Goal: Task Accomplishment & Management: Complete application form

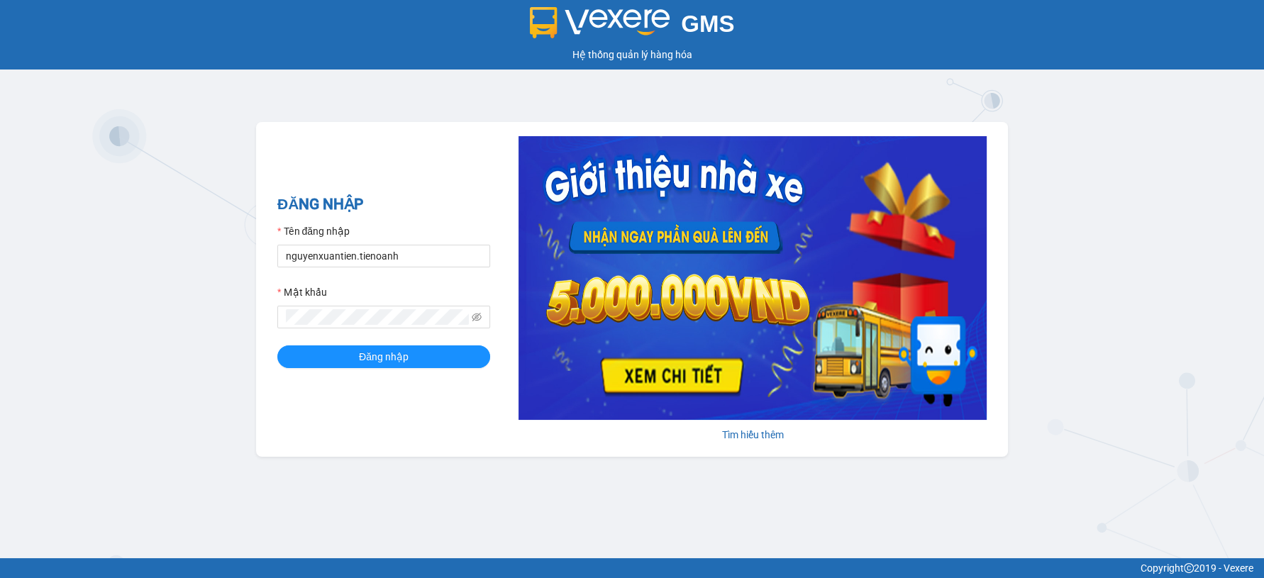
click at [411, 255] on input "nguyenxuantien.tienoanh" at bounding box center [383, 256] width 213 height 23
click at [386, 258] on input "V" at bounding box center [383, 256] width 213 height 23
click at [365, 300] on div "Mật khẩu" at bounding box center [383, 294] width 213 height 21
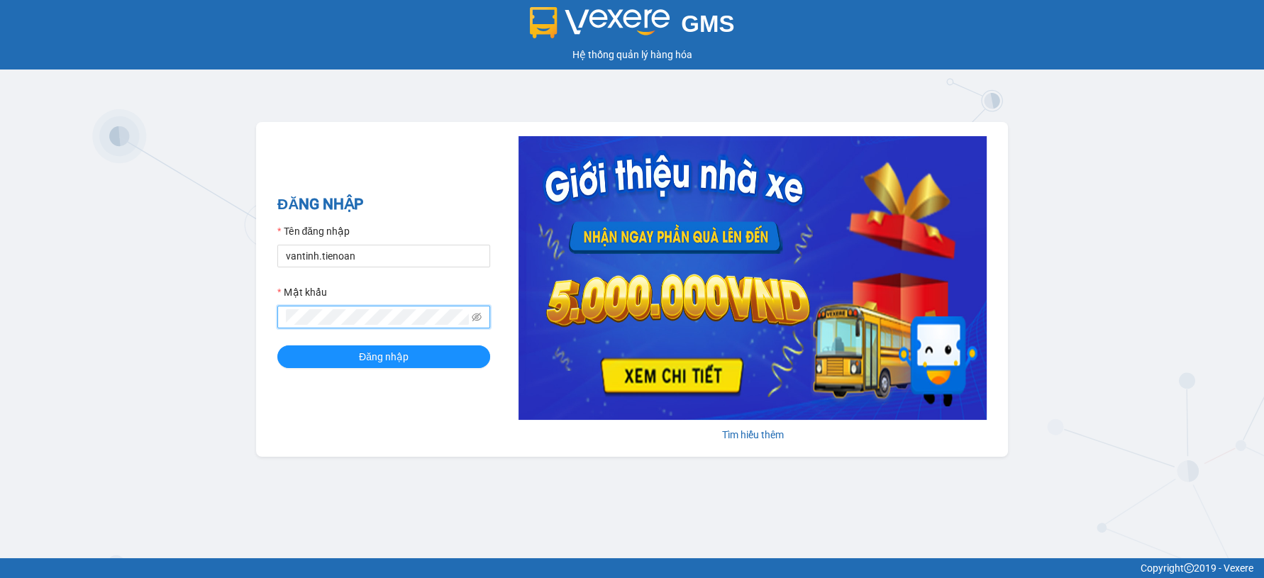
click at [277, 345] on button "Đăng nhập" at bounding box center [383, 356] width 213 height 23
click at [339, 353] on button "Đăng nhập" at bounding box center [383, 356] width 213 height 23
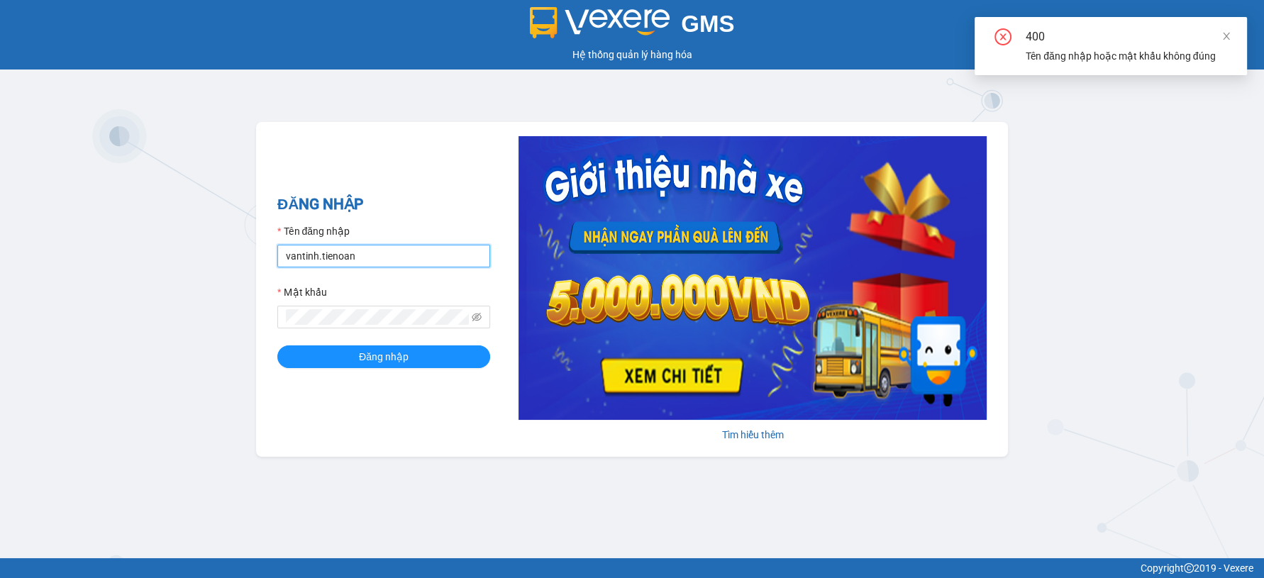
click at [372, 263] on input "vantinh.tienoan" at bounding box center [383, 256] width 213 height 23
type input "vantinh.tienoanh"
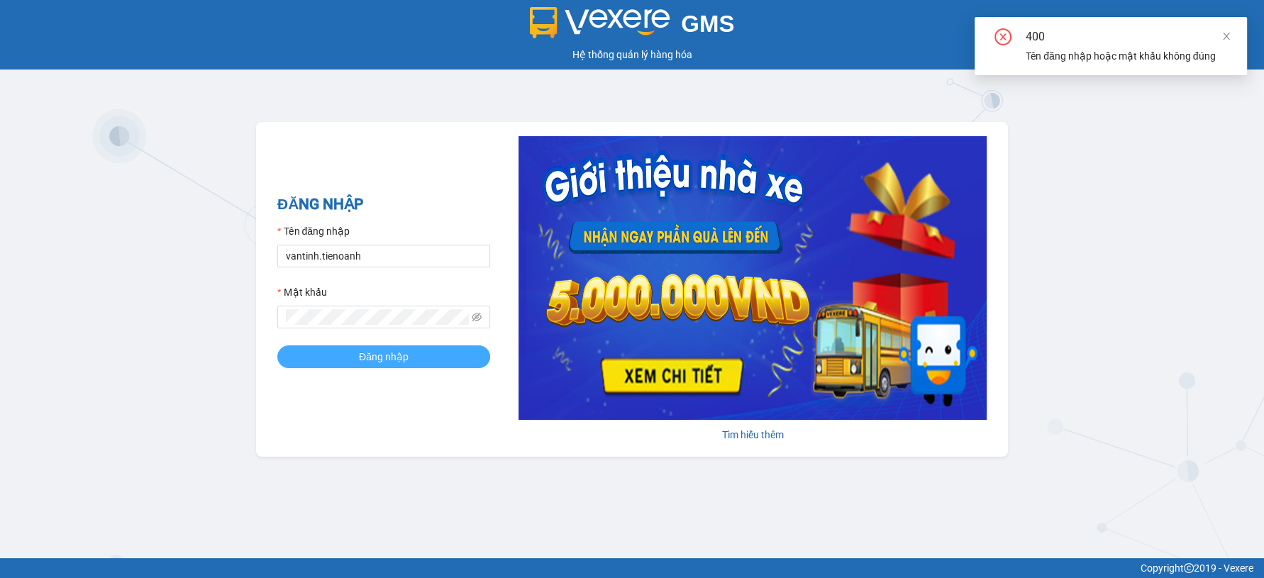
click at [379, 362] on span "Đăng nhập" at bounding box center [384, 357] width 50 height 16
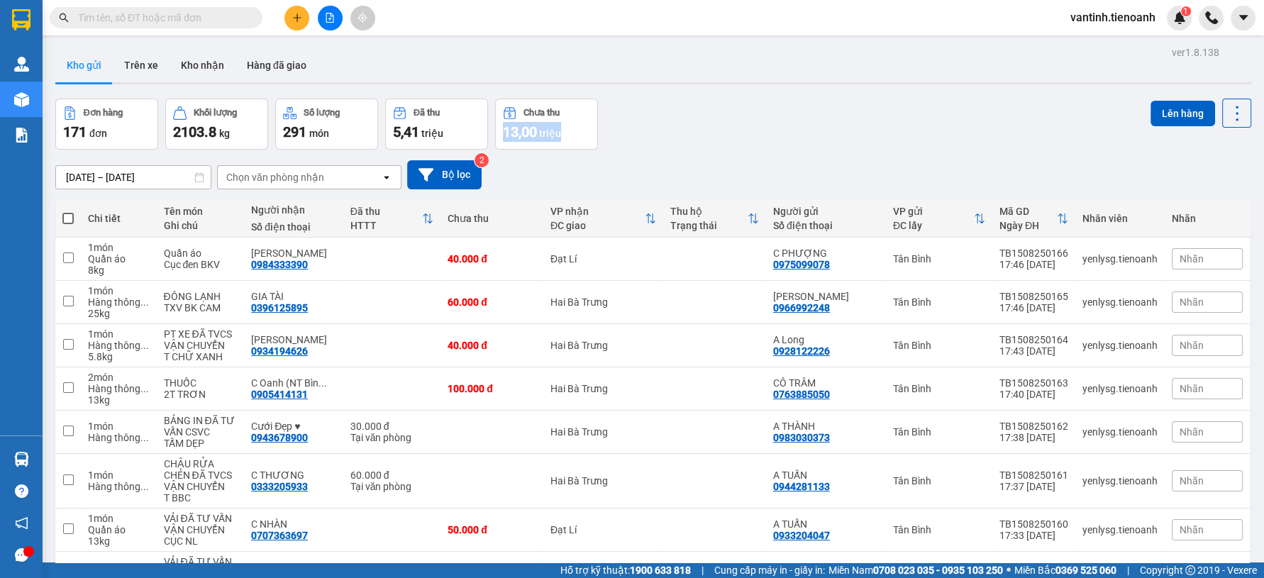
drag, startPoint x: 455, startPoint y: 365, endPoint x: 811, endPoint y: 120, distance: 431.8
click at [811, 120] on div "Đơn hàng 171 đơn Khối lượng 2103.8 kg Số lượng 291 món Đã thu 5,41 triệu Chưa t…" at bounding box center [653, 124] width 1196 height 51
click at [302, 18] on button at bounding box center [296, 18] width 25 height 25
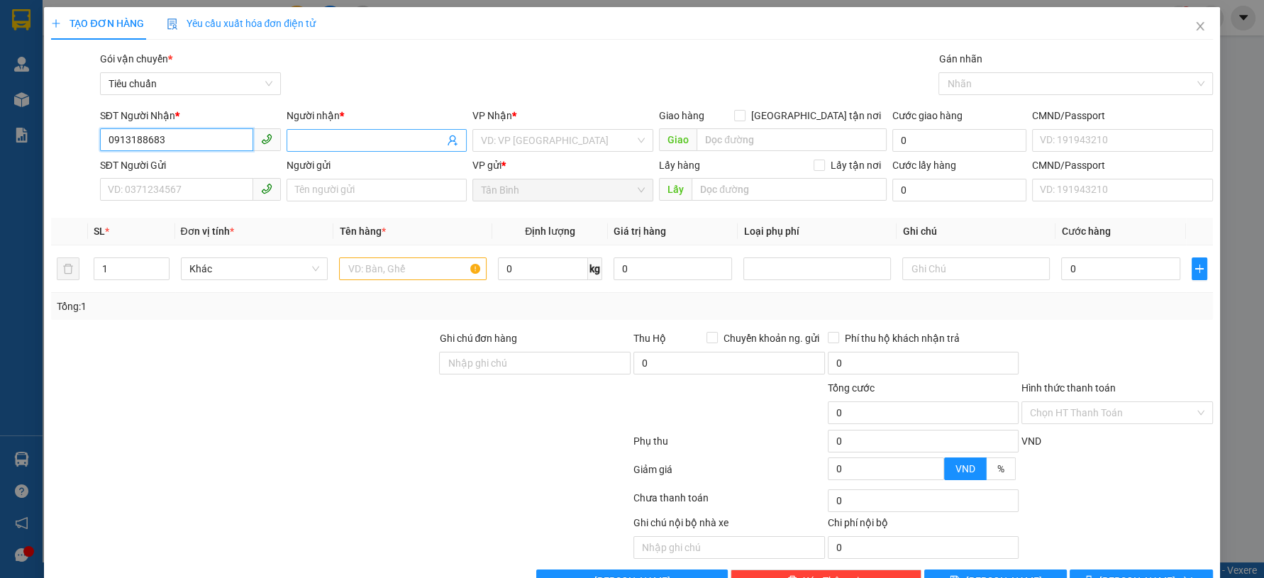
type input "0913188683"
click at [342, 141] on input "Người nhận *" at bounding box center [370, 141] width 150 height 16
type input "t"
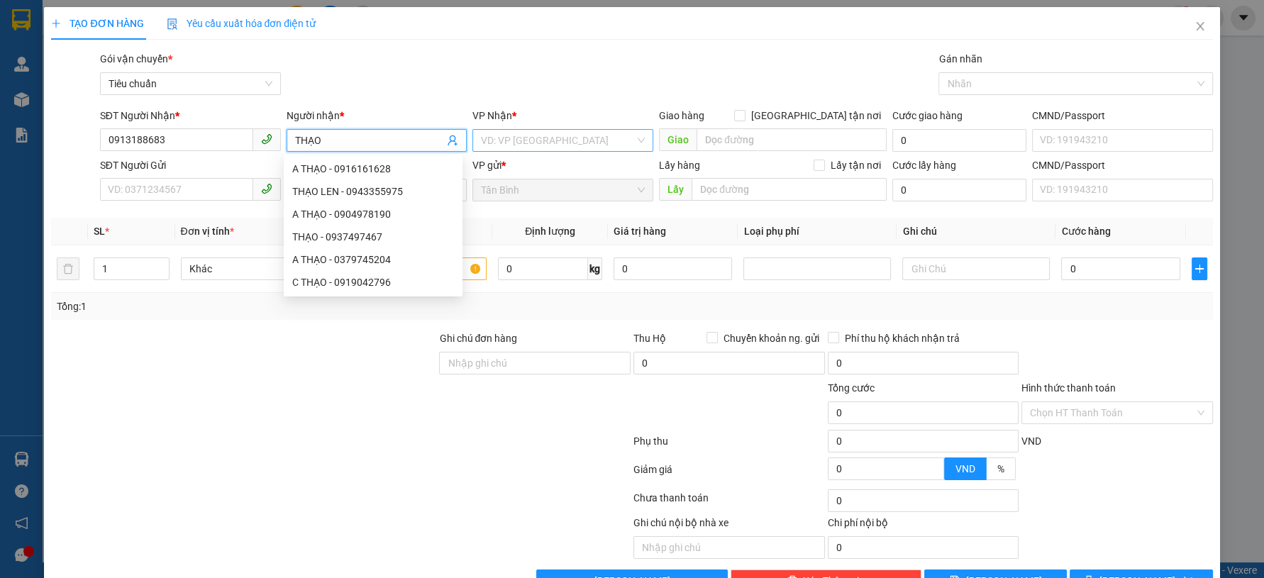
type input "THẠO"
click at [554, 137] on input "search" at bounding box center [558, 140] width 154 height 21
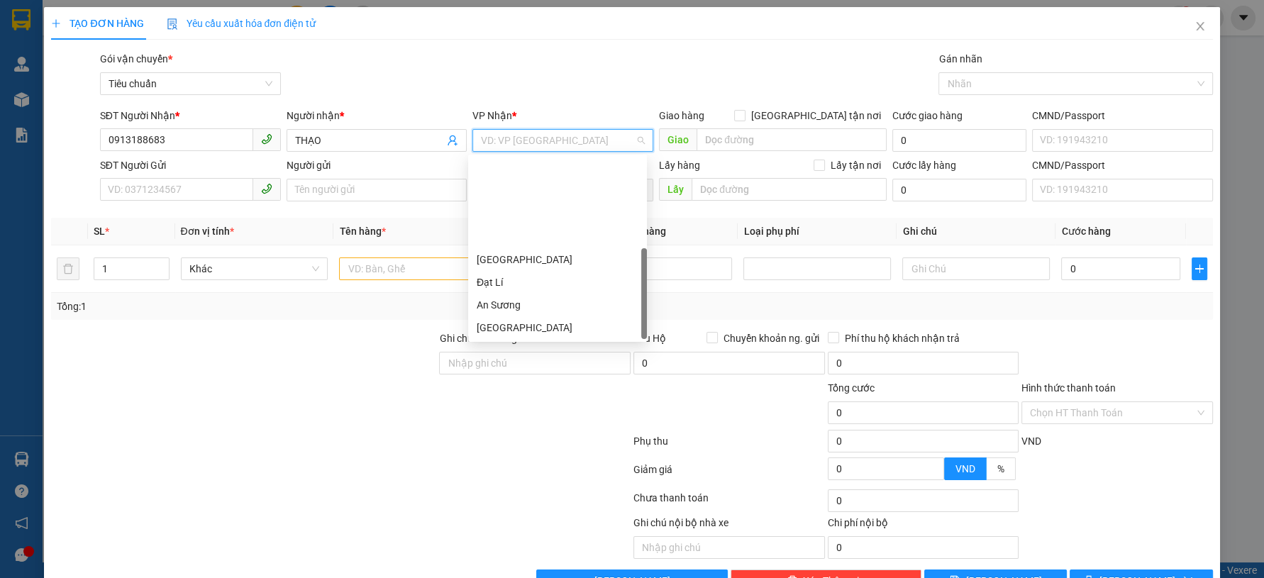
scroll to position [113, 0]
drag, startPoint x: 548, startPoint y: 240, endPoint x: 290, endPoint y: 209, distance: 259.9
click at [547, 240] on div "Hai Bà Trưng" at bounding box center [558, 238] width 162 height 16
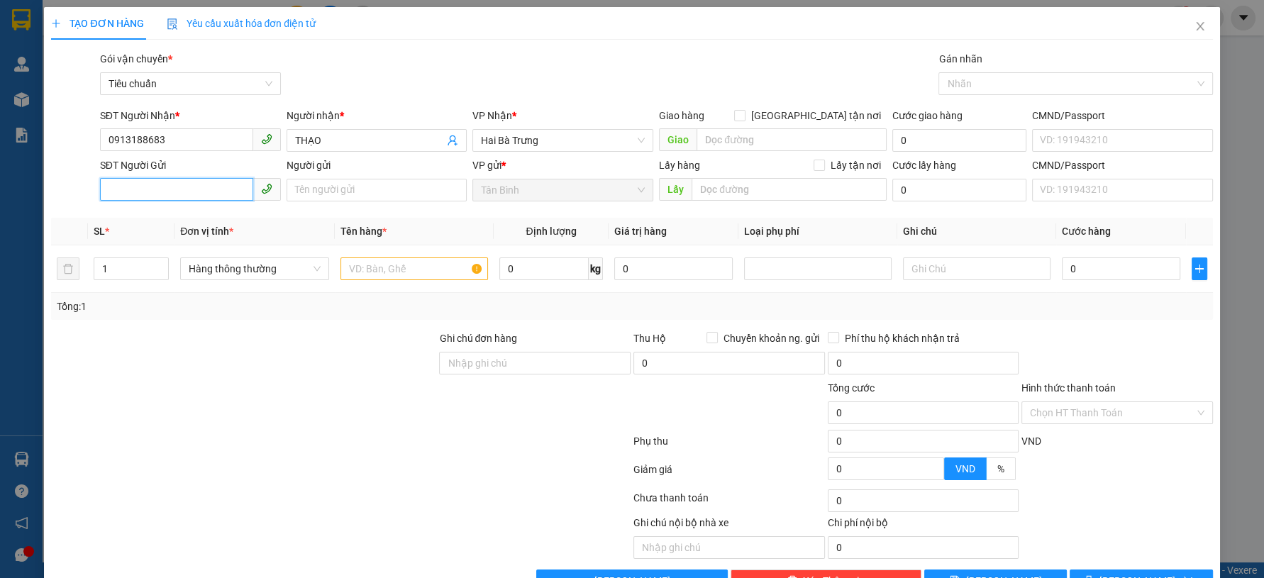
click at [217, 194] on input "SĐT Người Gửi" at bounding box center [176, 189] width 153 height 23
click at [219, 194] on input "0775879809" at bounding box center [176, 189] width 153 height 23
type input "0775879809"
click at [330, 193] on input "Người gửi" at bounding box center [376, 190] width 181 height 23
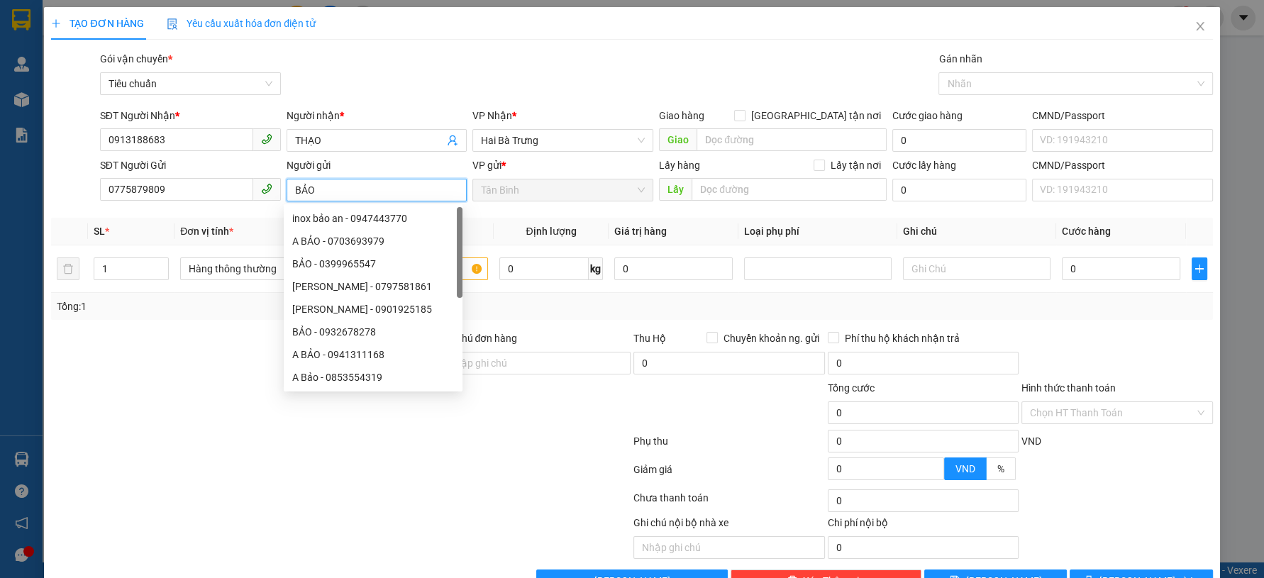
type input "BẢO"
click at [476, 61] on div "Gói vận chuyển * Tiêu chuẩn Gán nhãn Nhãn" at bounding box center [656, 76] width 1118 height 50
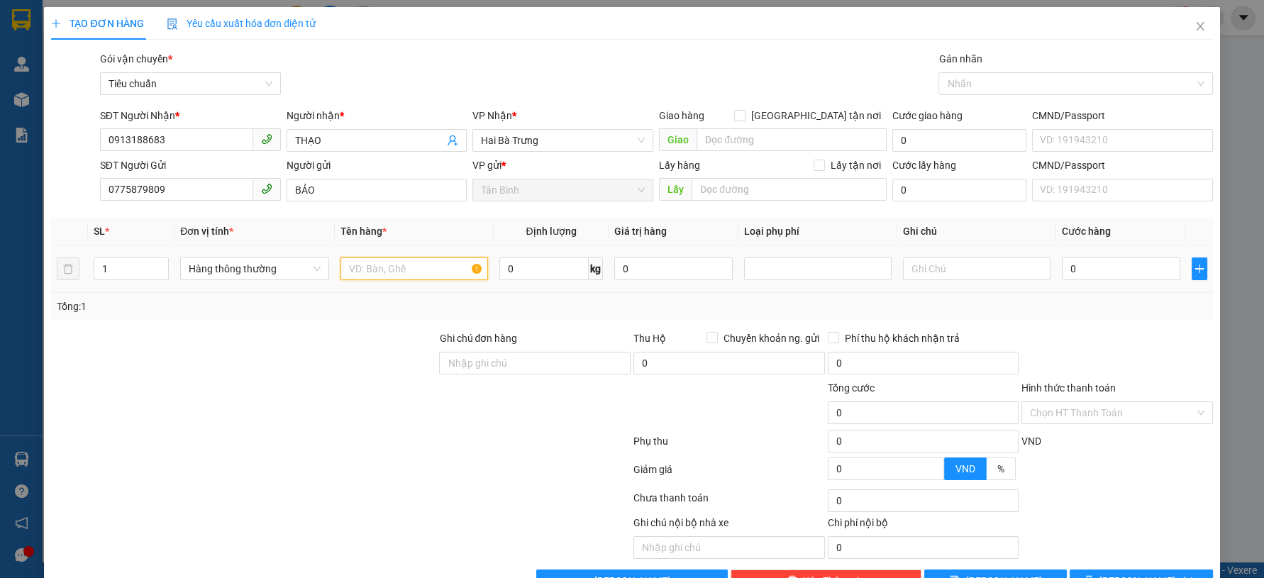
click at [407, 278] on input "text" at bounding box center [413, 268] width 147 height 23
type input "QA"
drag, startPoint x: 322, startPoint y: 310, endPoint x: 307, endPoint y: 296, distance: 20.1
click at [316, 306] on div "Tổng: 1" at bounding box center [272, 307] width 431 height 16
drag, startPoint x: 282, startPoint y: 271, endPoint x: 274, endPoint y: 276, distance: 8.7
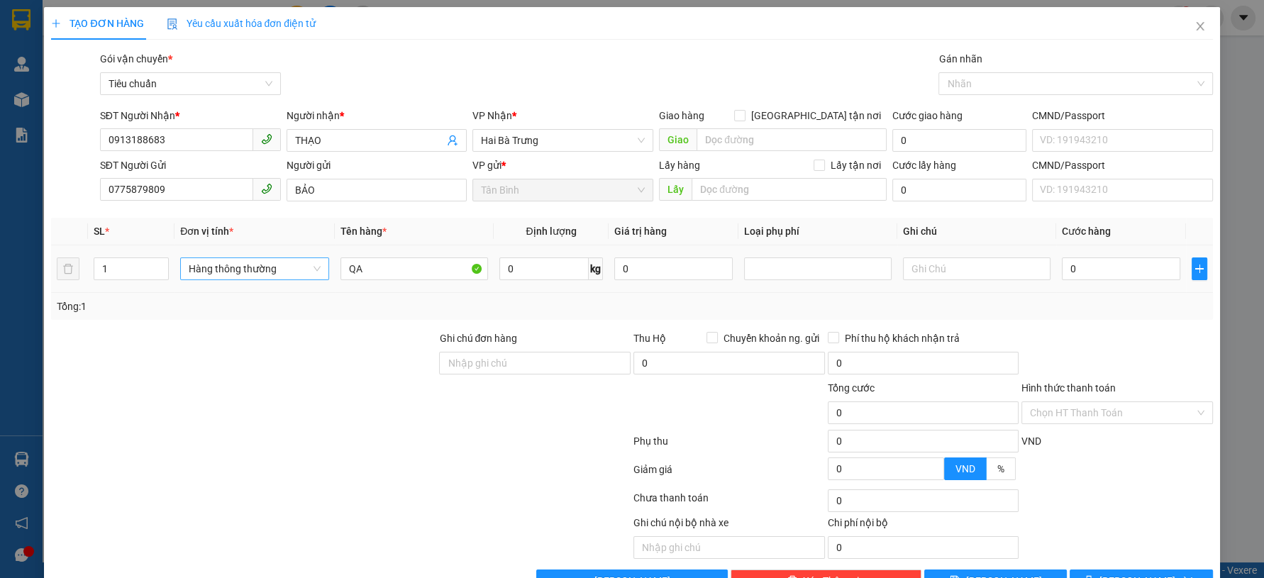
click at [279, 272] on span "Hàng thông thường" at bounding box center [255, 268] width 132 height 21
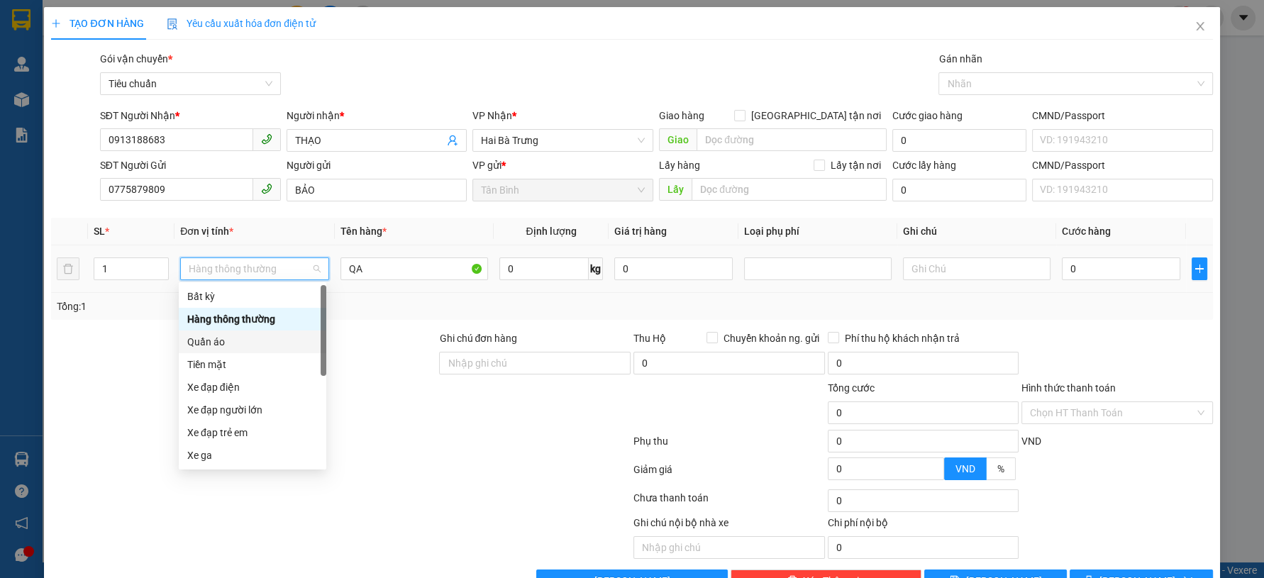
drag, startPoint x: 211, startPoint y: 342, endPoint x: 254, endPoint y: 348, distance: 43.0
click at [211, 347] on div "Quần áo" at bounding box center [252, 342] width 130 height 16
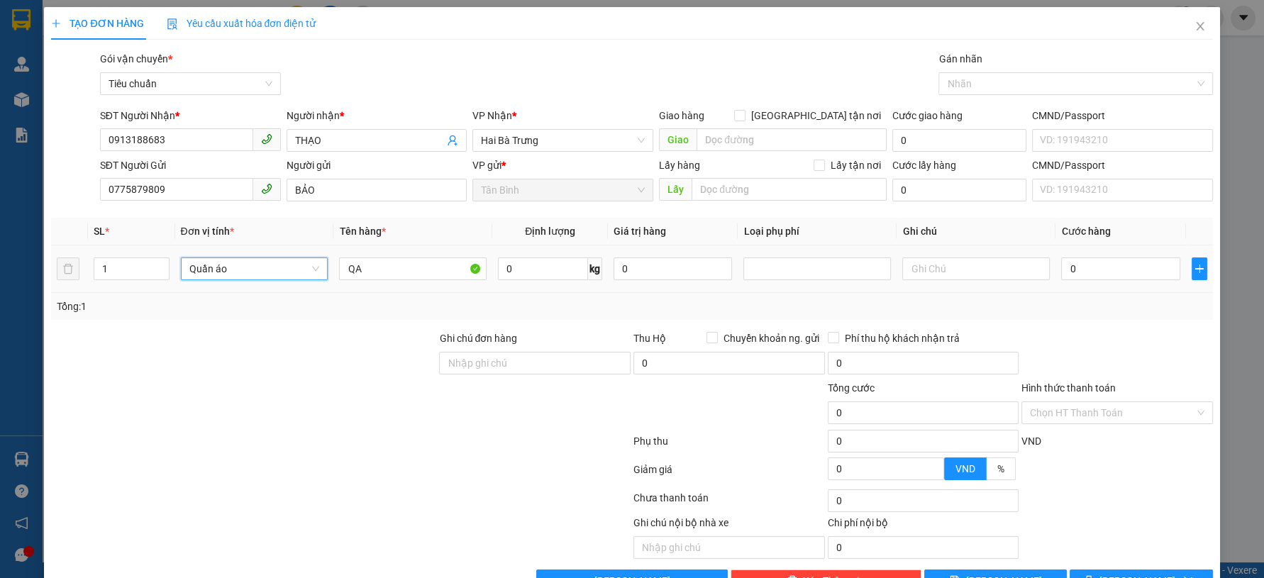
click at [908, 286] on td at bounding box center [975, 269] width 159 height 48
click at [920, 279] on input "text" at bounding box center [975, 268] width 147 height 23
click at [928, 273] on input "text" at bounding box center [975, 268] width 147 height 23
type input "TÚI GIẤY NÂU"
click at [1101, 273] on input "0" at bounding box center [1120, 268] width 118 height 23
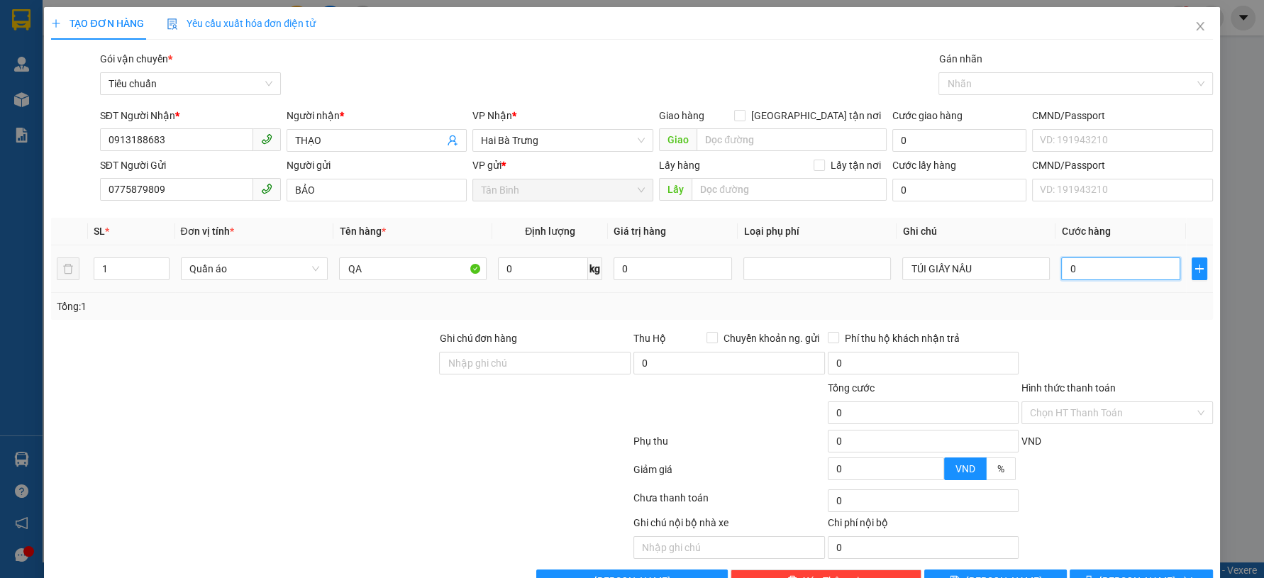
type input "3"
type input "30"
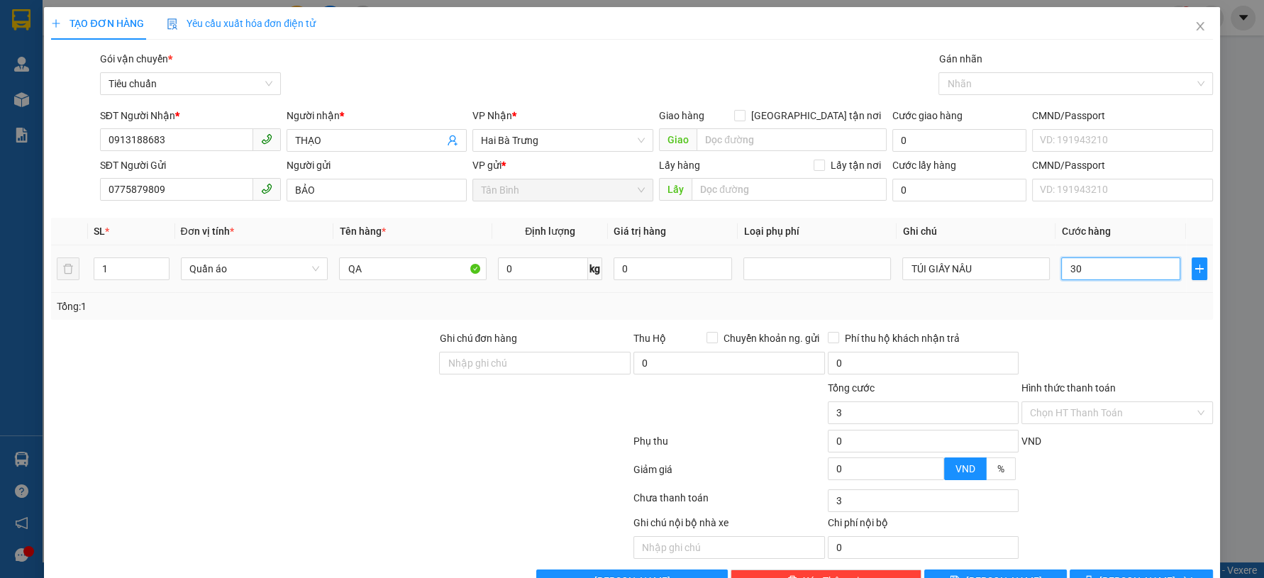
type input "30"
type input "30.000"
click at [1151, 362] on div at bounding box center [1117, 355] width 194 height 50
click at [1105, 421] on input "Hình thức thanh toán" at bounding box center [1112, 412] width 165 height 21
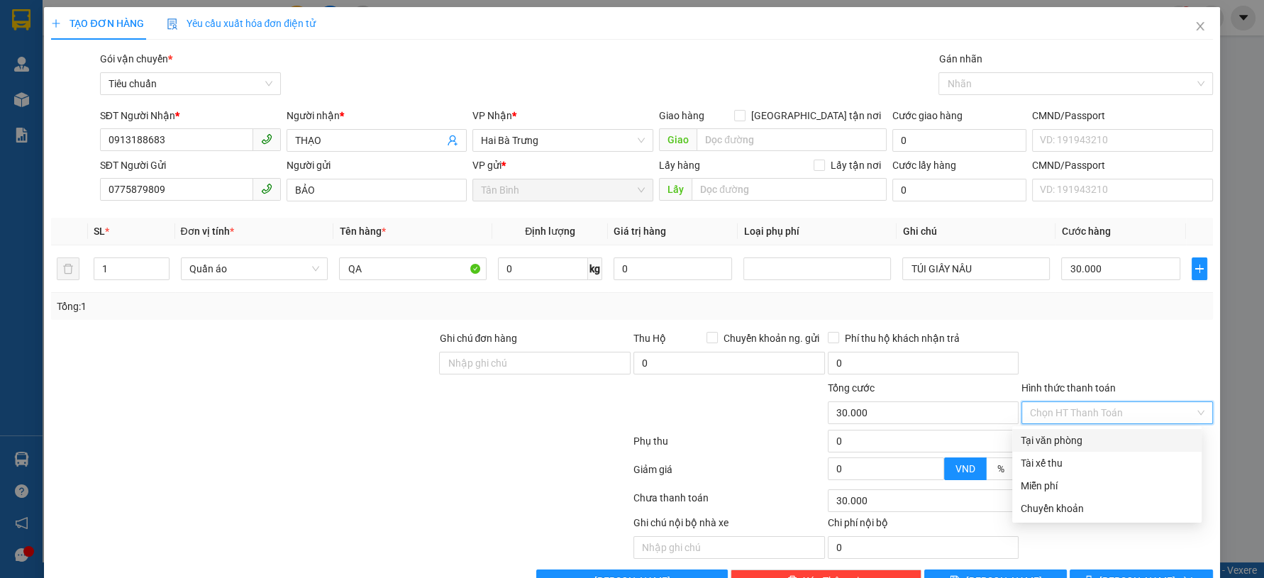
click at [1091, 445] on div "Tại văn phòng" at bounding box center [1106, 441] width 172 height 16
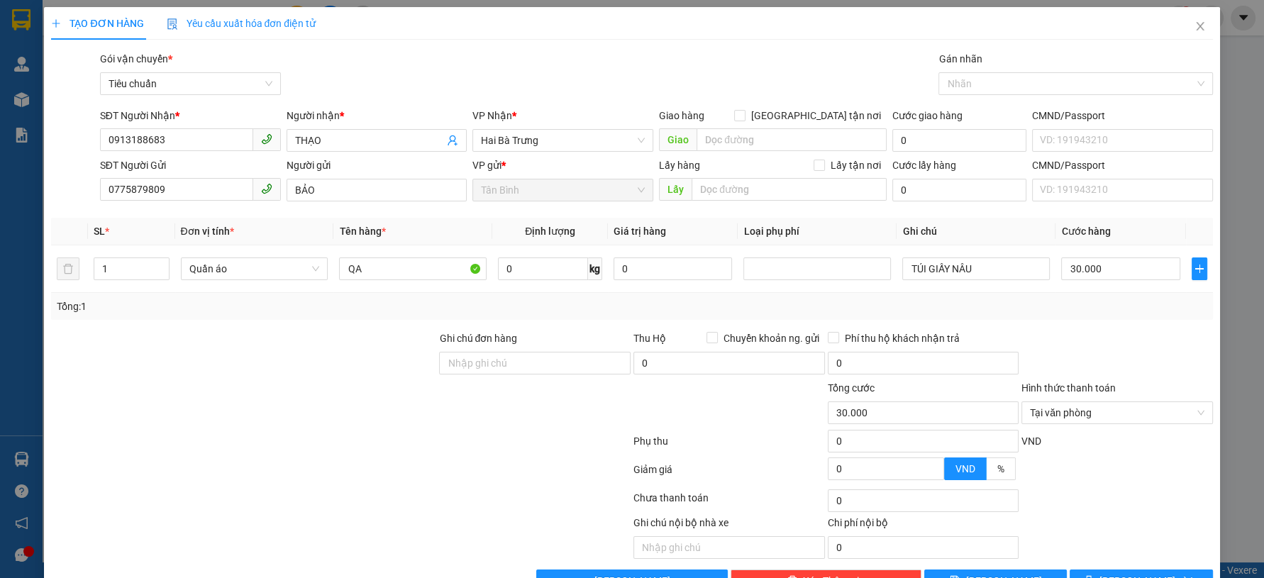
click at [1127, 364] on div at bounding box center [1117, 355] width 194 height 50
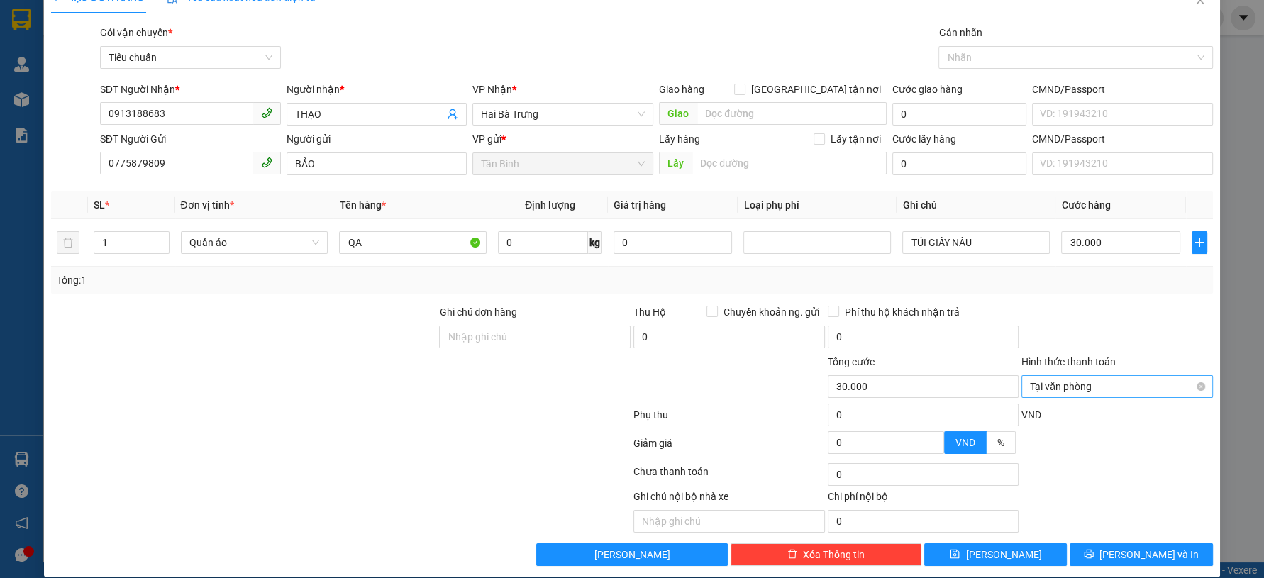
scroll to position [40, 0]
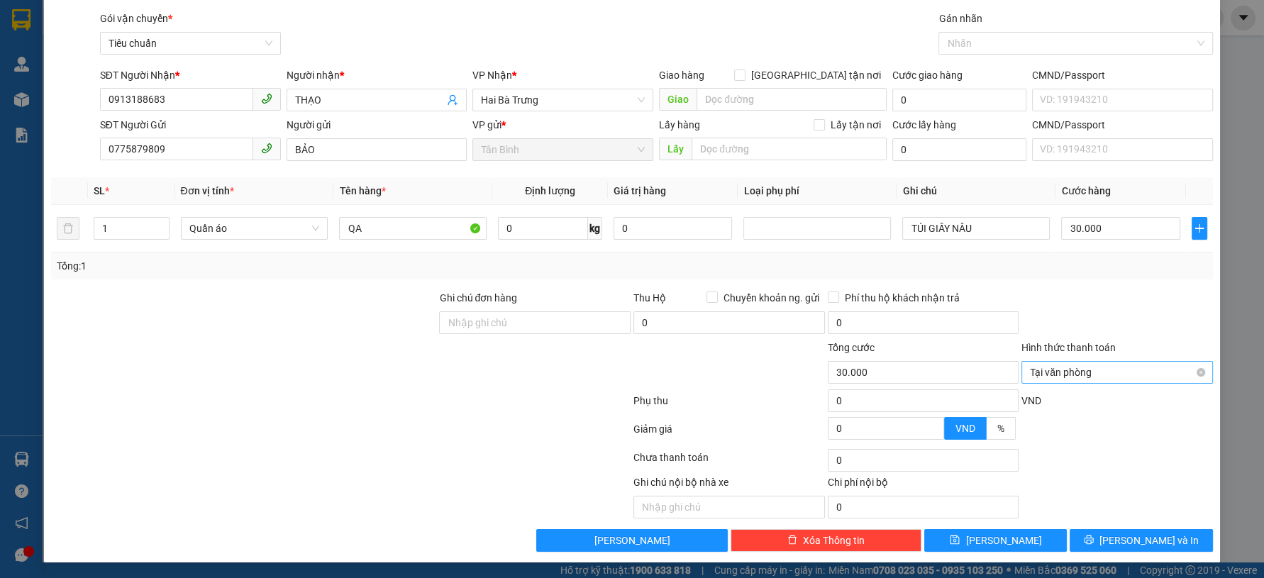
click at [1160, 369] on span "Tại văn phòng" at bounding box center [1117, 372] width 174 height 21
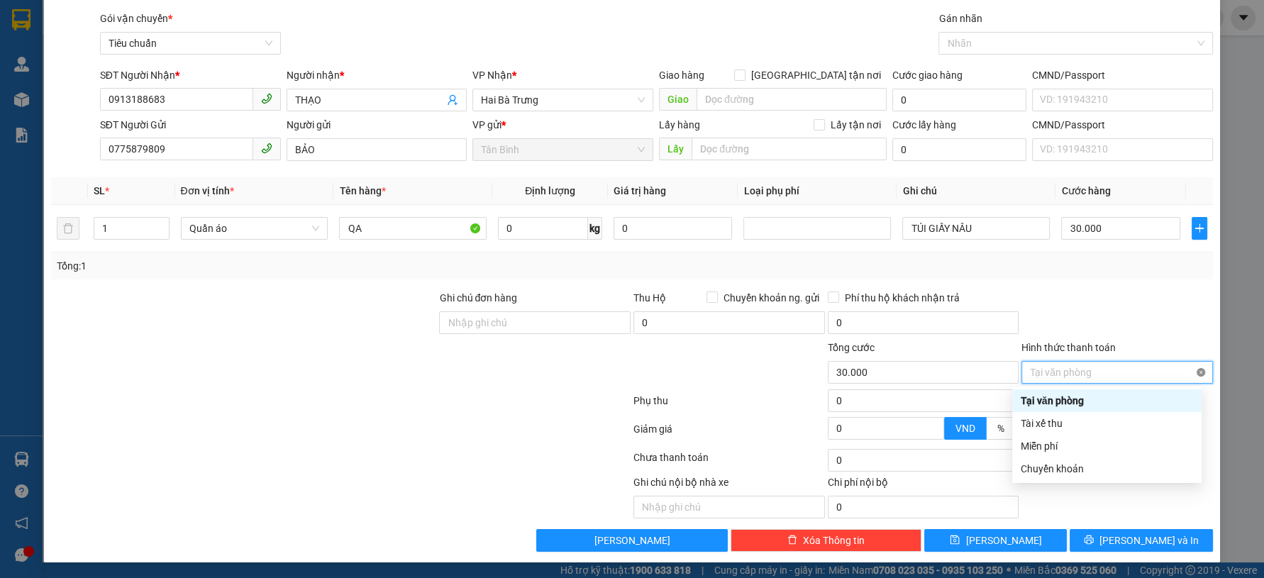
type input "30.000"
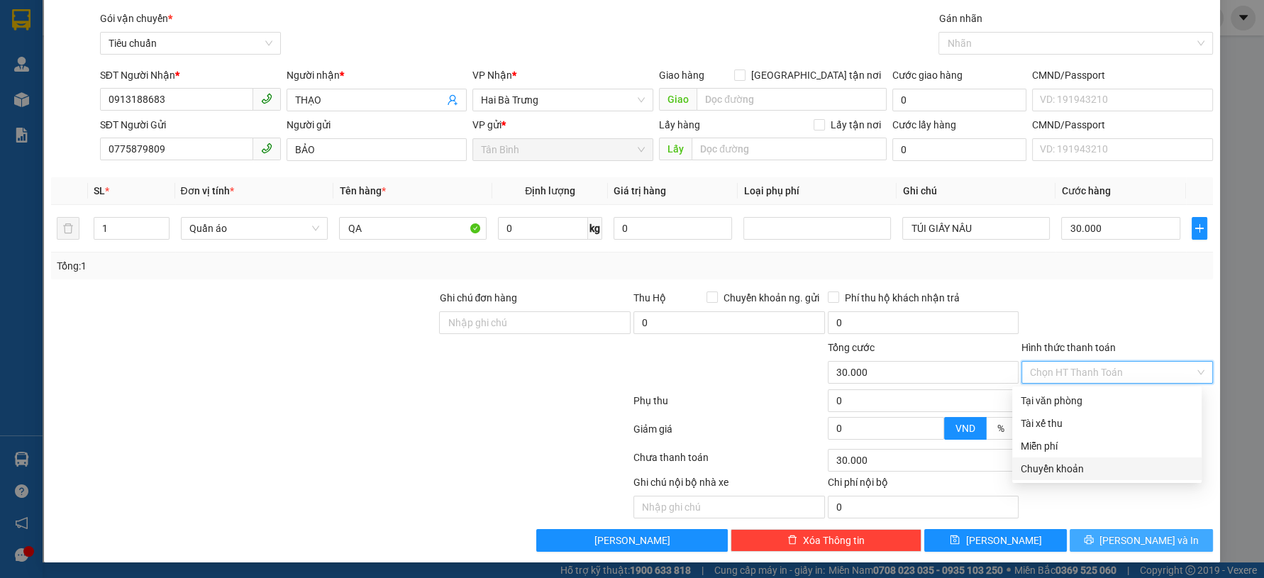
click at [1125, 540] on span "[PERSON_NAME] và In" at bounding box center [1148, 541] width 99 height 16
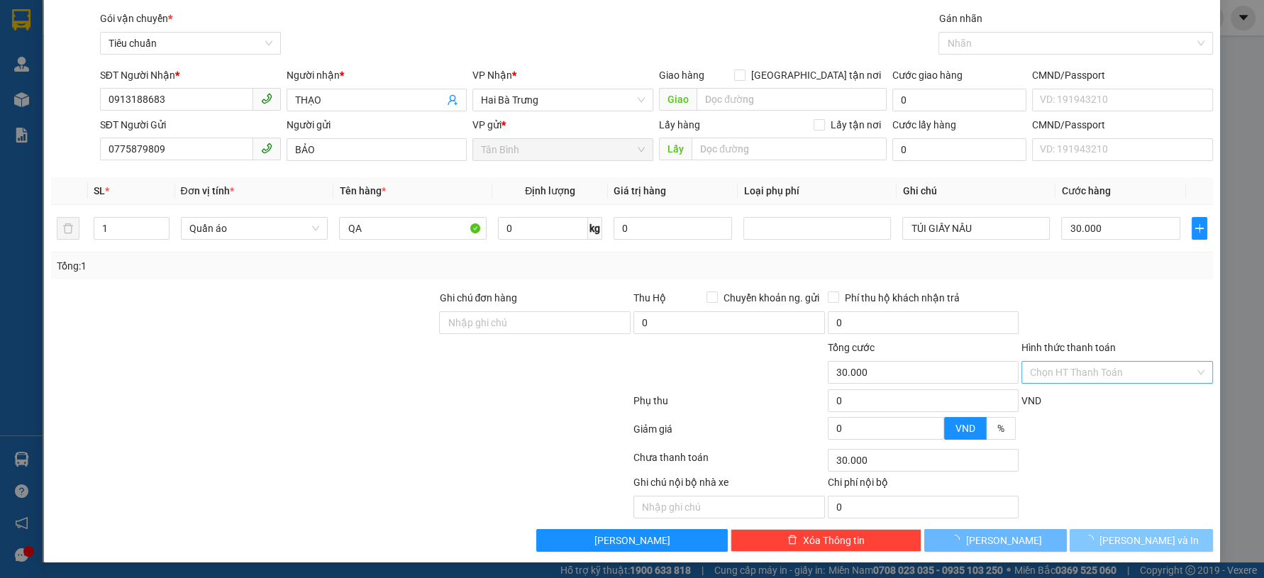
click at [1125, 540] on span "[PERSON_NAME] và In" at bounding box center [1148, 541] width 99 height 16
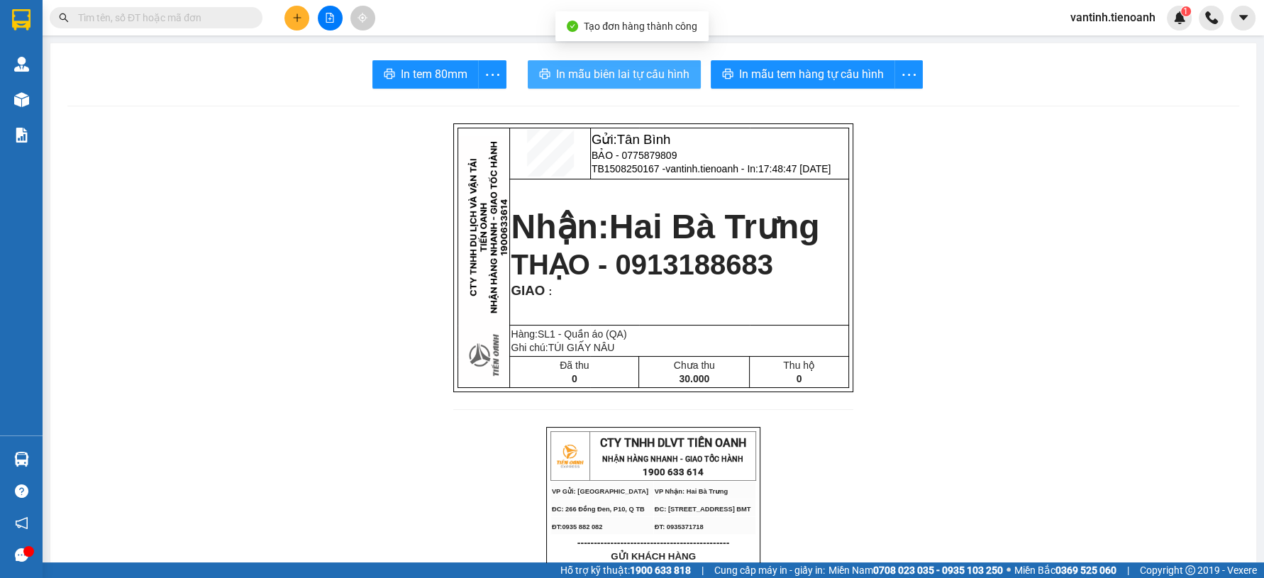
click at [650, 72] on span "In mẫu biên lai tự cấu hình" at bounding box center [622, 74] width 133 height 18
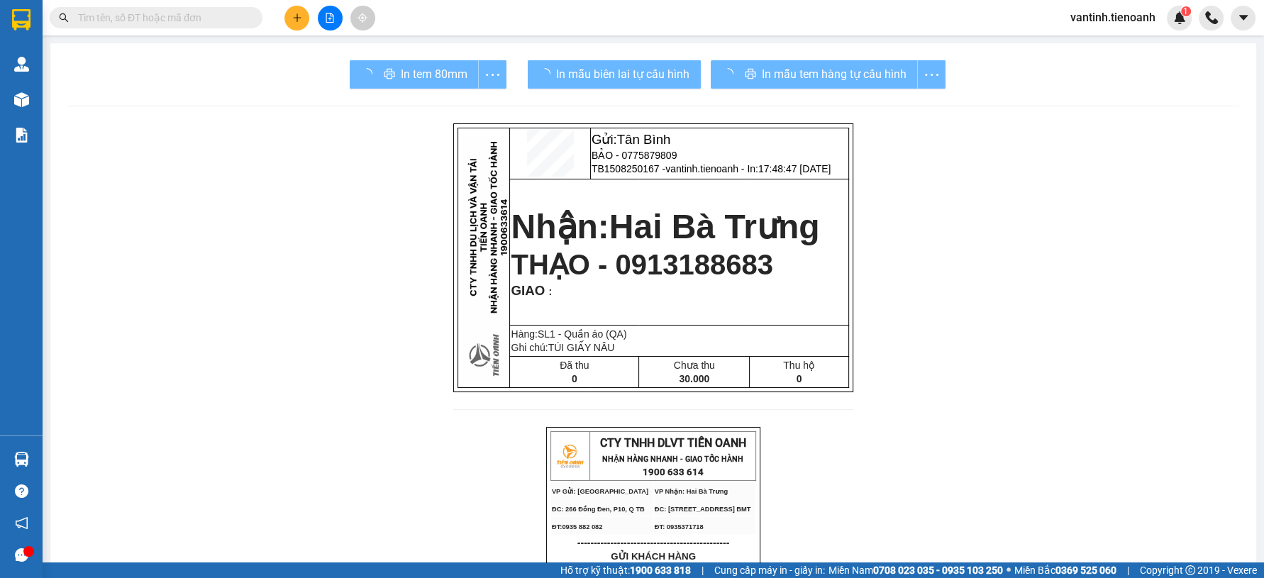
drag, startPoint x: 959, startPoint y: 490, endPoint x: 953, endPoint y: 349, distance: 141.3
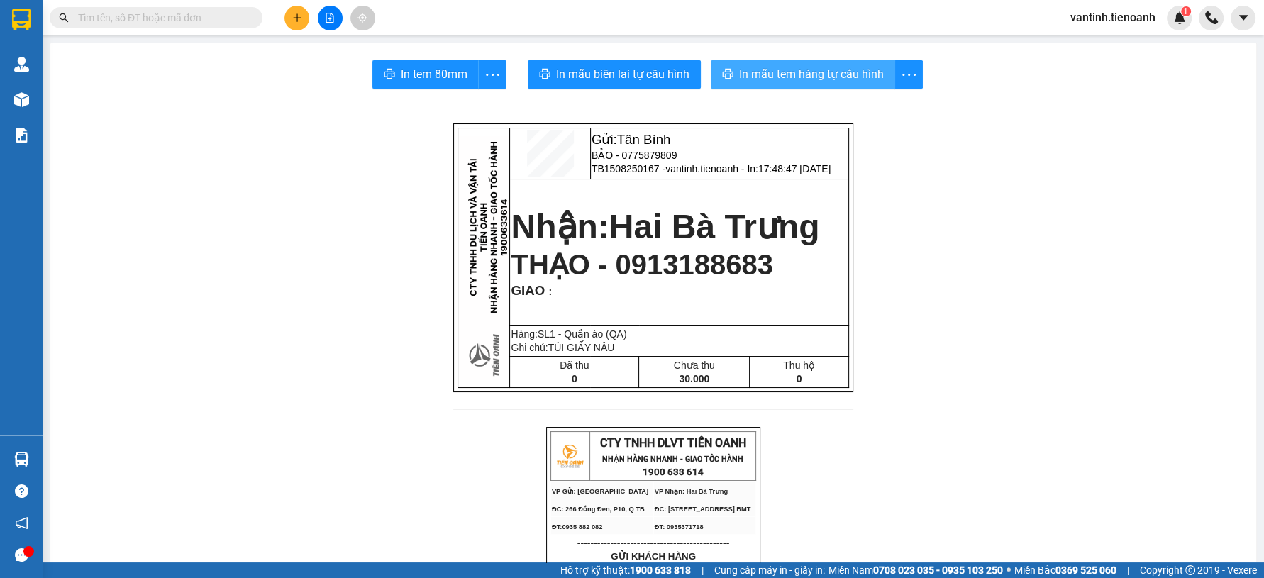
click at [830, 72] on span "In mẫu tem hàng tự cấu hình" at bounding box center [811, 74] width 145 height 18
click at [830, 73] on span "In mẫu tem hàng tự cấu hình" at bounding box center [811, 74] width 145 height 18
click at [303, 14] on button at bounding box center [296, 18] width 25 height 25
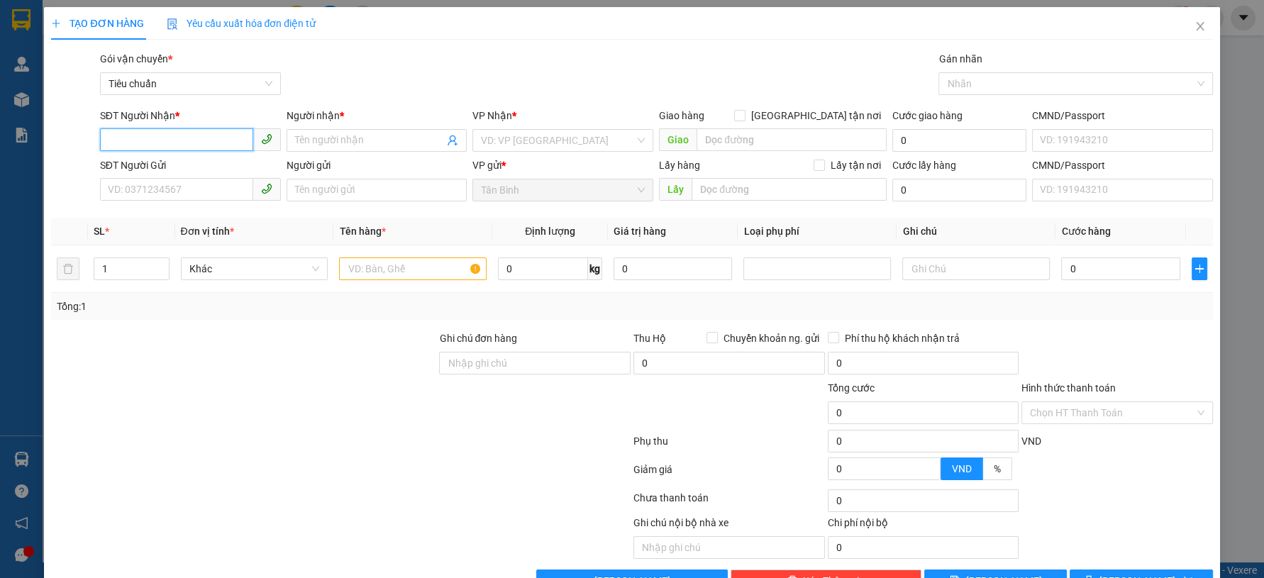
click at [222, 133] on input "SĐT Người Nhận *" at bounding box center [176, 139] width 153 height 23
click at [190, 170] on div "0971359550 - PHƯƠNG" at bounding box center [188, 169] width 162 height 16
type input "0971359550"
type input "PHƯƠNG"
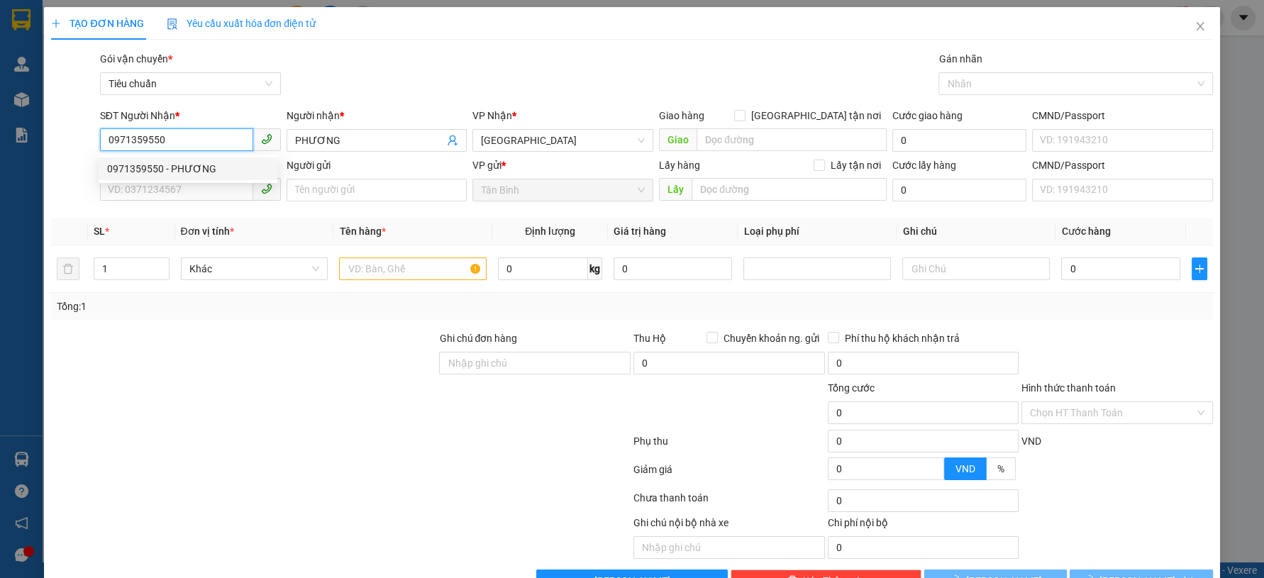
type input "60.000"
type input "0971359550"
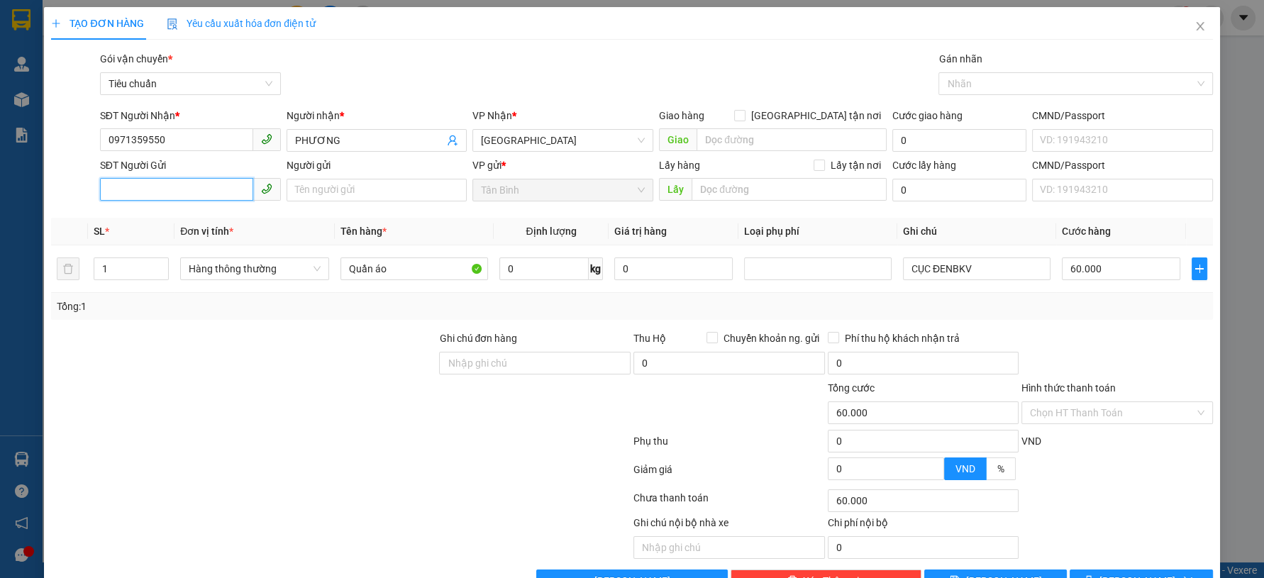
click at [190, 184] on input "SĐT Người Gửi" at bounding box center [176, 189] width 153 height 23
click at [190, 236] on div "0767898584 - A BẢO NAM" at bounding box center [188, 241] width 162 height 16
type input "0767898584"
type input "A BẢO NAM"
type input "046089000244"
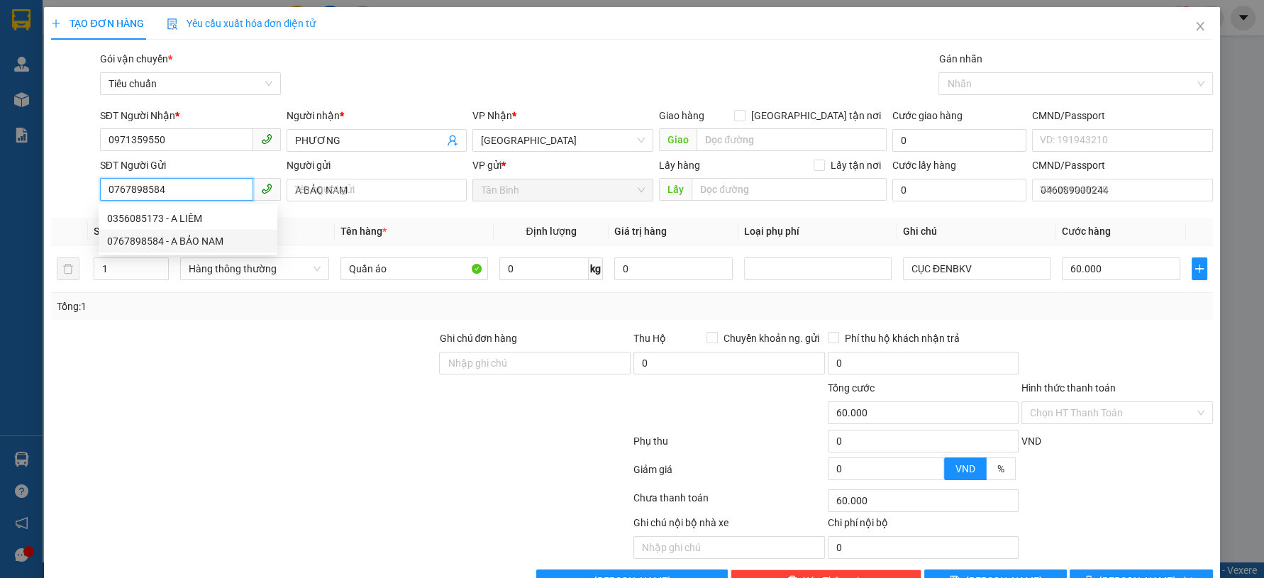
type input "50.000"
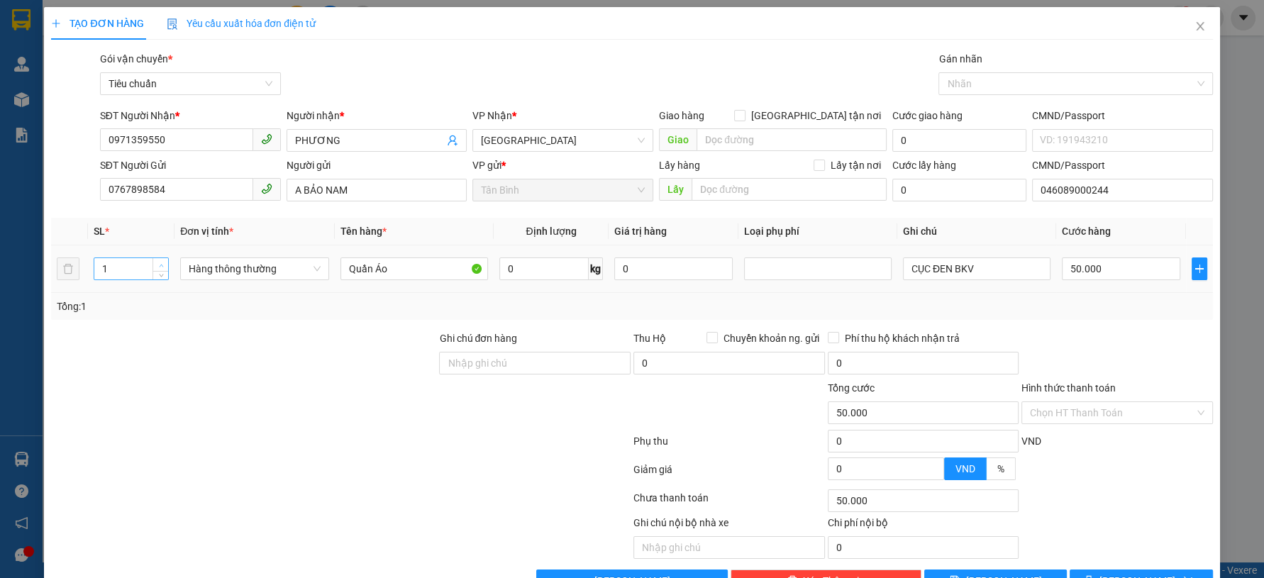
type input "2"
click at [157, 261] on span "up" at bounding box center [161, 265] width 9 height 9
click at [224, 260] on span "Hàng thông thường" at bounding box center [255, 268] width 132 height 21
type input "0"
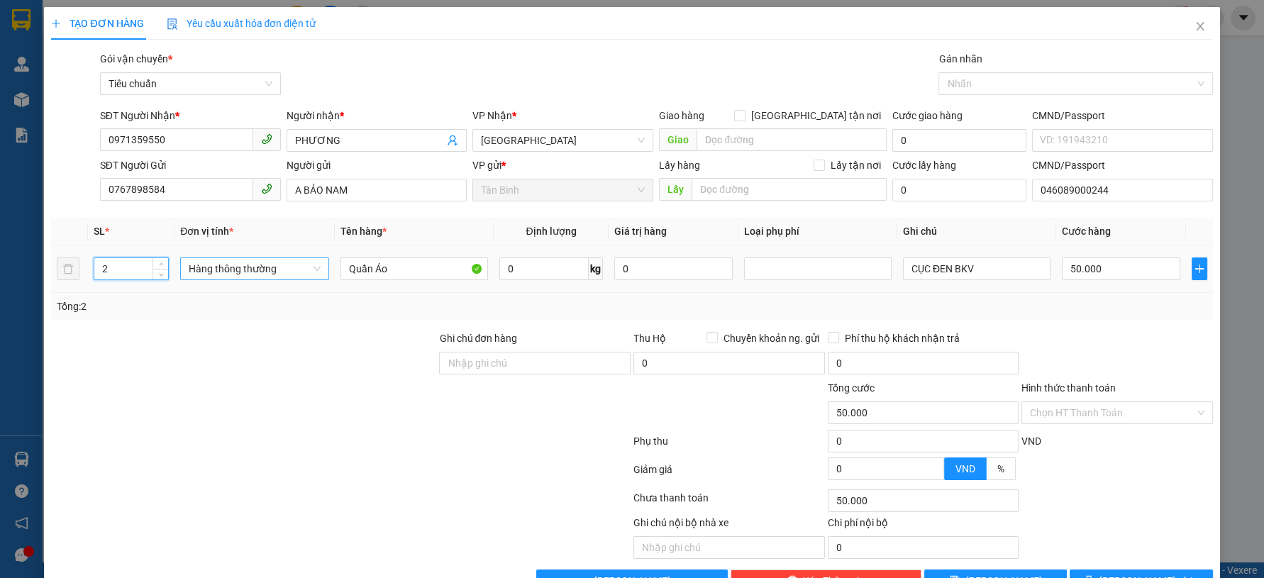
type input "0"
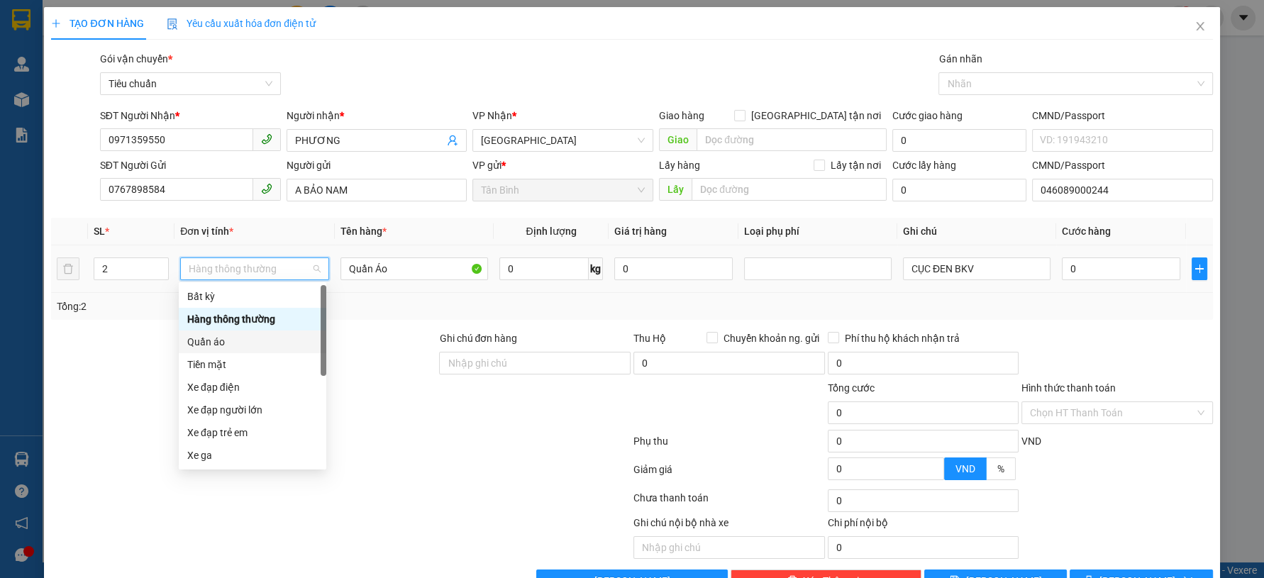
click at [208, 336] on div "Quần áo" at bounding box center [252, 342] width 130 height 16
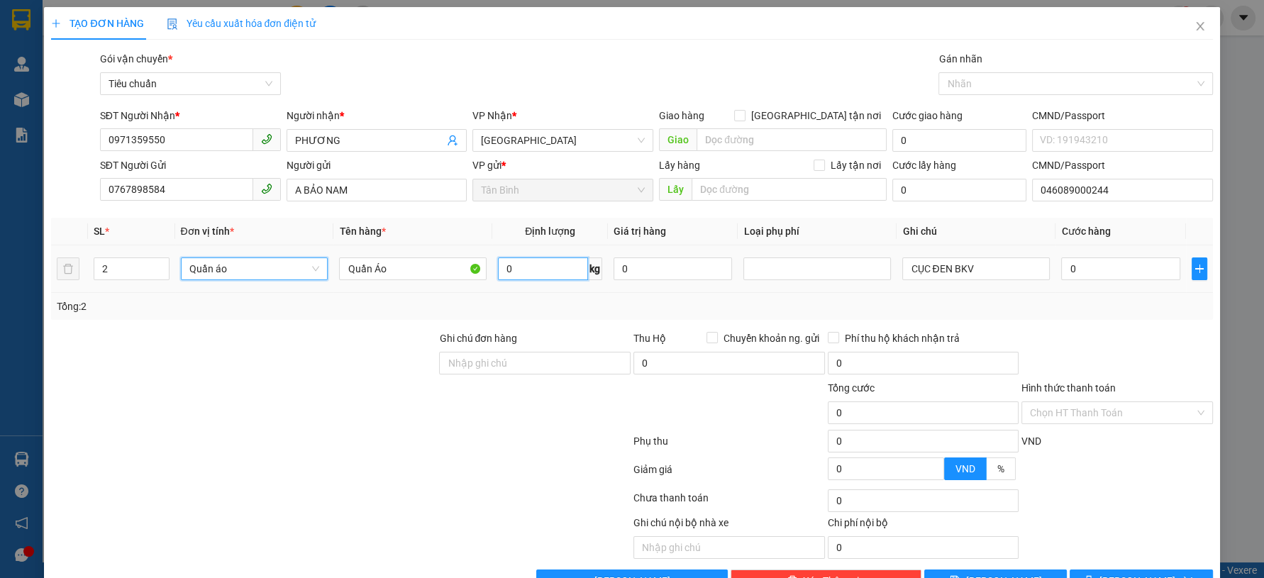
click at [569, 270] on input "0" at bounding box center [543, 268] width 90 height 23
type input "49"
click at [239, 393] on div at bounding box center [244, 405] width 388 height 50
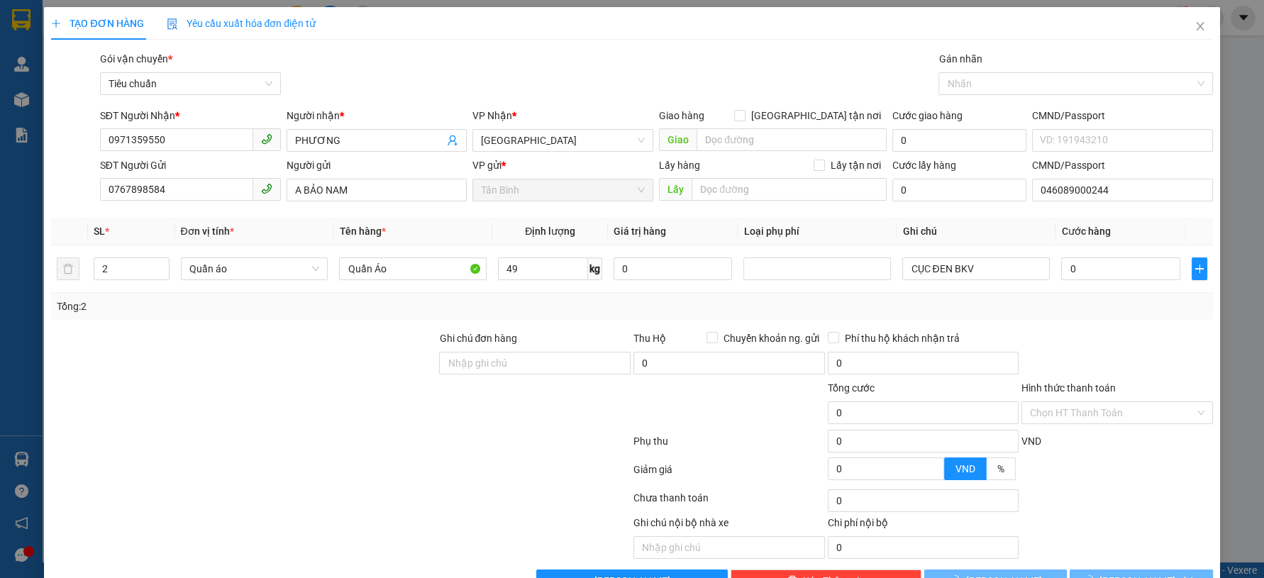
type input "92.000"
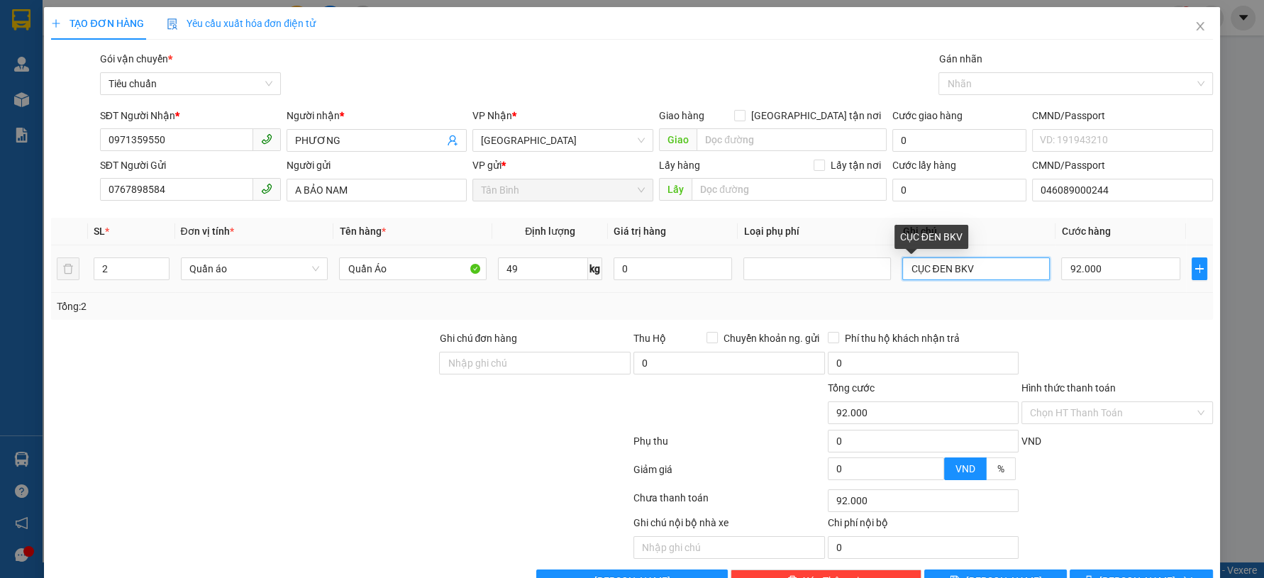
click at [989, 269] on input "CỤC ĐEN BKV" at bounding box center [975, 268] width 147 height 23
click at [902, 265] on input "CỤC ĐEN BKV BBC" at bounding box center [975, 268] width 147 height 23
type input "2 CỤC ĐEN BKV BBC"
click at [1076, 309] on div "Tổng: 2" at bounding box center [631, 307] width 1149 height 16
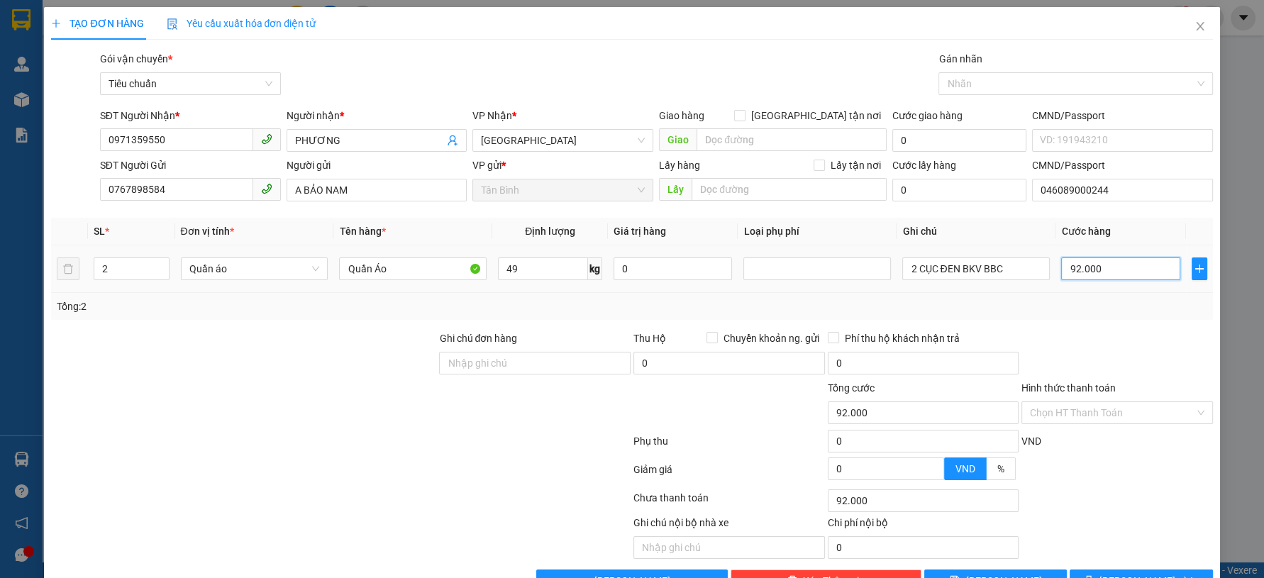
click at [1097, 270] on input "92.000" at bounding box center [1120, 268] width 118 height 23
type input "1"
type input "18"
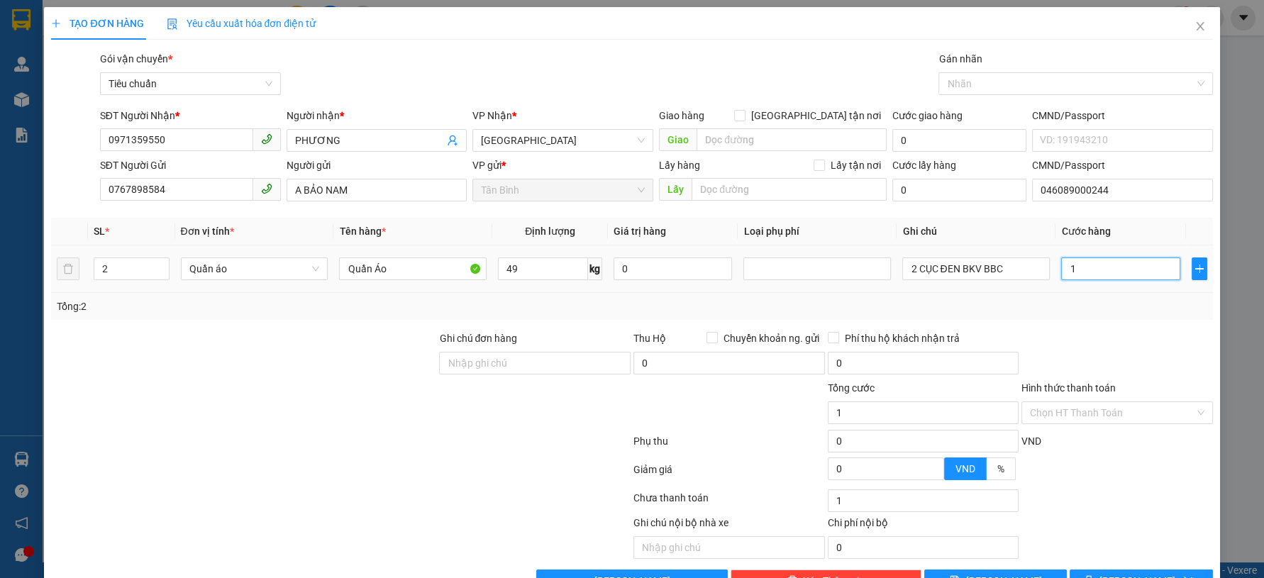
type input "18"
type input "180"
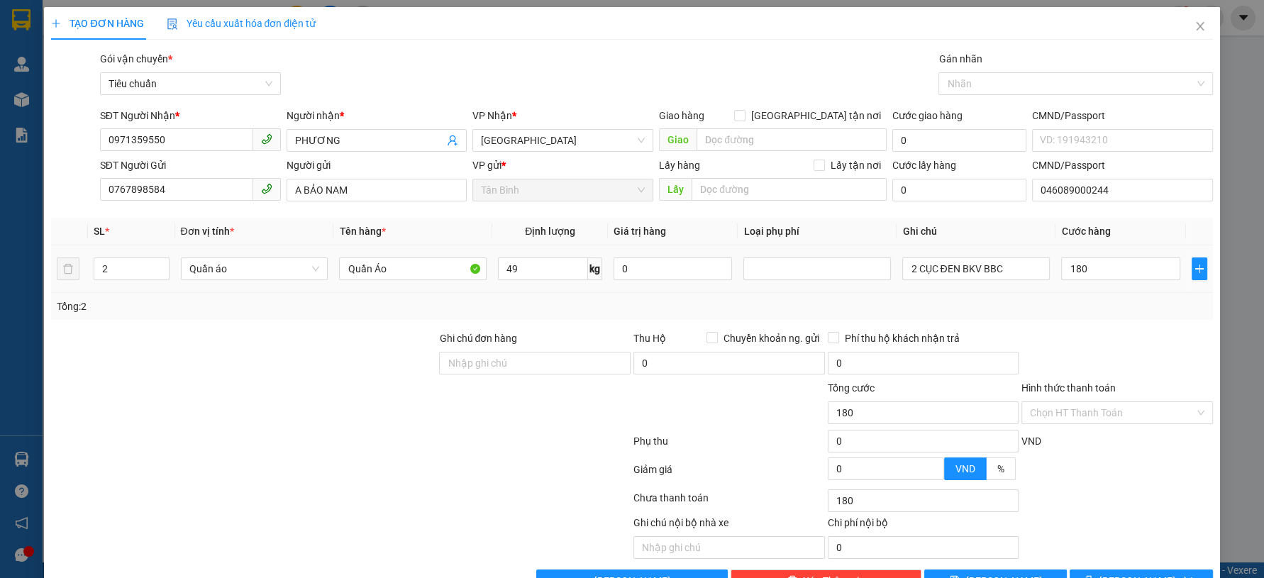
type input "180.000"
drag, startPoint x: 1054, startPoint y: 298, endPoint x: 1060, endPoint y: 305, distance: 9.5
click at [1055, 302] on div "Tổng: 2" at bounding box center [631, 307] width 1149 height 16
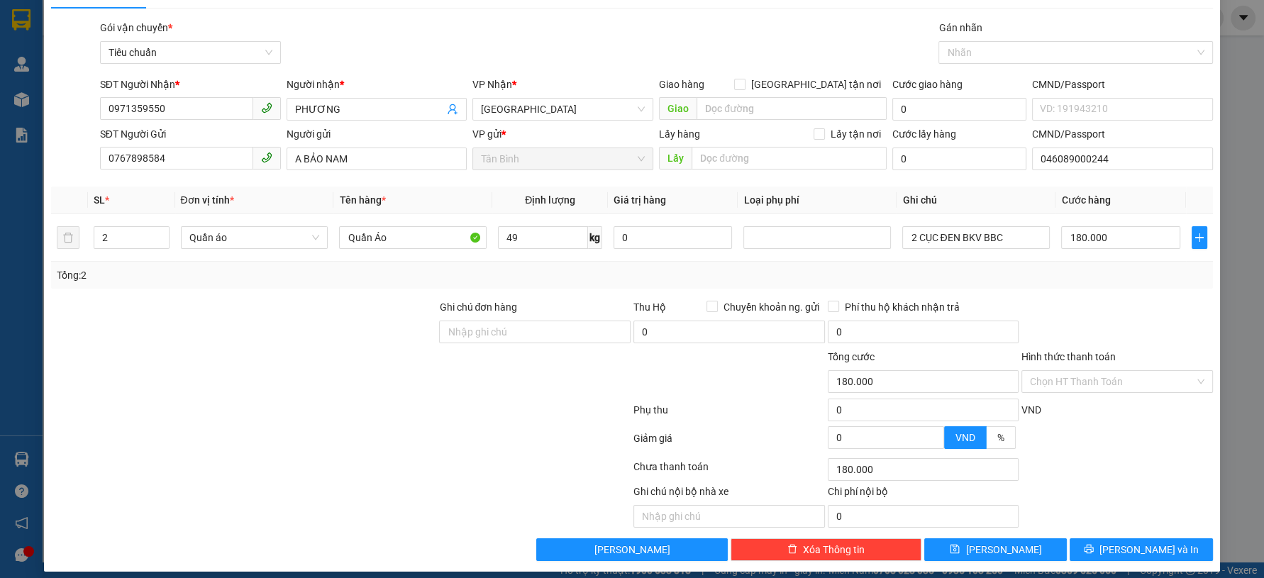
scroll to position [40, 0]
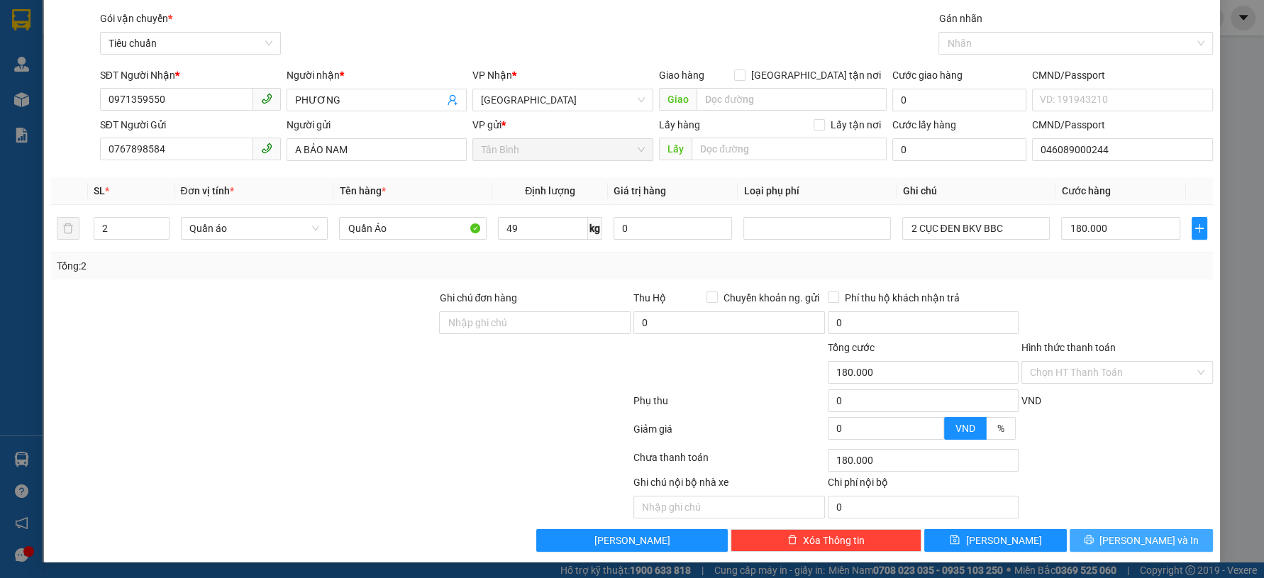
click at [1113, 530] on button "[PERSON_NAME] và In" at bounding box center [1140, 540] width 143 height 23
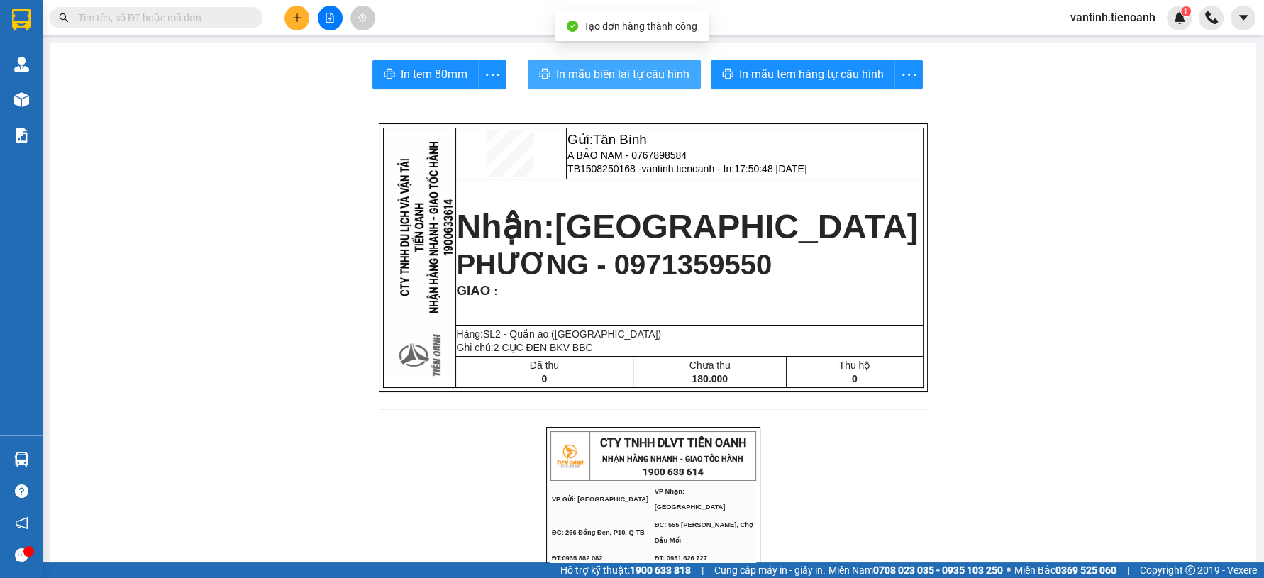
click at [618, 60] on button "In mẫu biên lai tự cấu hình" at bounding box center [614, 74] width 173 height 28
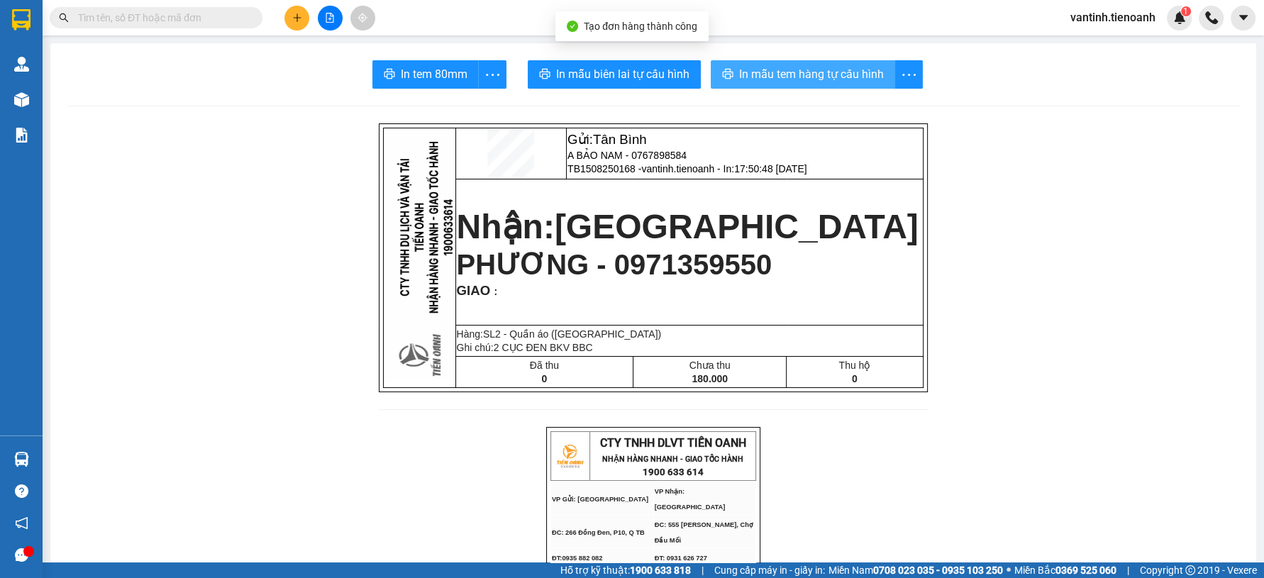
click at [772, 73] on span "In mẫu tem hàng tự cấu hình" at bounding box center [811, 74] width 145 height 18
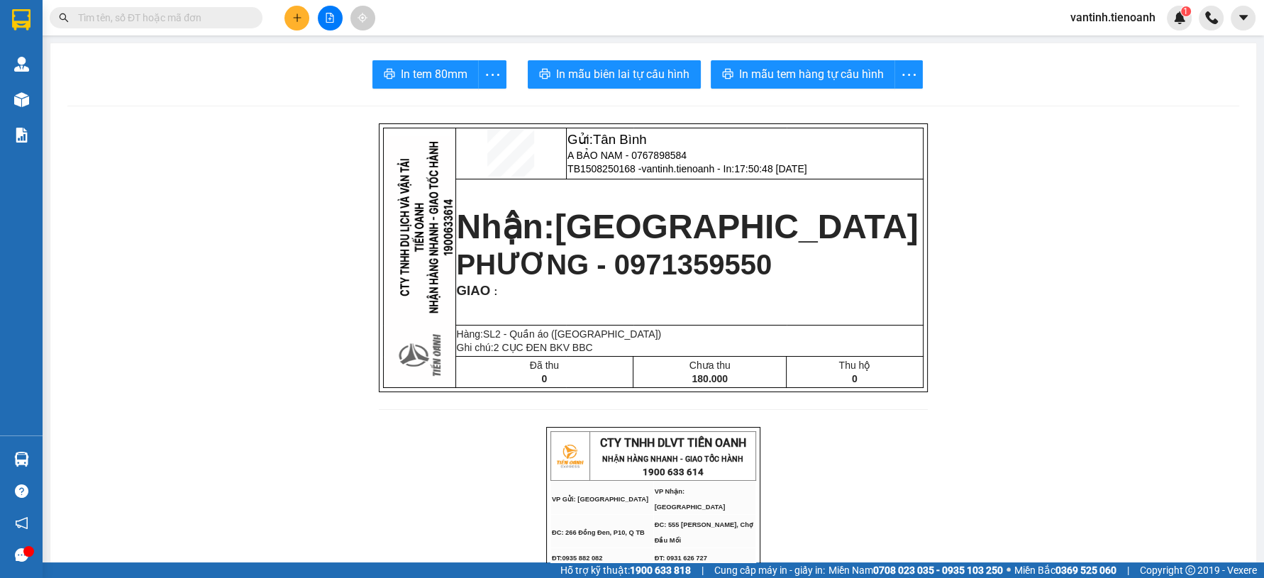
click at [832, 78] on span "In mẫu tem hàng tự cấu hình" at bounding box center [811, 74] width 145 height 18
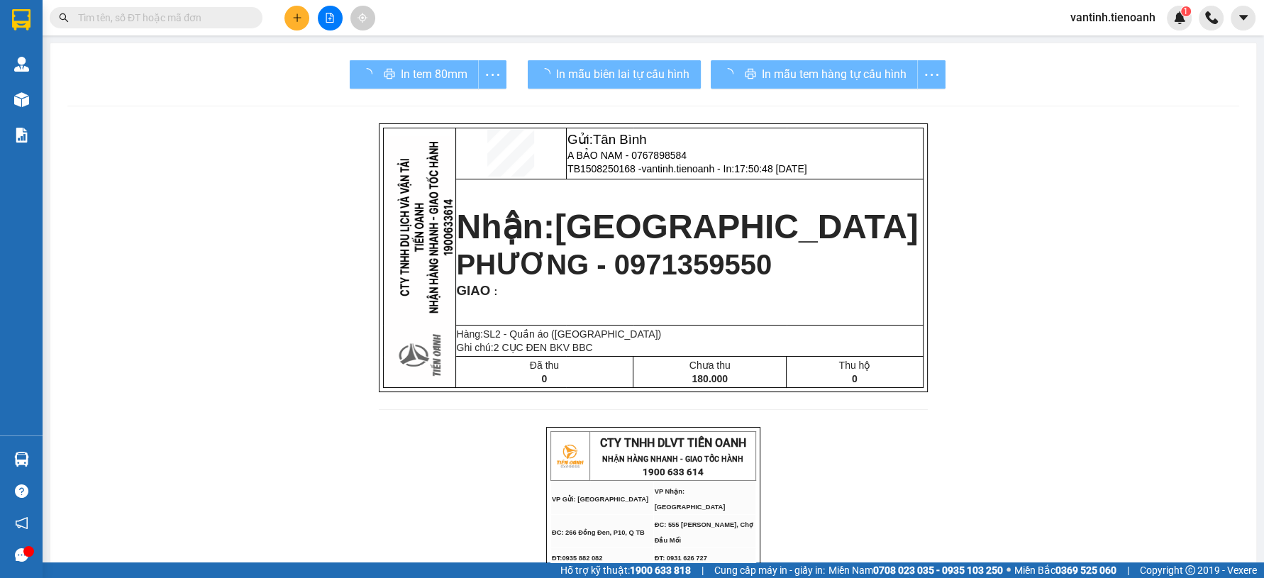
drag, startPoint x: 953, startPoint y: 508, endPoint x: 1244, endPoint y: 373, distance: 321.1
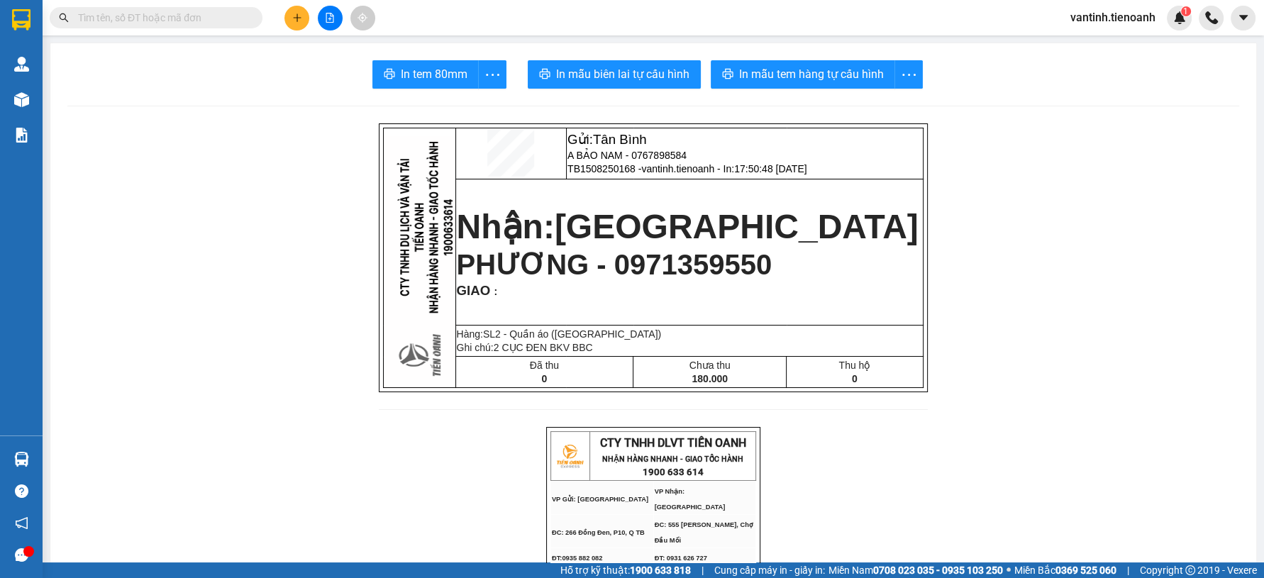
drag, startPoint x: 1244, startPoint y: 373, endPoint x: 1262, endPoint y: 347, distance: 31.3
click at [1246, 372] on main "In tem 80mm In mẫu biên lai tự cấu hình In mẫu tem hàng tự cấu hình Gửi: Tân Bì…" at bounding box center [632, 281] width 1264 height 562
click at [294, 21] on icon "plus" at bounding box center [297, 18] width 10 height 10
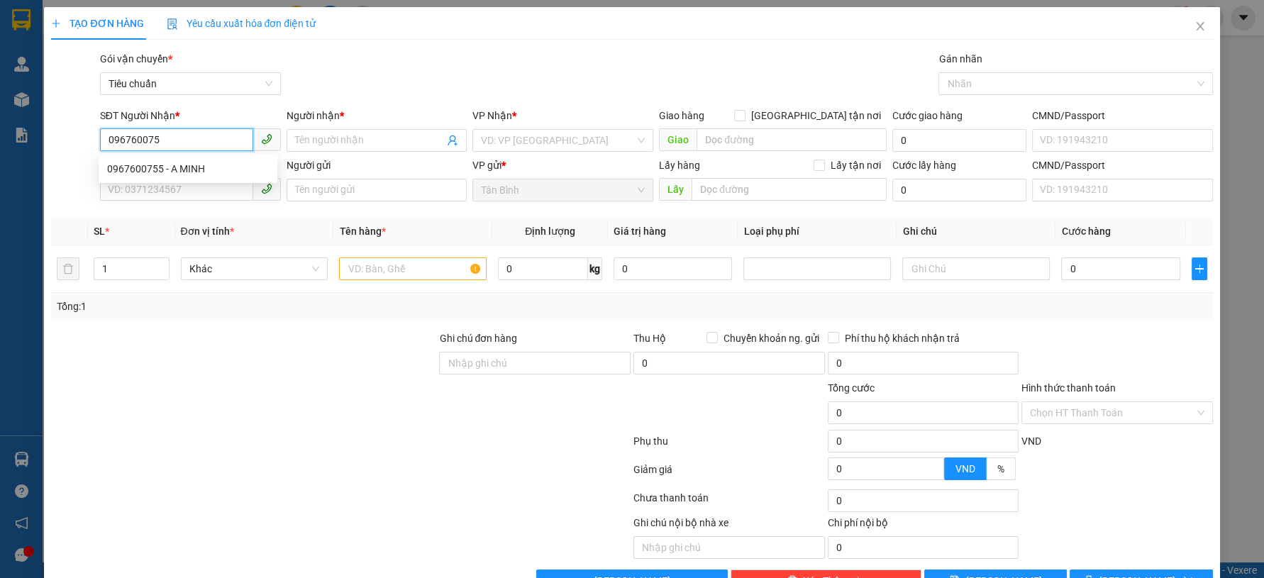
type input "0967600755"
drag, startPoint x: 202, startPoint y: 172, endPoint x: 199, endPoint y: 194, distance: 22.2
click at [201, 172] on div "0967600755 - A MINH" at bounding box center [188, 169] width 162 height 16
type input "A MINH"
type input "150.000"
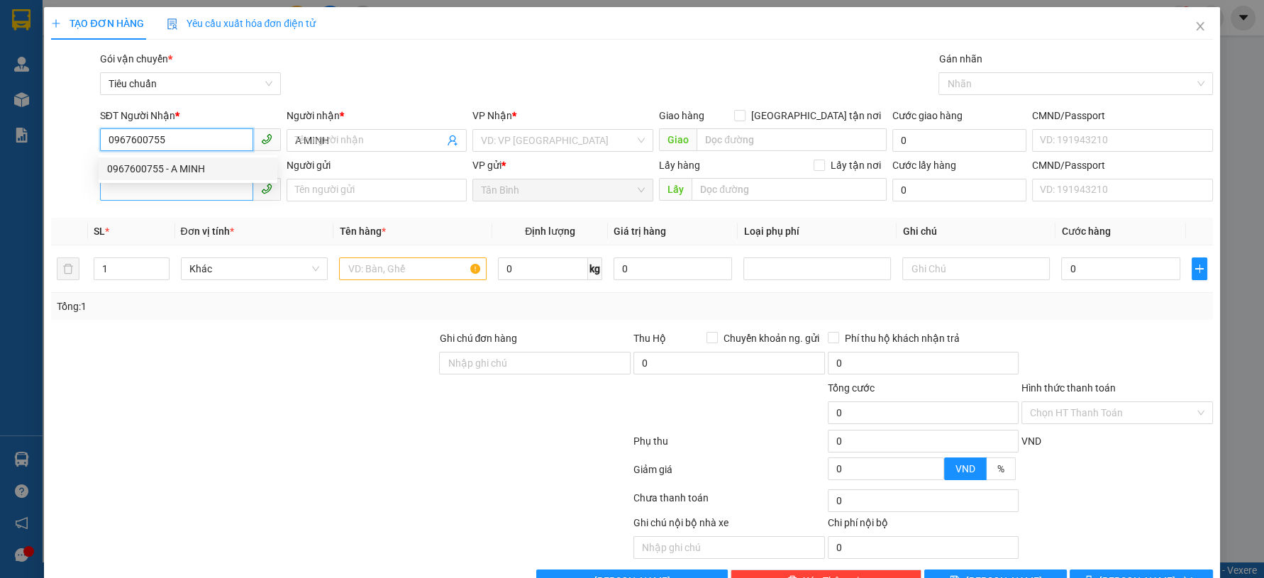
type input "150.000"
type input "0967600755"
click at [199, 194] on input "SĐT Người Gửi" at bounding box center [176, 189] width 153 height 23
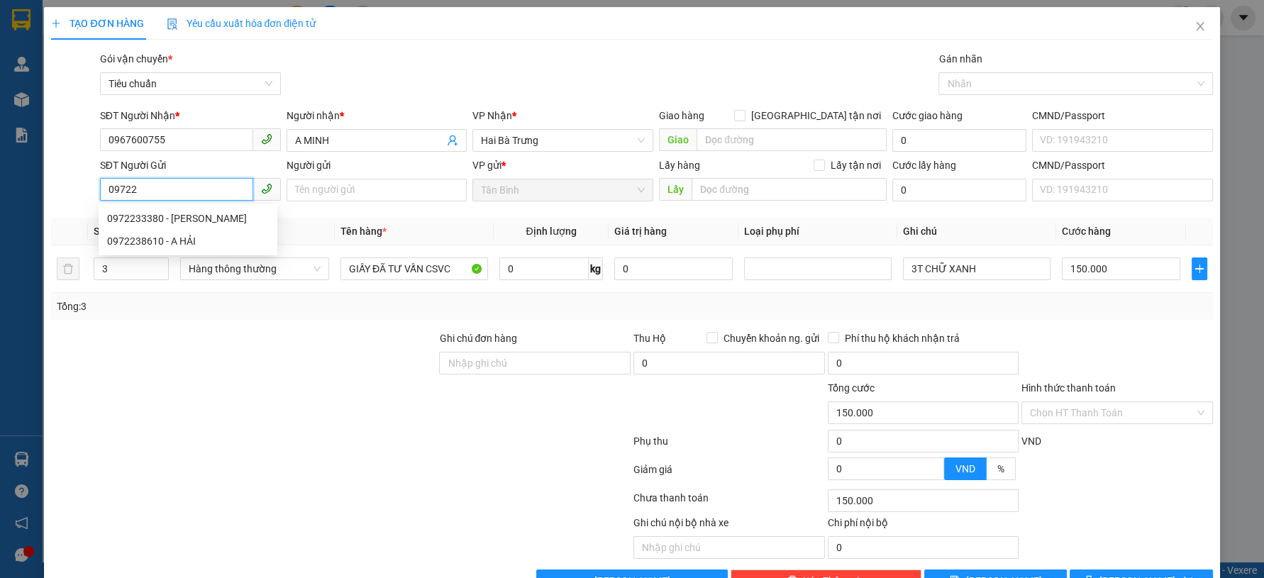
drag, startPoint x: 196, startPoint y: 223, endPoint x: 200, endPoint y: 232, distance: 10.2
click at [197, 227] on div "0972233380 - Anh Tuấn" at bounding box center [188, 218] width 179 height 23
type input "0972233380"
type input "Anh Tuấn"
type input "0972233380"
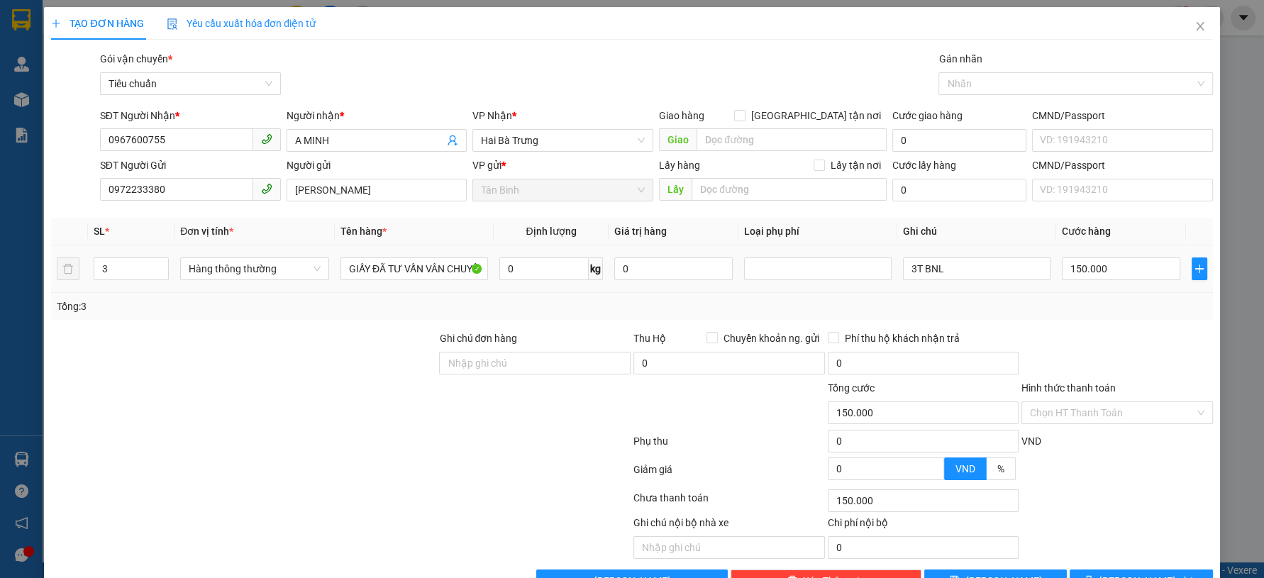
drag, startPoint x: 157, startPoint y: 302, endPoint x: 150, endPoint y: 291, distance: 12.8
click at [154, 302] on div "Tổng: 3" at bounding box center [272, 307] width 431 height 16
click at [153, 296] on div "Tổng: 3" at bounding box center [631, 306] width 1161 height 27
click at [165, 272] on span "Decrease Value" at bounding box center [160, 273] width 16 height 13
type input "1"
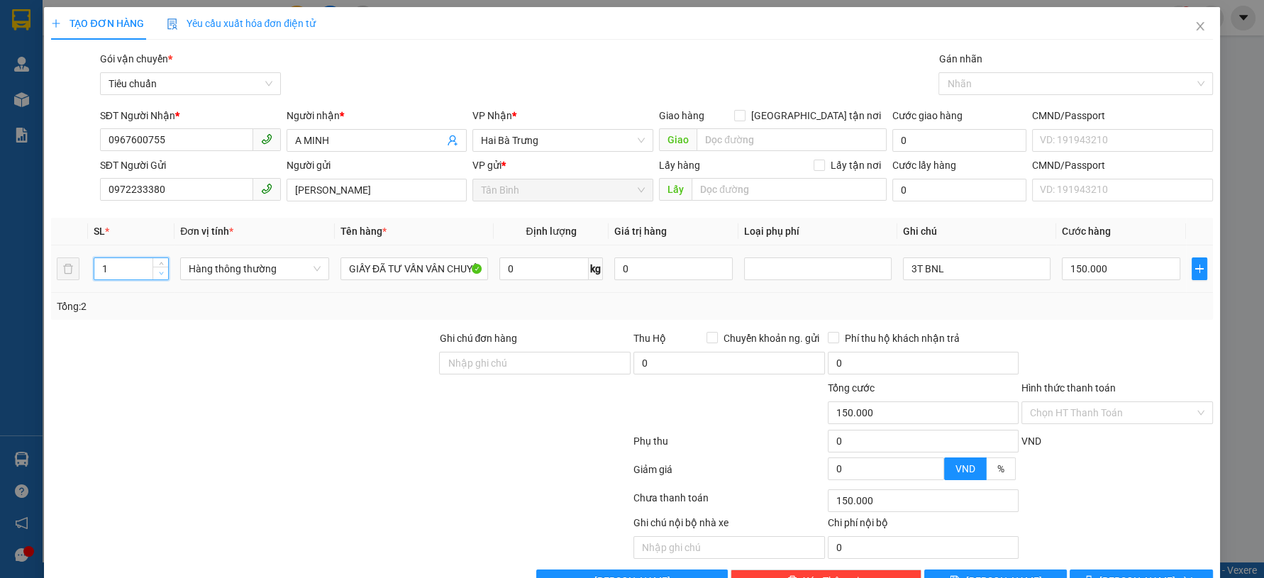
click at [164, 272] on span "Decrease Value" at bounding box center [160, 273] width 16 height 13
drag, startPoint x: 379, startPoint y: 301, endPoint x: 386, endPoint y: 296, distance: 8.7
click at [382, 300] on div "Tổng: 1" at bounding box center [272, 307] width 431 height 16
type input "0"
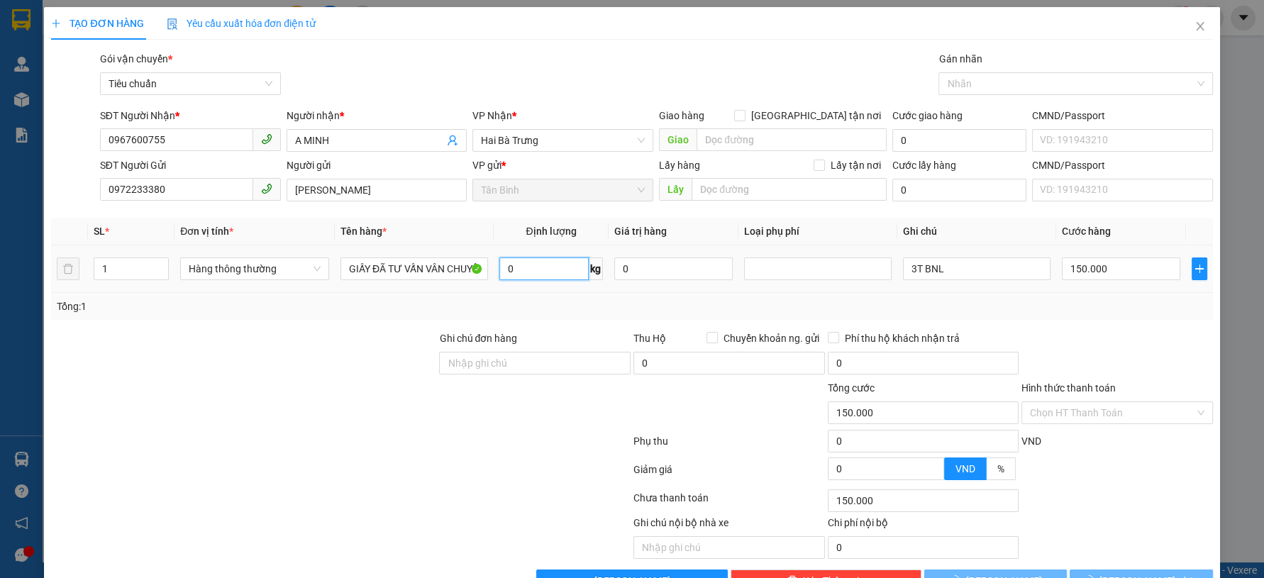
type input "0"
click at [525, 265] on input "0" at bounding box center [544, 268] width 90 height 23
type input "13"
drag, startPoint x: 102, startPoint y: 440, endPoint x: 779, endPoint y: 300, distance: 690.9
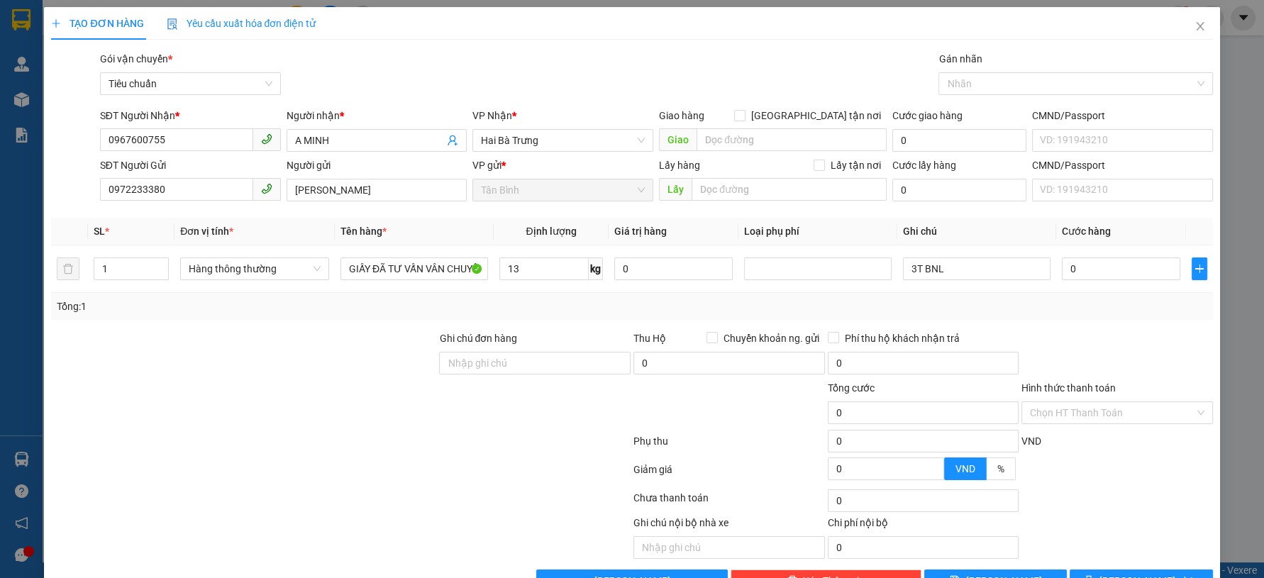
click at [103, 440] on div at bounding box center [341, 444] width 582 height 28
type input "50.000"
drag, startPoint x: 886, startPoint y: 298, endPoint x: 933, endPoint y: 266, distance: 56.6
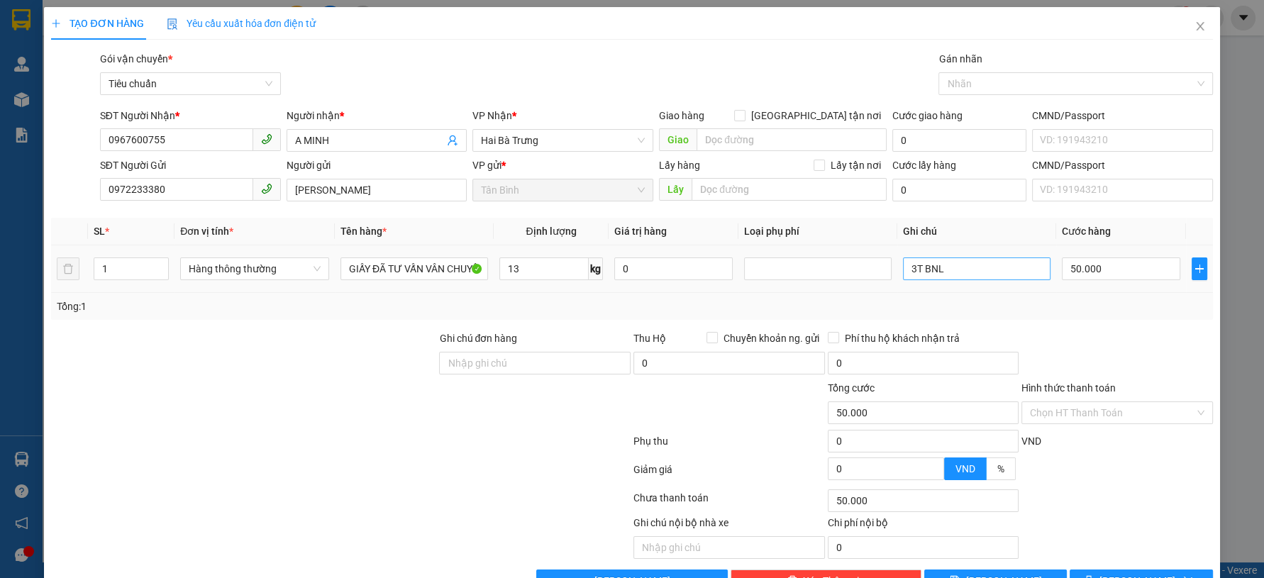
click at [897, 291] on div "SL * Đơn vị tính * Tên hàng * Định lượng Giá trị hàng Loại phụ phí Ghi chú Cước…" at bounding box center [631, 269] width 1161 height 102
click at [849, 289] on tr "1 Hàng thông thường GIẤY ĐÃ TƯ VẤN VÂN CHUYỂN 13 kg 0 3T BNL 50.000" at bounding box center [631, 269] width 1161 height 48
type input "CỤC BNL"
click at [1108, 325] on div "Transit Pickup Surcharge Ids Transit Deliver Surcharge Ids Transit Deliver Surc…" at bounding box center [631, 321] width 1161 height 541
click at [1115, 267] on input "50.000" at bounding box center [1121, 268] width 118 height 23
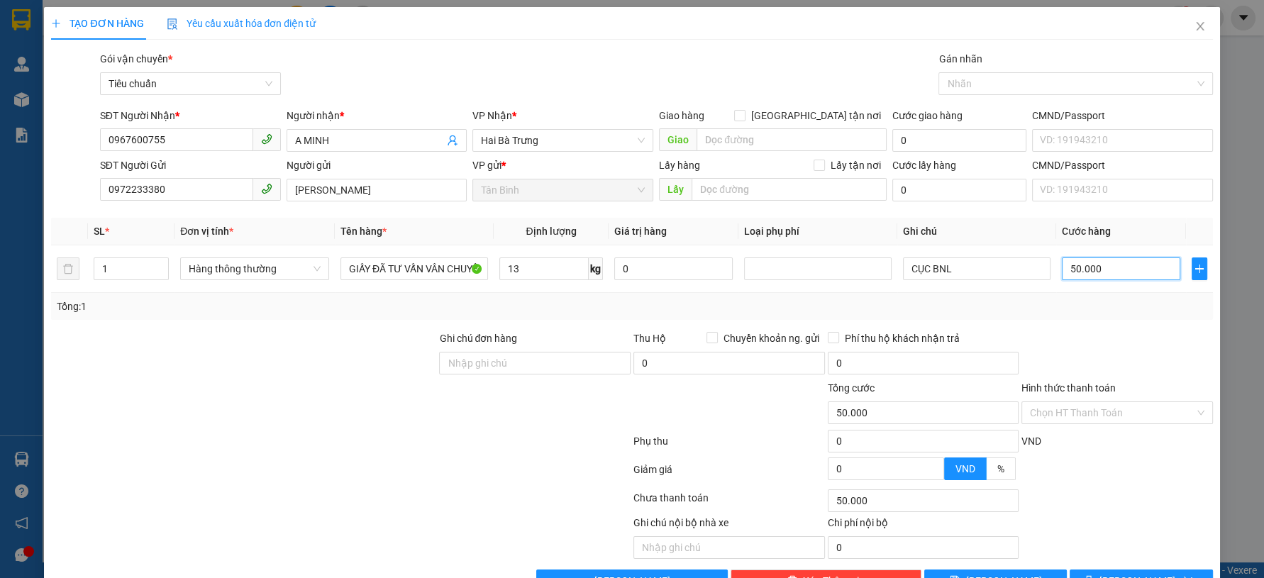
type input "4"
type input "40"
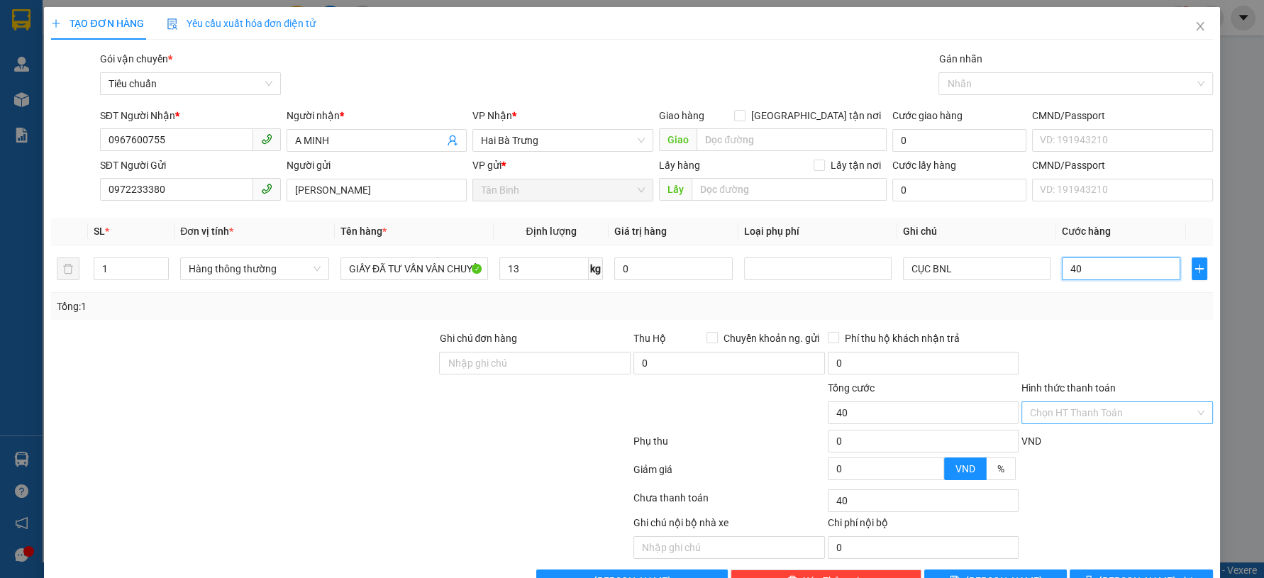
type input "40"
type input "40.000"
click at [1058, 407] on input "Hình thức thanh toán" at bounding box center [1112, 412] width 165 height 21
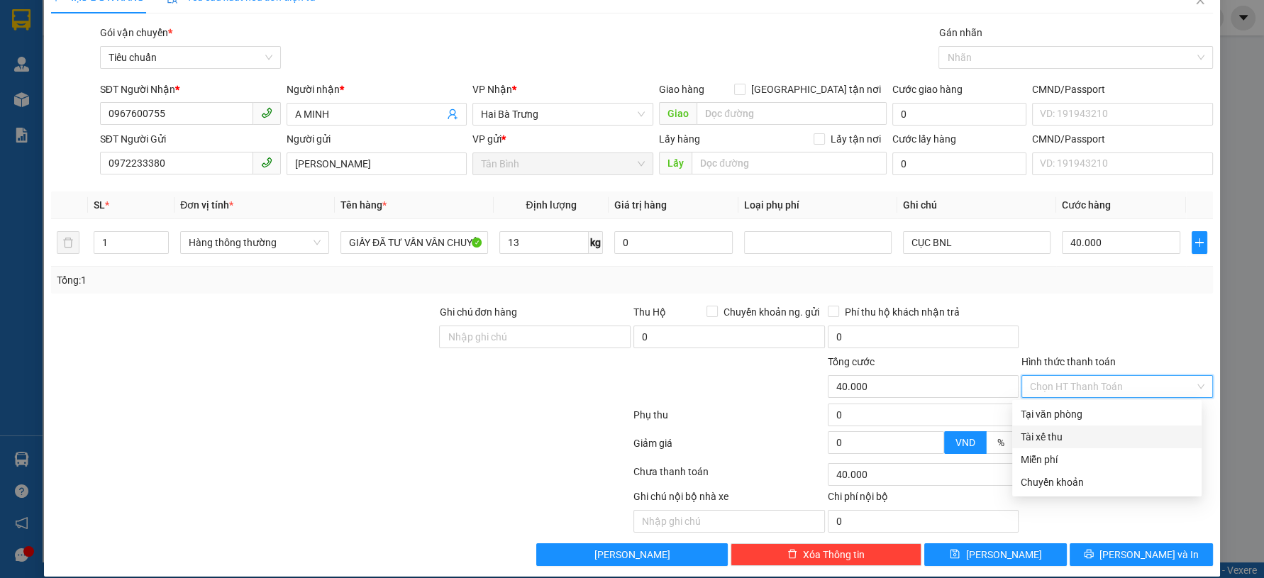
scroll to position [40, 0]
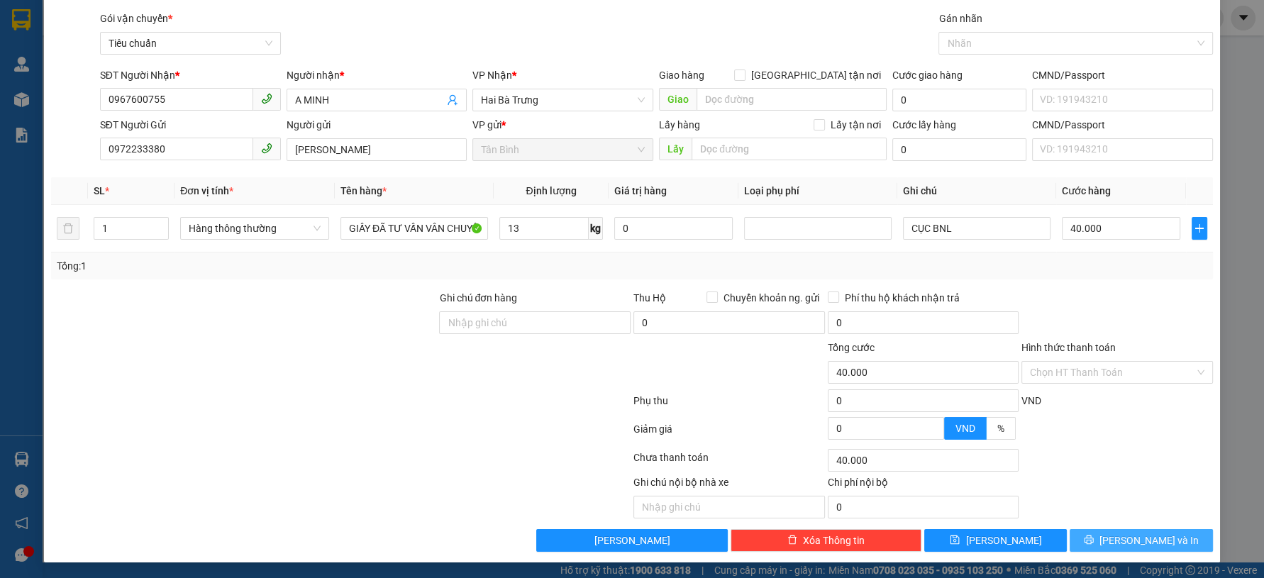
click at [1125, 529] on button "[PERSON_NAME] và In" at bounding box center [1140, 540] width 143 height 23
click at [1123, 540] on span "[PERSON_NAME] và In" at bounding box center [1148, 541] width 99 height 16
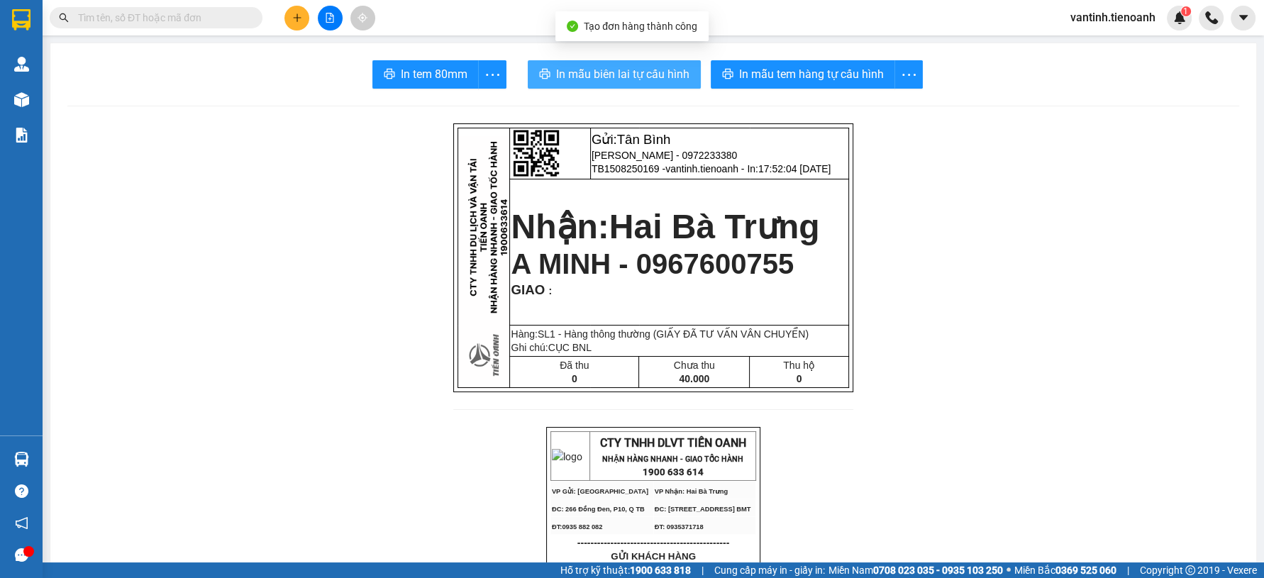
click at [656, 67] on button "In mẫu biên lai tự cấu hình" at bounding box center [614, 74] width 173 height 28
click at [655, 67] on span "In mẫu biên lai tự cấu hình" at bounding box center [622, 74] width 133 height 18
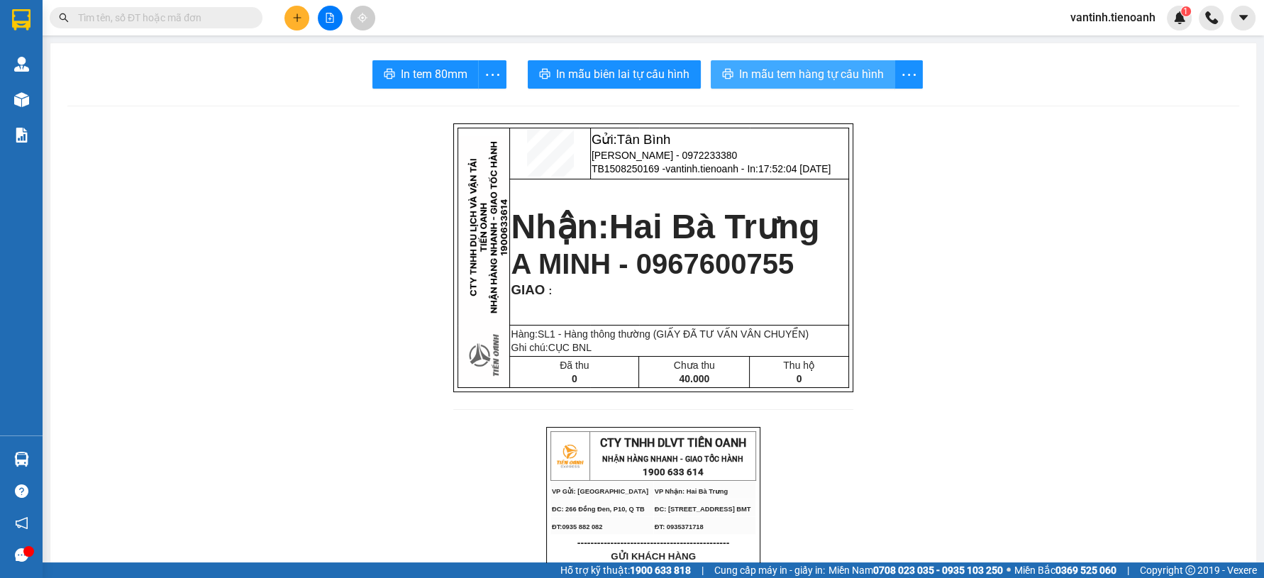
click at [776, 85] on button "In mẫu tem hàng tự cấu hình" at bounding box center [803, 74] width 184 height 28
click at [776, 84] on button "In mẫu tem hàng tự cấu hình" at bounding box center [803, 74] width 184 height 28
drag, startPoint x: 306, startPoint y: 336, endPoint x: 286, endPoint y: 222, distance: 115.9
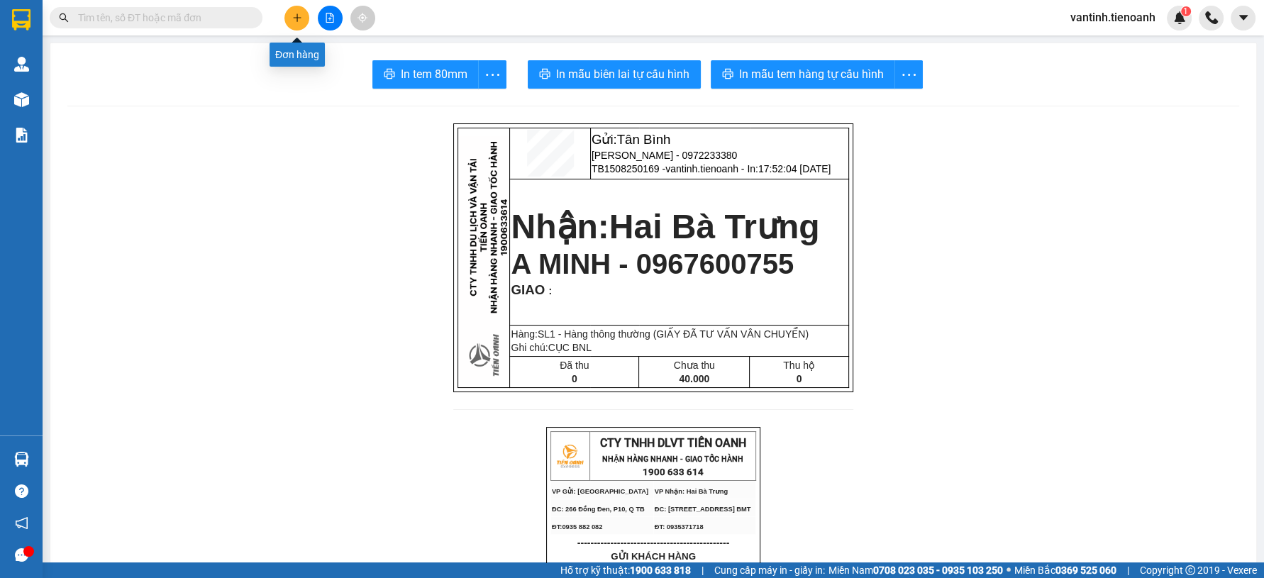
click at [294, 18] on icon "plus" at bounding box center [297, 18] width 10 height 10
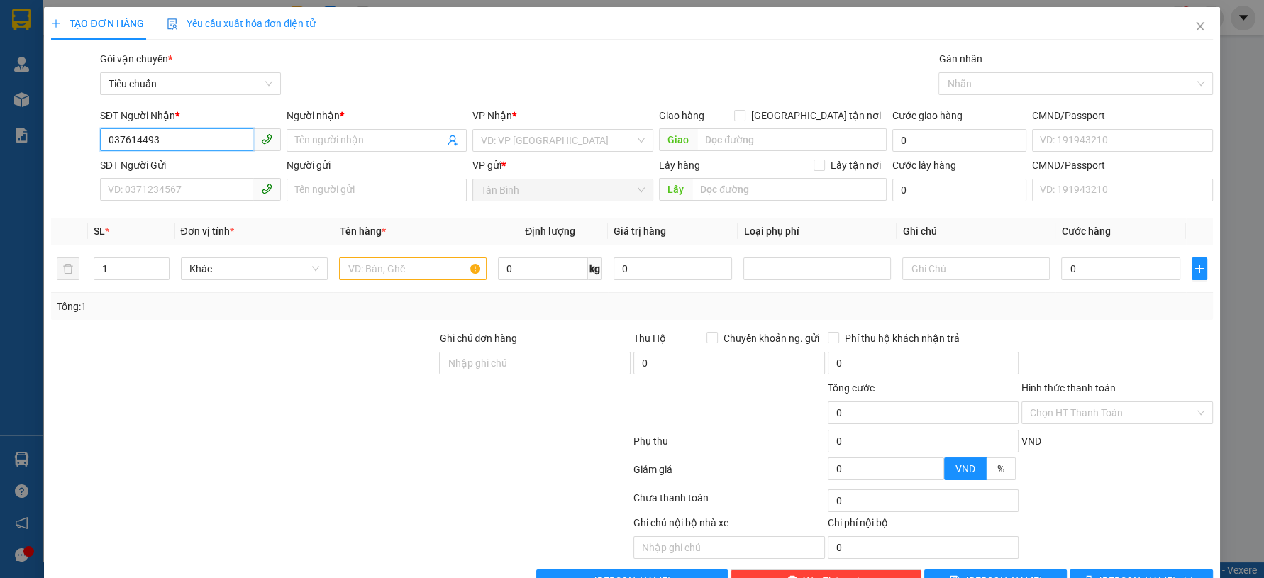
type input "0376144939"
click at [211, 167] on div "0376144939 - C Thơ" at bounding box center [188, 169] width 162 height 16
type input "C Thơ"
type input "0376144939"
type input "30.000"
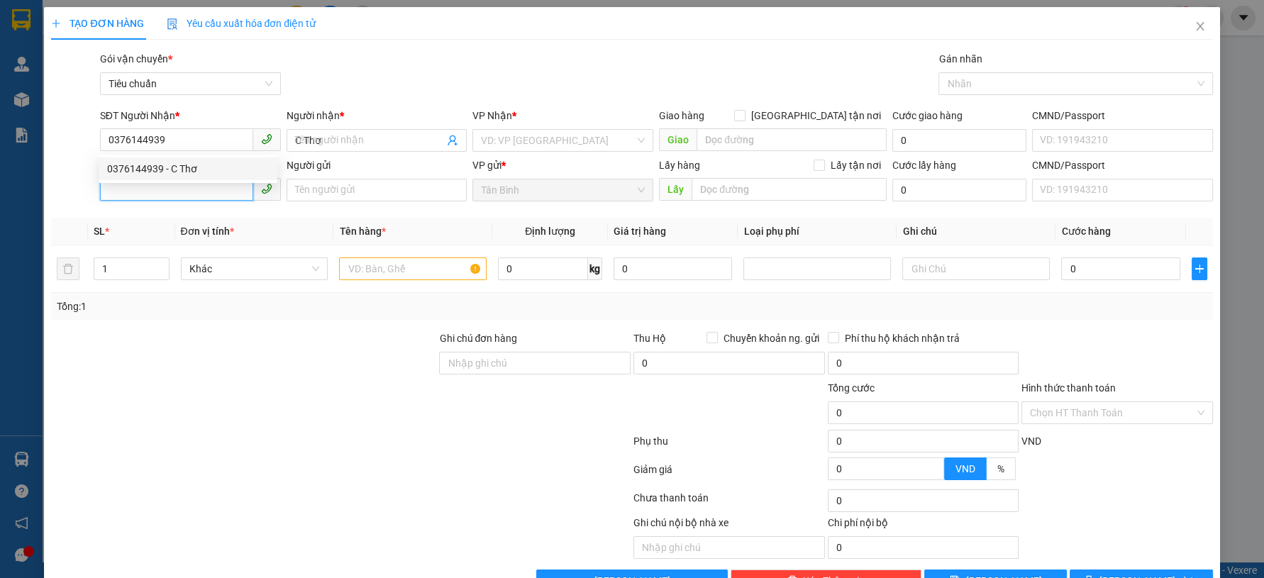
type input "30.000"
click at [204, 192] on input "SĐT Người Gửi" at bounding box center [176, 189] width 153 height 23
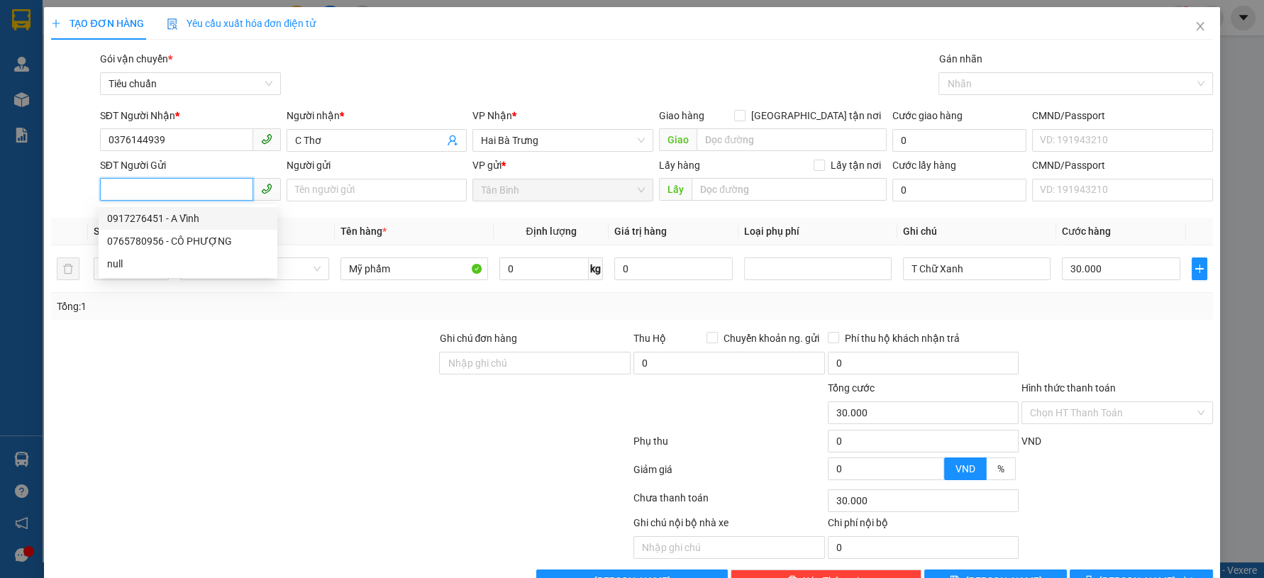
drag, startPoint x: 199, startPoint y: 212, endPoint x: 219, endPoint y: 299, distance: 88.9
click at [199, 212] on div "0917276451 - A Vĩnh" at bounding box center [188, 219] width 162 height 16
type input "0917276451"
type input "A Vĩnh"
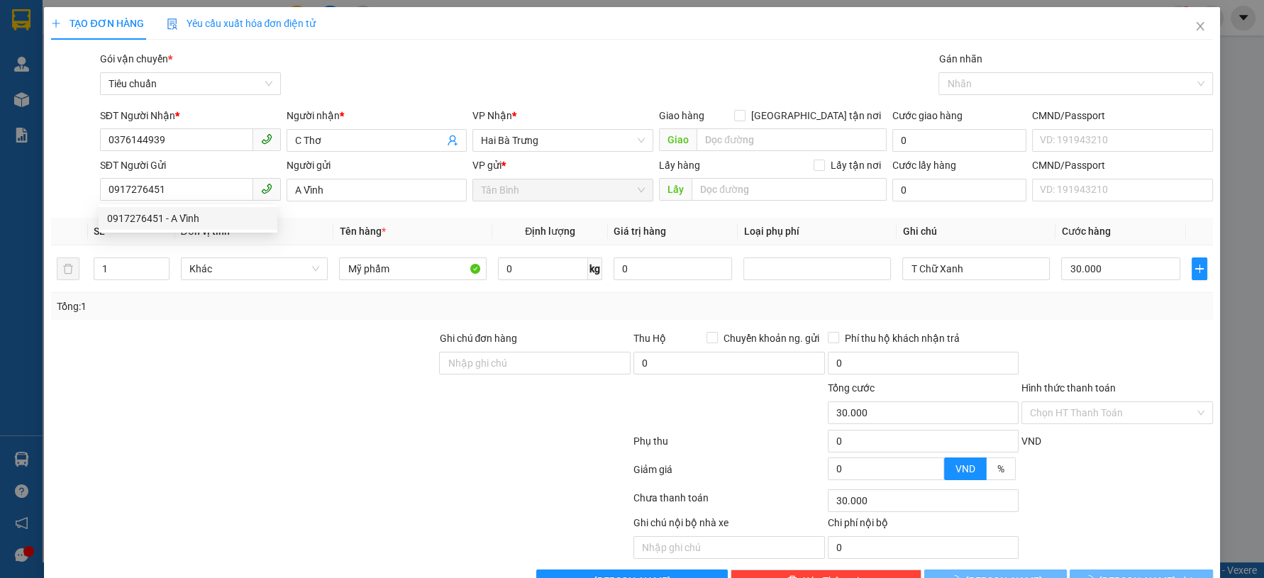
click at [222, 344] on div at bounding box center [244, 355] width 388 height 50
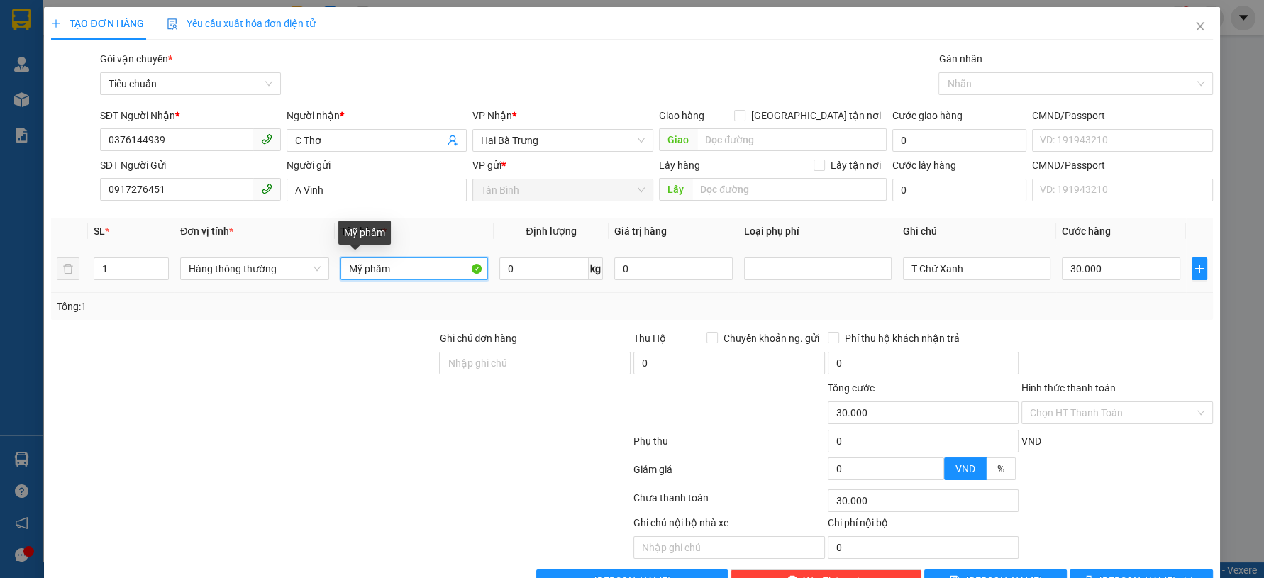
click at [381, 268] on input "Mỹ phẩm" at bounding box center [413, 268] width 147 height 23
click at [379, 268] on input "Mỹ phẩm" at bounding box center [413, 268] width 147 height 23
type input "GT"
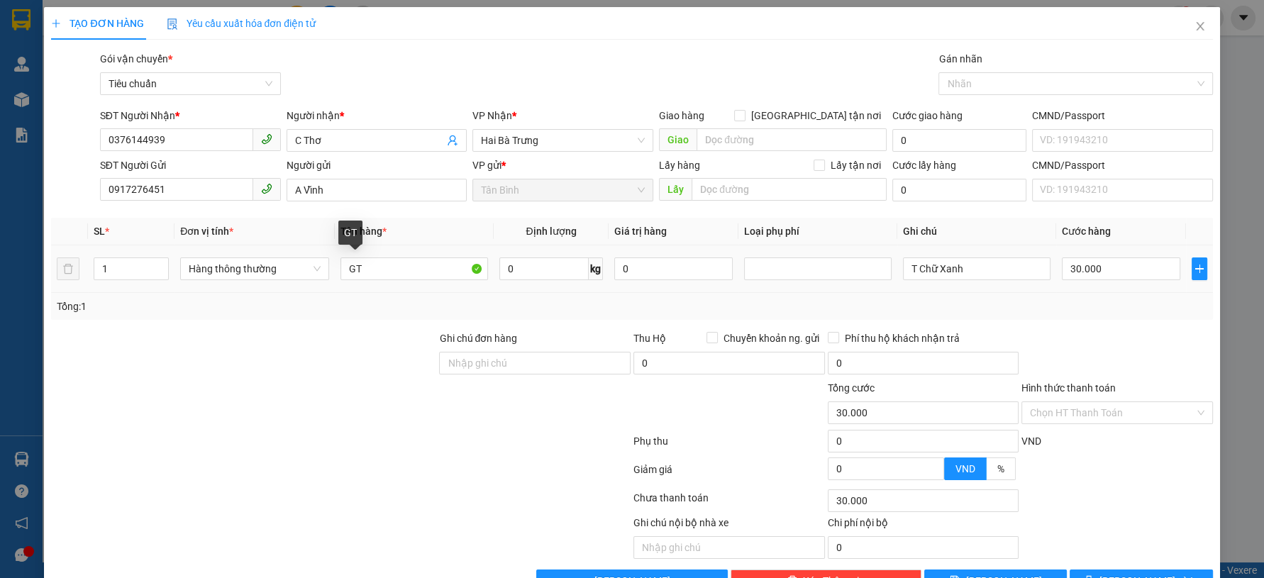
drag, startPoint x: 222, startPoint y: 389, endPoint x: 586, endPoint y: 252, distance: 389.3
click at [236, 380] on div at bounding box center [244, 405] width 388 height 50
drag, startPoint x: 979, startPoint y: 265, endPoint x: 785, endPoint y: 292, distance: 195.5
click at [785, 292] on div "SL * Đơn vị tính * Tên hàng * Định lượng Giá trị hàng Loại phụ phí Ghi chú Cước…" at bounding box center [631, 269] width 1161 height 102
type input "TẤM BNL TRẮNG VÀNG"
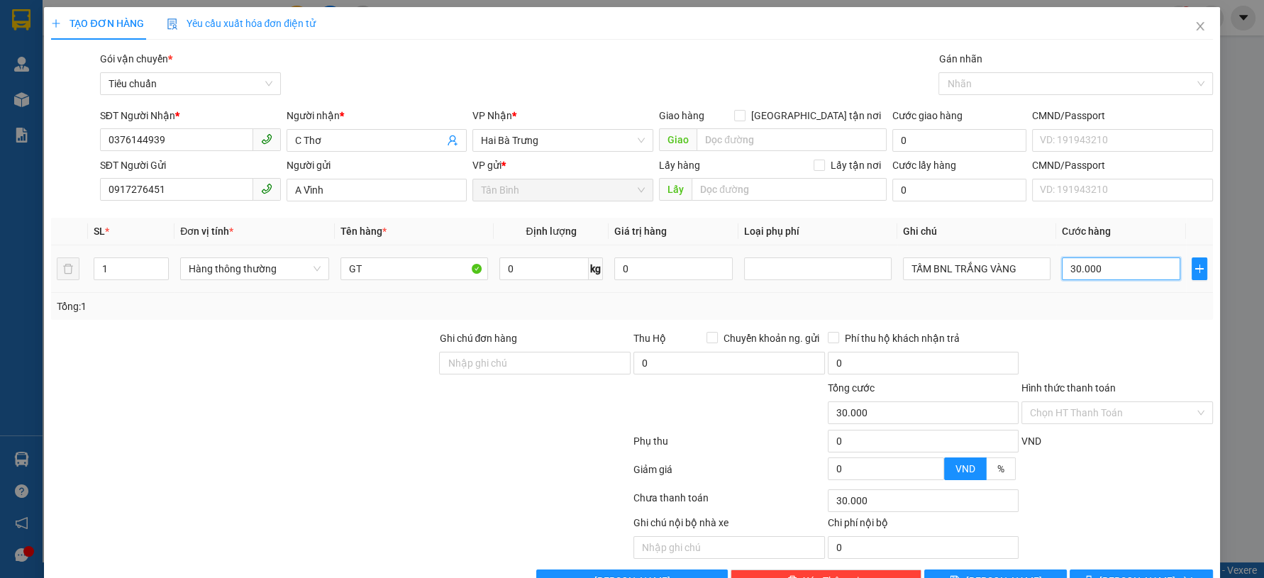
click at [1089, 268] on input "30.000" at bounding box center [1121, 268] width 118 height 23
click at [1142, 326] on div "Transit Pickup Surcharge Ids Transit Deliver Surcharge Ids Transit Deliver Surc…" at bounding box center [631, 321] width 1161 height 541
click at [1096, 342] on div at bounding box center [1117, 355] width 194 height 50
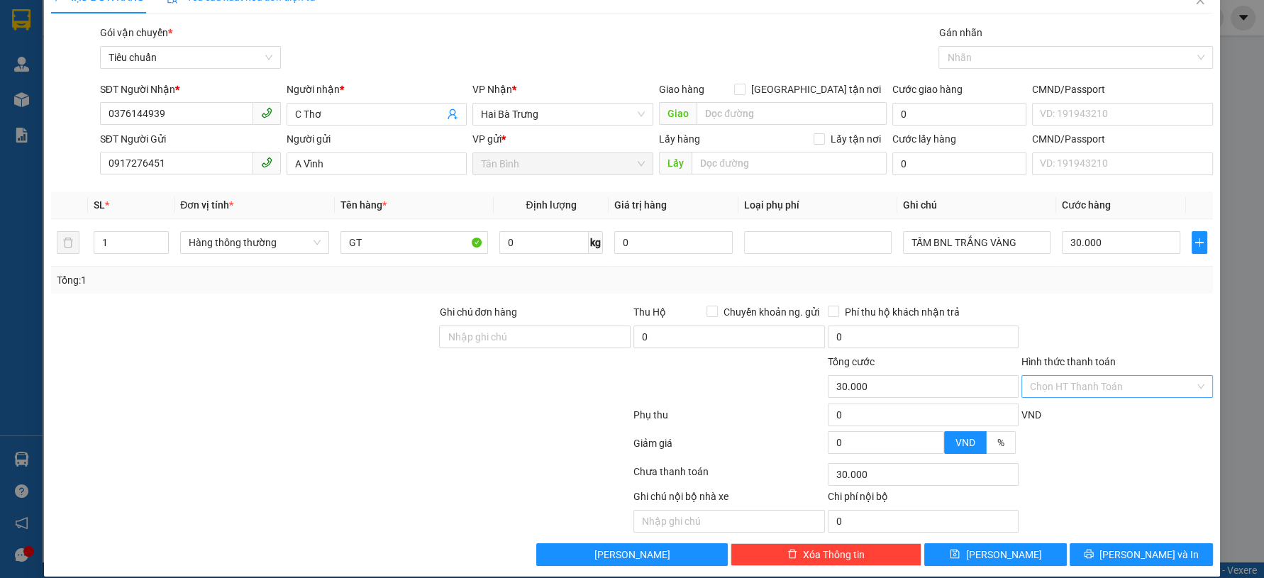
scroll to position [40, 0]
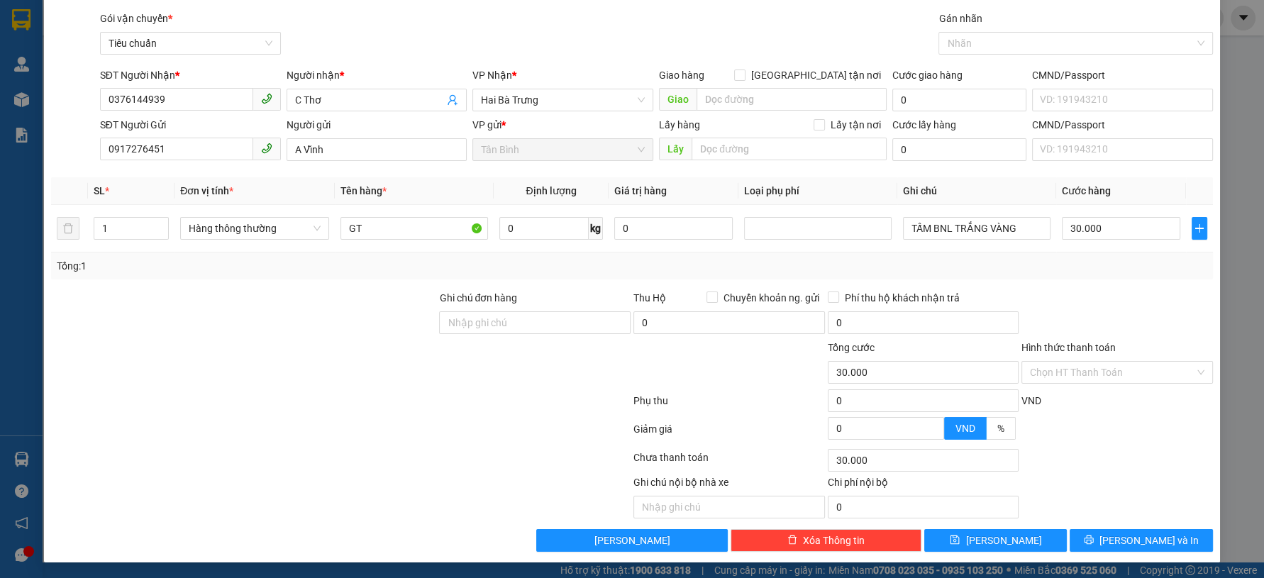
drag, startPoint x: 1106, startPoint y: 367, endPoint x: 1094, endPoint y: 382, distance: 19.7
click at [1097, 379] on input "Hình thức thanh toán" at bounding box center [1112, 372] width 165 height 21
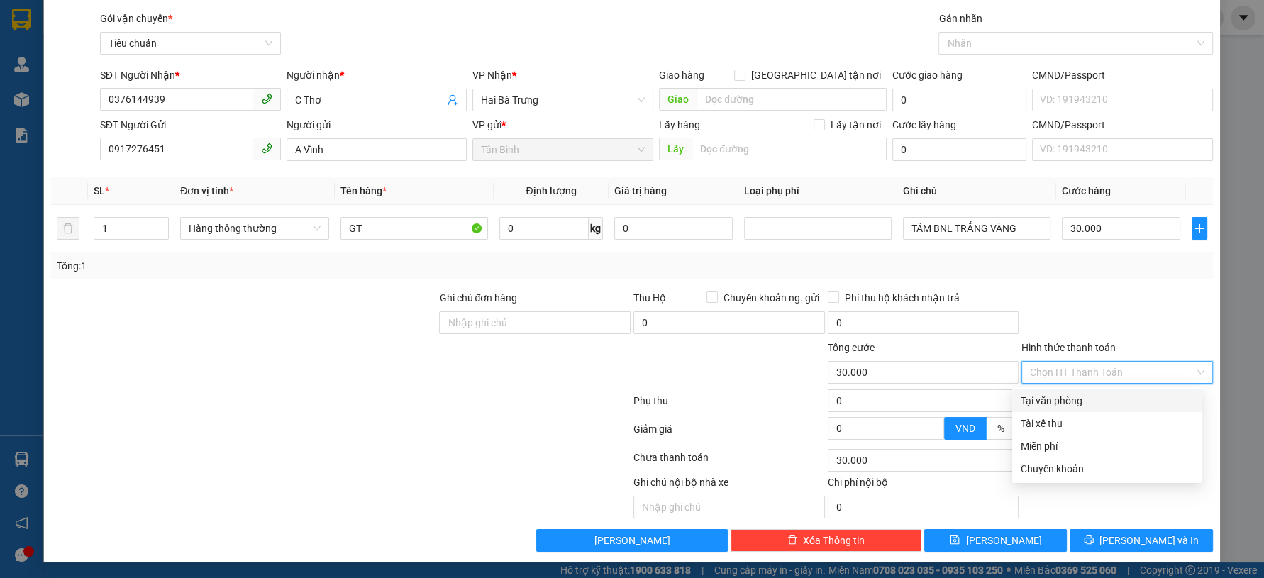
click at [1073, 399] on div "Tại văn phòng" at bounding box center [1106, 401] width 172 height 16
type input "0"
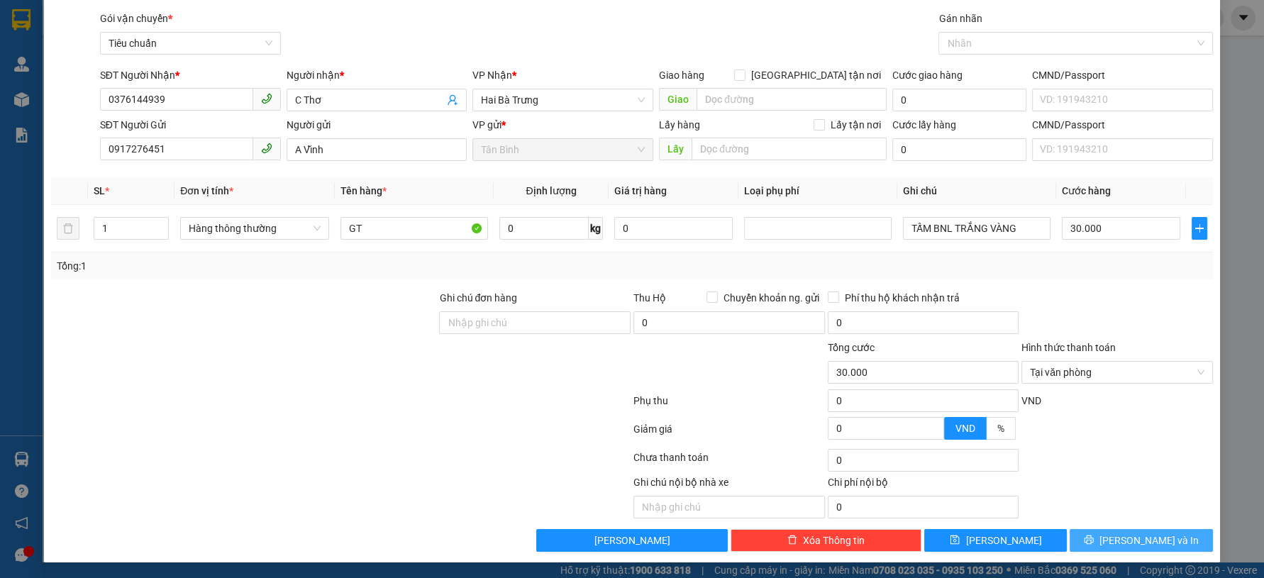
click at [1101, 541] on button "[PERSON_NAME] và In" at bounding box center [1140, 540] width 143 height 23
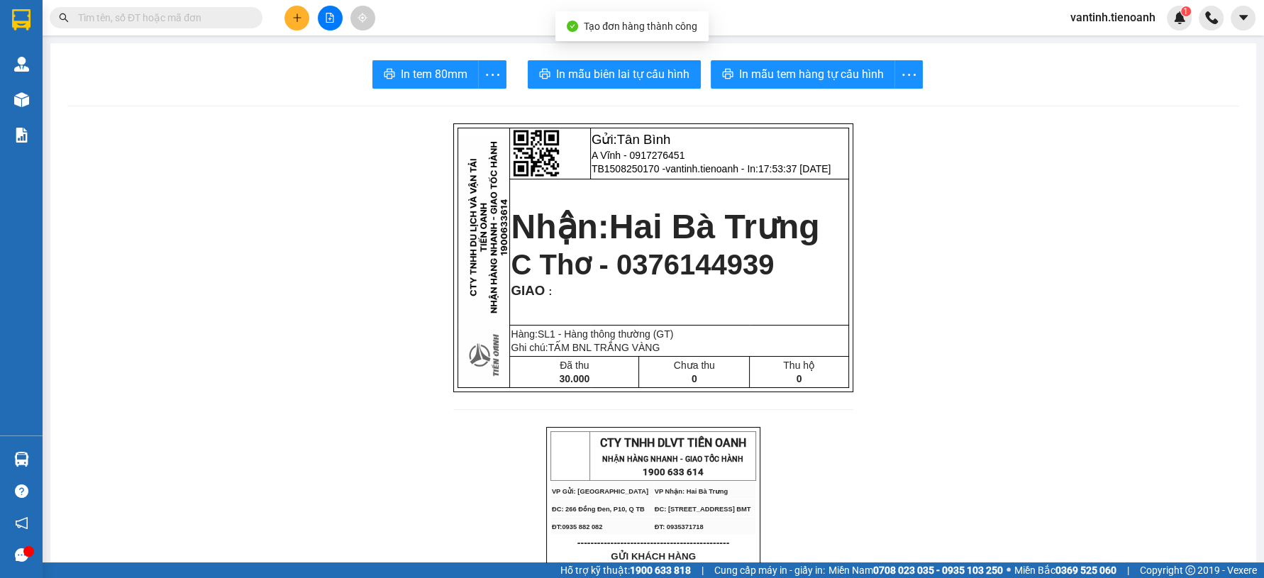
drag, startPoint x: 629, startPoint y: 44, endPoint x: 629, endPoint y: 55, distance: 10.6
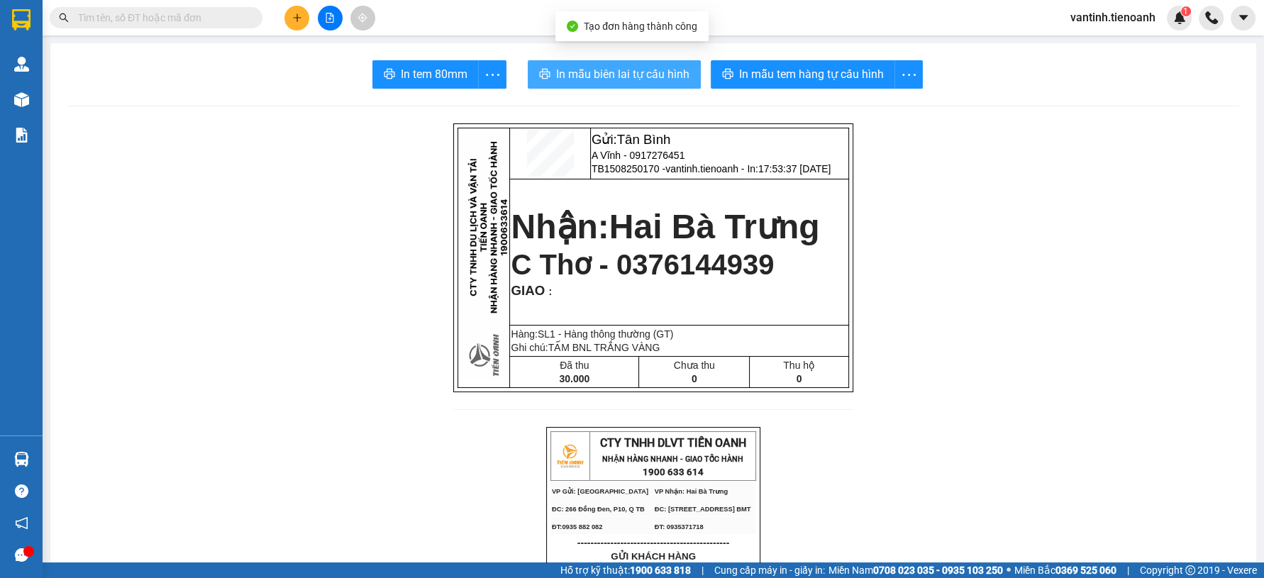
click at [630, 67] on span "In mẫu biên lai tự cấu hình" at bounding box center [622, 74] width 133 height 18
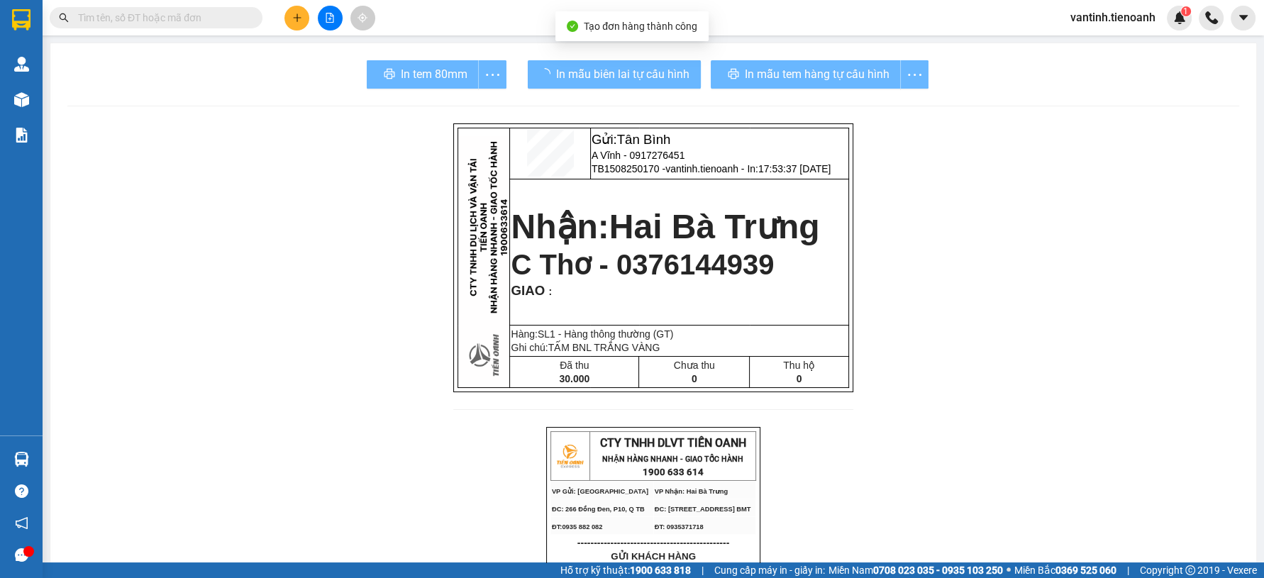
drag, startPoint x: 944, startPoint y: 497, endPoint x: 943, endPoint y: 489, distance: 7.8
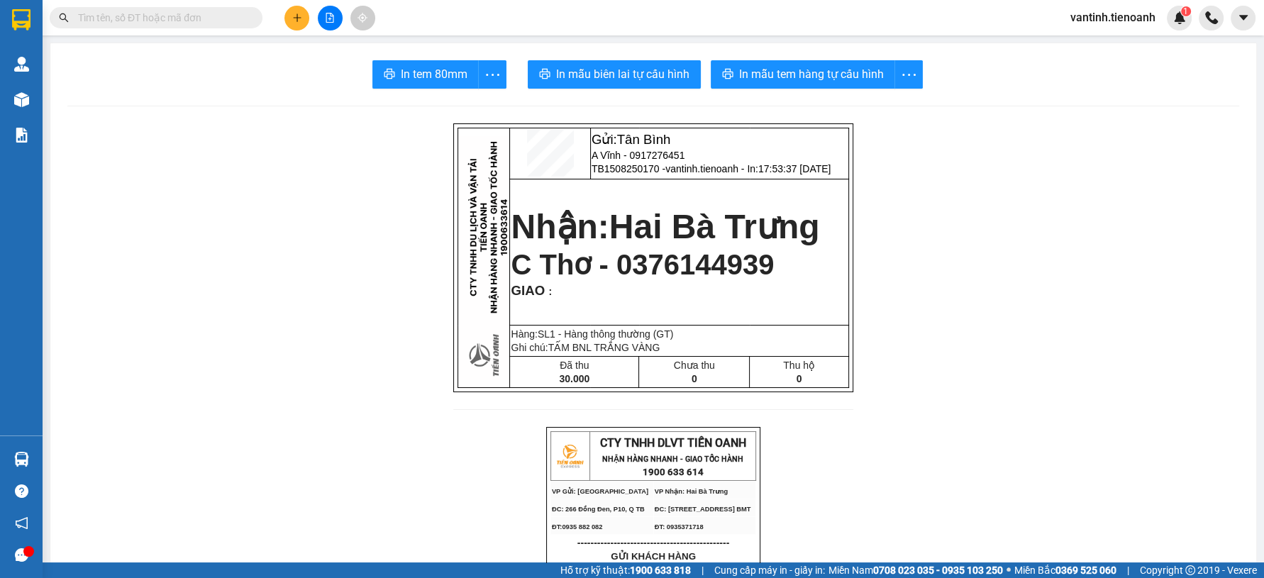
click at [789, 74] on span "In mẫu tem hàng tự cấu hình" at bounding box center [811, 74] width 145 height 18
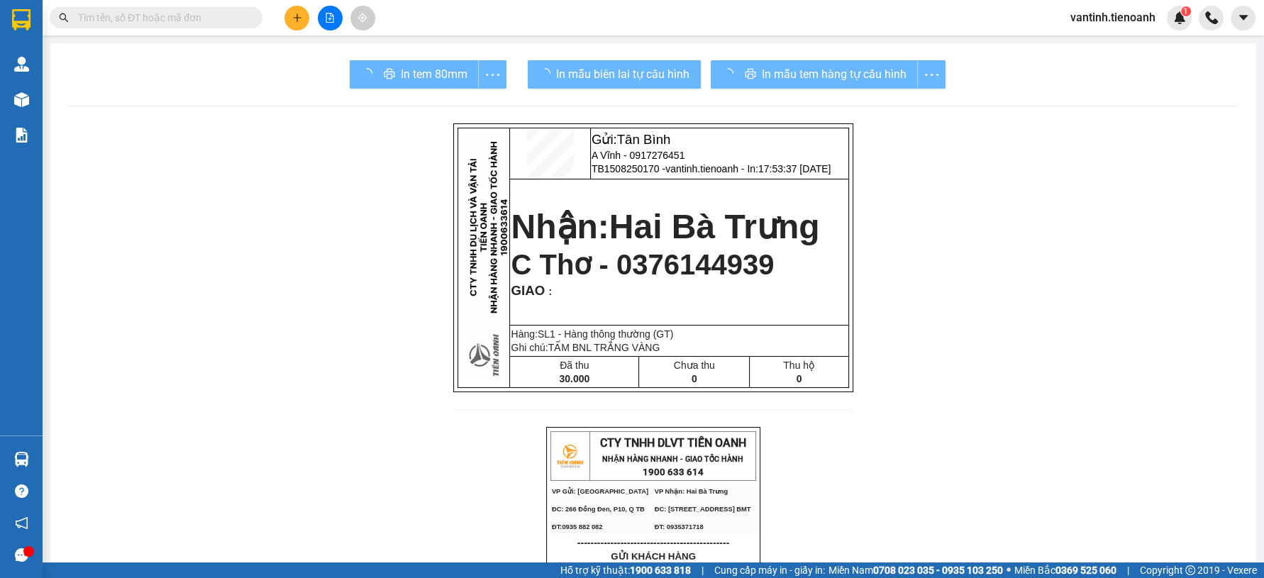
drag, startPoint x: 950, startPoint y: 506, endPoint x: 1070, endPoint y: 410, distance: 153.4
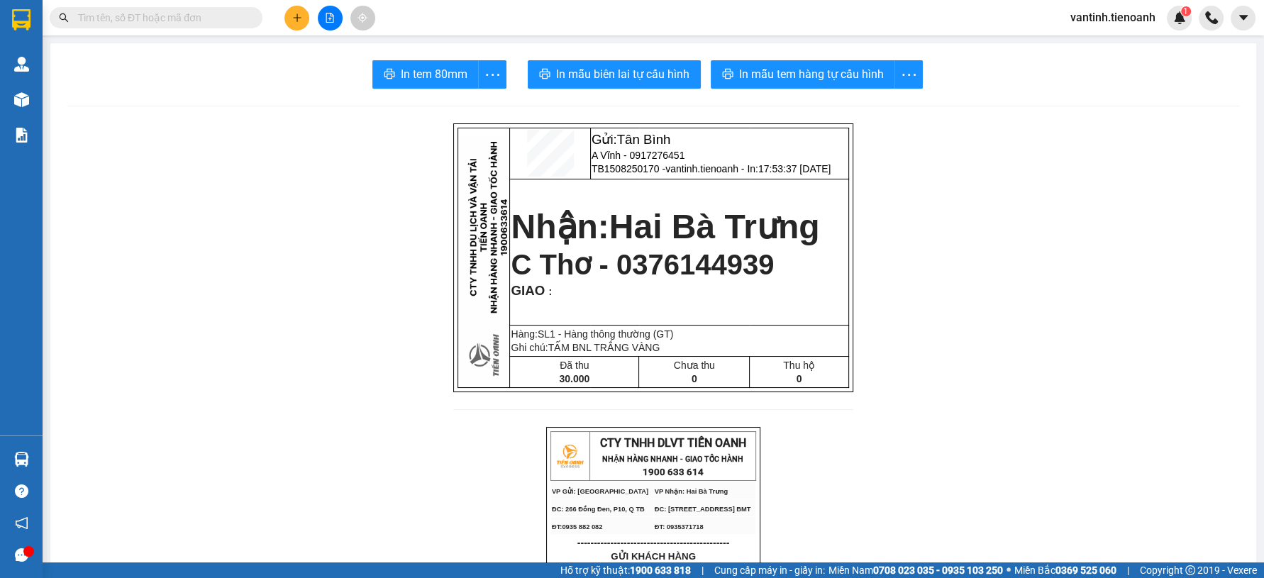
click at [282, 18] on div at bounding box center [330, 18] width 106 height 25
click at [301, 17] on icon "plus" at bounding box center [297, 18] width 10 height 10
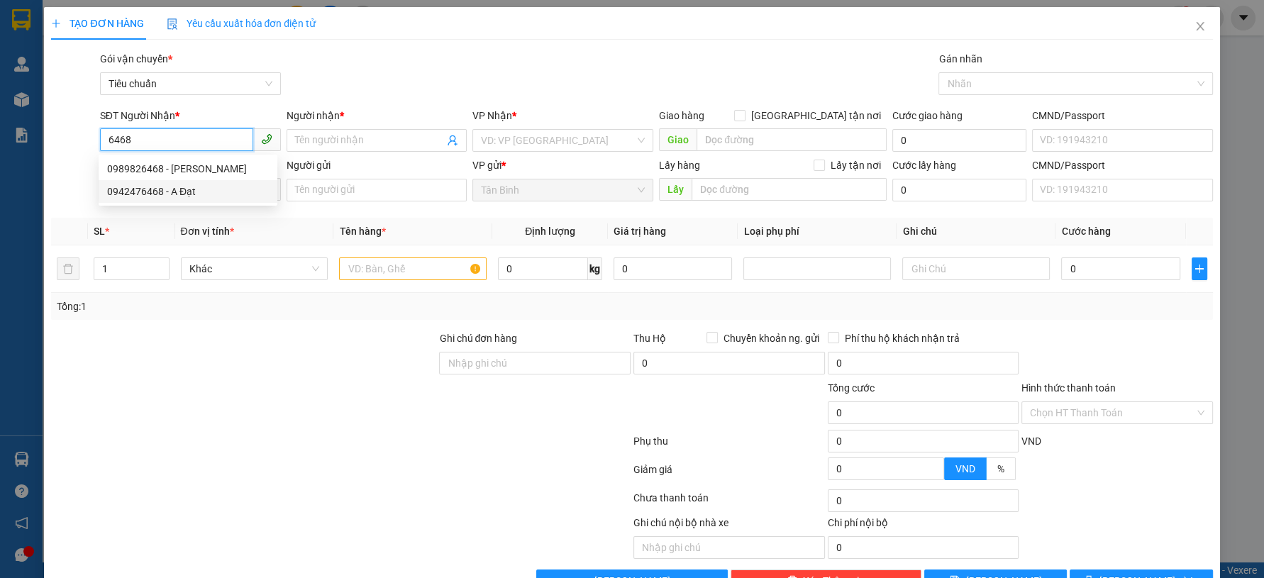
click at [188, 192] on div "0942476468 - A Đạt" at bounding box center [188, 192] width 162 height 16
type input "0942476468"
type input "A Đạt"
type input "0942476468"
type input "30.000"
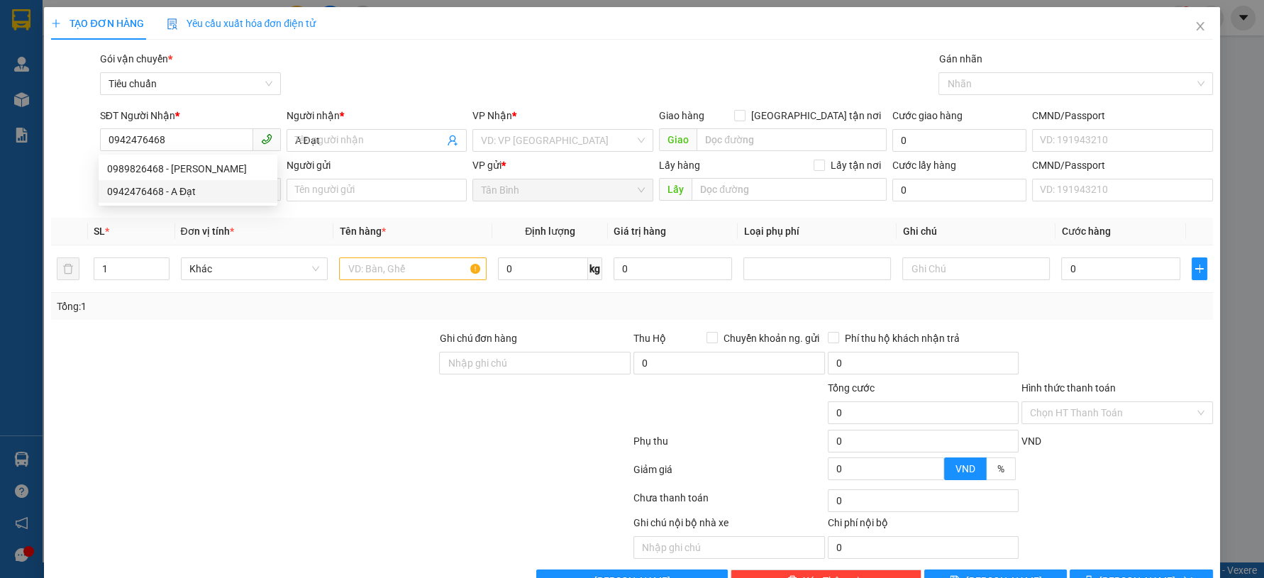
type input "30.000"
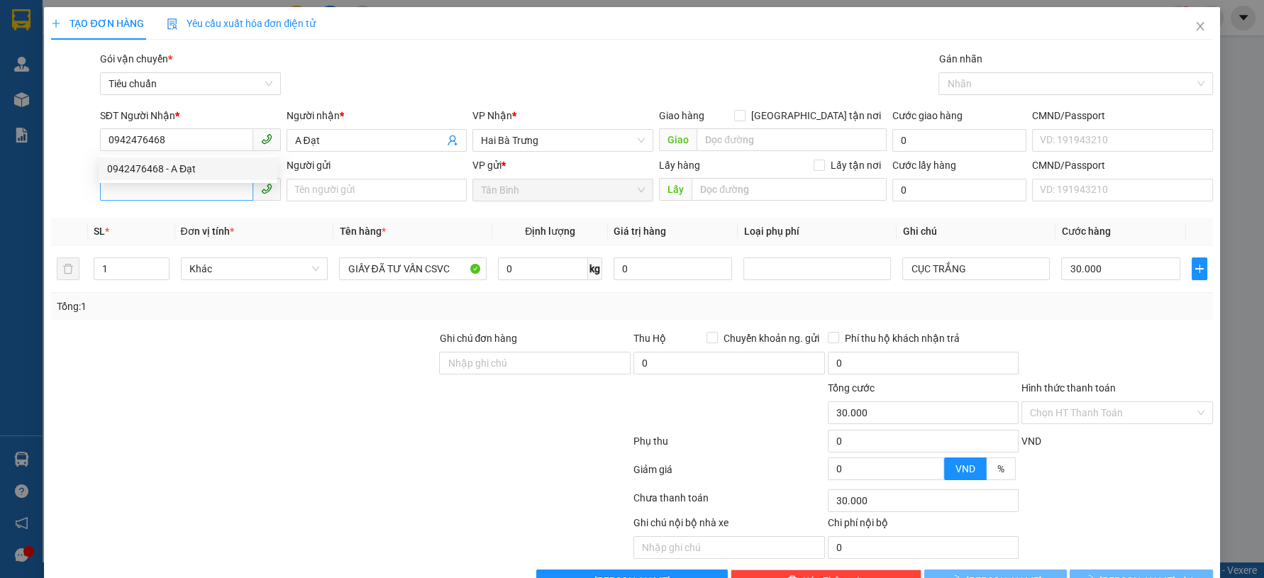
click at [183, 185] on body "Kết quả tìm kiếm ( 0 ) Bộ lọc No Data vantinh.tienoanh 1 Quản Lý Quản lý giao n…" at bounding box center [632, 289] width 1264 height 578
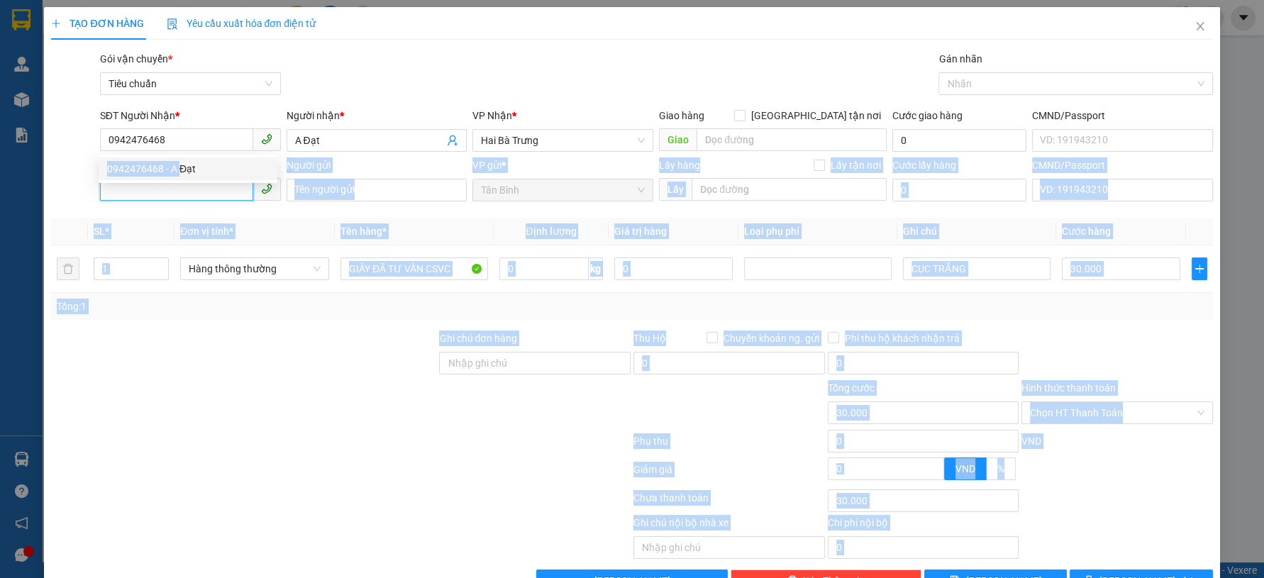
click at [184, 185] on input "SĐT Người Gửi" at bounding box center [176, 189] width 153 height 23
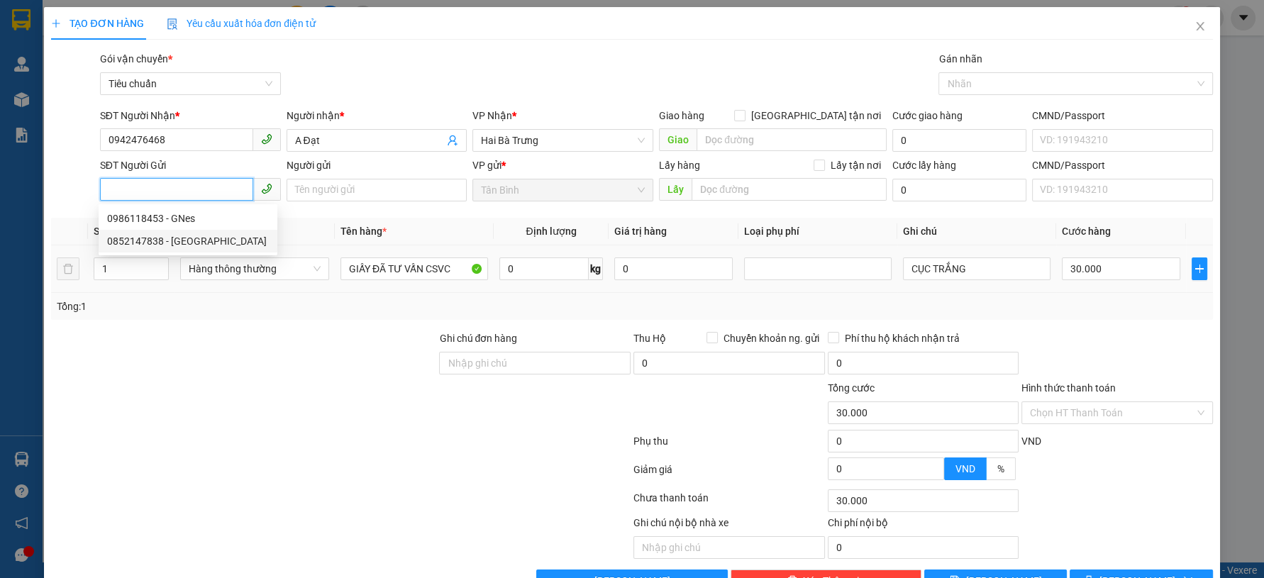
drag, startPoint x: 202, startPoint y: 239, endPoint x: 249, endPoint y: 291, distance: 69.8
click at [202, 240] on div "0852147838 - Thiên An" at bounding box center [188, 241] width 162 height 16
type input "0852147838"
type input "Thiên An"
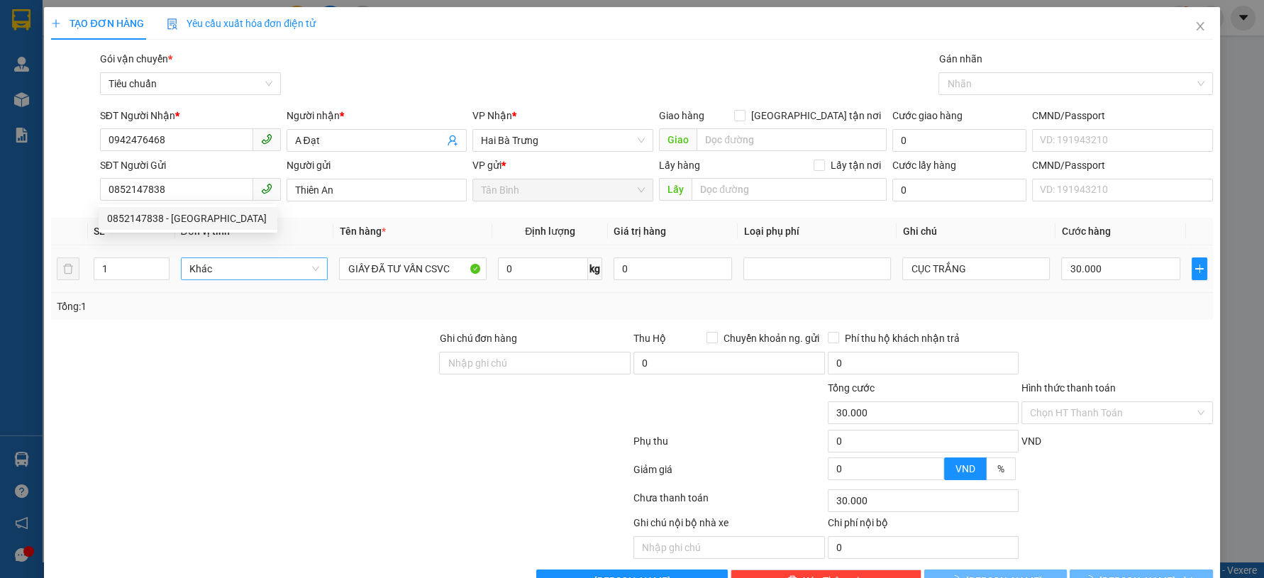
click at [256, 299] on div "Tổng: 1" at bounding box center [272, 307] width 431 height 16
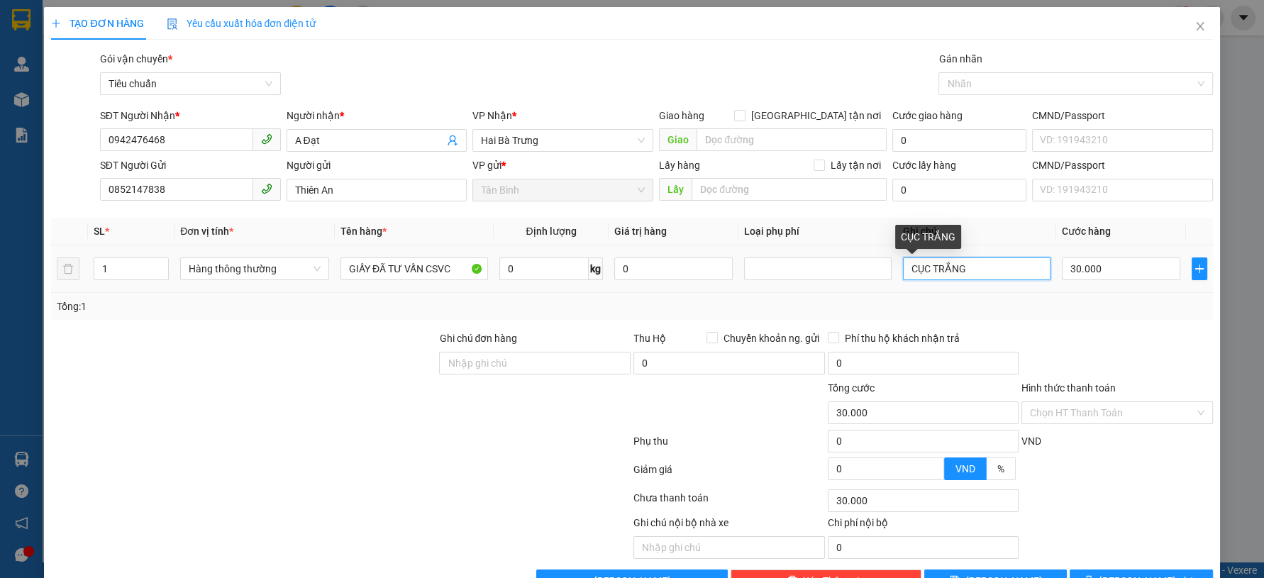
drag, startPoint x: 948, startPoint y: 273, endPoint x: 923, endPoint y: 277, distance: 25.1
click at [925, 277] on input "CỤC TRẮNG" at bounding box center [976, 268] width 147 height 23
click at [923, 277] on input "CỤC TRẮNG" at bounding box center [976, 268] width 147 height 23
drag, startPoint x: 948, startPoint y: 269, endPoint x: 1113, endPoint y: 272, distance: 164.6
click at [1113, 272] on tr "1 Hàng thông thường GIẤY ĐÃ TƯ VẤN CSVC 0 kg 0 CỤC ĐEN TRẮNG 30.000" at bounding box center [631, 269] width 1161 height 48
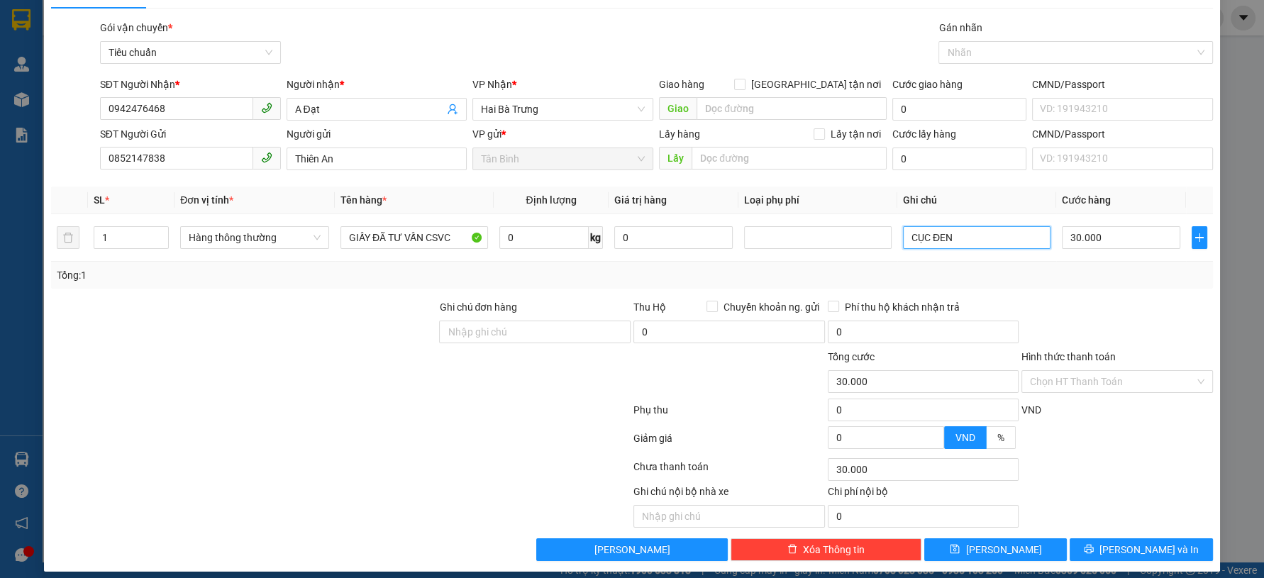
scroll to position [40, 0]
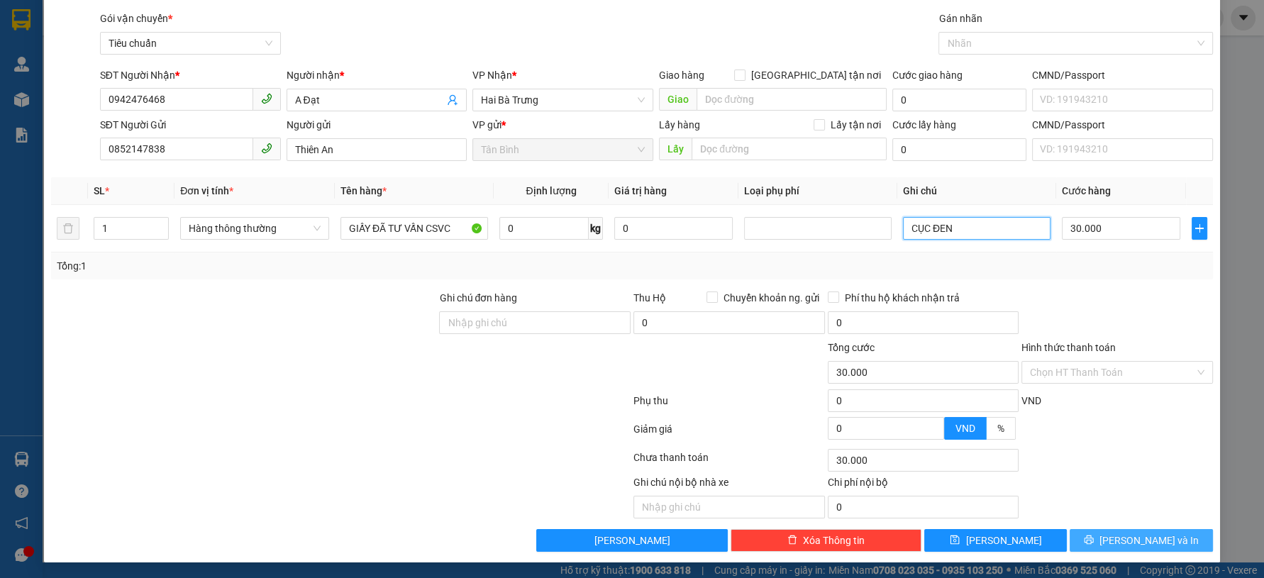
type input "CỤC ĐEN"
click at [1126, 533] on span "[PERSON_NAME] và In" at bounding box center [1148, 541] width 99 height 16
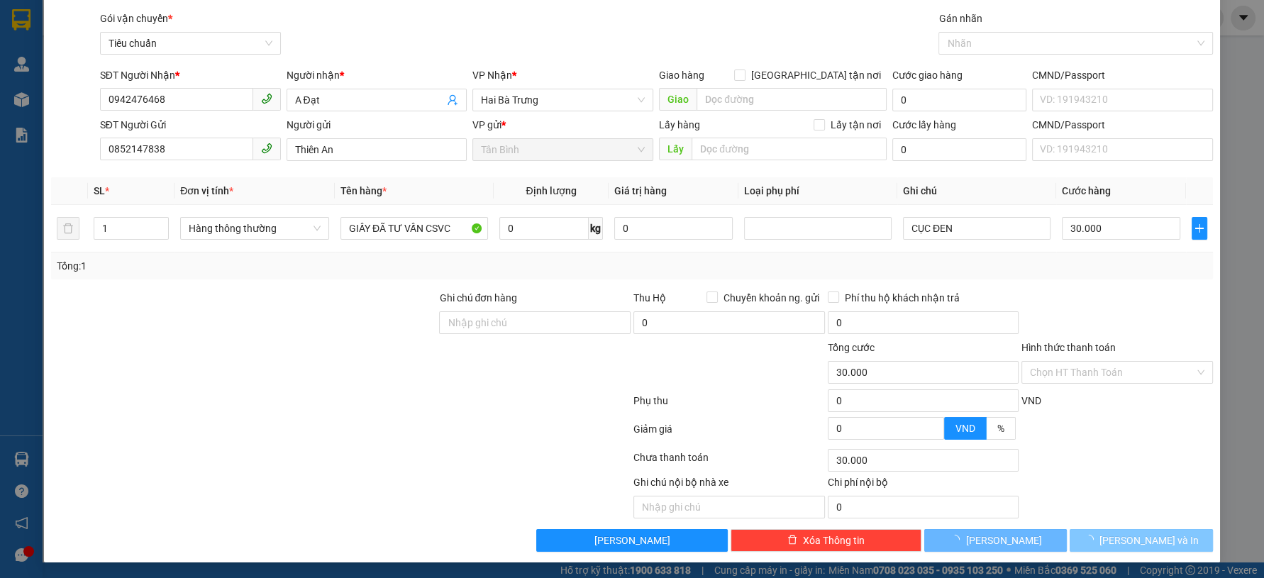
drag, startPoint x: 1126, startPoint y: 532, endPoint x: 957, endPoint y: 357, distance: 243.2
click at [1123, 529] on button "[PERSON_NAME] và In" at bounding box center [1140, 540] width 143 height 23
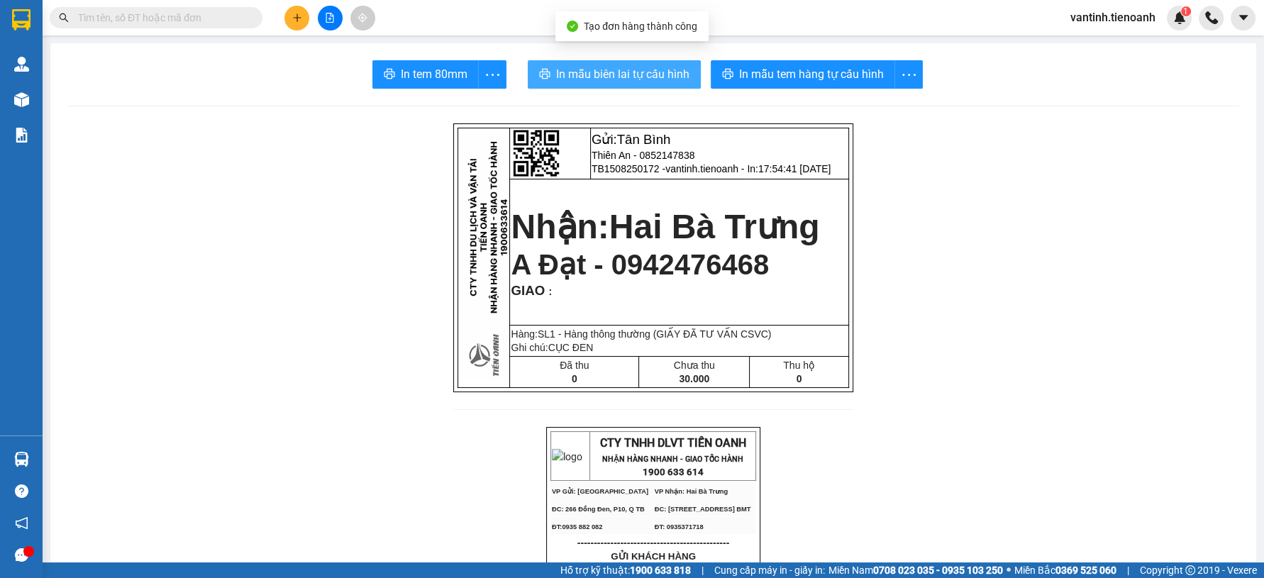
click at [642, 69] on span "In mẫu biên lai tự cấu hình" at bounding box center [622, 74] width 133 height 18
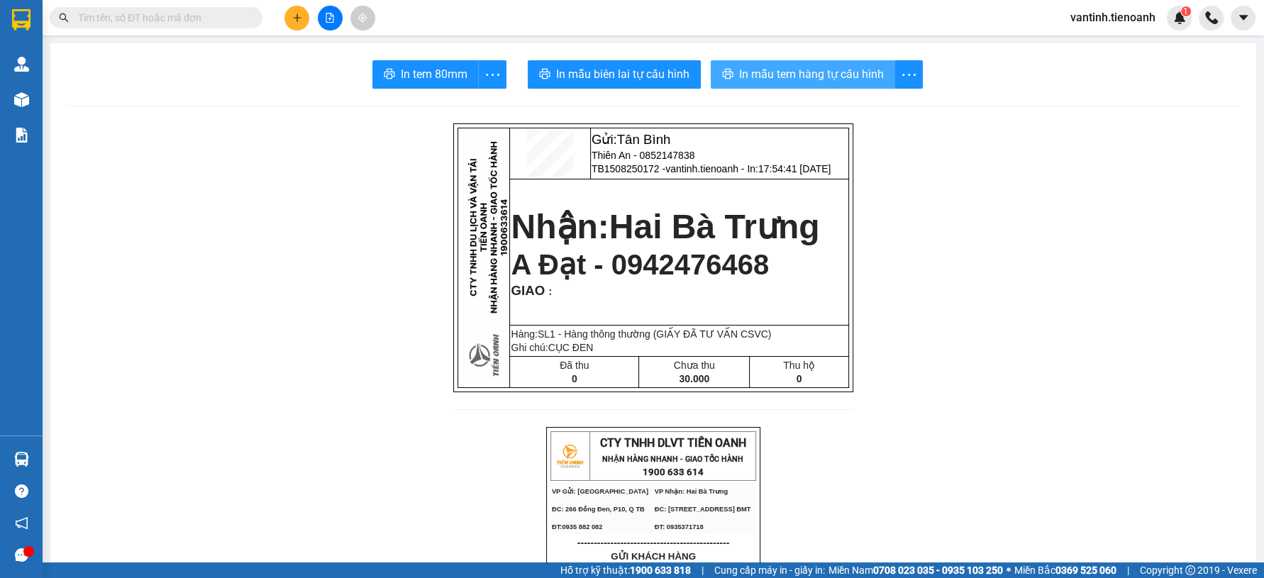
click at [777, 87] on button "In mẫu tem hàng tự cấu hình" at bounding box center [803, 74] width 184 height 28
click at [789, 77] on span "In mẫu tem hàng tự cấu hình" at bounding box center [811, 74] width 145 height 18
click at [290, 13] on button at bounding box center [296, 18] width 25 height 25
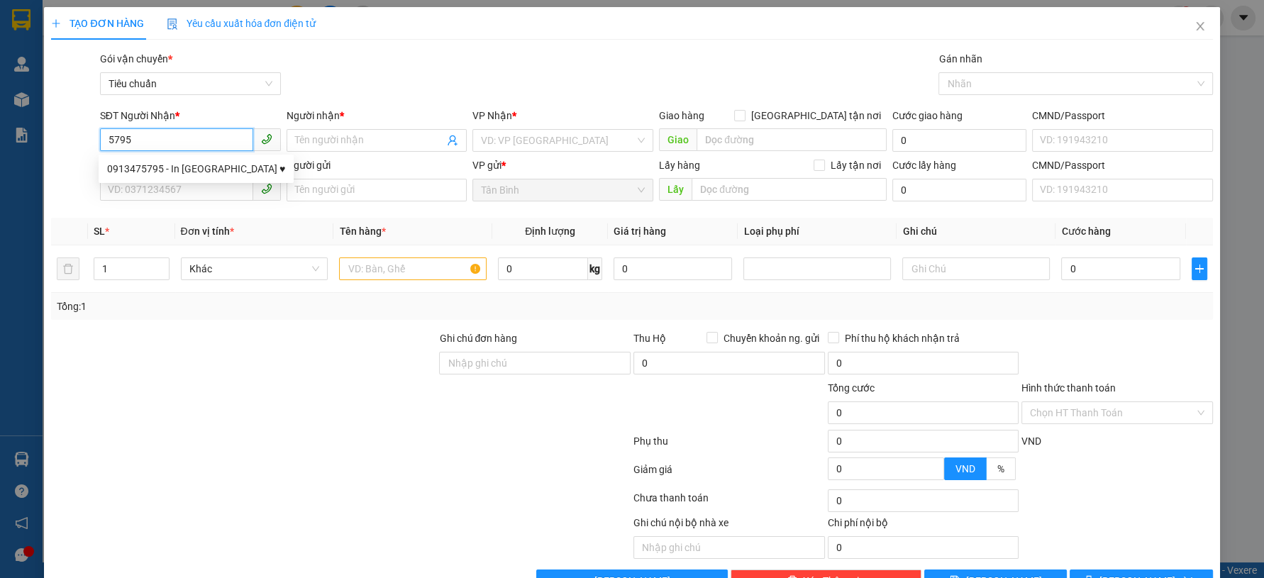
click at [180, 149] on input "5795" at bounding box center [176, 139] width 153 height 23
click at [190, 172] on div "0913475795 - In Nga ♥" at bounding box center [196, 169] width 178 height 16
type input "0913475795"
type input "In [GEOGRAPHIC_DATA] ♥"
type input "240266366"
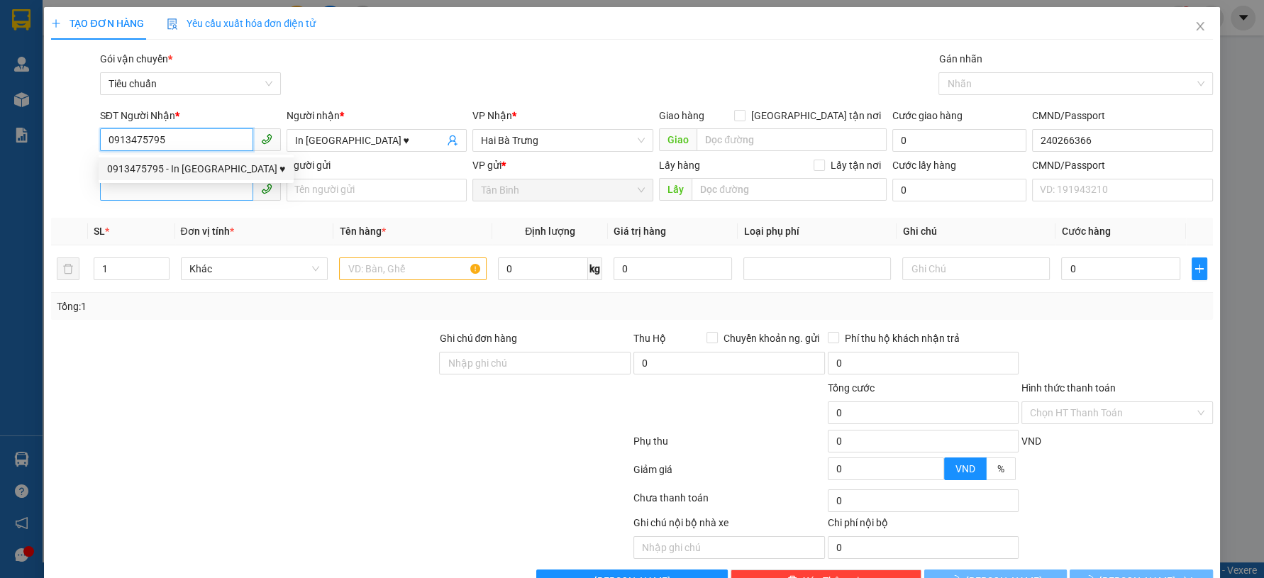
type input "0913475795"
type input "80.000"
click at [191, 186] on input "SĐT Người Gửi" at bounding box center [176, 189] width 153 height 23
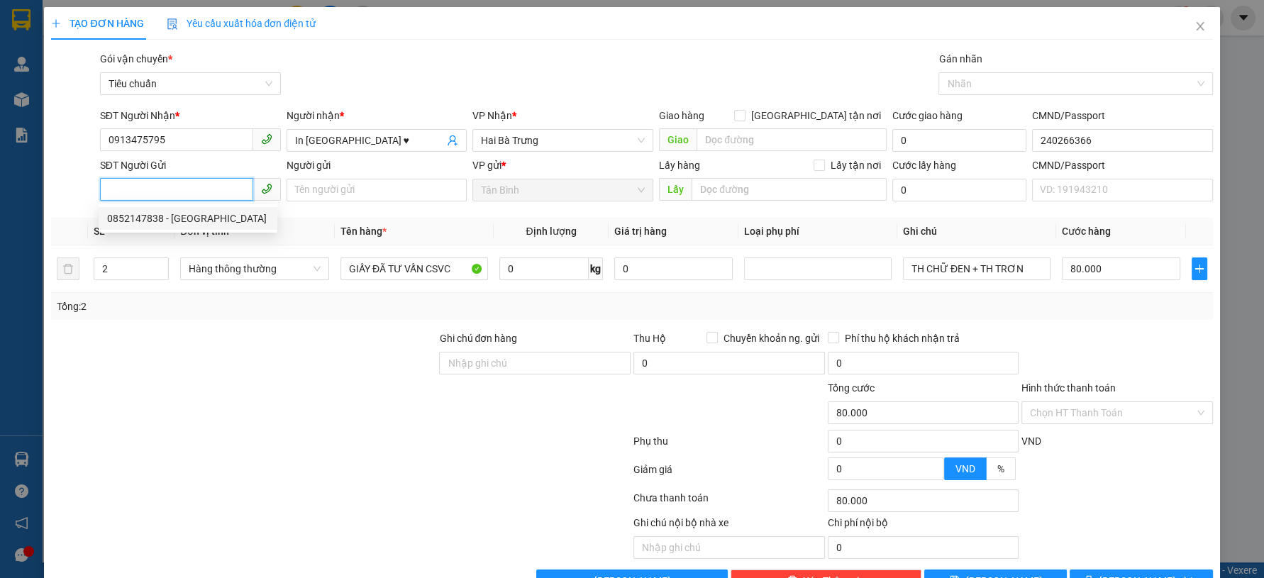
click at [211, 218] on div "0852147838 - Thiên An" at bounding box center [188, 219] width 162 height 16
type input "0852147838"
type input "Thiên An"
click at [161, 307] on div "Tổng: 2" at bounding box center [272, 307] width 431 height 16
type input "1"
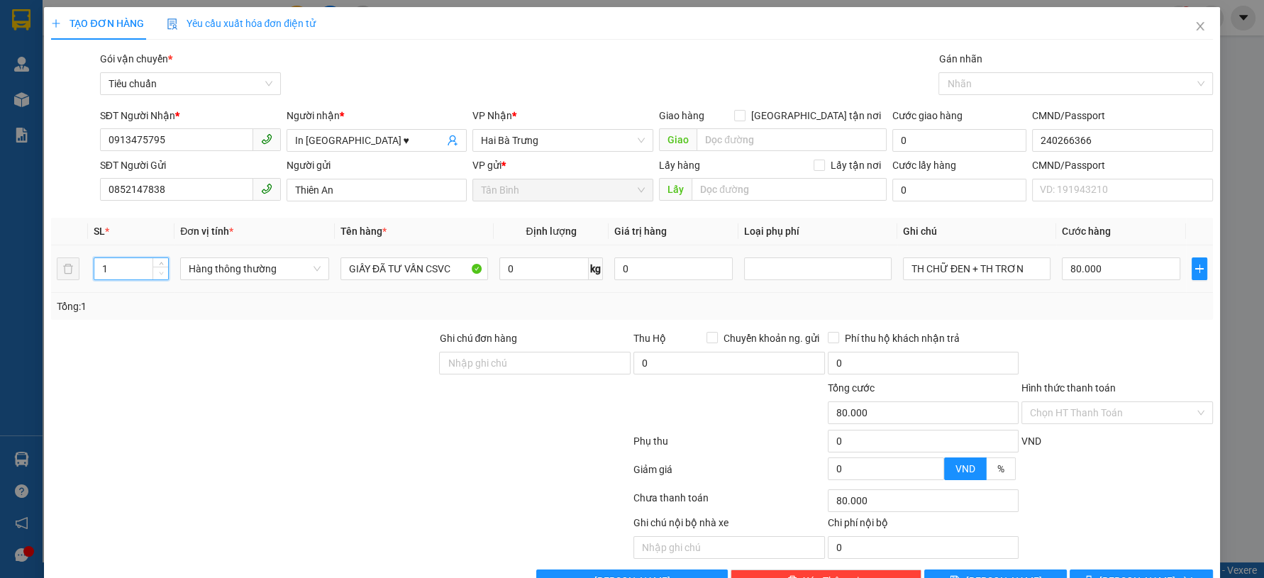
click at [165, 275] on span "Decrease Value" at bounding box center [160, 273] width 16 height 13
drag, startPoint x: 182, startPoint y: 336, endPoint x: 1004, endPoint y: 294, distance: 823.0
click at [210, 333] on div at bounding box center [244, 355] width 388 height 50
type input "0"
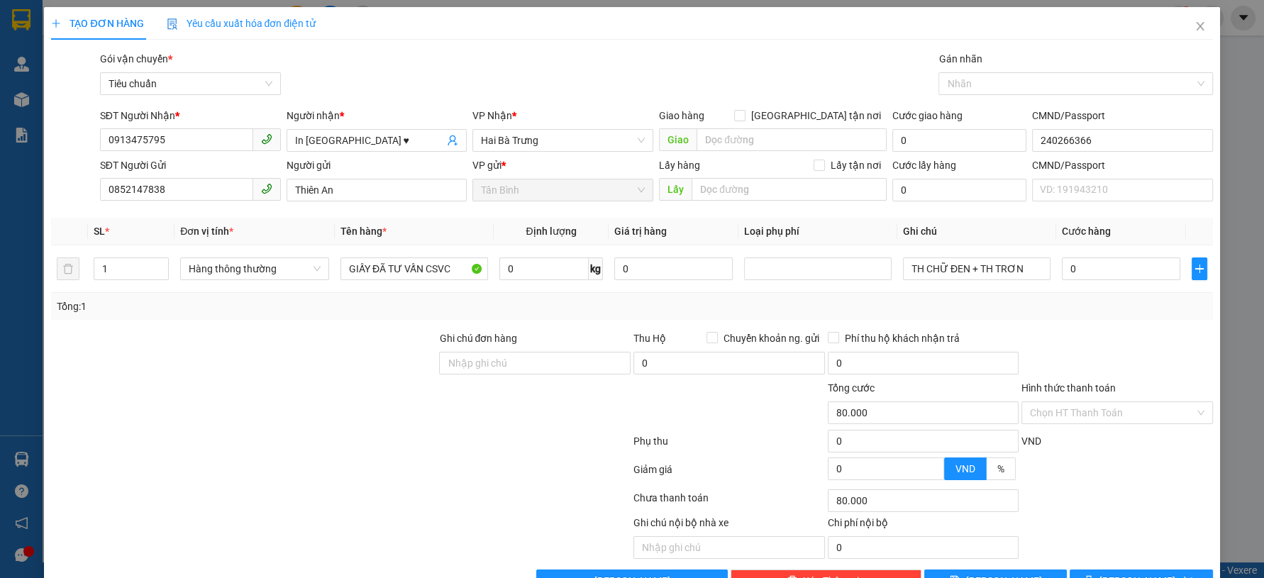
type input "0"
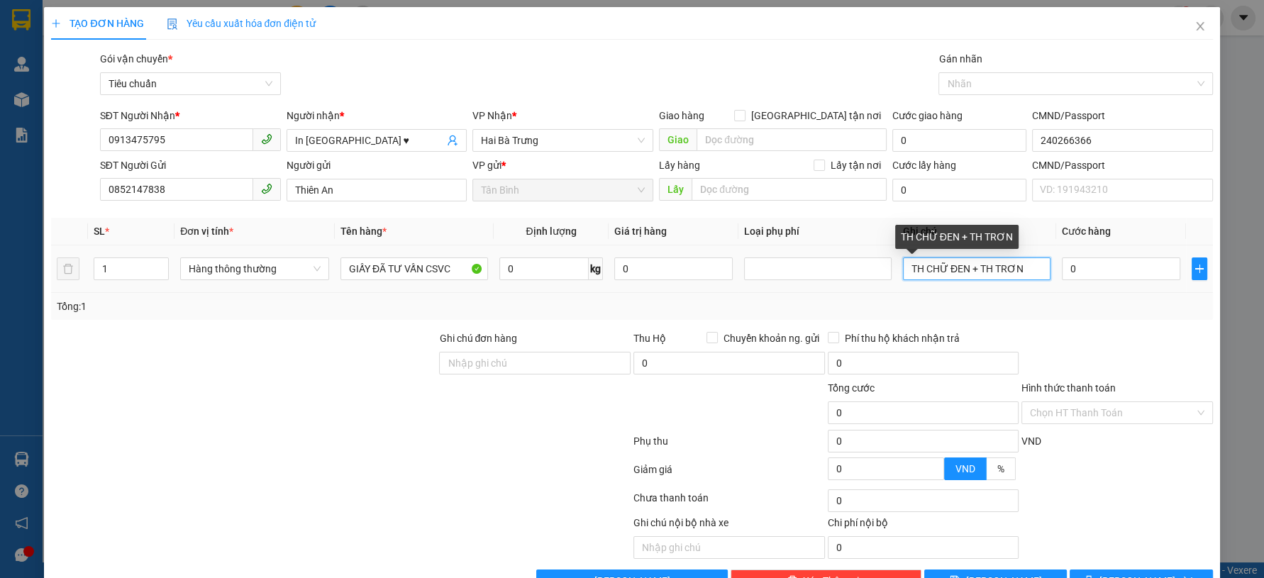
click at [975, 271] on input "TH CHỮ ĐEN + TH TRƠN" at bounding box center [976, 268] width 147 height 23
click at [976, 271] on input "TH CHỮ ĐEN + TH TRƠN" at bounding box center [976, 268] width 147 height 23
type input "CỤC TRẮNG"
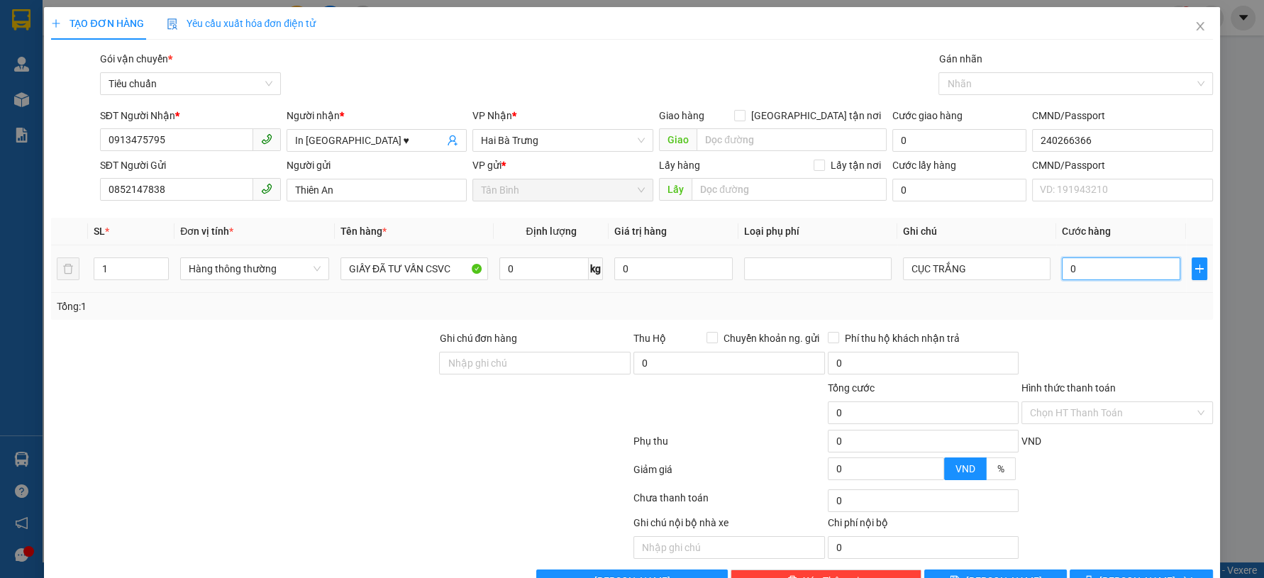
click at [1121, 259] on input "0" at bounding box center [1121, 268] width 118 height 23
type input "3"
type input "30"
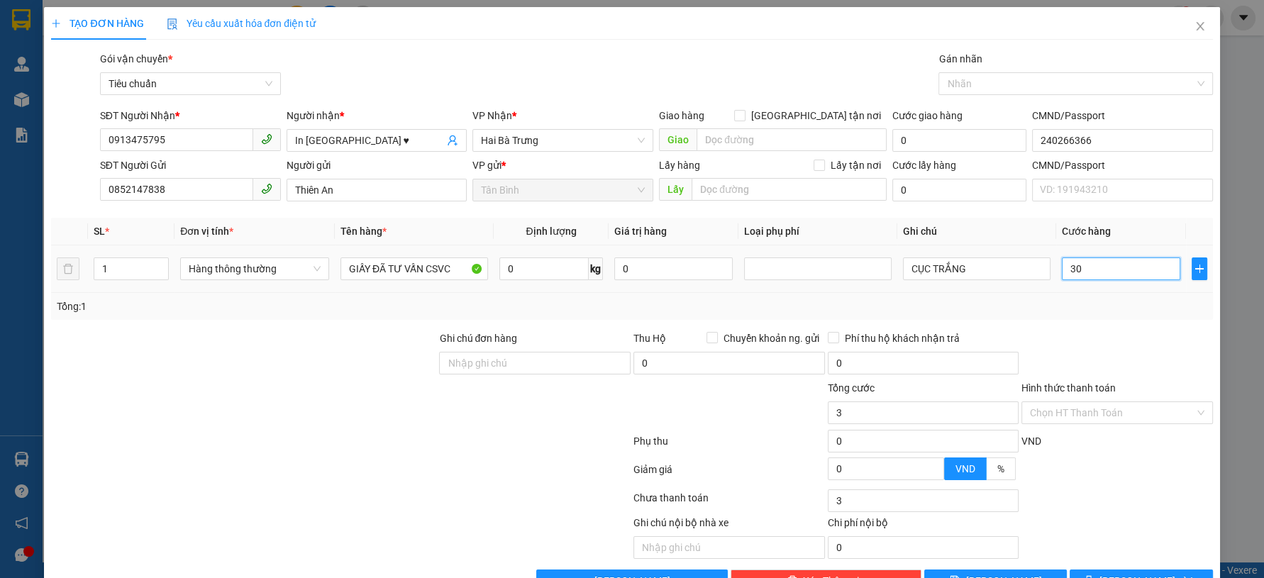
type input "30"
type input "30.000"
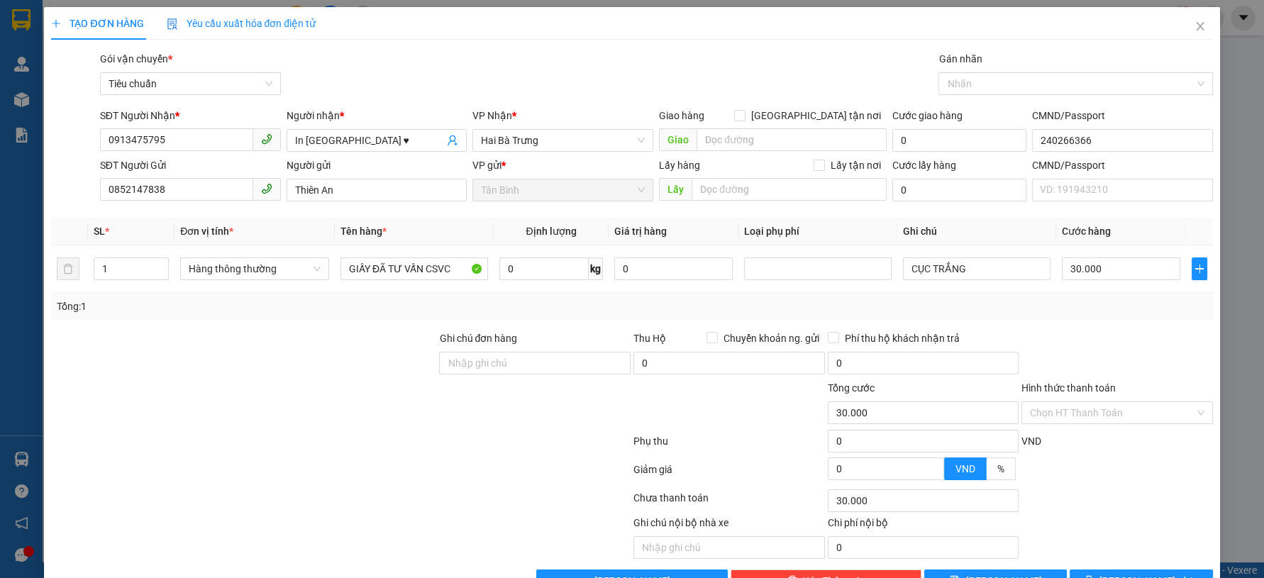
click at [1125, 303] on div "Tổng: 1" at bounding box center [631, 307] width 1149 height 16
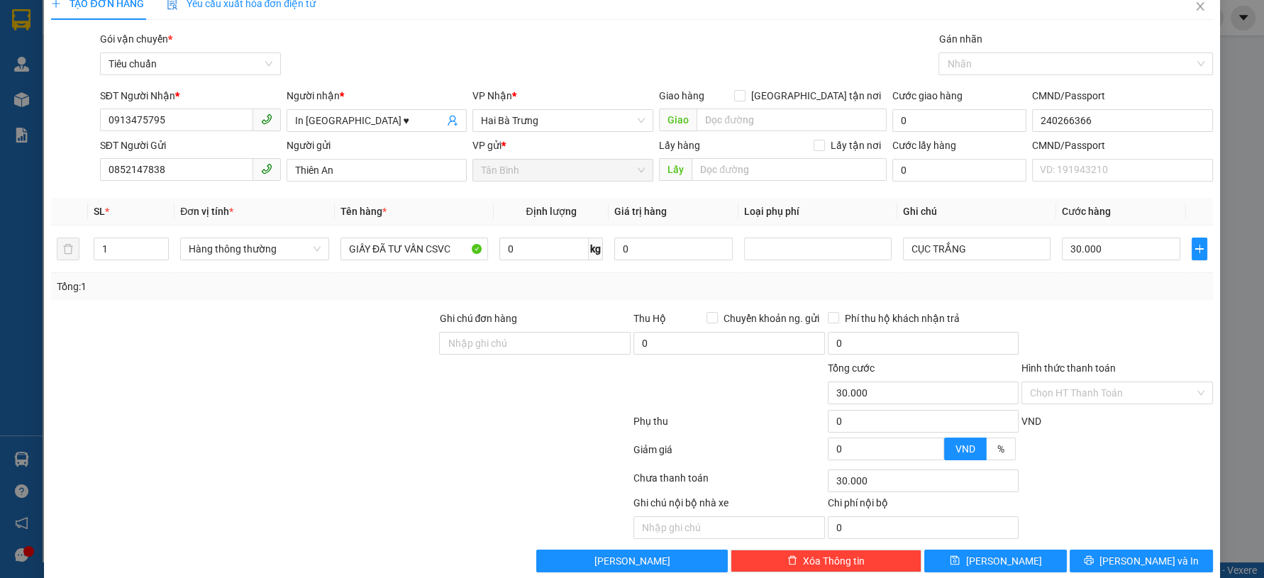
scroll to position [40, 0]
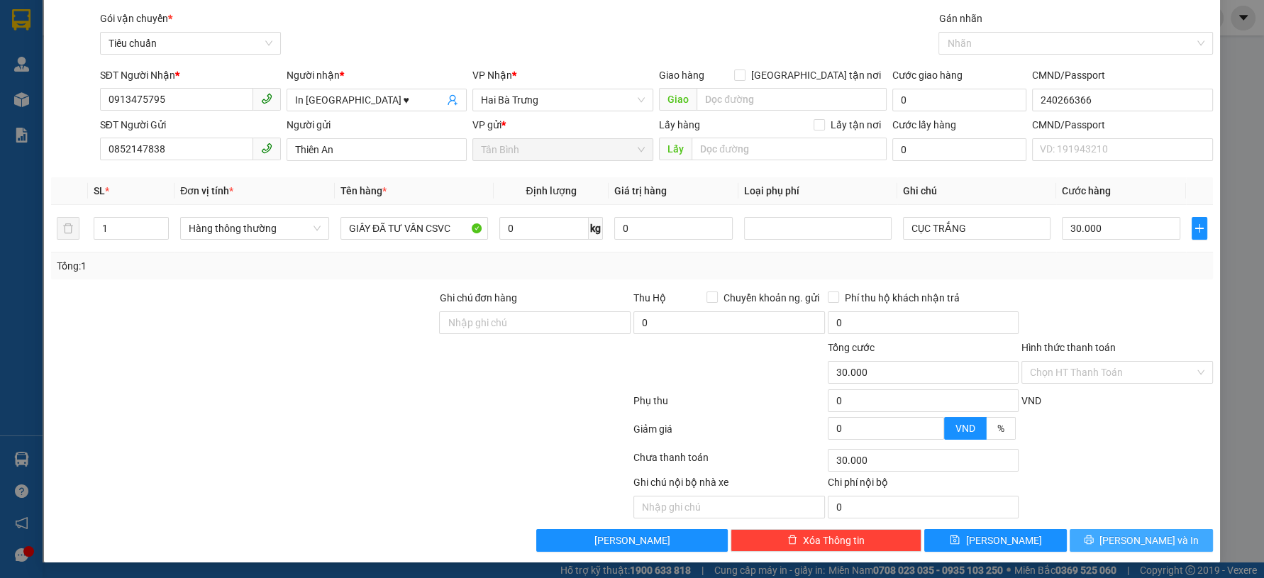
click at [1128, 538] on span "[PERSON_NAME] và In" at bounding box center [1148, 541] width 99 height 16
click at [1125, 540] on span "[PERSON_NAME] và In" at bounding box center [1148, 541] width 99 height 16
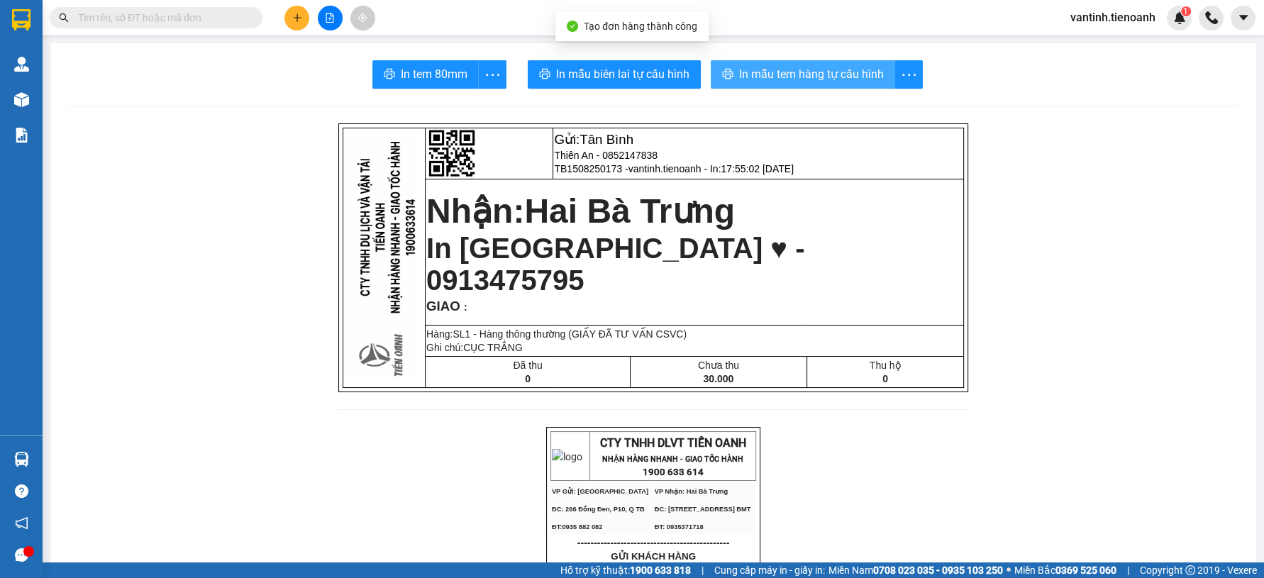
click at [795, 74] on span "In mẫu tem hàng tự cấu hình" at bounding box center [811, 74] width 145 height 18
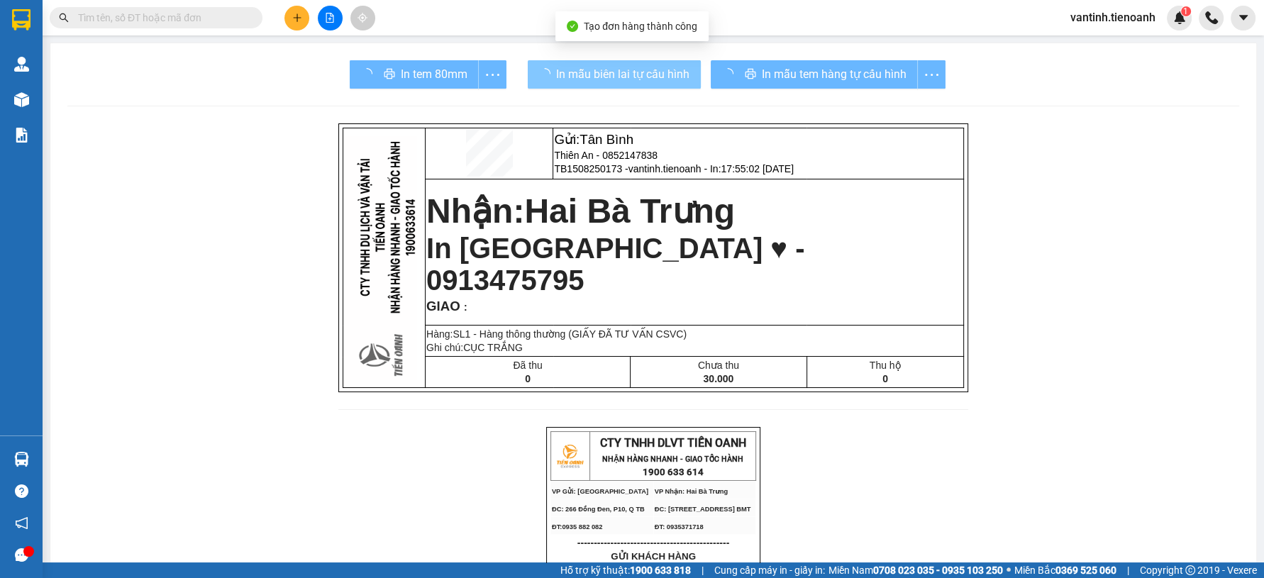
click at [590, 73] on span "In mẫu biên lai tự cấu hình" at bounding box center [622, 74] width 133 height 18
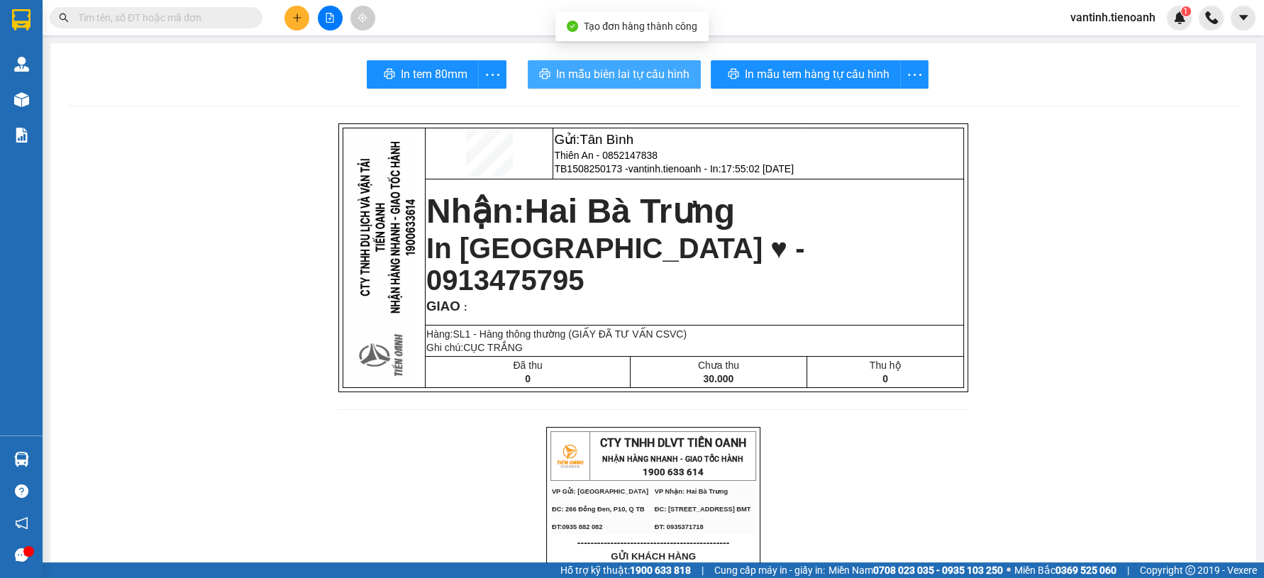
click at [590, 73] on span "In mẫu biên lai tự cấu hình" at bounding box center [622, 74] width 133 height 18
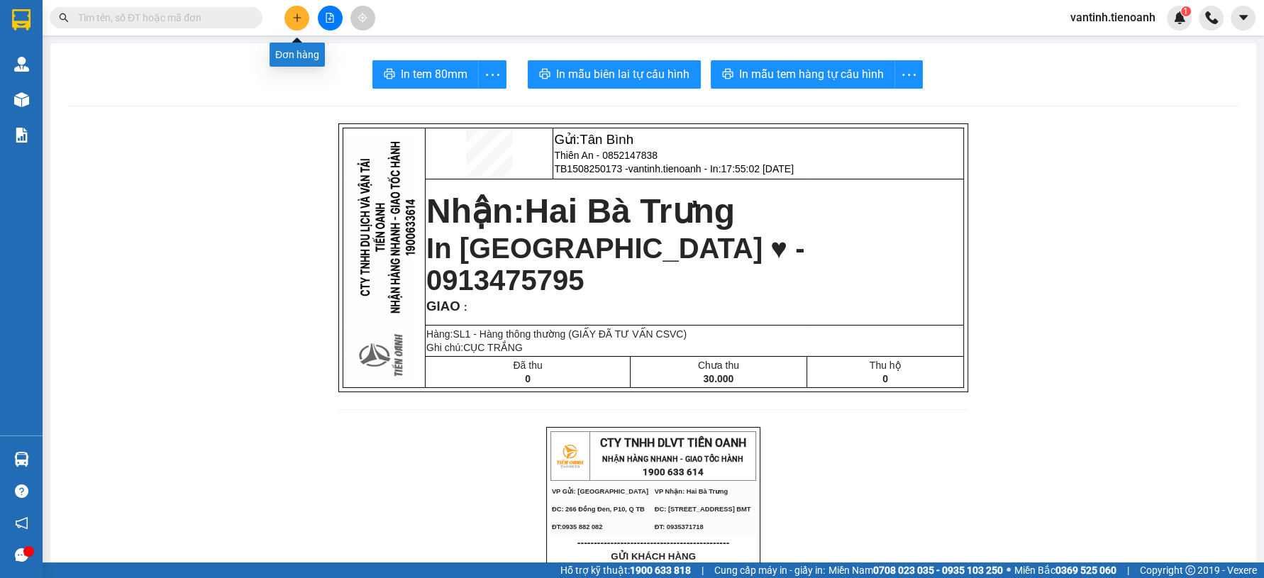
click at [300, 9] on button at bounding box center [296, 18] width 25 height 25
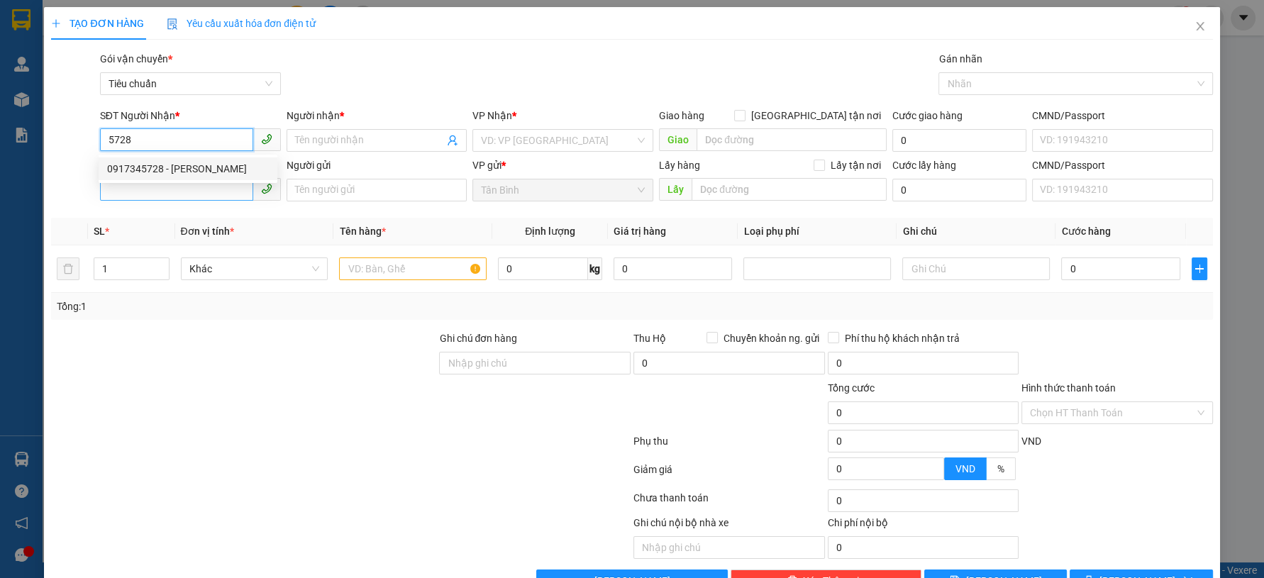
drag, startPoint x: 179, startPoint y: 172, endPoint x: 178, endPoint y: 190, distance: 17.7
click at [179, 173] on div "0917345728 - QUỲNH DAO" at bounding box center [188, 169] width 162 height 16
type input "0917345728"
type input "[PERSON_NAME]"
type input "091076000601"
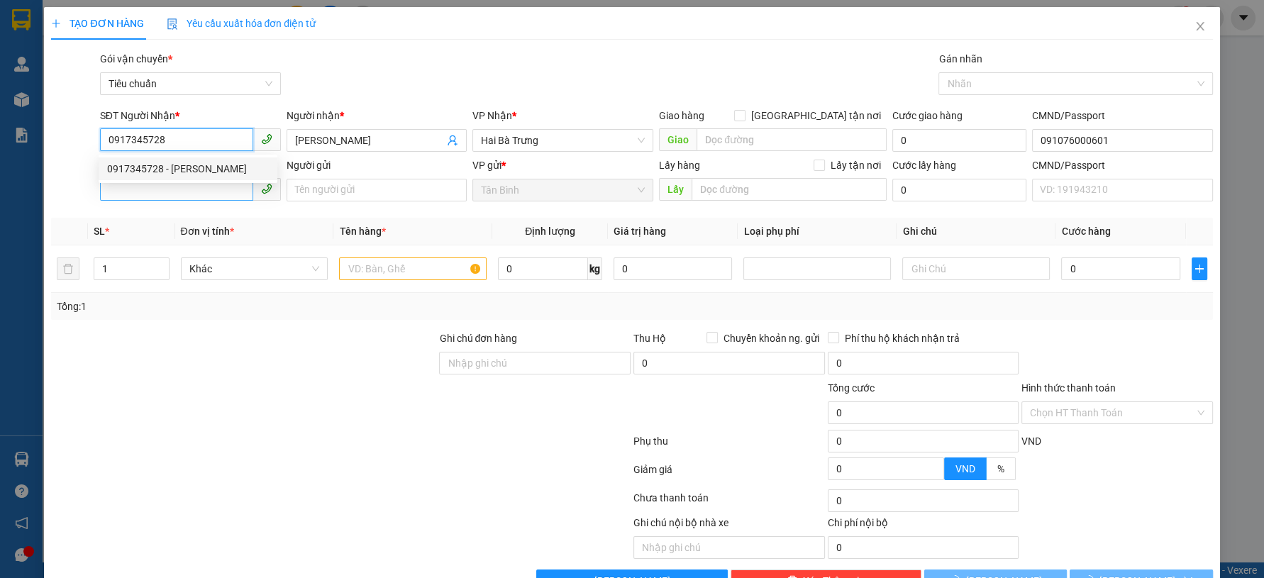
type input "0917345728"
type input "100.000"
click at [178, 191] on input "SĐT Người Gửi" at bounding box center [176, 189] width 153 height 23
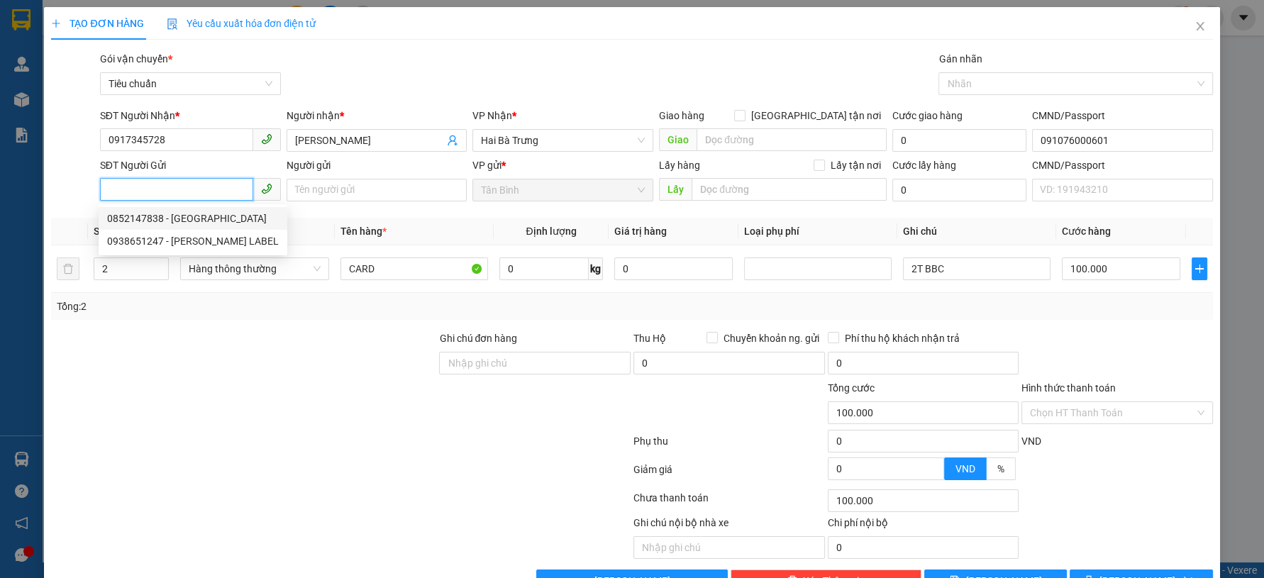
click at [184, 217] on div "0852147838 - Thiên An" at bounding box center [193, 219] width 172 height 16
type input "0852147838"
type input "Thiên An"
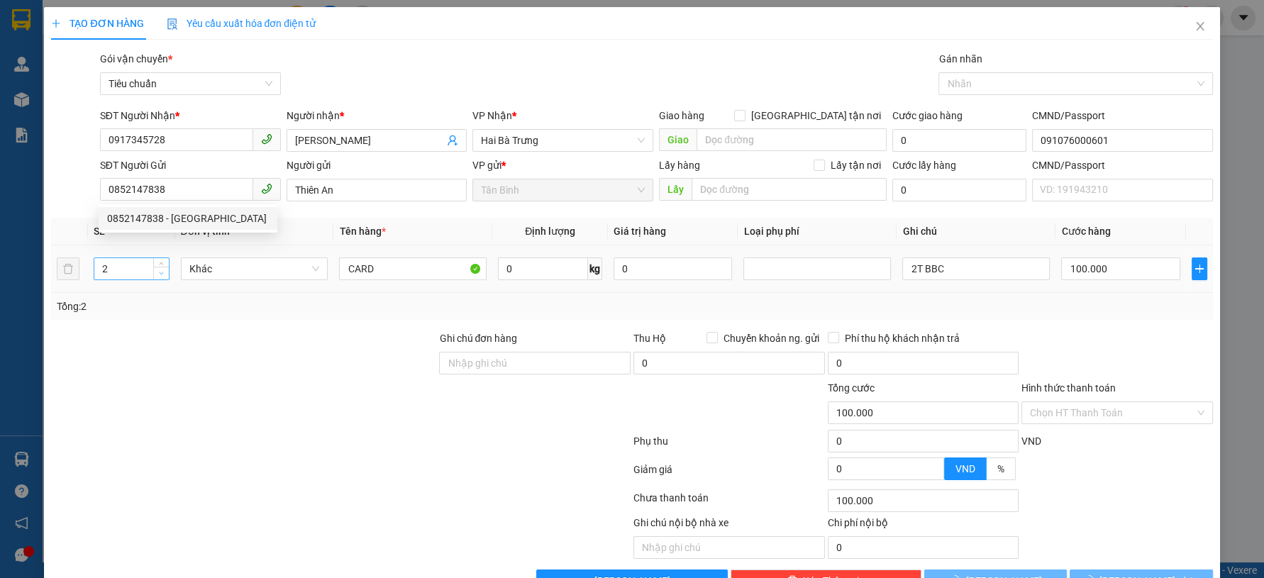
type input "1"
click at [157, 272] on span "down" at bounding box center [161, 273] width 9 height 9
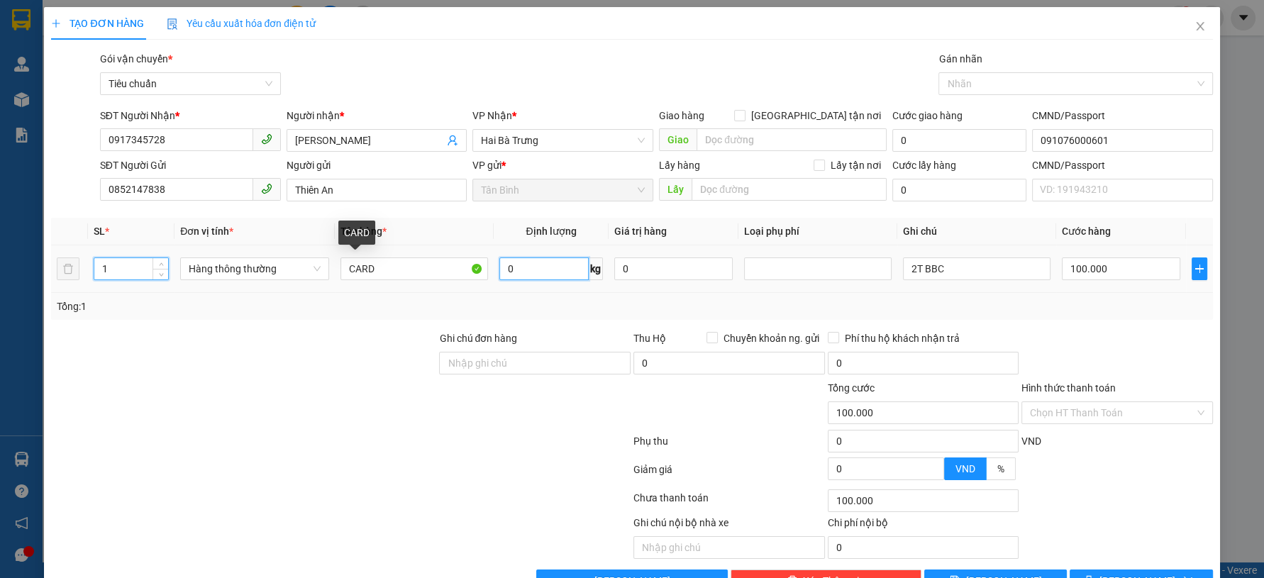
click at [537, 275] on input "0" at bounding box center [544, 268] width 90 height 23
type input "0"
type input "7"
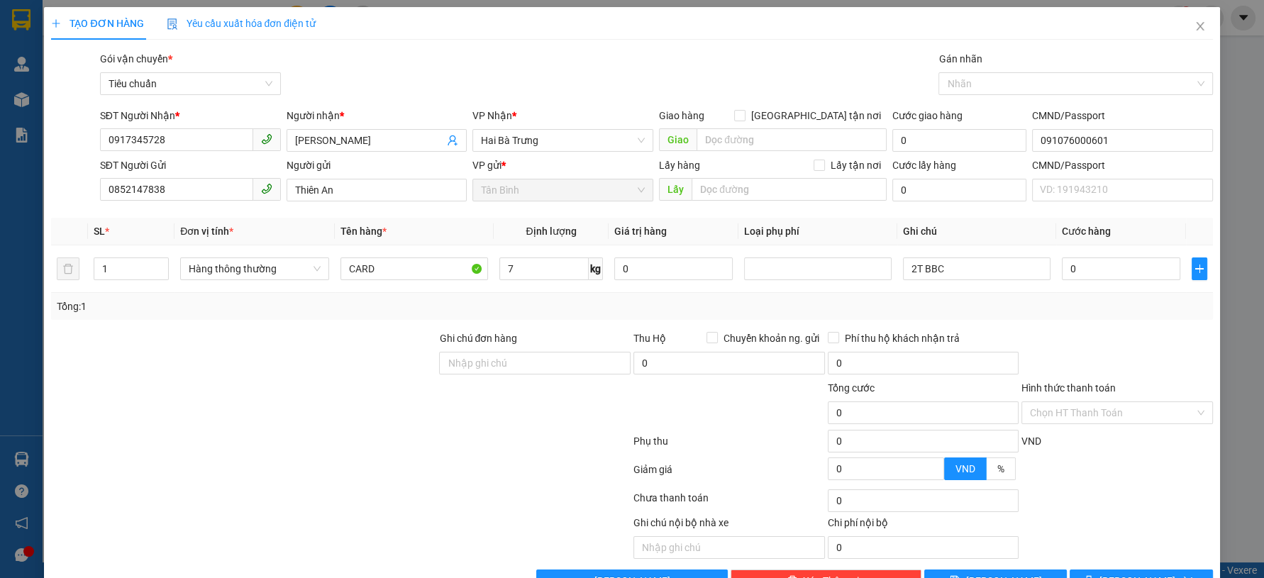
drag, startPoint x: 284, startPoint y: 455, endPoint x: 901, endPoint y: 298, distance: 637.4
click at [284, 455] on div at bounding box center [341, 444] width 582 height 28
type input "40.000"
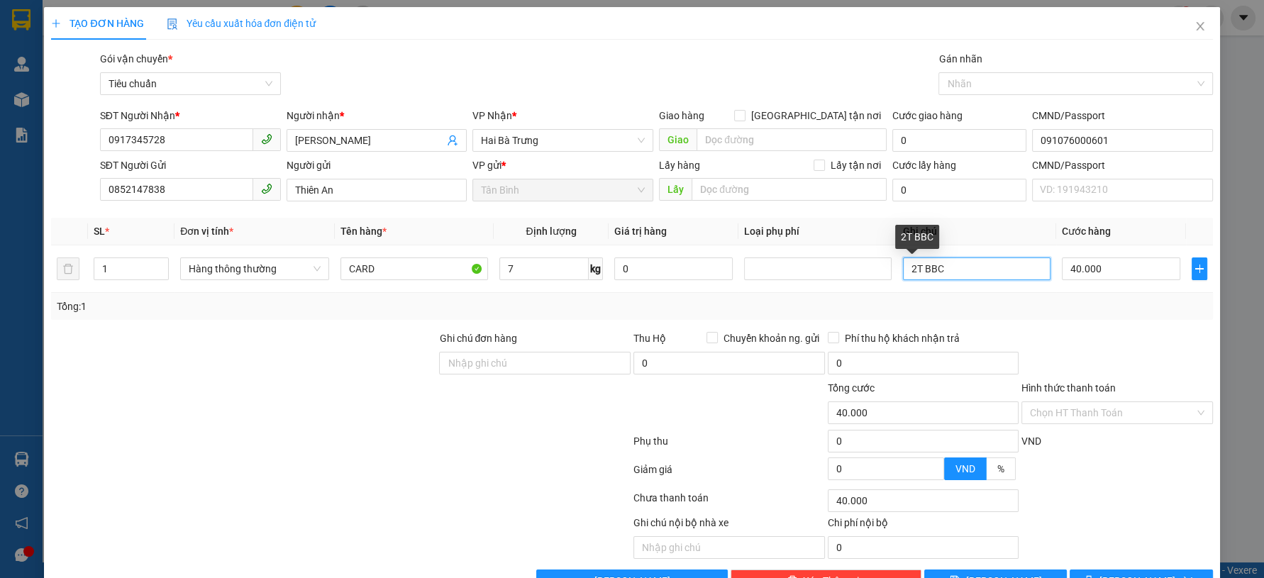
drag, startPoint x: 931, startPoint y: 274, endPoint x: 784, endPoint y: 294, distance: 148.8
click at [784, 294] on div "SL * Đơn vị tính * Tên hàng * Định lượng Giá trị hàng Loại phụ phí Ghi chú Cước…" at bounding box center [631, 269] width 1161 height 102
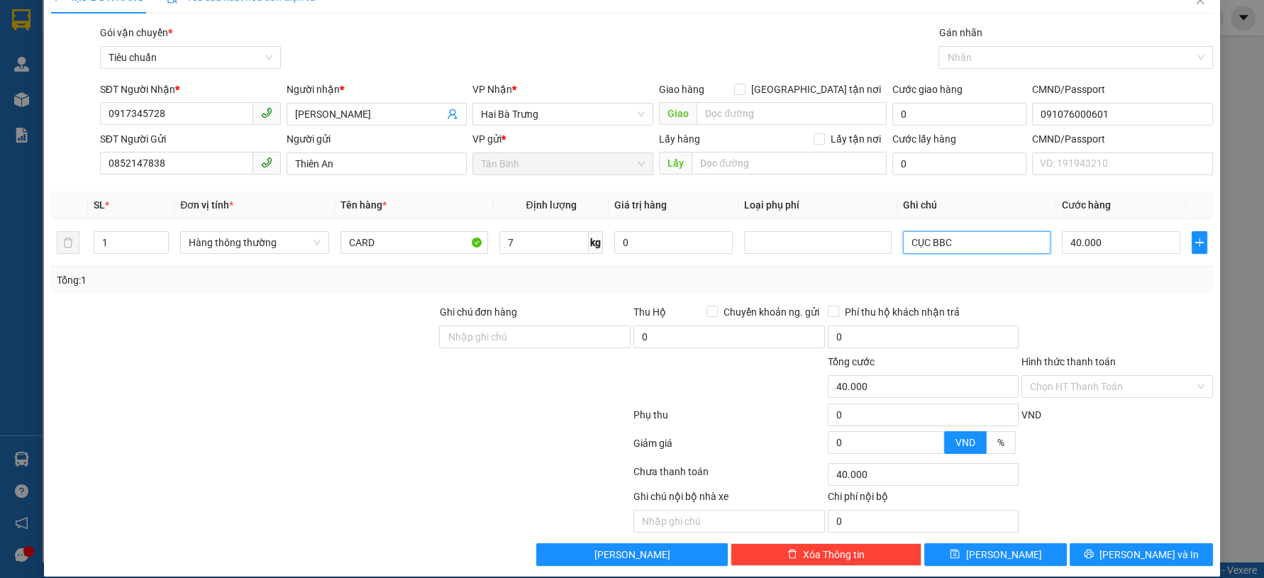
scroll to position [40, 0]
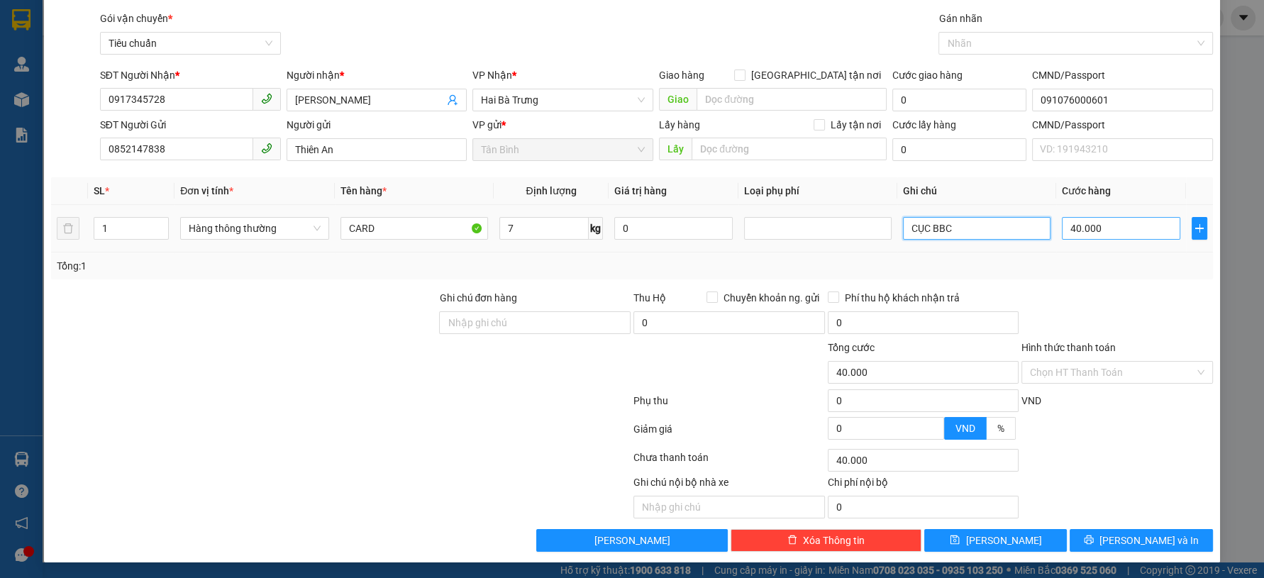
type input "CỤC BBC"
click at [1092, 228] on input "40.000" at bounding box center [1121, 228] width 118 height 23
type input "3"
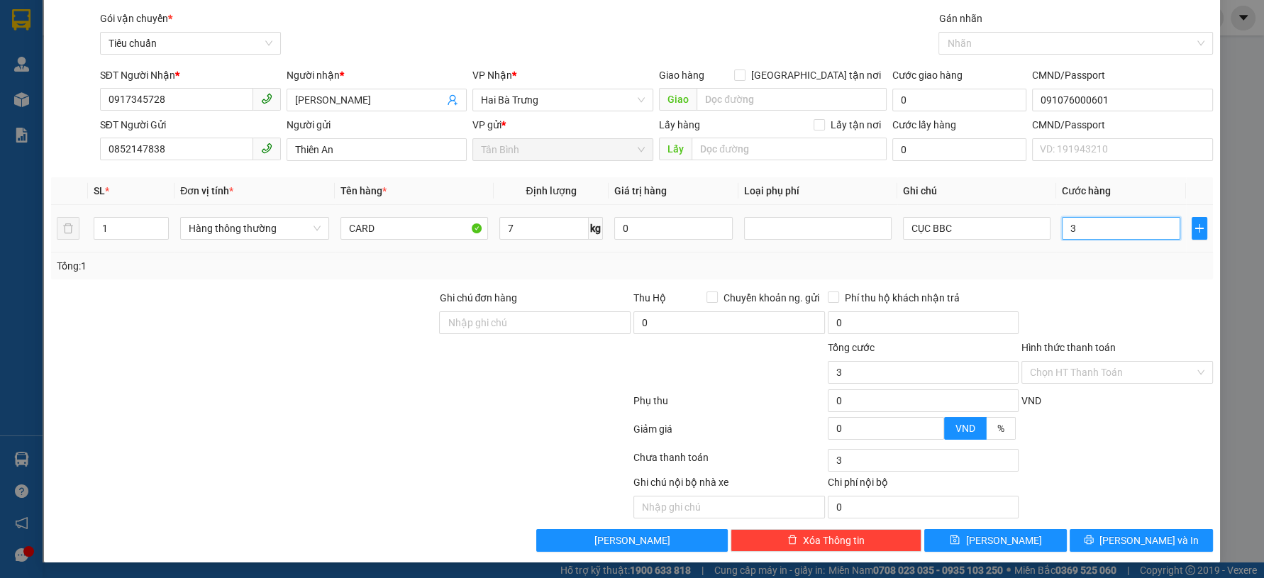
type input "30"
type input "30.000"
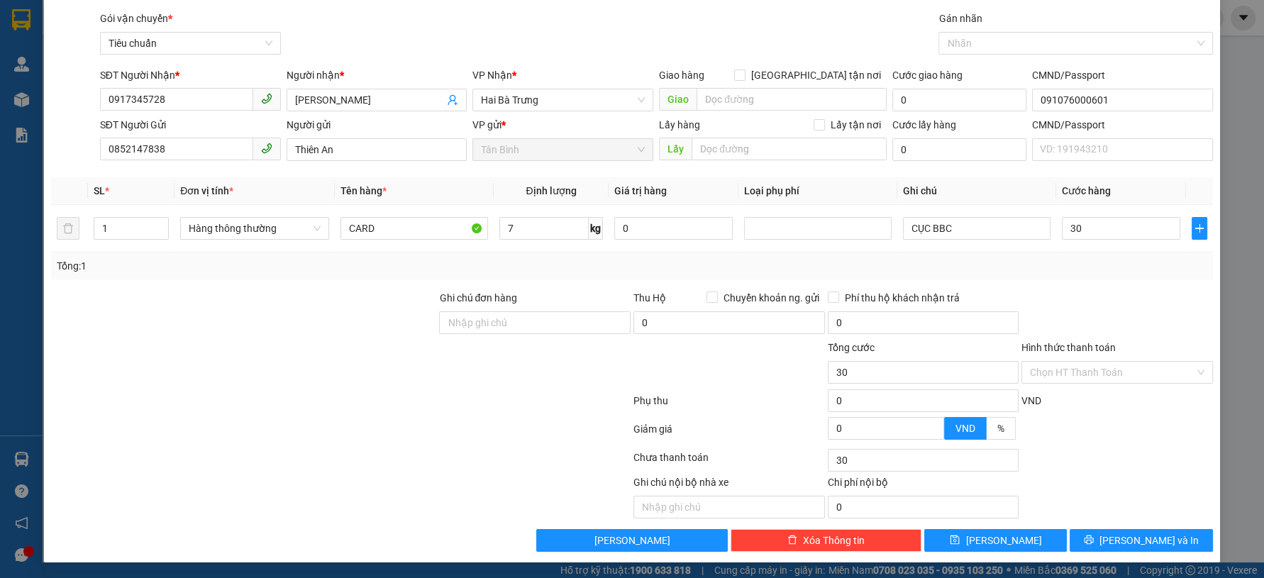
type input "30.000"
click at [1134, 321] on div at bounding box center [1117, 315] width 194 height 50
click at [1131, 534] on button "[PERSON_NAME] và In" at bounding box center [1140, 540] width 143 height 23
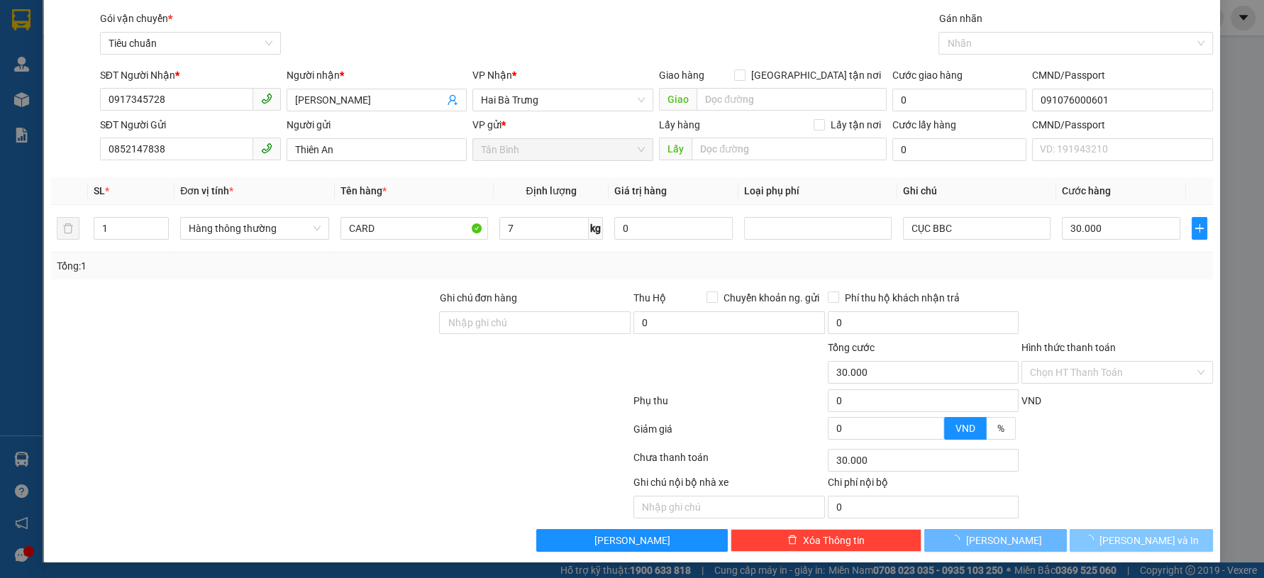
click at [1130, 536] on span "[PERSON_NAME] và In" at bounding box center [1148, 541] width 99 height 16
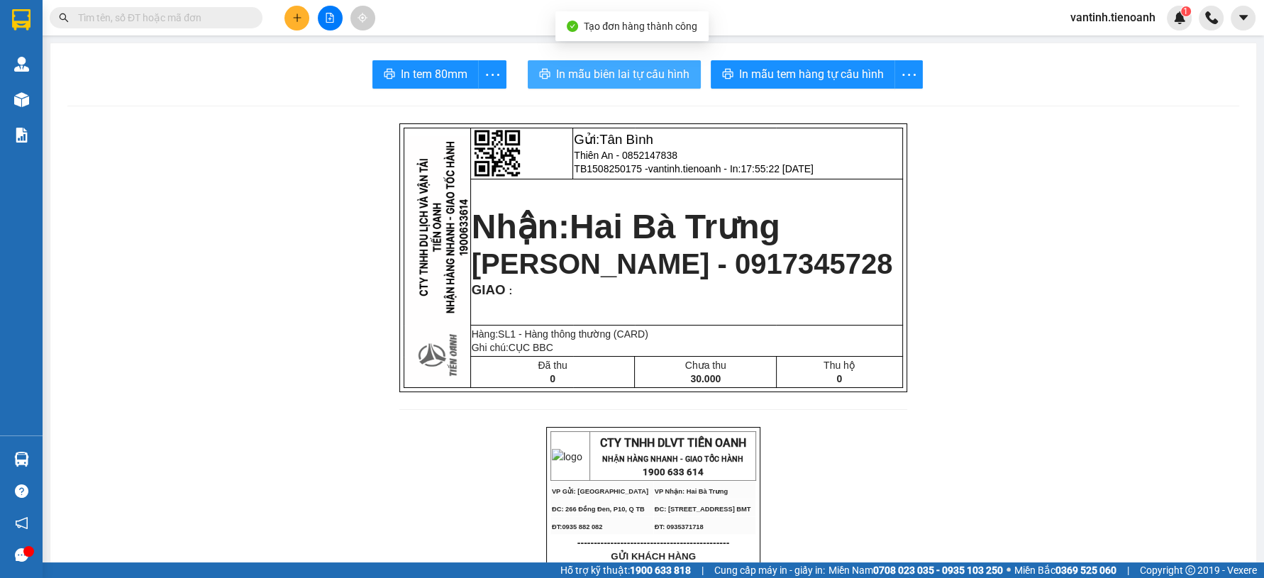
click at [598, 73] on span "In mẫu biên lai tự cấu hình" at bounding box center [622, 74] width 133 height 18
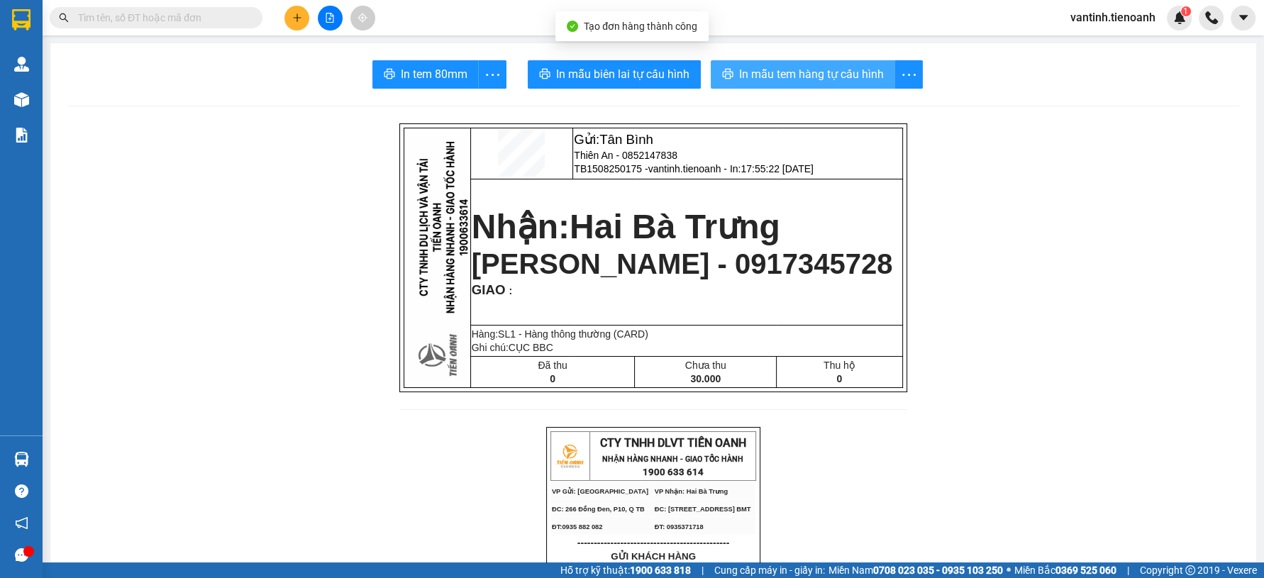
click at [762, 77] on span "In mẫu tem hàng tự cấu hình" at bounding box center [811, 74] width 145 height 18
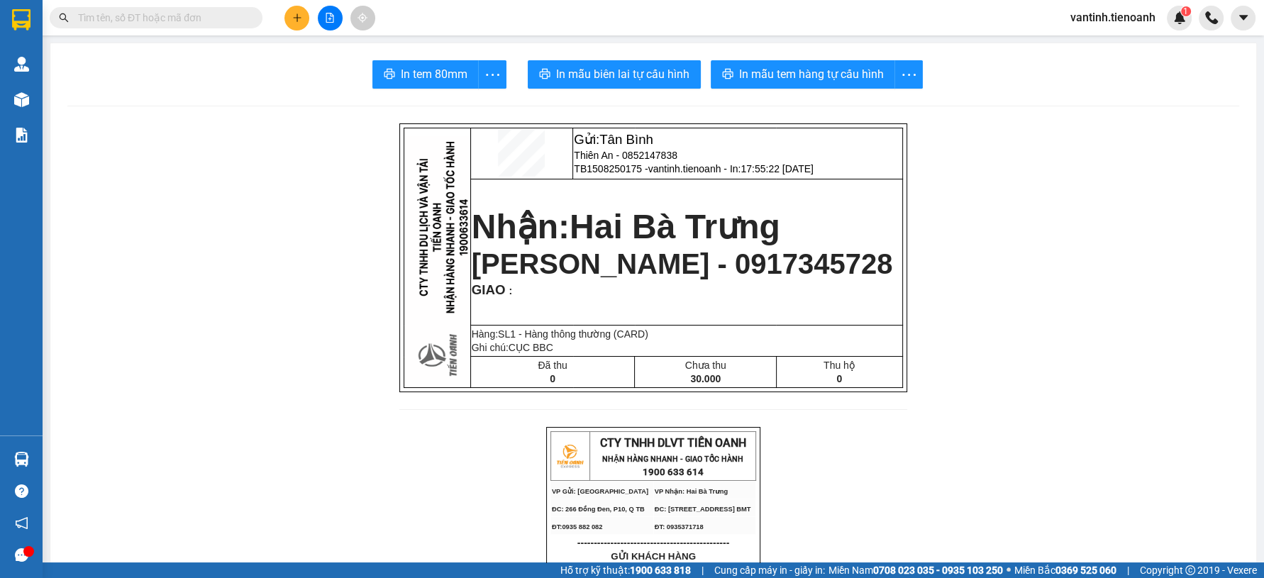
drag, startPoint x: 277, startPoint y: 362, endPoint x: 290, endPoint y: 263, distance: 99.5
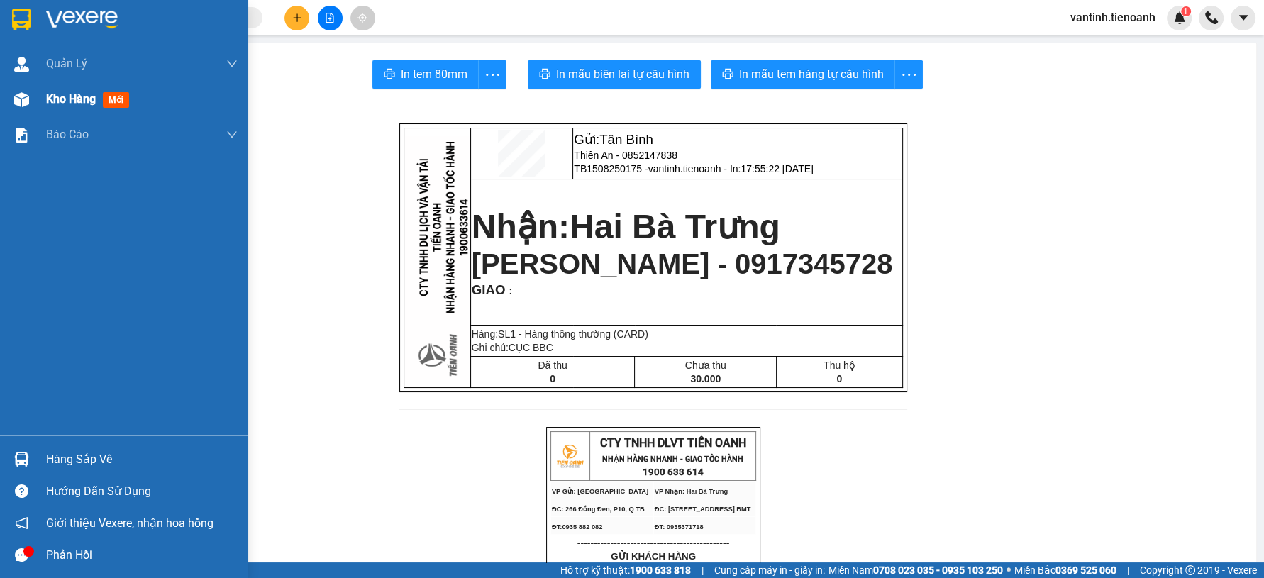
drag, startPoint x: 72, startPoint y: 98, endPoint x: 81, endPoint y: 98, distance: 8.5
click at [72, 98] on span "Kho hàng" at bounding box center [71, 98] width 50 height 13
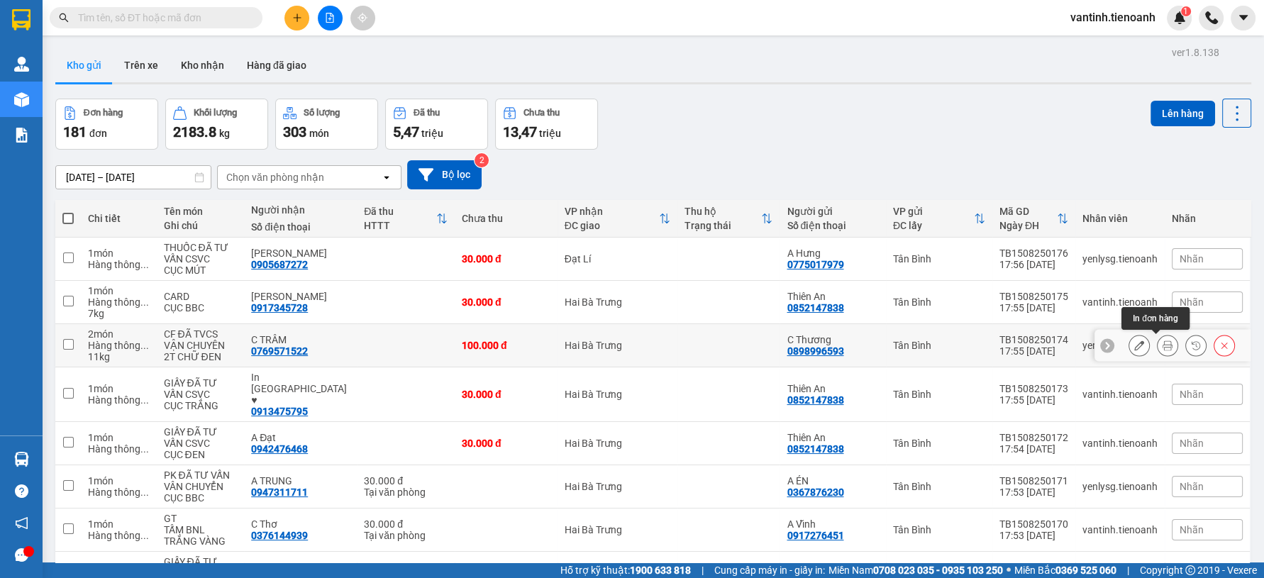
click at [1162, 349] on icon at bounding box center [1167, 345] width 10 height 10
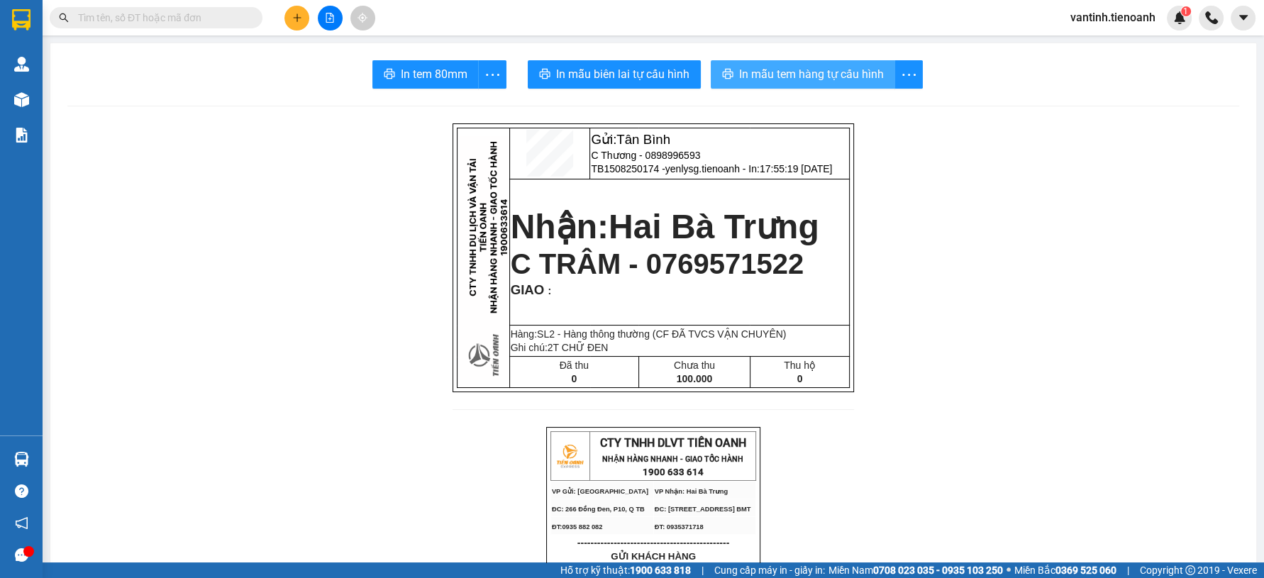
click at [769, 74] on span "In mẫu tem hàng tự cấu hình" at bounding box center [811, 74] width 145 height 18
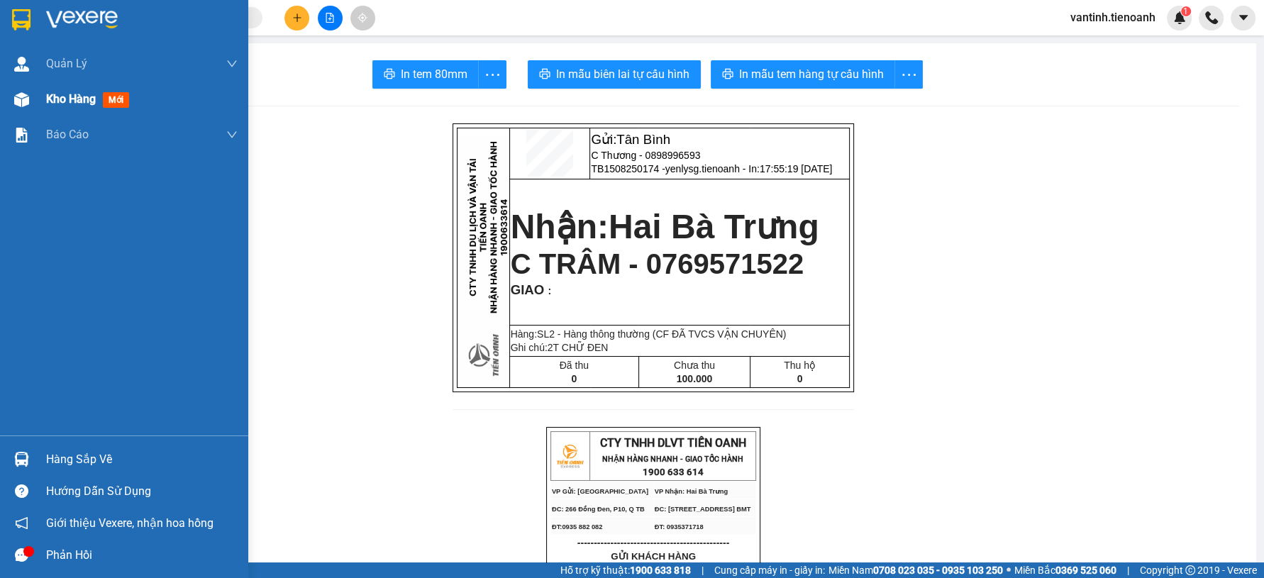
click at [86, 97] on span "Kho hàng" at bounding box center [71, 98] width 50 height 13
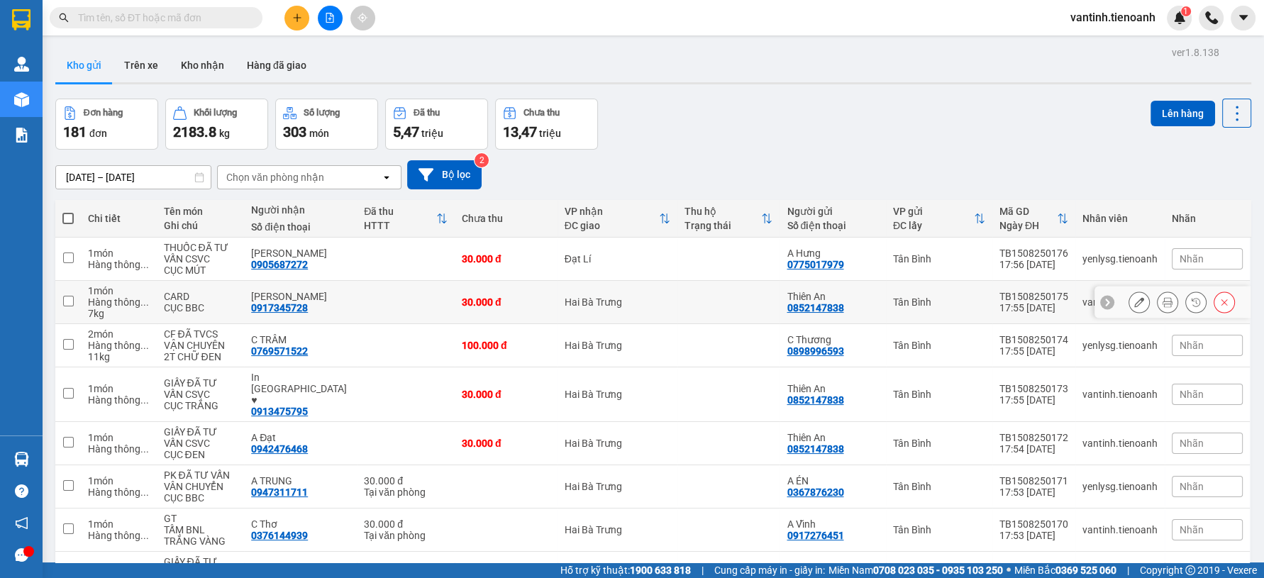
click at [1162, 305] on icon at bounding box center [1167, 302] width 10 height 10
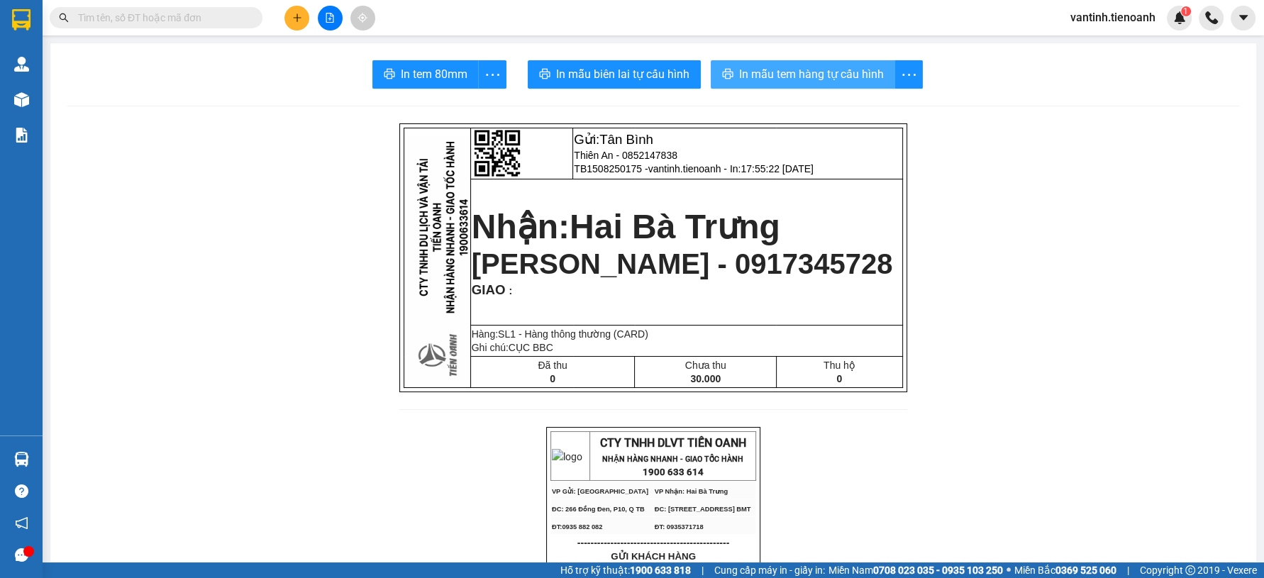
click at [786, 84] on button "In mẫu tem hàng tự cấu hình" at bounding box center [803, 74] width 184 height 28
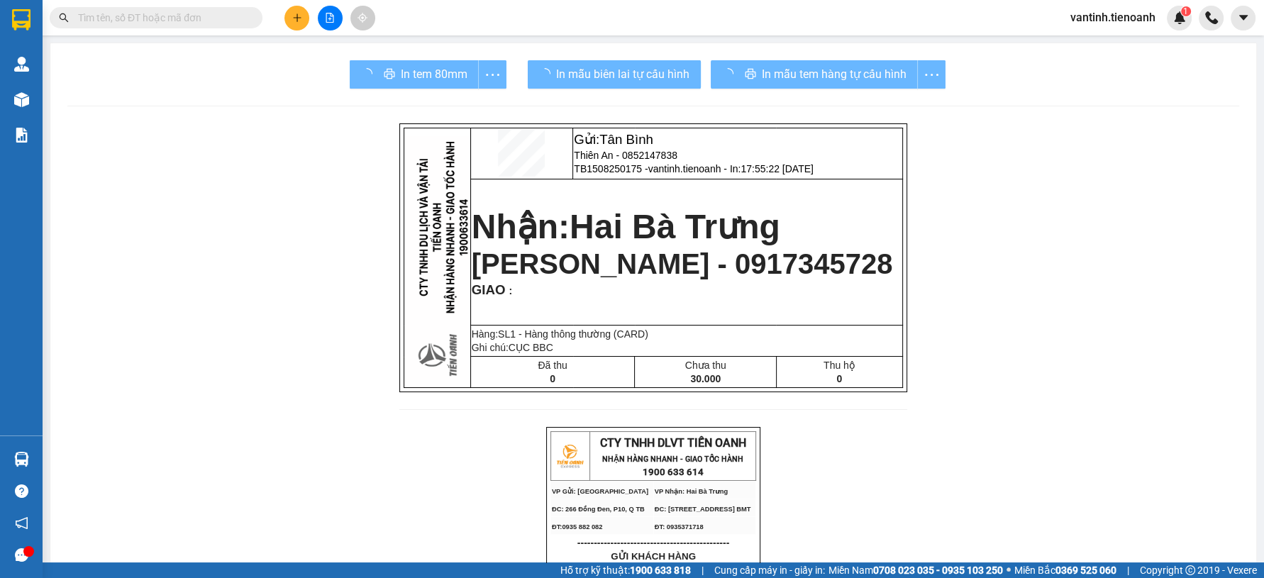
scroll to position [491, 0]
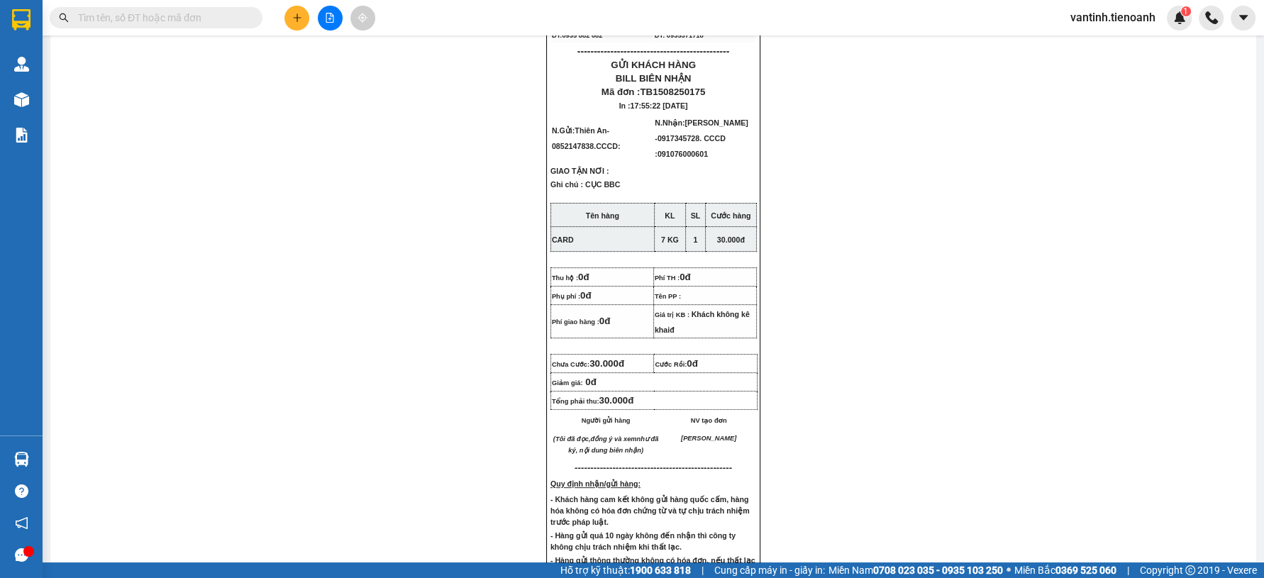
click at [221, 18] on input "text" at bounding box center [161, 18] width 167 height 16
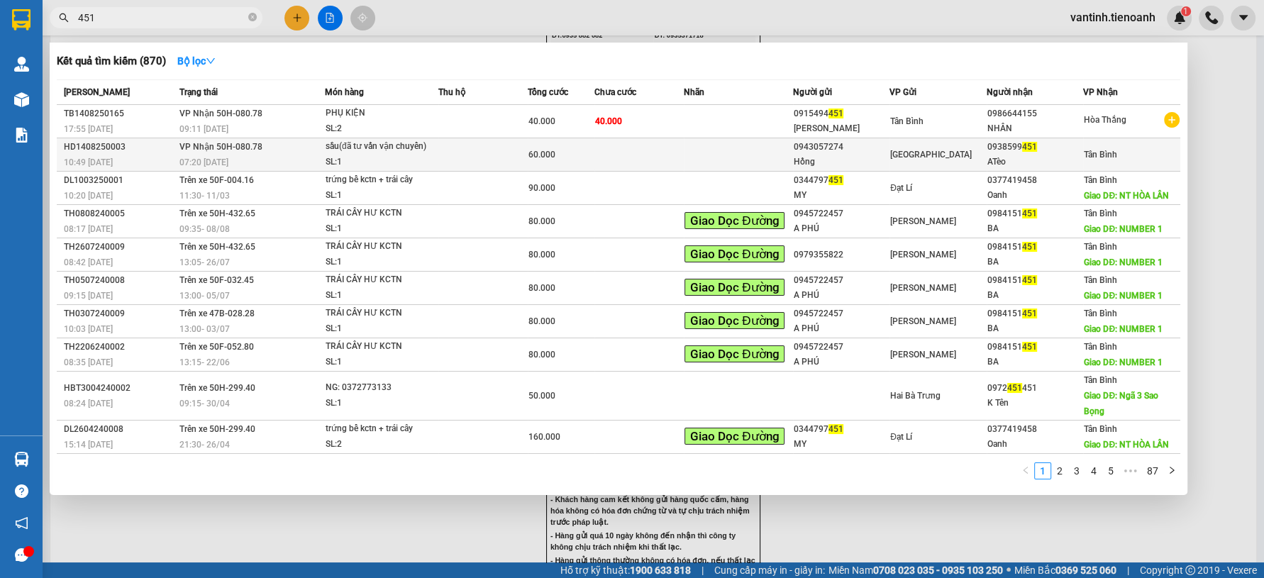
type input "451"
click at [518, 145] on td at bounding box center [482, 154] width 89 height 33
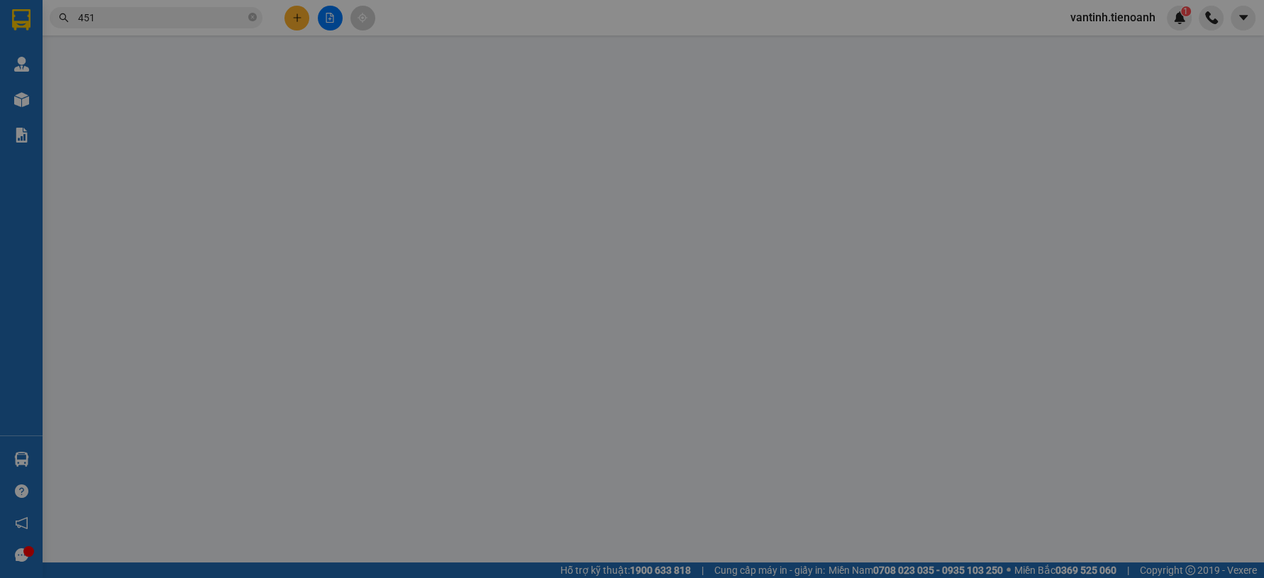
type input "0938599451"
type input "ATèo"
type input "0943057274"
type input "Hồng"
type input "60.000"
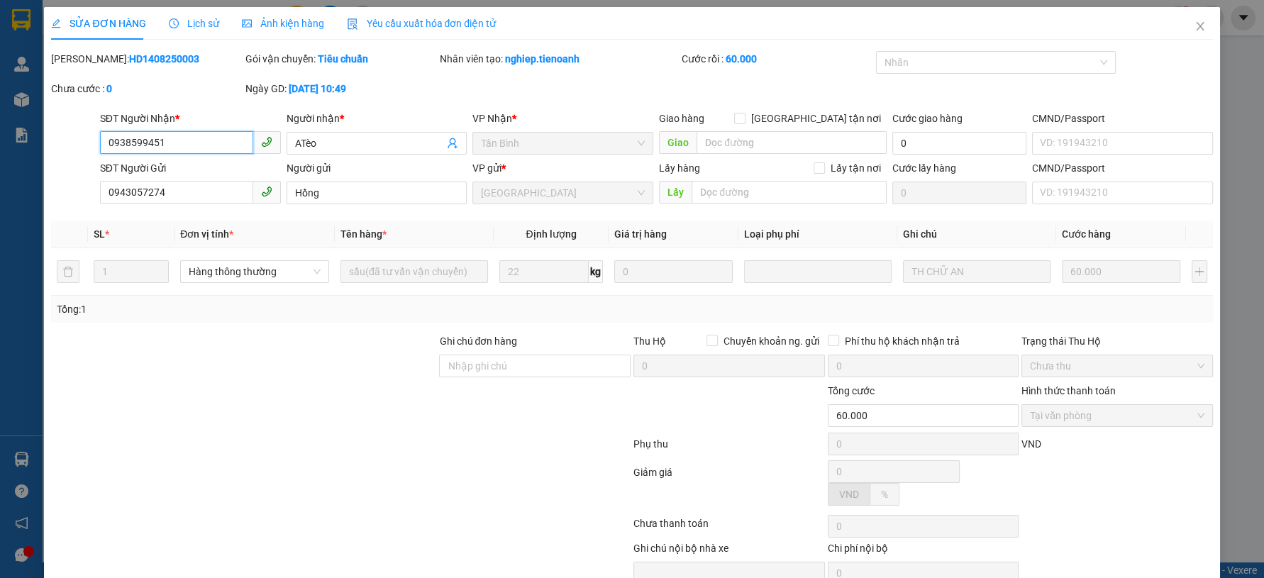
click at [285, 383] on div at bounding box center [244, 408] width 388 height 50
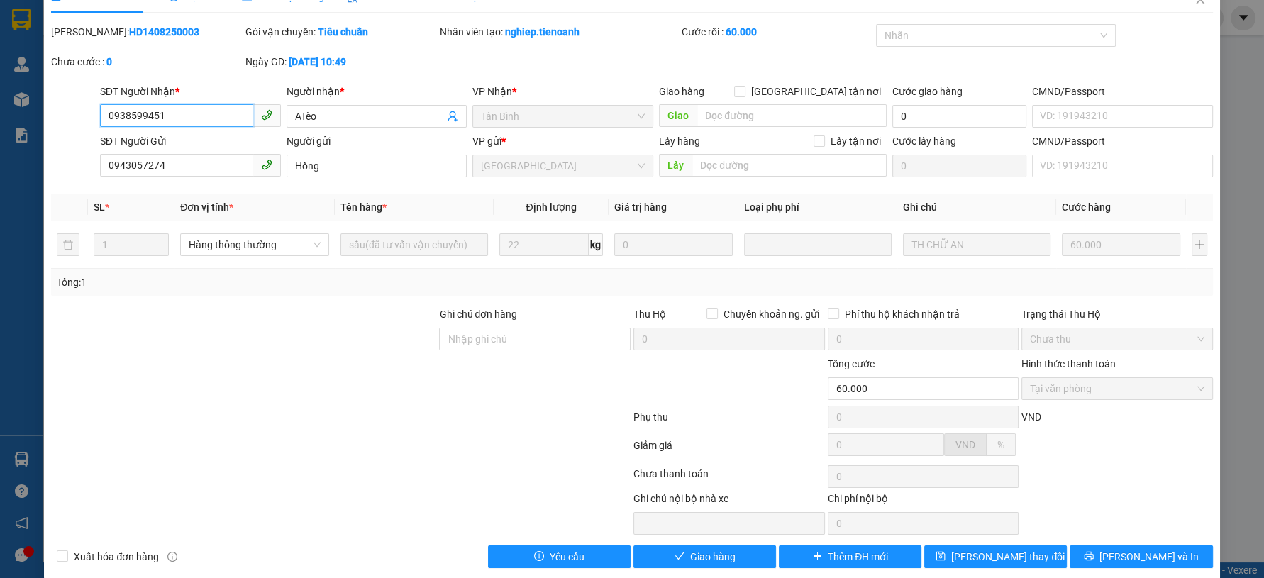
scroll to position [43, 0]
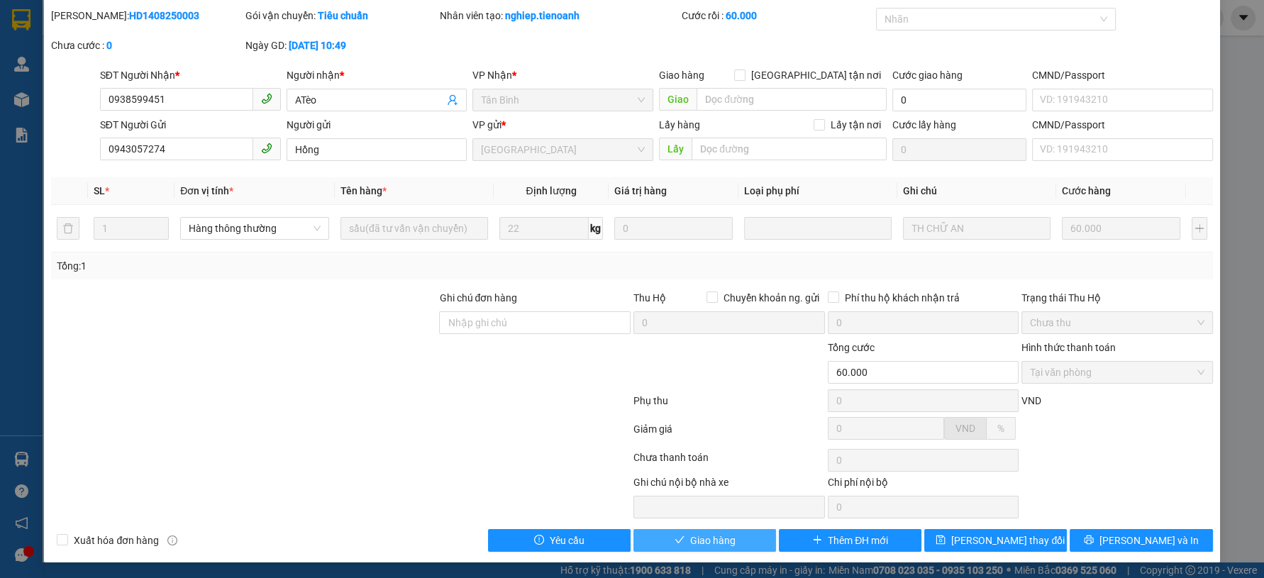
click at [700, 536] on span "Giao hàng" at bounding box center [712, 541] width 45 height 16
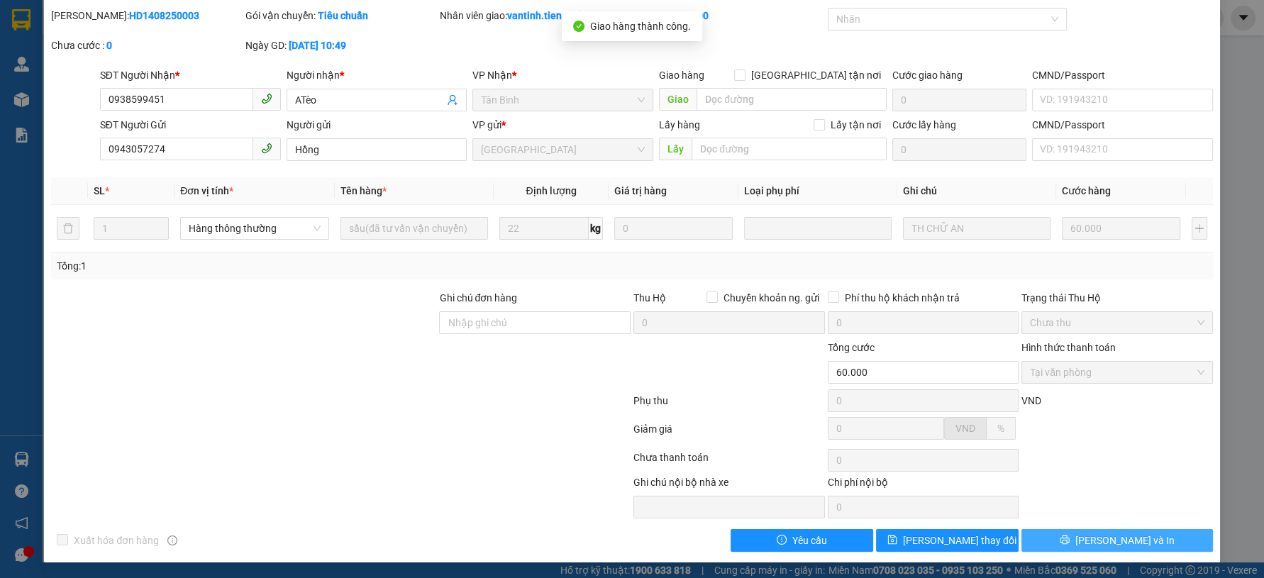
click at [1107, 533] on span "[PERSON_NAME] và In" at bounding box center [1124, 541] width 99 height 16
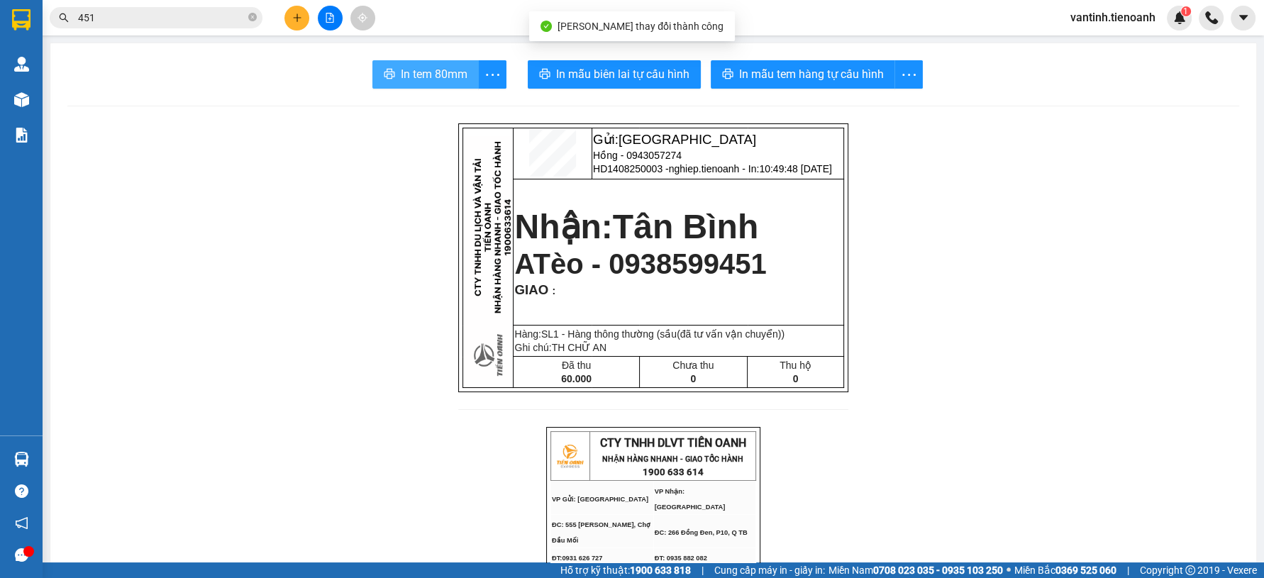
drag, startPoint x: 426, startPoint y: 73, endPoint x: 443, endPoint y: 65, distance: 18.7
click at [427, 73] on span "In tem 80mm" at bounding box center [434, 74] width 67 height 18
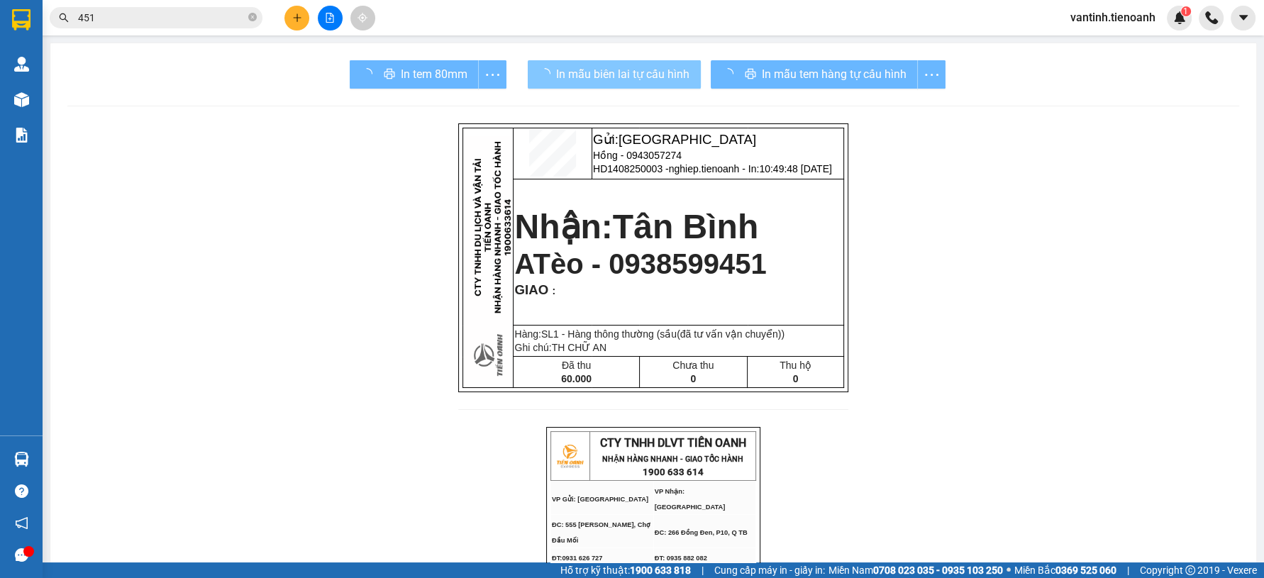
drag, startPoint x: 953, startPoint y: 502, endPoint x: 941, endPoint y: 486, distance: 19.7
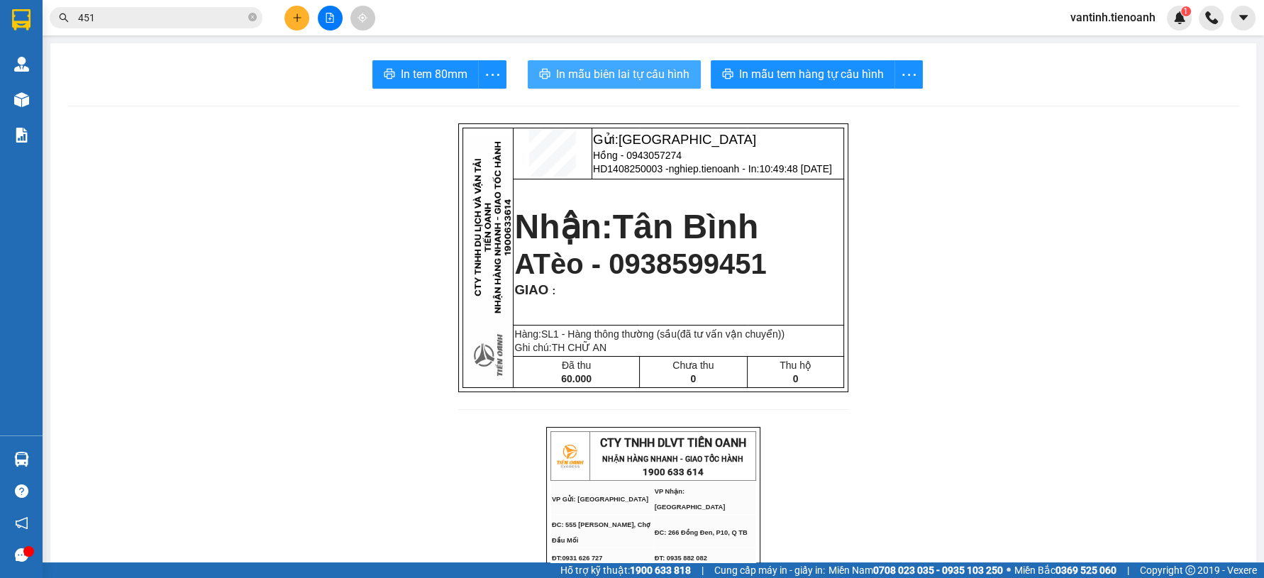
drag, startPoint x: 309, startPoint y: 427, endPoint x: 321, endPoint y: 416, distance: 16.6
click at [302, 23] on button at bounding box center [296, 18] width 25 height 25
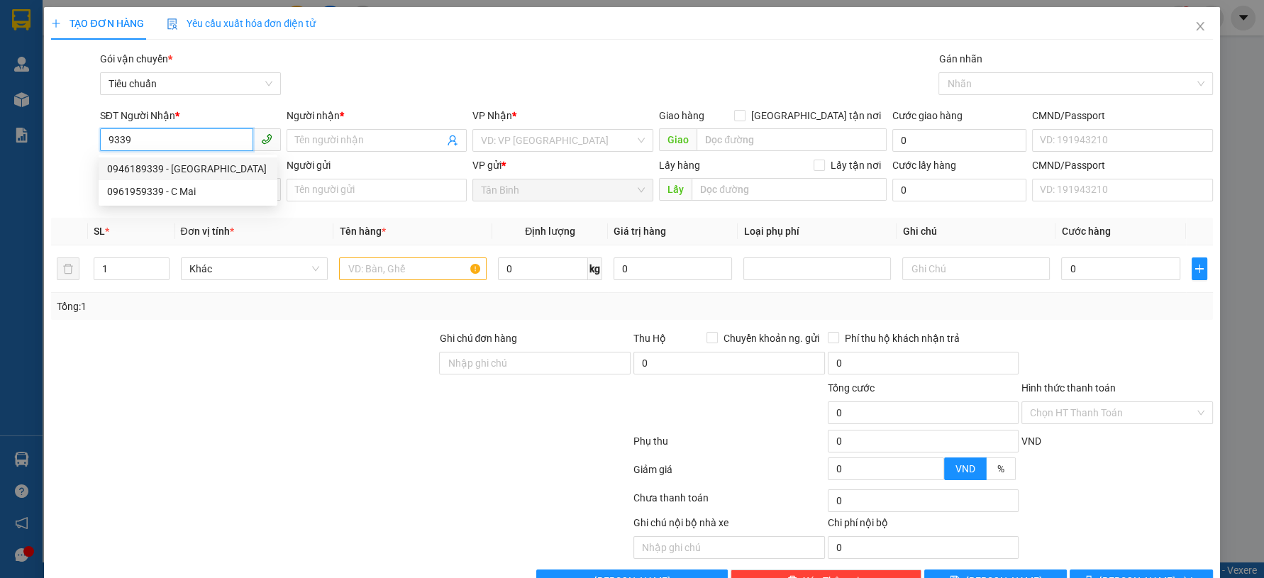
drag, startPoint x: 179, startPoint y: 166, endPoint x: 186, endPoint y: 194, distance: 29.2
click at [180, 167] on div "0946189339 - THANH VŨ" at bounding box center [188, 169] width 162 height 16
type input "0946189339"
type input "[PERSON_NAME]"
type input "0946189339"
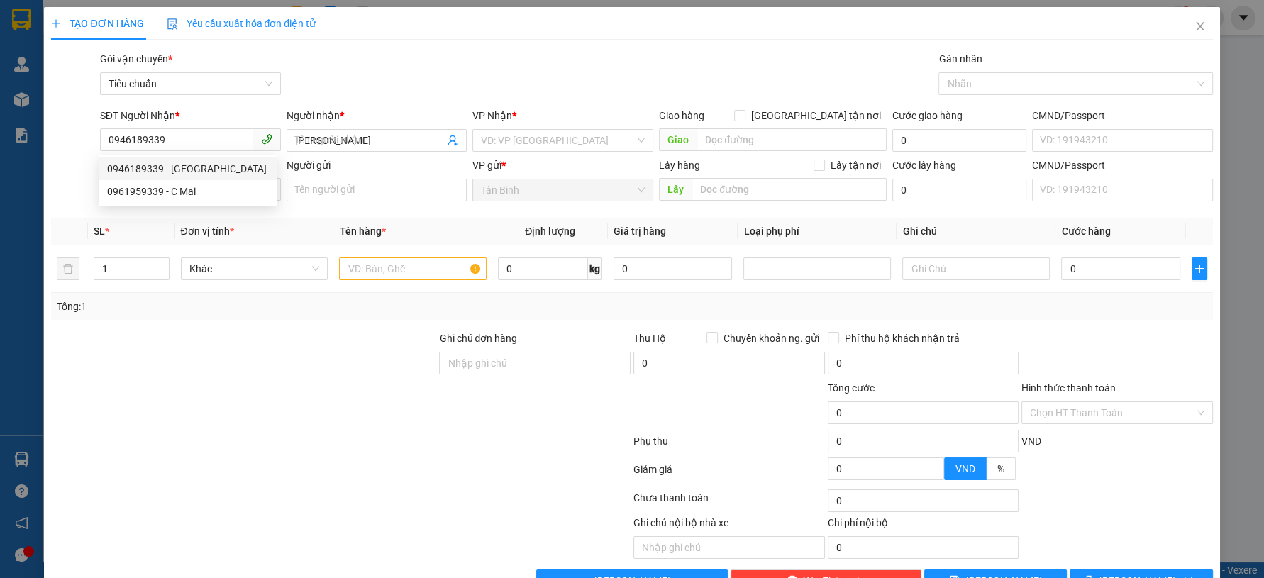
type input "30.000"
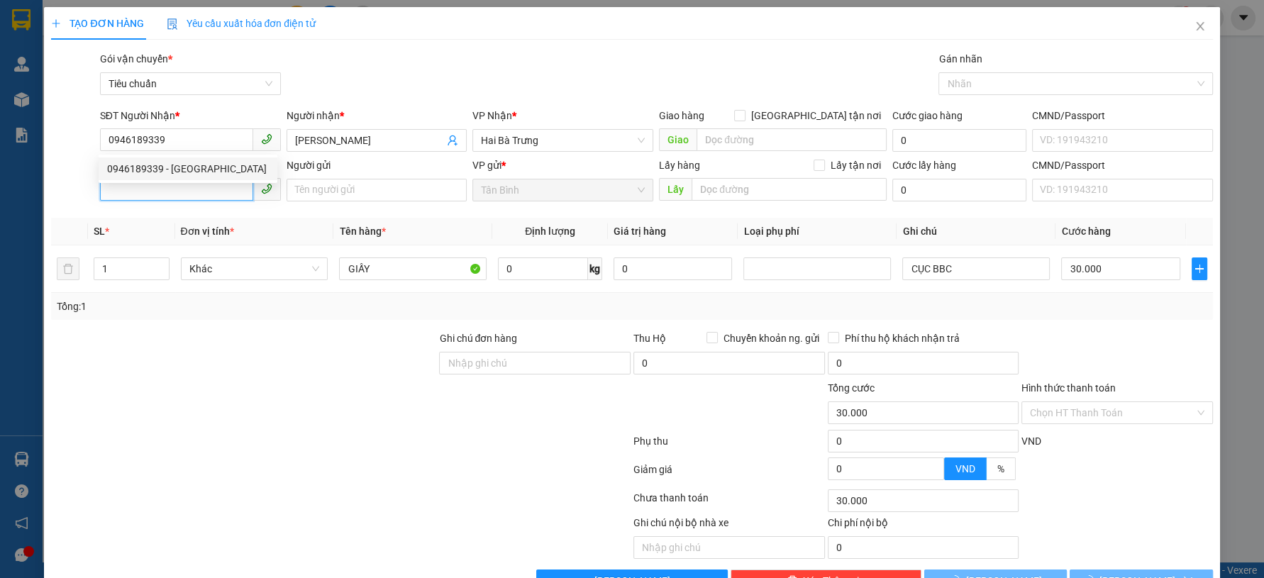
click at [186, 194] on input "SĐT Người Gửi" at bounding box center [176, 189] width 153 height 23
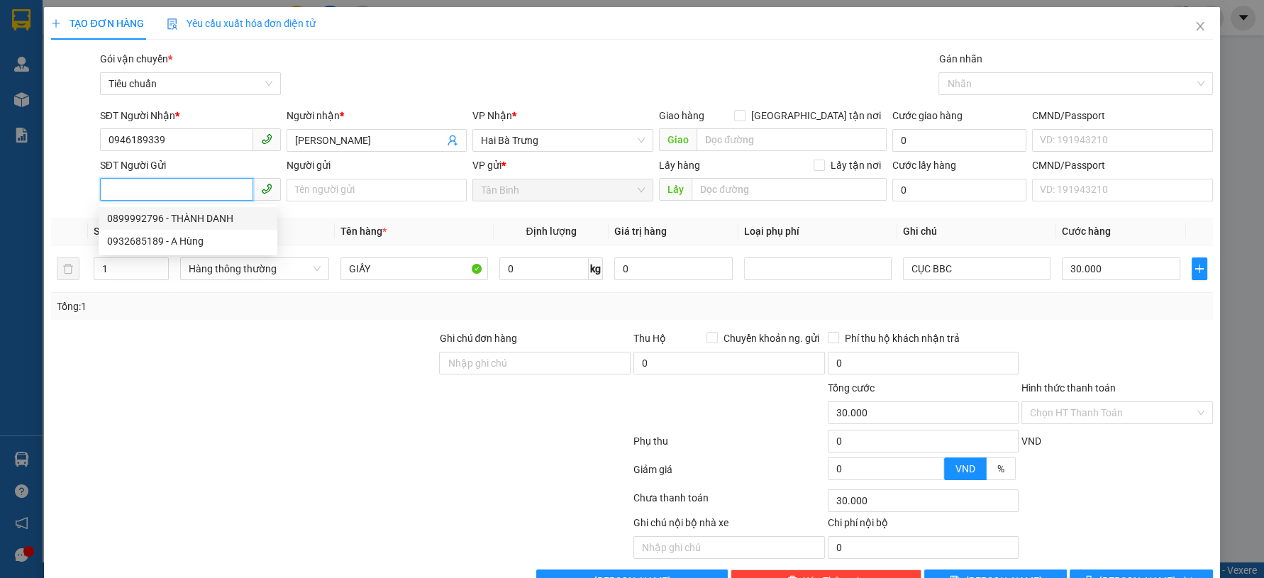
click at [231, 214] on div "0899992796 - THÀNH DANH" at bounding box center [188, 219] width 162 height 16
type input "0899992796"
type input "THÀNH DANH"
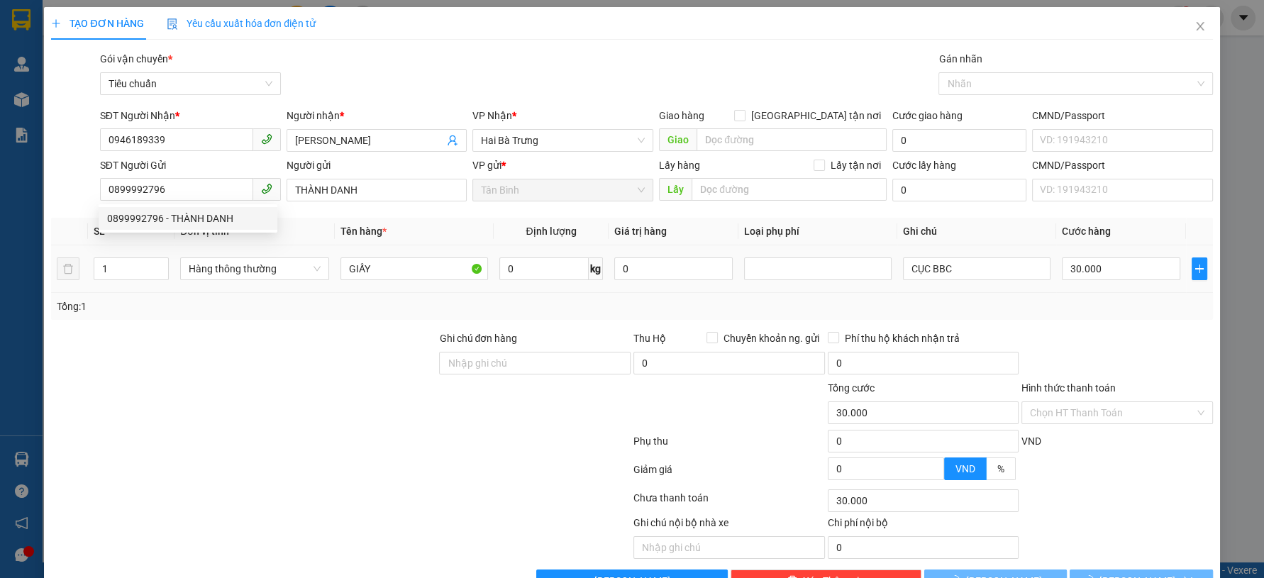
click at [260, 374] on div at bounding box center [244, 355] width 388 height 50
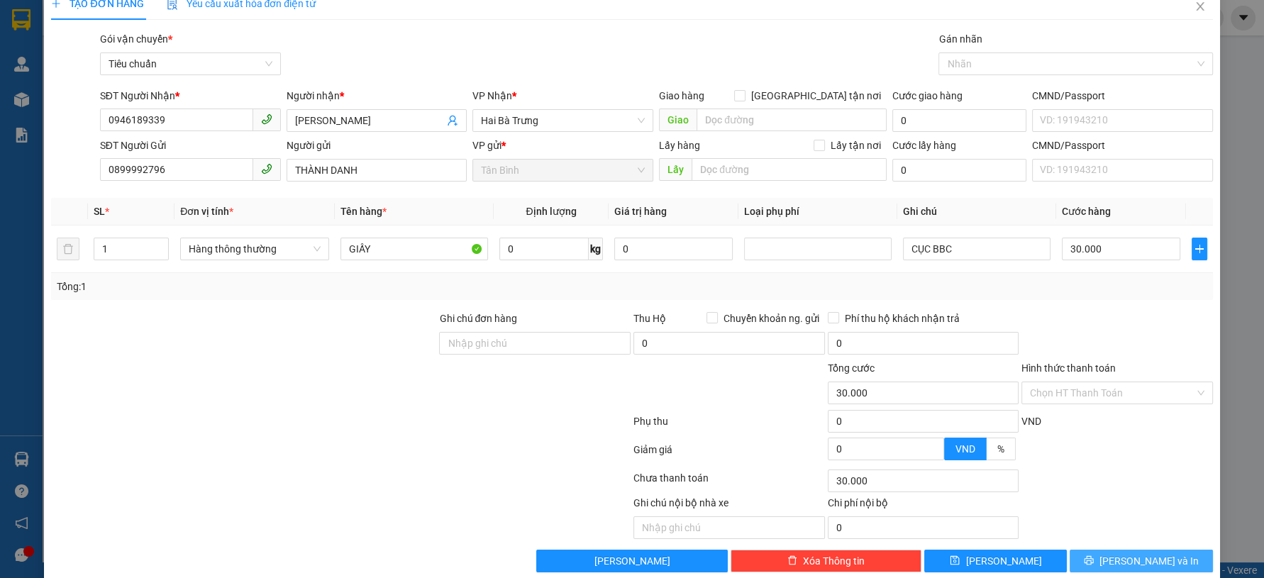
scroll to position [40, 0]
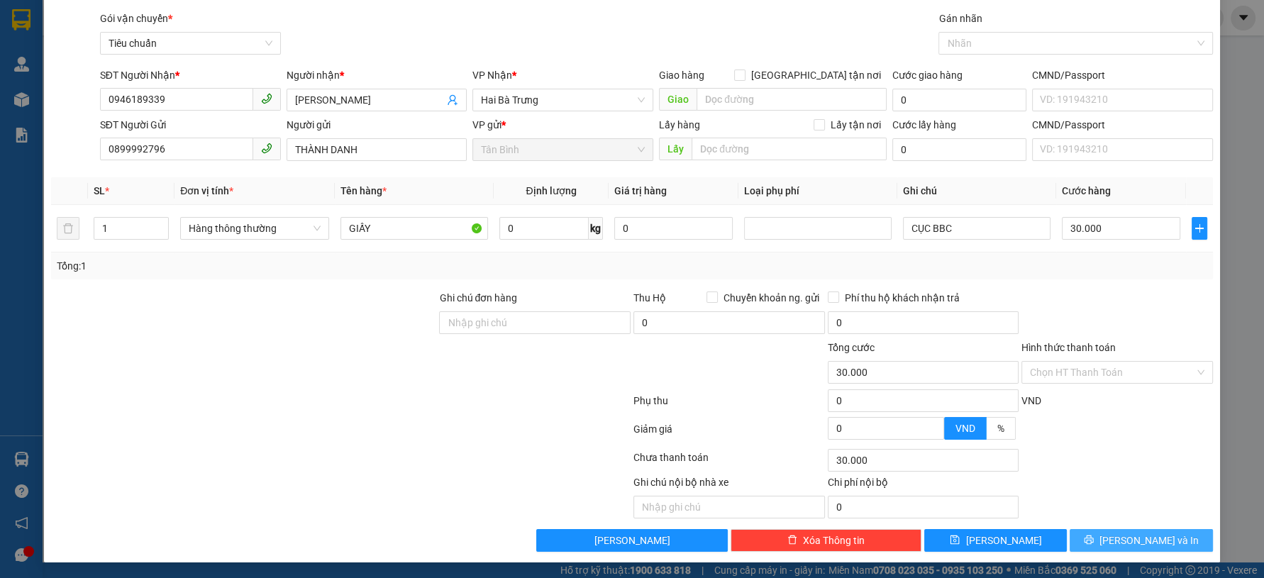
click at [1123, 533] on span "[PERSON_NAME] và In" at bounding box center [1148, 541] width 99 height 16
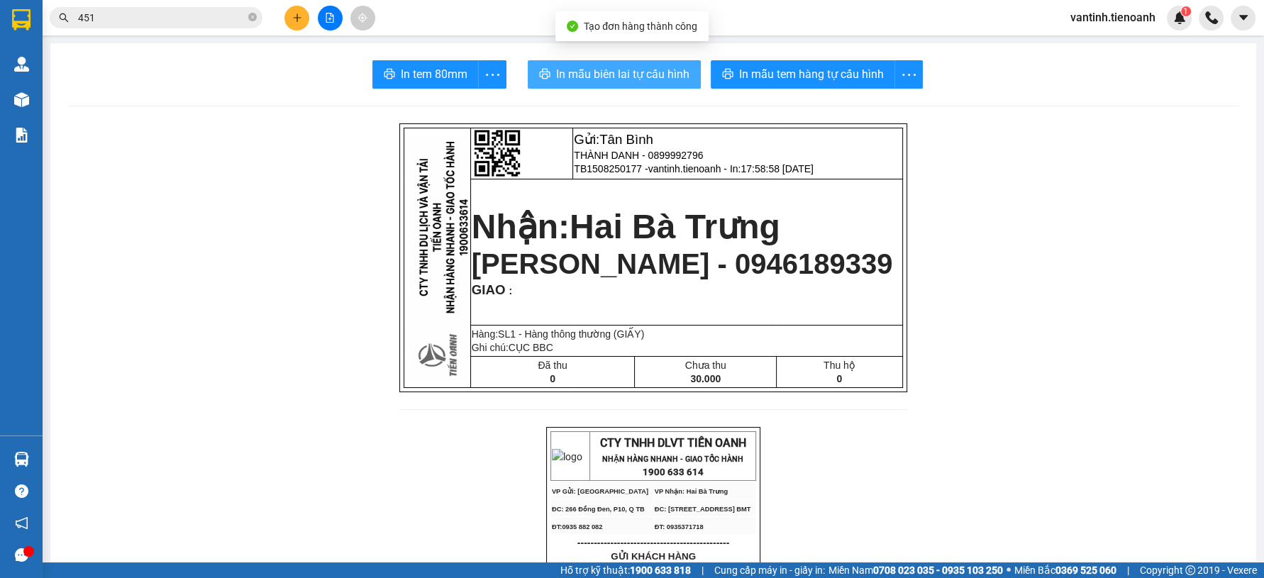
click at [625, 82] on span "In mẫu biên lai tự cấu hình" at bounding box center [622, 74] width 133 height 18
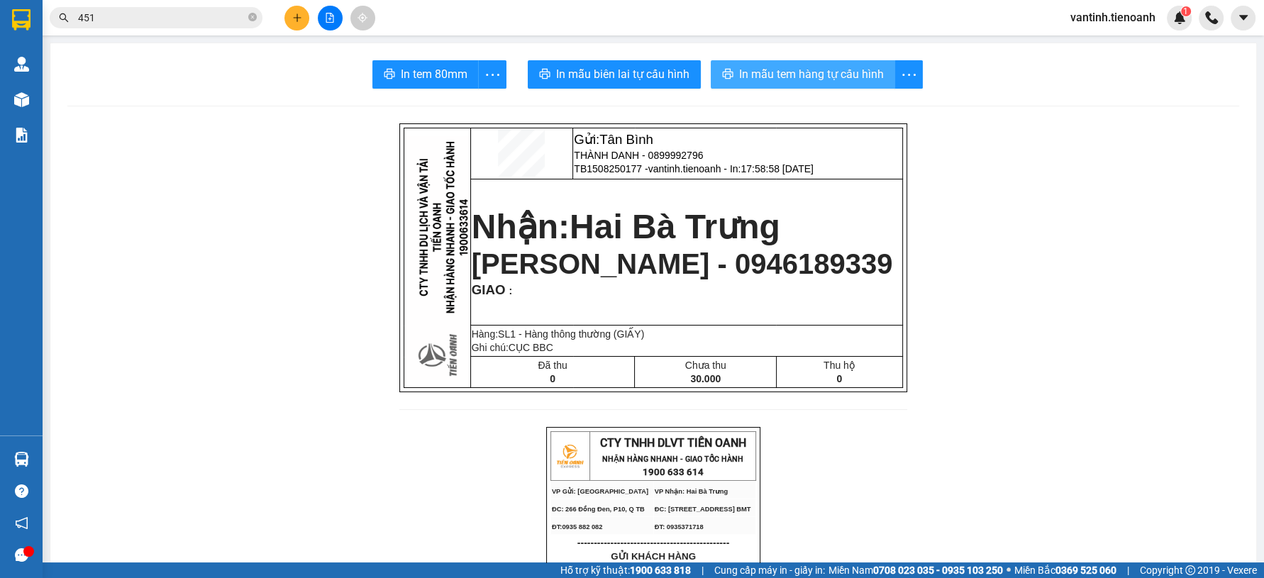
click at [868, 82] on span "In mẫu tem hàng tự cấu hình" at bounding box center [811, 74] width 145 height 18
click at [301, 21] on icon "plus" at bounding box center [297, 18] width 10 height 10
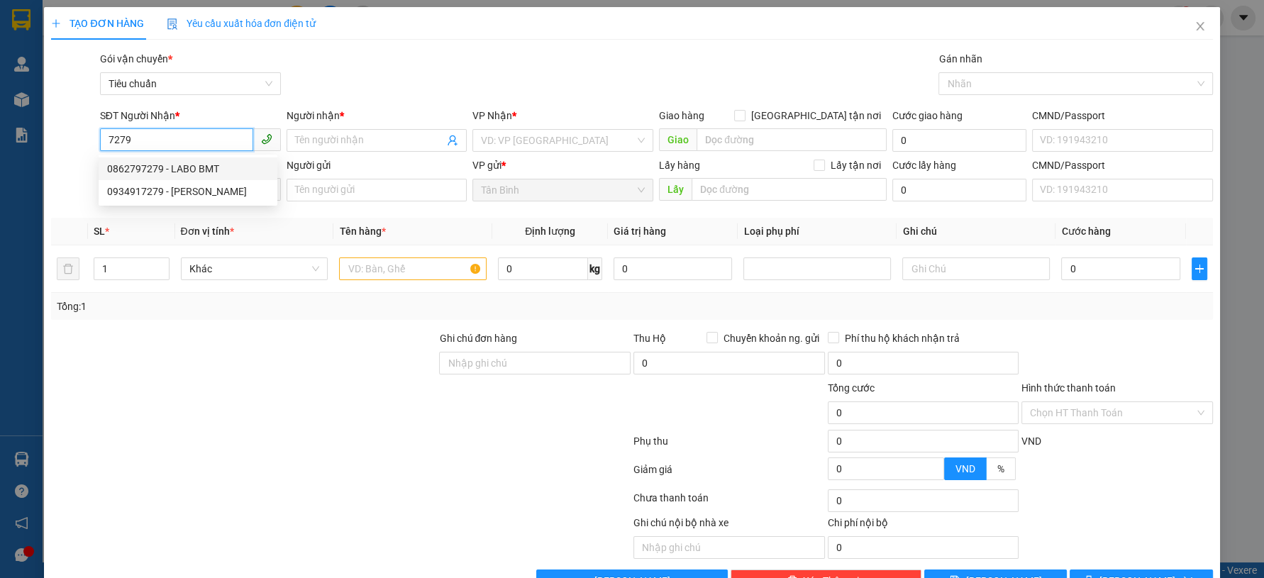
drag, startPoint x: 195, startPoint y: 188, endPoint x: 201, endPoint y: 164, distance: 24.8
click at [201, 164] on div "0862797279 - LABO BMT 0934917279 - HUY HOÀNG" at bounding box center [188, 179] width 179 height 45
click at [201, 164] on div "0862797279 - LABO BMT" at bounding box center [188, 169] width 162 height 16
type input "0862797279"
type input "LABO BMT"
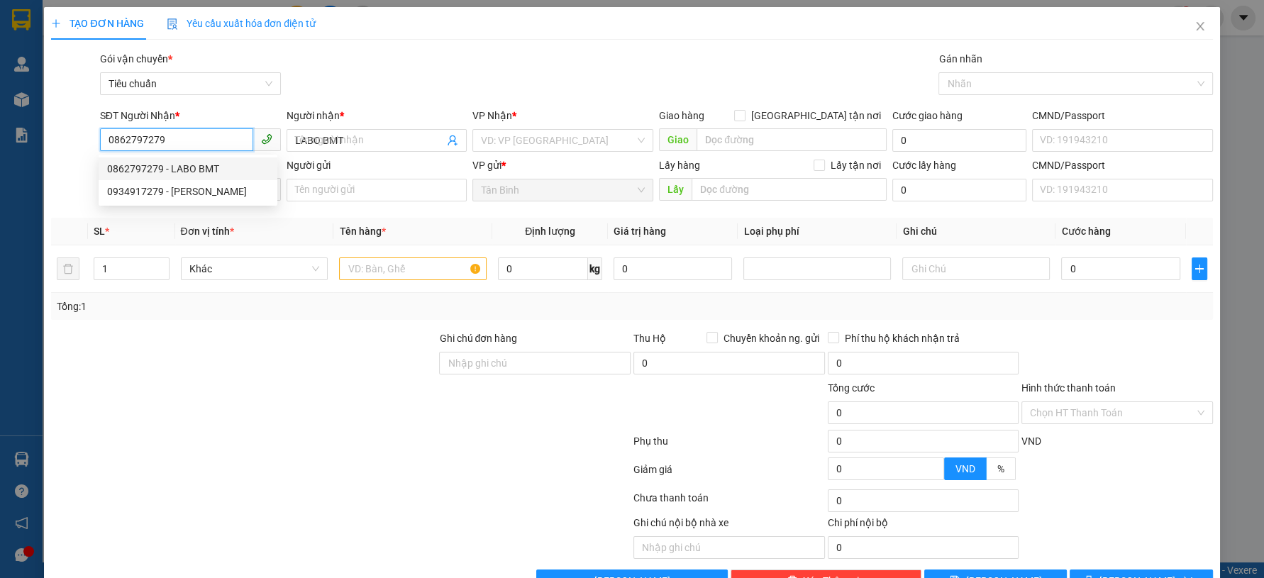
type input "30.000"
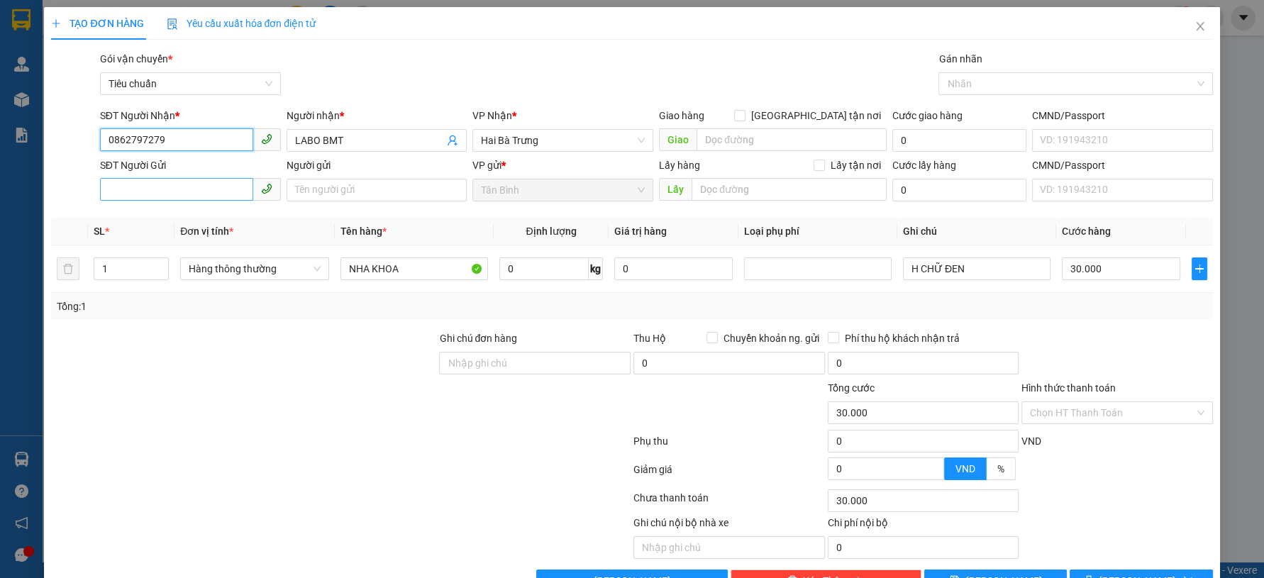
type input "0862797279"
click at [189, 189] on input "SĐT Người Gửi" at bounding box center [176, 189] width 153 height 23
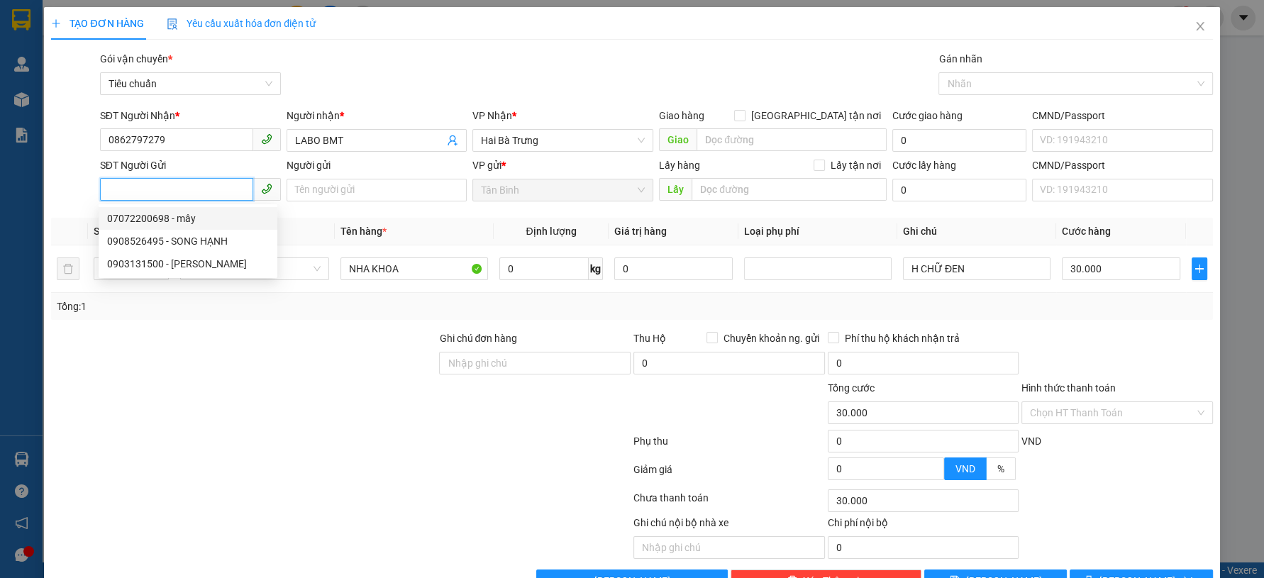
click at [193, 218] on div "07072200698 - mây" at bounding box center [188, 219] width 162 height 16
type input "07072200698"
type input "mây"
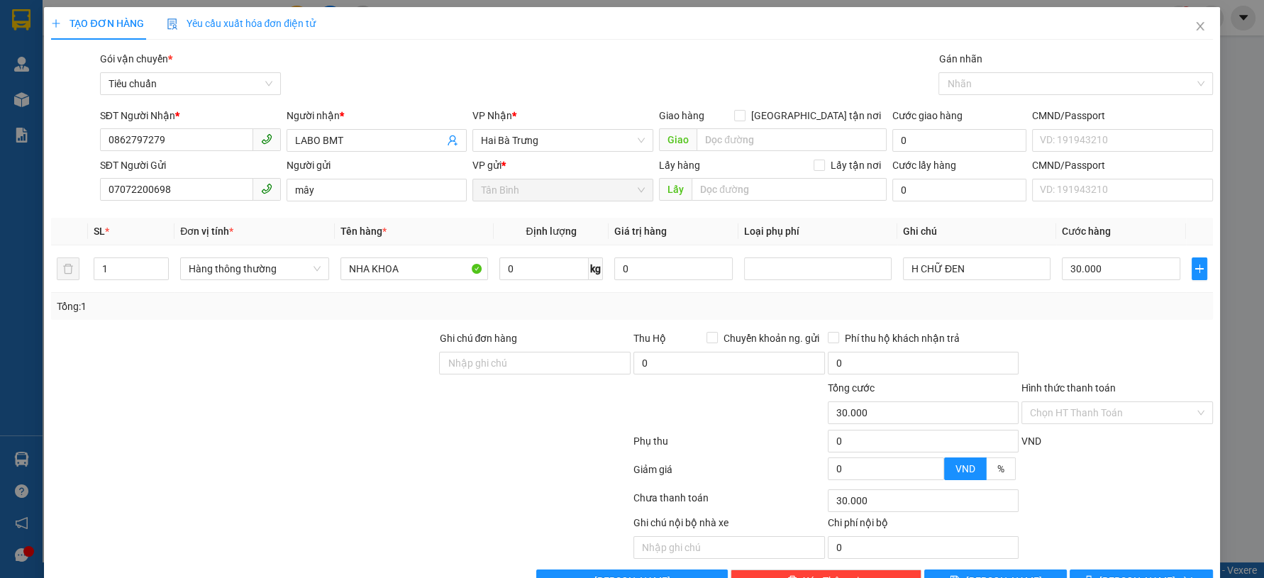
click at [254, 418] on div at bounding box center [244, 405] width 388 height 50
drag, startPoint x: 962, startPoint y: 272, endPoint x: 914, endPoint y: 286, distance: 49.4
click at [914, 286] on td "H CHỮ ĐEN" at bounding box center [976, 269] width 159 height 48
type input "H CHỮ ĐEN"
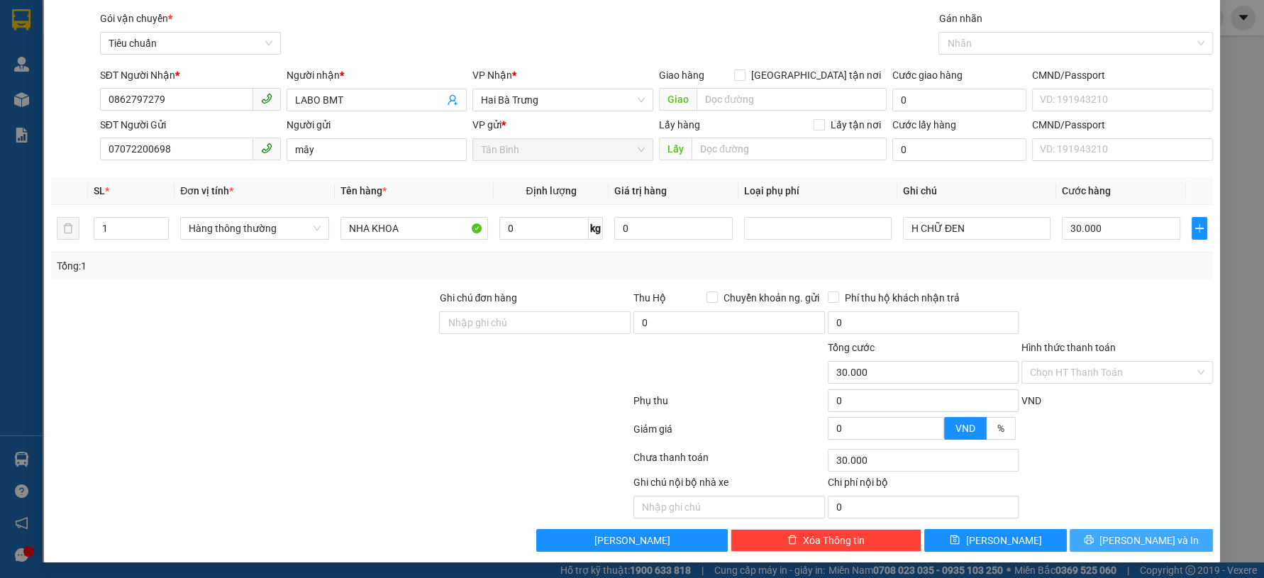
click at [1093, 540] on icon "printer" at bounding box center [1089, 540] width 10 height 10
drag, startPoint x: 1102, startPoint y: 540, endPoint x: 1001, endPoint y: 494, distance: 110.7
click at [1098, 538] on button "[PERSON_NAME] và In" at bounding box center [1140, 540] width 143 height 23
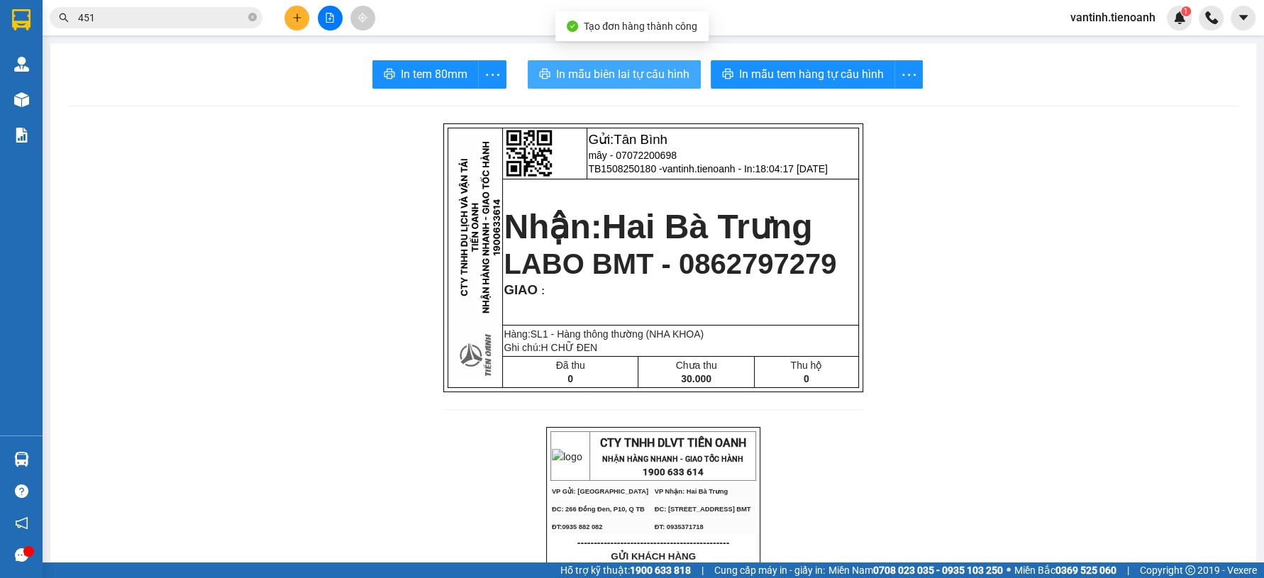
click at [642, 82] on span "In mẫu biên lai tự cấu hình" at bounding box center [622, 74] width 133 height 18
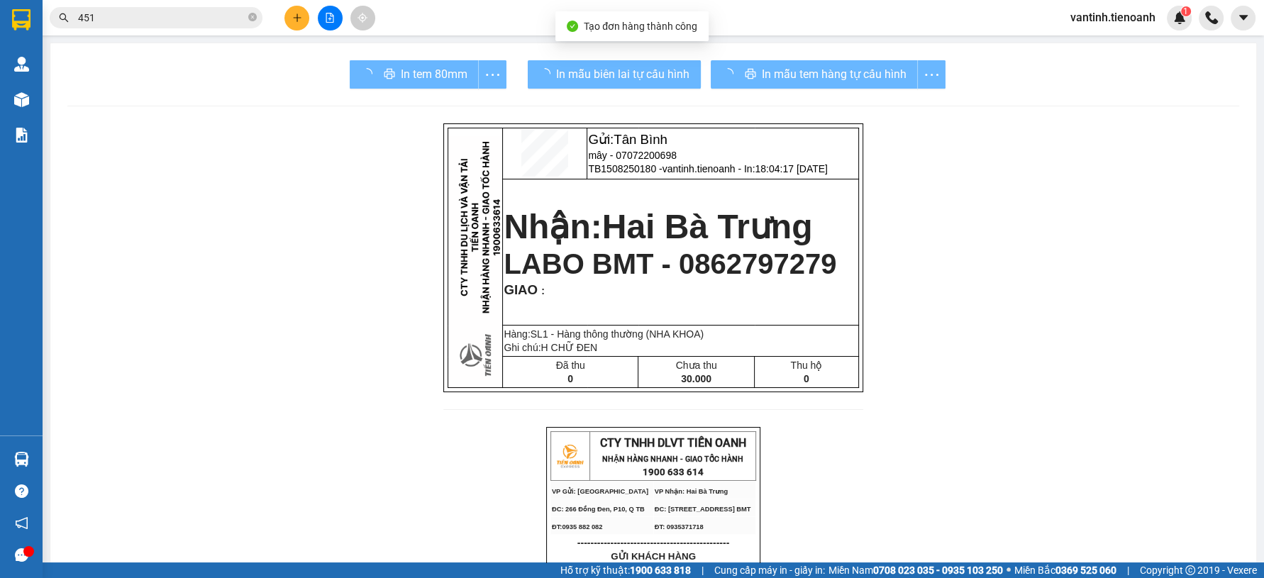
drag, startPoint x: 959, startPoint y: 503, endPoint x: 891, endPoint y: 335, distance: 182.0
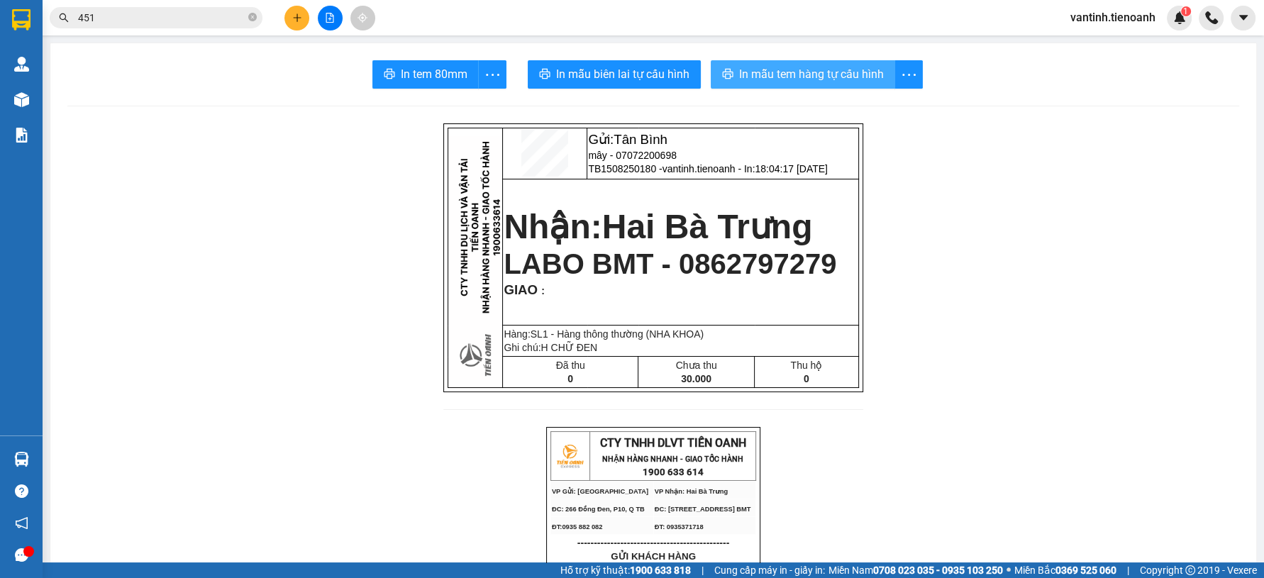
drag, startPoint x: 808, startPoint y: 53, endPoint x: 812, endPoint y: 72, distance: 19.6
click at [813, 72] on span "In mẫu tem hàng tự cấu hình" at bounding box center [811, 74] width 145 height 18
click at [815, 74] on span "In mẫu tem hàng tự cấu hình" at bounding box center [811, 74] width 145 height 18
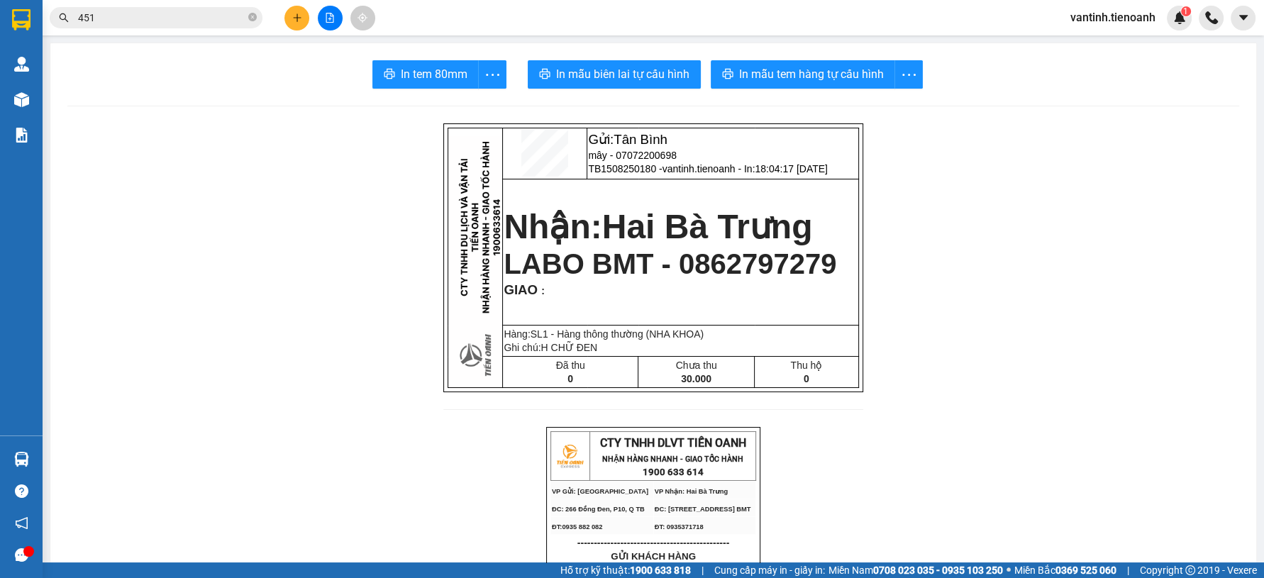
click at [166, 15] on input "451" at bounding box center [161, 18] width 167 height 16
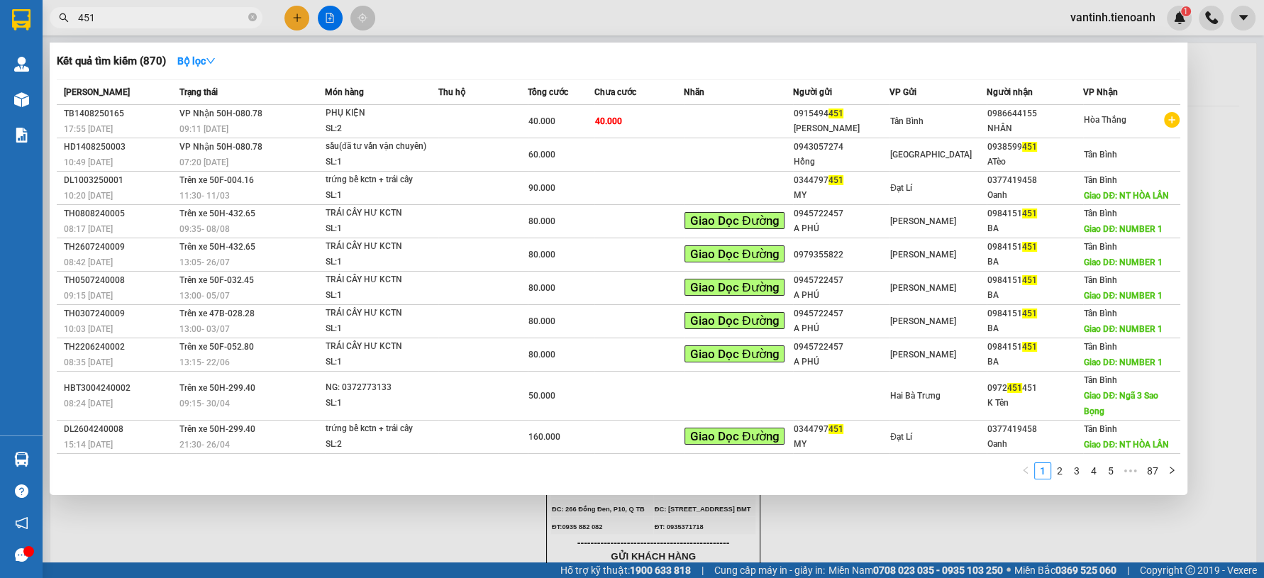
click at [166, 16] on input "451" at bounding box center [161, 18] width 167 height 16
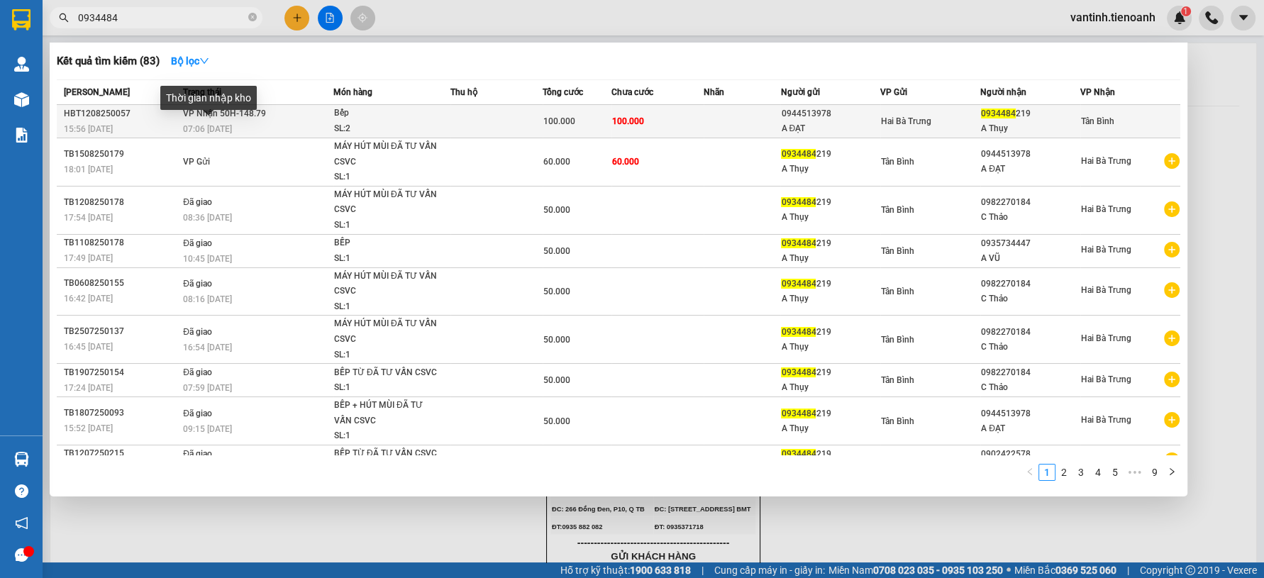
type input "0934484"
click at [211, 124] on span "07:06 - 13/08" at bounding box center [207, 129] width 49 height 10
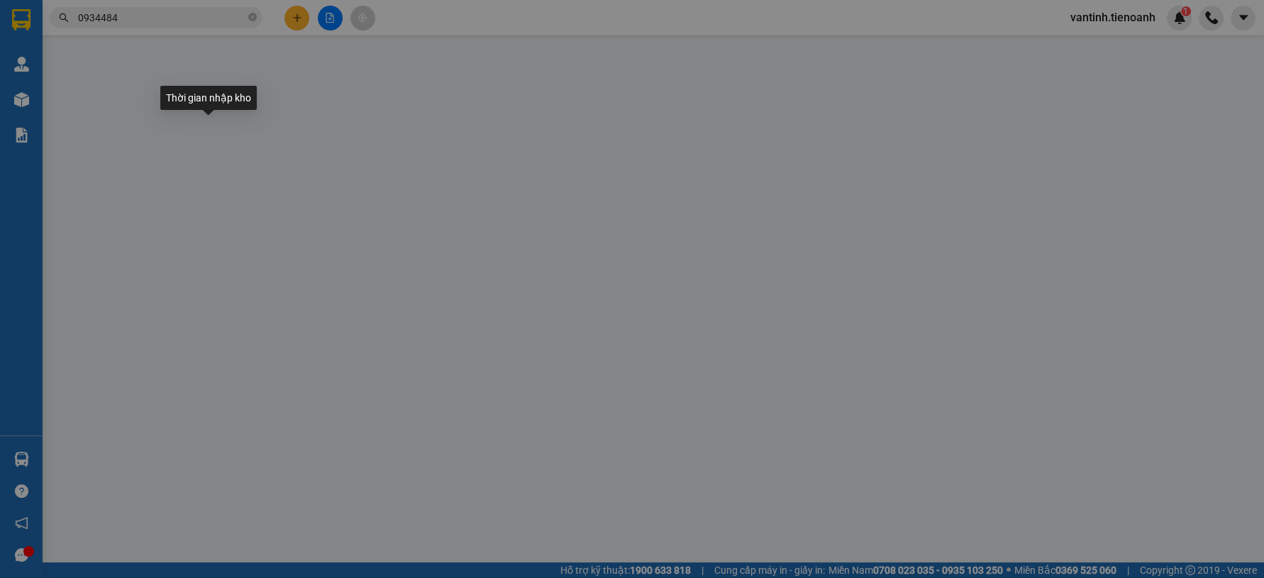
type input "0934484219"
type input "A Thụy"
type input "0944513978"
type input "A ĐẠT"
type input "100.000"
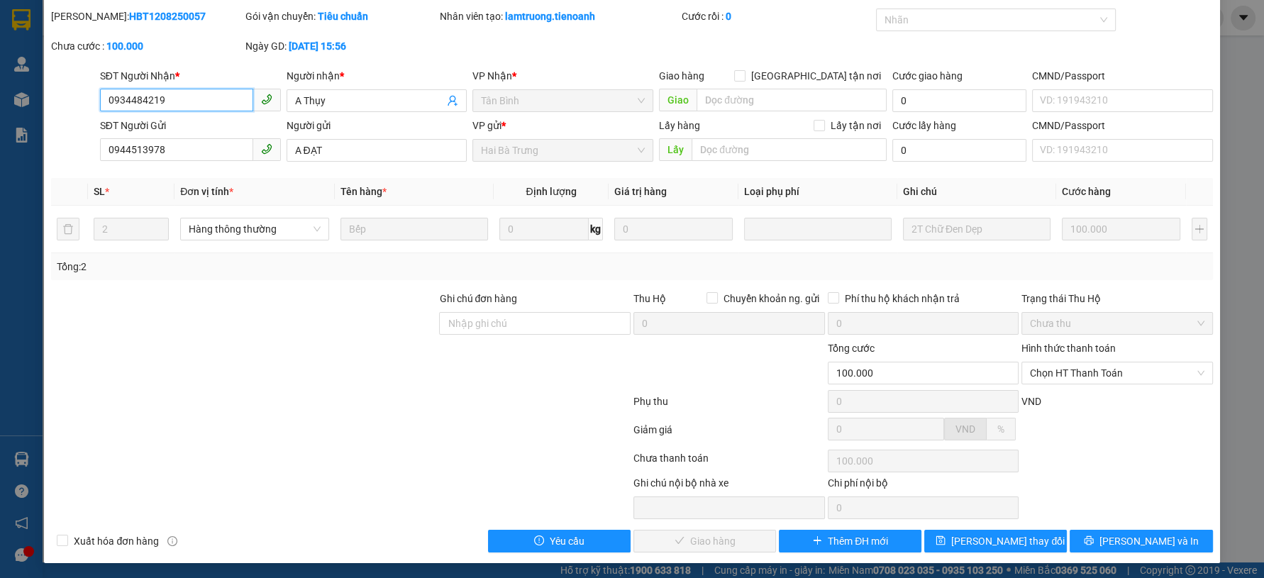
scroll to position [43, 0]
click at [1038, 382] on span "Chọn HT Thanh Toán" at bounding box center [1117, 372] width 174 height 21
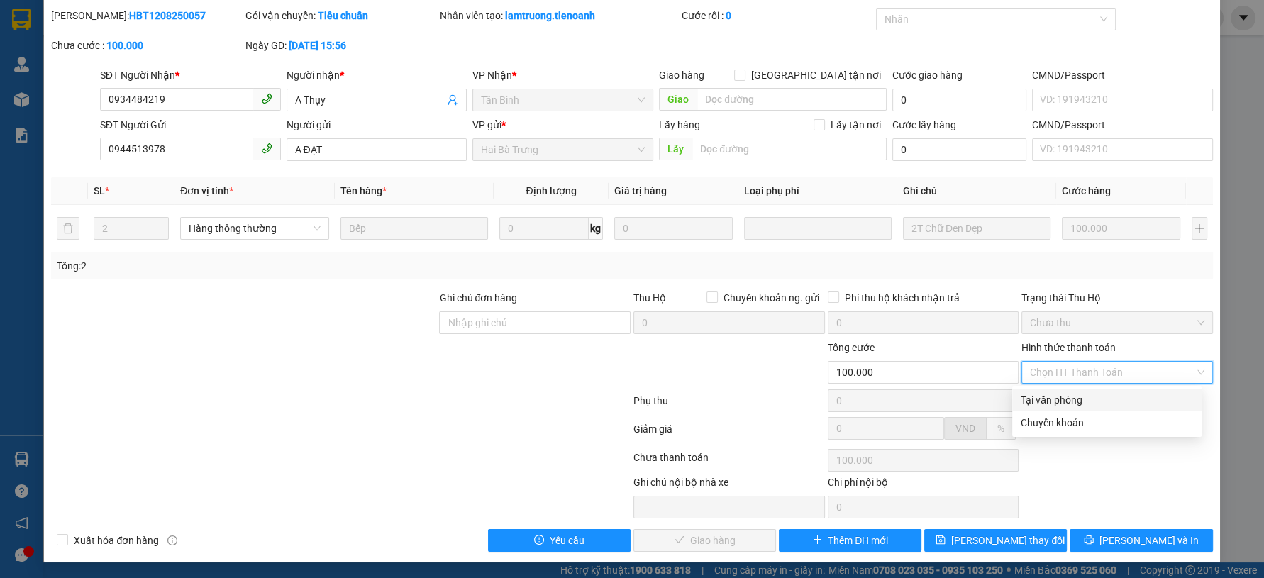
click at [1052, 399] on div "Tại văn phòng" at bounding box center [1106, 400] width 172 height 16
type input "0"
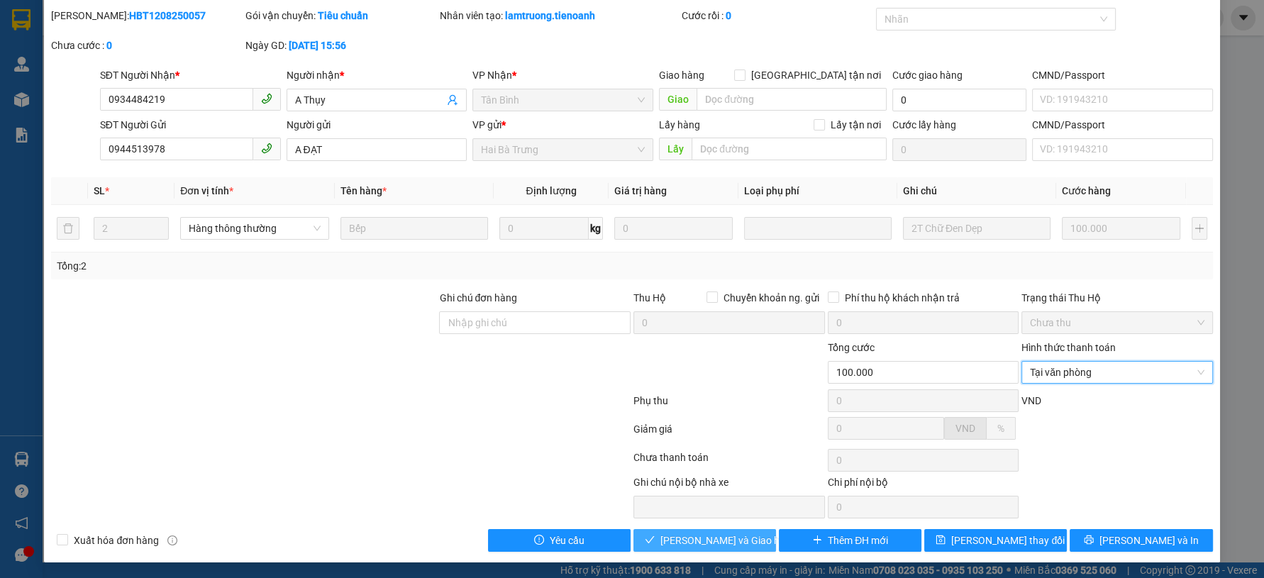
click at [732, 540] on span "Lưu và Giao hàng" at bounding box center [728, 541] width 136 height 16
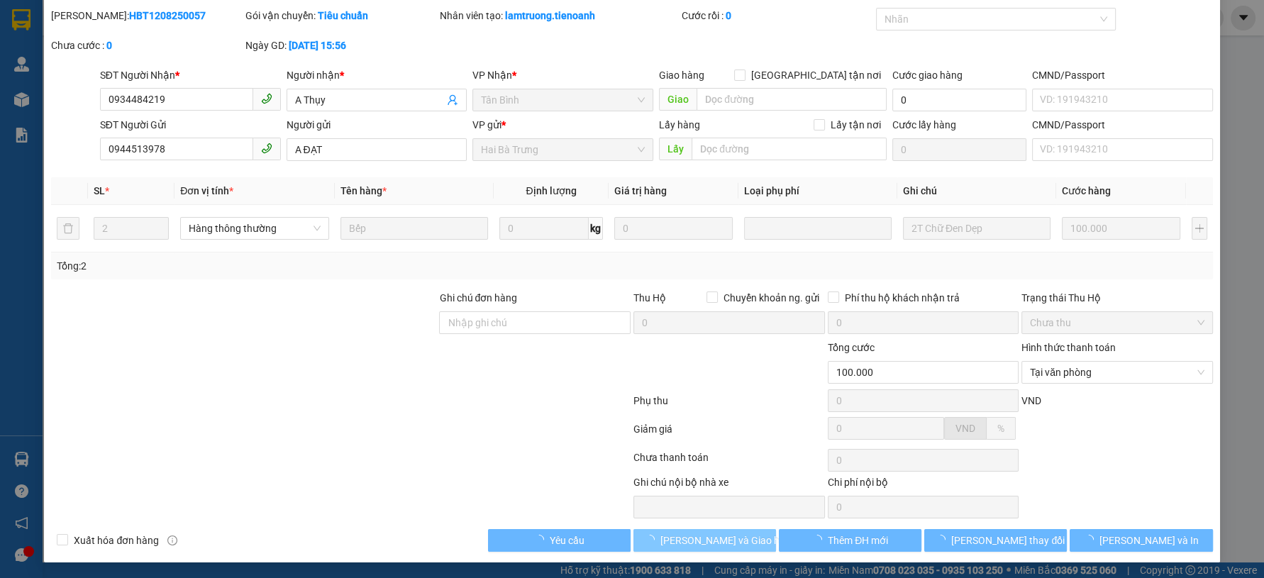
drag, startPoint x: 732, startPoint y: 540, endPoint x: 352, endPoint y: 399, distance: 405.4
click at [730, 540] on span "Lưu và Giao hàng" at bounding box center [728, 541] width 136 height 16
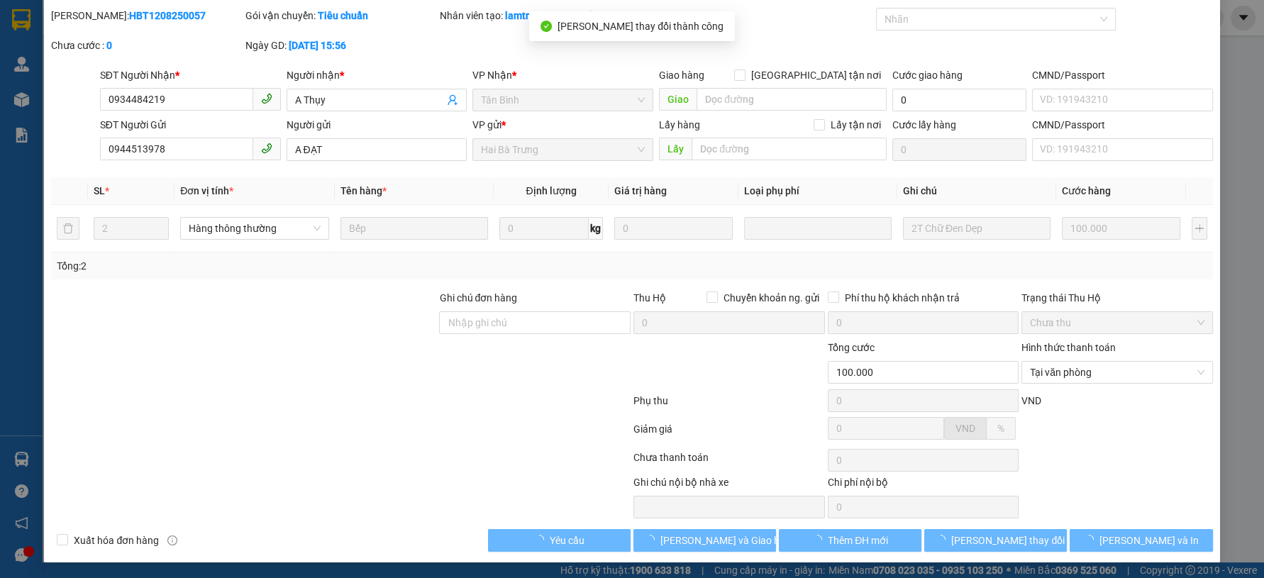
click at [342, 398] on div at bounding box center [341, 403] width 582 height 28
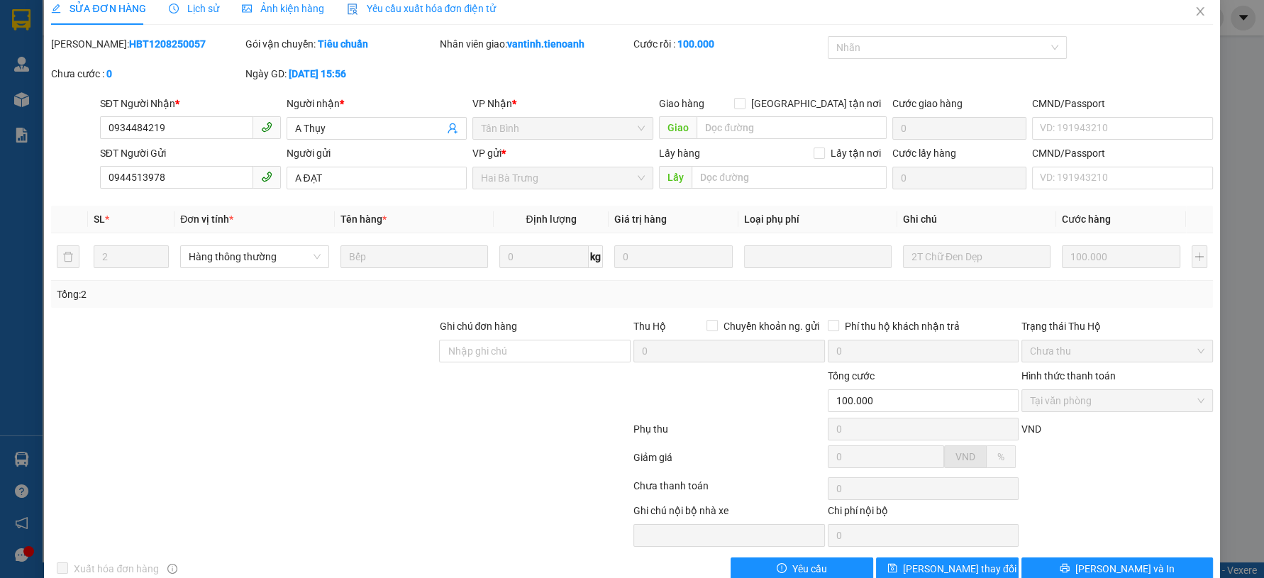
scroll to position [0, 0]
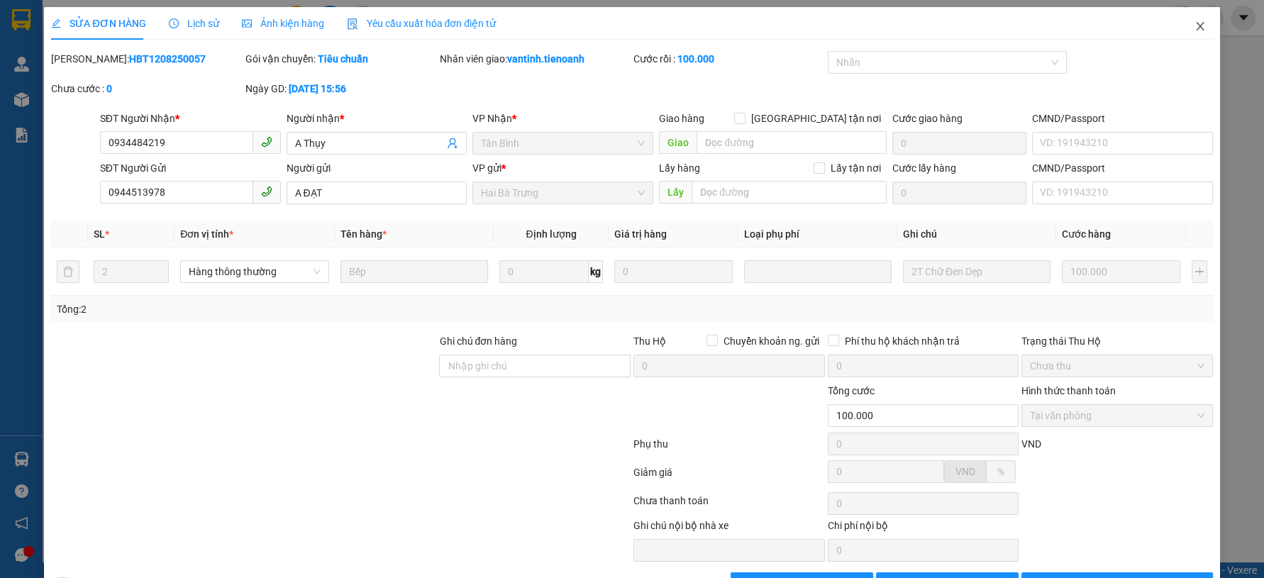
click at [1194, 28] on icon "close" at bounding box center [1199, 26] width 11 height 11
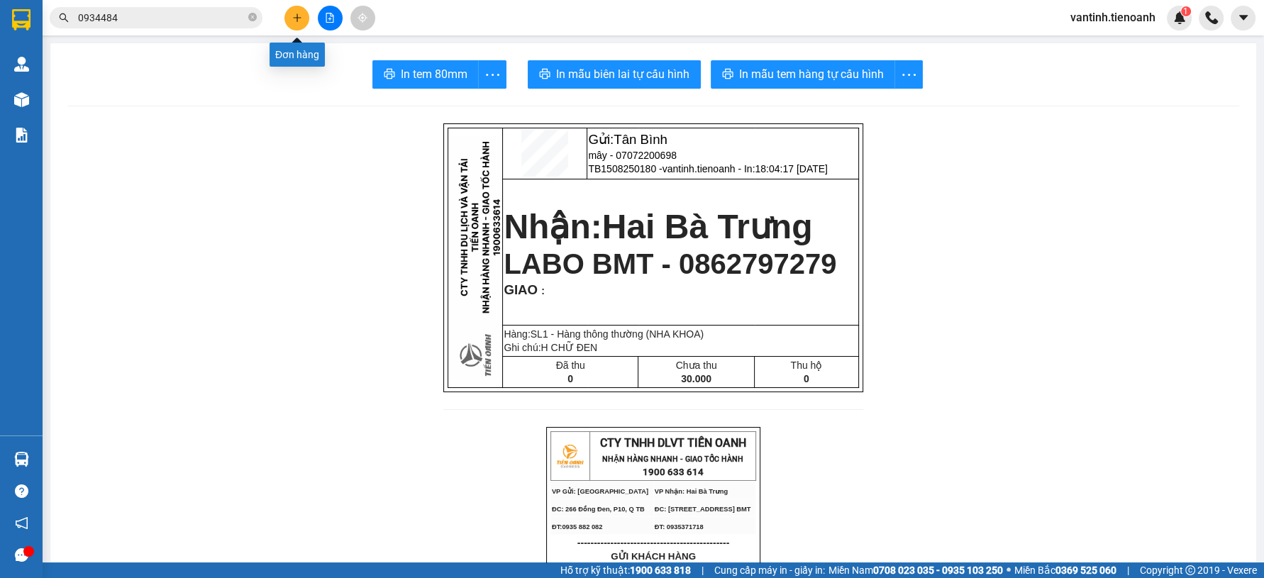
click at [298, 22] on icon "plus" at bounding box center [297, 18] width 10 height 10
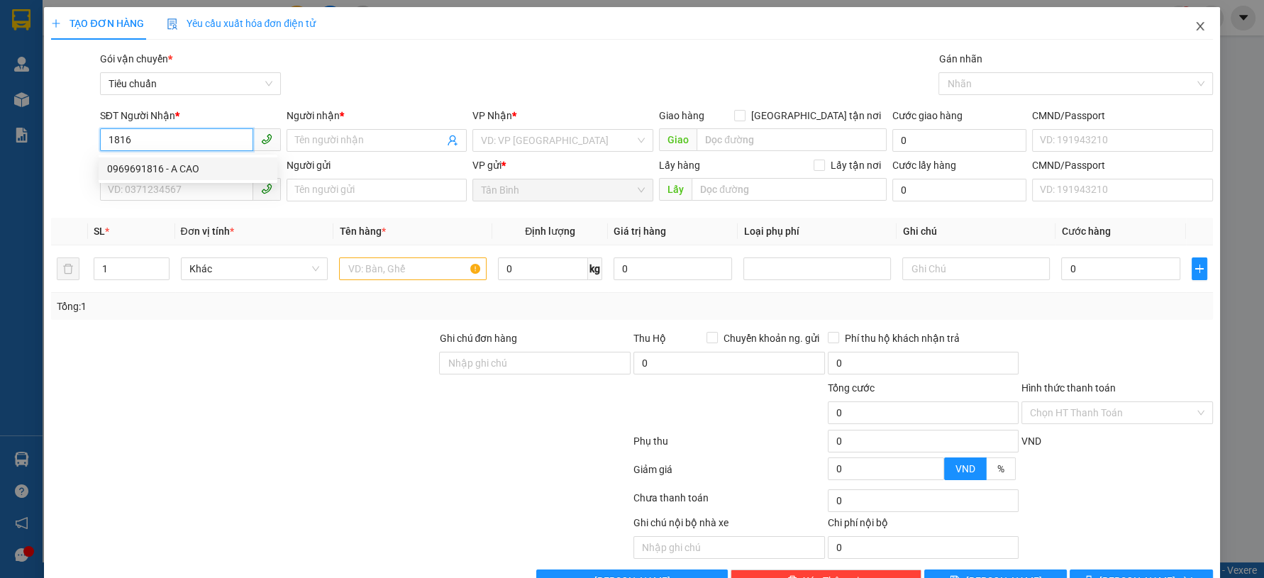
type input "1816"
click at [1196, 26] on icon "close" at bounding box center [1200, 26] width 8 height 9
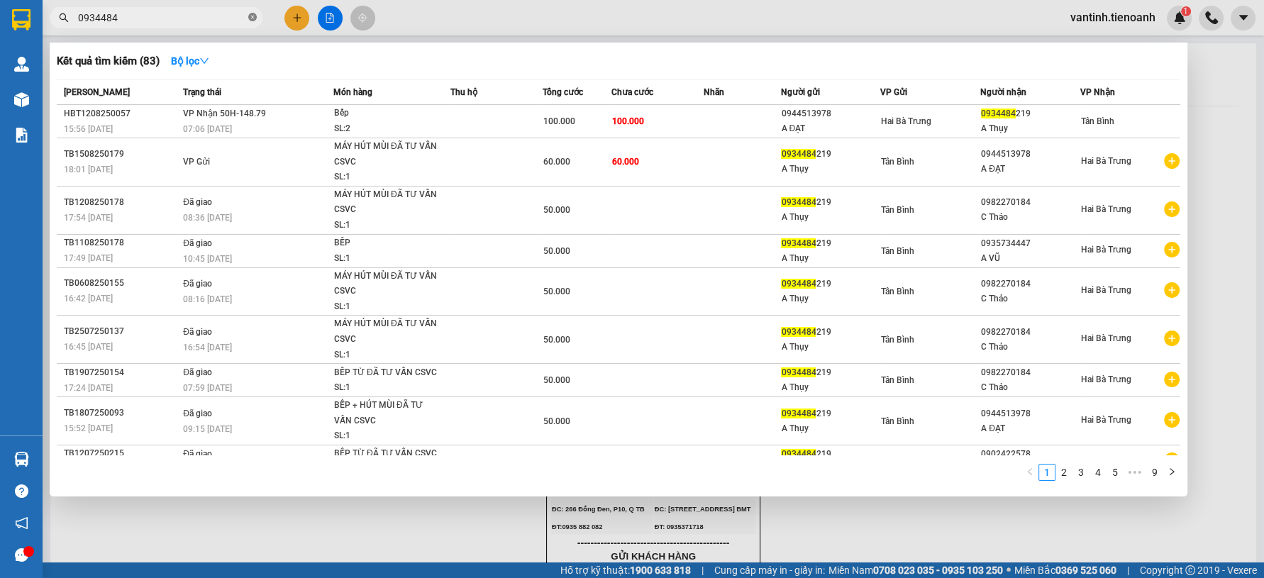
click at [255, 17] on icon "close-circle" at bounding box center [252, 17] width 9 height 9
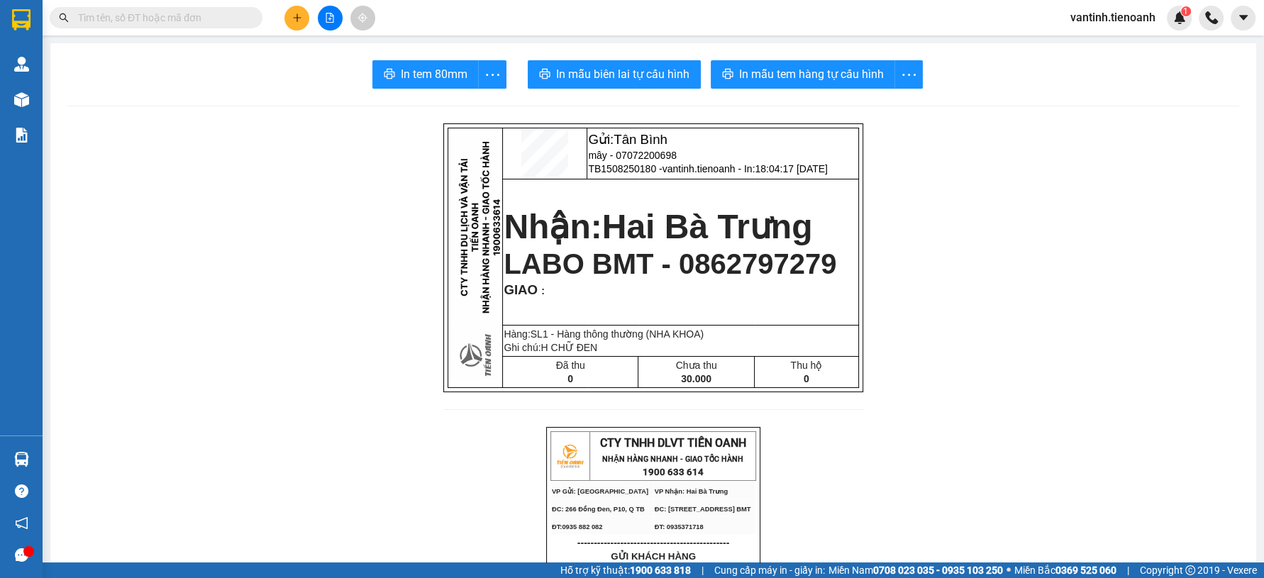
click at [231, 18] on input "text" at bounding box center [161, 18] width 167 height 16
click at [230, 18] on input "text" at bounding box center [161, 18] width 167 height 16
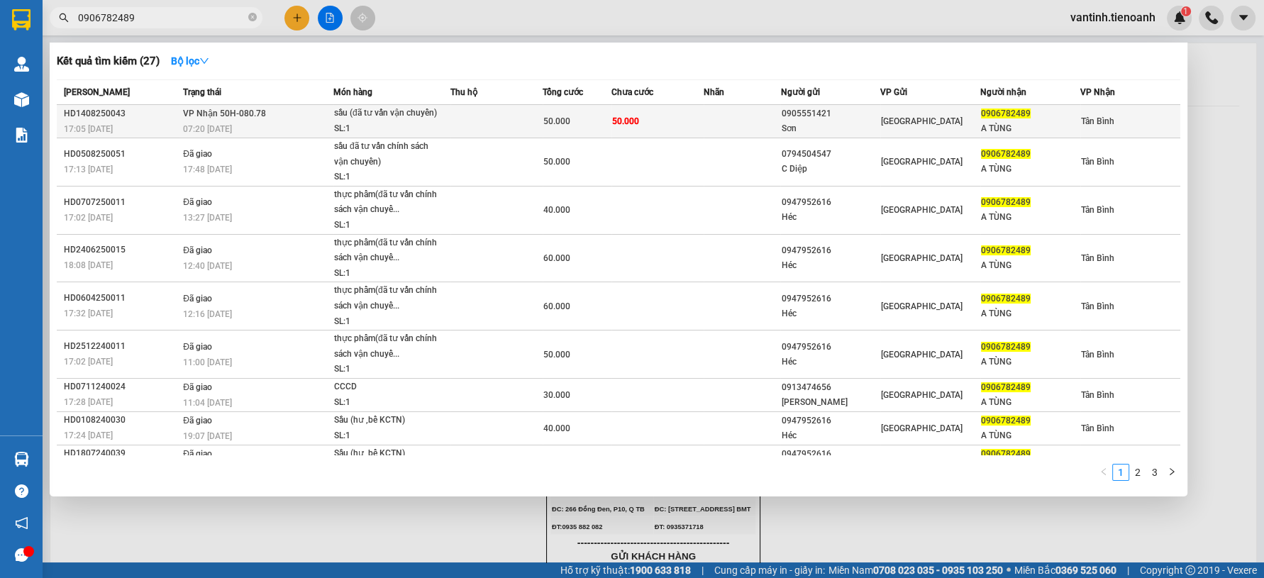
type input "0906782489"
click at [346, 122] on div "SL: 1" at bounding box center [387, 129] width 106 height 16
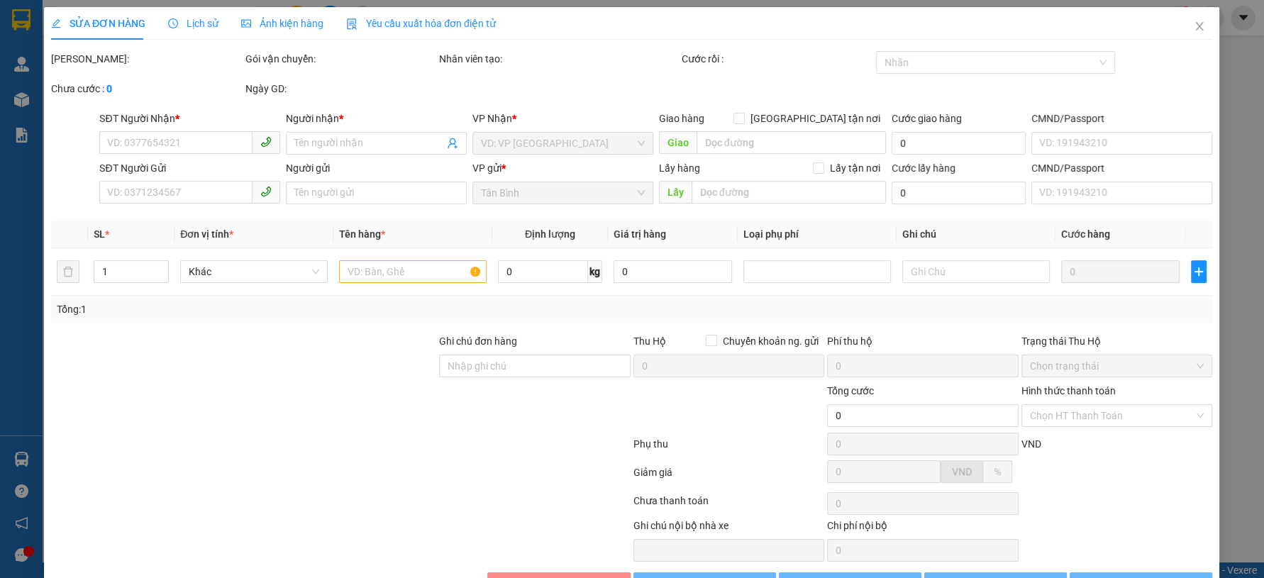
type input "0906782489"
type input "A TÙNG"
type input "0905551421"
type input "Sơn"
type input "240371978"
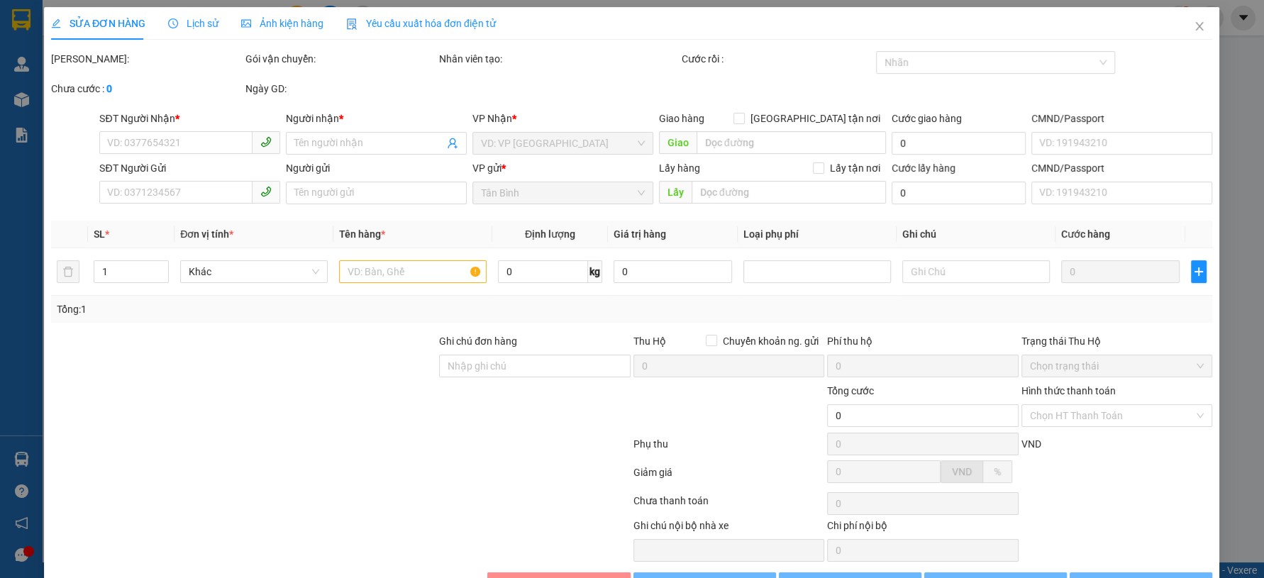
type input "50.000"
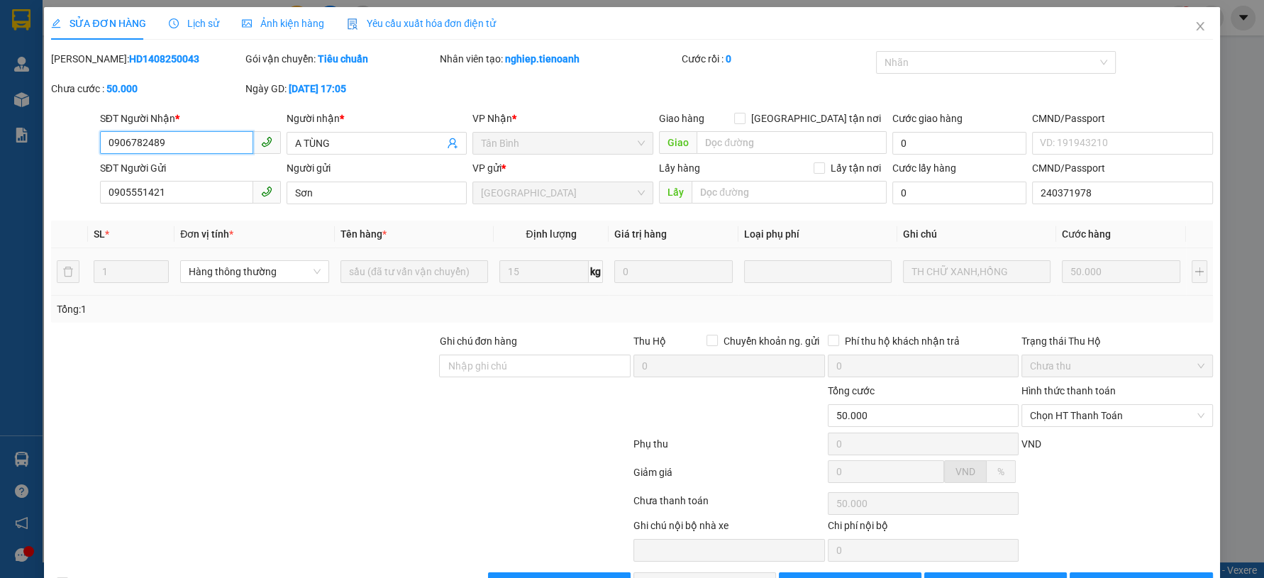
scroll to position [43, 0]
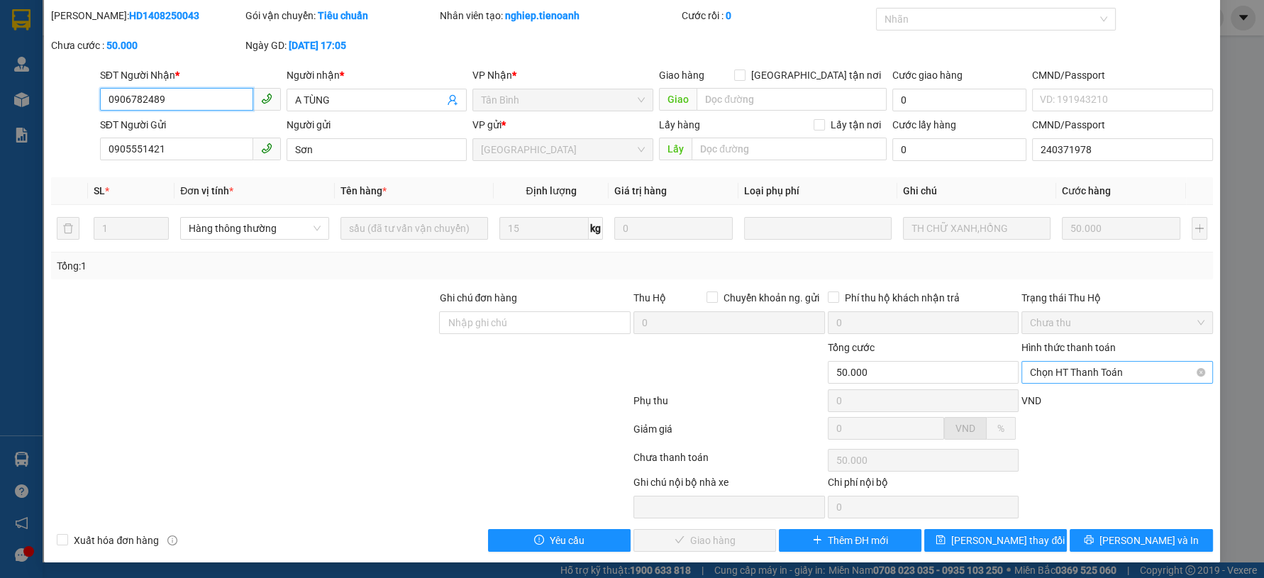
click at [1052, 376] on span "Chọn HT Thanh Toán" at bounding box center [1117, 372] width 174 height 21
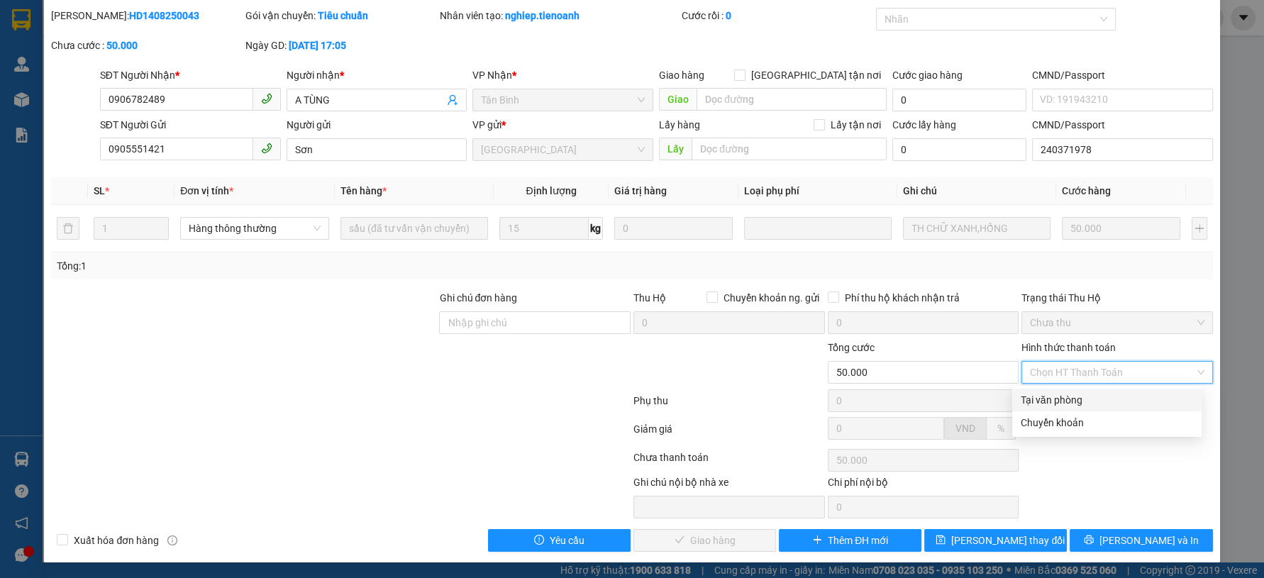
click at [1049, 394] on div "Tại văn phòng" at bounding box center [1106, 400] width 172 height 16
type input "0"
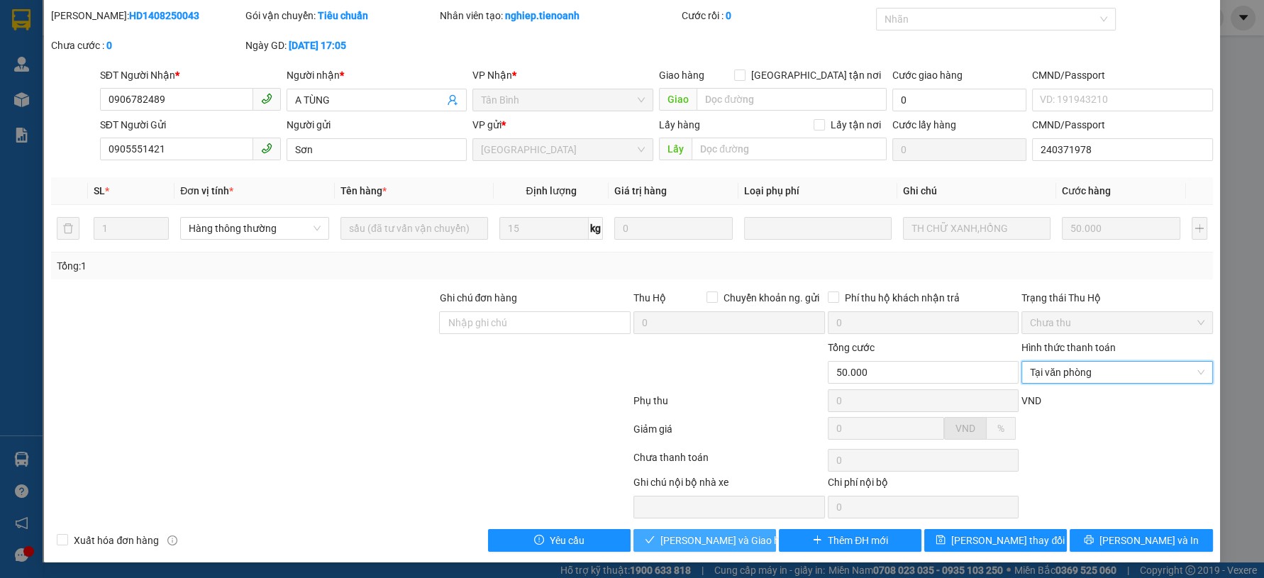
click at [725, 545] on span "Lưu và Giao hàng" at bounding box center [728, 541] width 136 height 16
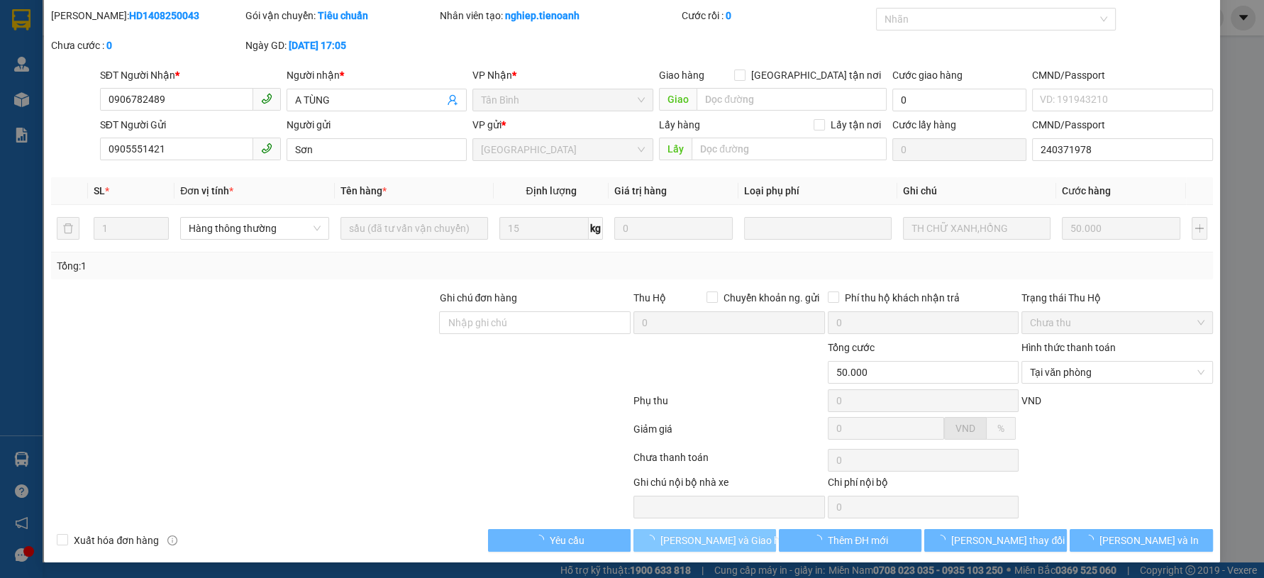
drag, startPoint x: 725, startPoint y: 545, endPoint x: 723, endPoint y: 526, distance: 18.6
click at [725, 542] on span "Lưu và Giao hàng" at bounding box center [728, 541] width 136 height 16
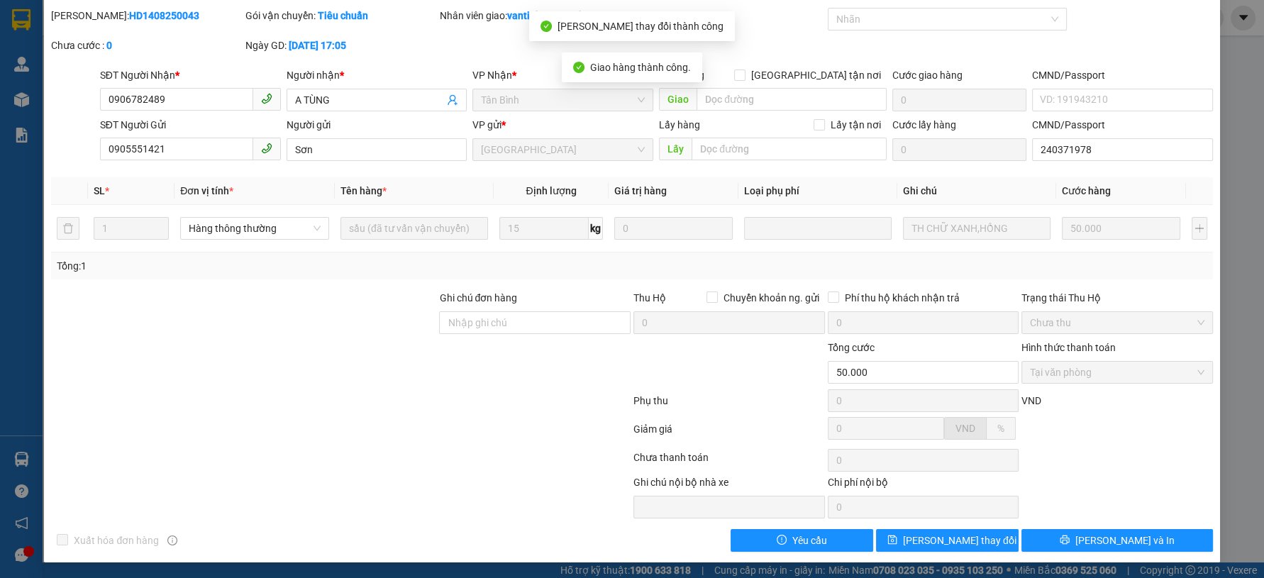
drag, startPoint x: 353, startPoint y: 445, endPoint x: 341, endPoint y: 454, distance: 14.8
click at [341, 447] on div at bounding box center [341, 460] width 582 height 28
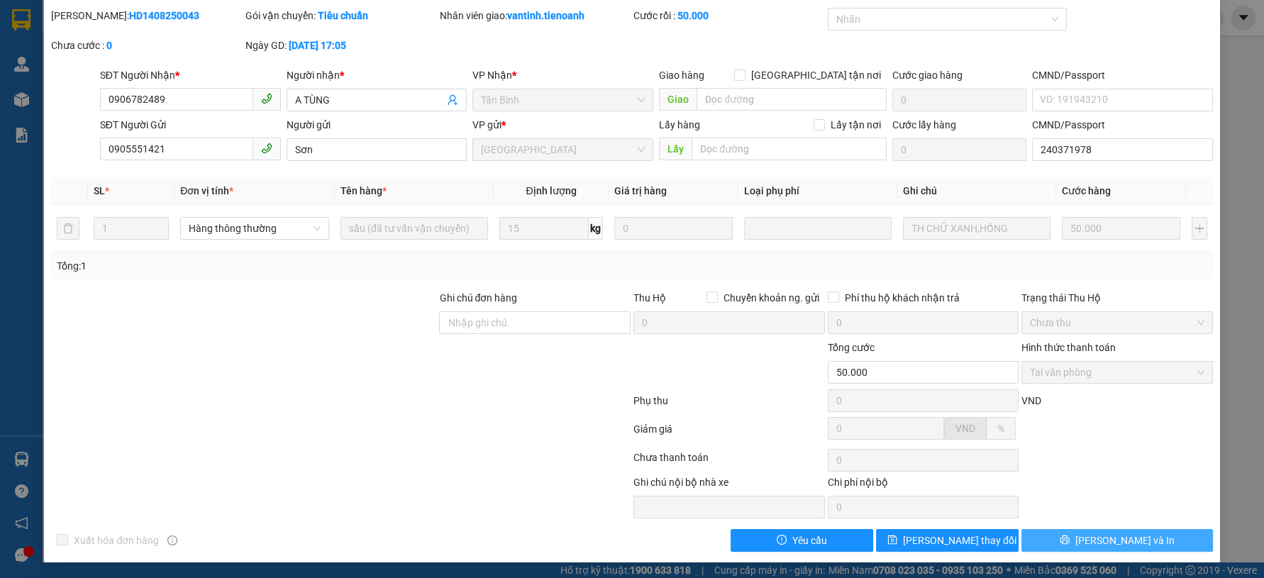
click at [1057, 539] on button "[PERSON_NAME] và In" at bounding box center [1116, 540] width 191 height 23
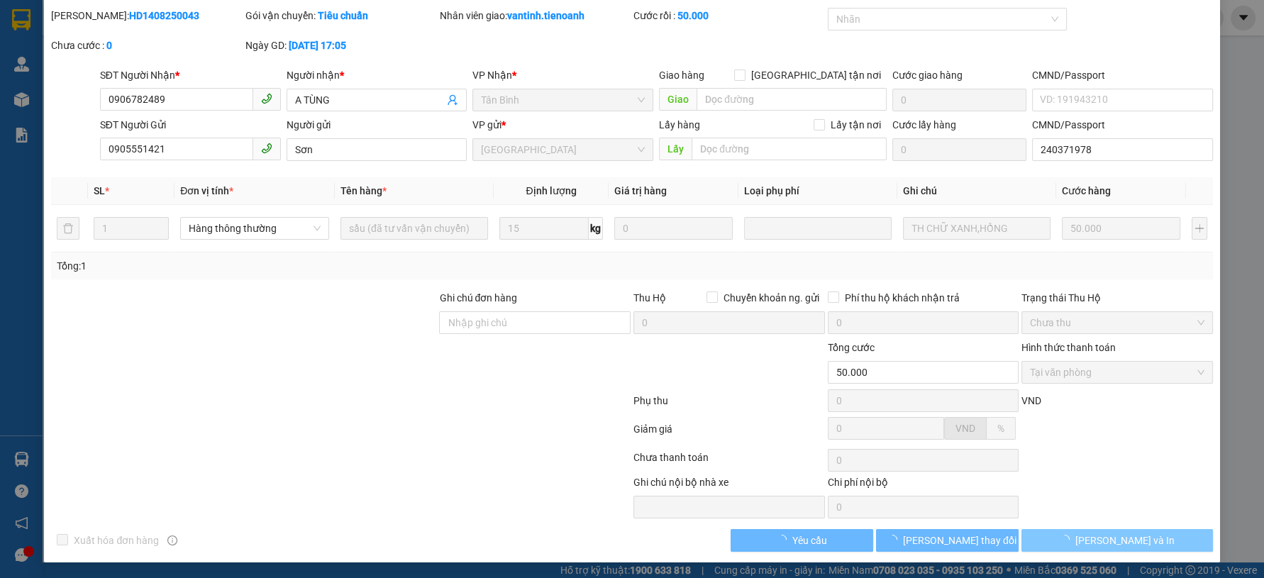
drag, startPoint x: 1057, startPoint y: 539, endPoint x: 891, endPoint y: 466, distance: 181.3
click at [1054, 538] on button "[PERSON_NAME] và In" at bounding box center [1116, 540] width 191 height 23
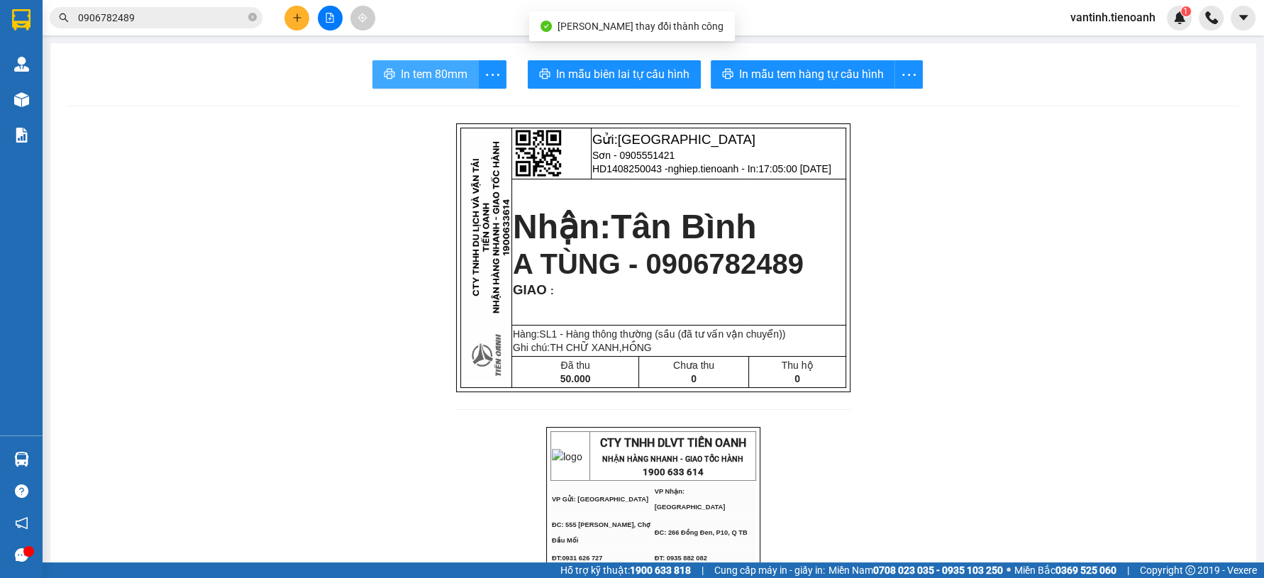
click at [438, 74] on span "In tem 80mm" at bounding box center [434, 74] width 67 height 18
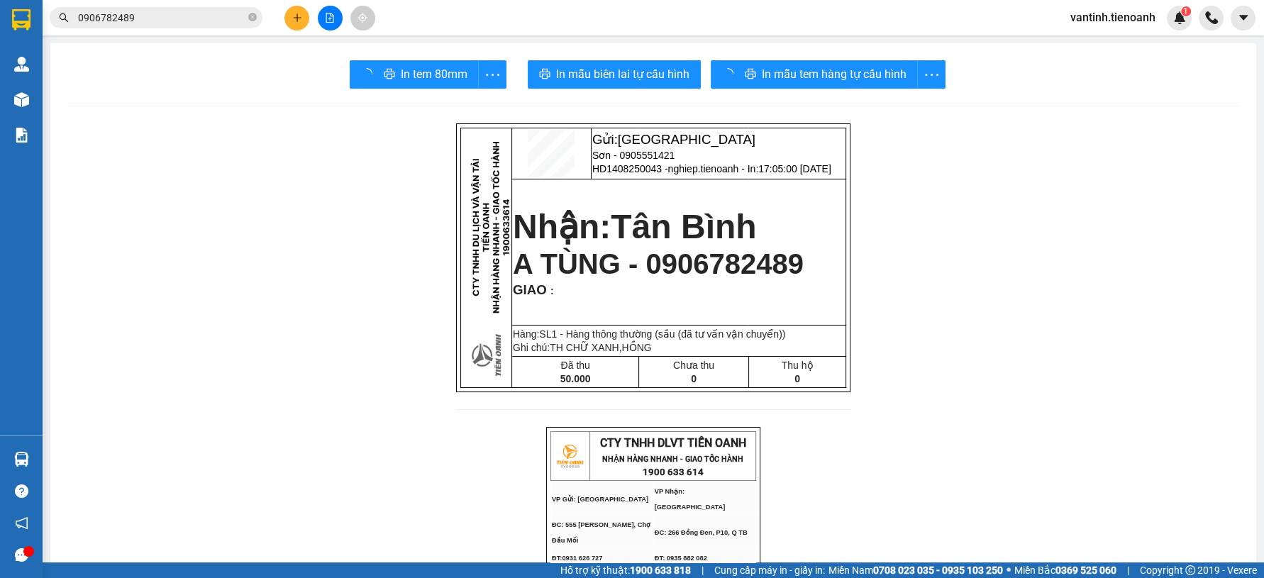
drag, startPoint x: 954, startPoint y: 509, endPoint x: 934, endPoint y: 485, distance: 31.2
drag, startPoint x: 235, startPoint y: 147, endPoint x: 227, endPoint y: 99, distance: 49.0
click at [190, 16] on input "0906782489" at bounding box center [161, 18] width 167 height 16
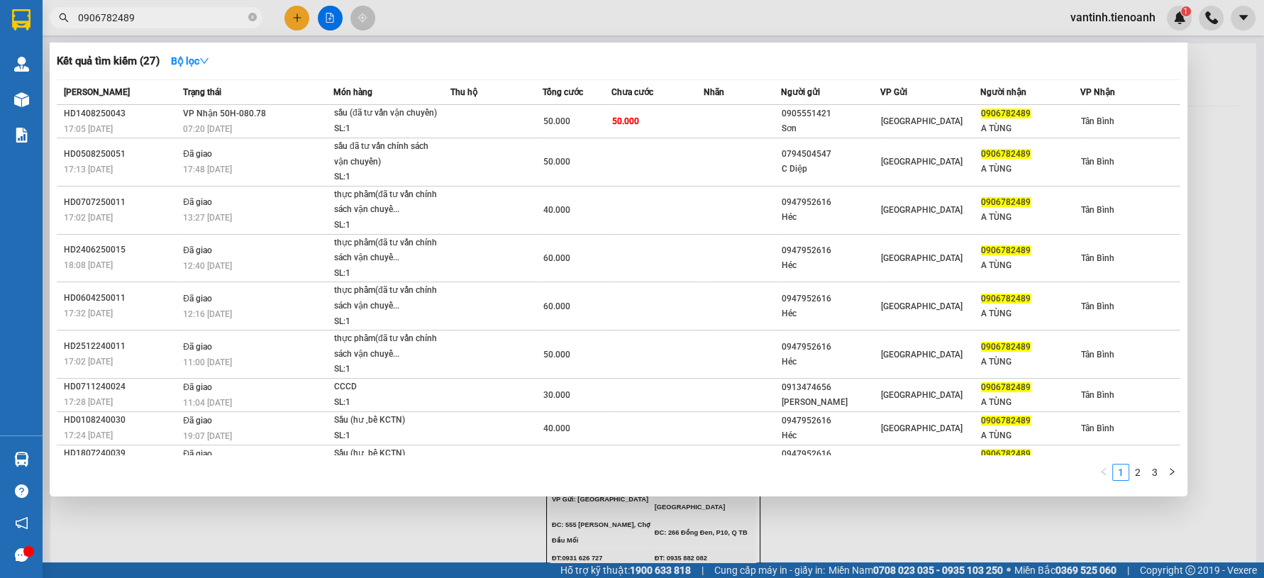
click at [440, 26] on div at bounding box center [632, 289] width 1264 height 578
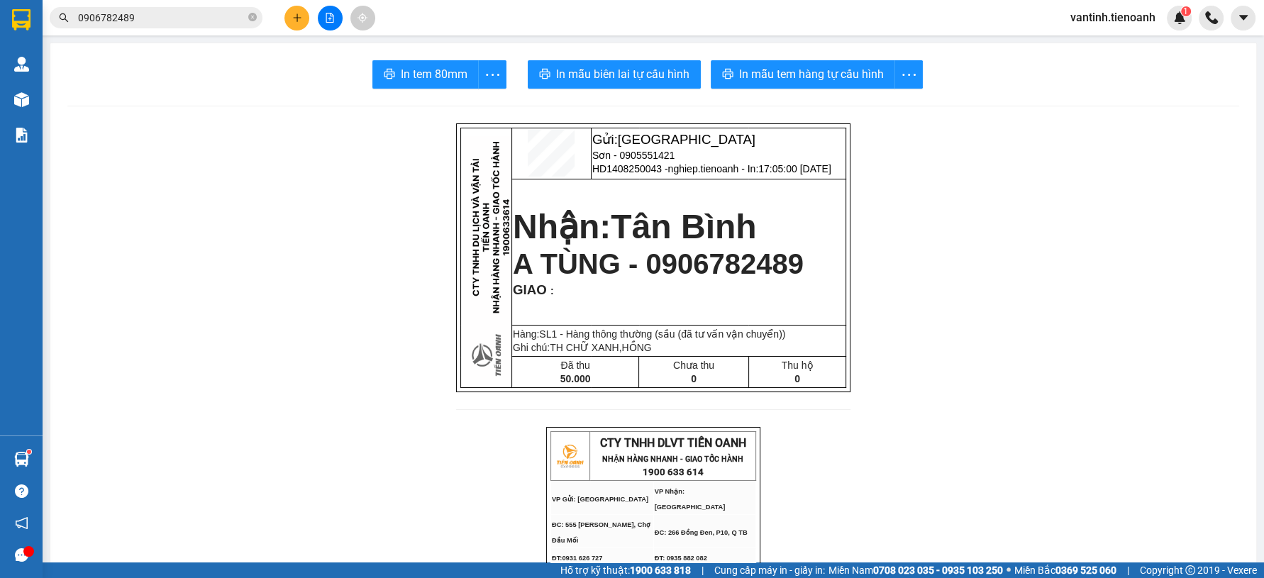
click at [291, 23] on button at bounding box center [296, 18] width 25 height 25
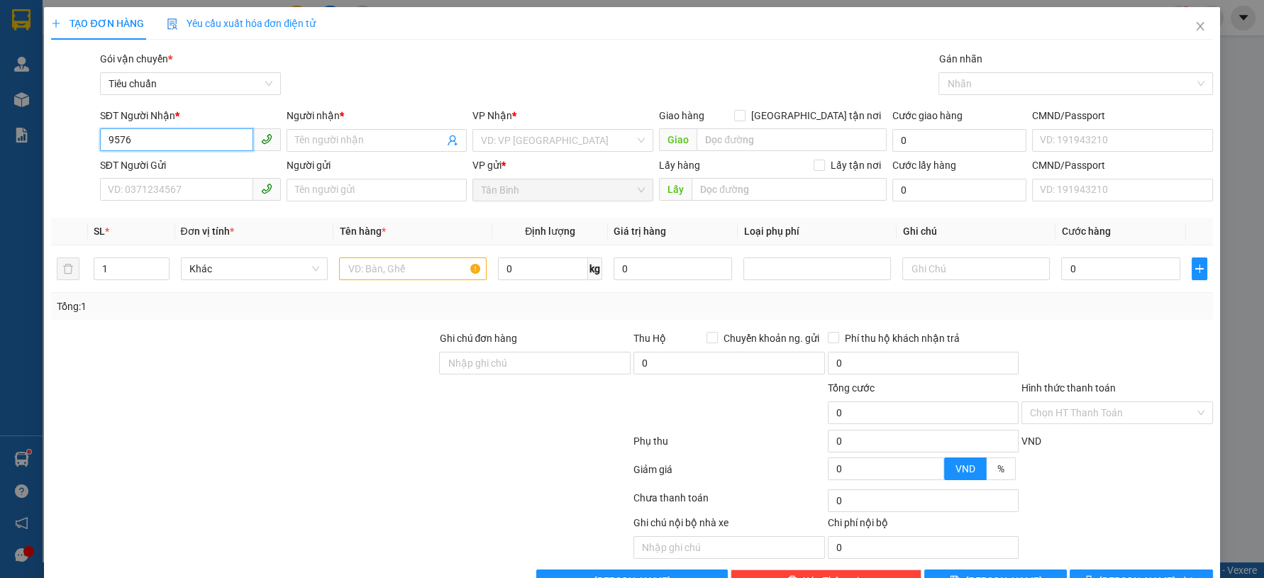
click at [165, 137] on input "9576" at bounding box center [176, 139] width 153 height 23
drag, startPoint x: 187, startPoint y: 165, endPoint x: 189, endPoint y: 182, distance: 17.2
click at [189, 182] on div "0938369576 - A SINH 0909839576 - VIKI SPORT" at bounding box center [188, 179] width 179 height 45
click at [188, 184] on div "0909839576 - VIKI SPORT" at bounding box center [188, 192] width 162 height 16
type input "0909839576"
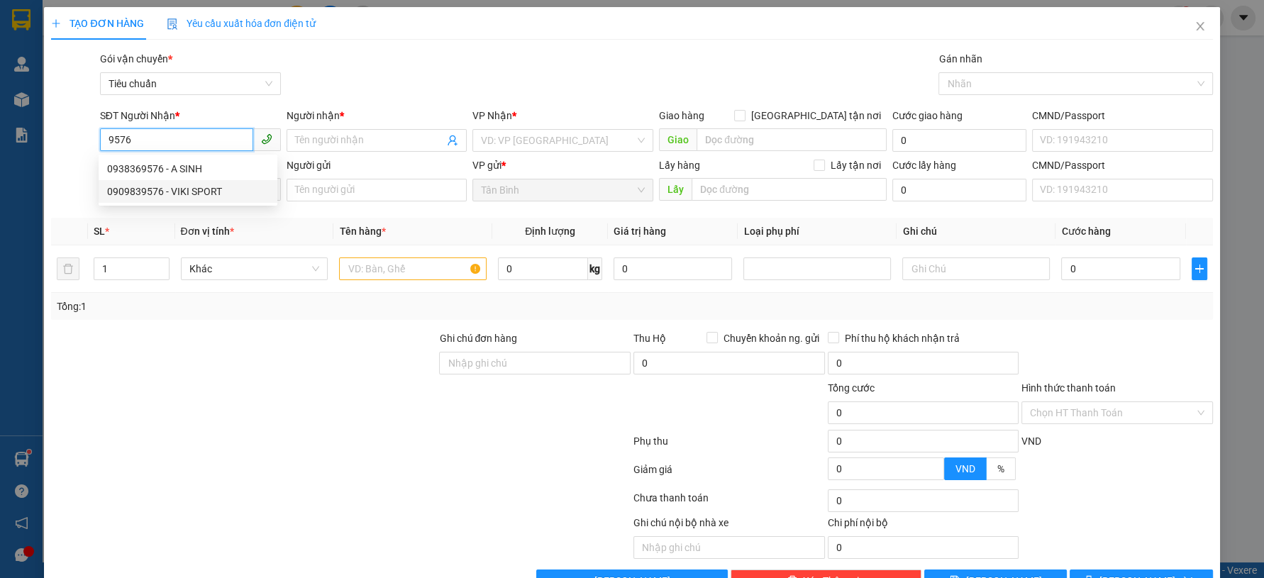
type input "VIKI SPORT"
type input "241127154"
type input "60.000"
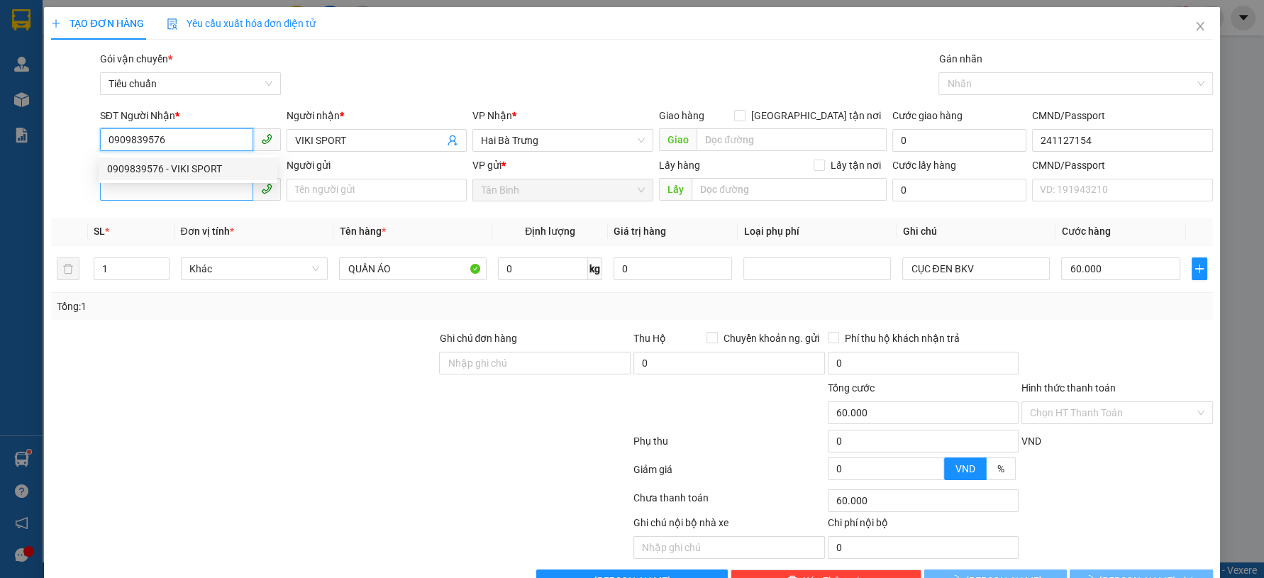
type input "0909839576"
click at [174, 184] on input "SĐT Người Gửi" at bounding box center [176, 189] width 153 height 23
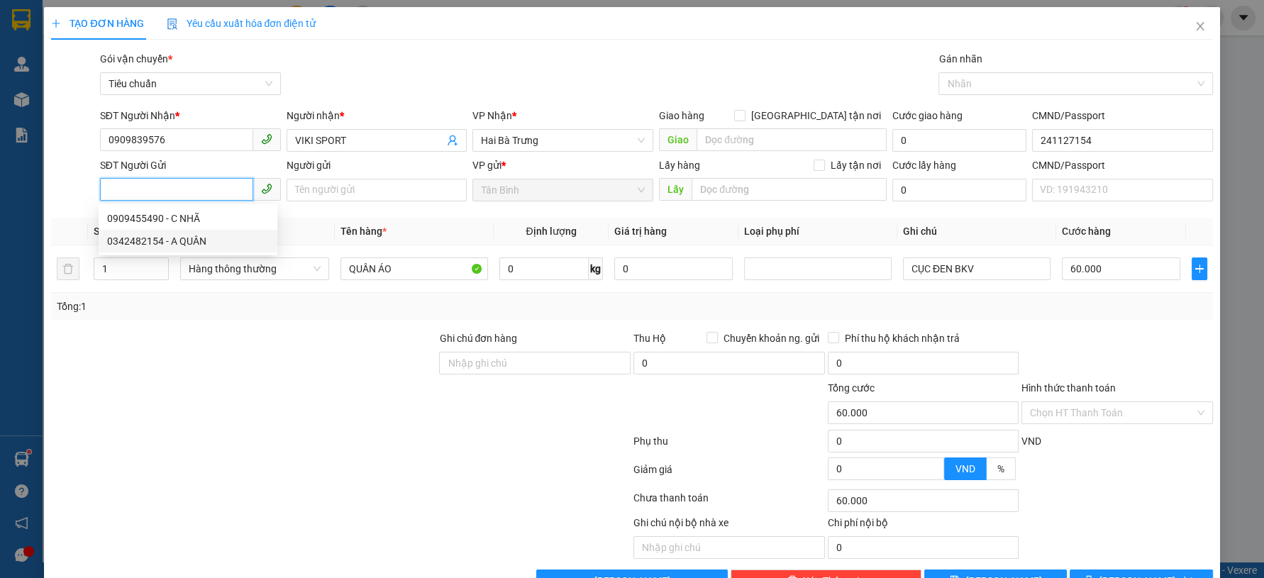
click at [195, 238] on div "0342482154 - A QUÂN" at bounding box center [188, 241] width 162 height 16
type input "0342482154"
type input "A QUÂN"
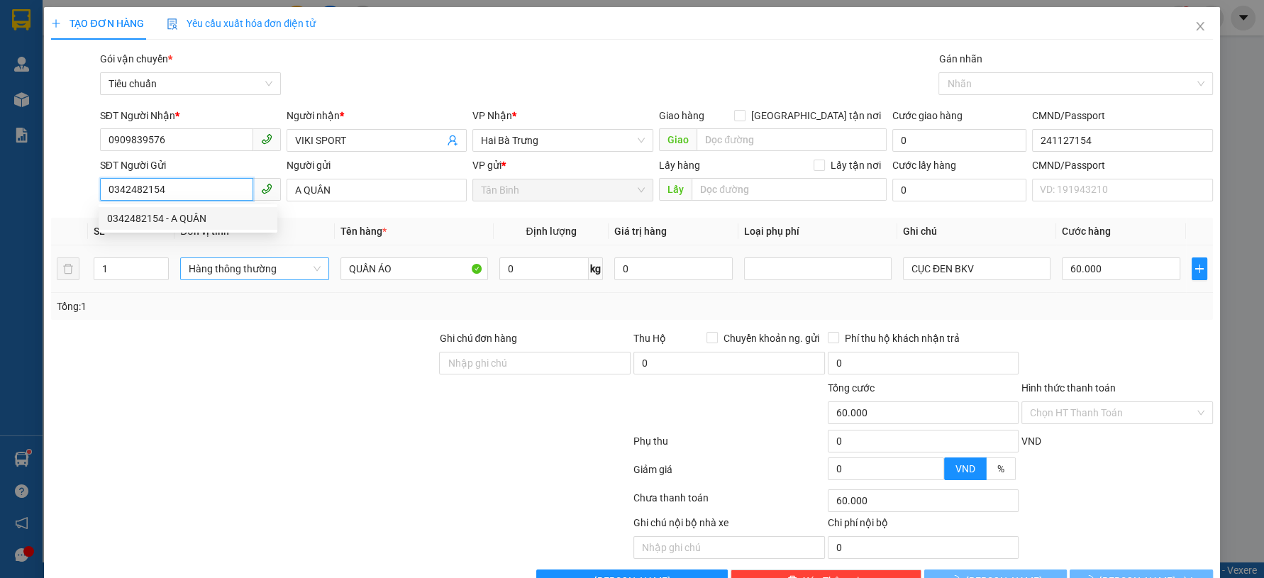
click at [213, 268] on span "Hàng thông thường" at bounding box center [255, 268] width 132 height 21
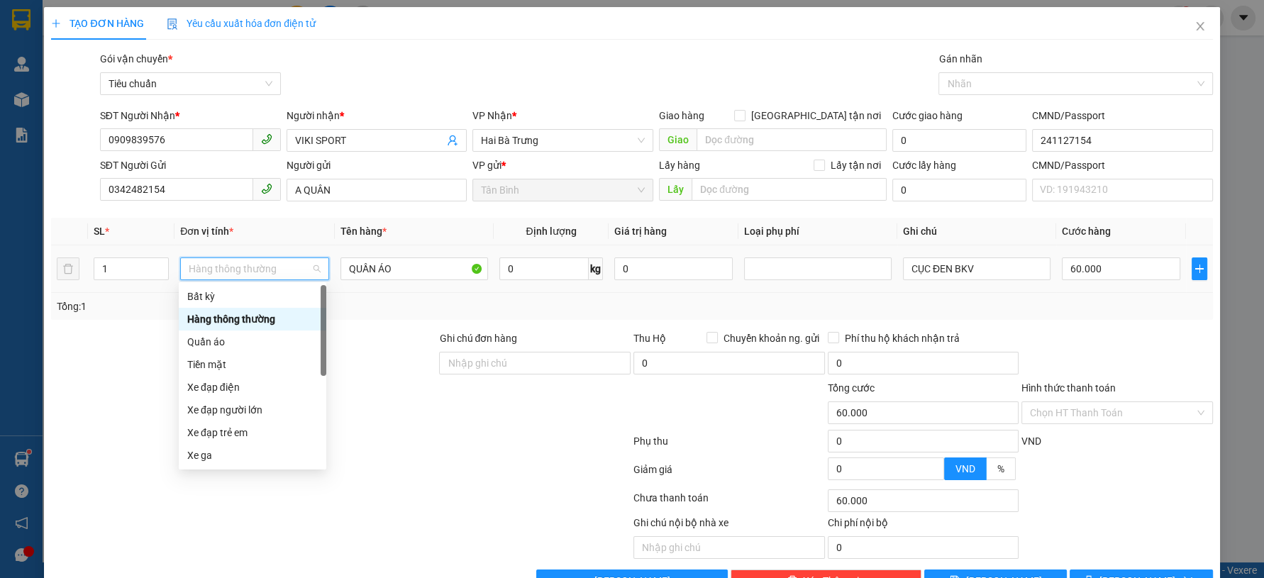
click at [221, 344] on div "Quần áo" at bounding box center [252, 342] width 130 height 16
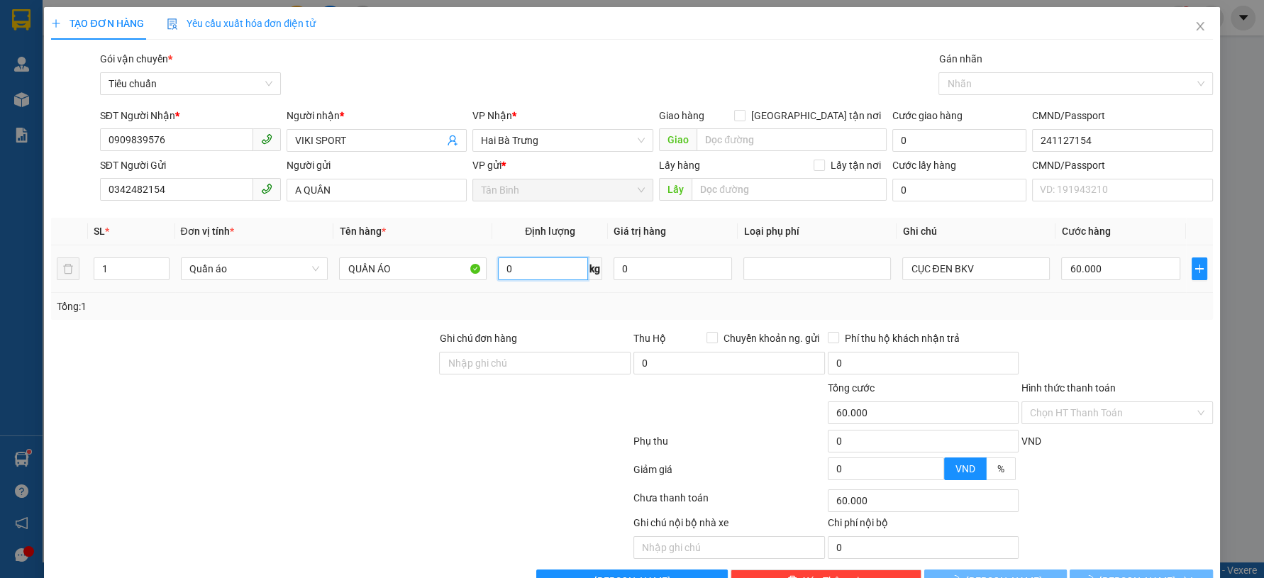
click at [511, 267] on input "0" at bounding box center [543, 268] width 90 height 23
type input "6"
click at [301, 398] on div at bounding box center [244, 405] width 388 height 50
type input "40.000"
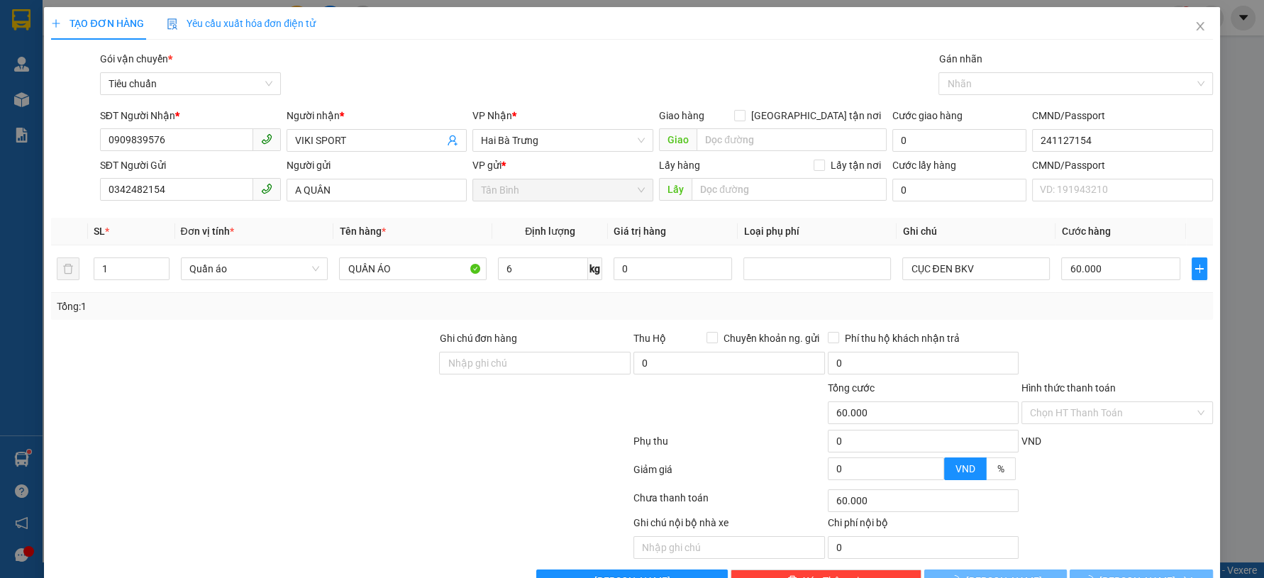
type input "40.000"
type input "0"
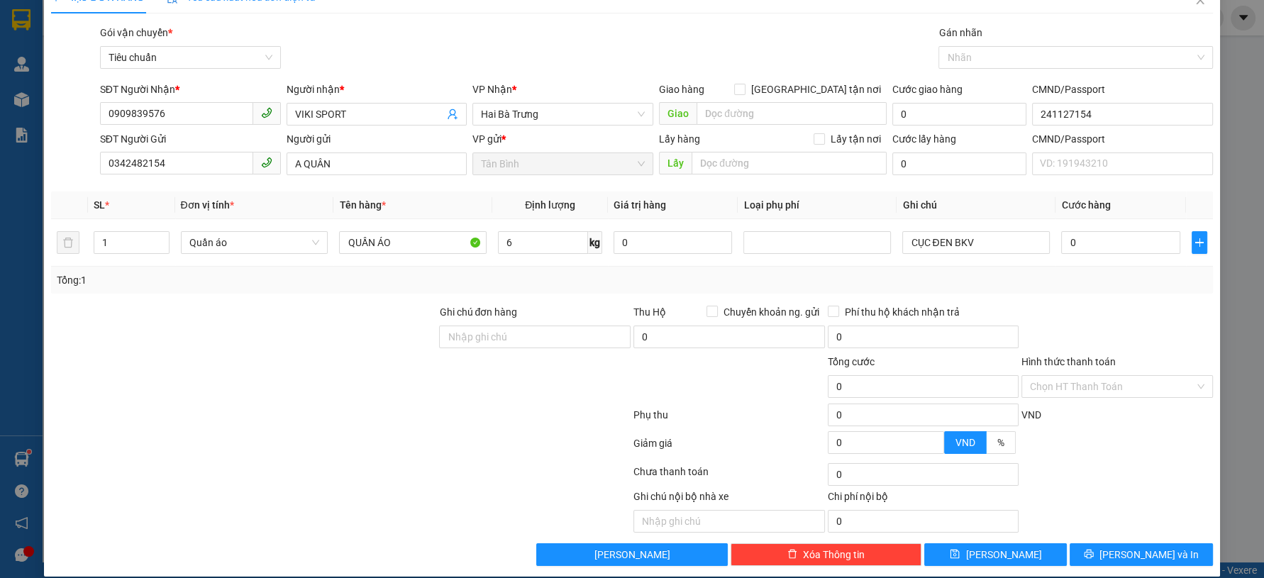
scroll to position [40, 0]
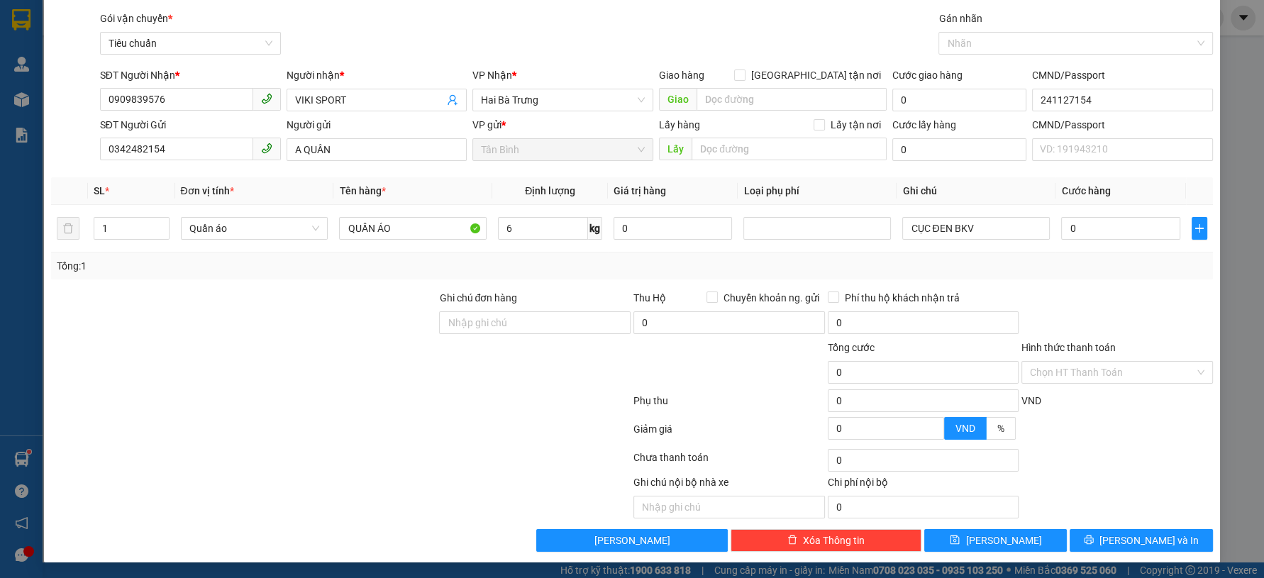
click at [1101, 566] on div "TẠO ĐƠN HÀNG Yêu cầu xuất hóa đơn điện tử Transit Pickup Surcharge Ids Transit …" at bounding box center [632, 289] width 1264 height 578
click at [1093, 538] on icon "printer" at bounding box center [1088, 539] width 9 height 9
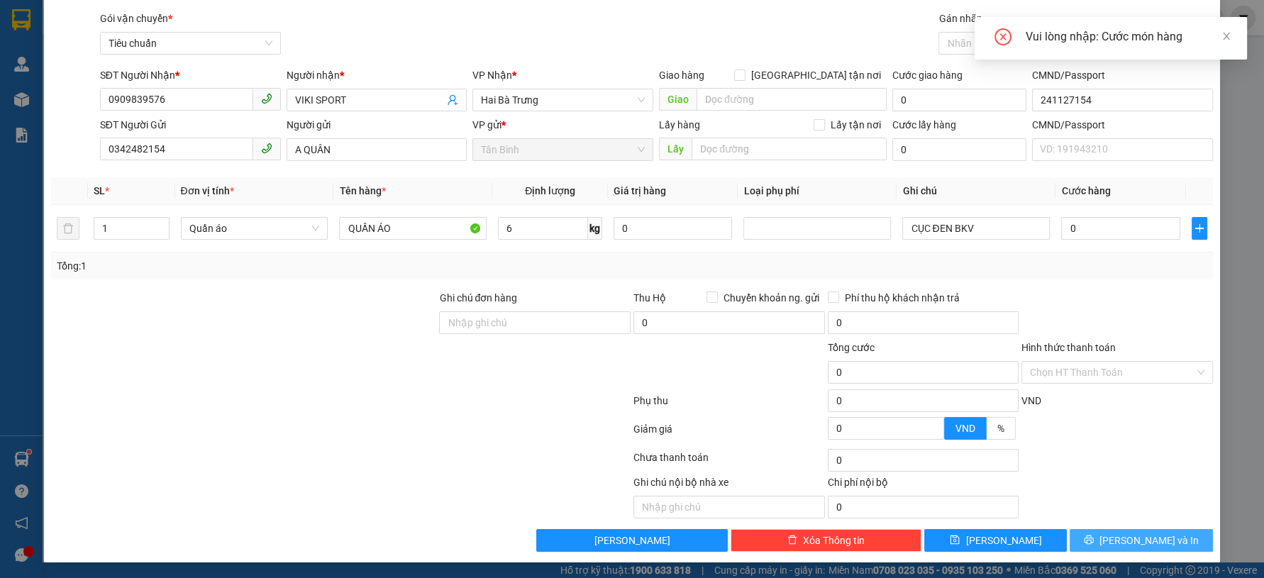
click at [1093, 535] on icon "printer" at bounding box center [1089, 540] width 10 height 10
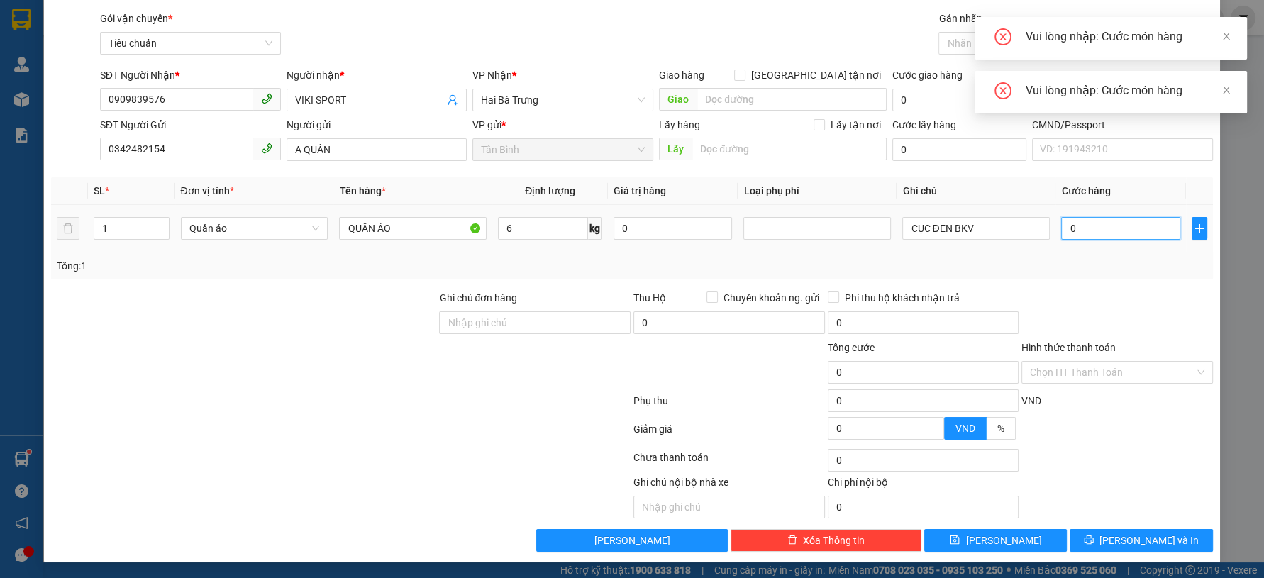
click at [1105, 227] on input "0" at bounding box center [1120, 228] width 118 height 23
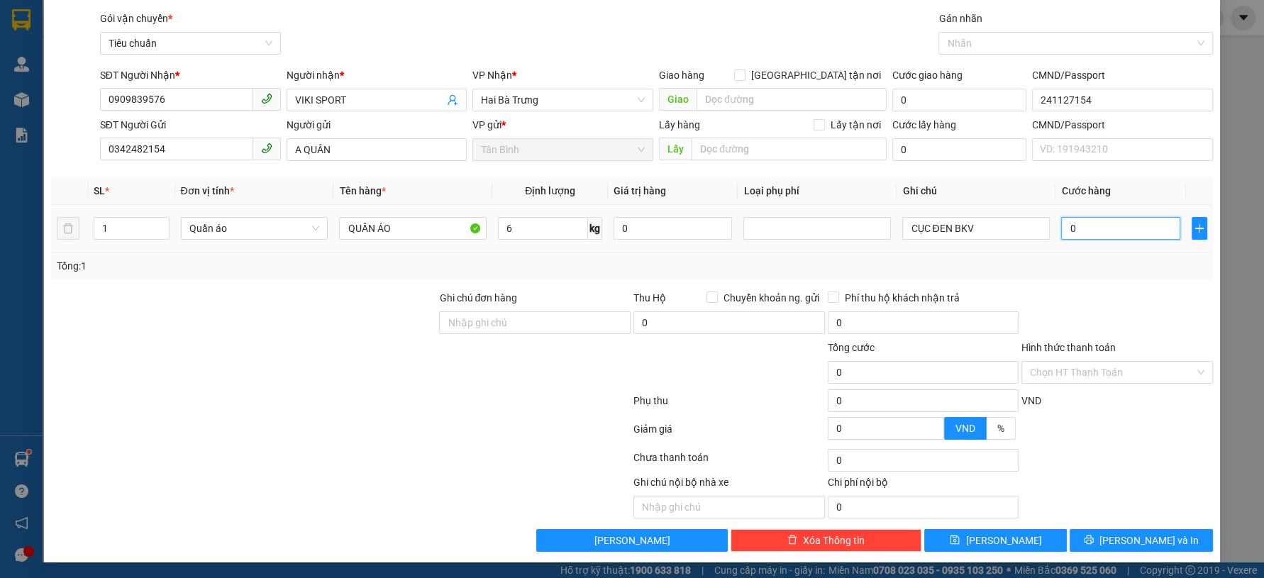
type input "5"
type input "50"
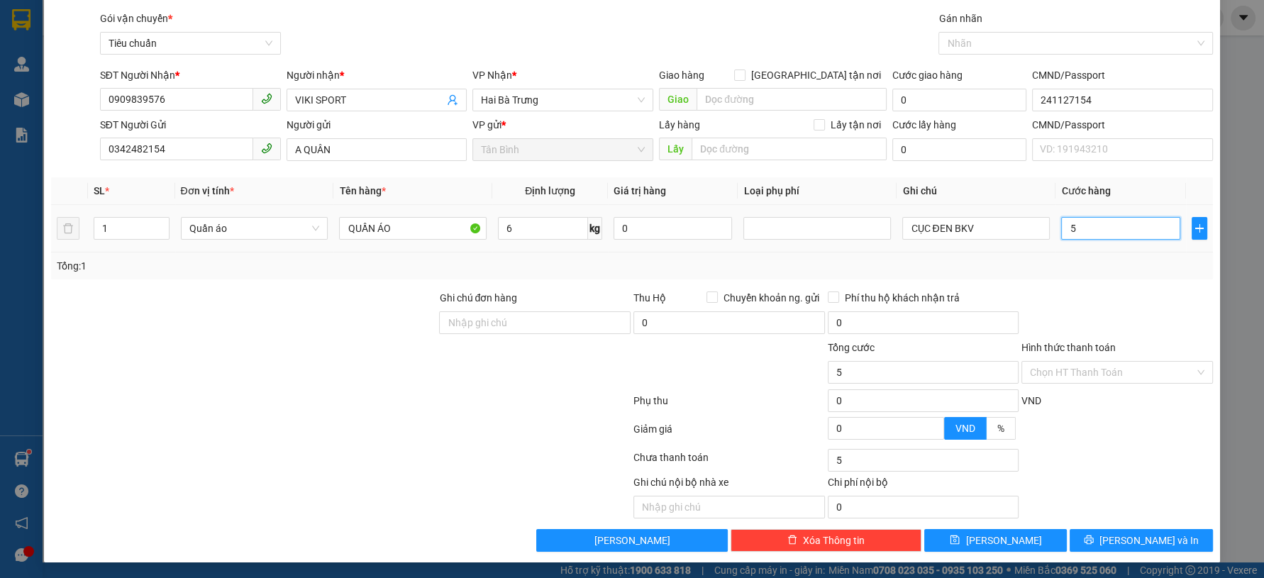
type input "50"
click at [1077, 225] on input "50" at bounding box center [1120, 228] width 118 height 23
type input "504"
click at [1102, 236] on input "5.040" at bounding box center [1120, 228] width 118 height 23
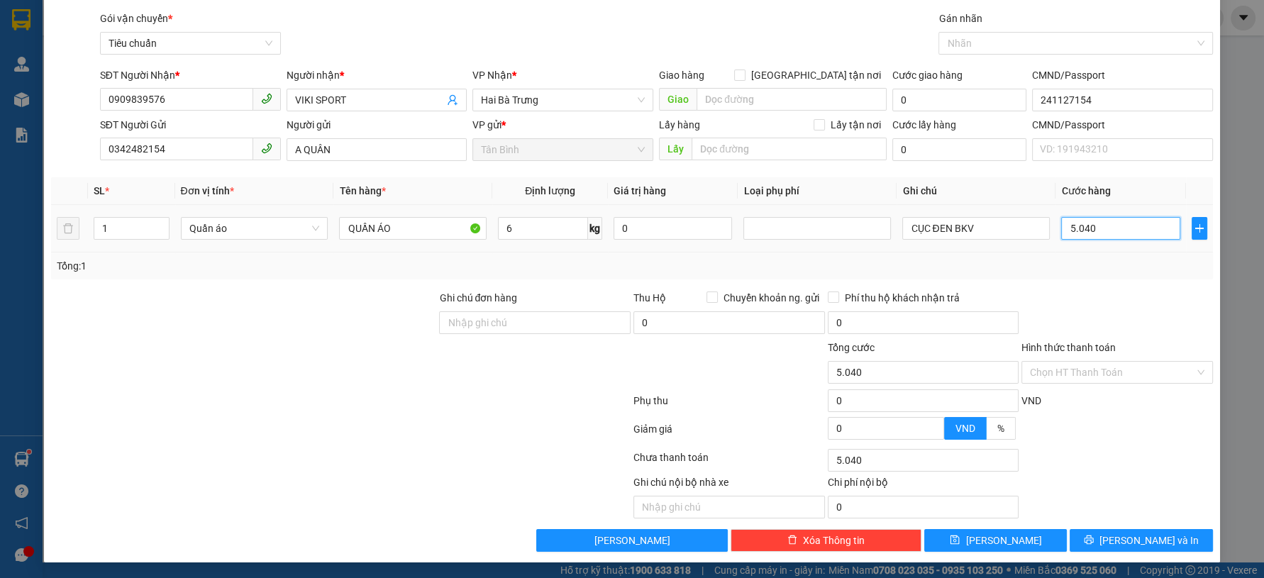
click at [1103, 236] on input "5.040" at bounding box center [1120, 228] width 118 height 23
click at [1094, 262] on div "Tổng: 1" at bounding box center [631, 266] width 1149 height 16
click at [1116, 532] on button "[PERSON_NAME] và In" at bounding box center [1140, 540] width 143 height 23
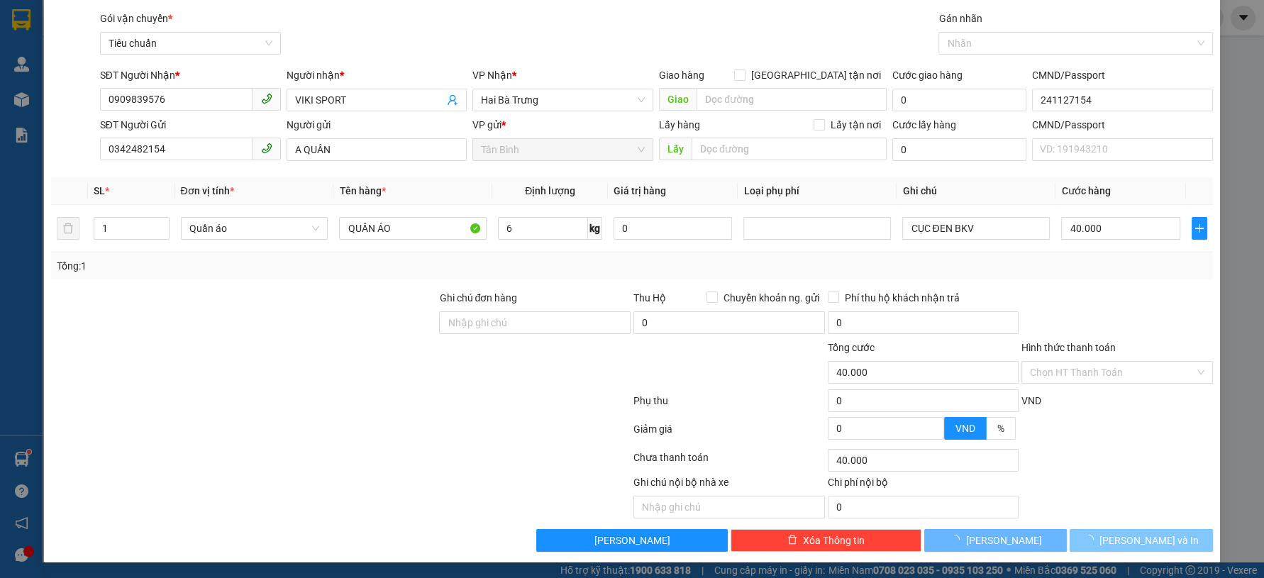
click at [1101, 530] on button "[PERSON_NAME] và In" at bounding box center [1140, 540] width 143 height 23
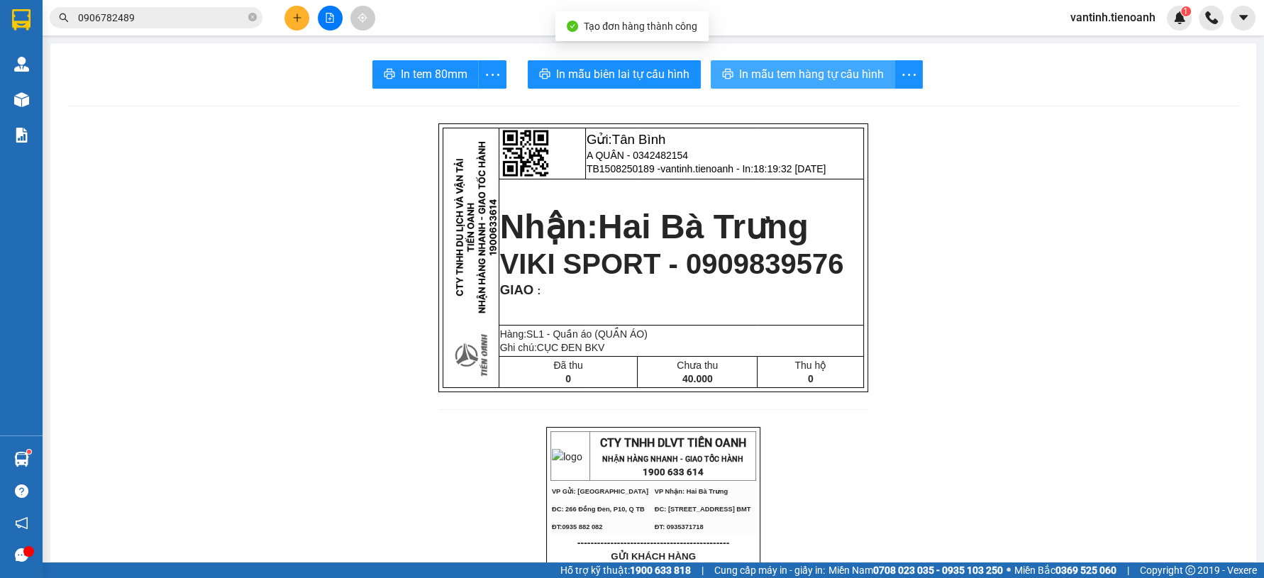
drag, startPoint x: 825, startPoint y: 67, endPoint x: 821, endPoint y: 60, distance: 7.7
click at [825, 67] on span "In mẫu tem hàng tự cấu hình" at bounding box center [811, 74] width 145 height 18
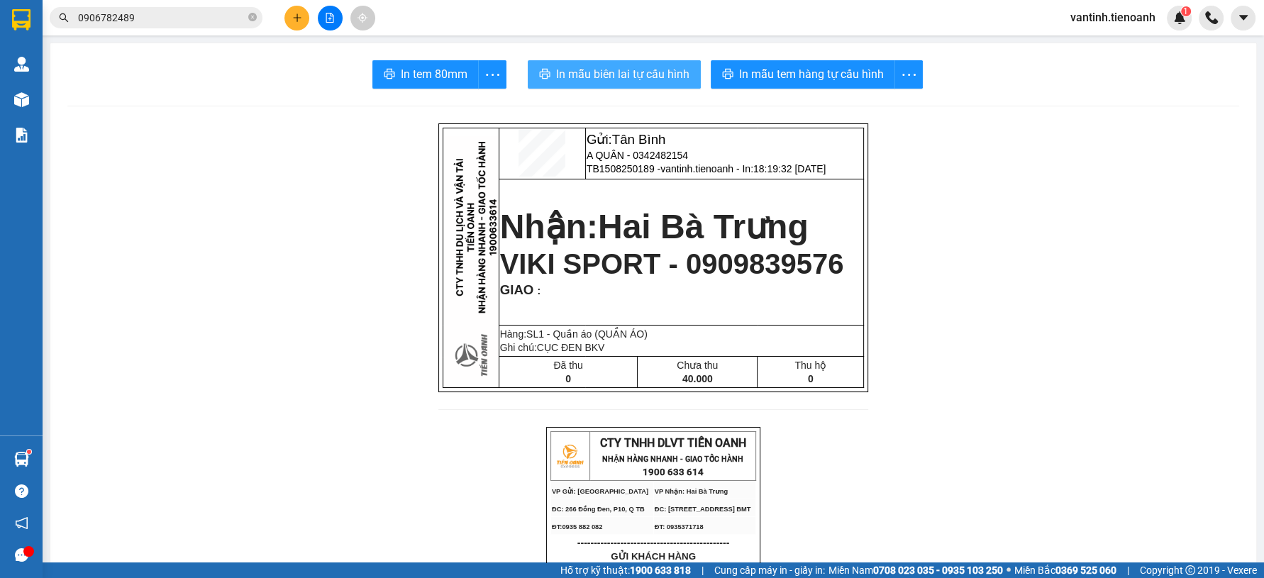
click at [655, 87] on button "In mẫu biên lai tự cấu hình" at bounding box center [614, 74] width 173 height 28
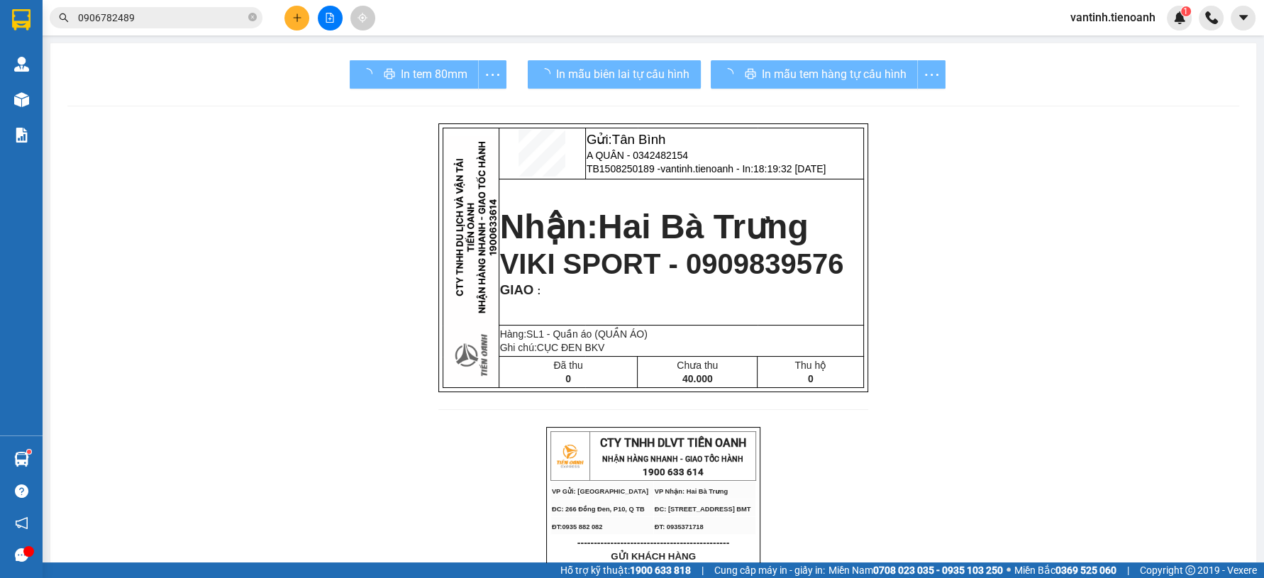
drag, startPoint x: 947, startPoint y: 495, endPoint x: 435, endPoint y: 128, distance: 629.5
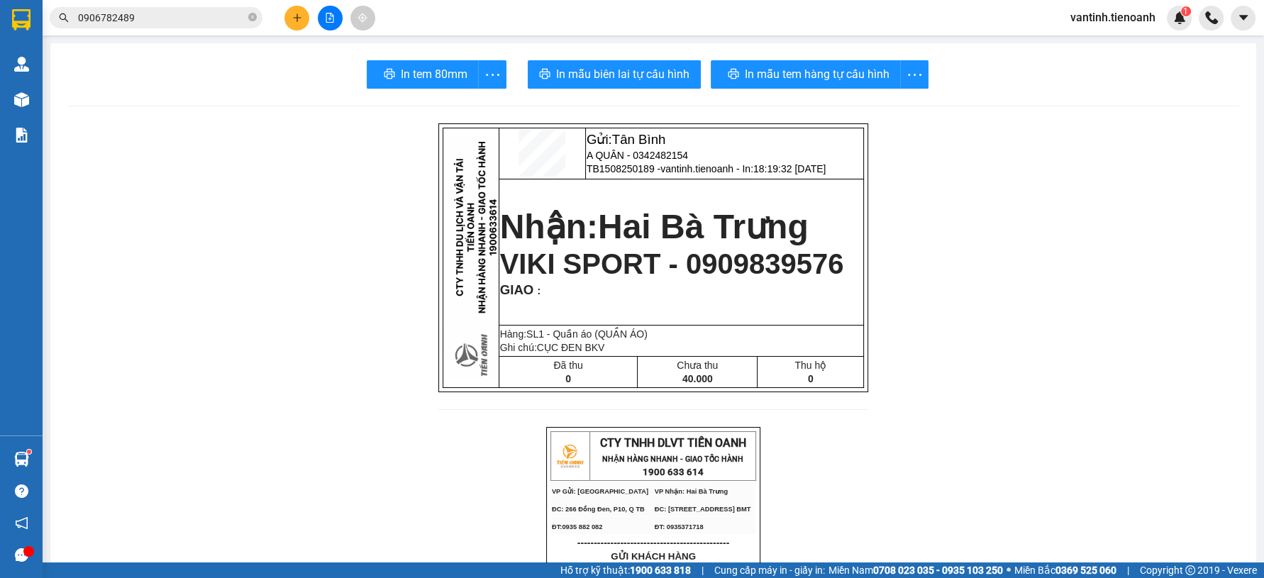
click at [301, 22] on button at bounding box center [296, 18] width 25 height 25
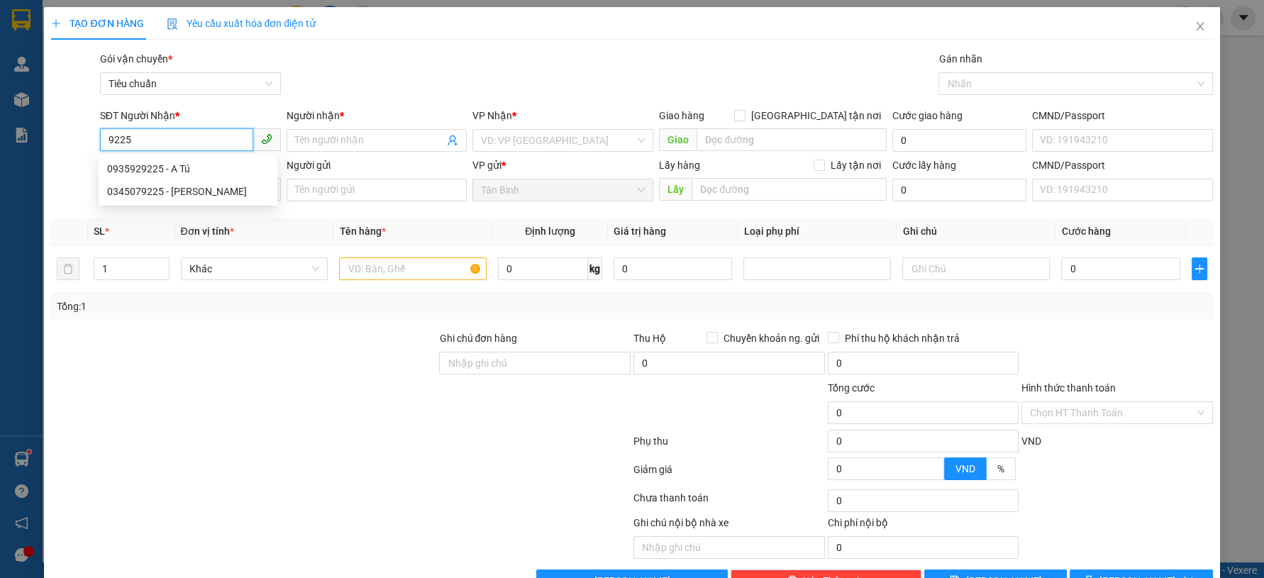
click at [175, 147] on input "9225" at bounding box center [176, 139] width 153 height 23
click at [176, 147] on input "9225" at bounding box center [176, 139] width 153 height 23
click at [180, 137] on input "6225" at bounding box center [176, 139] width 153 height 23
drag, startPoint x: 195, startPoint y: 161, endPoint x: 190, endPoint y: 189, distance: 28.8
click at [195, 163] on div "0905336225 - A Phong" at bounding box center [188, 169] width 162 height 16
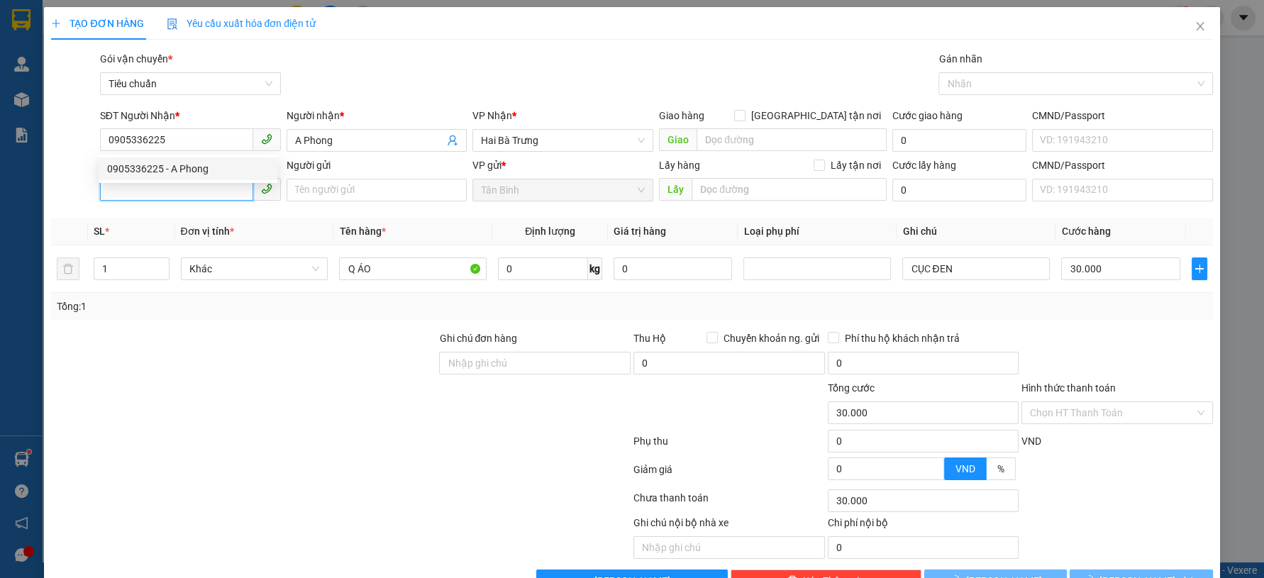
click at [189, 193] on input "SĐT Người Gửi" at bounding box center [176, 189] width 153 height 23
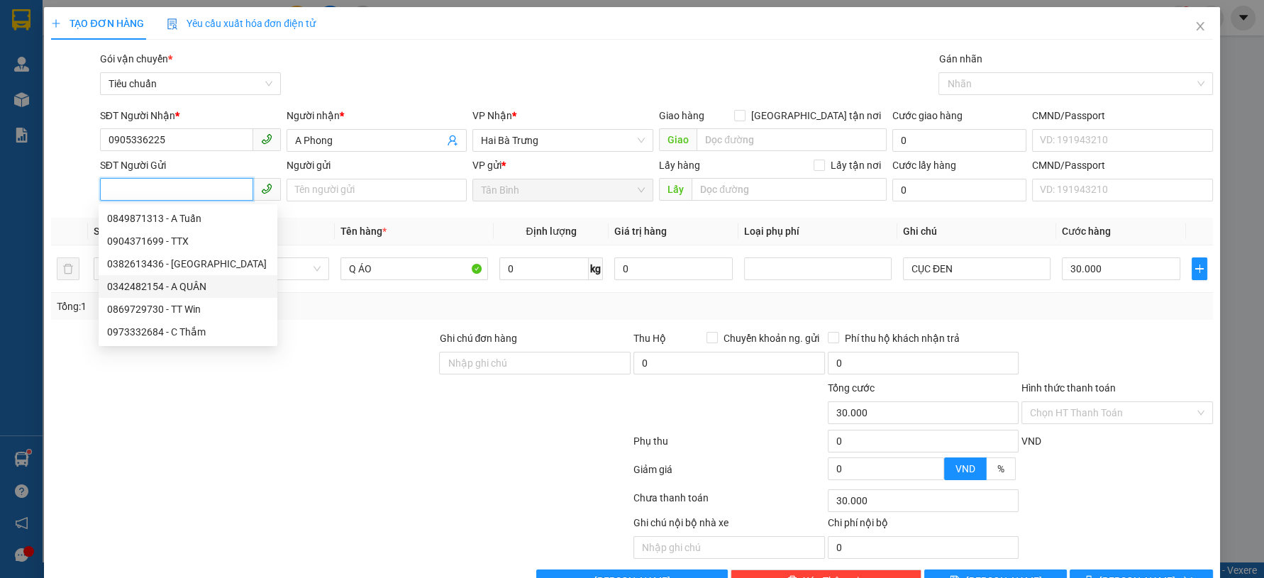
click at [201, 286] on div "0342482154 - A QUÂN" at bounding box center [188, 287] width 162 height 16
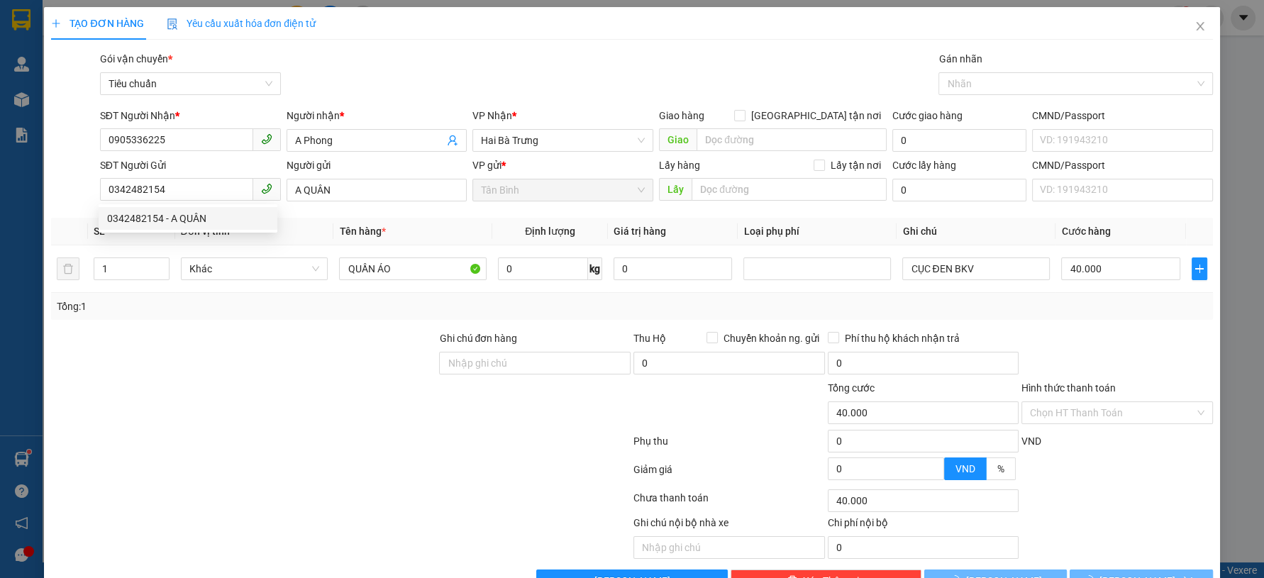
drag, startPoint x: 284, startPoint y: 342, endPoint x: 272, endPoint y: 270, distance: 73.4
click at [284, 338] on div at bounding box center [244, 355] width 388 height 50
click at [272, 268] on span "Hàng thông thường" at bounding box center [255, 268] width 132 height 21
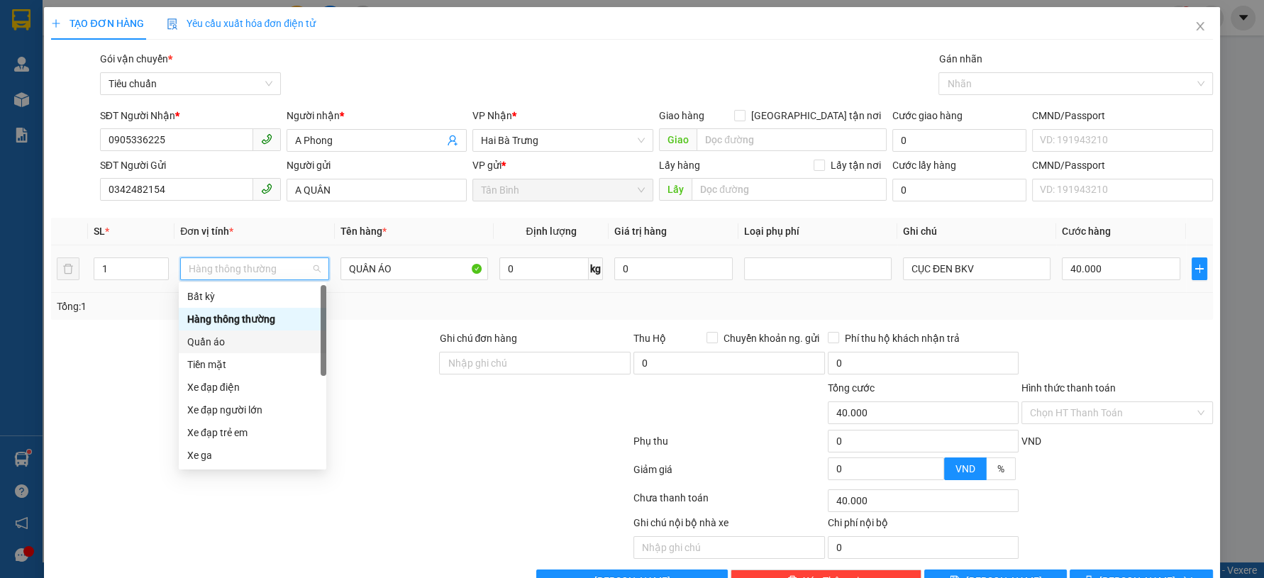
drag, startPoint x: 225, startPoint y: 343, endPoint x: 271, endPoint y: 317, distance: 52.4
click at [228, 343] on div "Quần áo" at bounding box center [252, 342] width 130 height 16
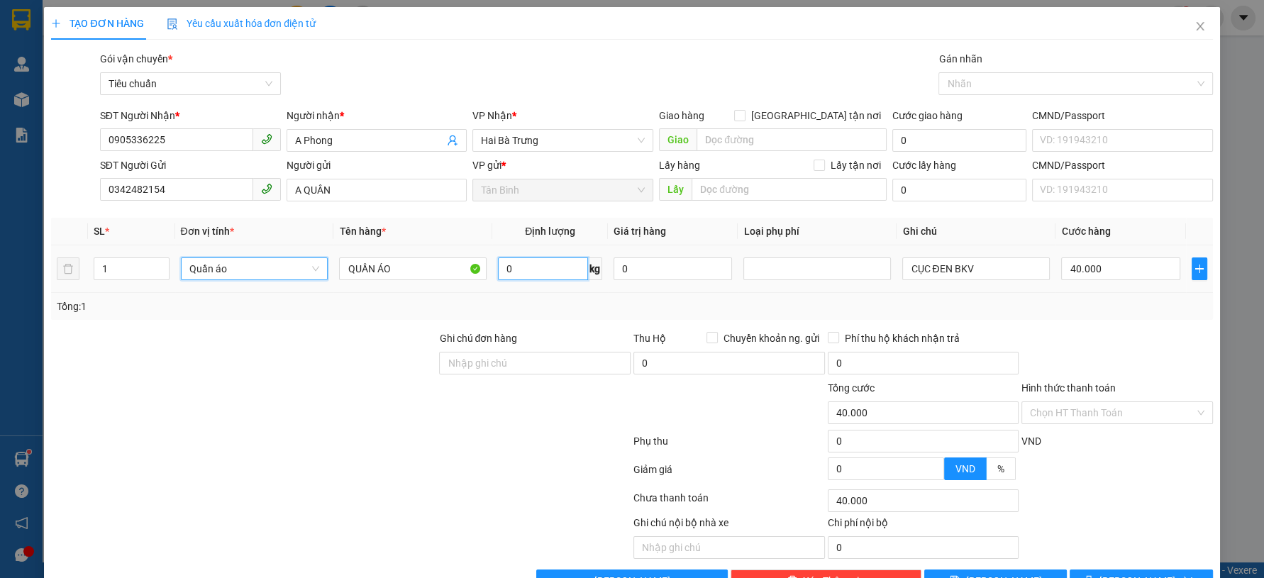
click at [528, 262] on input "0" at bounding box center [543, 268] width 90 height 23
click at [249, 411] on div at bounding box center [244, 405] width 388 height 50
click at [1115, 361] on div at bounding box center [1117, 355] width 194 height 50
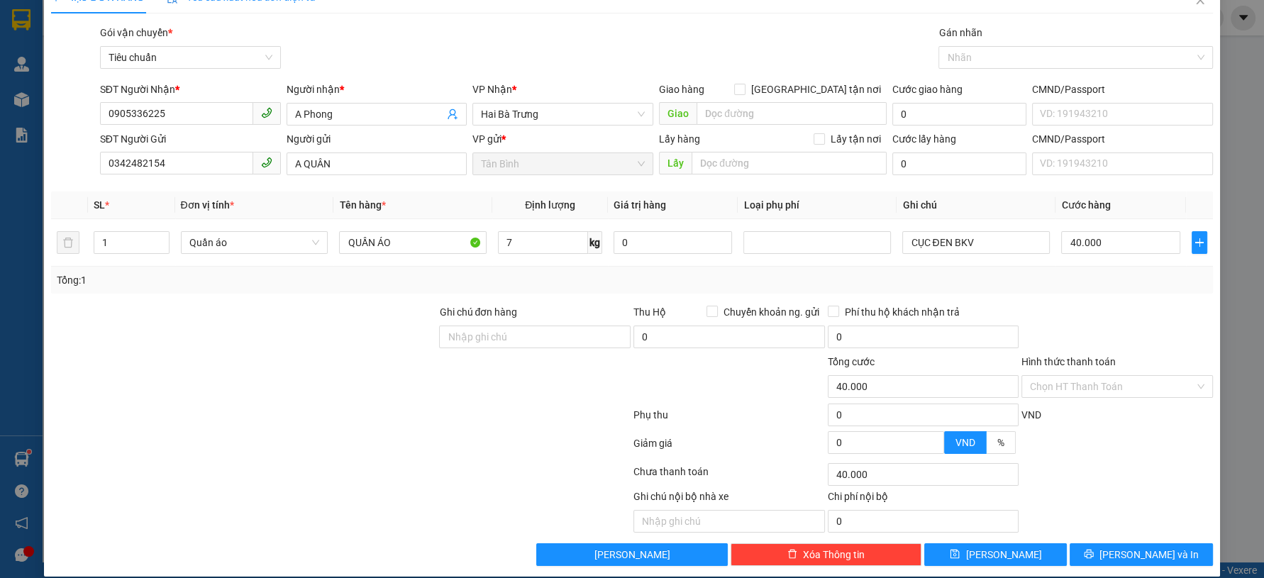
scroll to position [40, 0]
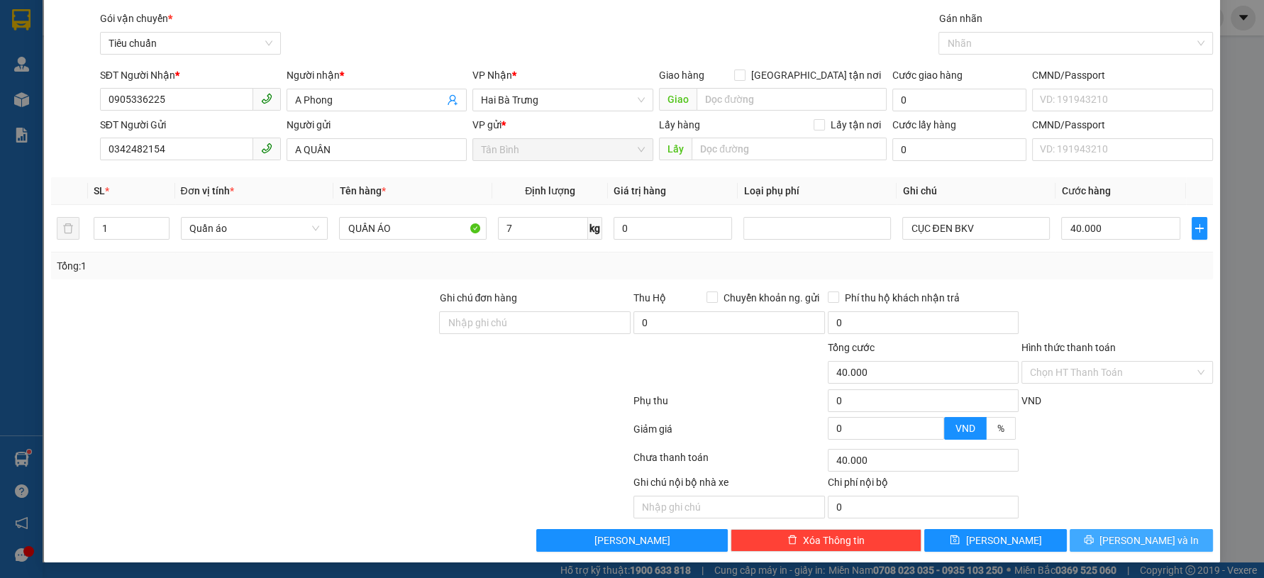
click at [1120, 545] on span "[PERSON_NAME] và In" at bounding box center [1148, 541] width 99 height 16
click at [1099, 545] on span "button" at bounding box center [1092, 541] width 16 height 16
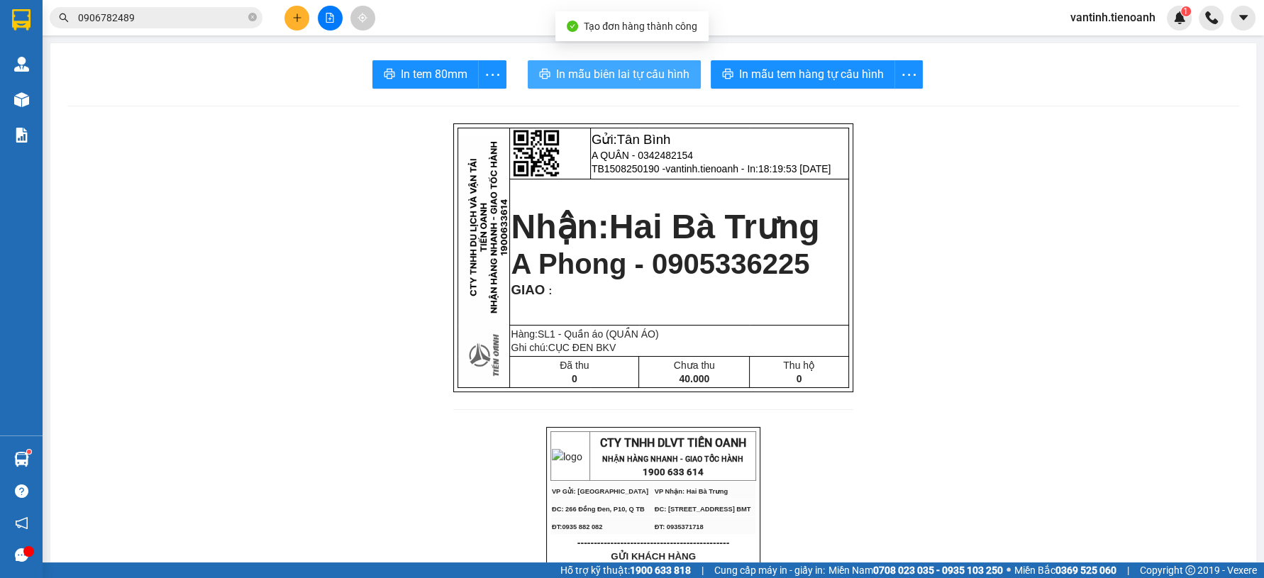
click at [625, 85] on button "In mẫu biên lai tự cấu hình" at bounding box center [614, 74] width 173 height 28
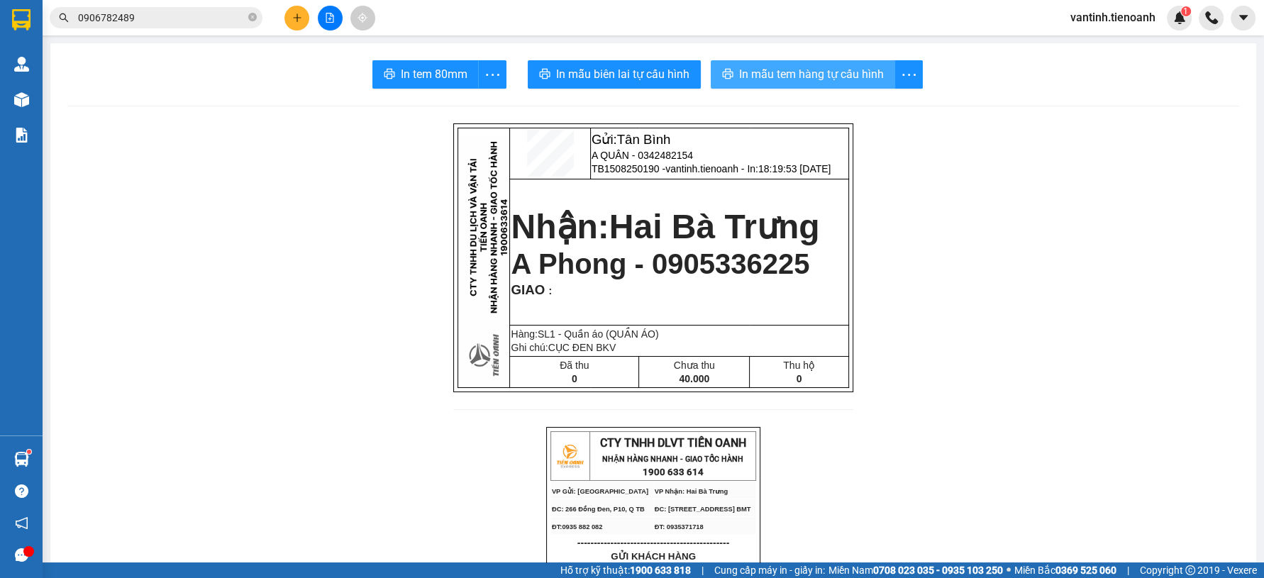
click at [801, 64] on button "In mẫu tem hàng tự cấu hình" at bounding box center [803, 74] width 184 height 28
click at [801, 67] on span "In mẫu tem hàng tự cấu hình" at bounding box center [811, 74] width 145 height 18
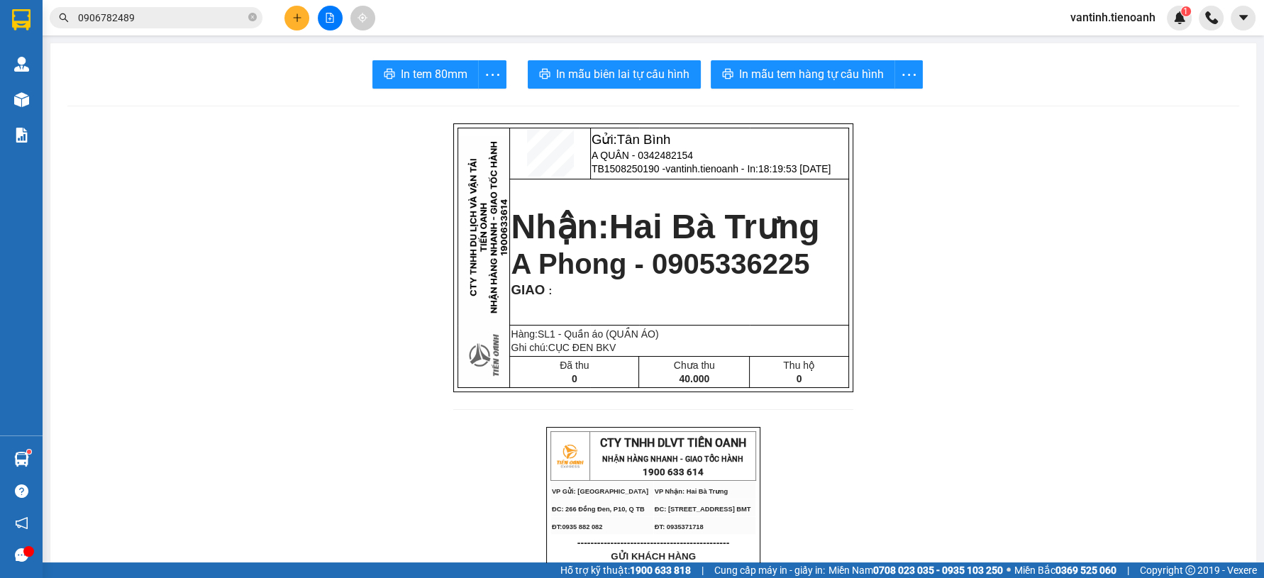
click at [297, 22] on icon "plus" at bounding box center [297, 18] width 10 height 10
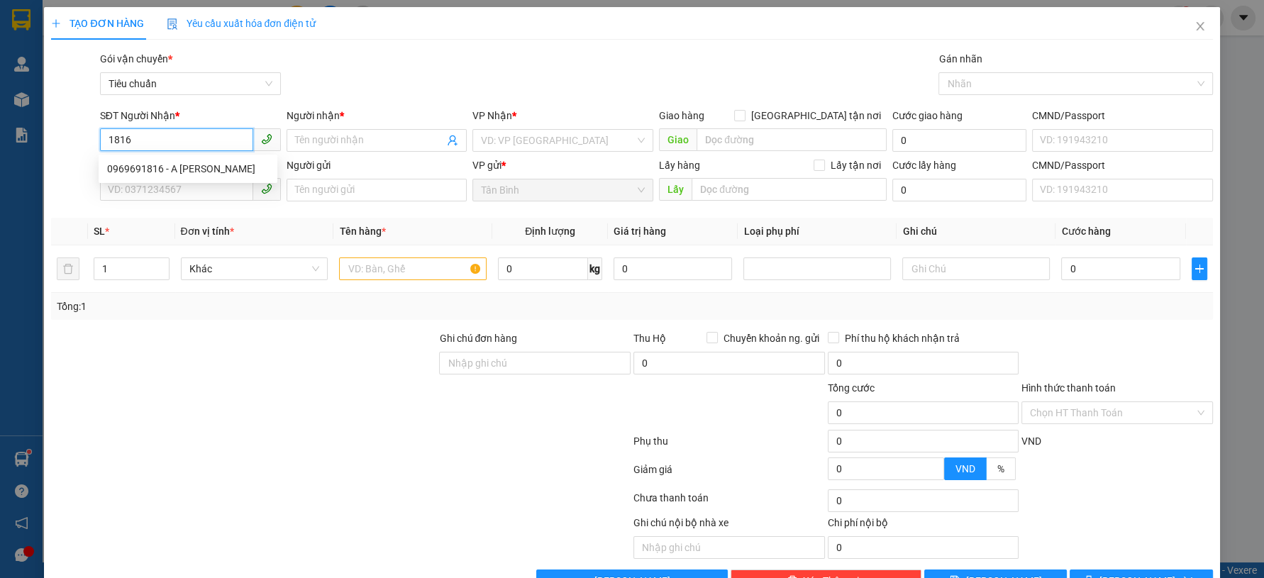
drag, startPoint x: 199, startPoint y: 136, endPoint x: 215, endPoint y: 148, distance: 20.3
click at [201, 137] on input "1816" at bounding box center [176, 139] width 153 height 23
click at [212, 170] on div "0969691816 - A [PERSON_NAME]" at bounding box center [188, 169] width 162 height 16
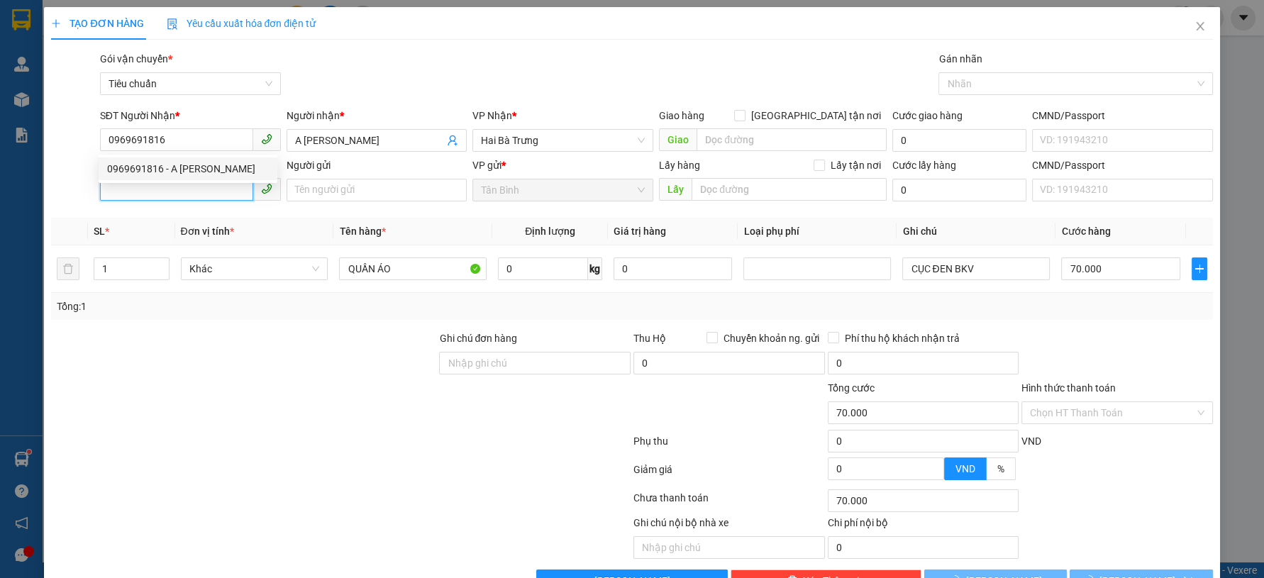
click at [204, 191] on input "SĐT Người Gửi" at bounding box center [176, 189] width 153 height 23
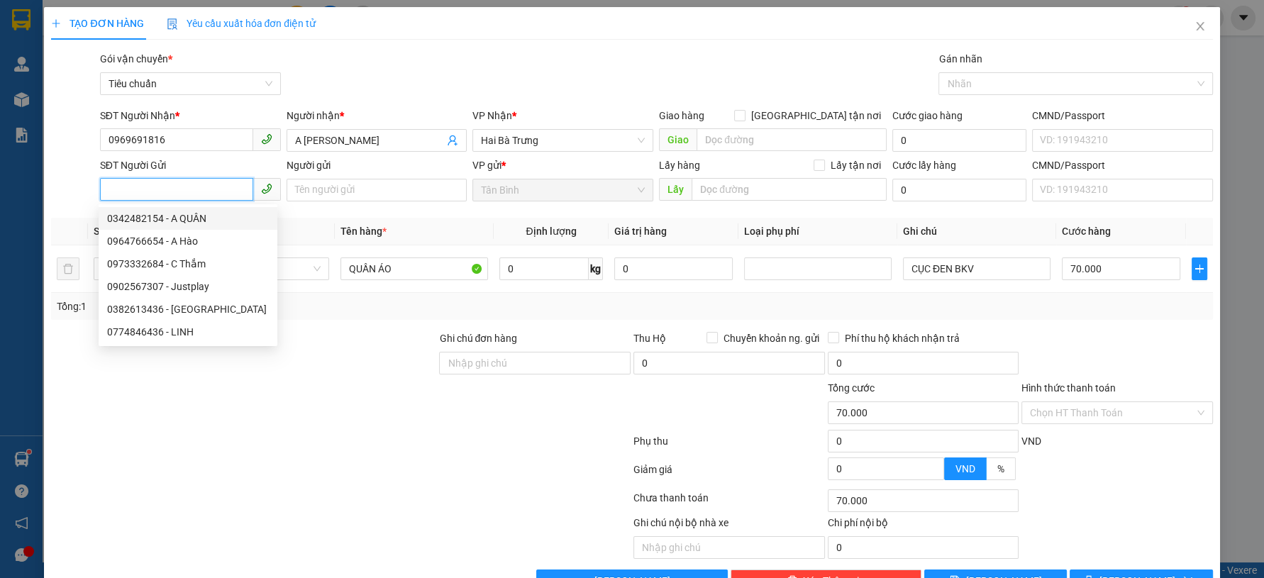
click at [211, 218] on div "0342482154 - A QUÂN" at bounding box center [188, 219] width 162 height 16
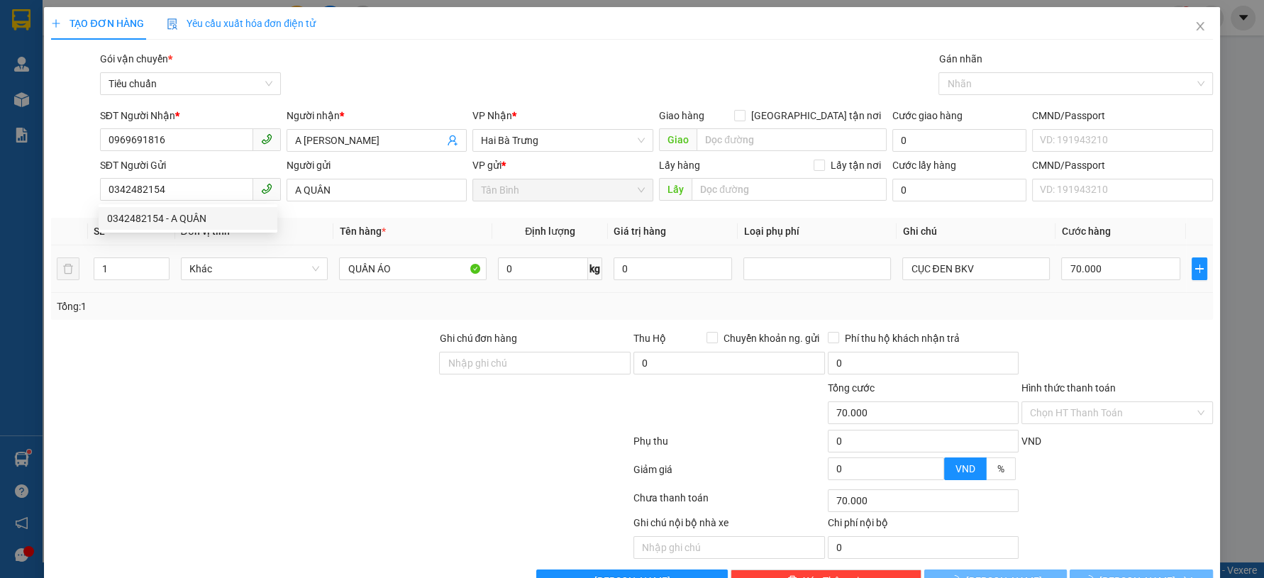
click at [280, 335] on div at bounding box center [244, 355] width 388 height 50
drag, startPoint x: 264, startPoint y: 271, endPoint x: 261, endPoint y: 282, distance: 11.2
click at [264, 272] on span "Hàng thông thường" at bounding box center [255, 268] width 132 height 21
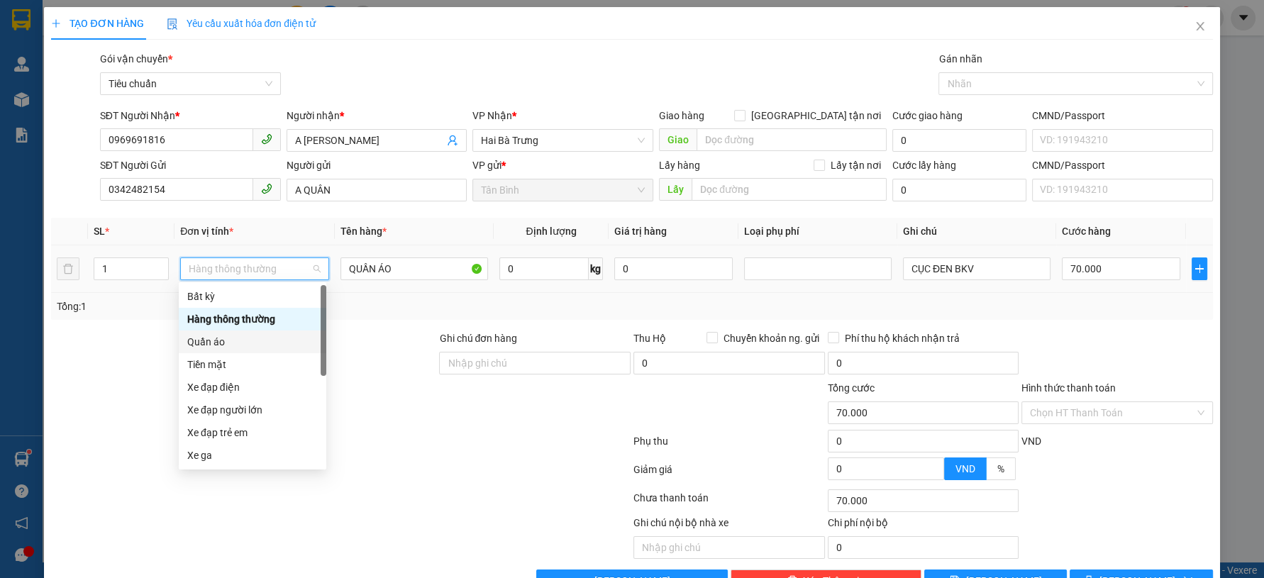
click at [227, 345] on div "Quần áo" at bounding box center [252, 342] width 130 height 16
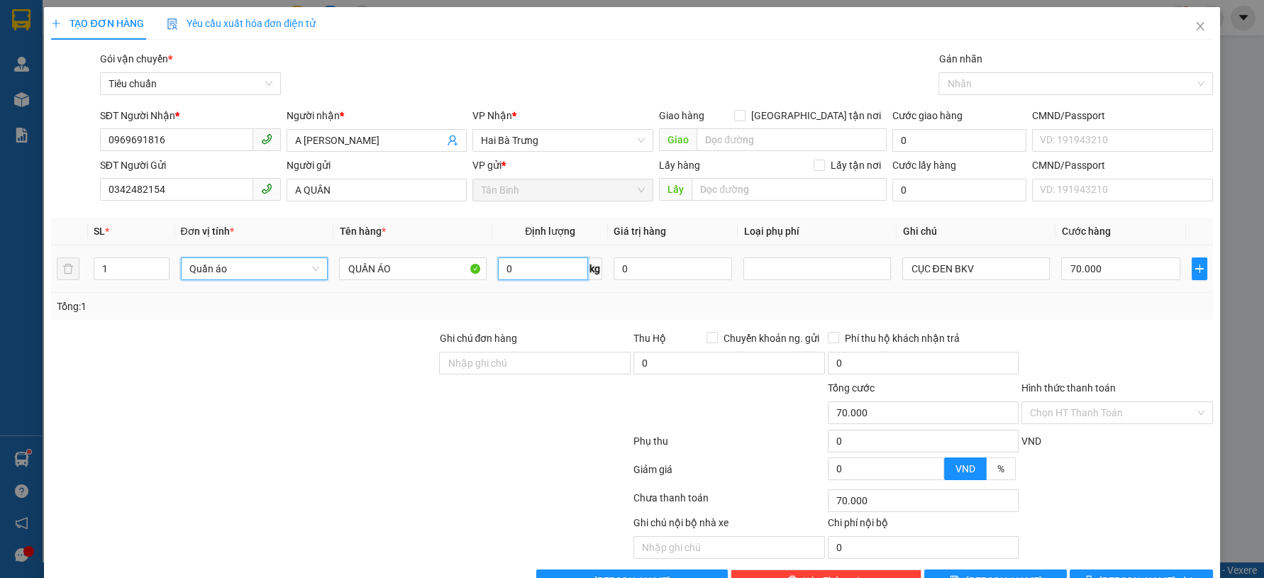
click at [542, 269] on input "0" at bounding box center [543, 268] width 90 height 23
click at [252, 395] on div at bounding box center [244, 405] width 388 height 50
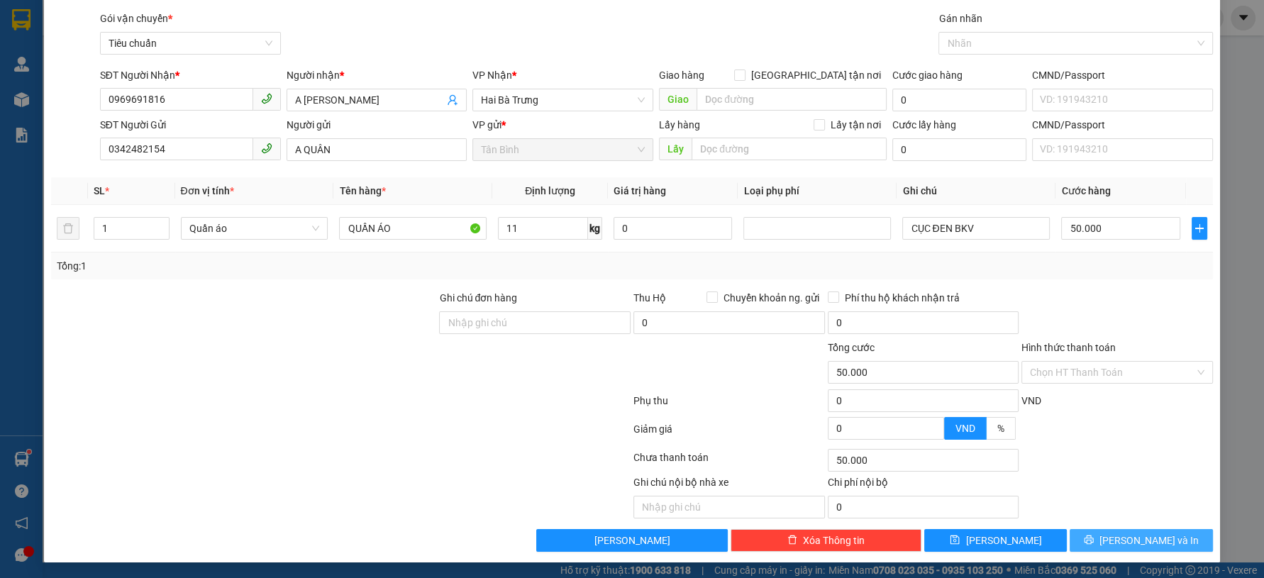
click at [1096, 536] on button "[PERSON_NAME] và In" at bounding box center [1140, 540] width 143 height 23
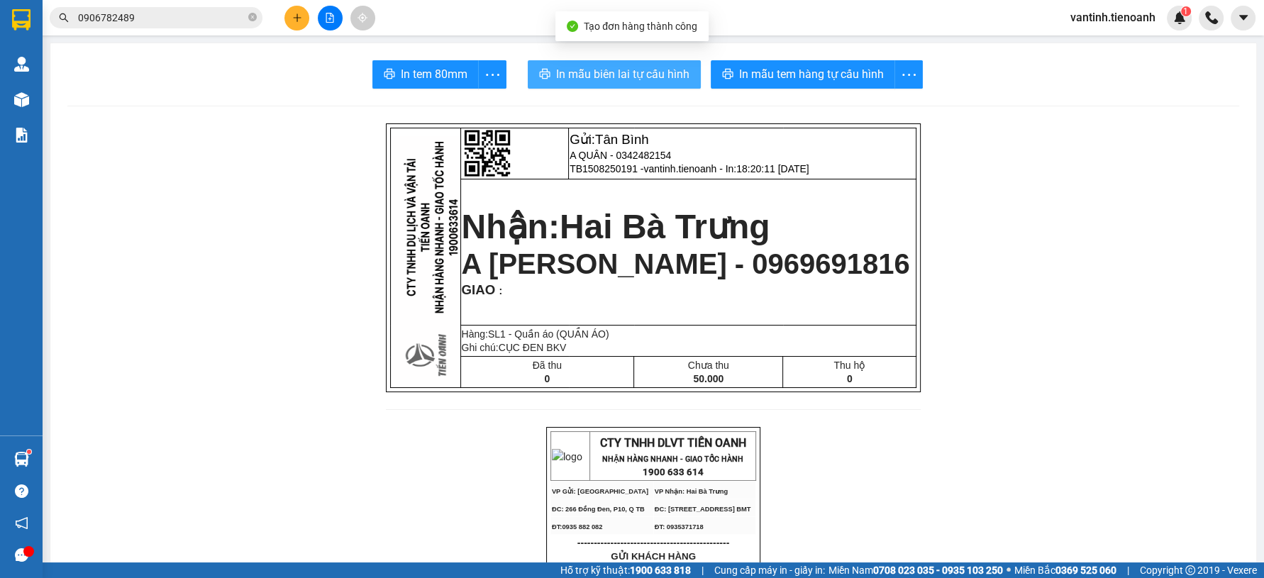
click at [668, 78] on span "In mẫu biên lai tự cấu hình" at bounding box center [622, 74] width 133 height 18
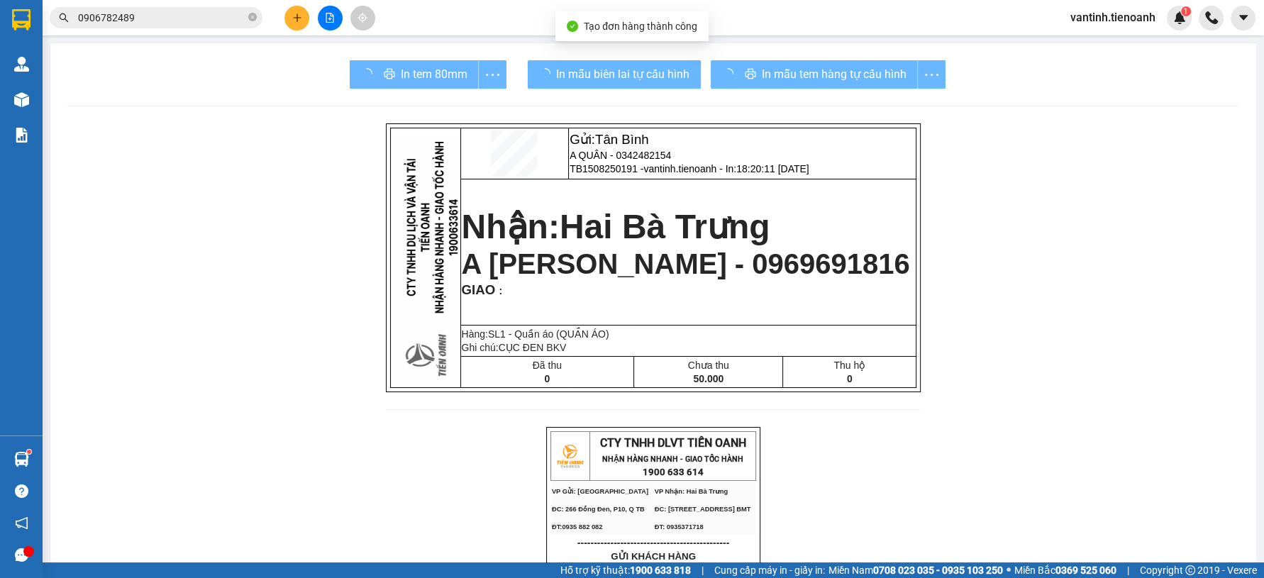
drag, startPoint x: 951, startPoint y: 506, endPoint x: 948, endPoint y: 478, distance: 27.8
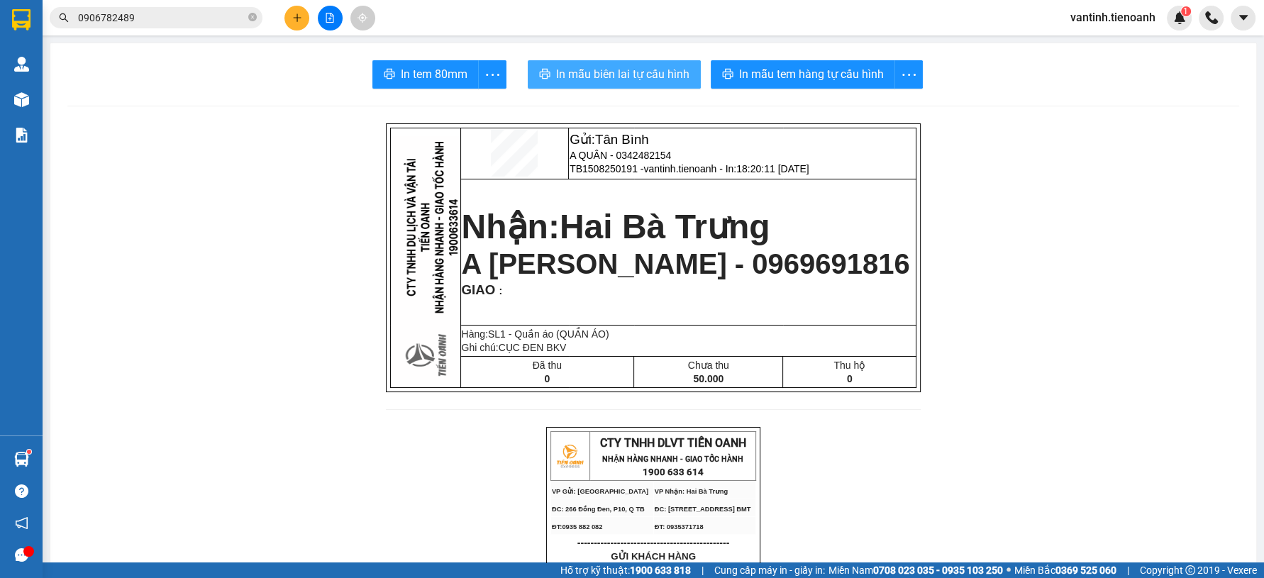
click at [627, 62] on button "In mẫu biên lai tự cấu hình" at bounding box center [614, 74] width 173 height 28
click at [628, 65] on span "In mẫu biên lai tự cấu hình" at bounding box center [622, 74] width 133 height 18
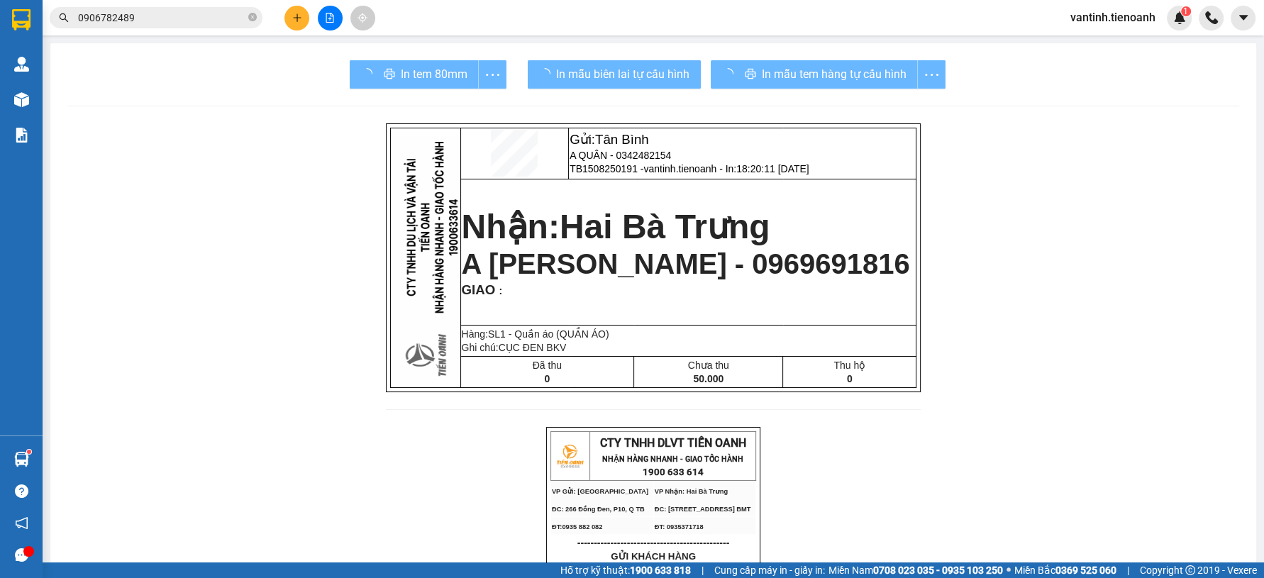
drag, startPoint x: 951, startPoint y: 509, endPoint x: 918, endPoint y: 479, distance: 44.7
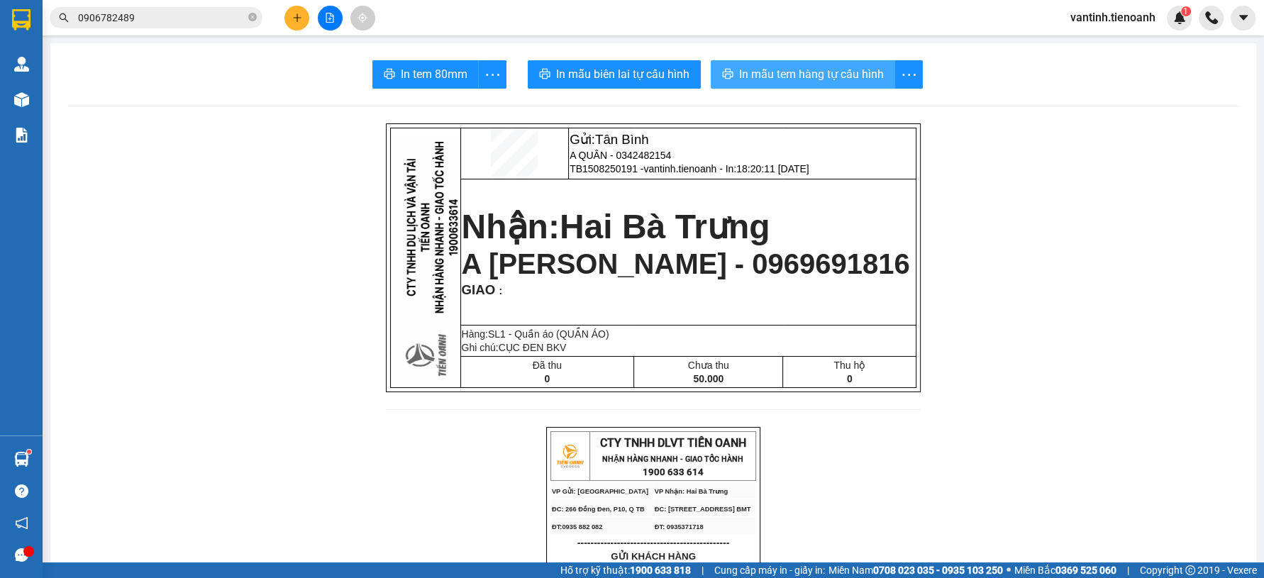
click at [788, 71] on span "In mẫu tem hàng tự cấu hình" at bounding box center [811, 74] width 145 height 18
click at [789, 71] on span "In mẫu tem hàng tự cấu hình" at bounding box center [811, 74] width 145 height 18
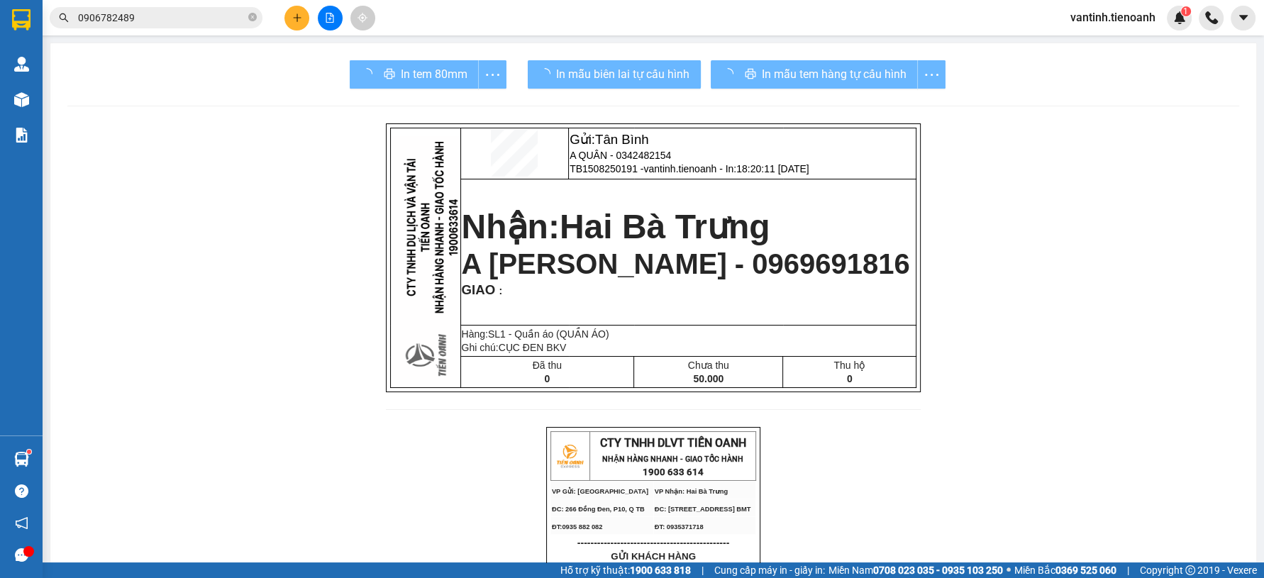
drag, startPoint x: 946, startPoint y: 506, endPoint x: 536, endPoint y: 243, distance: 487.0
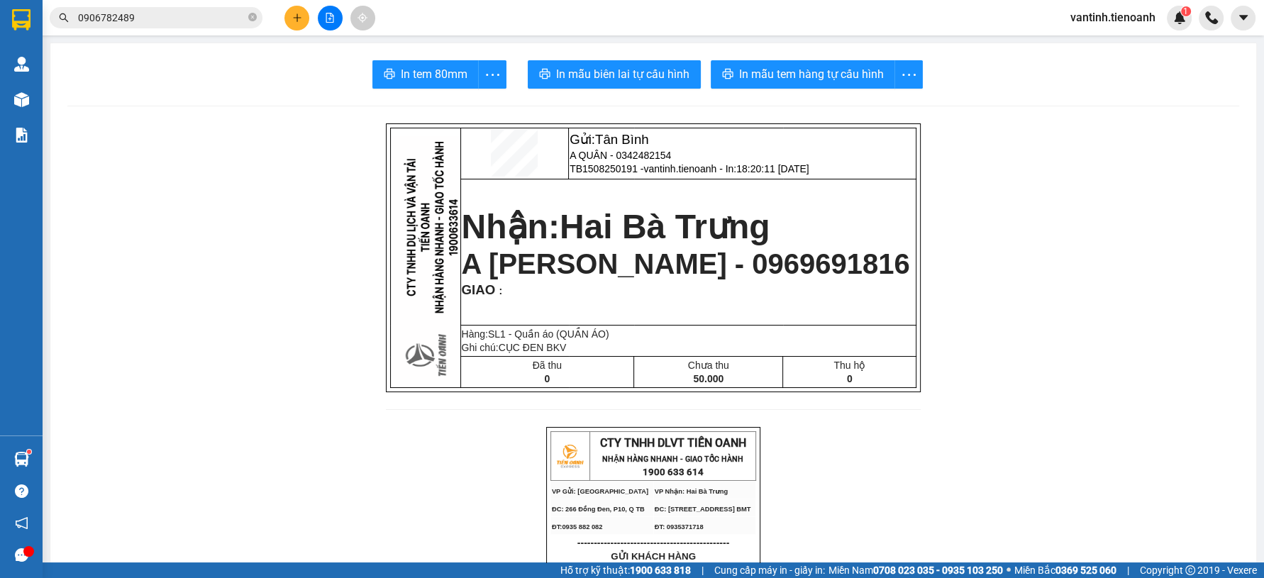
click at [292, 13] on icon "plus" at bounding box center [297, 18] width 10 height 10
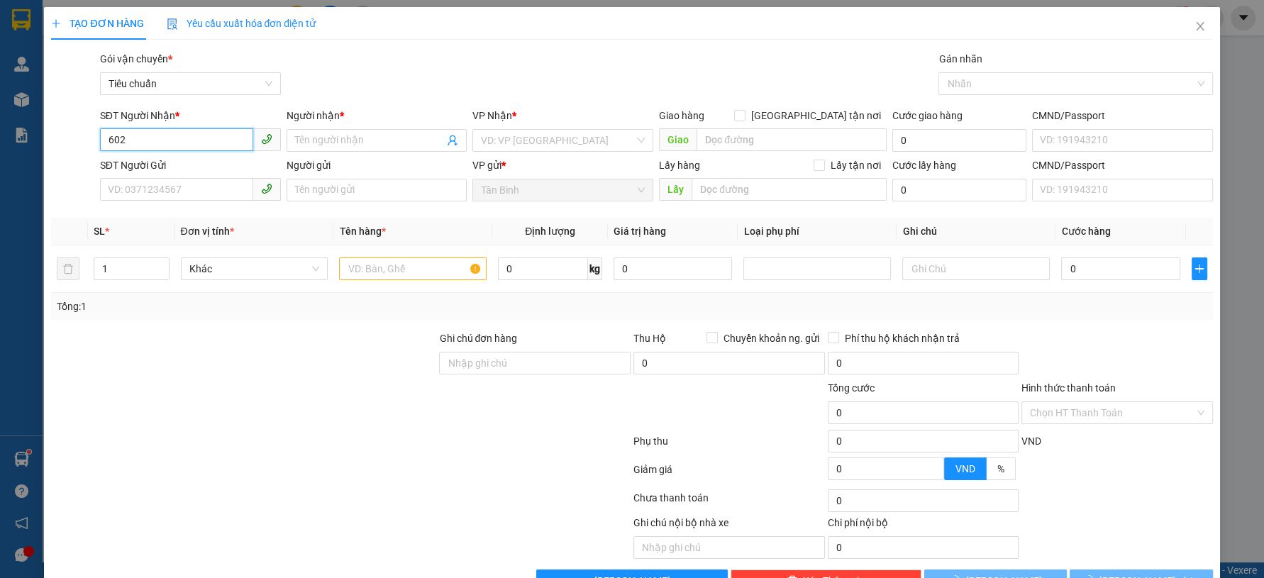
click at [174, 142] on input "602" at bounding box center [176, 139] width 153 height 23
drag, startPoint x: 190, startPoint y: 177, endPoint x: 198, endPoint y: 171, distance: 10.1
click at [193, 175] on div "0366739602 - C THƯƠNG ( NGỌC )" at bounding box center [188, 168] width 179 height 23
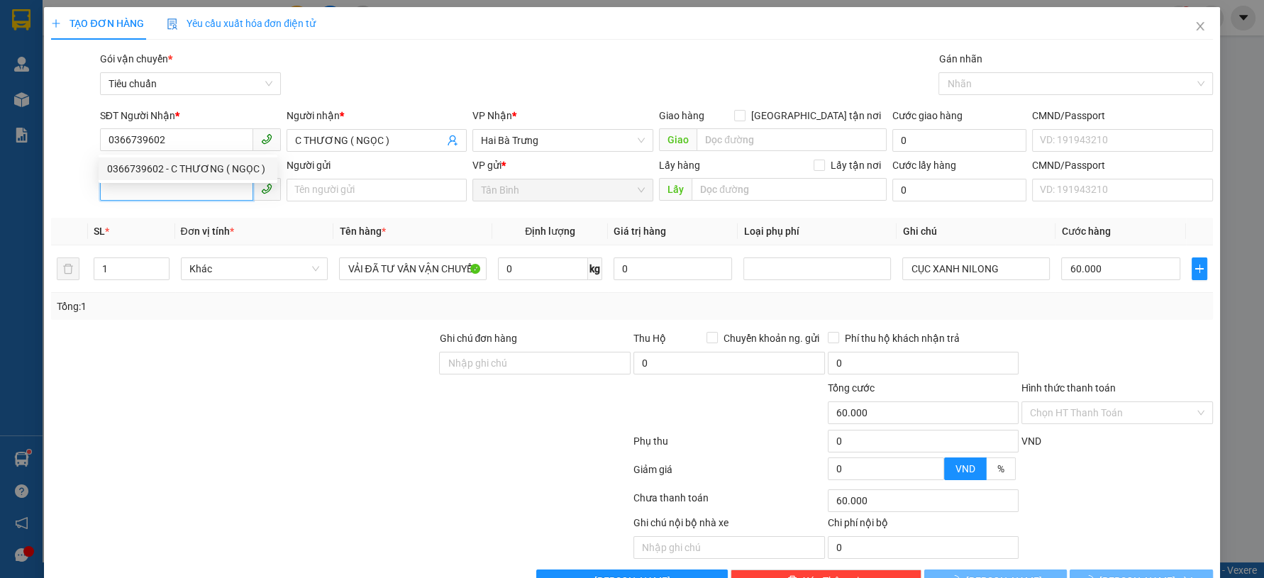
drag, startPoint x: 195, startPoint y: 184, endPoint x: 194, endPoint y: 167, distance: 16.4
click at [194, 187] on input "SĐT Người Gửi" at bounding box center [176, 189] width 153 height 23
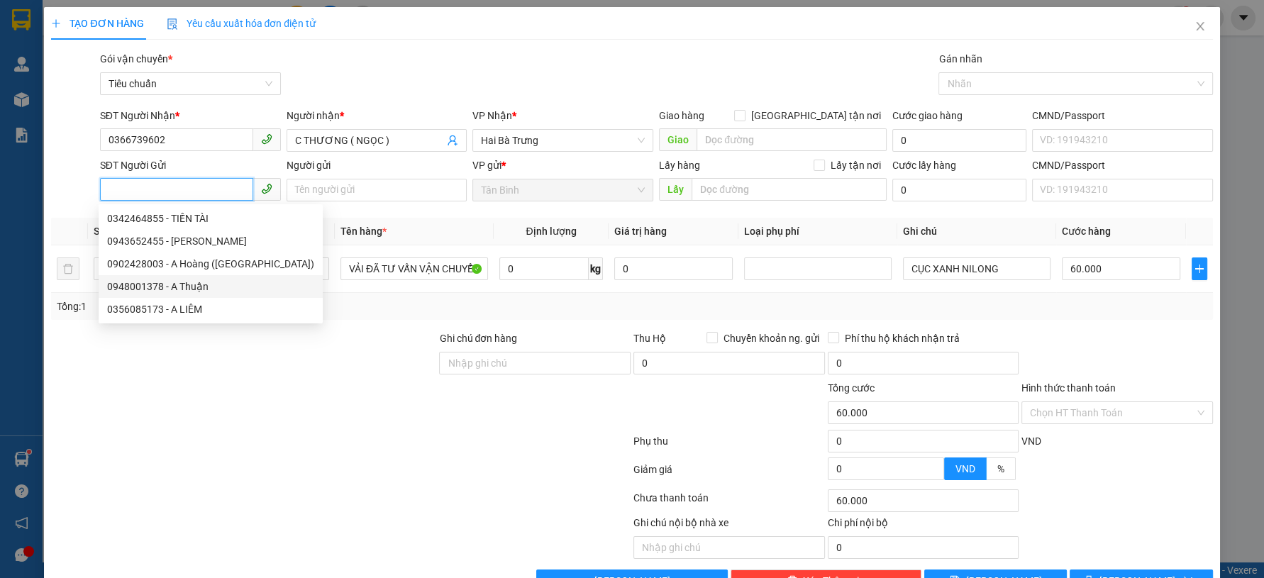
click at [210, 286] on div "0948001378 - A Thuận" at bounding box center [210, 287] width 207 height 16
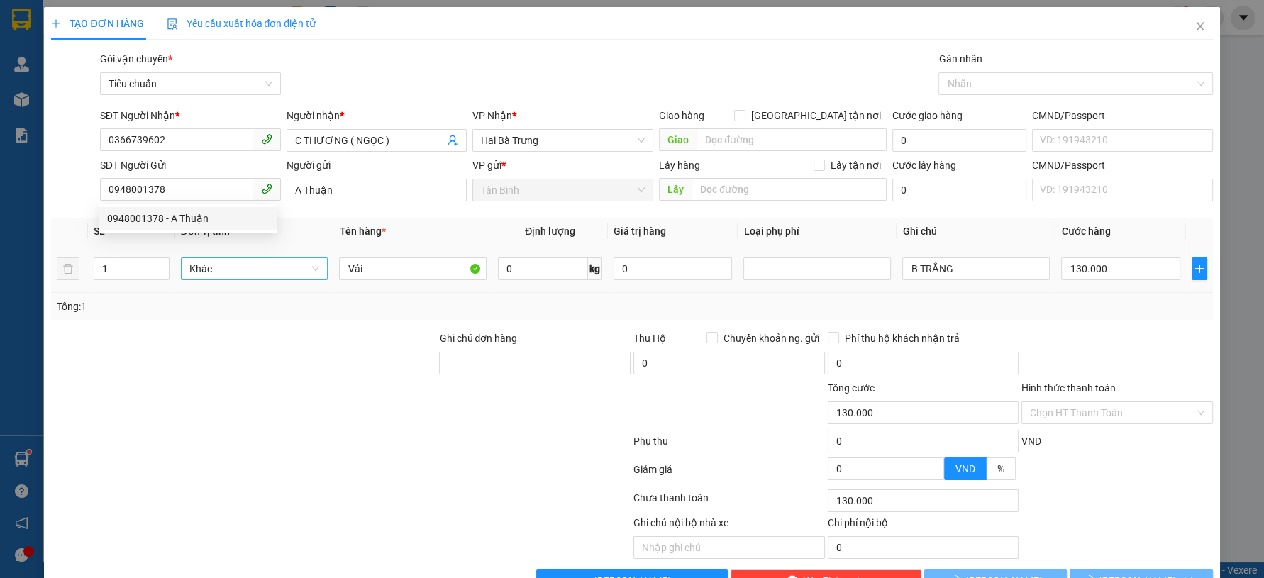
drag, startPoint x: 318, startPoint y: 324, endPoint x: 290, endPoint y: 263, distance: 67.0
click at [318, 319] on div "Transit Pickup Surcharge Ids Transit Deliver Surcharge Ids Transit Deliver Surc…" at bounding box center [631, 321] width 1161 height 541
click at [289, 263] on span "Hàng thông thường" at bounding box center [255, 268] width 132 height 21
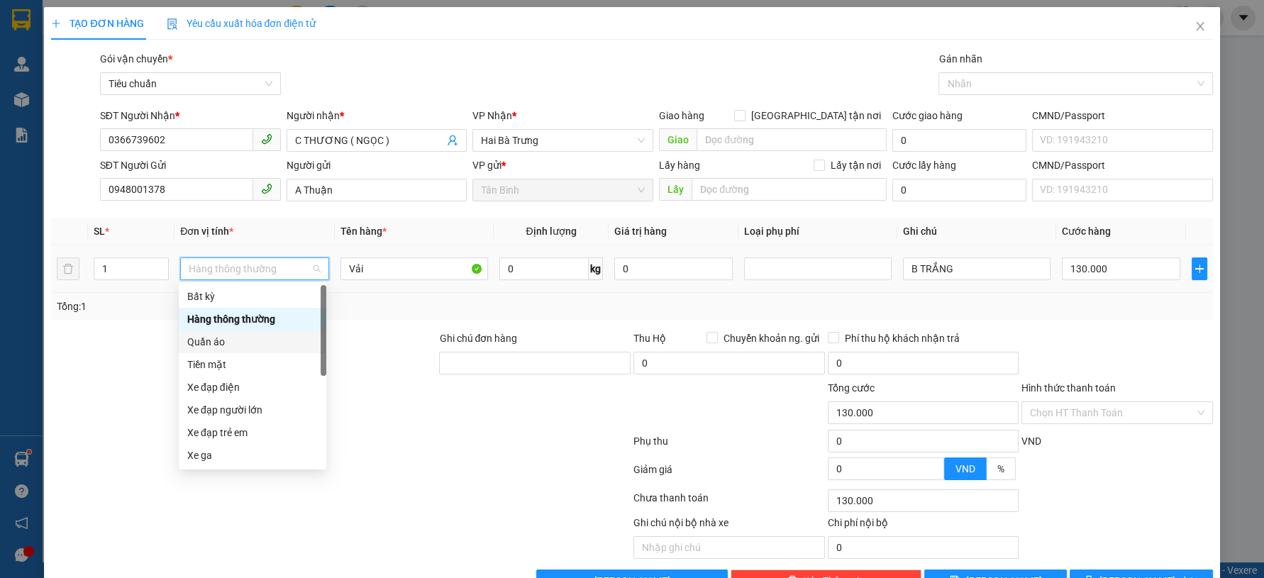
click at [240, 350] on div "Quần áo" at bounding box center [252, 341] width 147 height 23
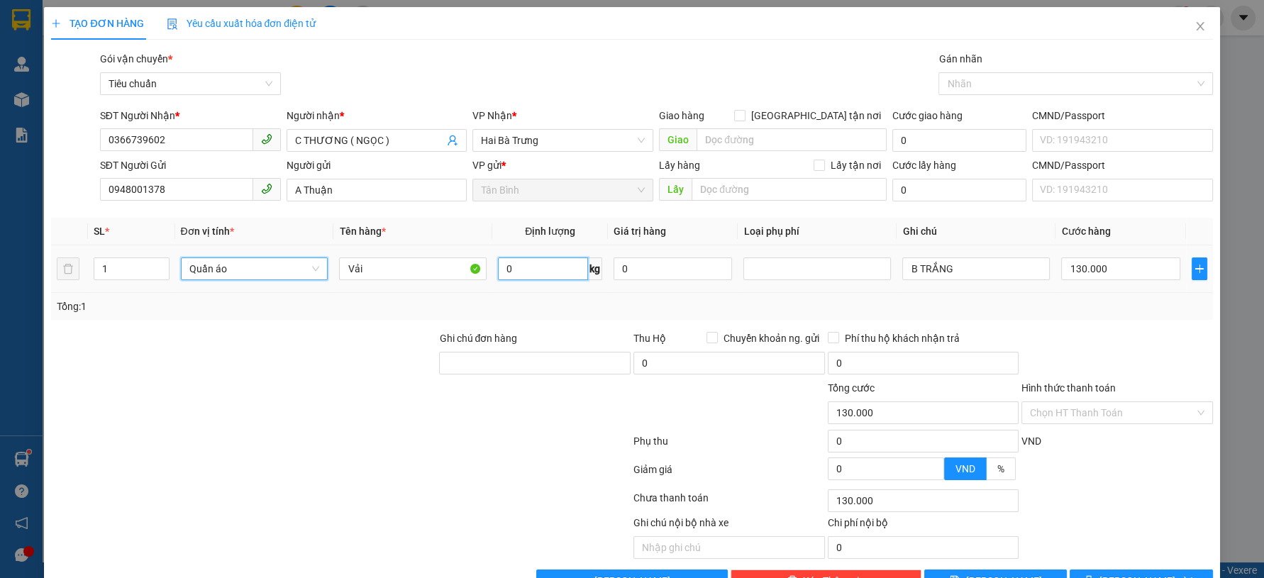
click at [522, 262] on input "0" at bounding box center [543, 268] width 90 height 23
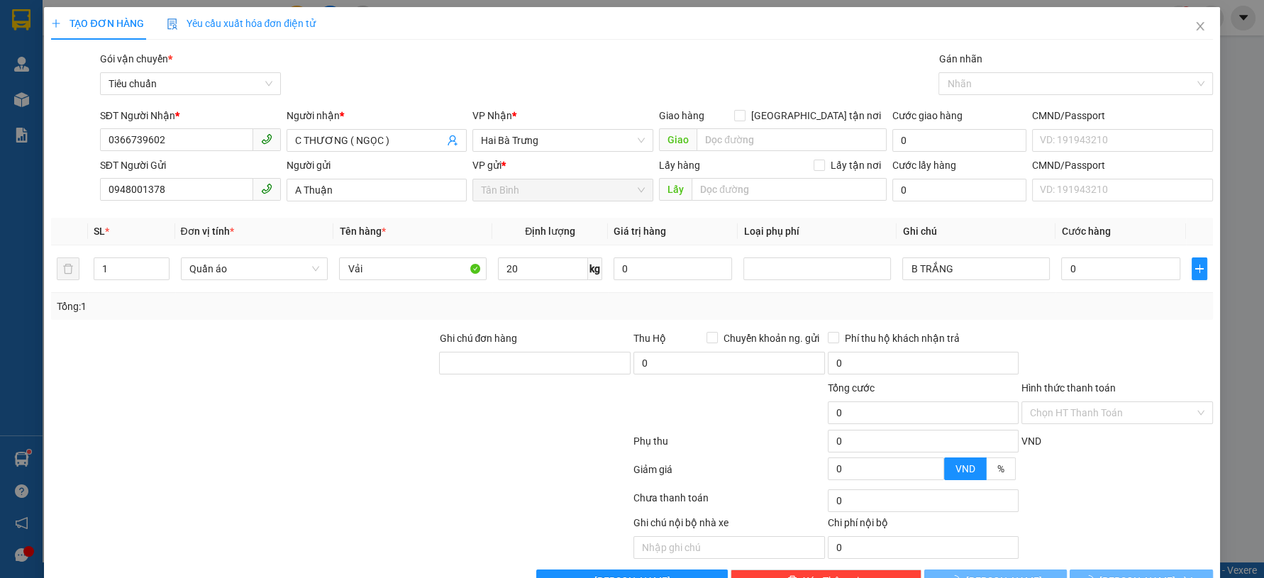
click at [292, 384] on div at bounding box center [244, 405] width 388 height 50
drag, startPoint x: 962, startPoint y: 272, endPoint x: 818, endPoint y: 297, distance: 146.1
click at [820, 296] on div "SL * Đơn vị tính * Tên hàng * Định lượng Giá trị hàng Loại phụ phí Ghi chú Cước…" at bounding box center [631, 269] width 1161 height 102
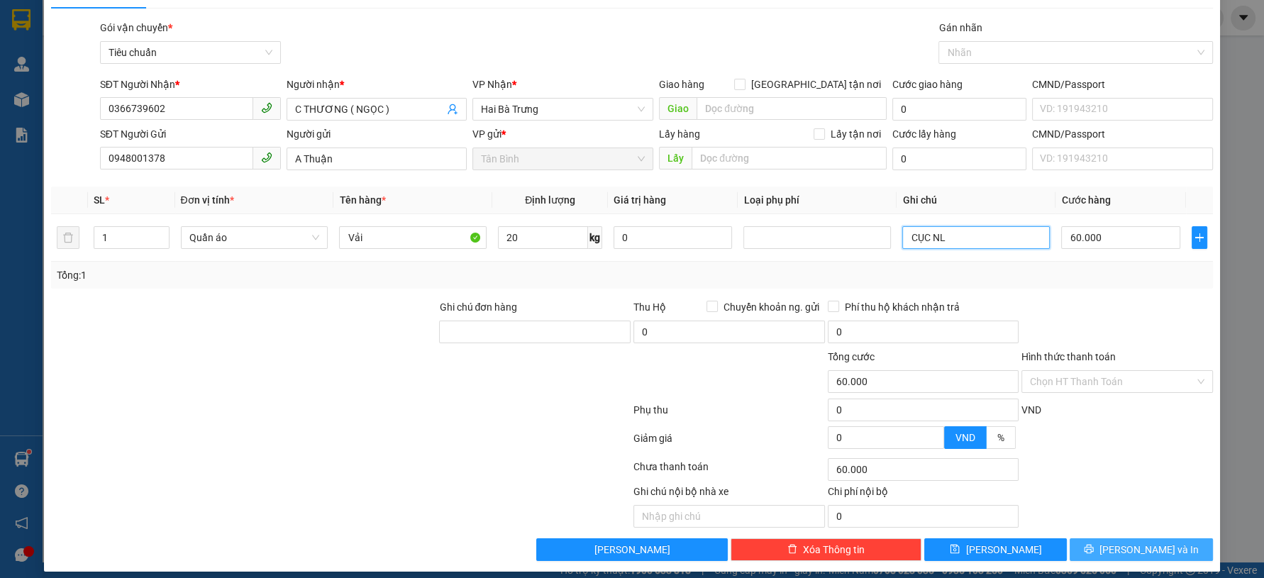
scroll to position [40, 0]
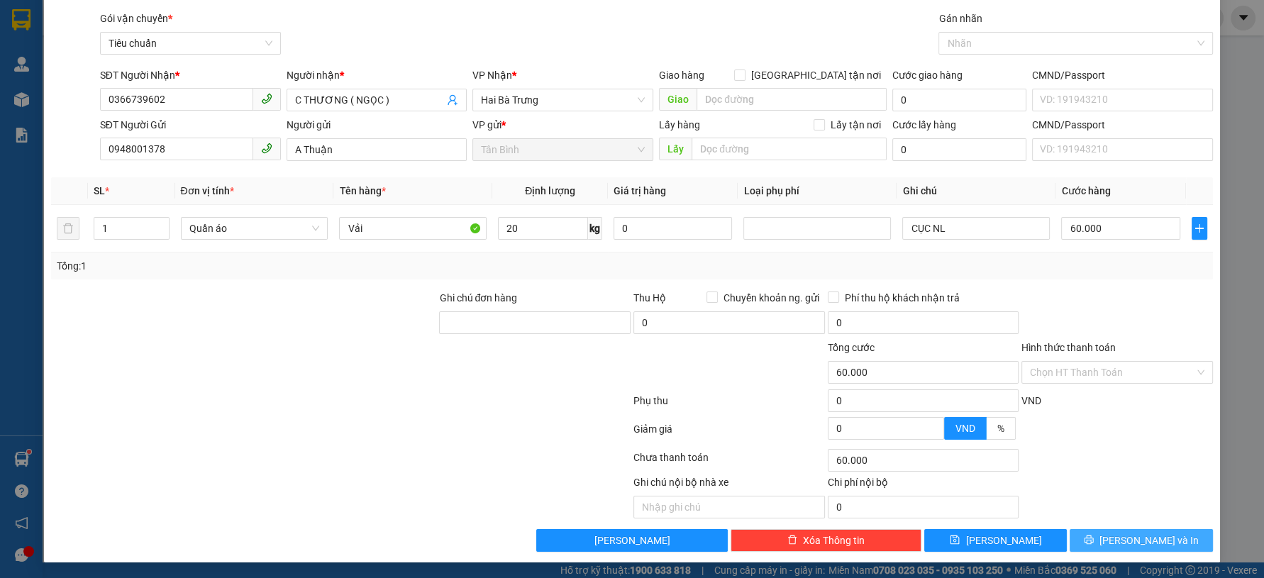
click at [1093, 535] on icon "printer" at bounding box center [1089, 540] width 10 height 10
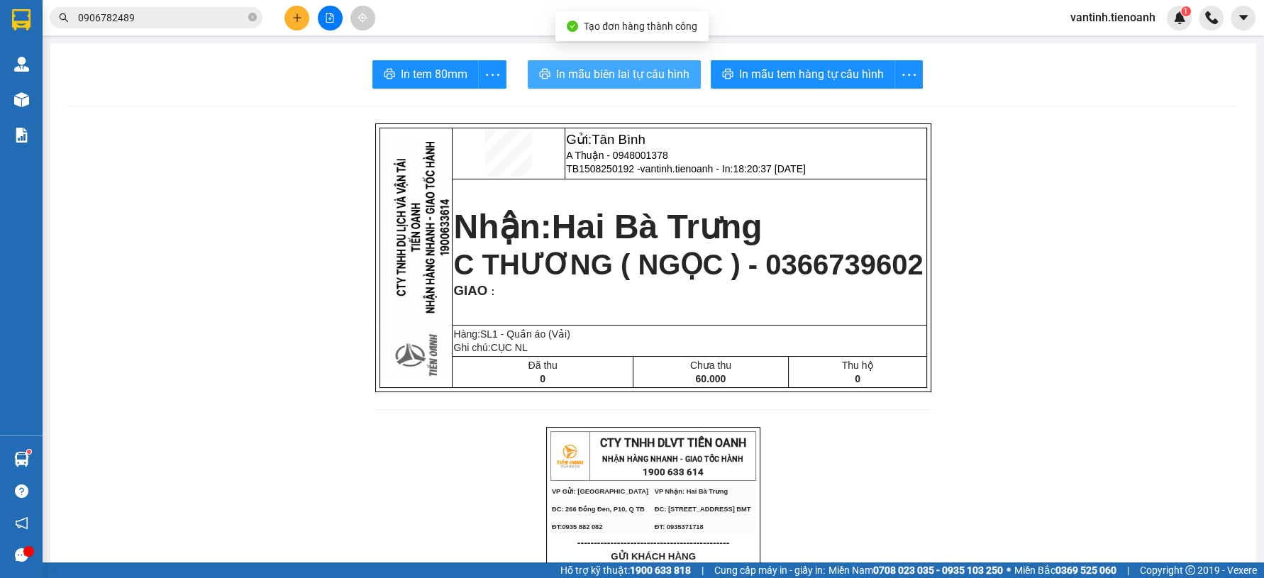
click at [656, 60] on button "In mẫu biên lai tự cấu hình" at bounding box center [614, 74] width 173 height 28
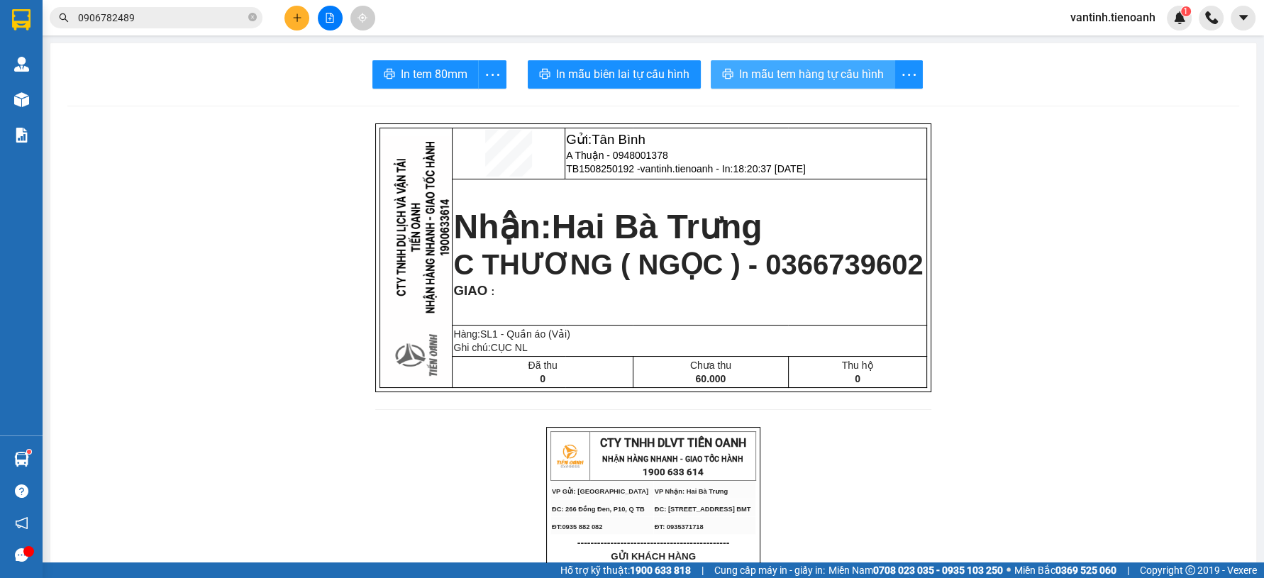
click at [830, 80] on span "In mẫu tem hàng tự cấu hình" at bounding box center [811, 74] width 145 height 18
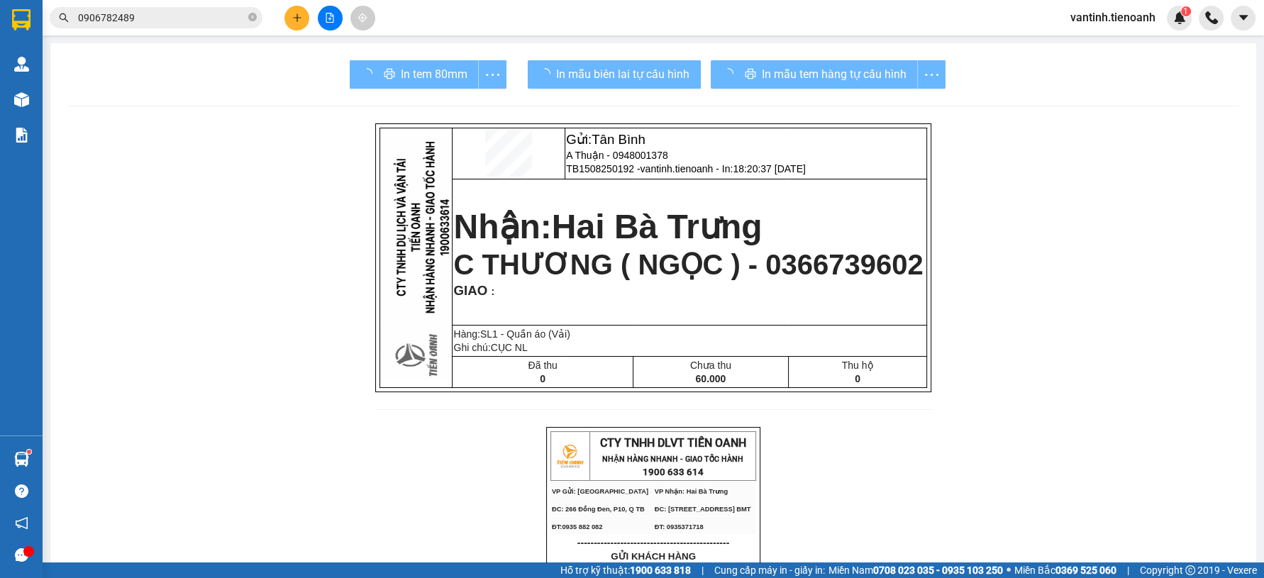
drag, startPoint x: 949, startPoint y: 499, endPoint x: 690, endPoint y: 14, distance: 549.8
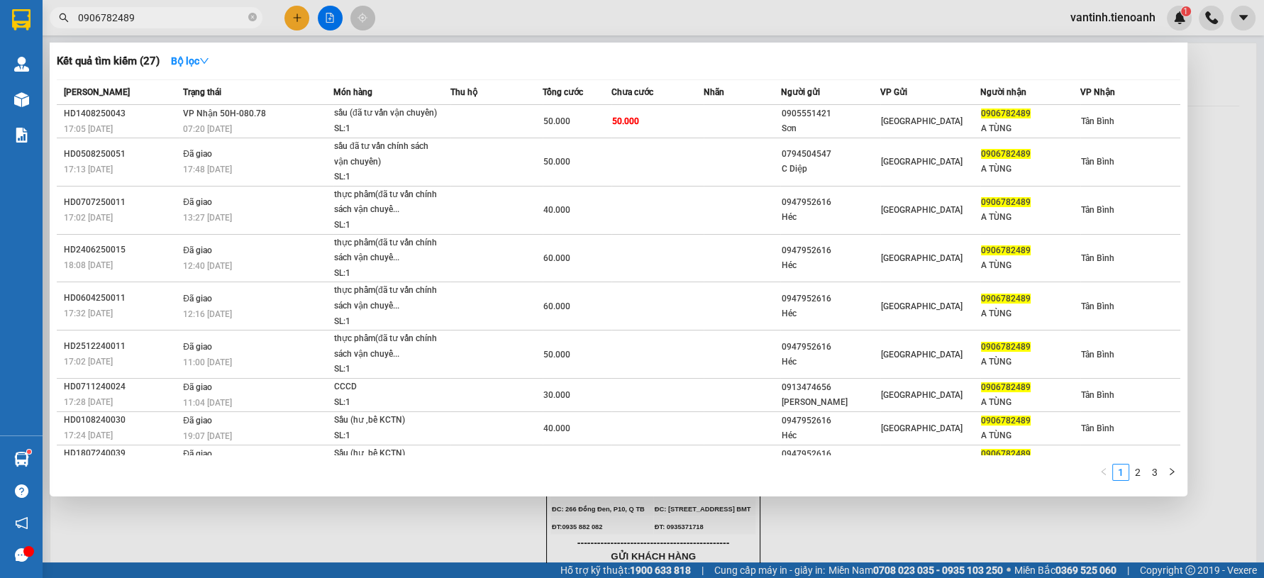
click at [206, 21] on input "0906782489" at bounding box center [161, 18] width 167 height 16
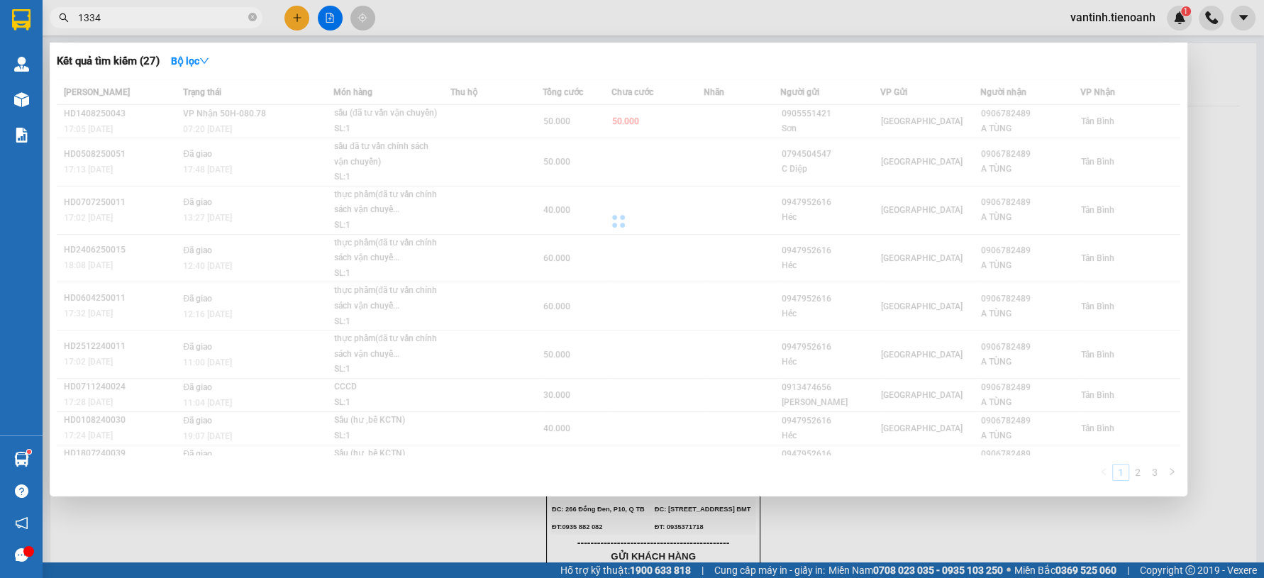
click at [239, 10] on input "1334" at bounding box center [161, 18] width 167 height 16
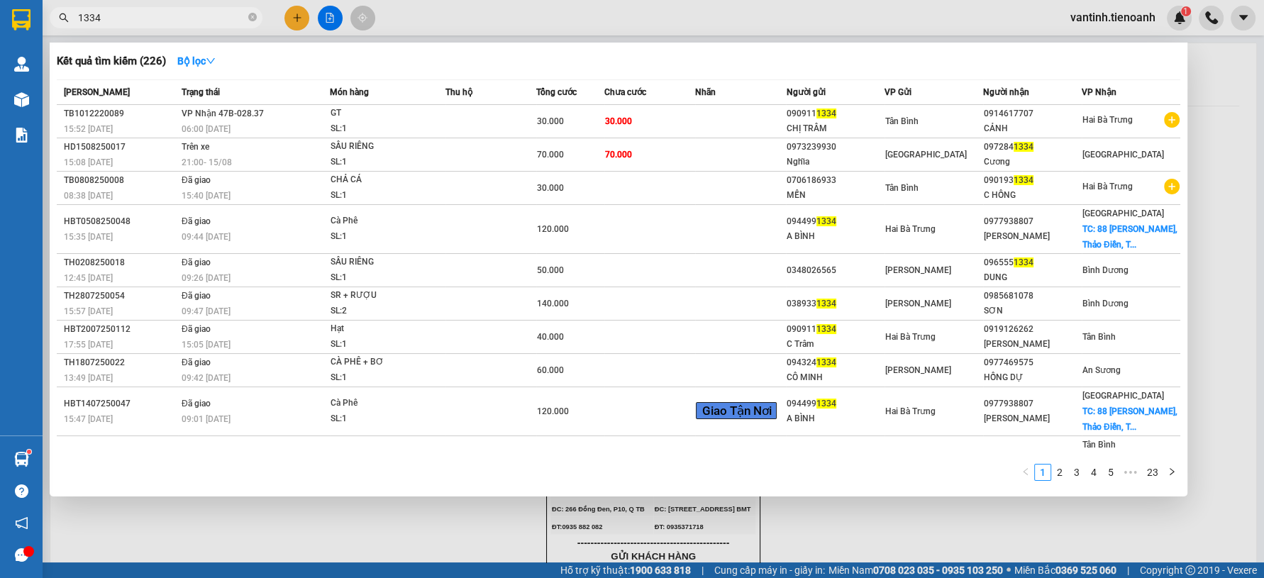
click at [228, 28] on div at bounding box center [632, 289] width 1264 height 578
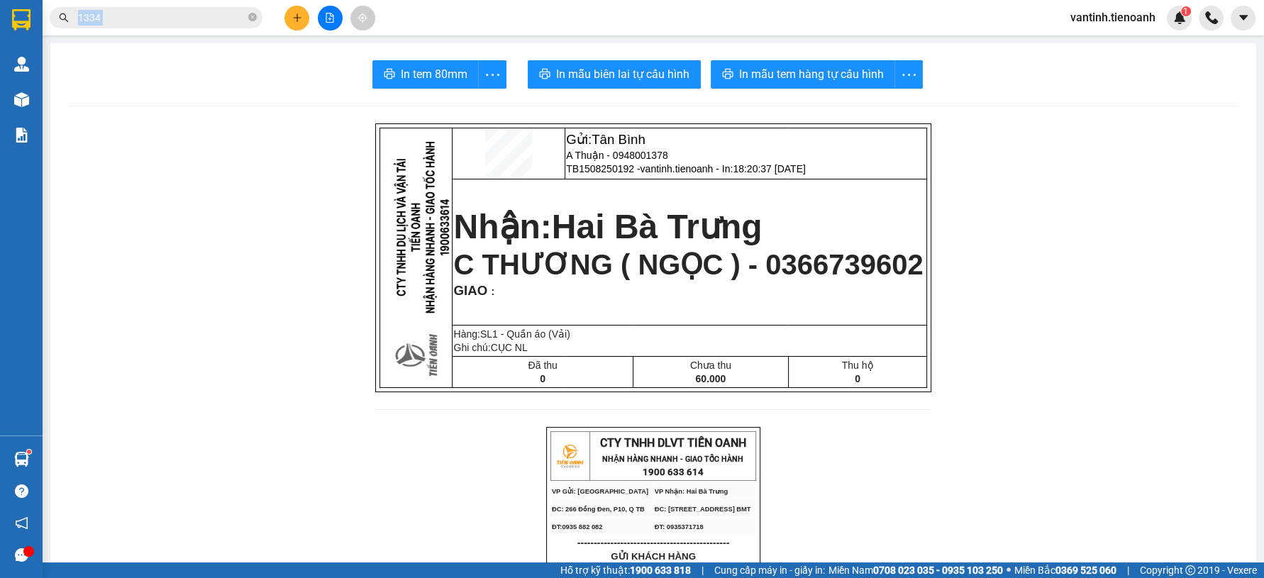
click at [228, 28] on div "Kết quả tìm kiếm ( 226 ) Bộ lọc Mã ĐH Trạng thái Món hàng Thu hộ Tổng cước Chưa…" at bounding box center [138, 18] width 277 height 25
drag, startPoint x: 227, startPoint y: 28, endPoint x: 223, endPoint y: 17, distance: 12.1
click at [227, 28] on div "Kết quả tìm kiếm ( 226 ) Bộ lọc Mã ĐH Trạng thái Món hàng Thu hộ Tổng cước Chưa…" at bounding box center [138, 18] width 277 height 25
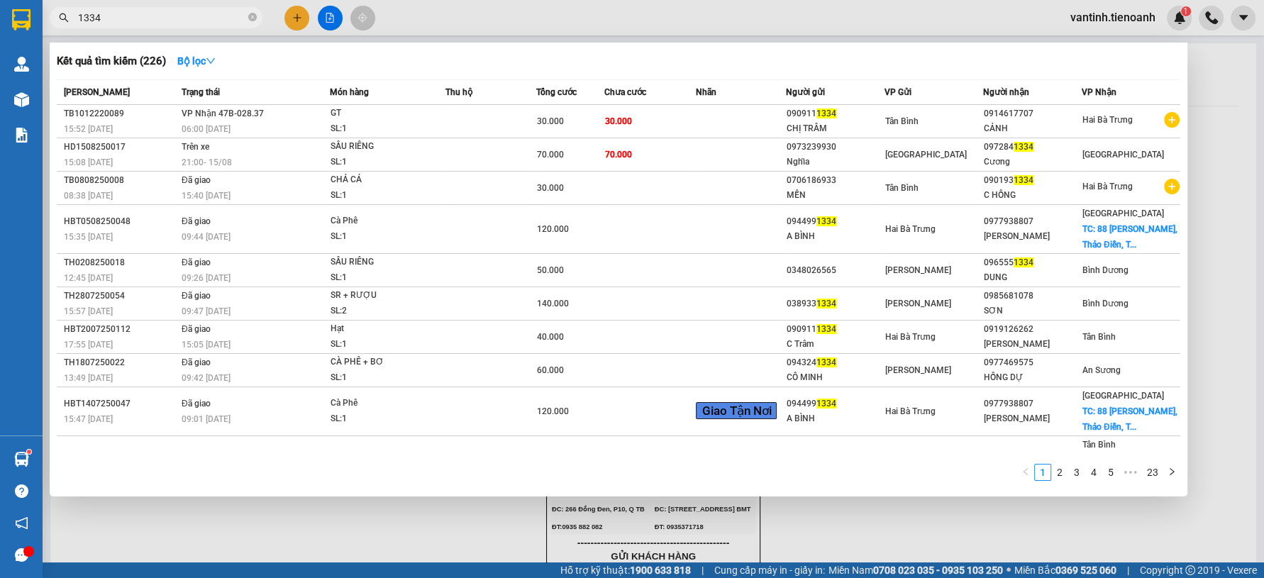
click at [223, 17] on input "1334" at bounding box center [161, 18] width 167 height 16
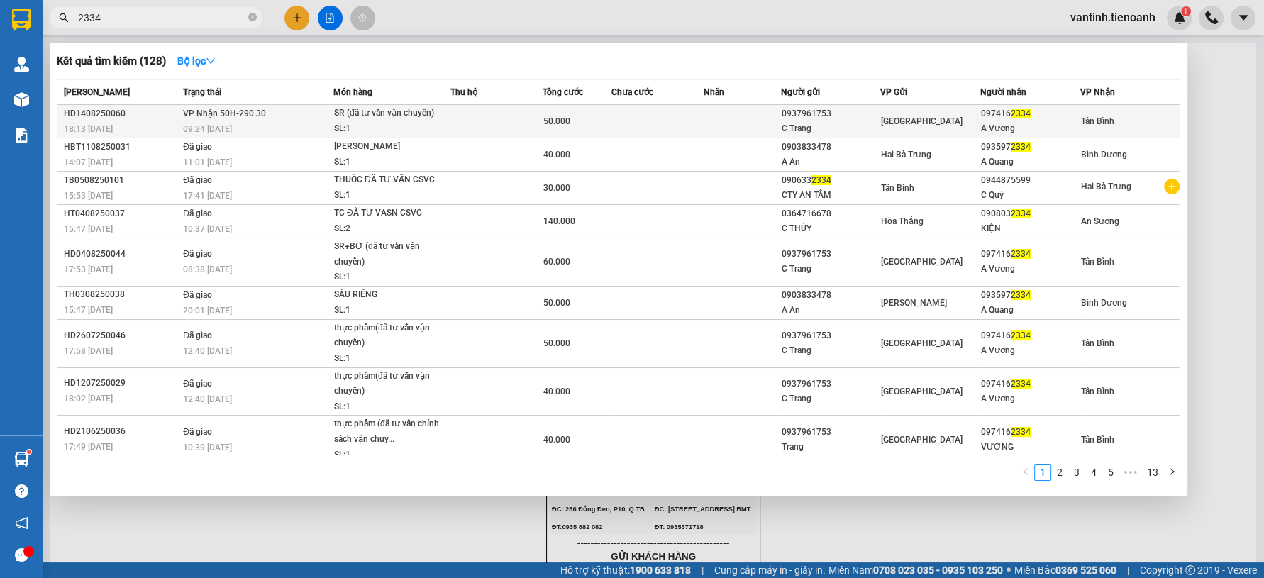
click at [268, 123] on div "09:24 - 15/08" at bounding box center [258, 129] width 150 height 16
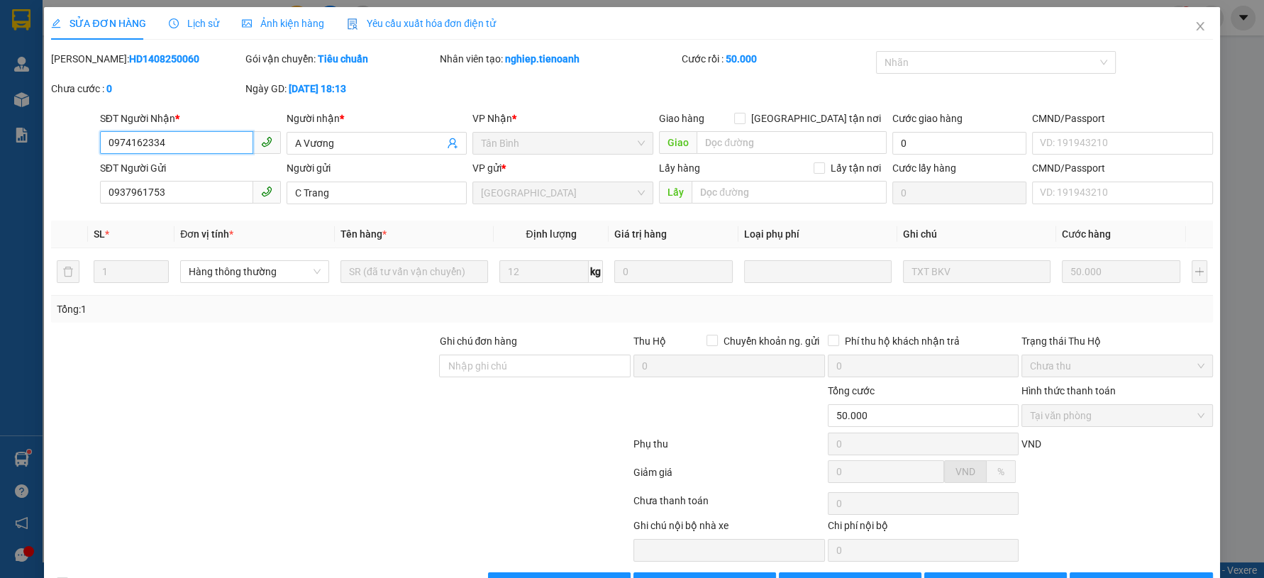
scroll to position [43, 0]
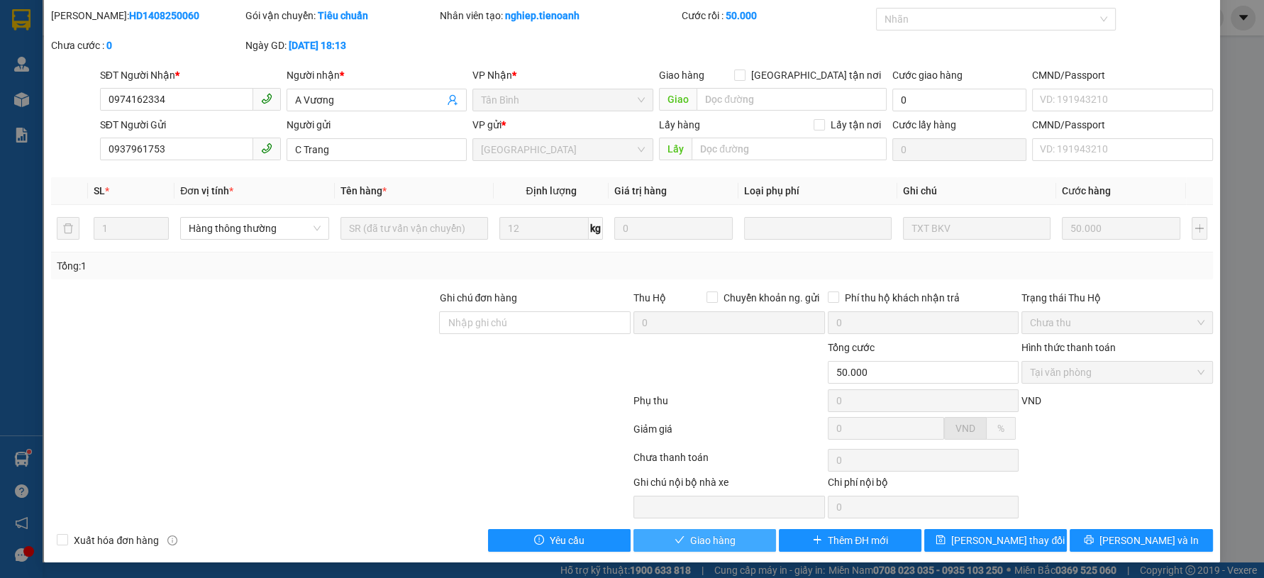
click at [690, 544] on span "Giao hàng" at bounding box center [712, 541] width 45 height 16
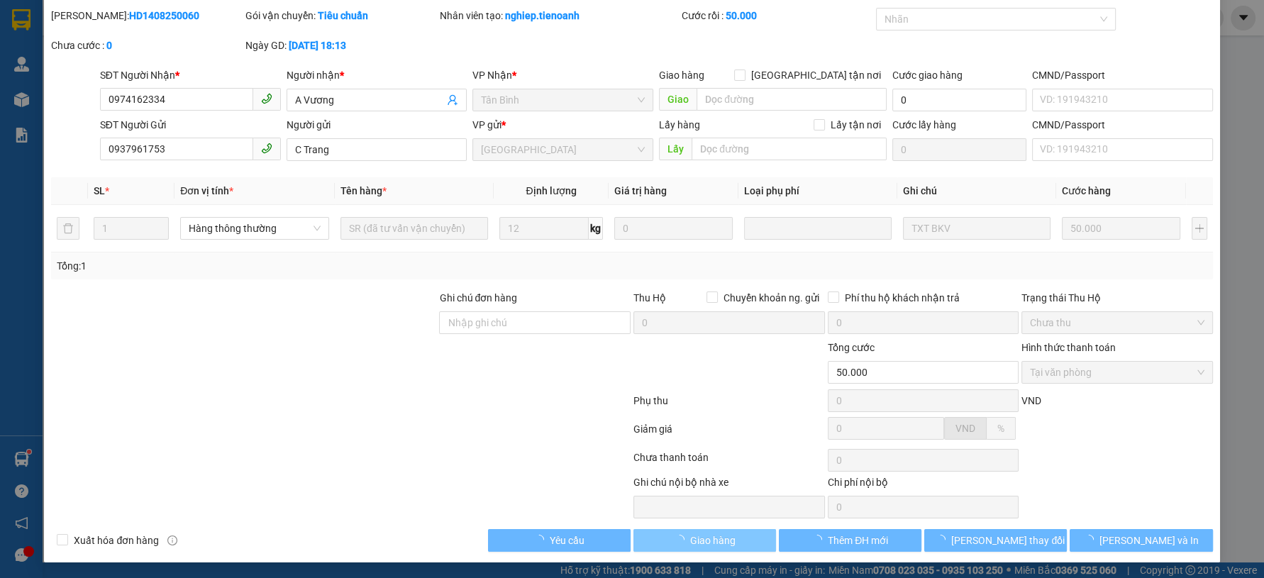
click at [694, 545] on span "Giao hàng" at bounding box center [712, 541] width 45 height 16
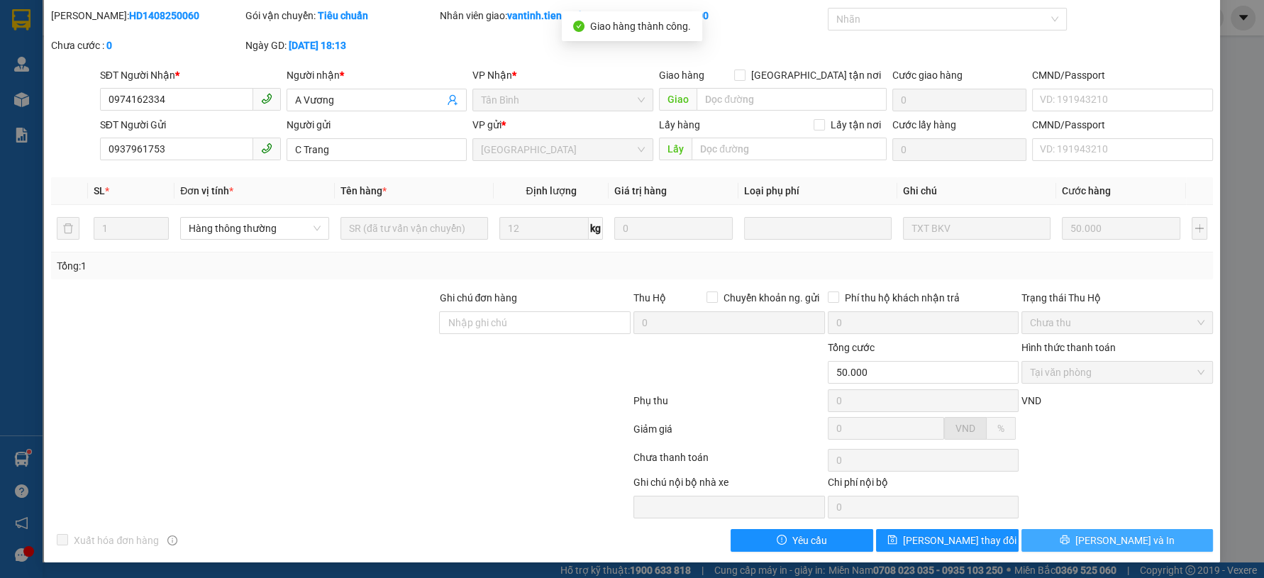
click at [1096, 547] on button "[PERSON_NAME] và In" at bounding box center [1116, 540] width 191 height 23
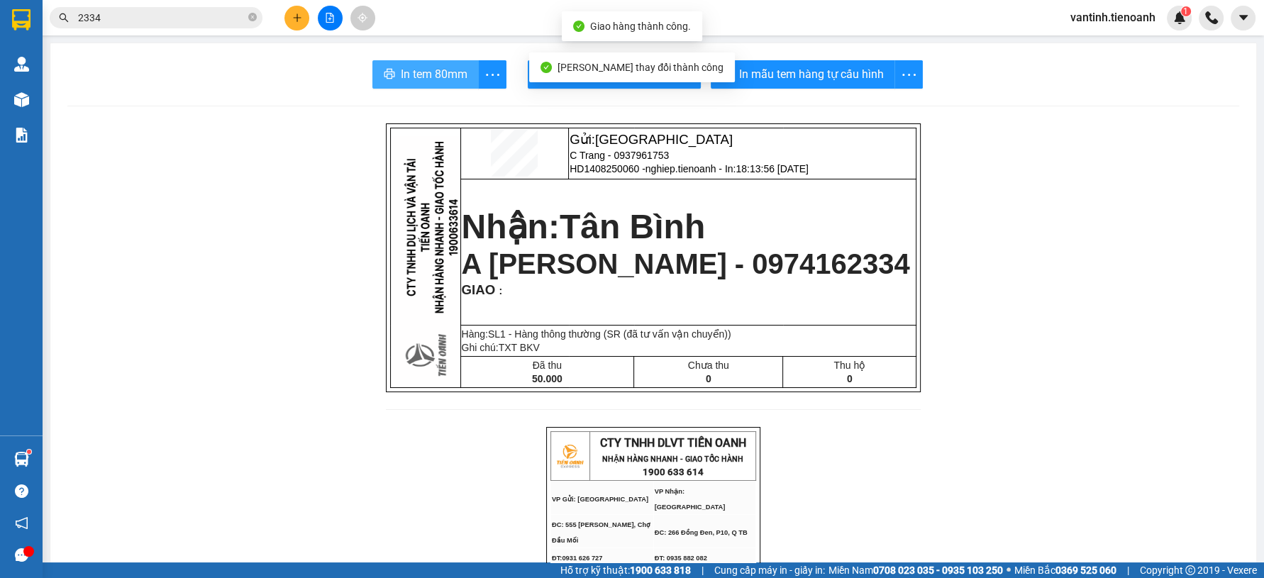
click at [446, 82] on span "In tem 80mm" at bounding box center [434, 74] width 67 height 18
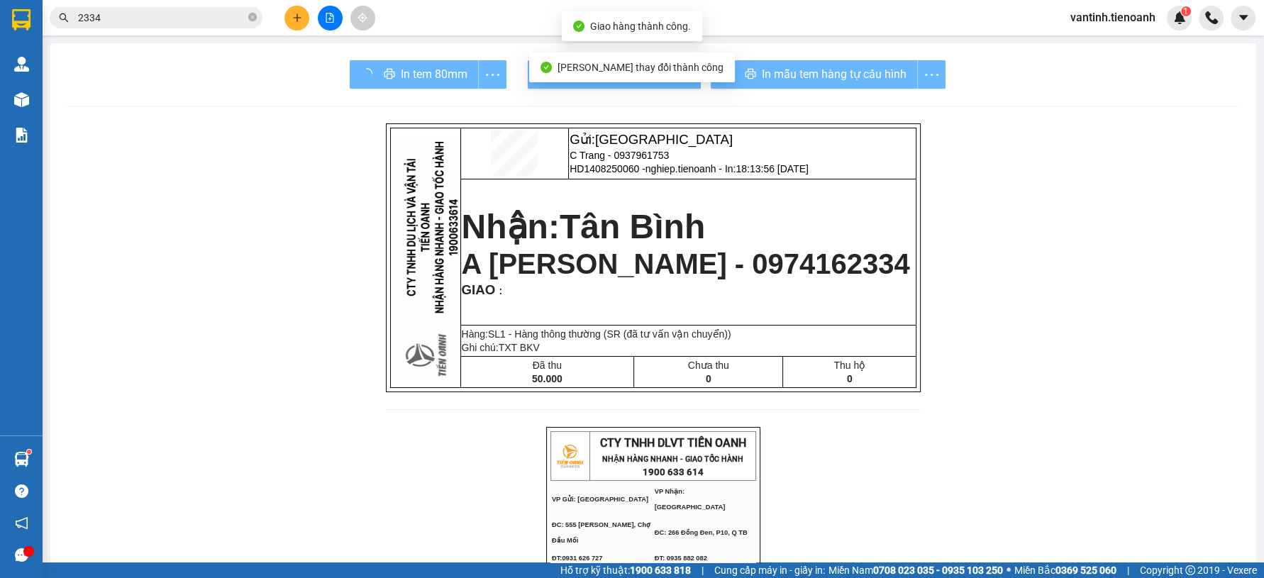
drag, startPoint x: 954, startPoint y: 499, endPoint x: 1106, endPoint y: 417, distance: 172.6
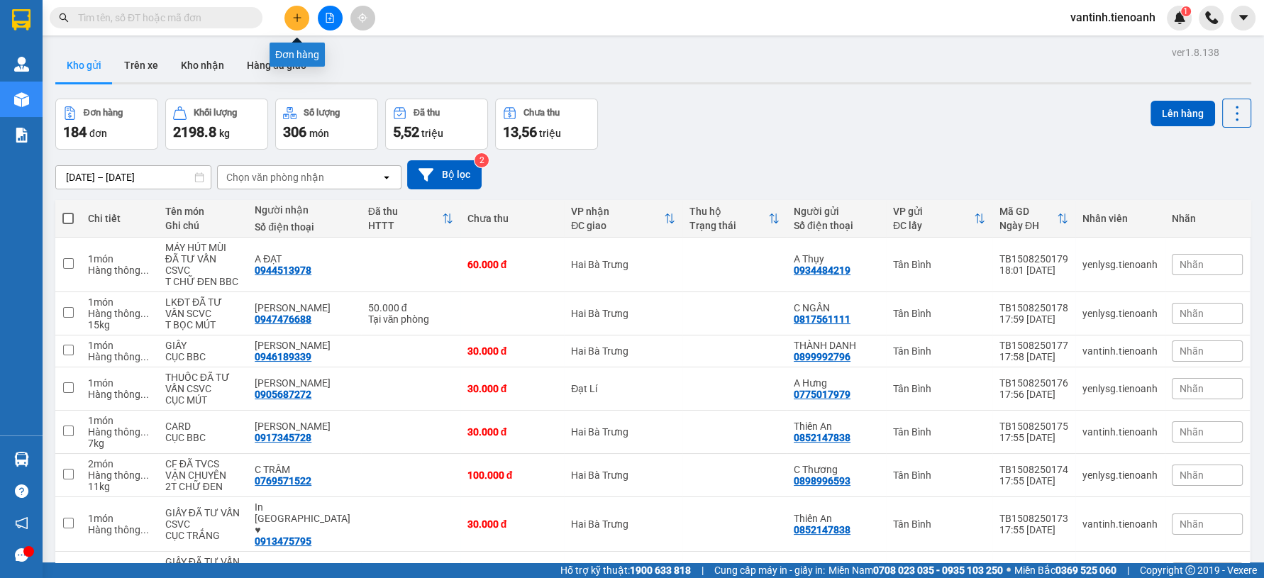
click at [296, 20] on icon "plus" at bounding box center [296, 17] width 1 height 8
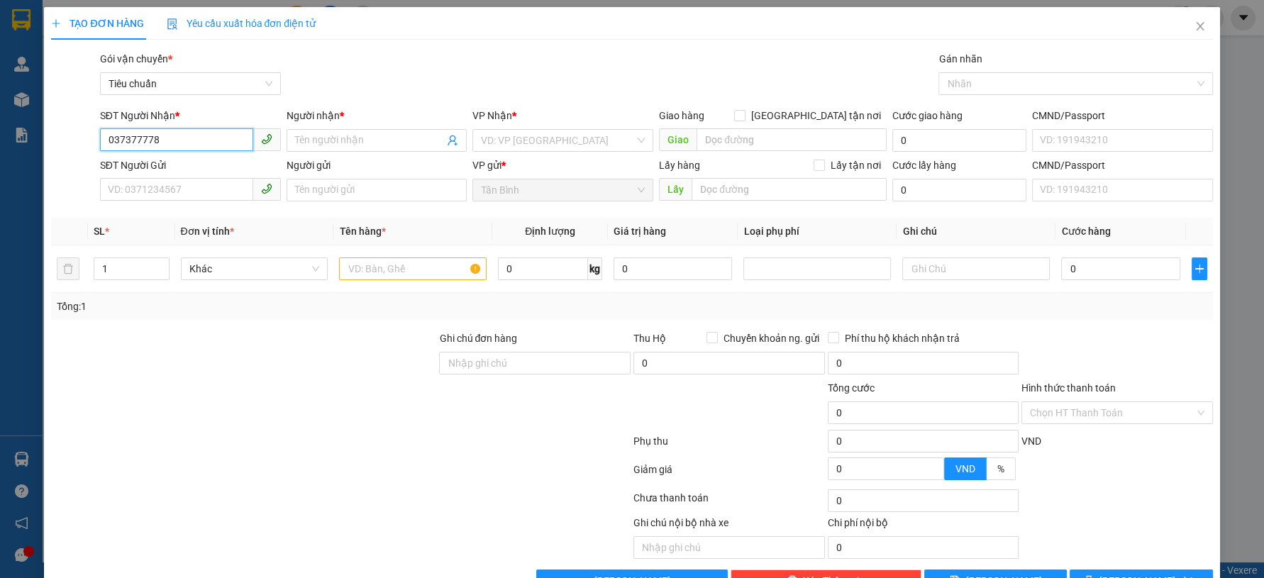
type input "0373777783"
click at [186, 136] on input "0373777783" at bounding box center [176, 139] width 153 height 23
click at [191, 168] on div "0373777783 - A KHÁNH" at bounding box center [188, 169] width 162 height 16
type input "A KHÁNH"
type input "0373777783"
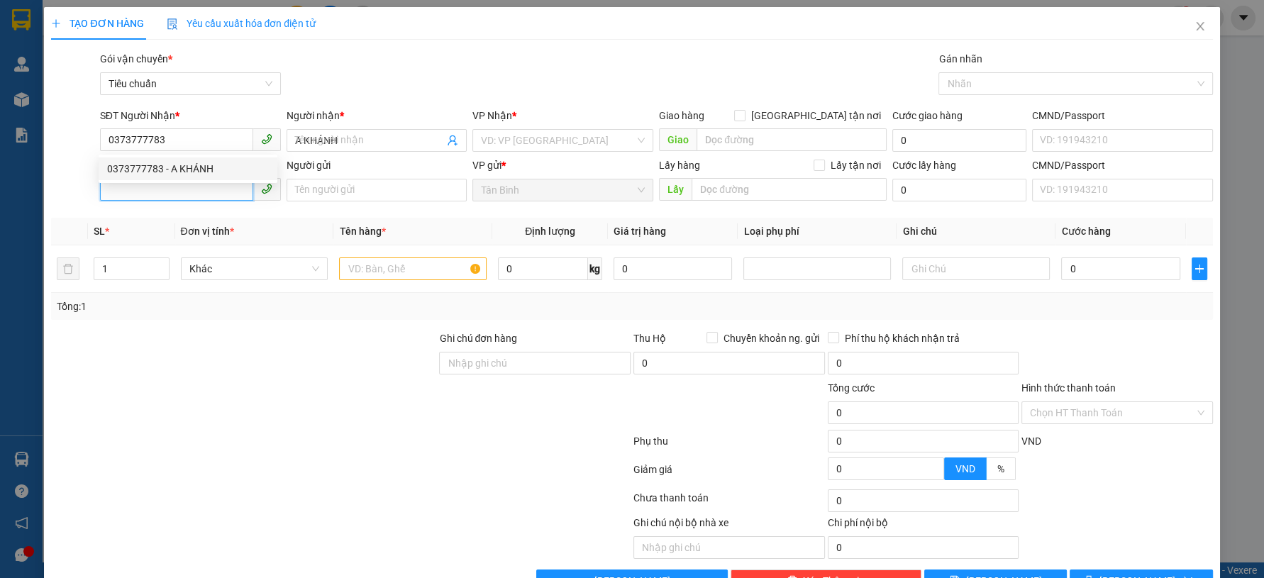
type input "60.000"
click at [194, 194] on input "SĐT Người Gửi" at bounding box center [176, 189] width 153 height 23
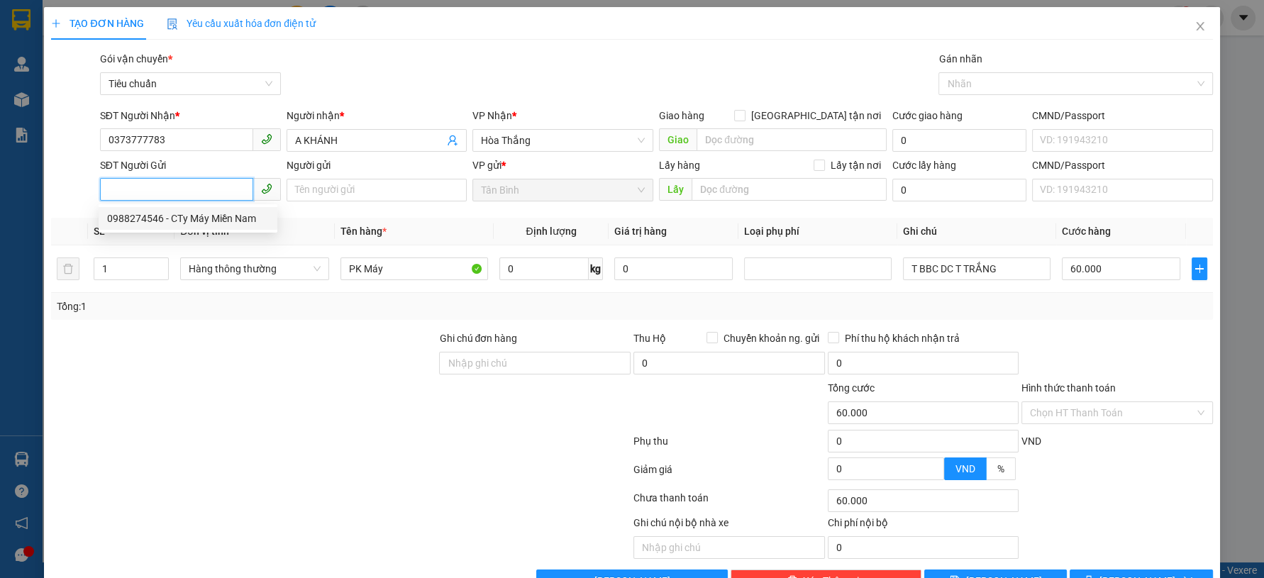
drag, startPoint x: 223, startPoint y: 218, endPoint x: 232, endPoint y: 216, distance: 9.6
click at [223, 218] on div "0988274546 - CTy Máy Miền Nam" at bounding box center [188, 219] width 162 height 16
type input "0988274546"
type input "CTy Máy Miền Nam"
click at [267, 380] on div at bounding box center [244, 405] width 388 height 50
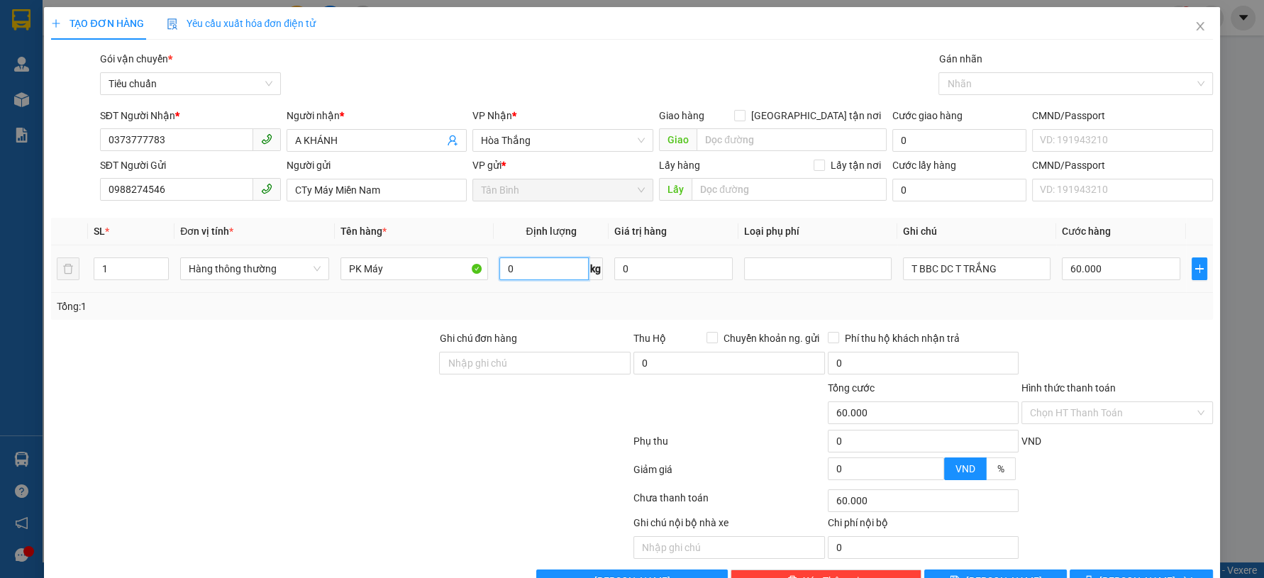
click at [514, 264] on input "0" at bounding box center [544, 268] width 90 height 23
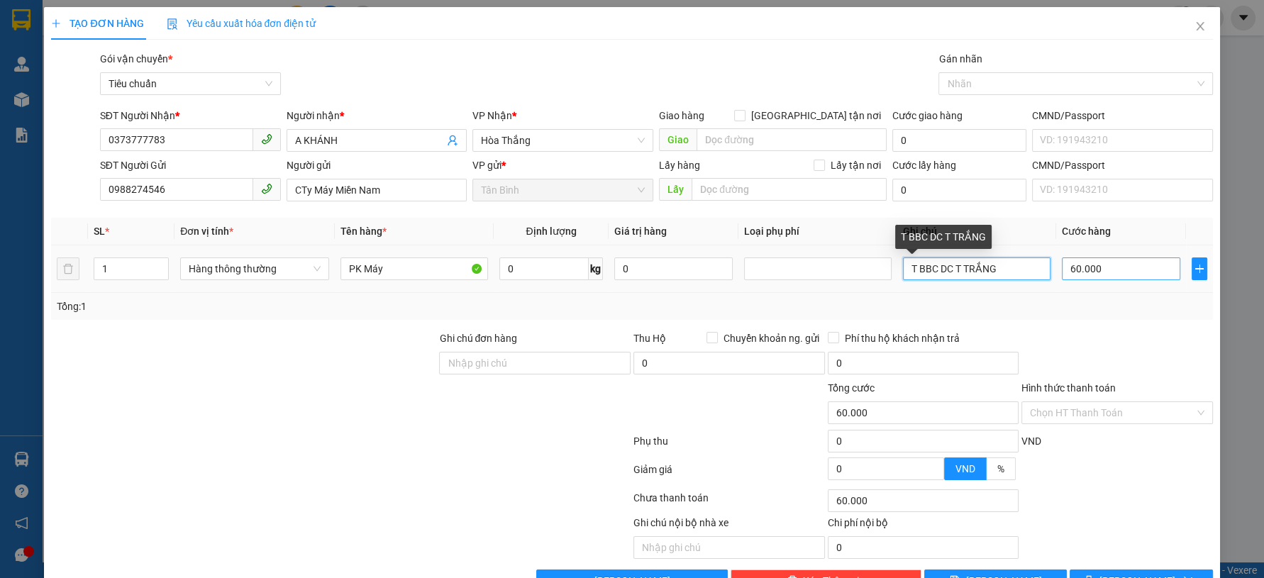
drag, startPoint x: 932, startPoint y: 270, endPoint x: 1083, endPoint y: 269, distance: 150.3
click at [1084, 269] on tr "1 Hàng thông thường PK Máy 0 kg 0 T BBC DC T TRẮNG 60.000" at bounding box center [631, 269] width 1161 height 48
type input "0"
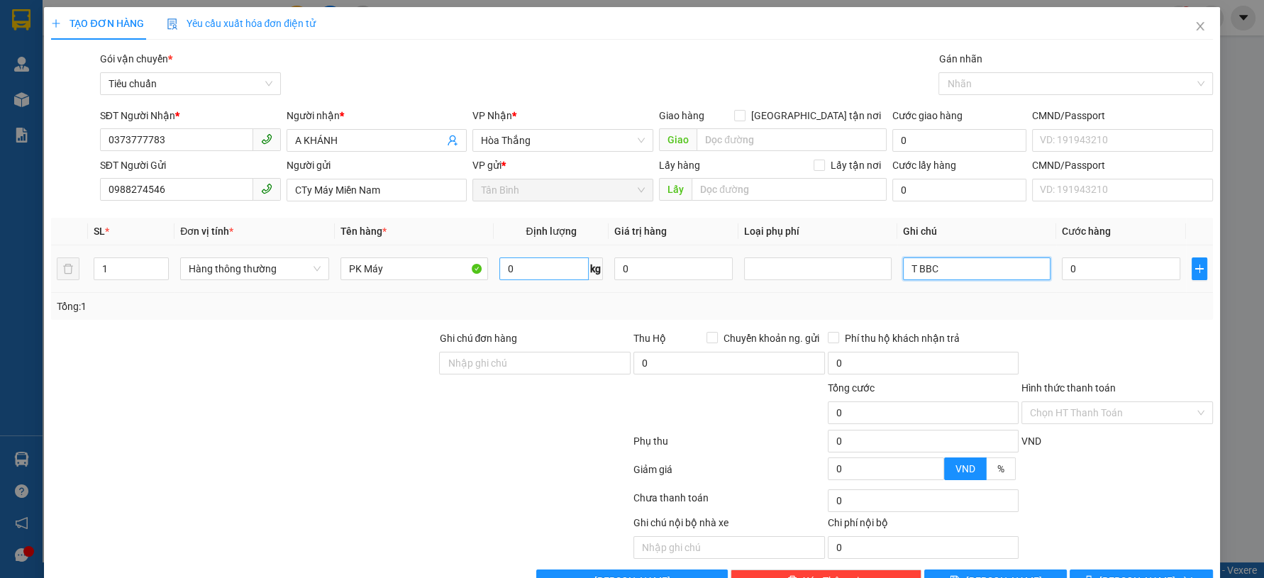
type input "T BBC"
click at [535, 264] on input "0" at bounding box center [544, 268] width 90 height 23
type input "10"
drag, startPoint x: 143, startPoint y: 427, endPoint x: 627, endPoint y: 411, distance: 483.9
click at [144, 427] on div at bounding box center [244, 405] width 388 height 50
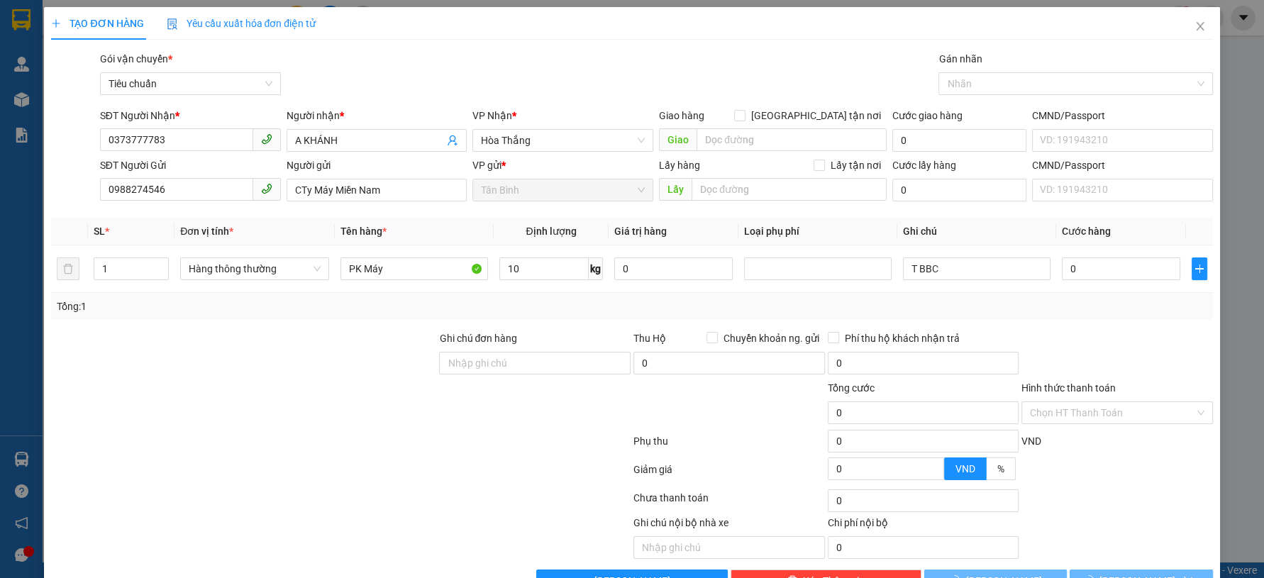
type input "40.000"
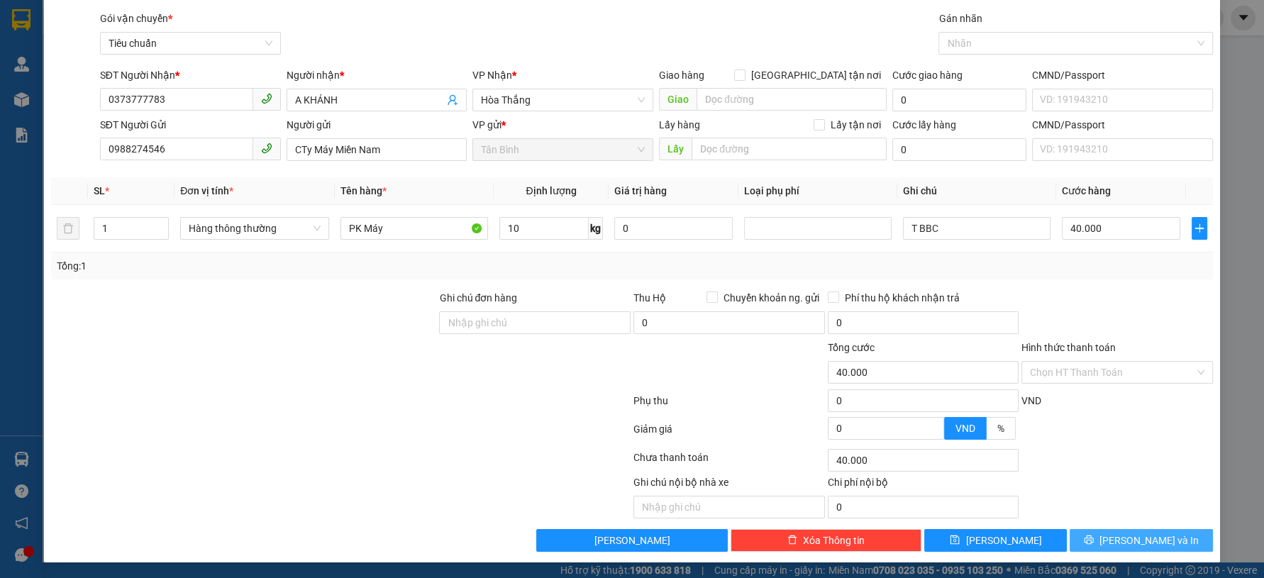
click at [1093, 535] on icon "printer" at bounding box center [1089, 540] width 10 height 10
drag, startPoint x: 1101, startPoint y: 533, endPoint x: 670, endPoint y: 197, distance: 546.1
click at [1095, 527] on div "Transit Pickup Surcharge Ids Transit Deliver Surcharge Ids Transit Deliver Surc…" at bounding box center [631, 281] width 1161 height 541
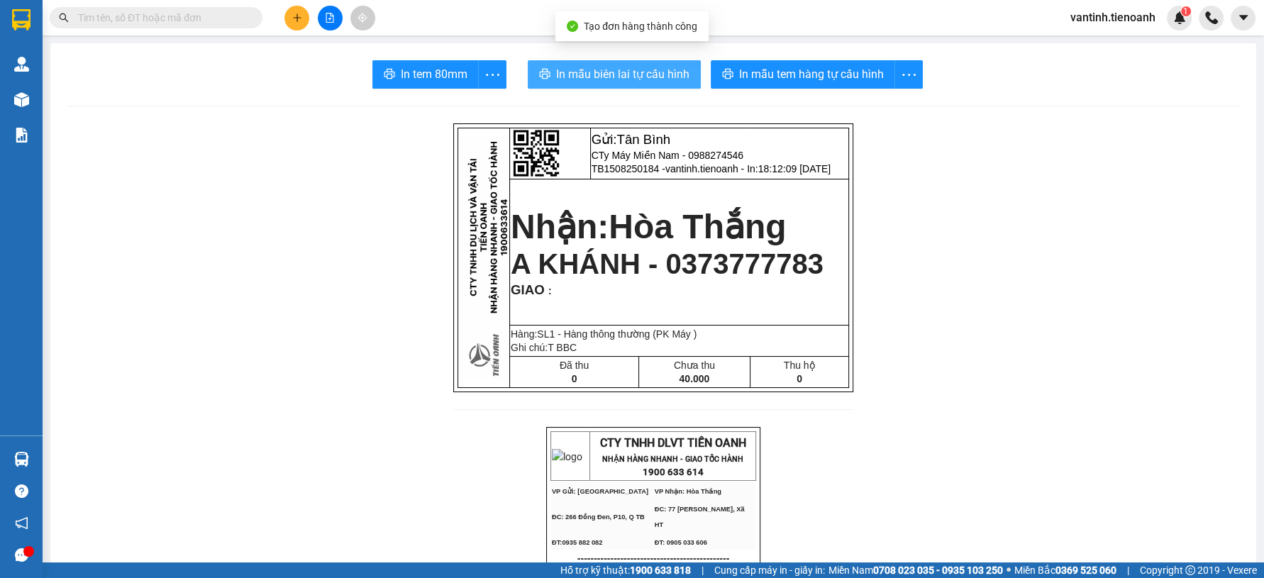
click at [653, 69] on span "In mẫu biên lai tự cấu hình" at bounding box center [622, 74] width 133 height 18
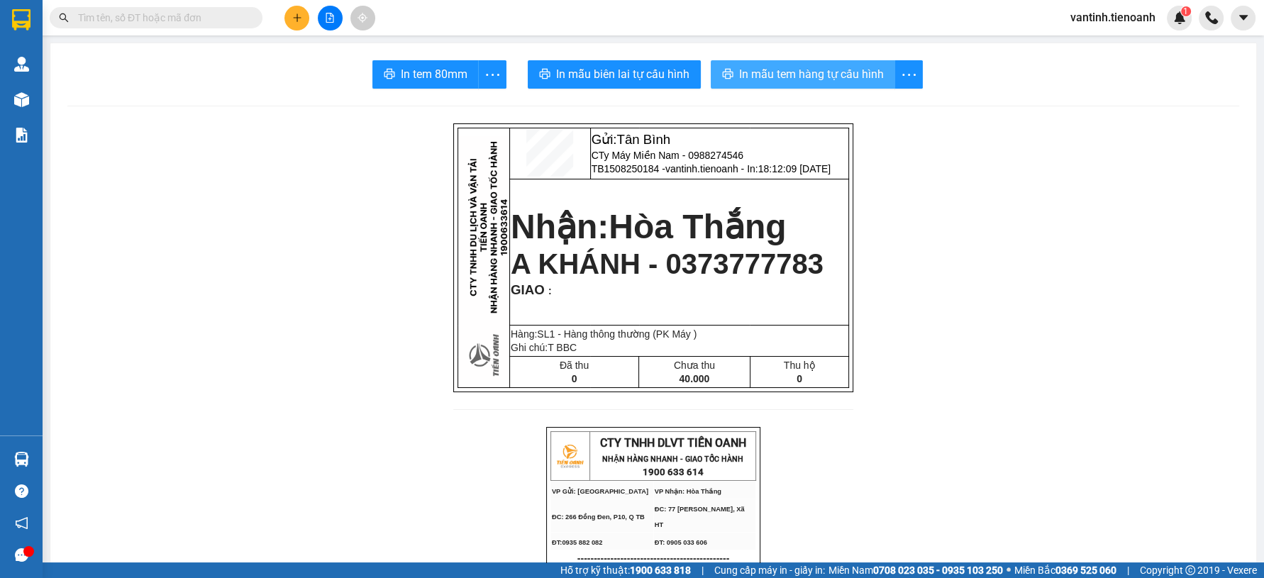
click at [772, 71] on span "In mẫu tem hàng tự cấu hình" at bounding box center [811, 74] width 145 height 18
click at [295, 13] on icon "plus" at bounding box center [297, 18] width 10 height 10
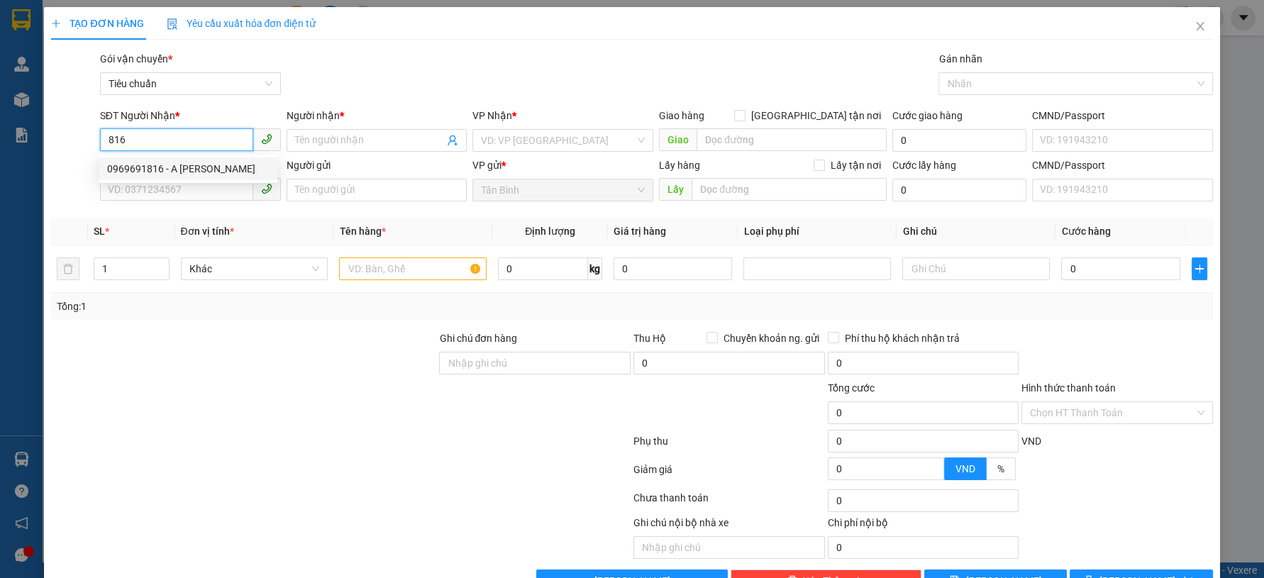
click at [172, 165] on div "0969691816 - A [PERSON_NAME]" at bounding box center [188, 169] width 162 height 16
type input "0969691816"
type input "A [PERSON_NAME]"
type input "0969691816"
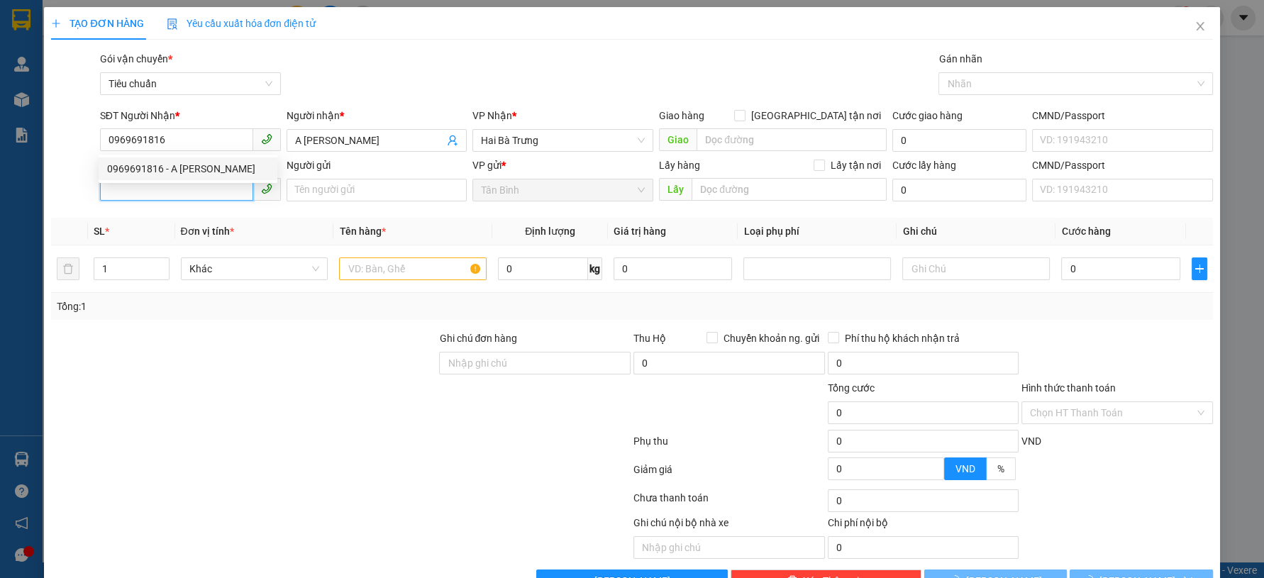
type input "50.000"
click at [177, 193] on input "SĐT Người Gửi" at bounding box center [176, 189] width 153 height 23
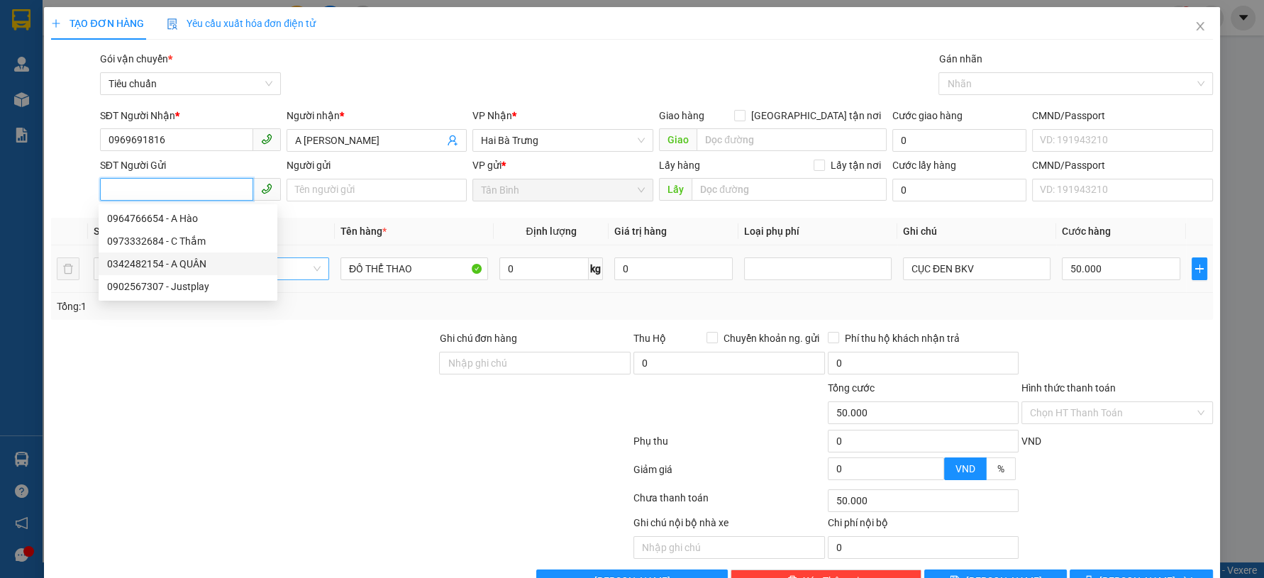
drag, startPoint x: 191, startPoint y: 259, endPoint x: 204, endPoint y: 260, distance: 12.8
click at [191, 259] on div "0342482154 - A QUÂN" at bounding box center [188, 264] width 162 height 16
type input "0342482154"
type input "A QUÂN"
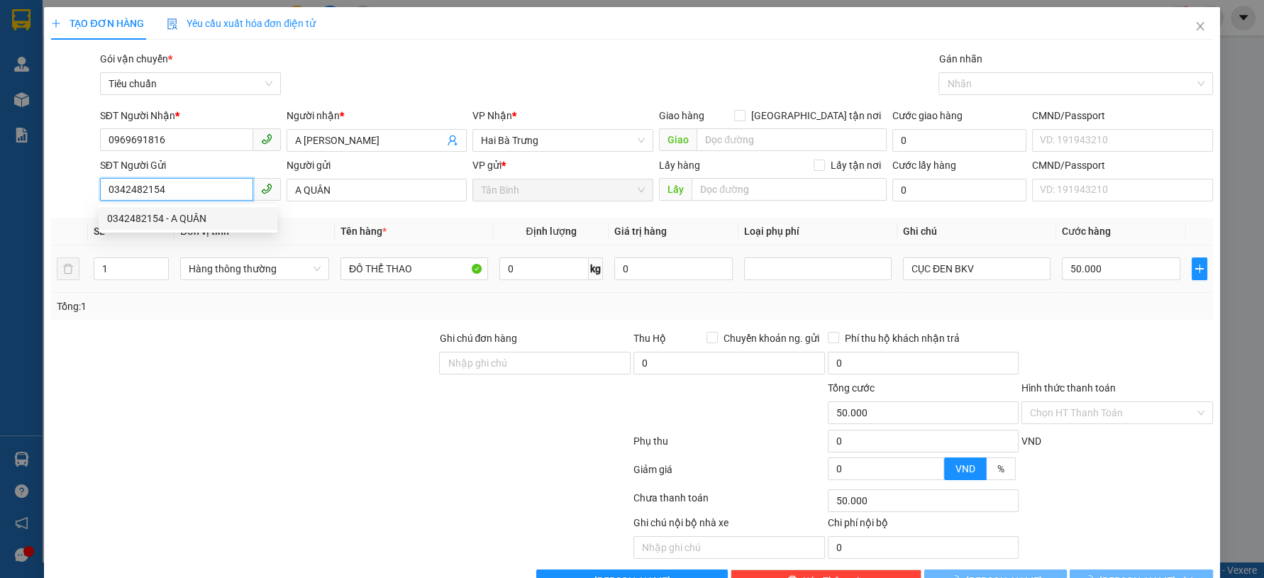
type input "40.000"
click at [253, 324] on div "Transit Pickup Surcharge Ids Transit Deliver Surcharge Ids Transit Deliver Surc…" at bounding box center [631, 321] width 1161 height 541
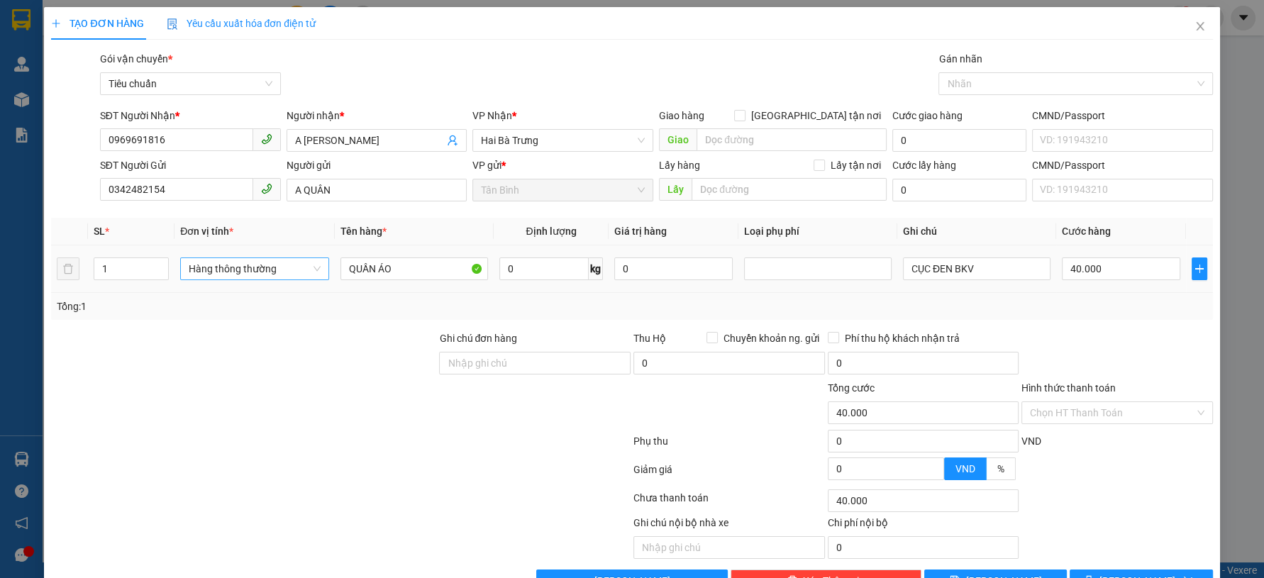
click at [265, 257] on div "Hàng thông thường" at bounding box center [254, 268] width 149 height 23
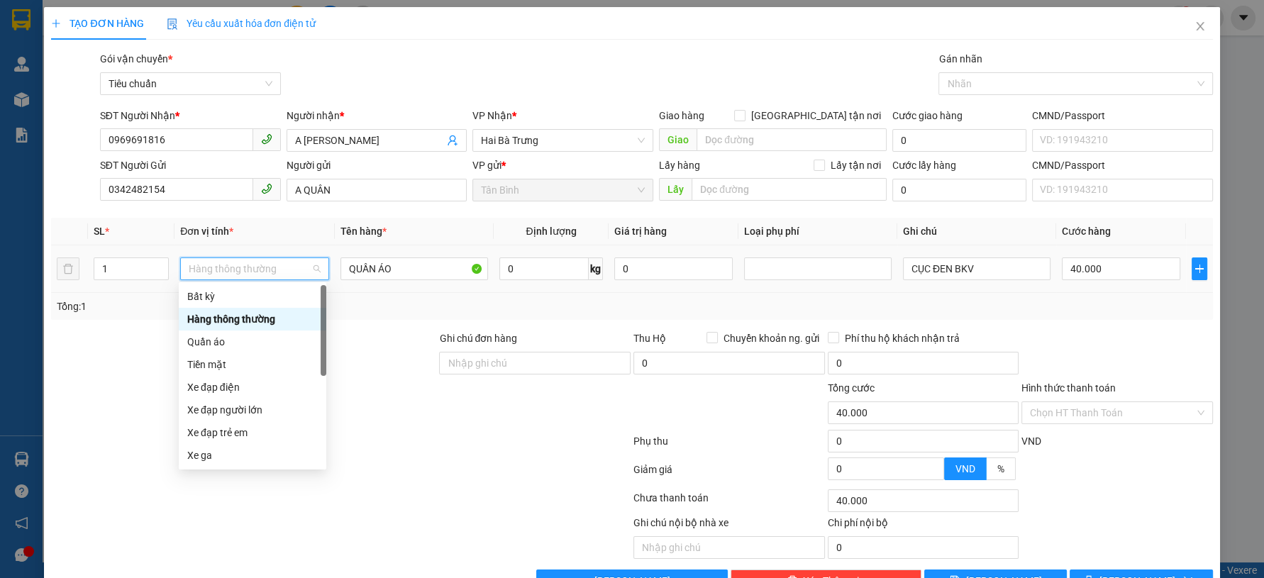
click at [262, 267] on span "Hàng thông thường" at bounding box center [255, 268] width 132 height 21
click at [218, 338] on div "Quần áo" at bounding box center [252, 342] width 130 height 16
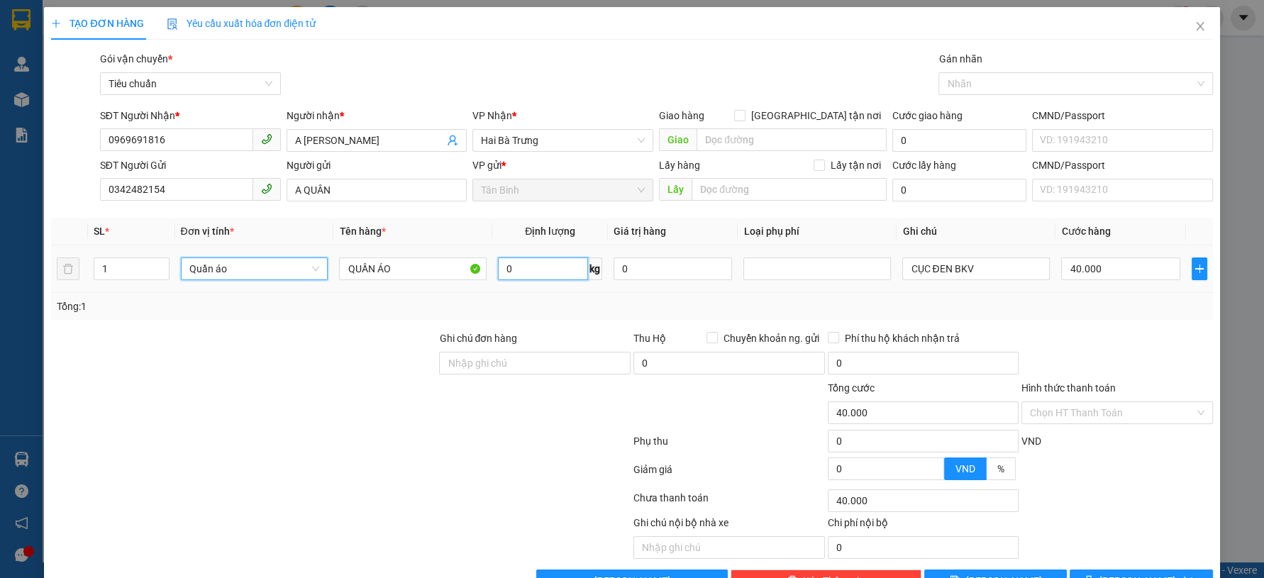
click at [506, 265] on input "0" at bounding box center [543, 268] width 90 height 23
type input "0"
type input "25"
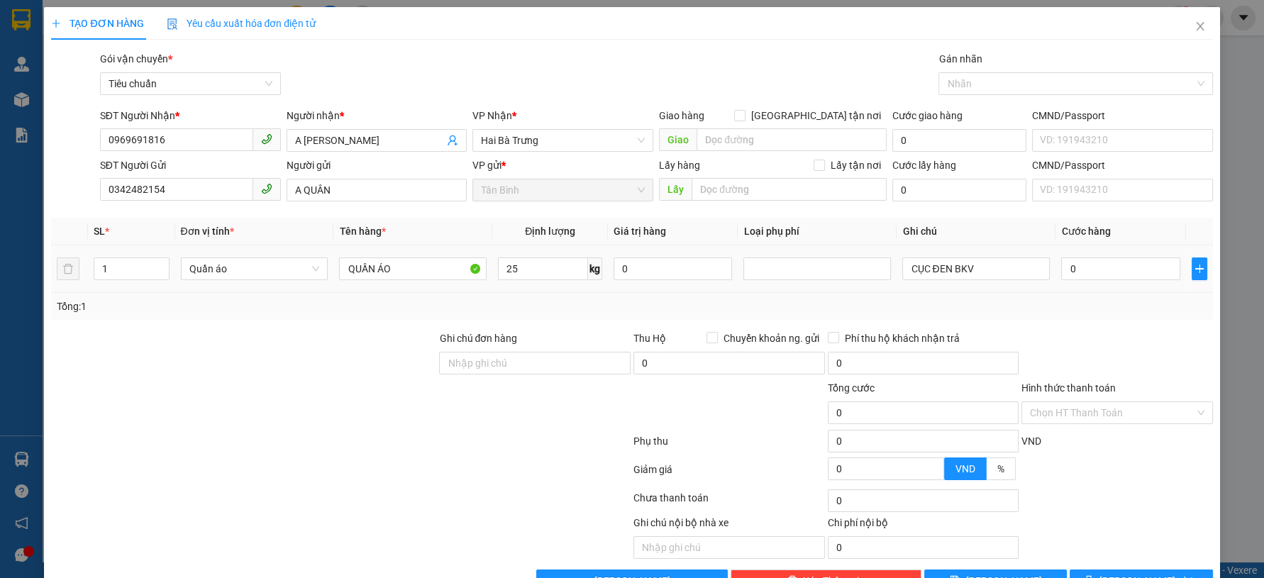
drag, startPoint x: 228, startPoint y: 336, endPoint x: 856, endPoint y: 248, distance: 634.4
click at [227, 336] on div at bounding box center [244, 355] width 388 height 50
type input "65.000"
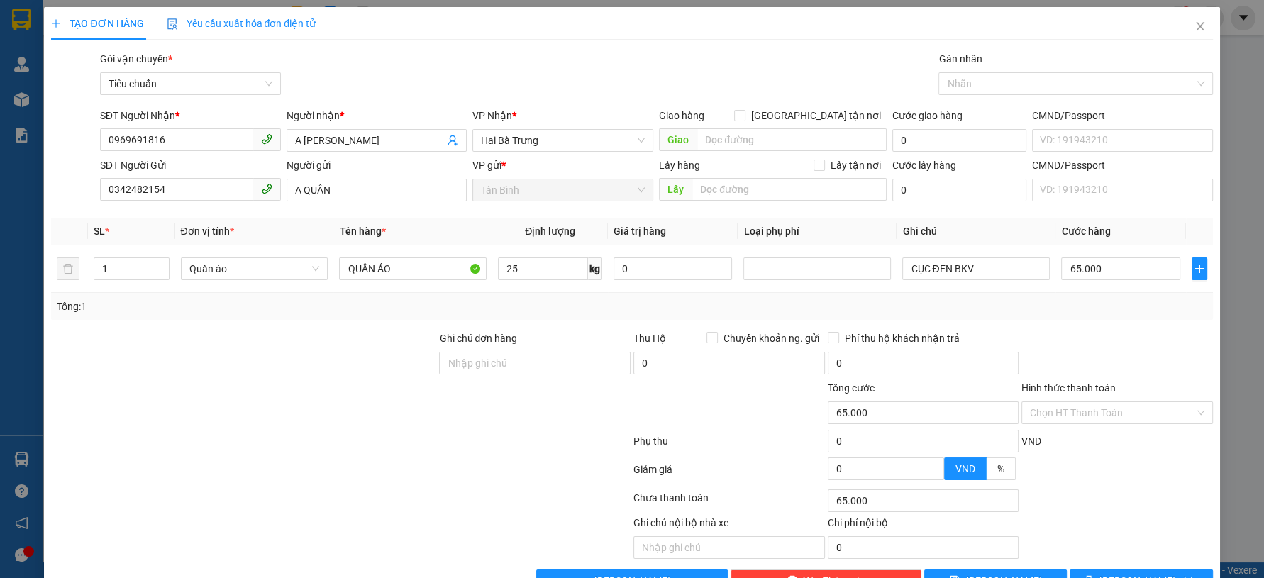
click at [1081, 361] on div at bounding box center [1117, 355] width 194 height 50
type input "7"
drag, startPoint x: 1120, startPoint y: 260, endPoint x: 1118, endPoint y: 268, distance: 8.6
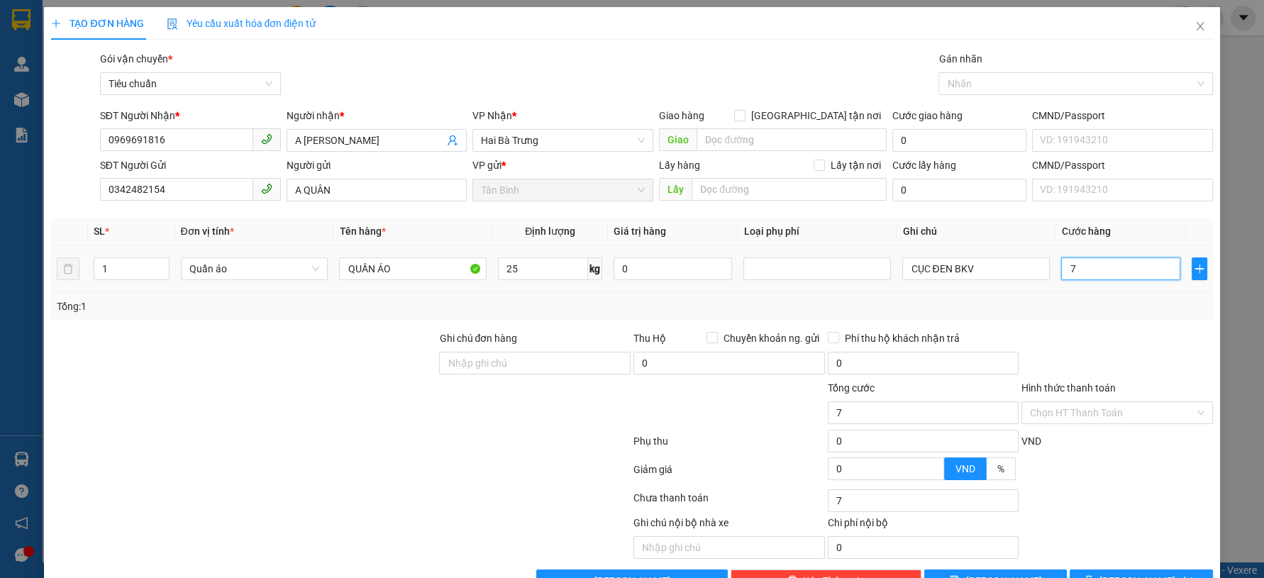
click at [1120, 262] on input "7" at bounding box center [1120, 268] width 118 height 23
type input "70"
type input "70.000"
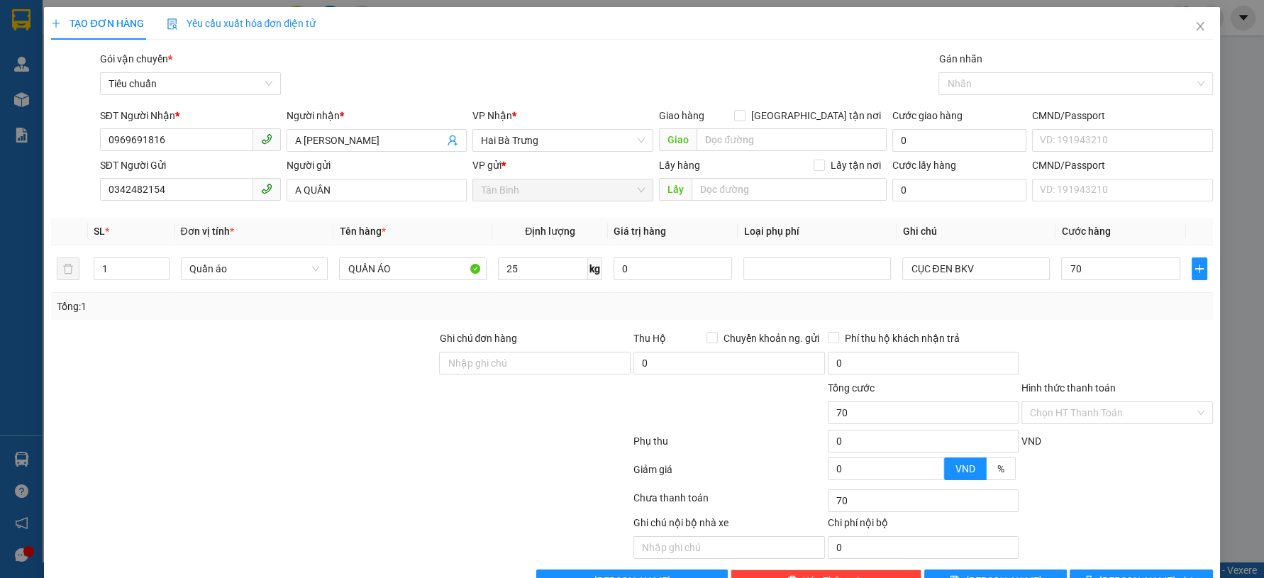
type input "70.000"
click at [1111, 324] on div "Transit Pickup Surcharge Ids Transit Deliver Surcharge Ids Transit Deliver Surc…" at bounding box center [631, 321] width 1161 height 541
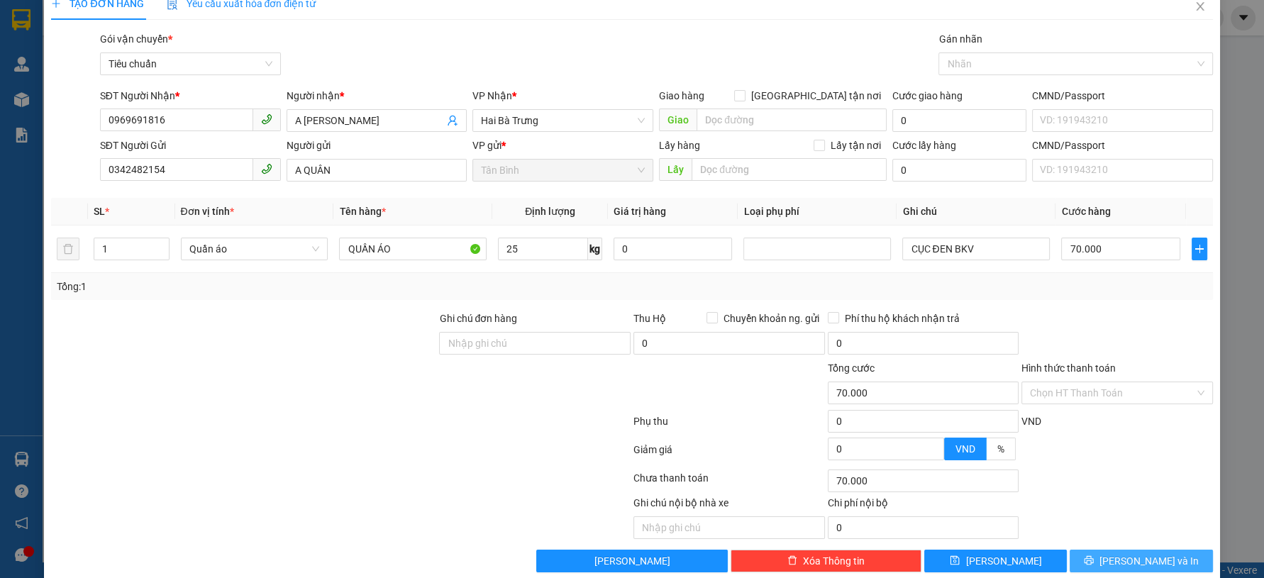
scroll to position [40, 0]
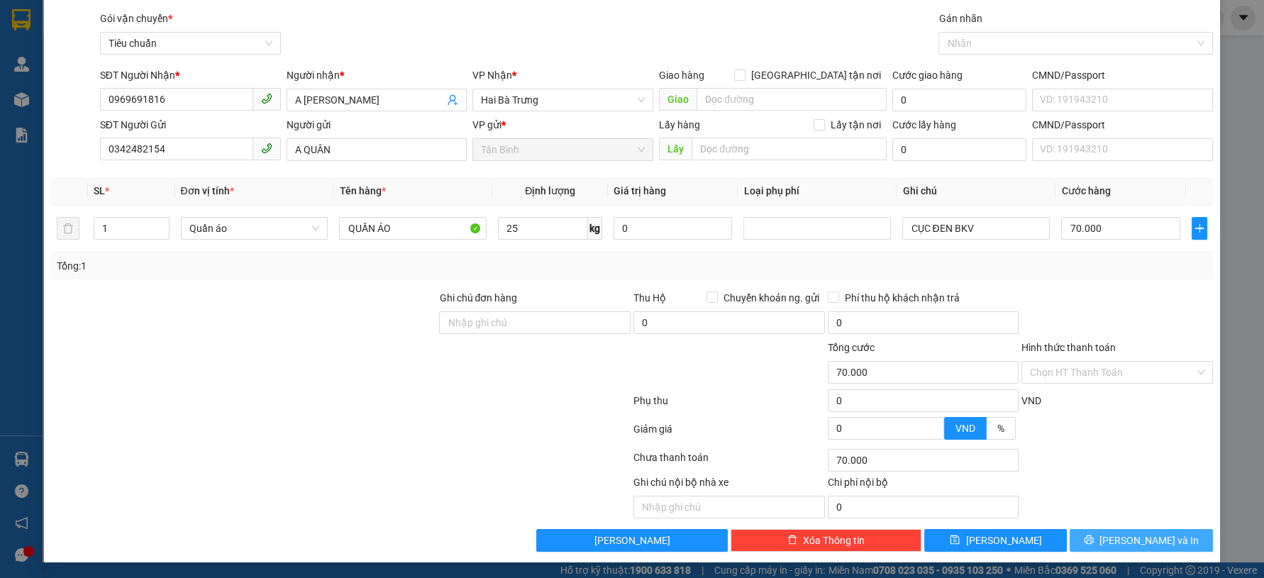
click at [1115, 547] on button "[PERSON_NAME] và In" at bounding box center [1140, 540] width 143 height 23
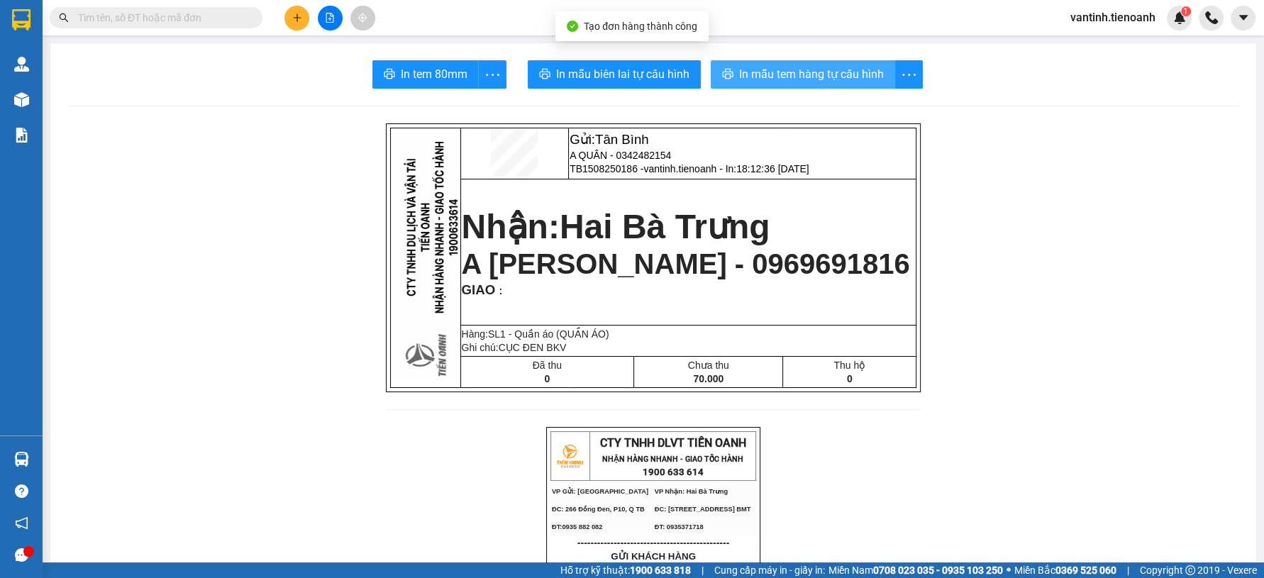
click at [761, 77] on span "In mẫu tem hàng tự cấu hình" at bounding box center [811, 74] width 145 height 18
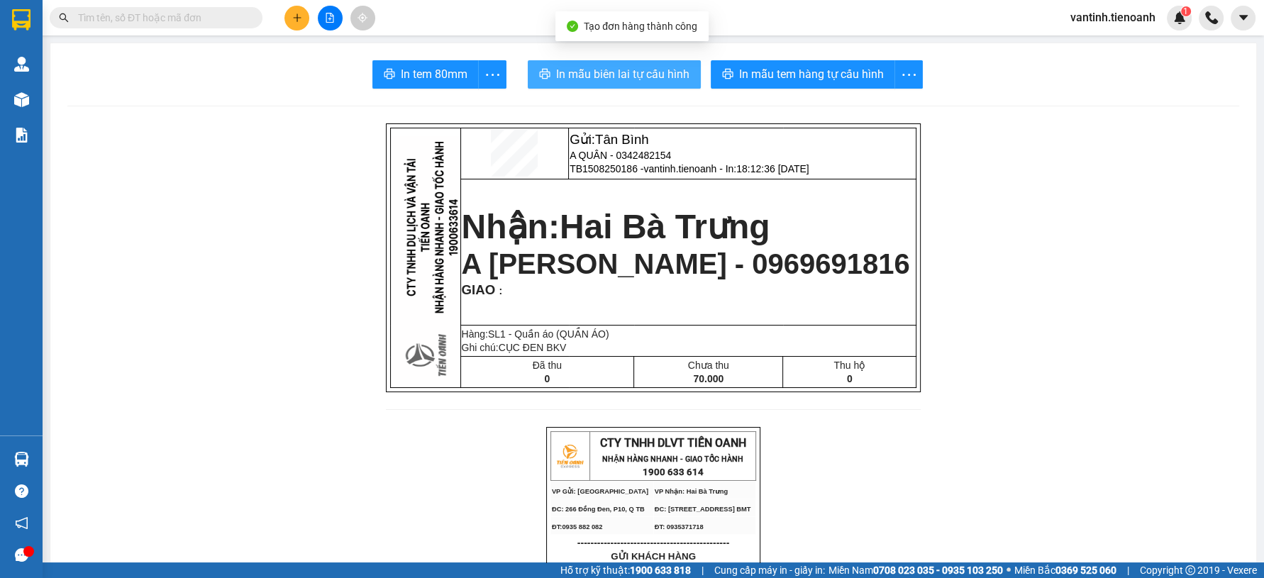
click at [598, 79] on span "In mẫu biên lai tự cấu hình" at bounding box center [622, 74] width 133 height 18
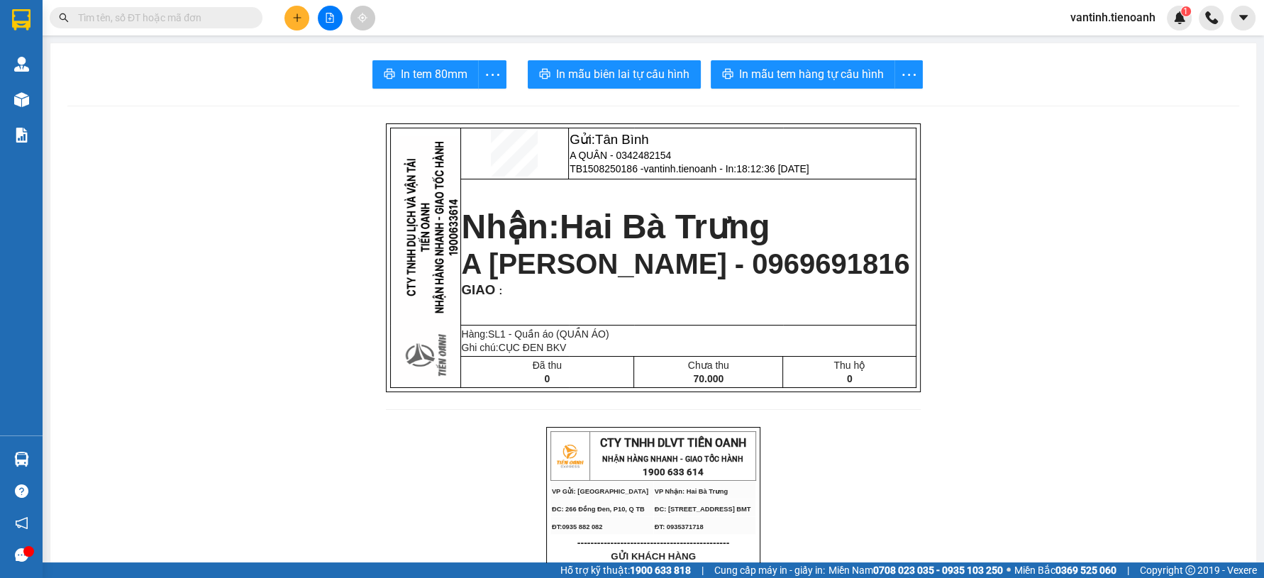
click at [282, 19] on div at bounding box center [330, 18] width 106 height 25
click at [286, 19] on button at bounding box center [296, 18] width 25 height 25
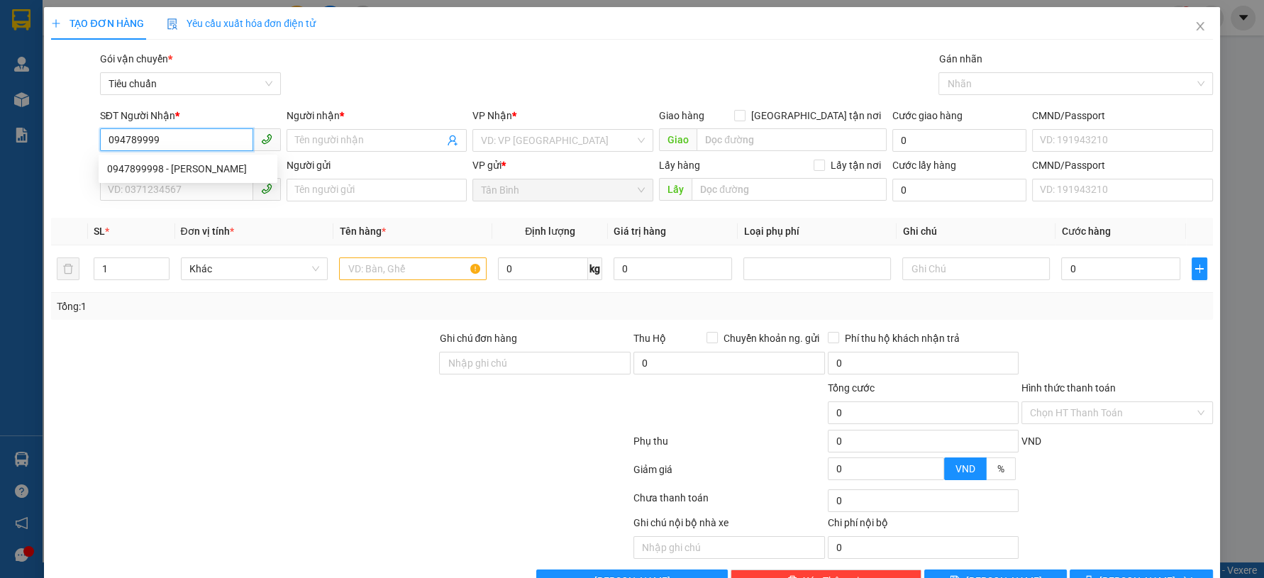
type input "0947899998"
drag, startPoint x: 197, startPoint y: 160, endPoint x: 190, endPoint y: 193, distance: 34.1
click at [197, 160] on div "0947899998 - [PERSON_NAME]" at bounding box center [188, 168] width 179 height 23
type input "[PERSON_NAME]"
type input "0947899998"
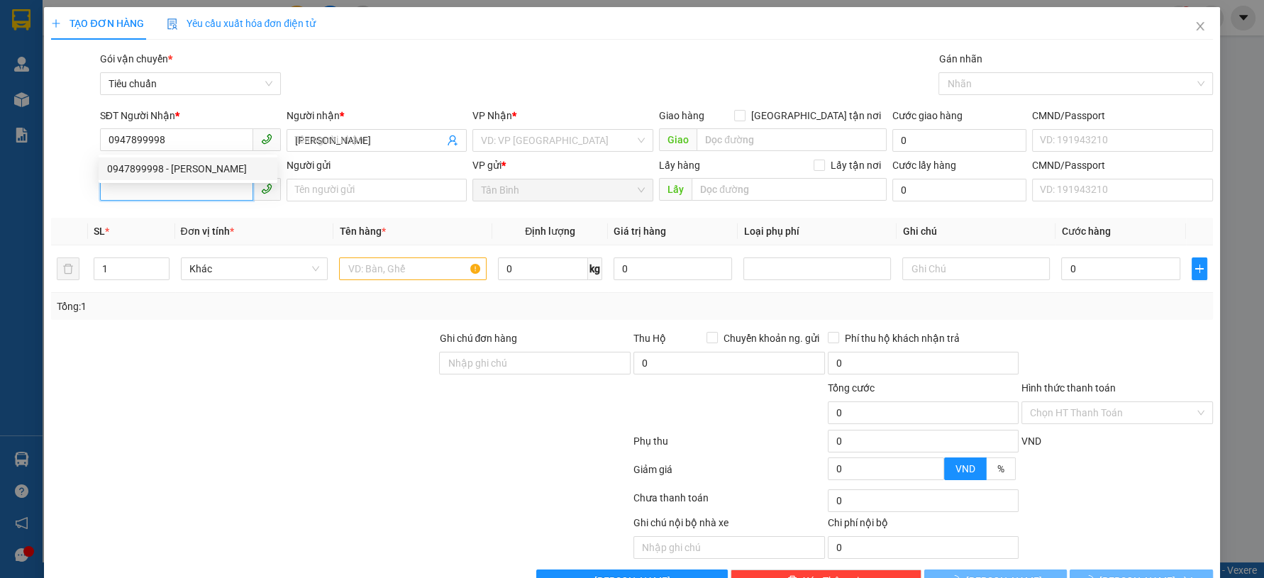
type input "30.000"
click at [190, 193] on input "SĐT Người Gửi" at bounding box center [176, 189] width 153 height 23
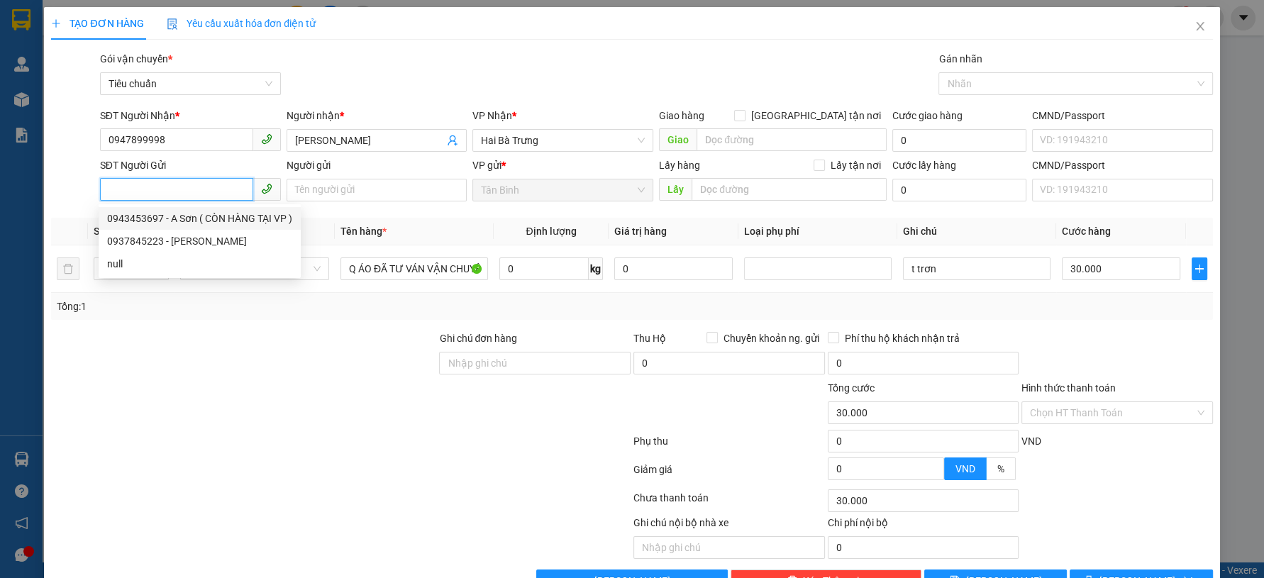
click at [225, 219] on div "0943453697 - A Sơn ( CÒN HÀNG TẠI VP )" at bounding box center [199, 219] width 185 height 16
type input "0943453697"
type input "A Sơn ( CÒN HÀNG TẠI VP )"
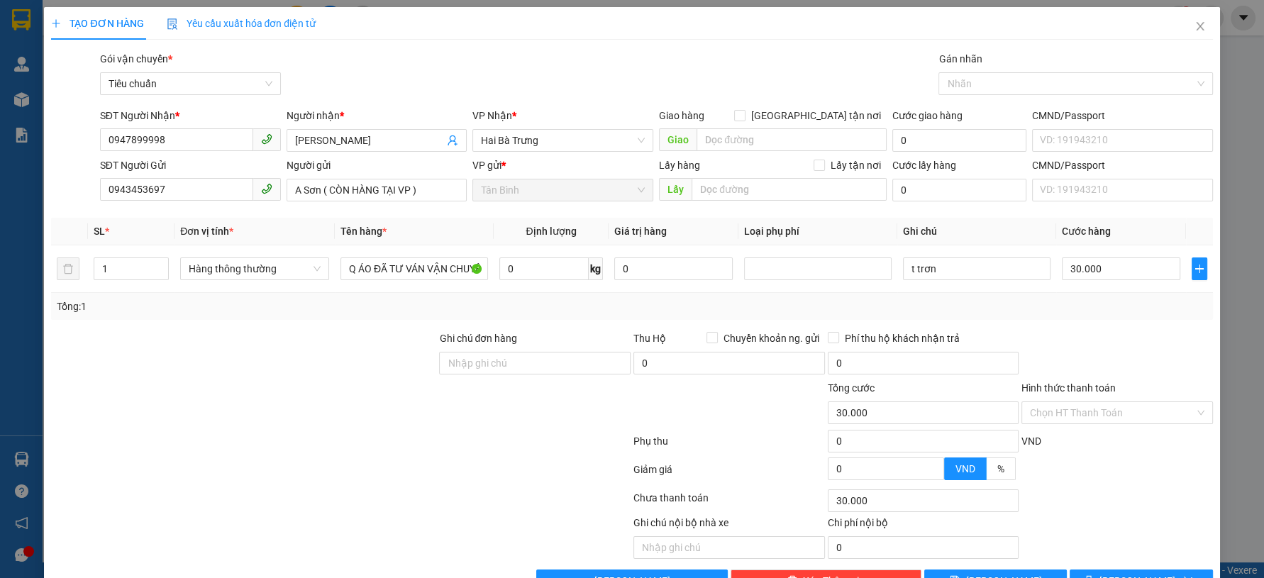
drag, startPoint x: 331, startPoint y: 365, endPoint x: 329, endPoint y: 246, distance: 119.1
click at [331, 364] on div at bounding box center [244, 355] width 388 height 50
click at [255, 265] on span "Hàng thông thường" at bounding box center [255, 268] width 132 height 21
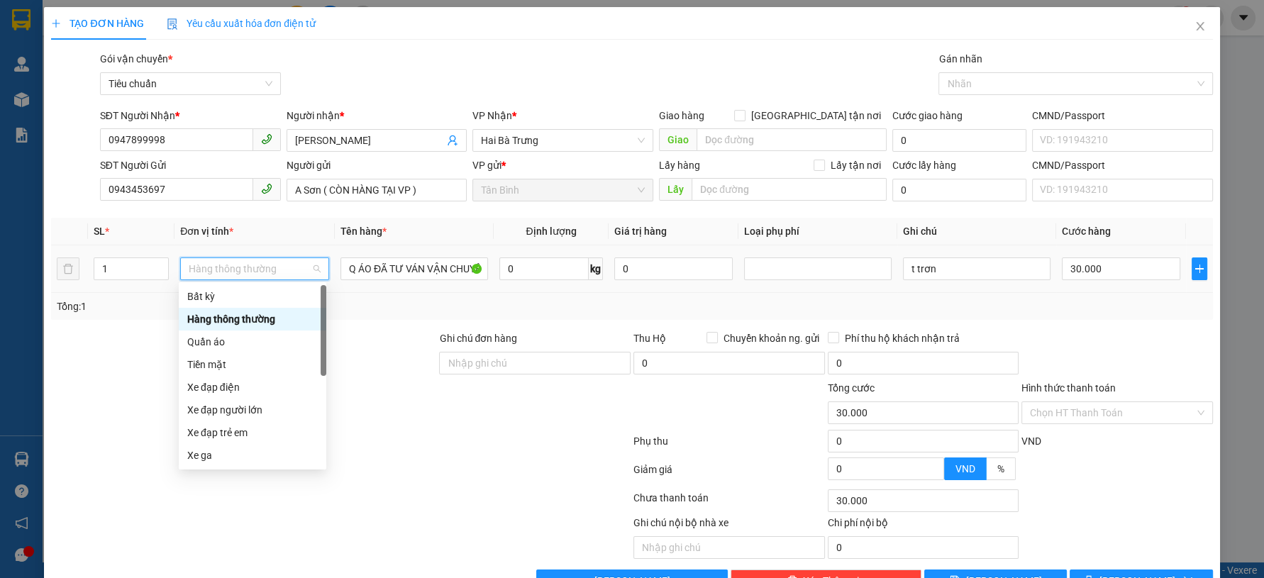
click at [257, 308] on div "Hàng thông thường" at bounding box center [252, 319] width 147 height 23
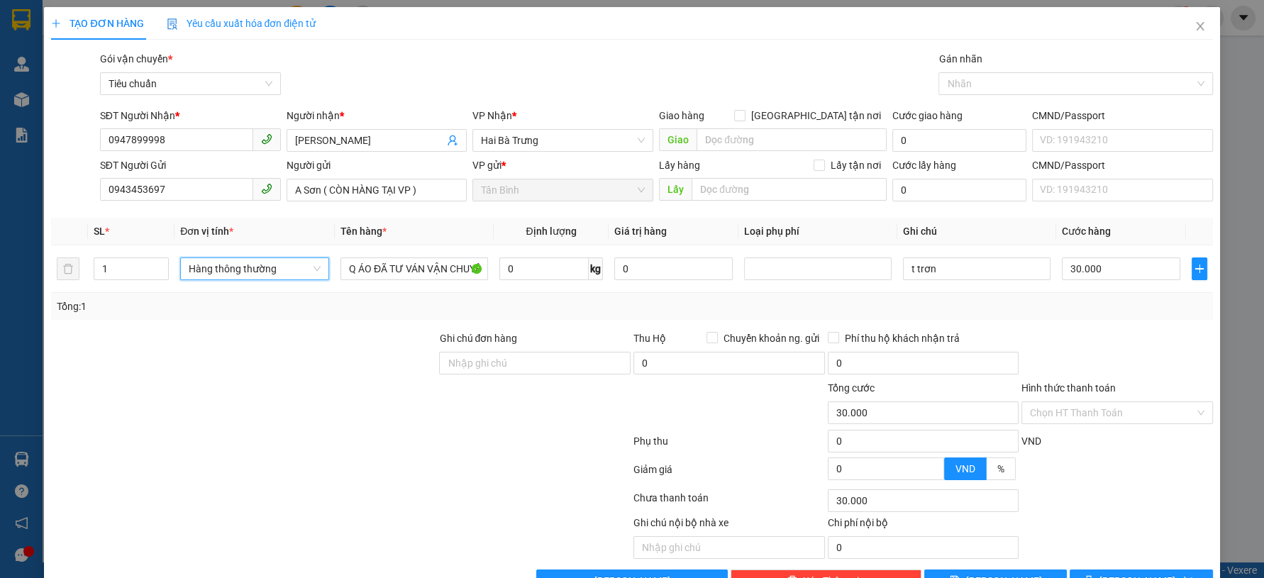
click at [398, 308] on div "Tổng: 1" at bounding box center [272, 307] width 431 height 16
click at [407, 278] on input "Q ÁO ĐÃ TƯ VÁN VẬN CHUYỂN" at bounding box center [413, 268] width 147 height 23
type input "0"
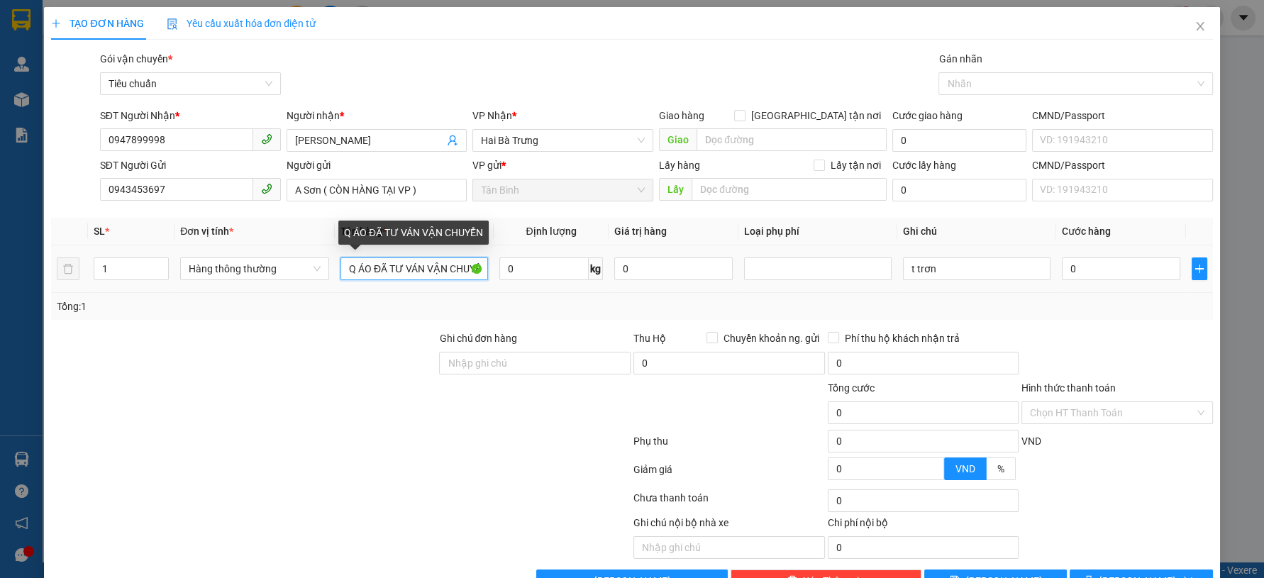
click at [411, 267] on input "Q ÁO ĐÃ TƯ VÁN VẬN CHUYỂN" at bounding box center [413, 268] width 147 height 23
type input "b"
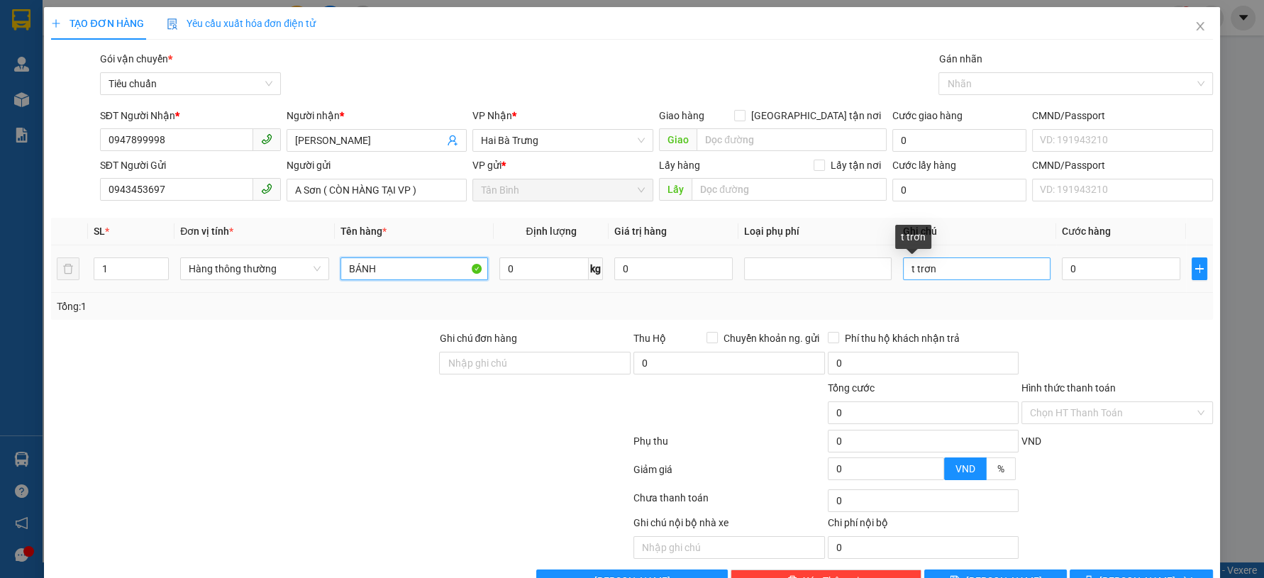
type input "BÁNH"
drag, startPoint x: 906, startPoint y: 272, endPoint x: 857, endPoint y: 281, distance: 49.1
click at [857, 281] on tr "1 Hàng thông thường BÁNH 0 kg 0 t trơn 0" at bounding box center [631, 269] width 1161 height 48
type input "TÚI GIẤY ĐỎ"
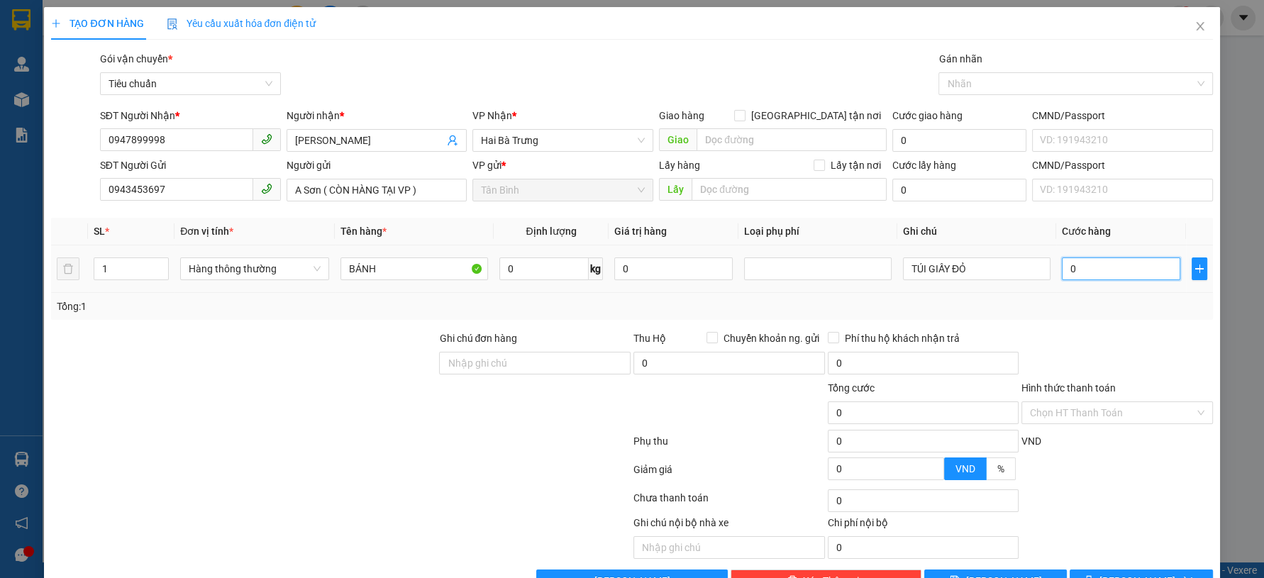
click at [1116, 275] on input "0" at bounding box center [1121, 268] width 118 height 23
type input "3"
type input "30"
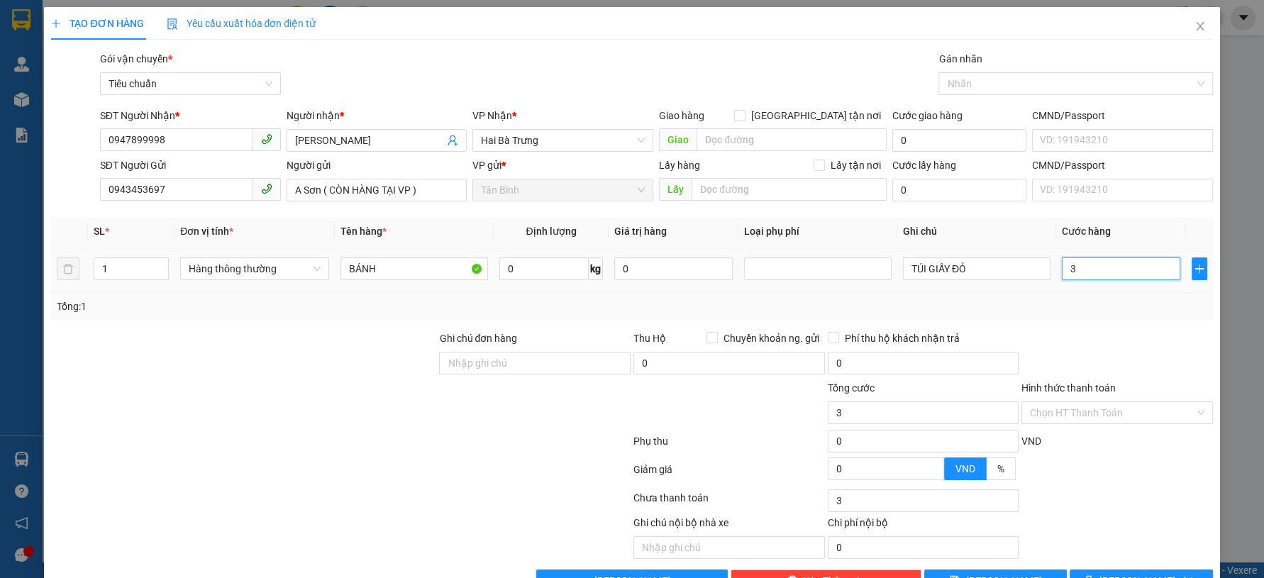
type input "30"
type input "30.000"
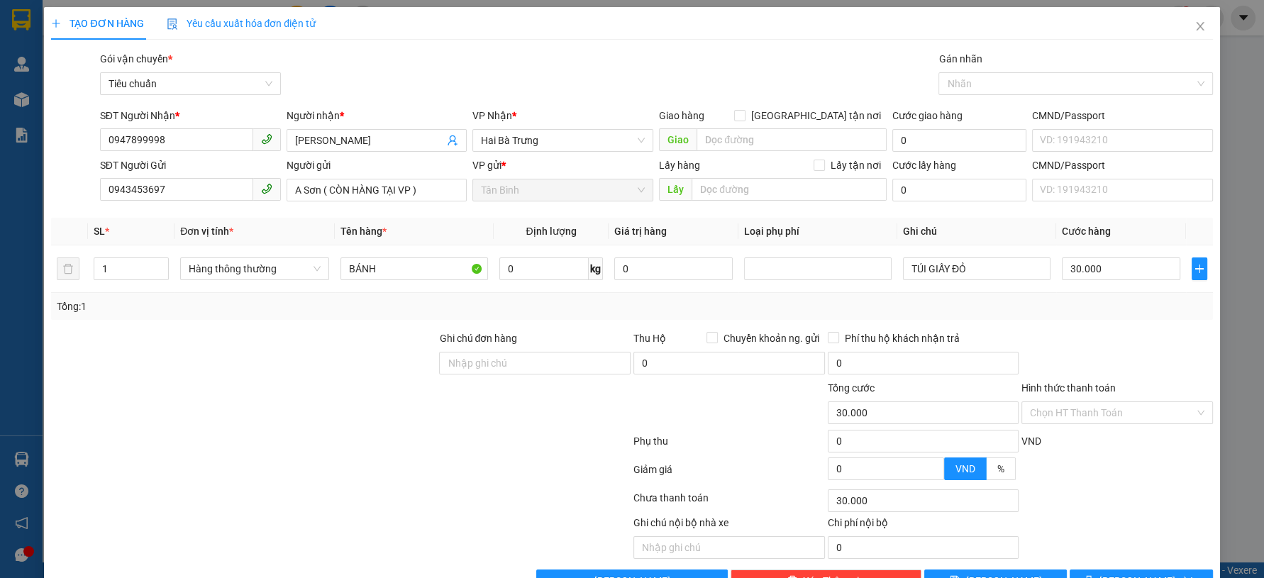
drag, startPoint x: 1108, startPoint y: 327, endPoint x: 1118, endPoint y: 396, distance: 70.1
click at [1110, 330] on div "Transit Pickup Surcharge Ids Transit Deliver Surcharge Ids Transit Deliver Surc…" at bounding box center [631, 321] width 1161 height 541
drag, startPoint x: 1110, startPoint y: 419, endPoint x: 1093, endPoint y: 438, distance: 25.1
click at [1107, 425] on div "Transit Pickup Surcharge Ids Transit Deliver Surcharge Ids Transit Deliver Surc…" at bounding box center [631, 321] width 1161 height 541
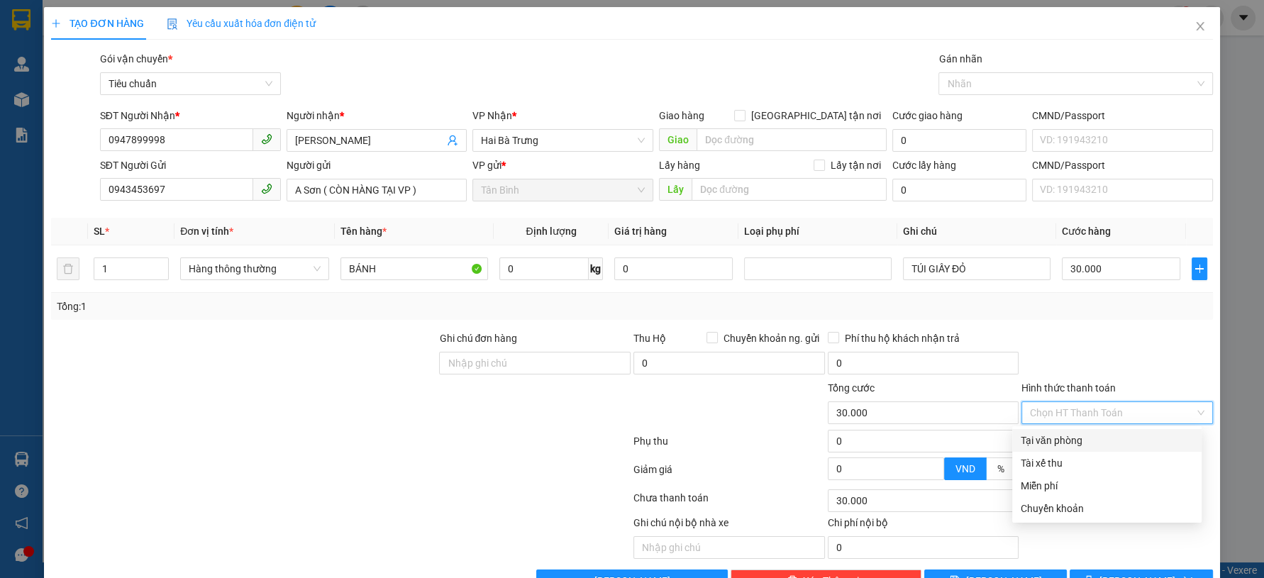
drag, startPoint x: 1080, startPoint y: 445, endPoint x: 1098, endPoint y: 458, distance: 22.3
click at [1079, 445] on div "Tại văn phòng" at bounding box center [1106, 441] width 172 height 16
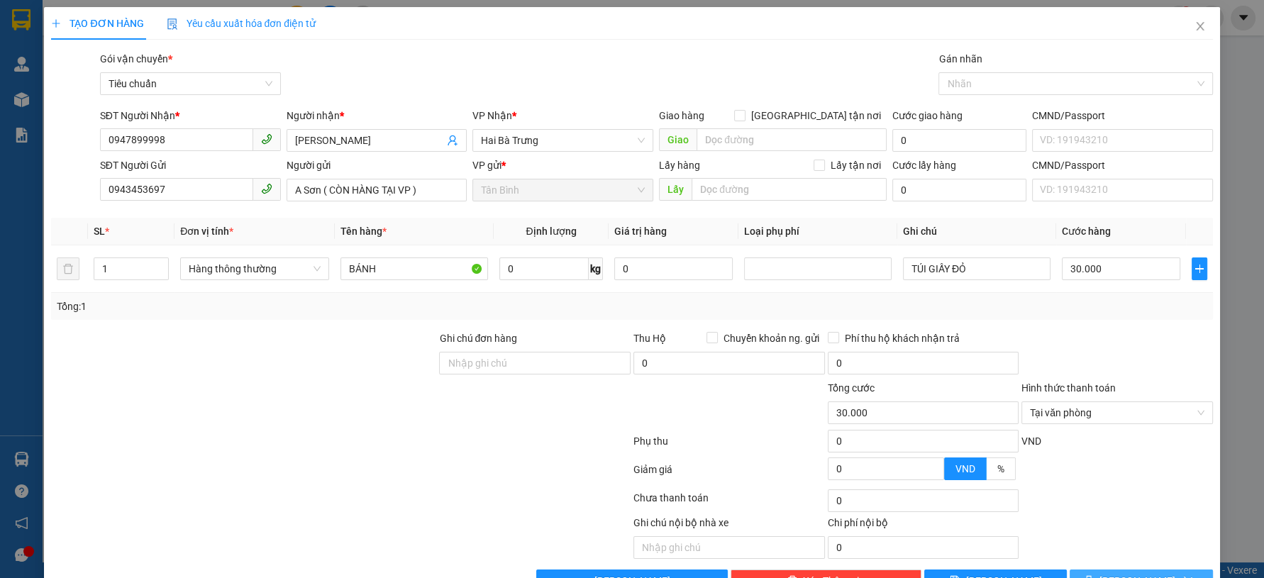
click at [1108, 569] on button "[PERSON_NAME] và In" at bounding box center [1140, 580] width 143 height 23
click at [1110, 571] on button "[PERSON_NAME] và In" at bounding box center [1140, 580] width 143 height 23
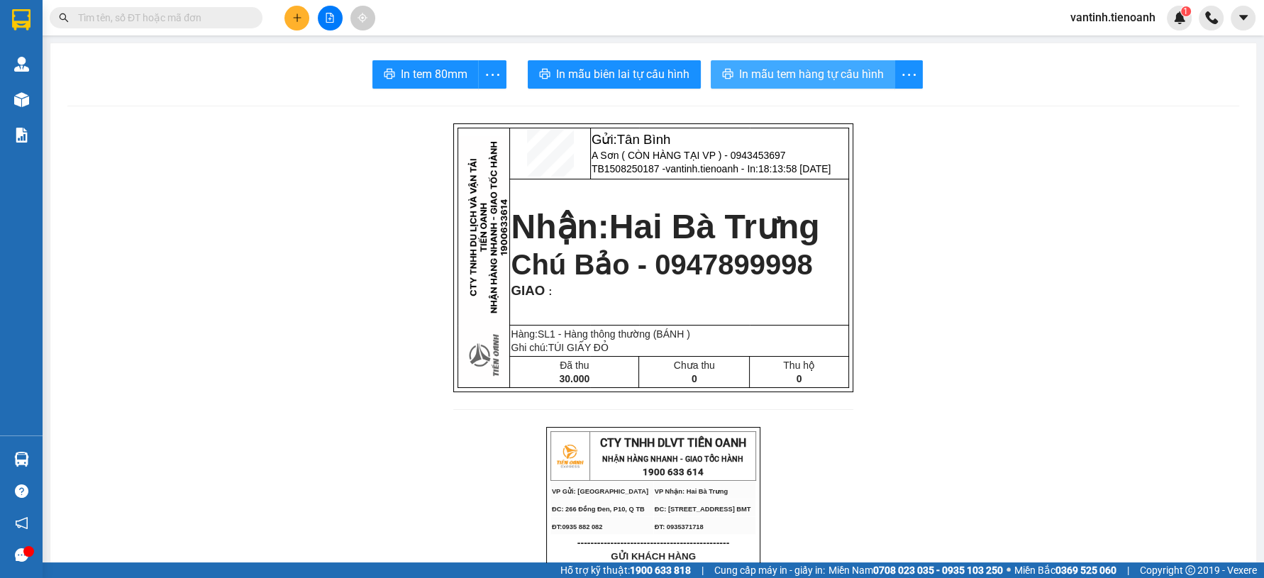
click at [779, 69] on span "In mẫu tem hàng tự cấu hình" at bounding box center [811, 74] width 145 height 18
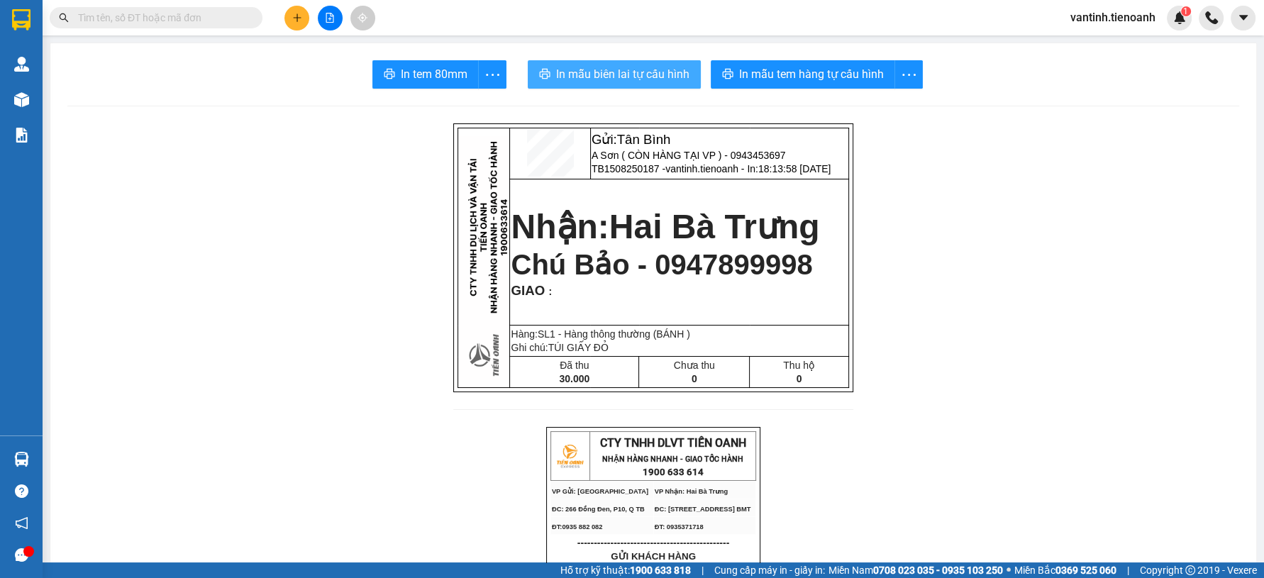
click at [609, 87] on button "In mẫu biên lai tự cấu hình" at bounding box center [614, 74] width 173 height 28
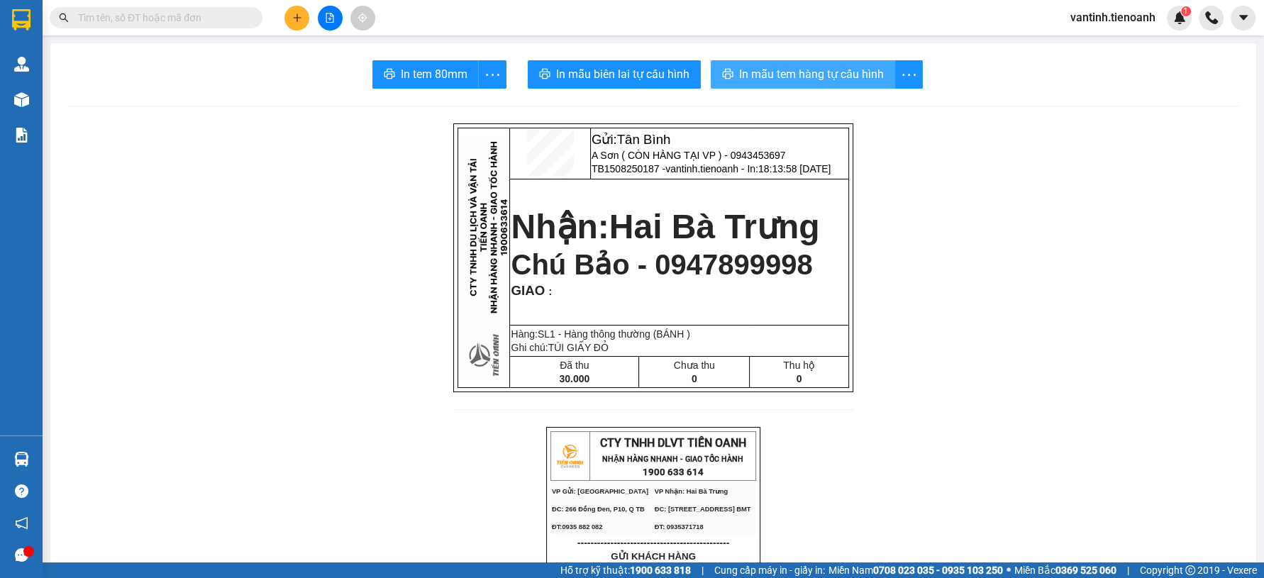
click at [825, 74] on span "In mẫu tem hàng tự cấu hình" at bounding box center [811, 74] width 145 height 18
click at [828, 78] on span "In mẫu tem hàng tự cấu hình" at bounding box center [811, 74] width 145 height 18
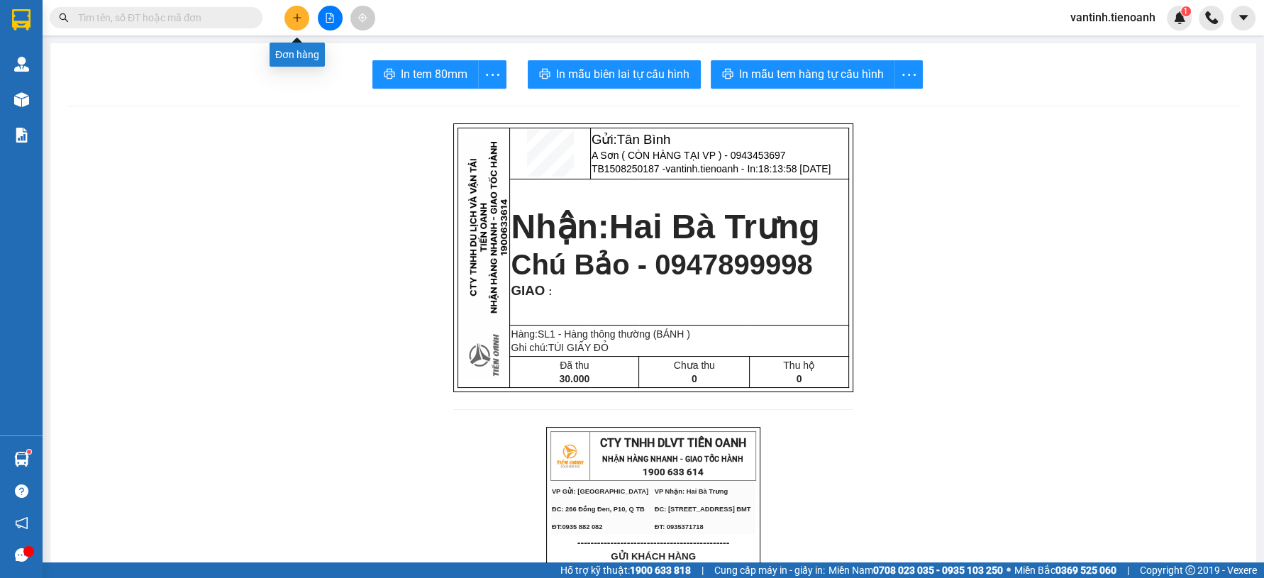
click at [301, 14] on icon "plus" at bounding box center [297, 18] width 10 height 10
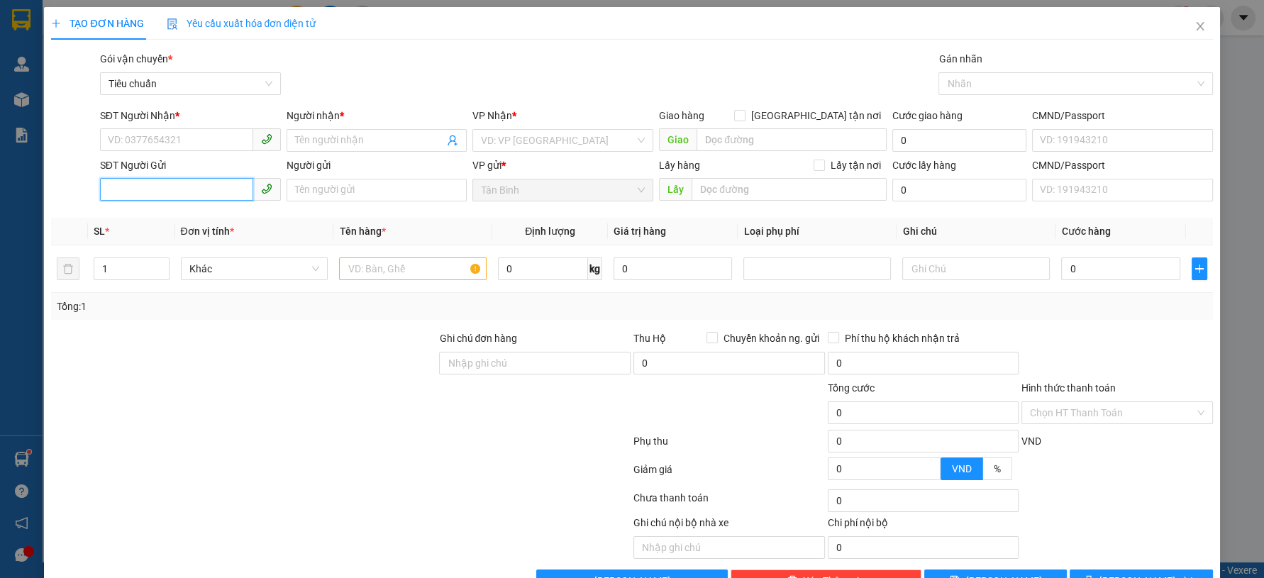
click at [206, 193] on input "SĐT Người Gửi" at bounding box center [176, 189] width 153 height 23
type input "6469"
click at [1194, 32] on icon "close" at bounding box center [1199, 26] width 11 height 11
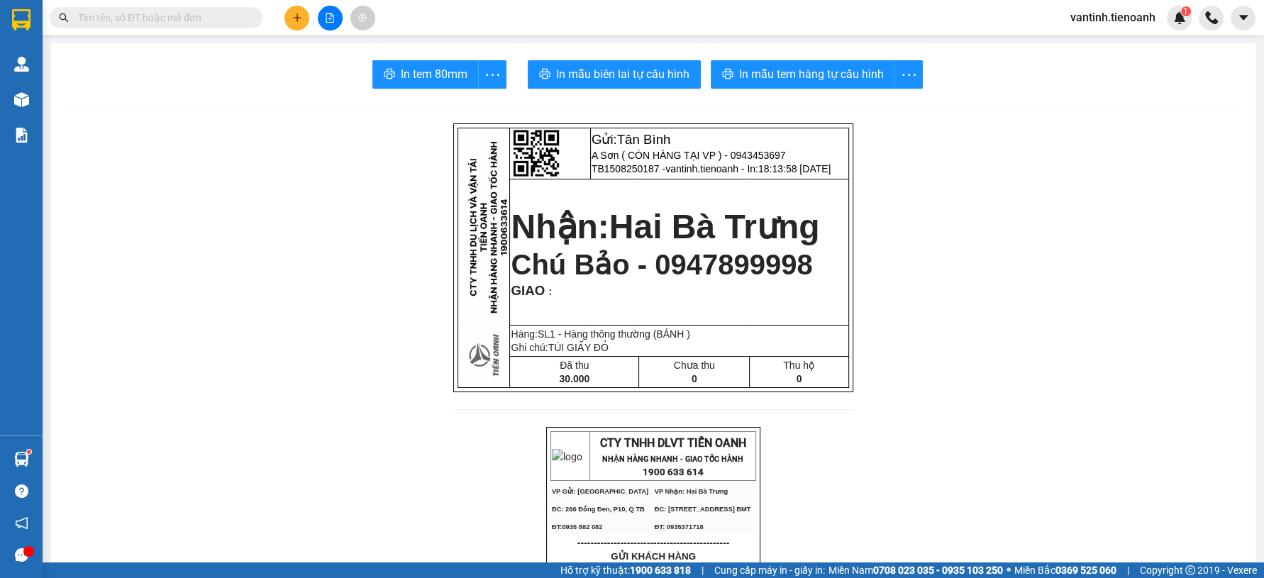
click at [296, 26] on button at bounding box center [296, 18] width 25 height 25
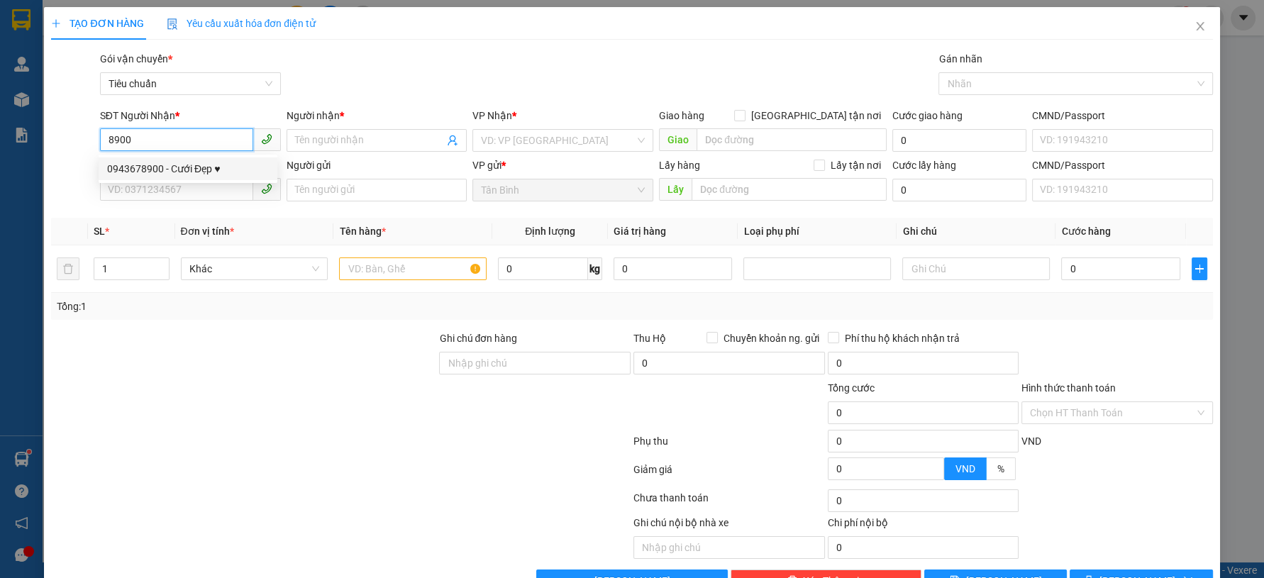
drag, startPoint x: 200, startPoint y: 170, endPoint x: 196, endPoint y: 182, distance: 11.9
click at [200, 171] on div "0943678900 - Cưới Đẹp ♥" at bounding box center [188, 169] width 162 height 16
type input "0943678900"
type input "Cưới Đẹp ♥"
type input "066094021634"
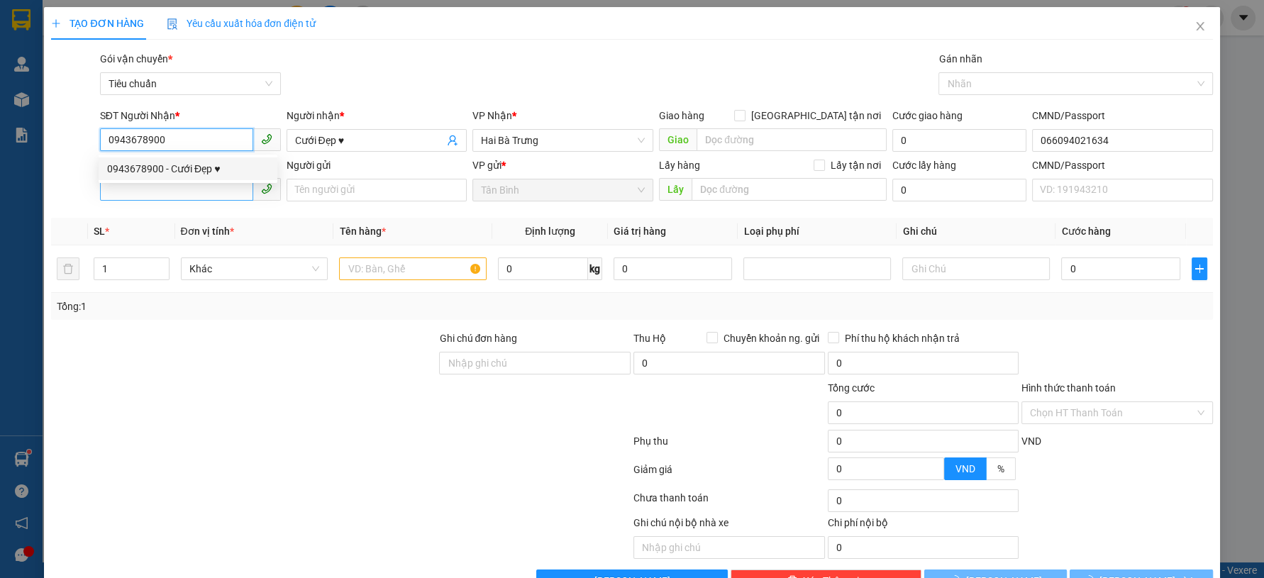
type input "0943678900"
type input "30.000"
click at [190, 191] on input "SĐT Người Gửi" at bounding box center [176, 189] width 153 height 23
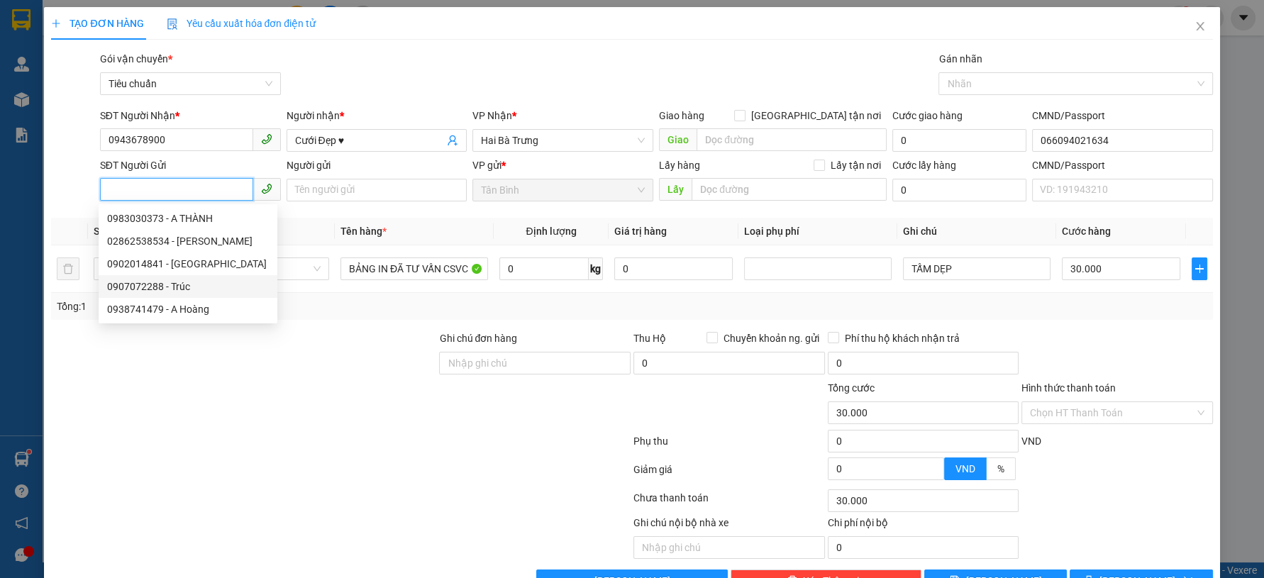
click at [190, 289] on div "0907072288 - Trúc" at bounding box center [188, 287] width 162 height 16
type input "0907072288"
type input "Trúc"
type input "40.000"
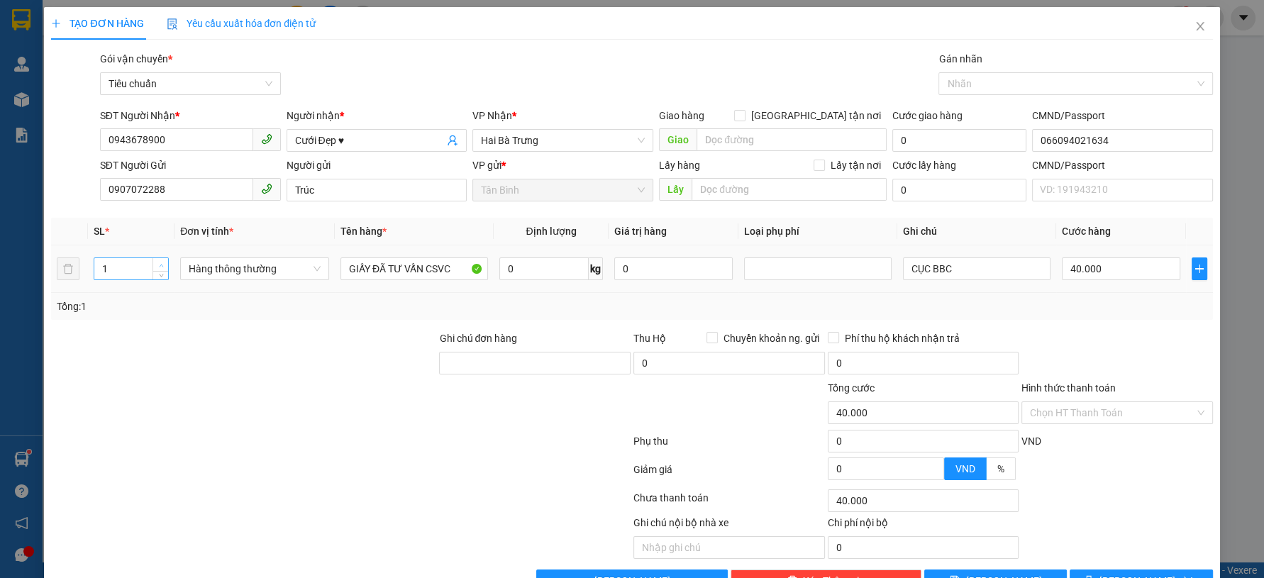
type input "2"
click at [159, 263] on icon "up" at bounding box center [161, 265] width 5 height 5
click at [541, 272] on input "0" at bounding box center [544, 268] width 90 height 23
type input "0"
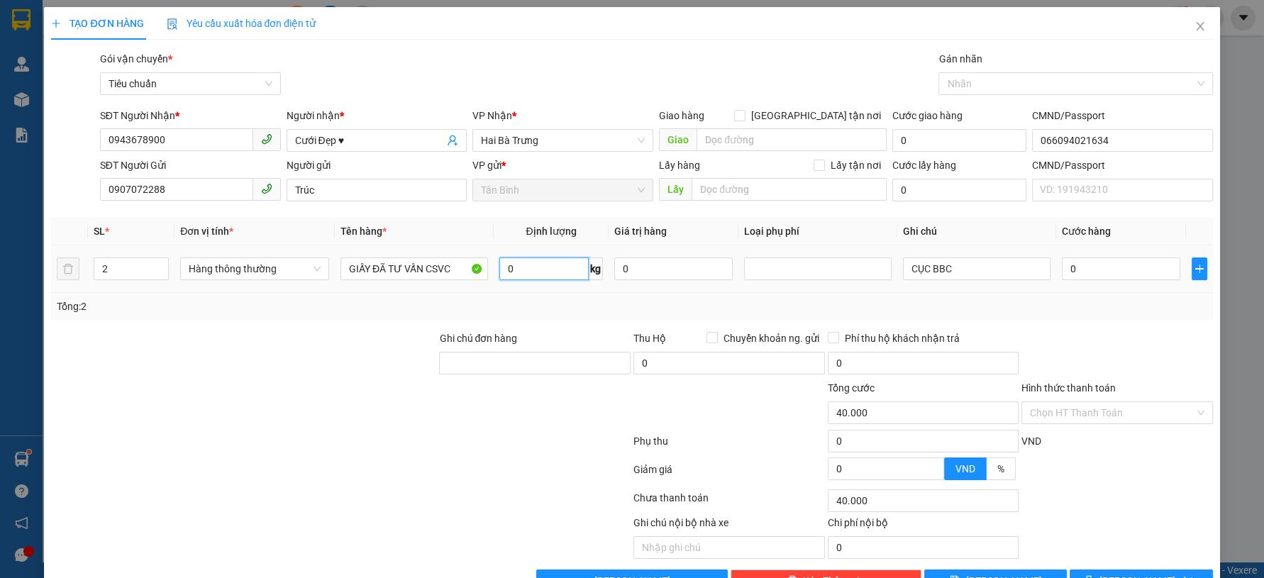
type input "0"
type input "23"
click at [191, 392] on div at bounding box center [244, 405] width 388 height 50
type input "60.000"
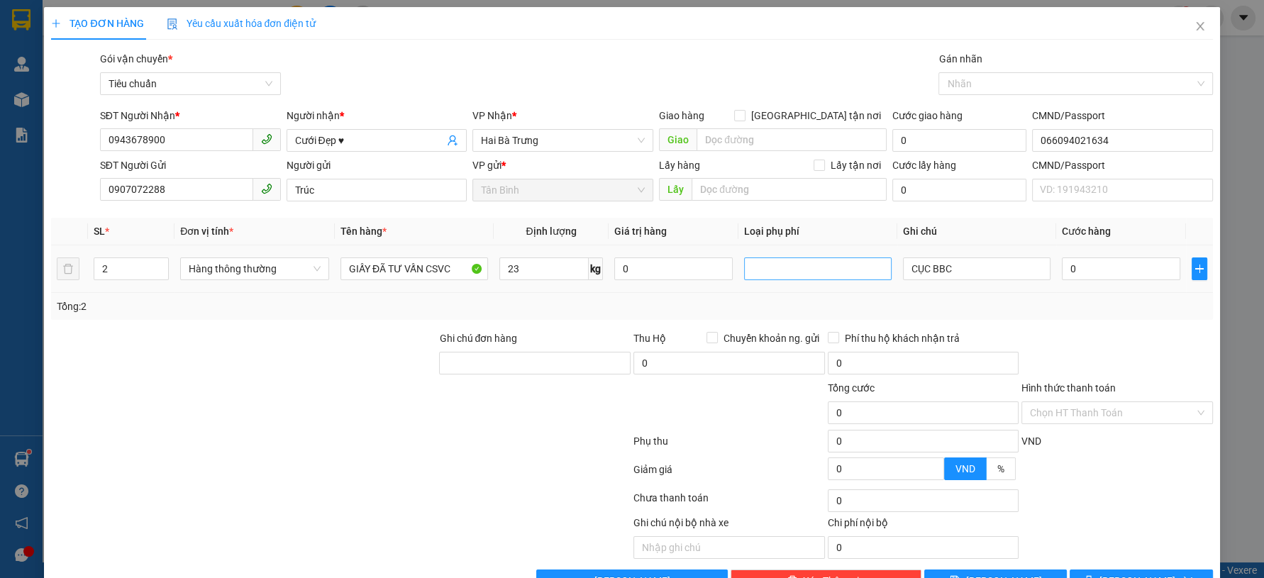
type input "60.000"
click at [903, 272] on input "CỤC BBC" at bounding box center [976, 268] width 147 height 23
type input "2CỤC BBC"
click at [1083, 274] on input "60.000" at bounding box center [1121, 268] width 118 height 23
type input "1"
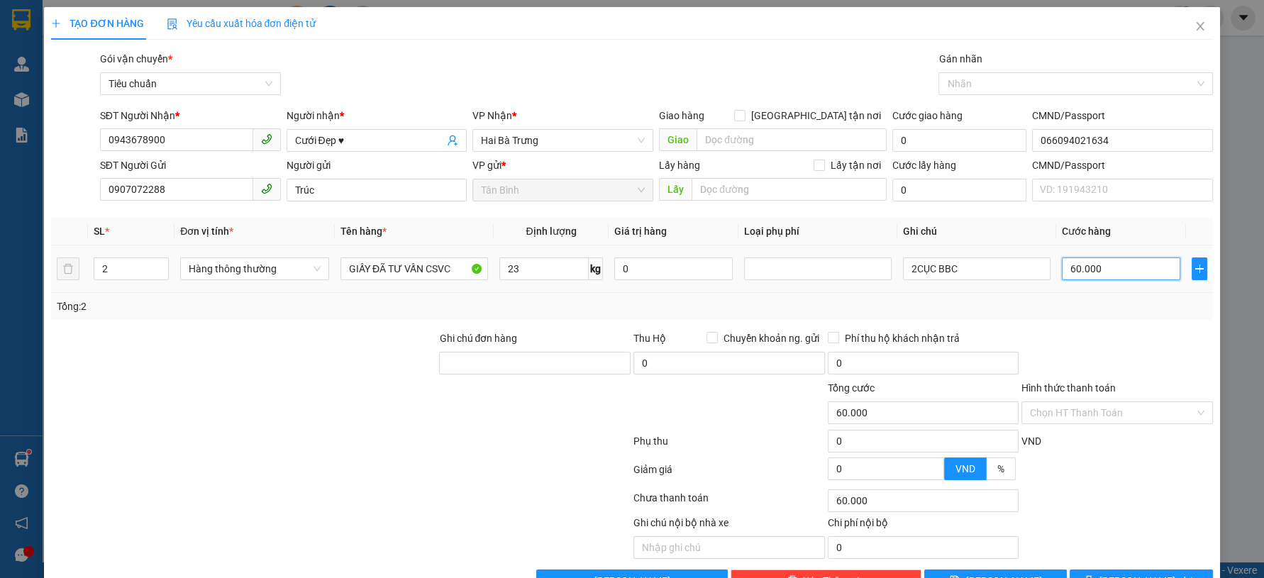
type input "1"
type input "10"
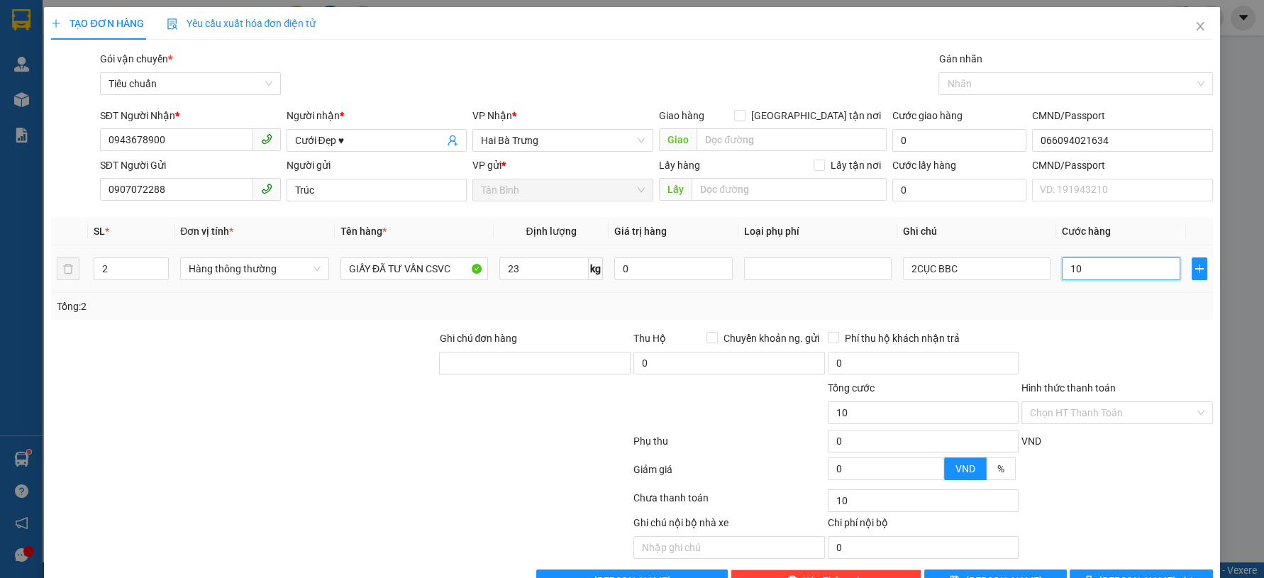
type input "100"
type input "100.000"
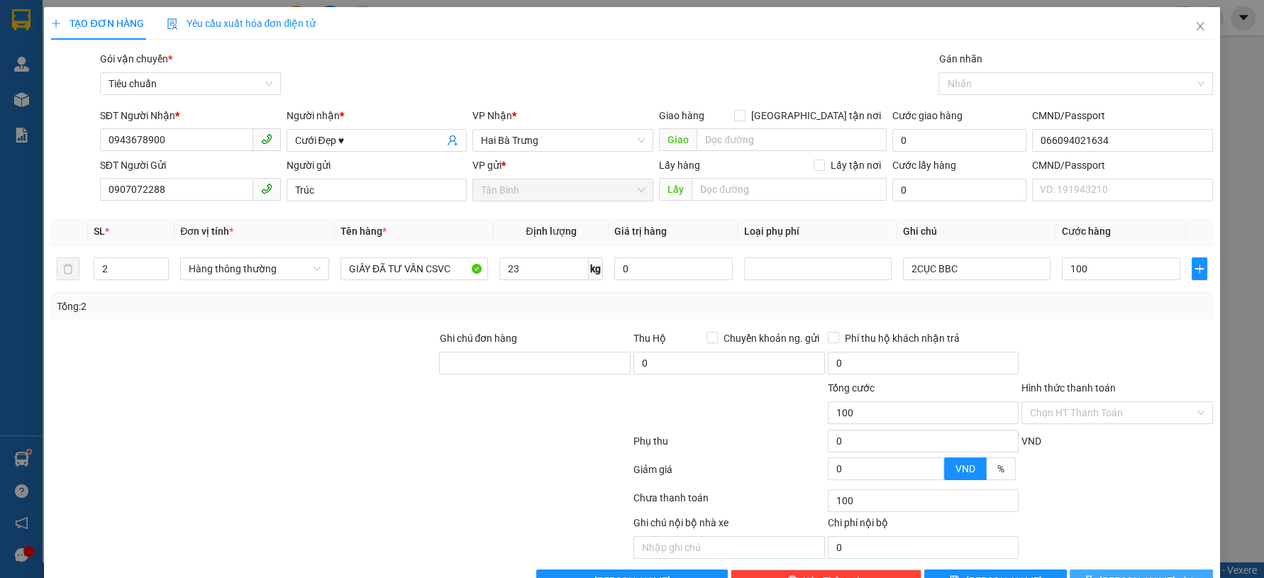
type input "100.000"
click at [1127, 525] on div "Transit Pickup Surcharge Ids Transit Deliver Surcharge Ids Transit Deliver Surc…" at bounding box center [631, 321] width 1161 height 541
click at [1124, 573] on span "[PERSON_NAME] và In" at bounding box center [1148, 581] width 99 height 16
drag, startPoint x: 1124, startPoint y: 537, endPoint x: 992, endPoint y: 380, distance: 204.8
click at [1123, 573] on span "[PERSON_NAME] và In" at bounding box center [1148, 581] width 99 height 16
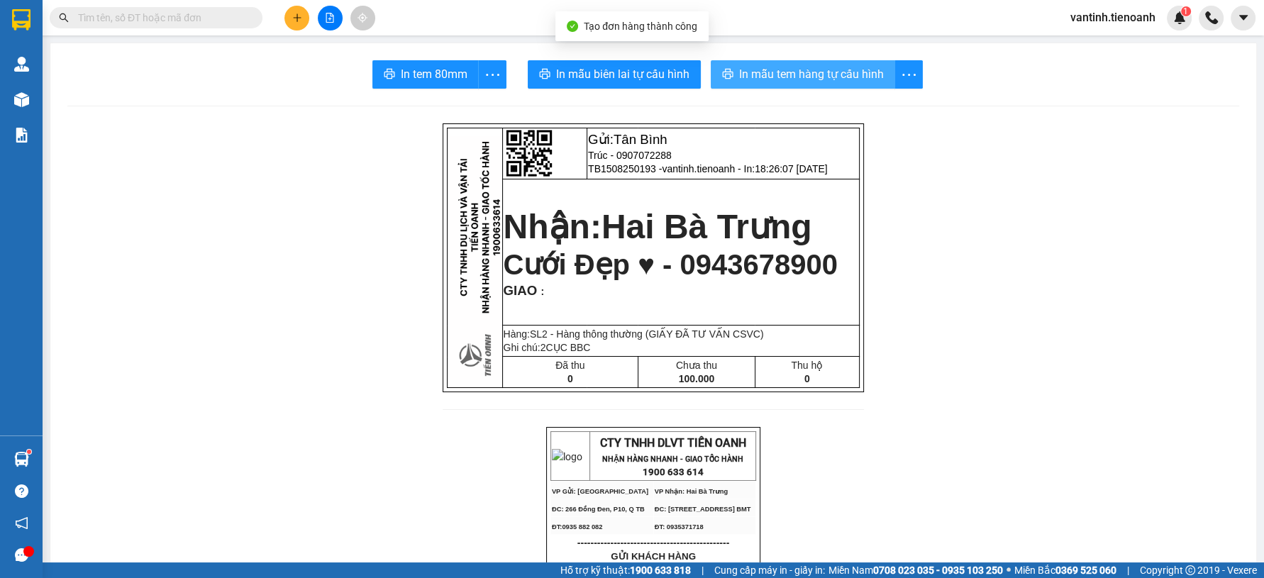
click at [859, 79] on span "In mẫu tem hàng tự cấu hình" at bounding box center [811, 74] width 145 height 18
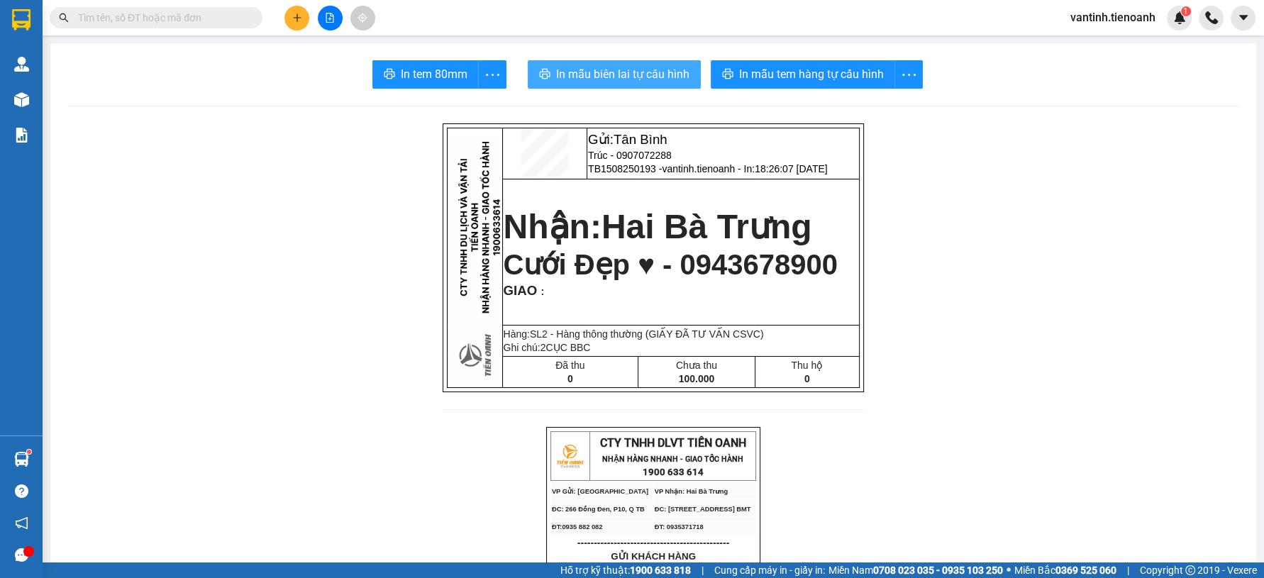
click at [644, 73] on span "In mẫu biên lai tự cấu hình" at bounding box center [622, 74] width 133 height 18
drag, startPoint x: 953, startPoint y: 496, endPoint x: 970, endPoint y: 473, distance: 28.9
click at [299, 18] on icon "plus" at bounding box center [297, 18] width 10 height 10
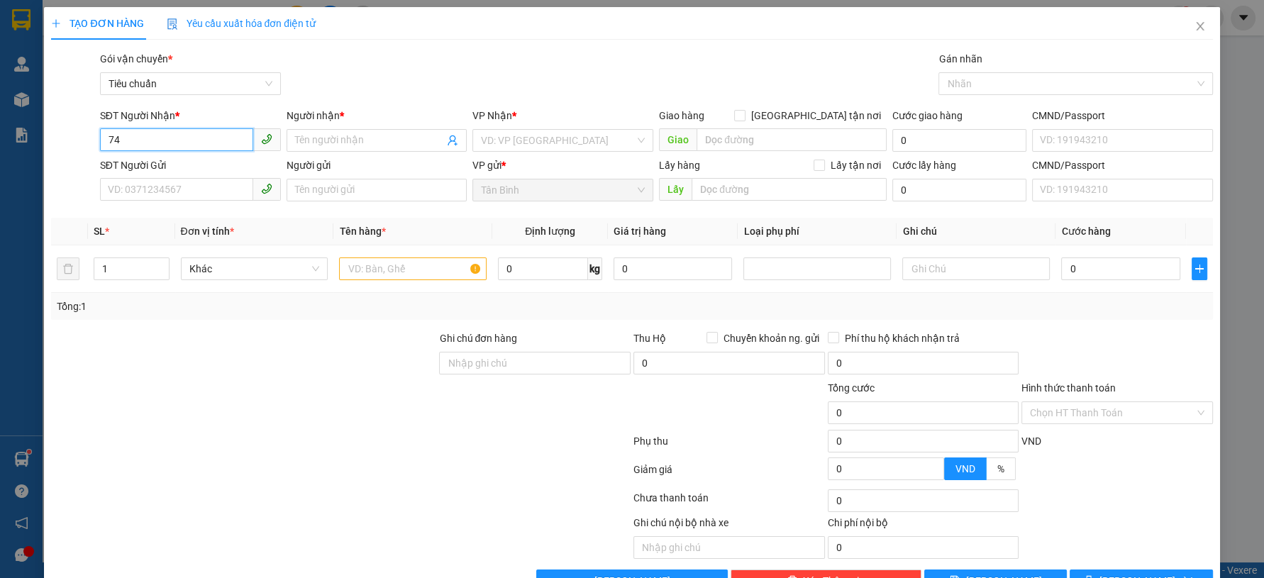
type input "747"
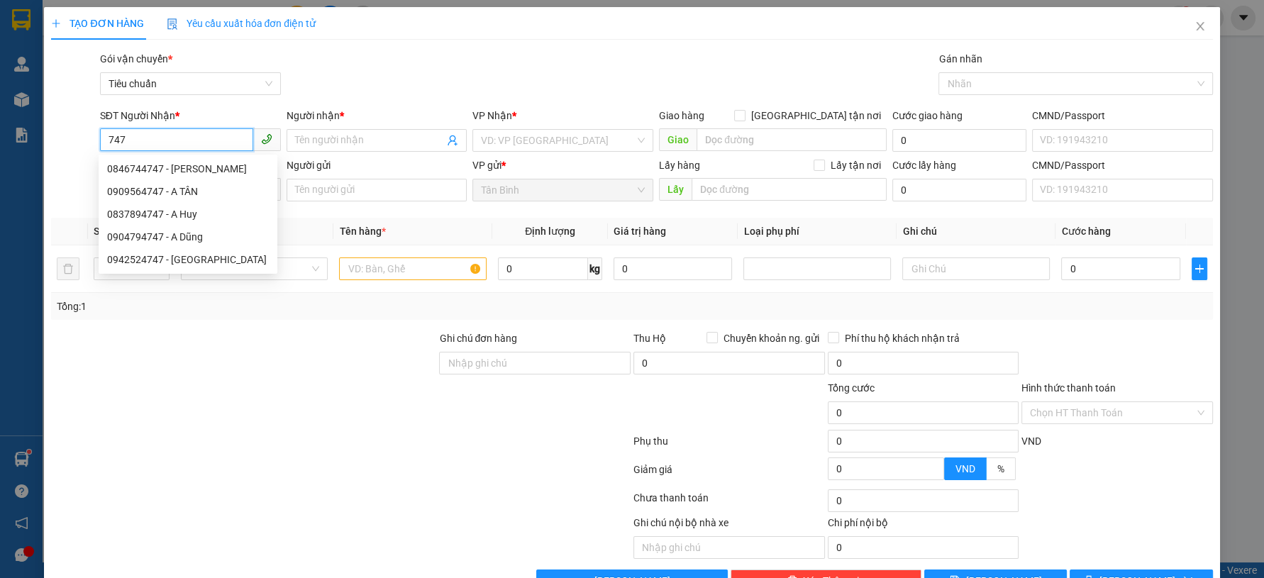
click at [201, 140] on input "747" at bounding box center [176, 139] width 153 height 23
click at [170, 138] on input "747" at bounding box center [176, 139] width 153 height 23
click at [1193, 24] on span "Close" at bounding box center [1200, 27] width 40 height 40
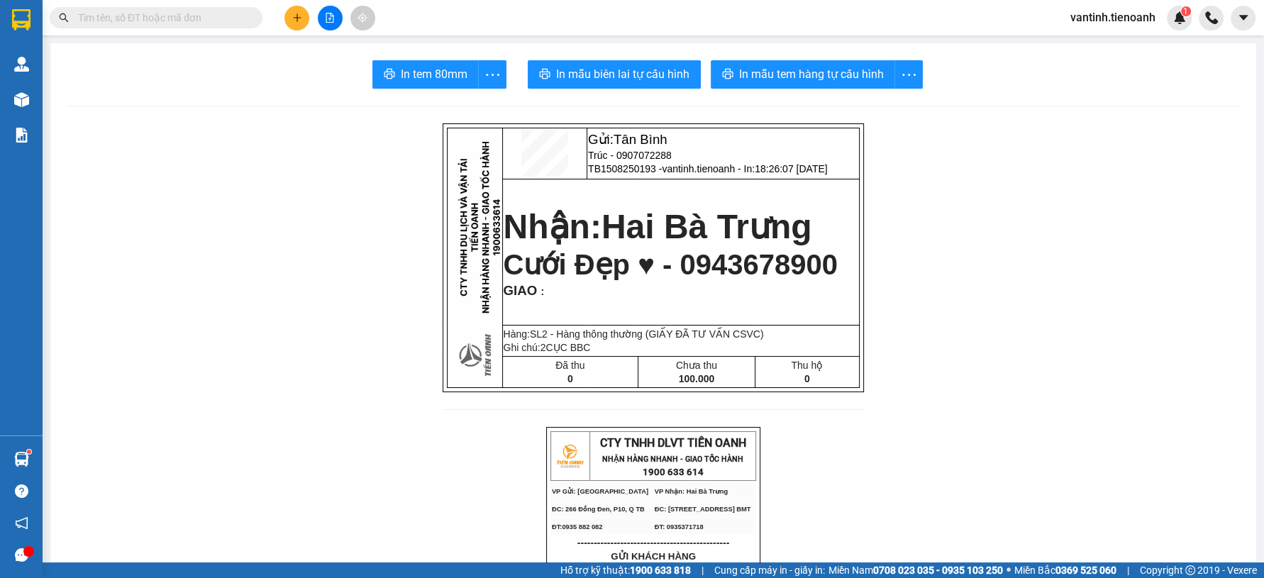
drag, startPoint x: 228, startPoint y: 262, endPoint x: 227, endPoint y: 248, distance: 13.5
click at [285, 87] on div "In tem 80mm In mẫu biên lai tự cấu hình In mẫu tem hàng tự cấu hình" at bounding box center [652, 74] width 1171 height 28
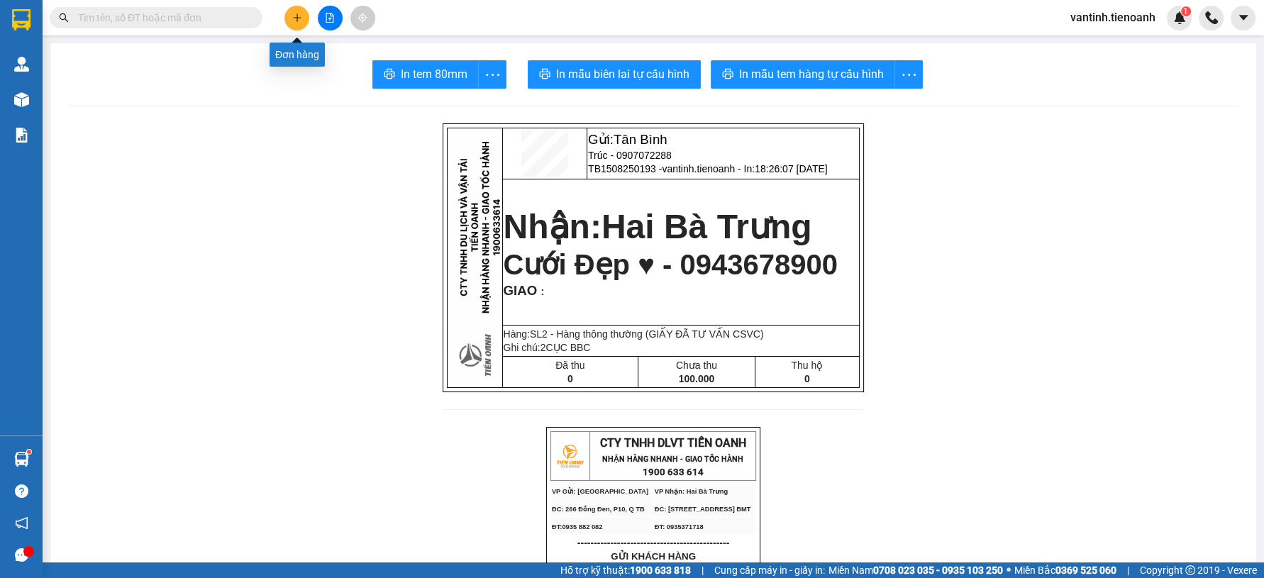
click at [302, 24] on button at bounding box center [296, 18] width 25 height 25
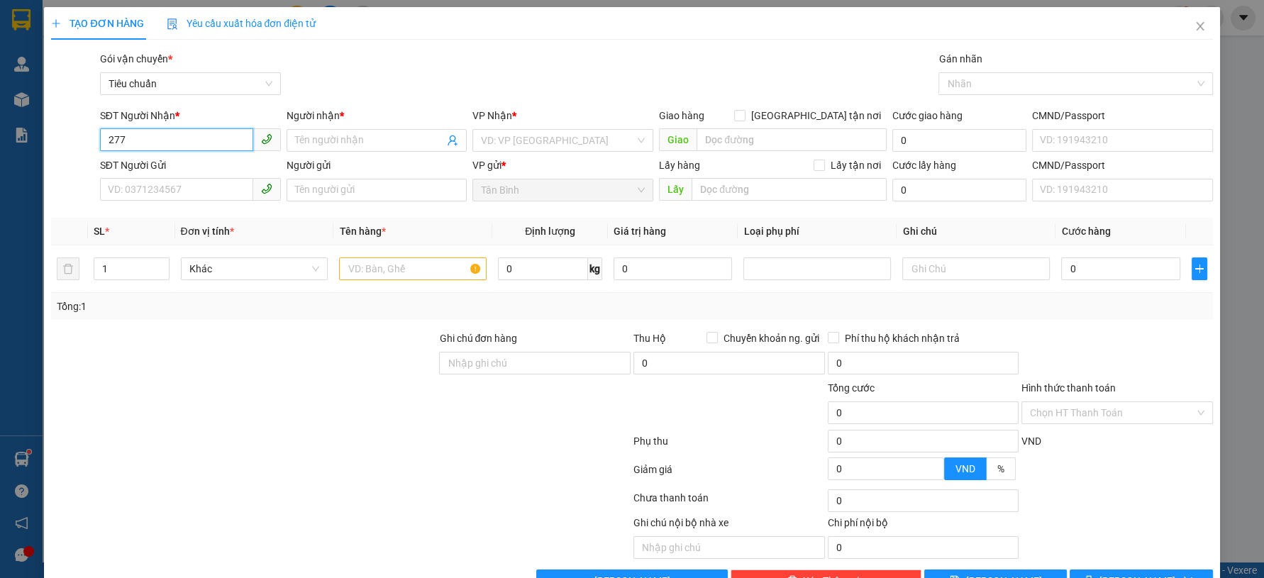
type input "2779"
click at [202, 138] on input "2779" at bounding box center [176, 139] width 153 height 23
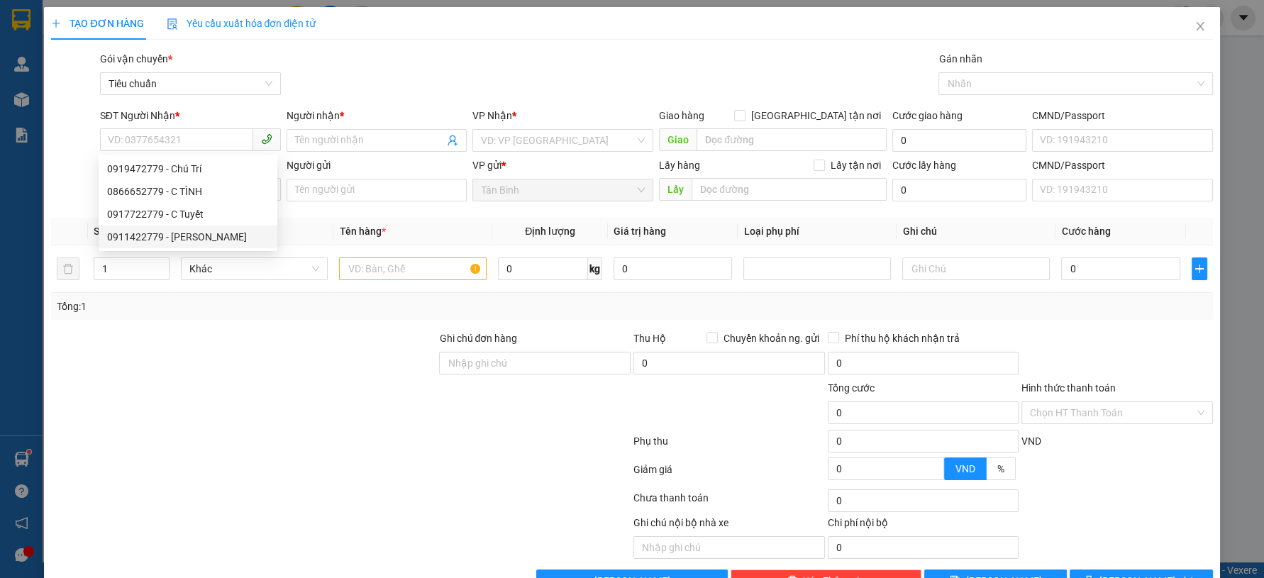
click at [279, 352] on div at bounding box center [244, 355] width 388 height 50
click at [257, 416] on div at bounding box center [244, 405] width 388 height 50
click at [269, 421] on div at bounding box center [244, 405] width 388 height 50
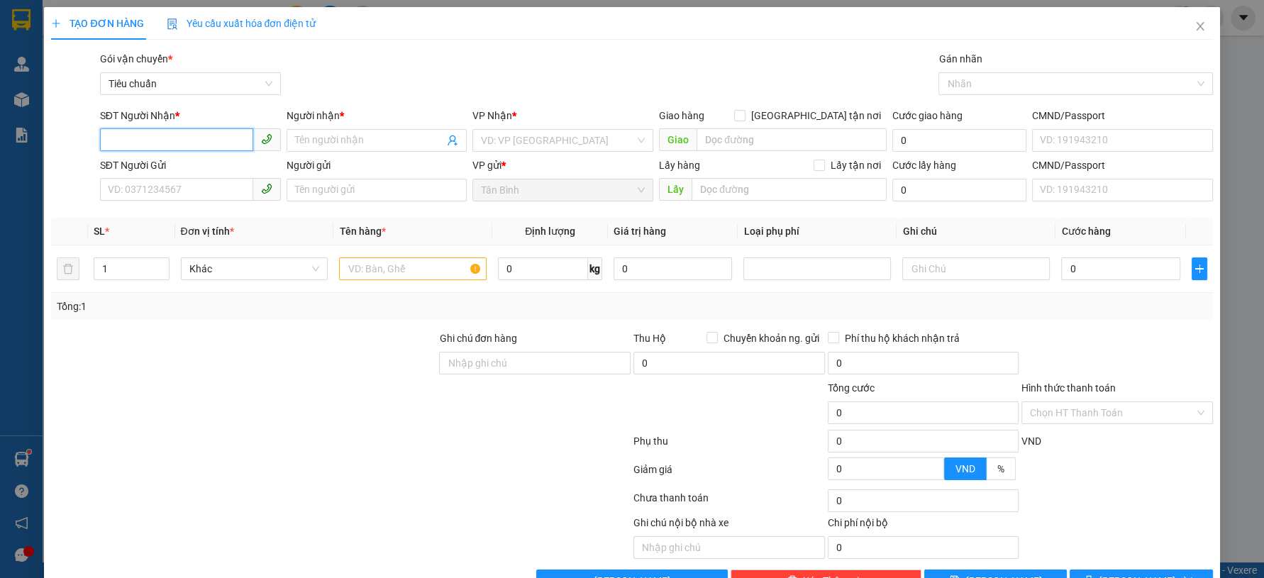
click at [212, 137] on input "SĐT Người Nhận *" at bounding box center [176, 139] width 153 height 23
type input "0984"
click at [194, 187] on input "SĐT Người Gửi" at bounding box center [176, 189] width 153 height 23
type input "0984479797"
click at [194, 192] on input "0984479797" at bounding box center [176, 189] width 153 height 23
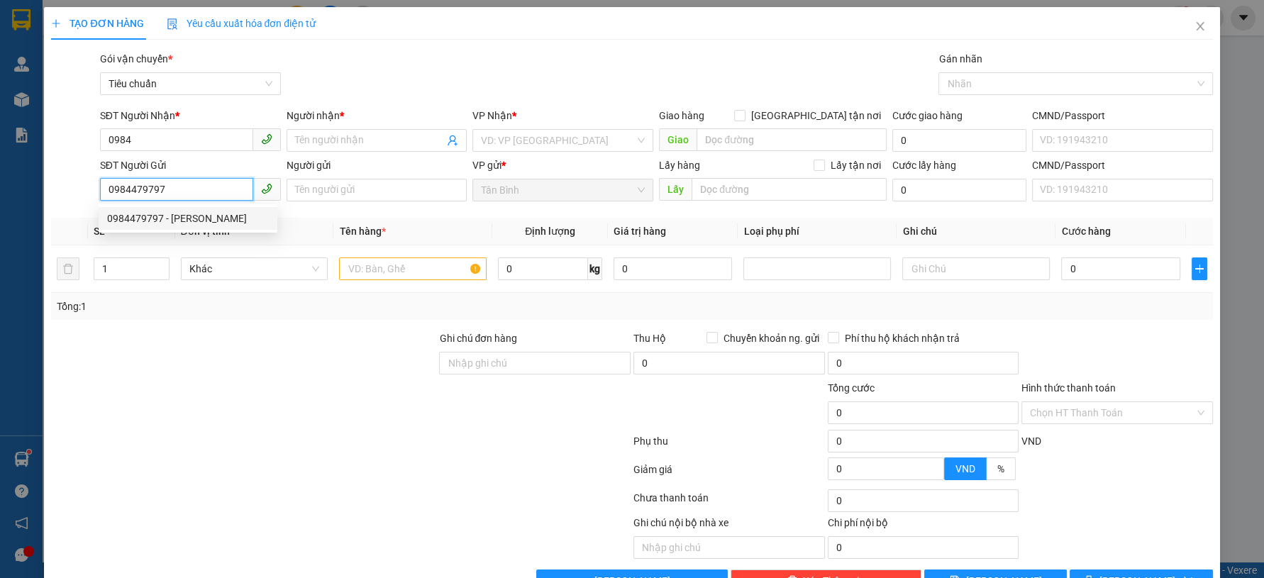
click at [190, 222] on div "0984479797 - [PERSON_NAME]" at bounding box center [188, 219] width 162 height 16
type input "[PERSON_NAME]"
type input "140.000"
type input "0984479797"
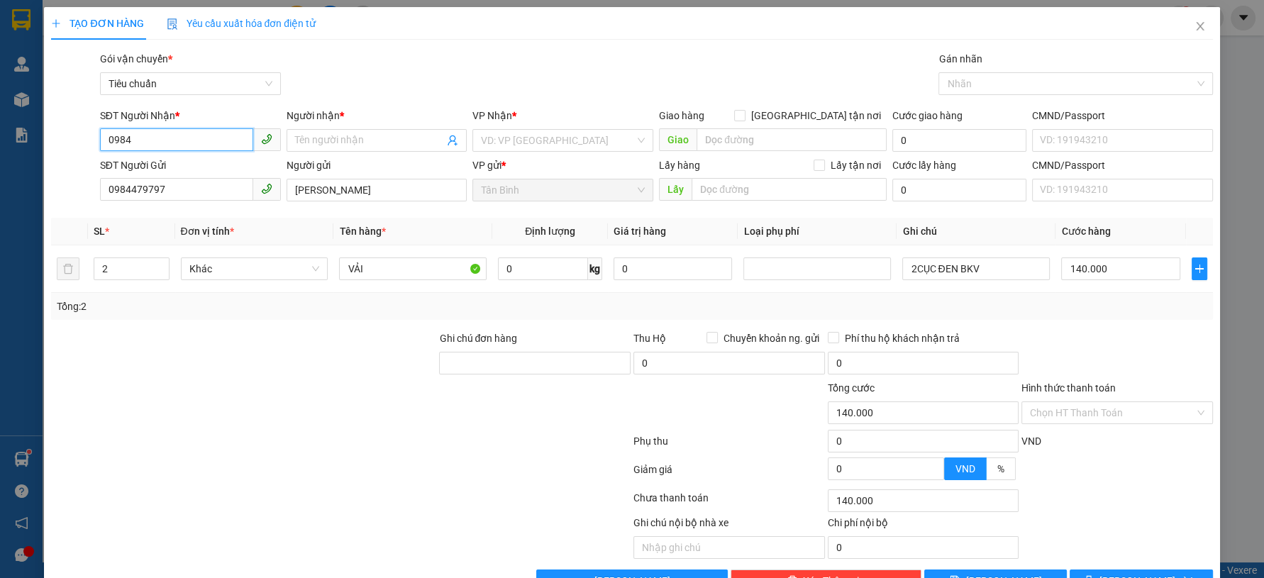
click at [196, 138] on input "0984" at bounding box center [176, 139] width 153 height 23
drag, startPoint x: 201, startPoint y: 168, endPoint x: 212, endPoint y: 170, distance: 11.5
click at [201, 168] on div "0948642324 - [GEOGRAPHIC_DATA]" at bounding box center [188, 169] width 162 height 16
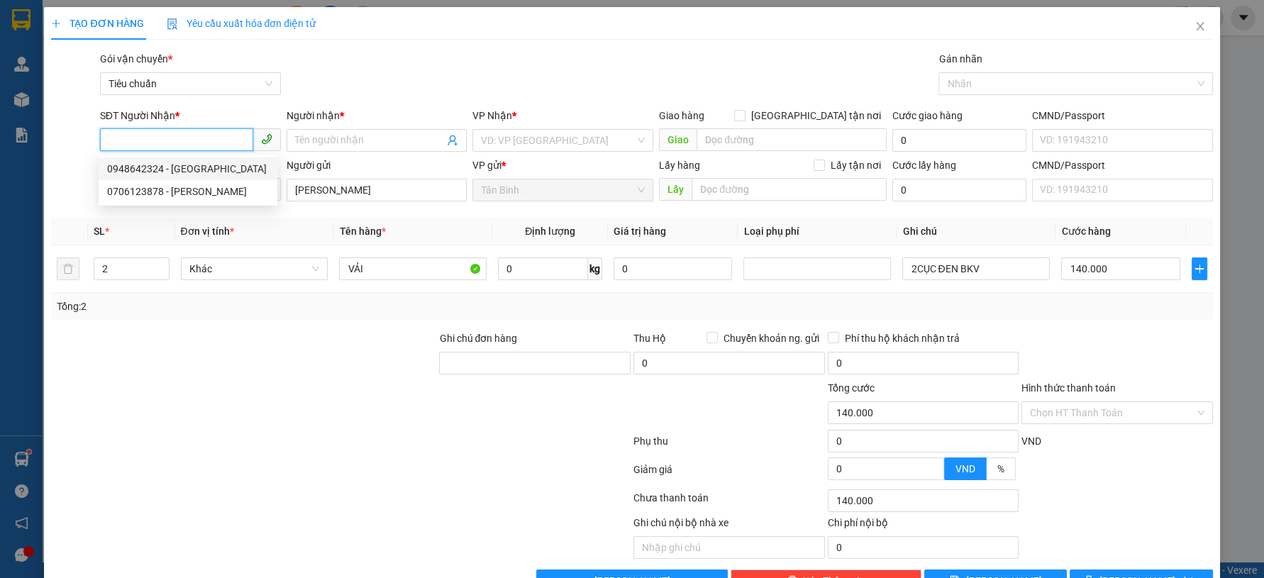
type input "0948642324"
type input "[PERSON_NAME]"
checkbox input "true"
type input "Nơ Trang Gư"
type input "123456789"
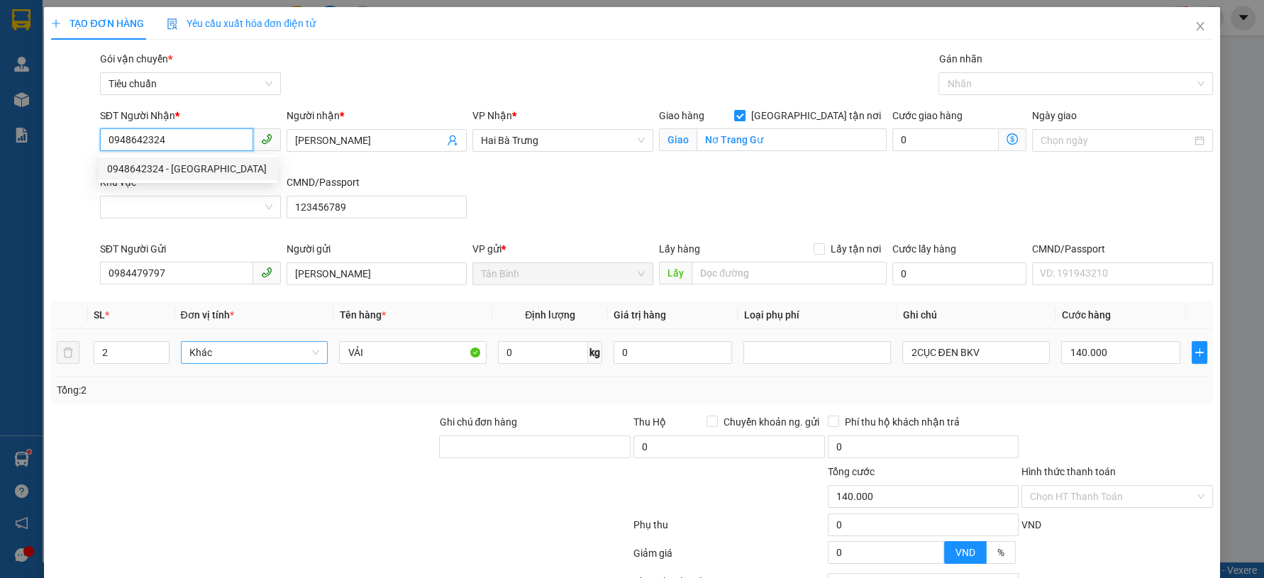
drag, startPoint x: 249, startPoint y: 350, endPoint x: 238, endPoint y: 342, distance: 12.8
click at [247, 350] on span "Khác" at bounding box center [254, 352] width 130 height 21
type input "0948642324"
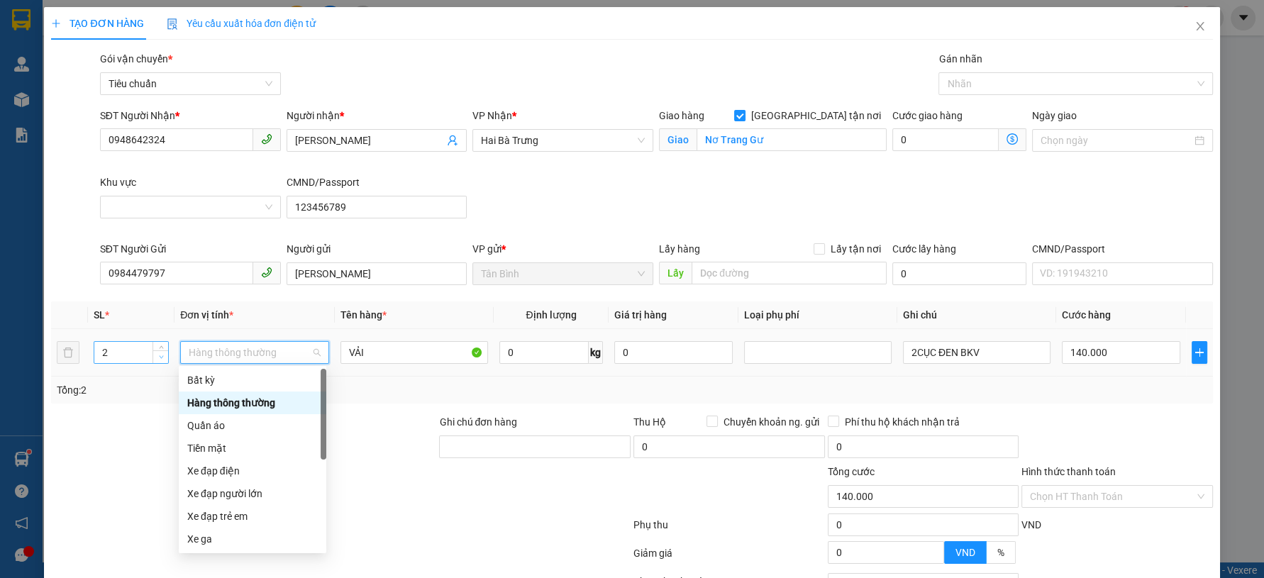
click at [159, 358] on icon "down" at bounding box center [161, 357] width 5 height 5
drag, startPoint x: 158, startPoint y: 358, endPoint x: 218, endPoint y: 352, distance: 60.6
click at [158, 359] on span "down" at bounding box center [161, 358] width 9 height 9
type input "0"
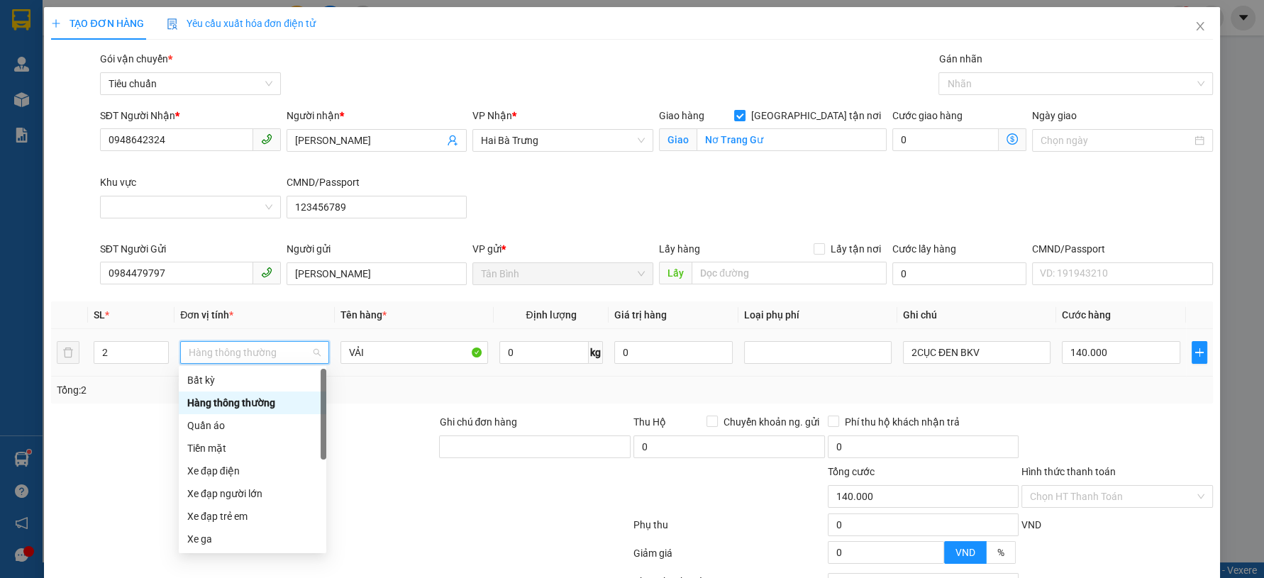
type input "1"
type input "0"
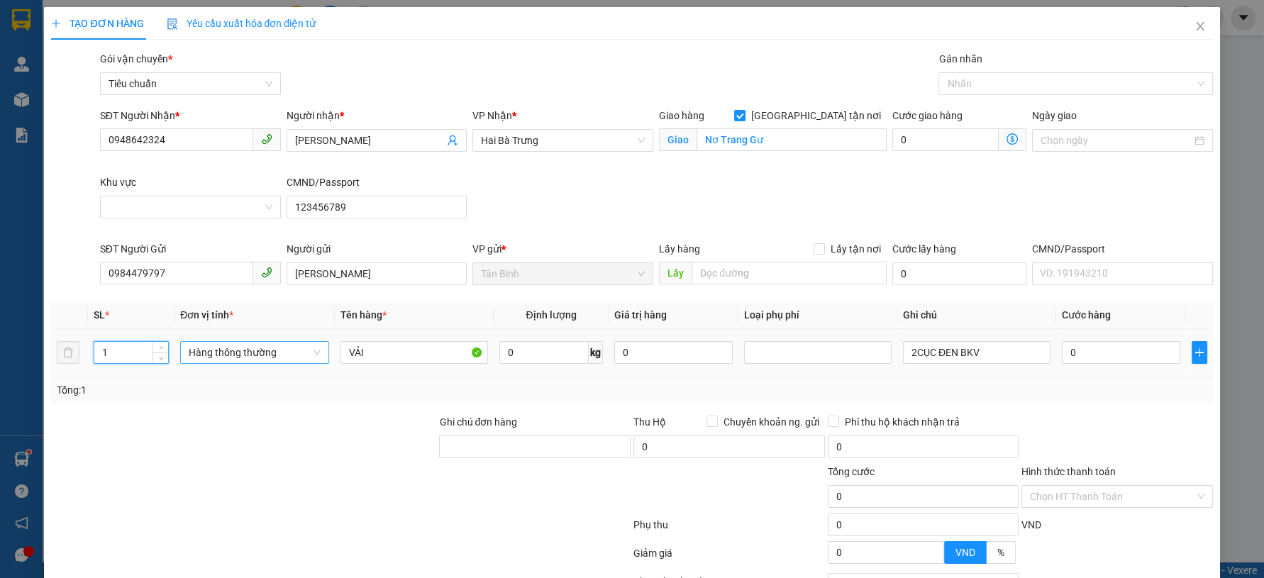
click at [235, 350] on span "Hàng thông thường" at bounding box center [255, 352] width 132 height 21
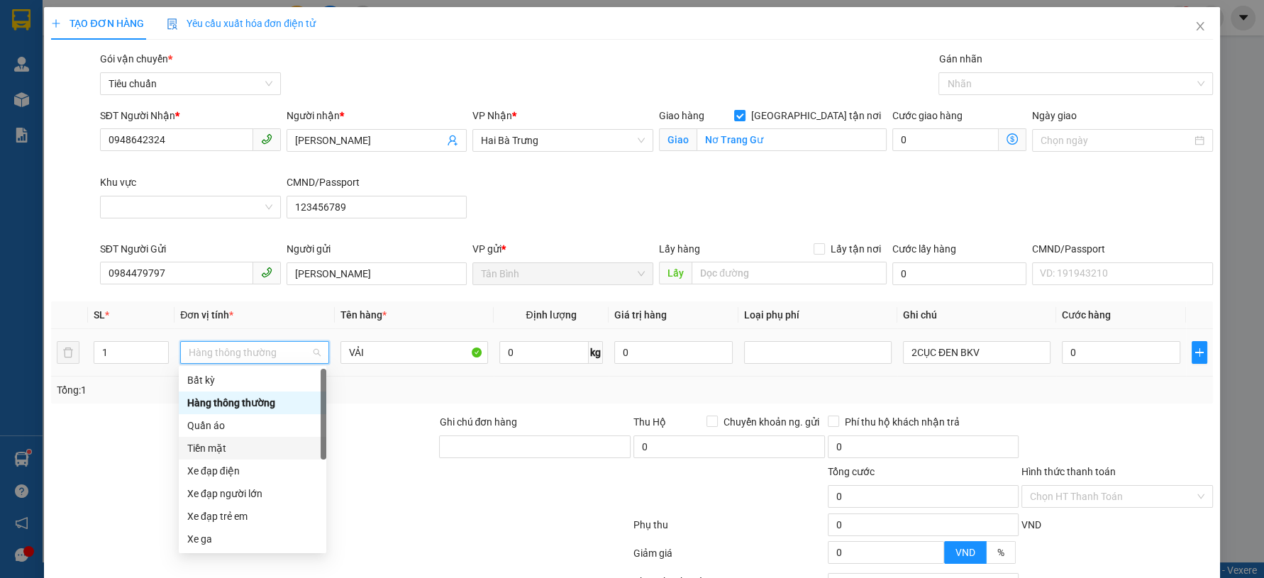
click at [223, 427] on div "Quần áo" at bounding box center [252, 426] width 130 height 16
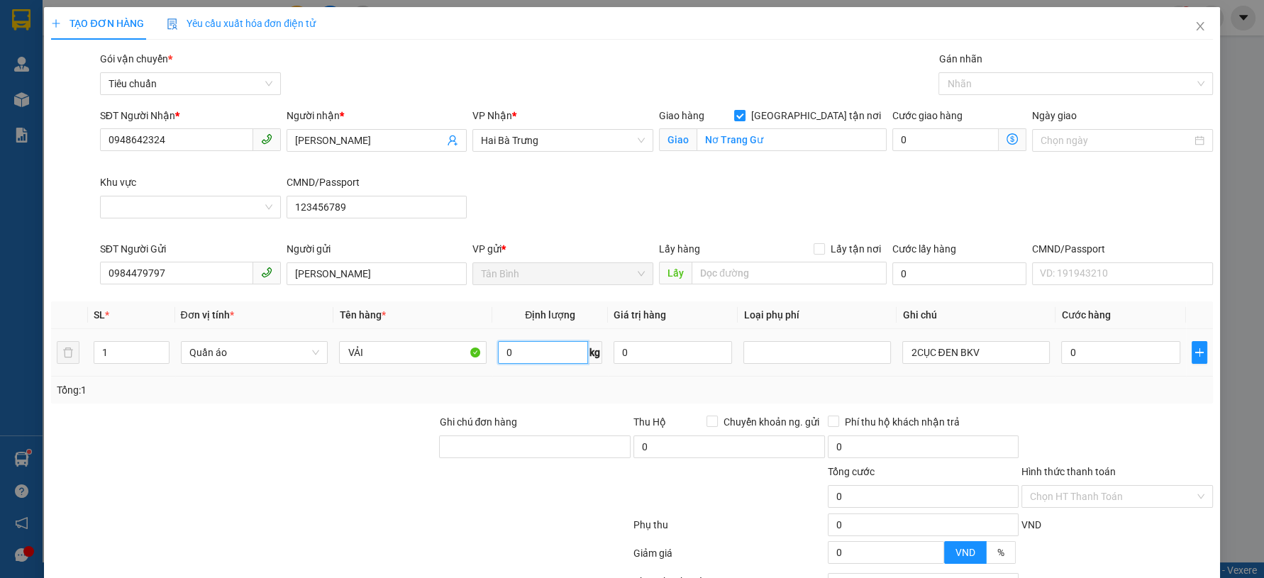
click at [515, 354] on input "0" at bounding box center [543, 352] width 90 height 23
type input "10"
drag, startPoint x: 250, startPoint y: 447, endPoint x: 854, endPoint y: 343, distance: 613.0
click at [251, 447] on div at bounding box center [244, 439] width 388 height 50
type input "50.000"
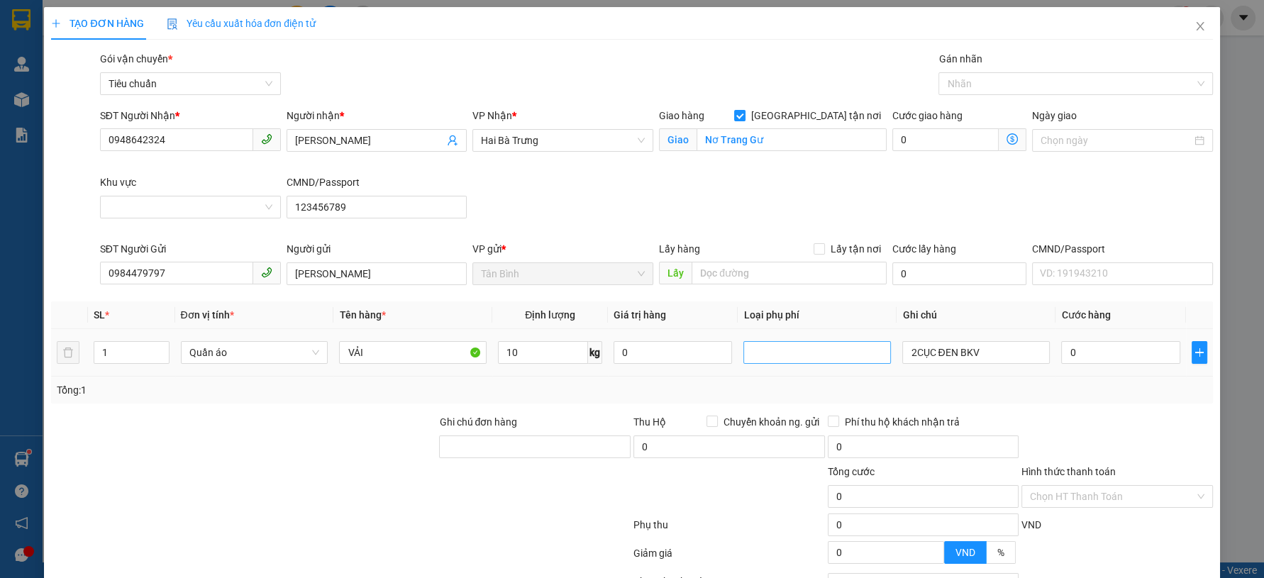
type input "50.000"
drag, startPoint x: 906, startPoint y: 360, endPoint x: 873, endPoint y: 369, distance: 33.9
click at [873, 369] on tr "1 Quần áo VẢI 10 kg 0 2CỤC ĐEN BKV 50.000" at bounding box center [631, 353] width 1161 height 48
click at [1063, 409] on div "Transit Pickup Surcharge Ids Transit Deliver Surcharge Ids Transit Deliver Surc…" at bounding box center [631, 363] width 1161 height 625
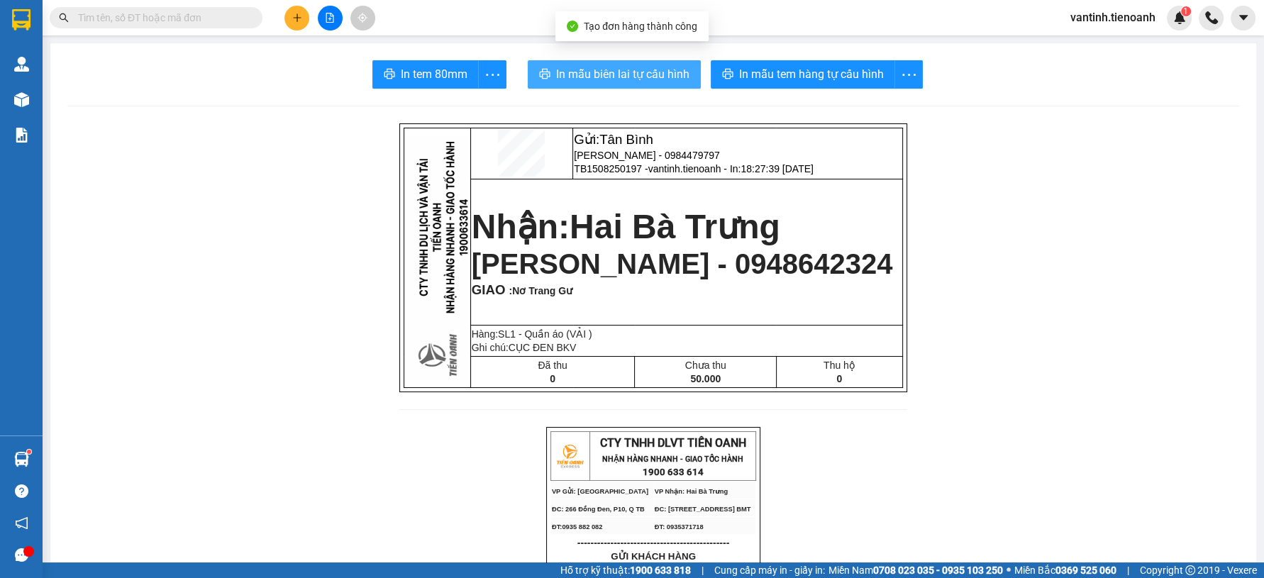
click at [656, 79] on span "In mẫu biên lai tự cấu hình" at bounding box center [622, 74] width 133 height 18
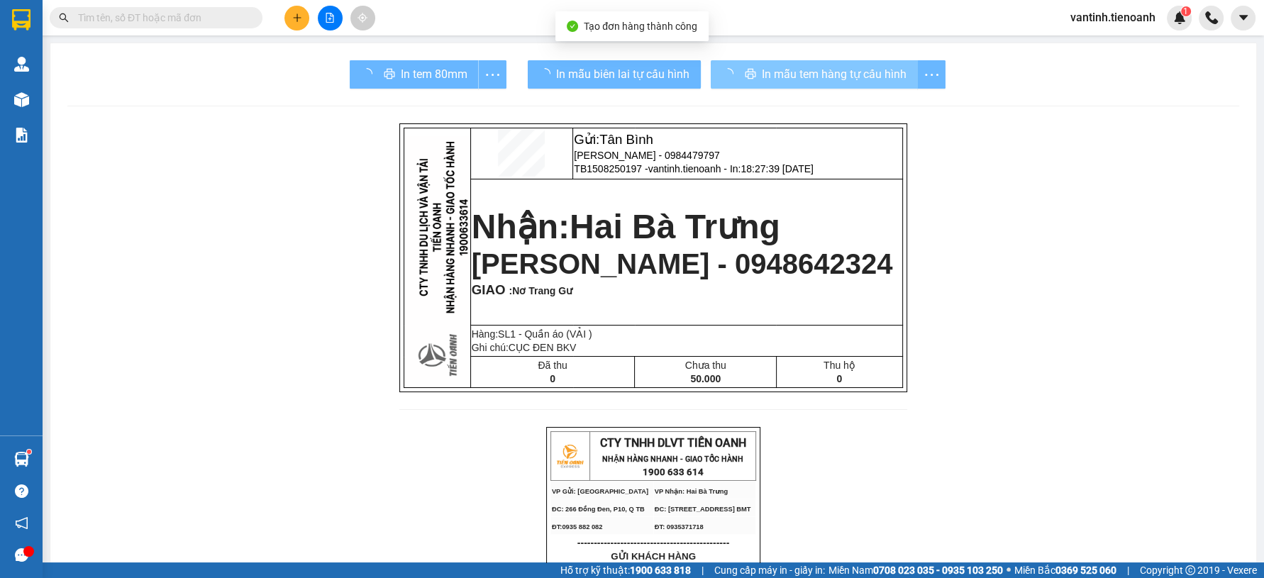
click at [764, 82] on span "In mẫu tem hàng tự cấu hình" at bounding box center [834, 74] width 145 height 18
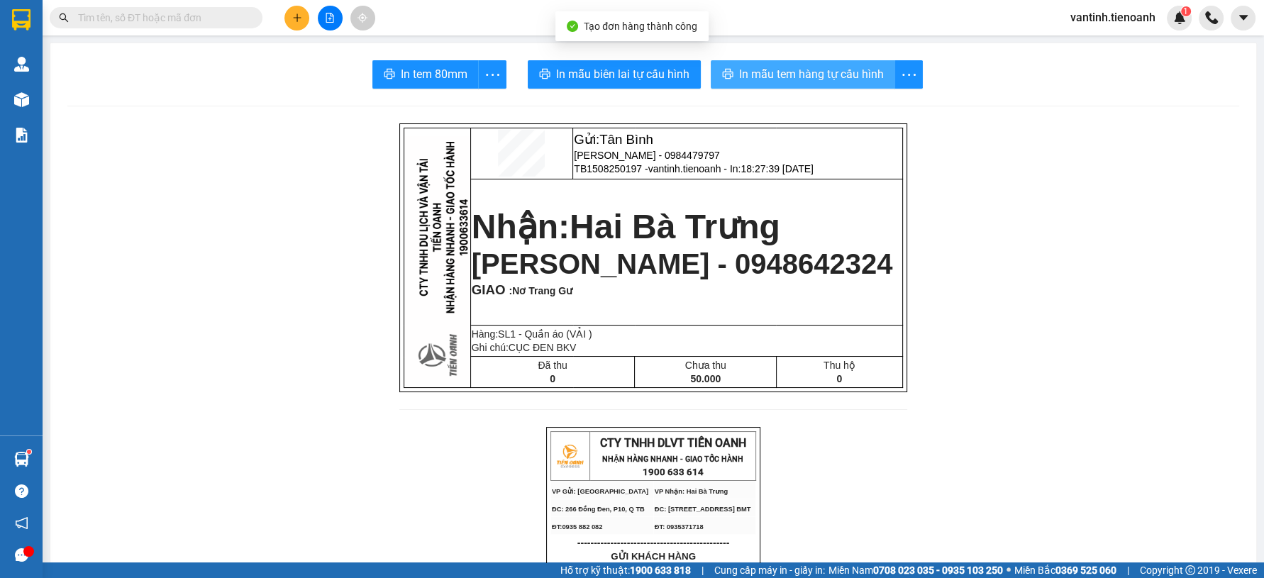
click at [766, 82] on span "In mẫu tem hàng tự cấu hình" at bounding box center [811, 74] width 145 height 18
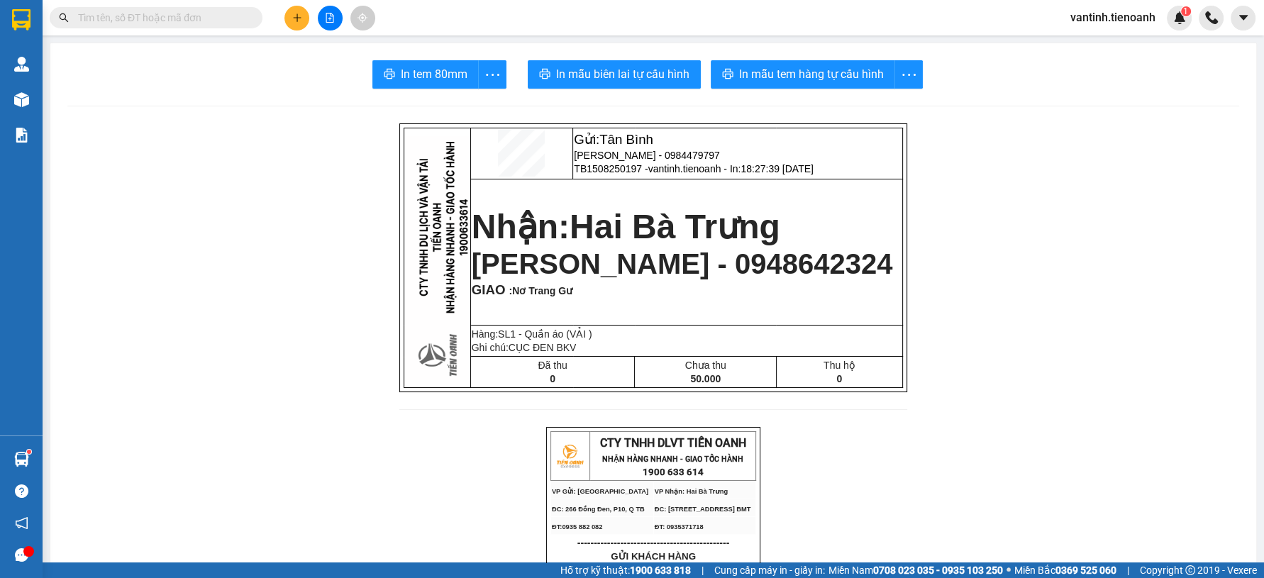
click at [299, 14] on icon "plus" at bounding box center [297, 18] width 10 height 10
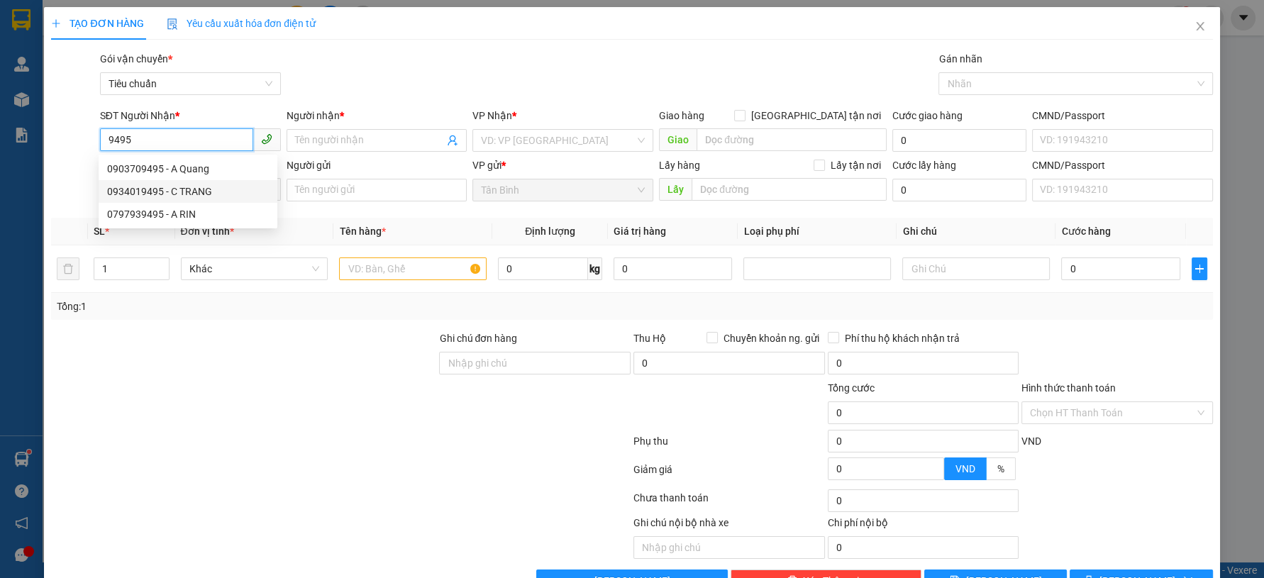
click at [205, 189] on div "0934019495 - C TRANG" at bounding box center [188, 192] width 162 height 16
type input "0934019495"
type input "C TRANG"
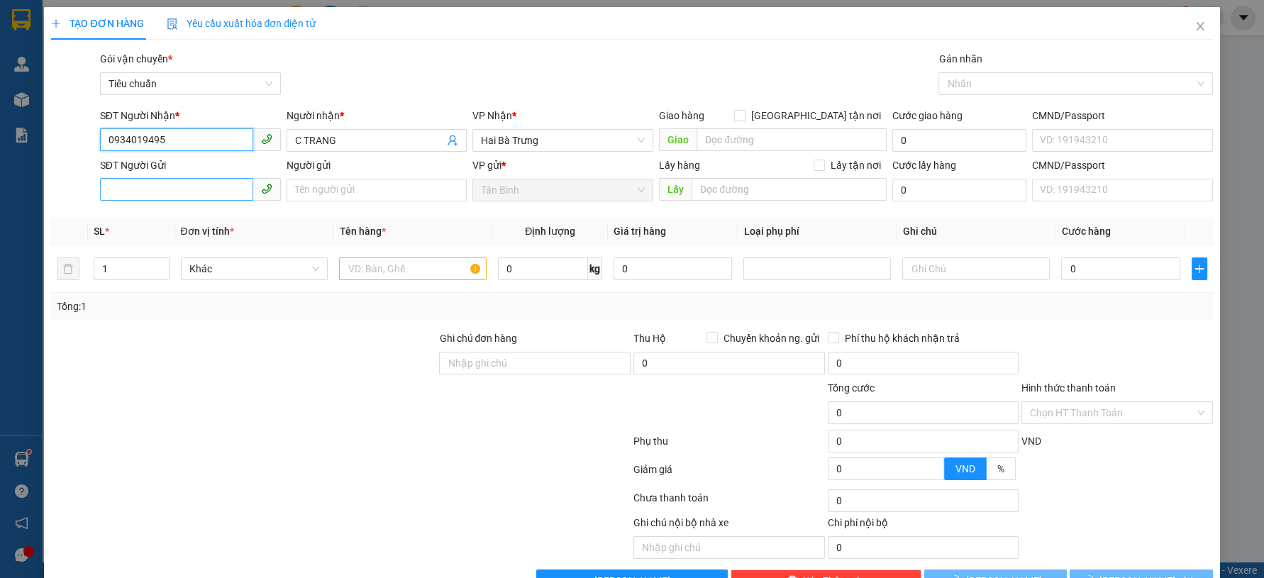
type input "60.000"
type input "0934019495"
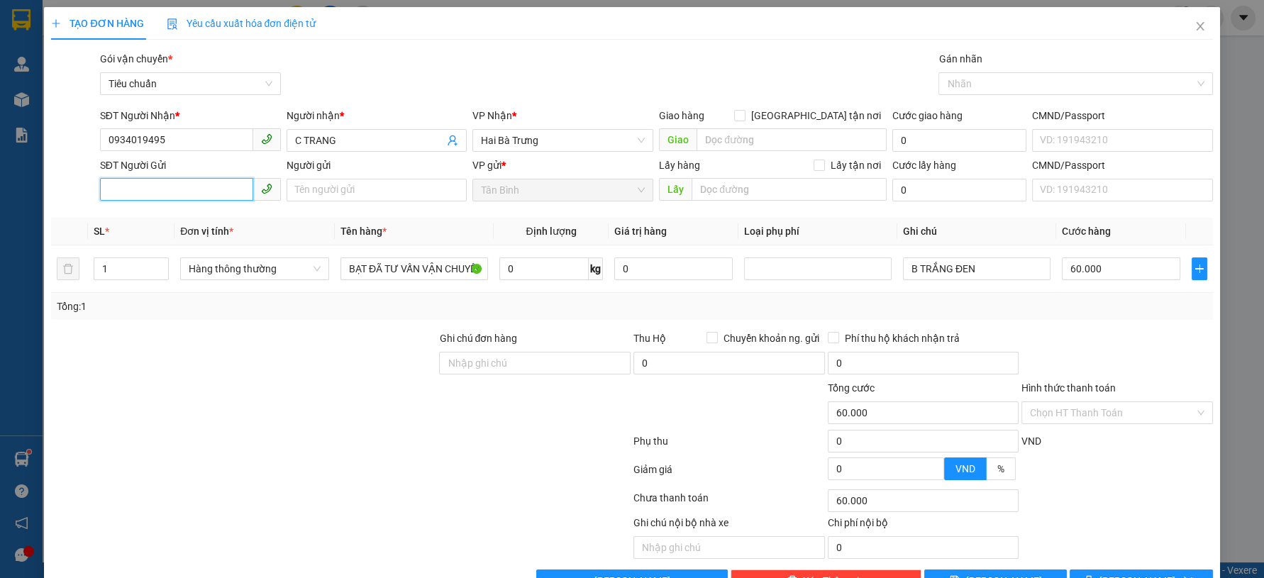
click at [199, 199] on input "SĐT Người Gửi" at bounding box center [176, 189] width 153 height 23
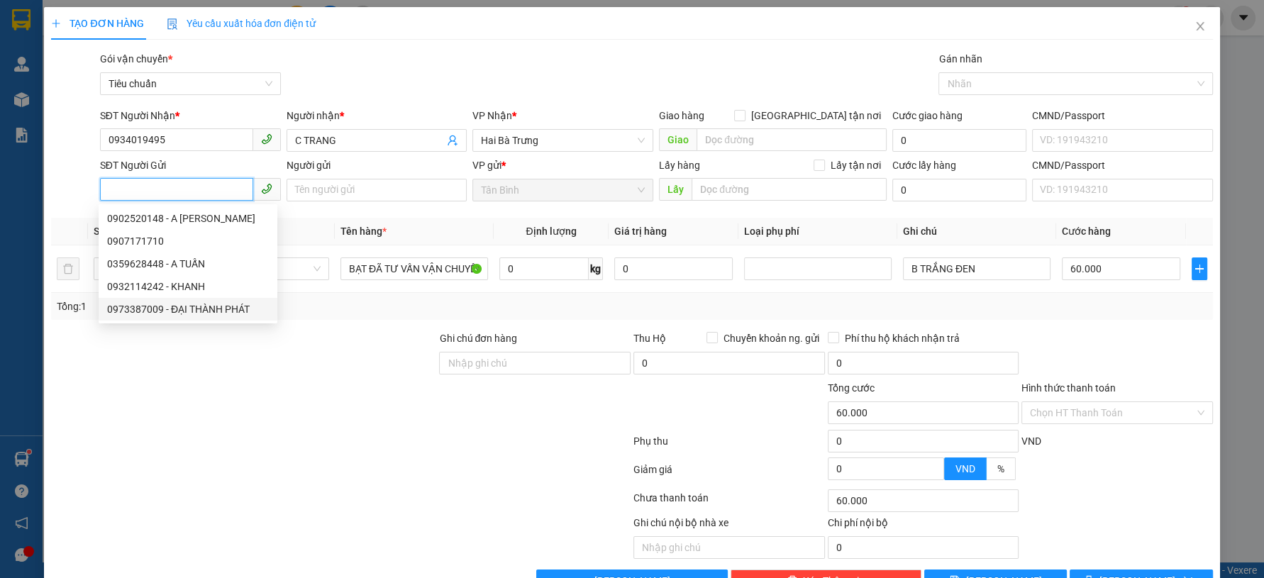
drag, startPoint x: 214, startPoint y: 306, endPoint x: 266, endPoint y: 298, distance: 52.5
click at [216, 304] on div "0973387009 - ĐẠI THÀNH PHÁT" at bounding box center [188, 309] width 162 height 16
type input "0973387009"
type input "ĐẠI THÀNH PHÁT"
type input "140.000"
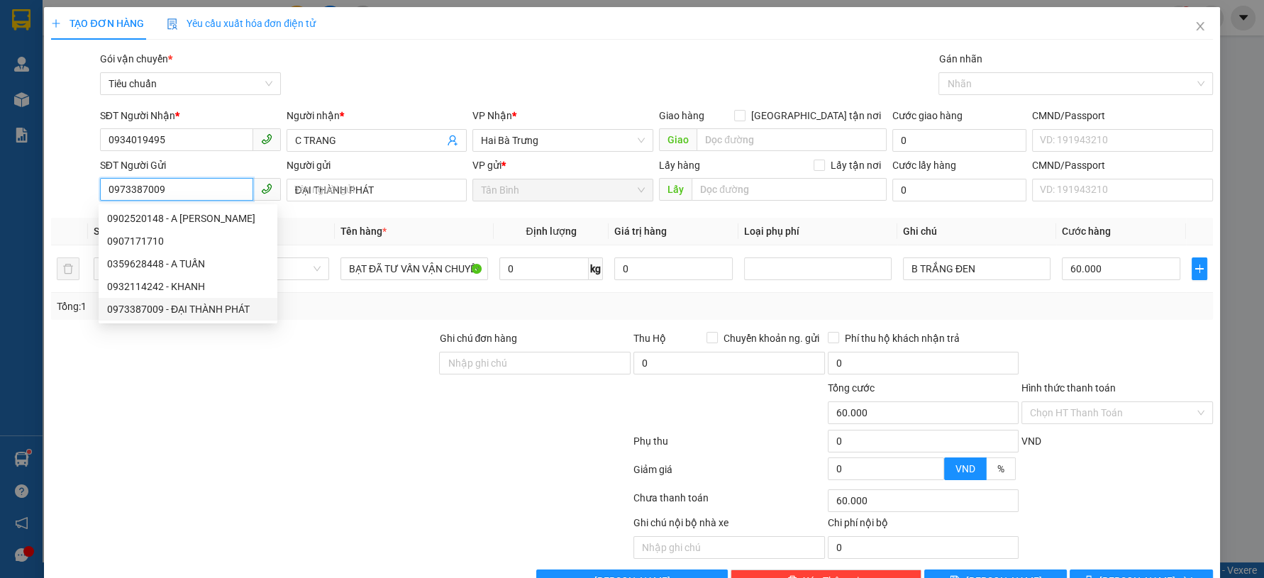
type input "140.000"
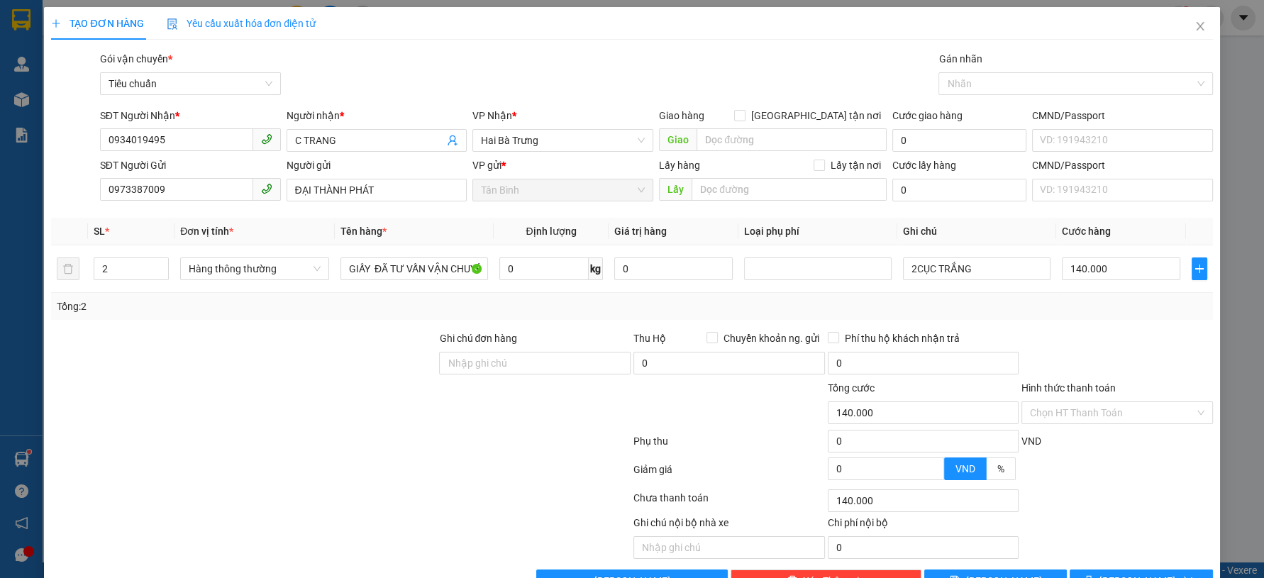
click at [286, 369] on div at bounding box center [244, 355] width 388 height 50
click at [162, 263] on span "up" at bounding box center [161, 265] width 9 height 9
type input "5"
click at [162, 263] on span "up" at bounding box center [161, 265] width 9 height 9
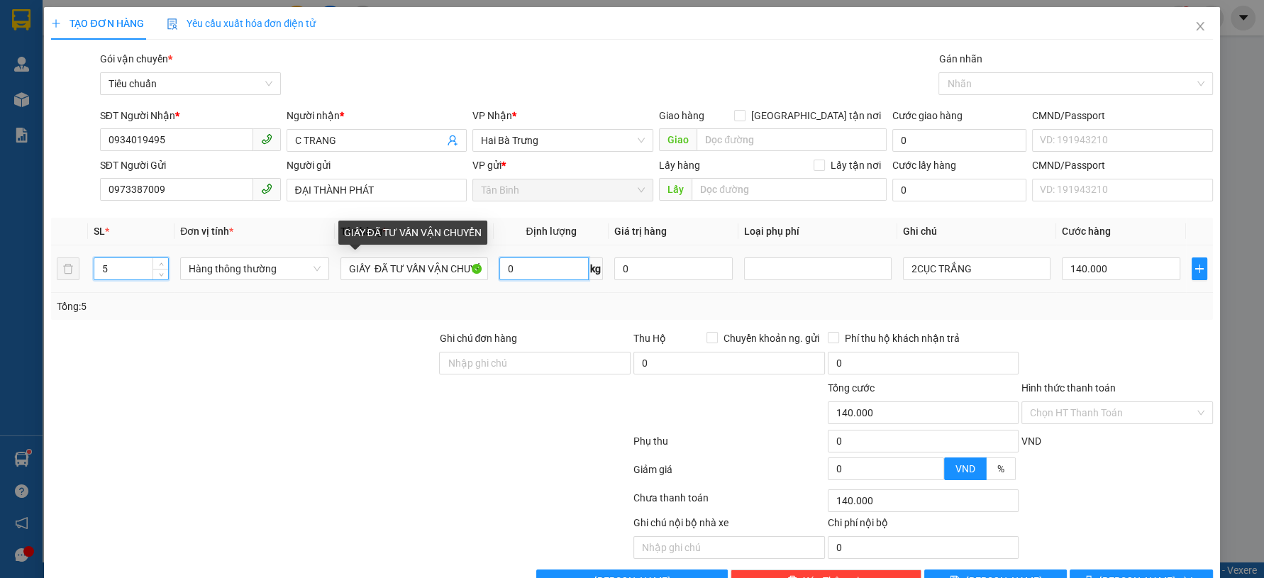
click at [520, 274] on input "0" at bounding box center [544, 268] width 90 height 23
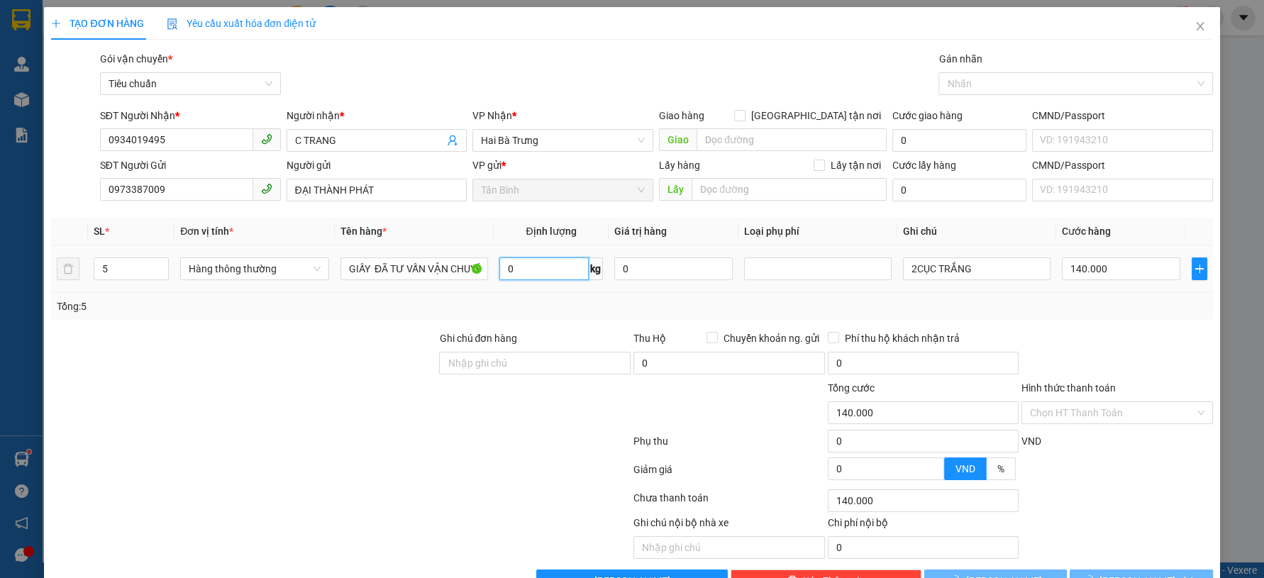
type input "0"
type input "22"
click at [353, 369] on div at bounding box center [244, 355] width 388 height 50
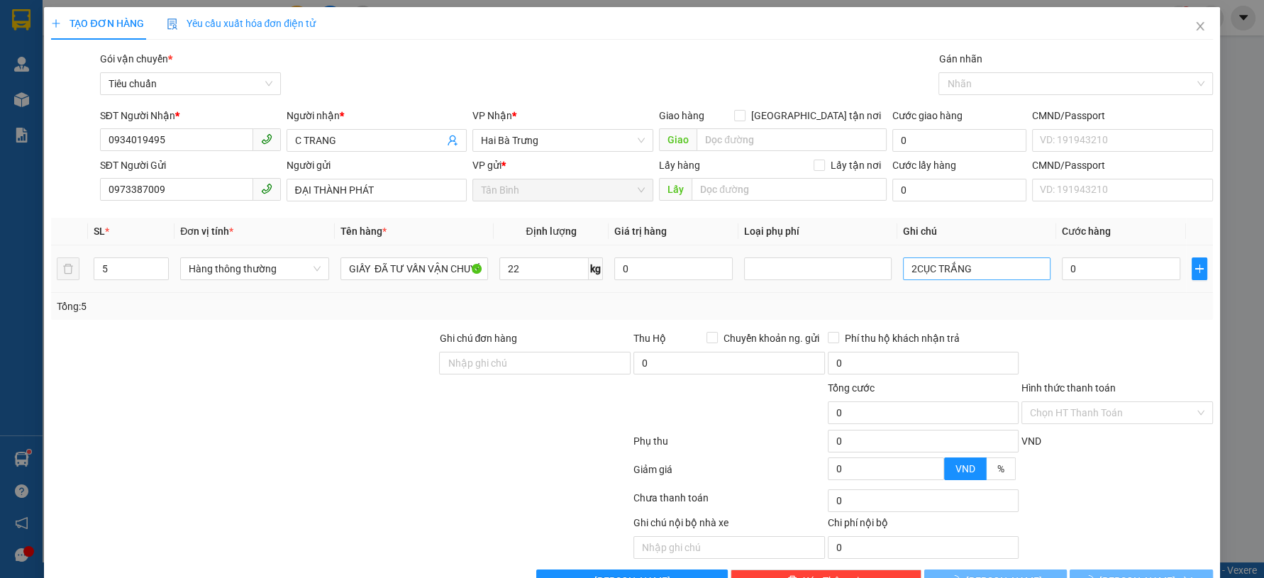
type input "60.000"
drag, startPoint x: 906, startPoint y: 272, endPoint x: 839, endPoint y: 304, distance: 74.5
click at [876, 291] on tr "5 Hàng thông thường GIẤY ĐÃ TƯ VẤN VẬN CHUYỂN 22 kg 0 2CỤC TRẮNG 60.000" at bounding box center [631, 269] width 1161 height 48
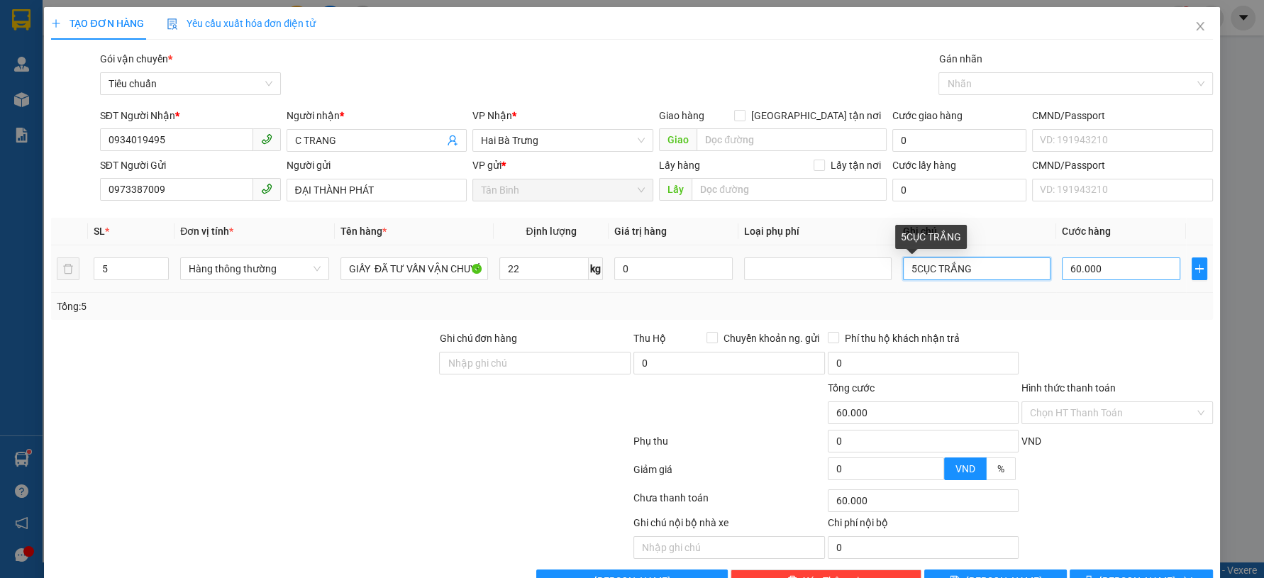
drag, startPoint x: 932, startPoint y: 272, endPoint x: 1098, endPoint y: 272, distance: 165.9
click at [1098, 272] on tr "5 Hàng thông thường GIẤY ĐÃ TƯ VẤN VẬN CHUYỂN 22 kg 0 5CỤC TRẮNG 60.000" at bounding box center [631, 269] width 1161 height 48
type input "5CỤC BBC"
click at [1088, 272] on input "60.000" at bounding box center [1121, 268] width 118 height 23
type input "2"
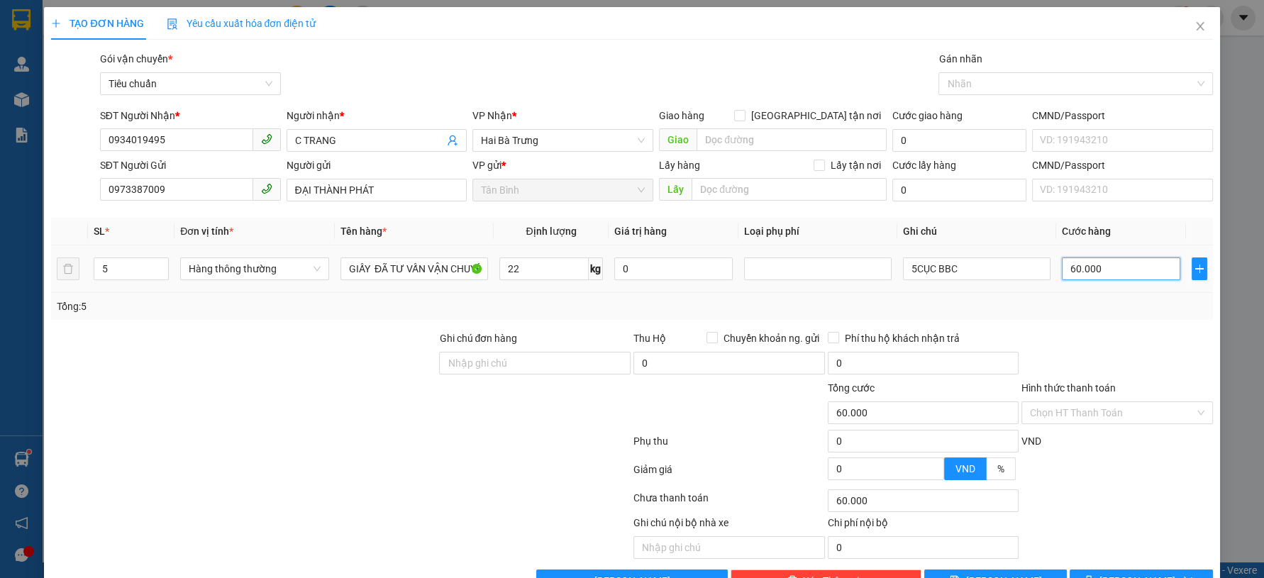
type input "2"
type input "25"
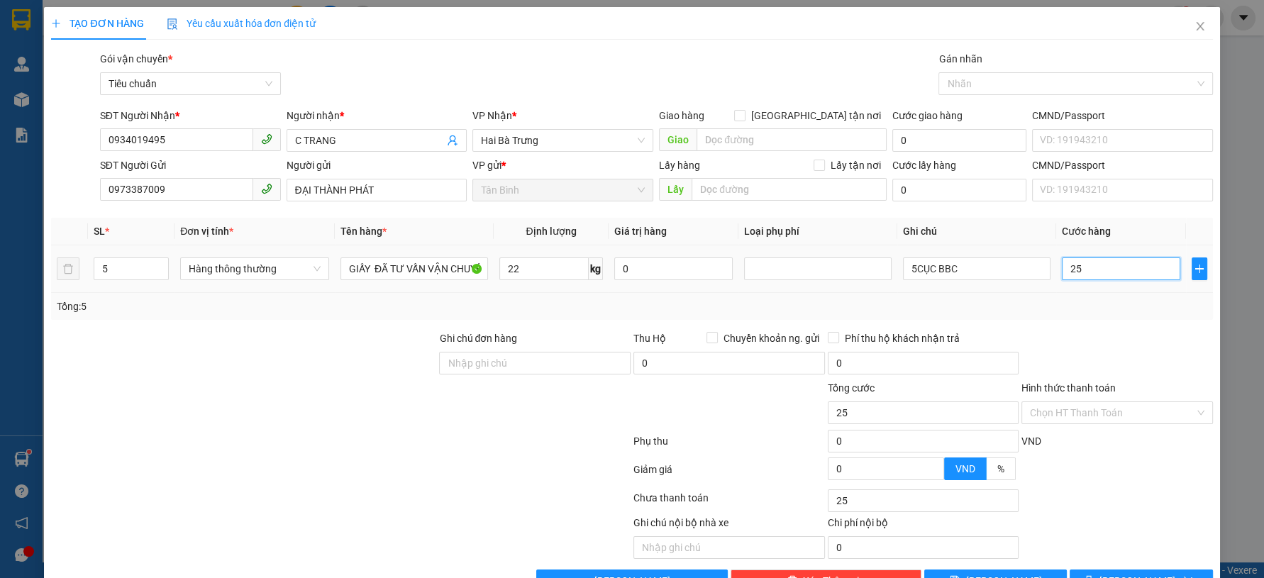
type input "250"
type input "250.000"
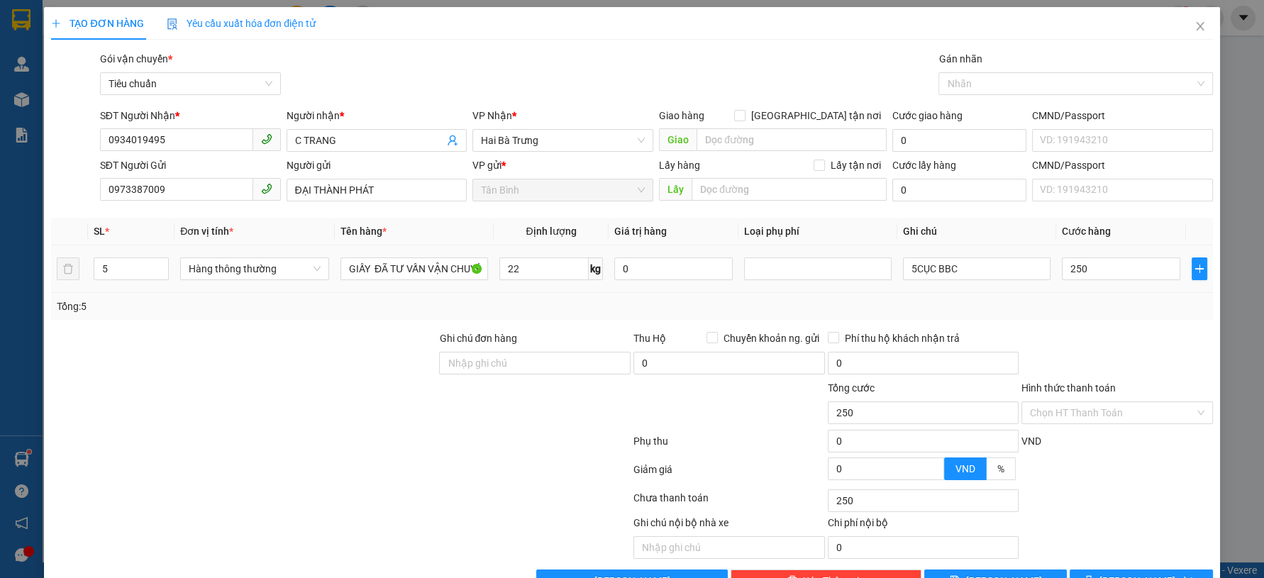
type input "250.000"
click at [1091, 314] on div "Tổng: 5" at bounding box center [631, 306] width 1161 height 27
click at [1122, 573] on span "[PERSON_NAME] và In" at bounding box center [1148, 581] width 99 height 16
click at [1117, 573] on span "[PERSON_NAME] và In" at bounding box center [1148, 581] width 99 height 16
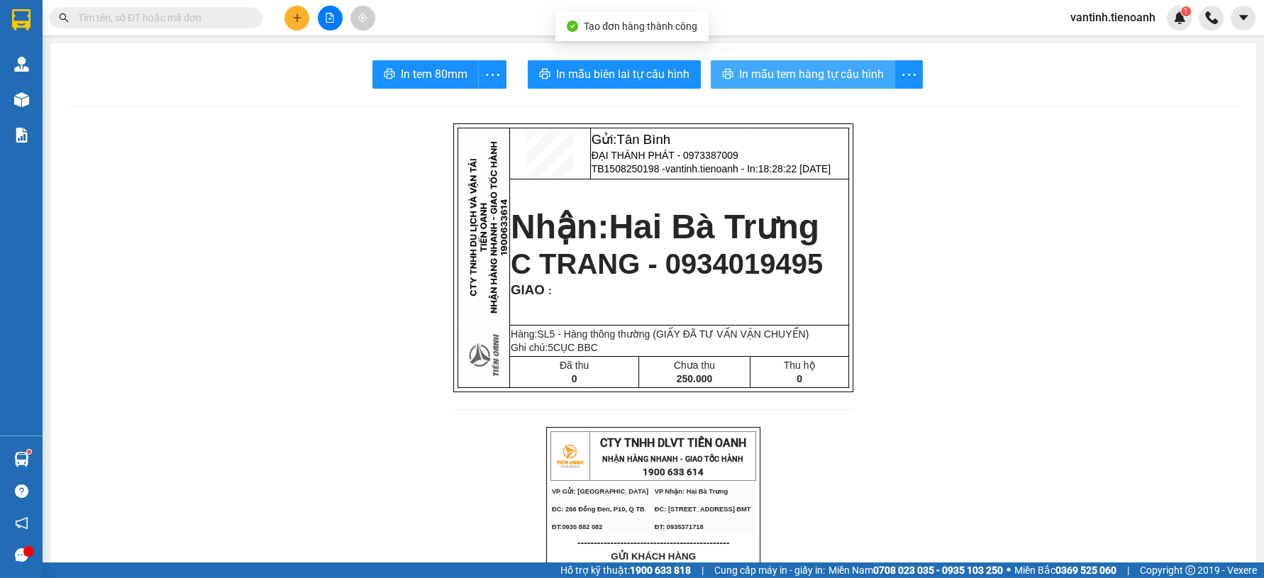
click at [820, 75] on span "In mẫu tem hàng tự cấu hình" at bounding box center [811, 74] width 145 height 18
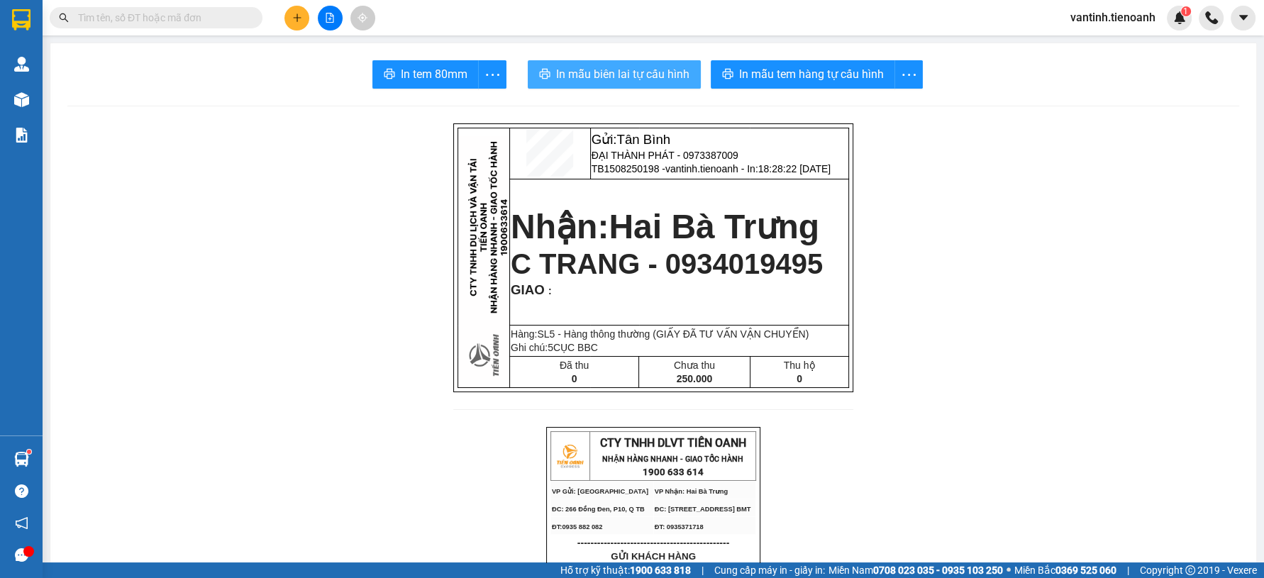
click at [630, 72] on span "In mẫu biên lai tự cấu hình" at bounding box center [622, 74] width 133 height 18
drag, startPoint x: 1049, startPoint y: 450, endPoint x: 1045, endPoint y: 440, distance: 11.1
click at [296, 21] on icon "plus" at bounding box center [296, 17] width 1 height 8
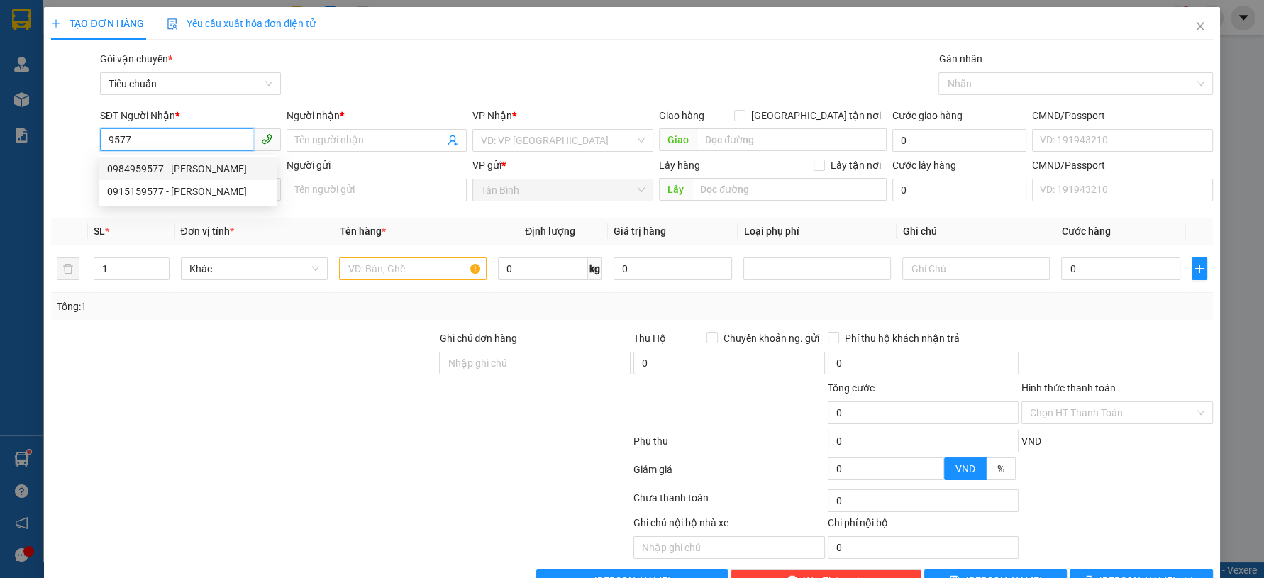
drag, startPoint x: 171, startPoint y: 170, endPoint x: 176, endPoint y: 191, distance: 21.2
click at [171, 172] on div "0984959577 - [PERSON_NAME]" at bounding box center [188, 169] width 162 height 16
type input "0984959577"
type input "[PERSON_NAME]"
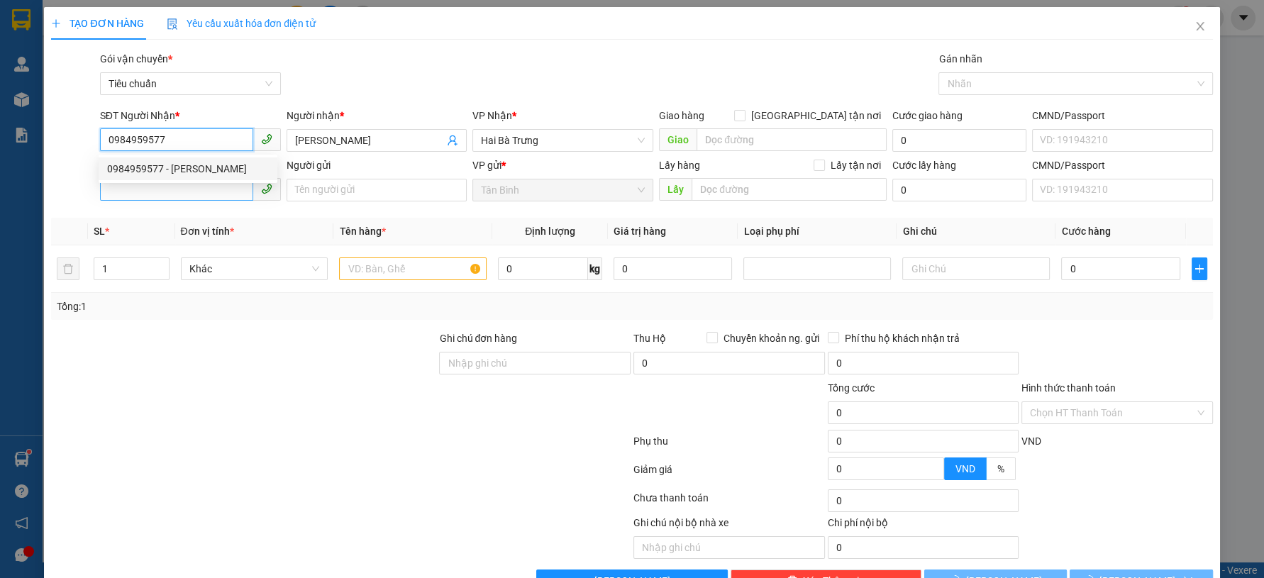
type input "0984959577"
type input "30.000"
click at [176, 195] on input "SĐT Người Gửi" at bounding box center [176, 189] width 153 height 23
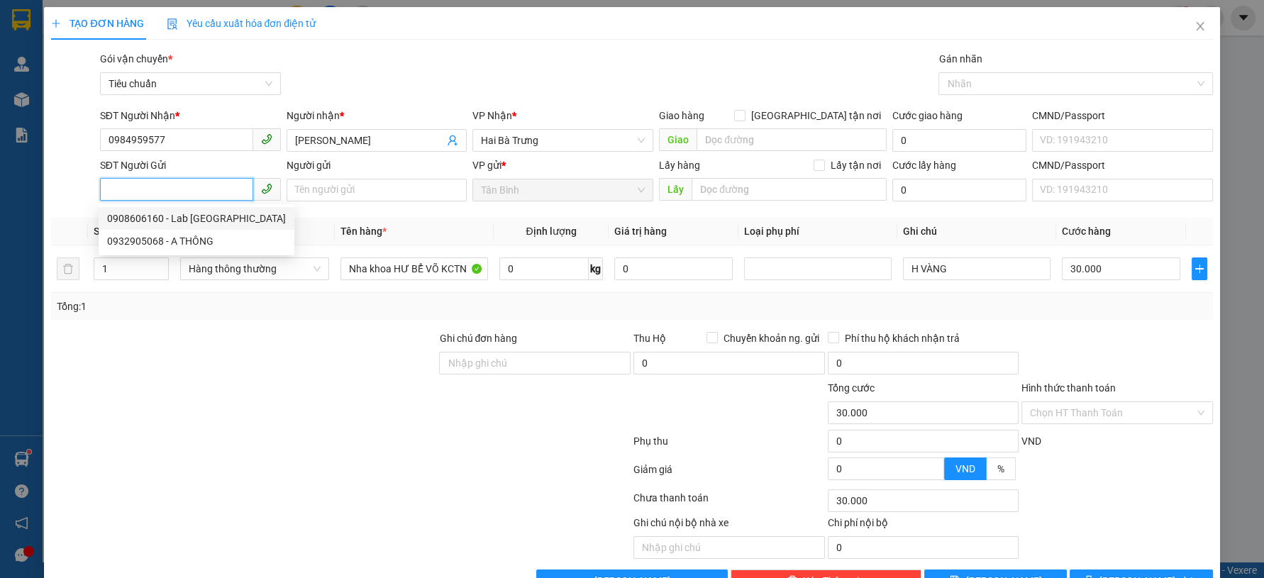
click at [194, 216] on div "0908606160 - Lab [GEOGRAPHIC_DATA]" at bounding box center [196, 219] width 179 height 16
type input "0908606160"
type input "Lab [GEOGRAPHIC_DATA]"
type input "058091010154"
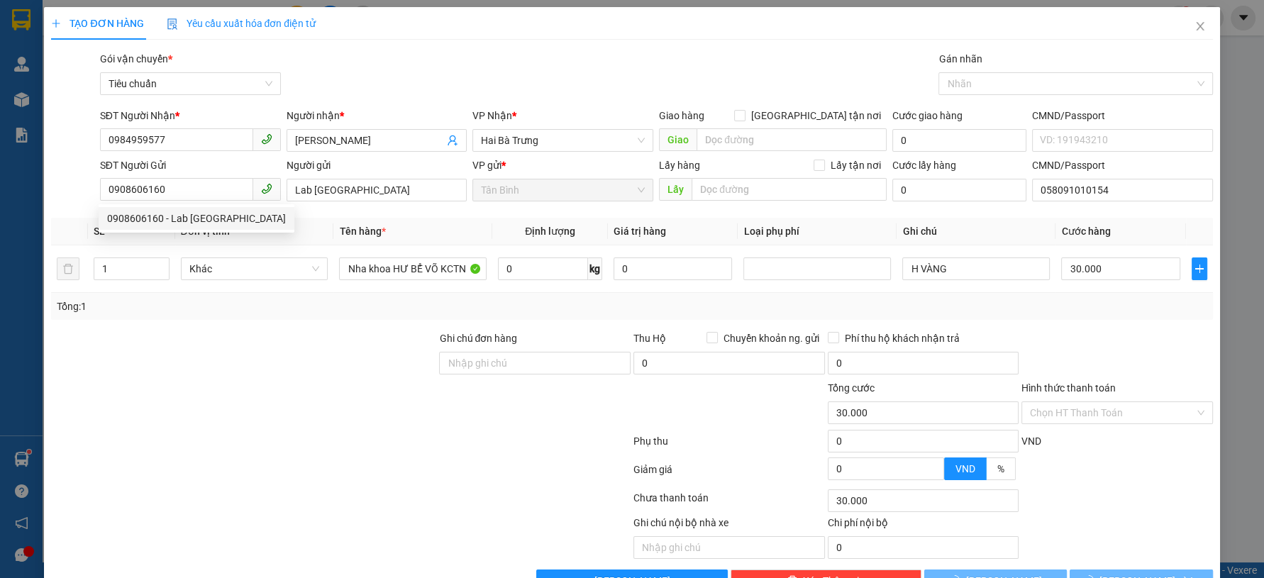
click at [167, 373] on div at bounding box center [244, 355] width 388 height 50
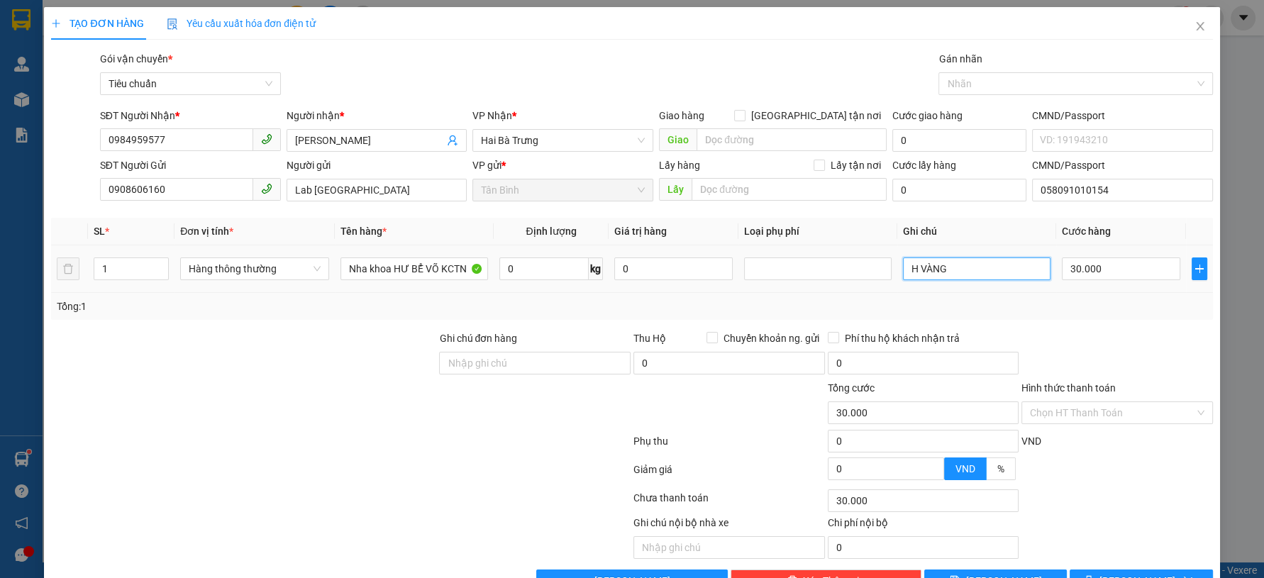
drag, startPoint x: 940, startPoint y: 275, endPoint x: 912, endPoint y: 279, distance: 28.6
click at [912, 279] on input "H VÀNG" at bounding box center [976, 268] width 147 height 23
type input "H XANH"
click at [1081, 569] on button "[PERSON_NAME] và In" at bounding box center [1140, 580] width 143 height 23
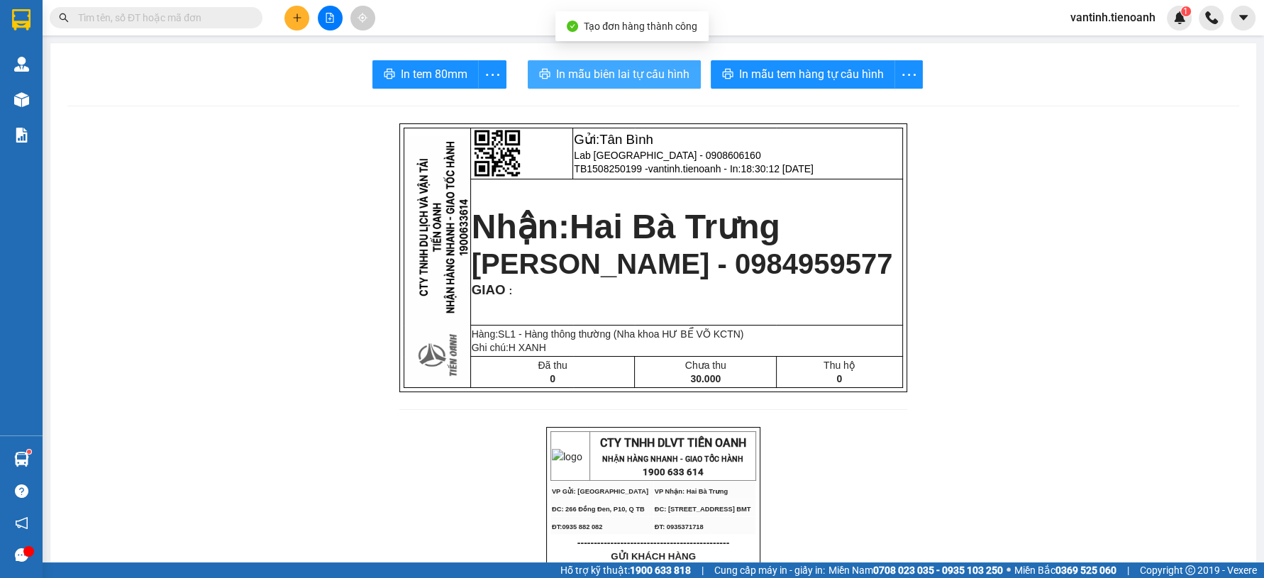
click at [630, 69] on span "In mẫu biên lai tự cấu hình" at bounding box center [622, 74] width 133 height 18
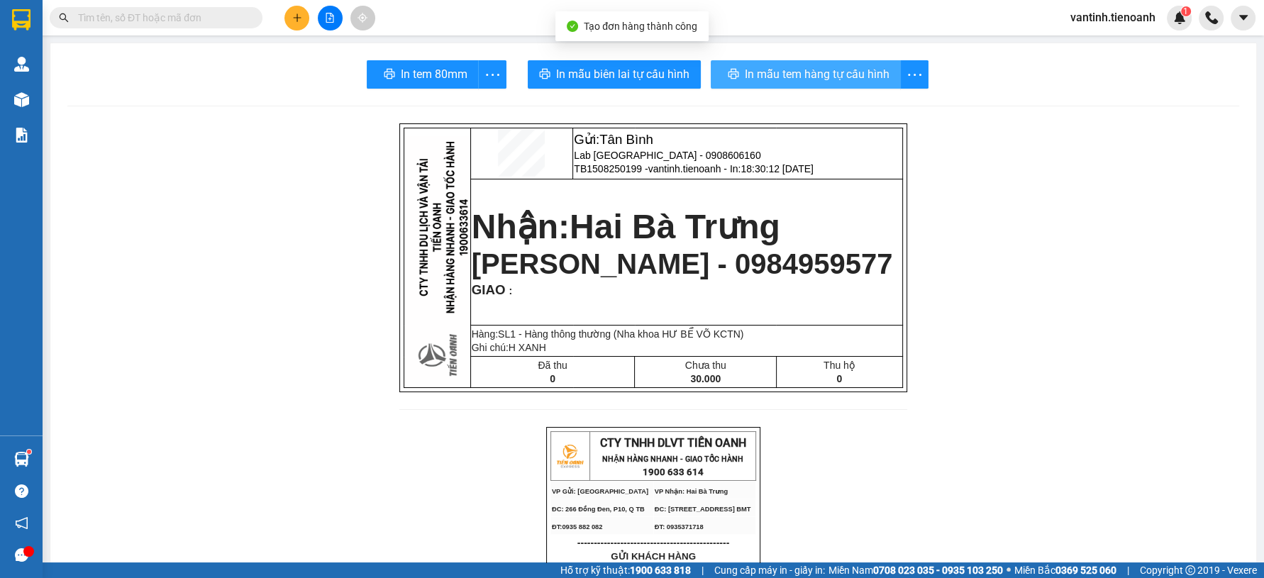
click at [836, 66] on span "In mẫu tem hàng tự cấu hình" at bounding box center [817, 74] width 145 height 18
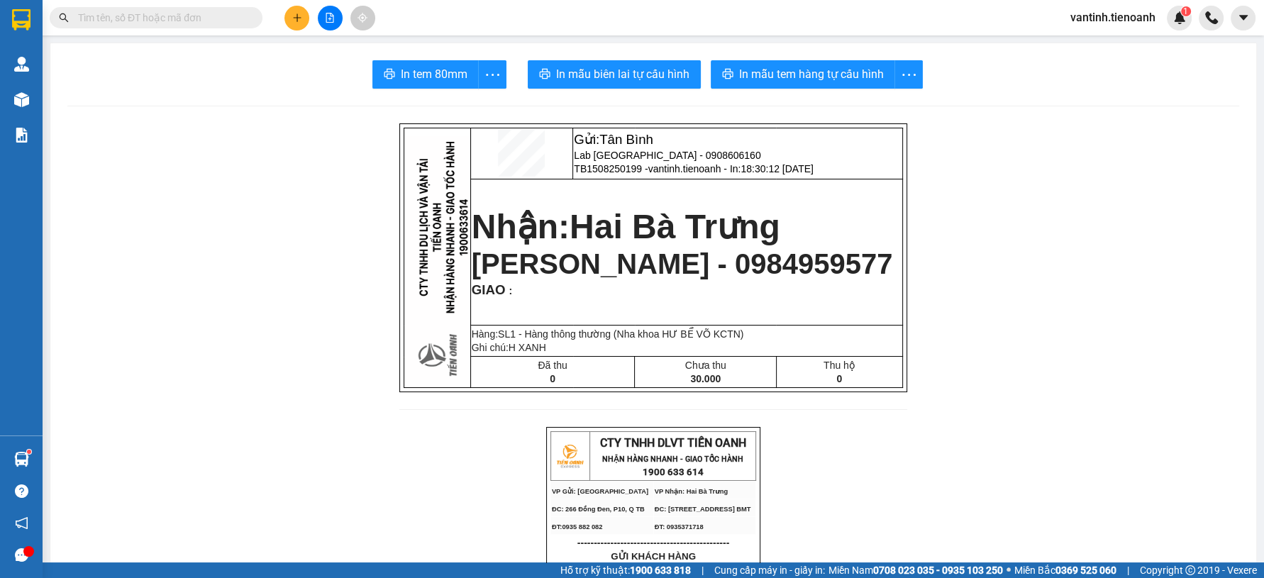
click at [301, 23] on button at bounding box center [296, 18] width 25 height 25
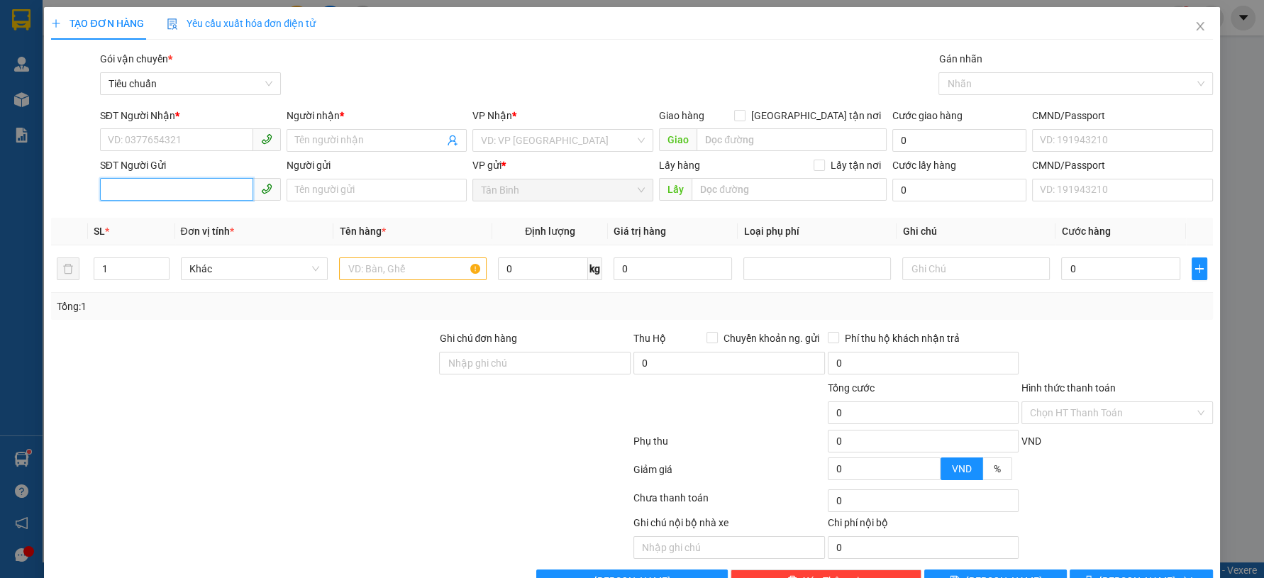
click at [189, 186] on input "SĐT Người Gửi" at bounding box center [176, 189] width 153 height 23
type input "0365229"
click at [172, 182] on input "0365229" at bounding box center [176, 189] width 153 height 23
drag, startPoint x: 189, startPoint y: 215, endPoint x: 199, endPoint y: 206, distance: 14.1
click at [189, 216] on div "0365229962 - A Pháp" at bounding box center [188, 219] width 162 height 16
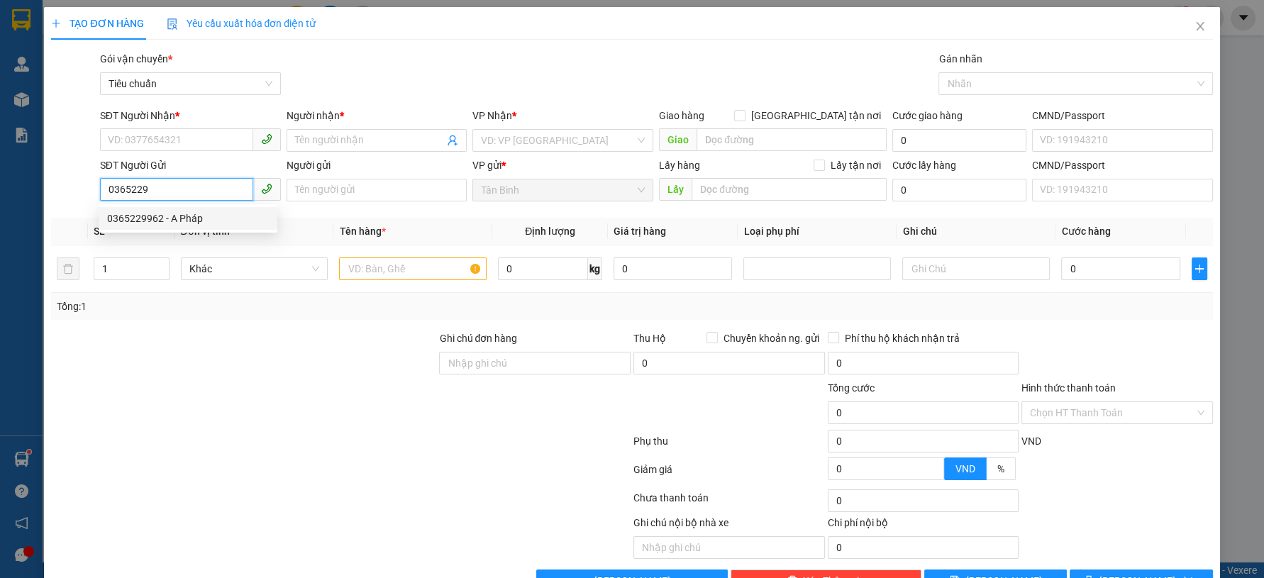
type input "0929865266"
type input "[PERSON_NAME]"
type input "241686789"
type input "0365229962"
type input "A Pháp"
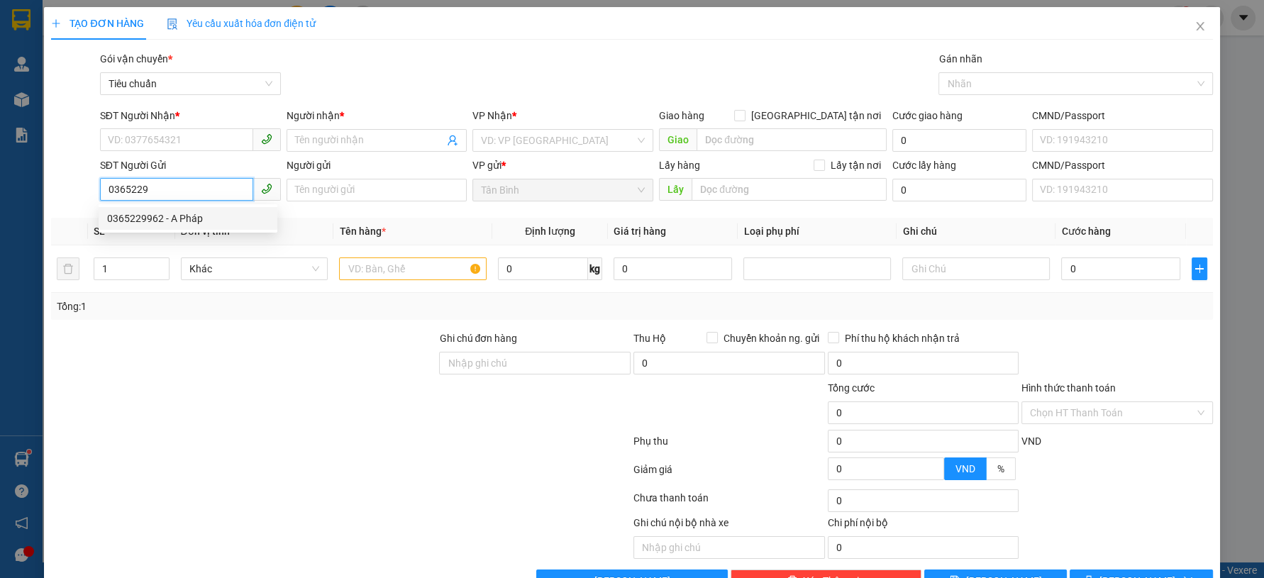
type input "206195814"
type input "60.000"
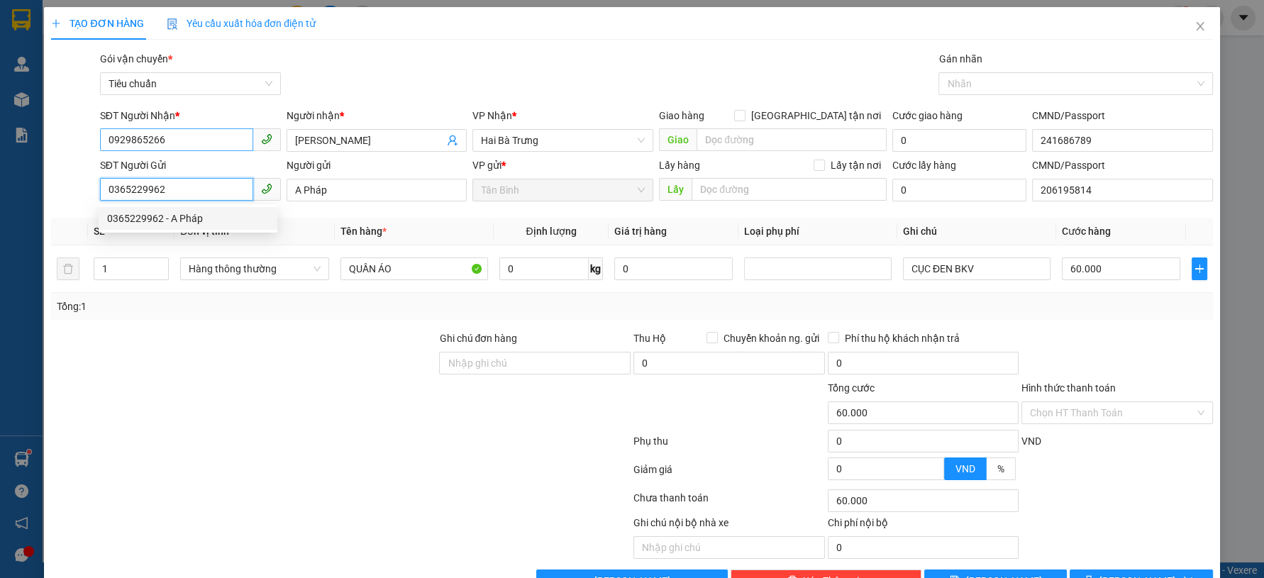
type input "0365229962"
click at [206, 140] on input "0929865266" at bounding box center [176, 139] width 153 height 23
click at [188, 191] on div "0983110578 - [PERSON_NAME]" at bounding box center [188, 192] width 162 height 16
type input "0983110578"
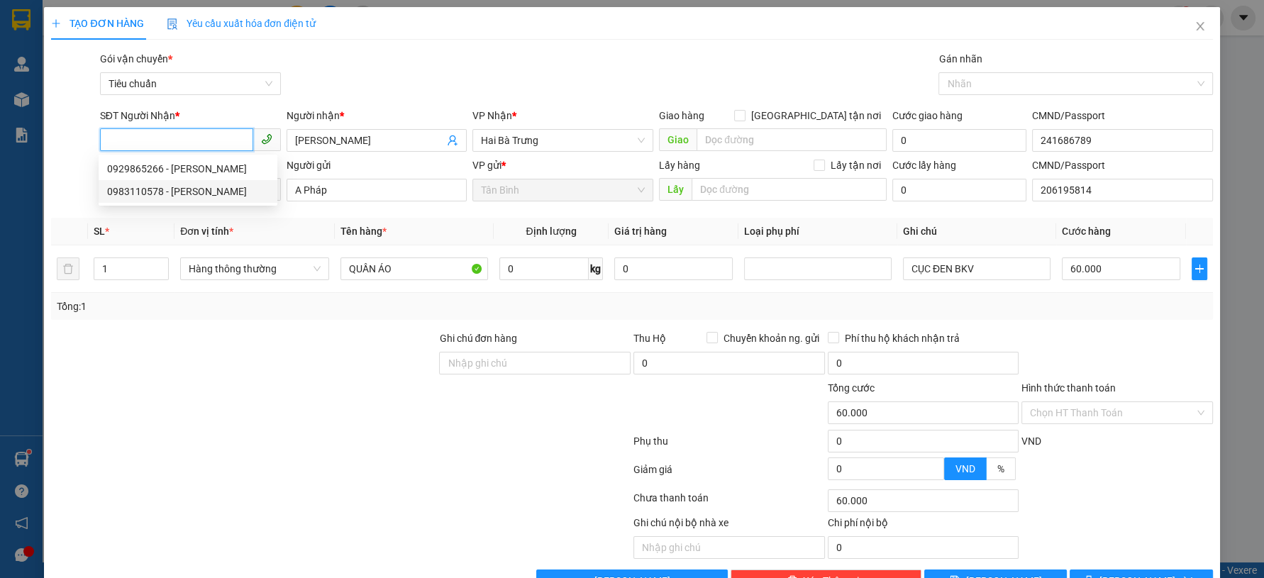
type input "C Bình"
type input "30.000"
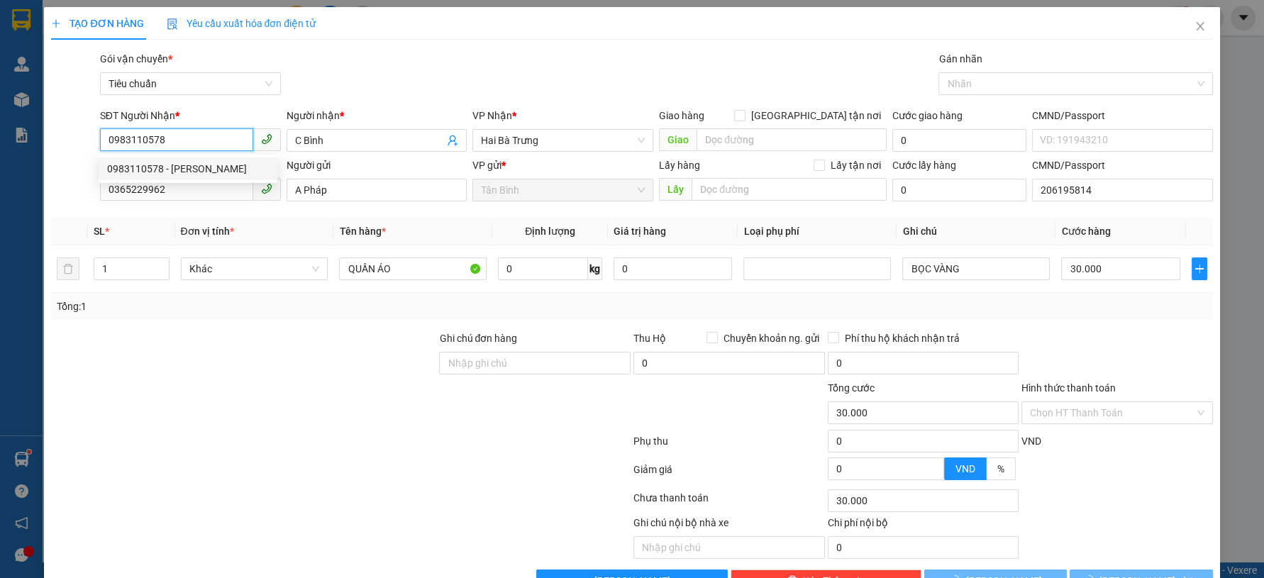
type input "0983110578"
click at [244, 330] on div at bounding box center [244, 355] width 388 height 50
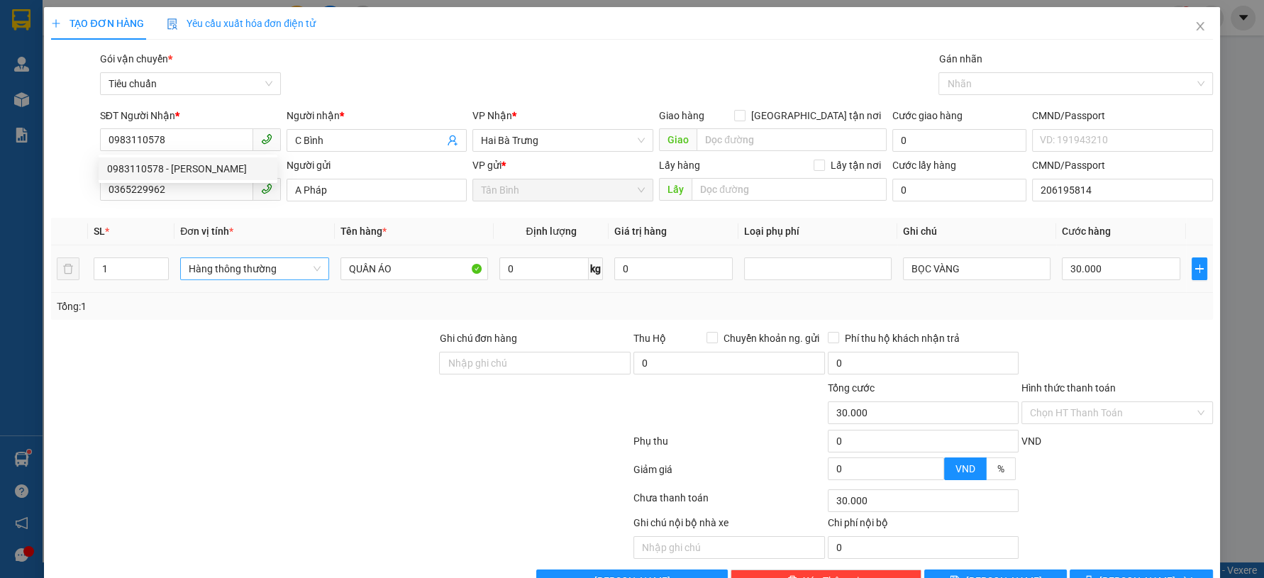
drag, startPoint x: 282, startPoint y: 247, endPoint x: 273, endPoint y: 258, distance: 14.6
click at [282, 247] on td "Hàng thông thường" at bounding box center [254, 269] width 160 height 48
click at [273, 259] on span "Hàng thông thường" at bounding box center [255, 268] width 132 height 21
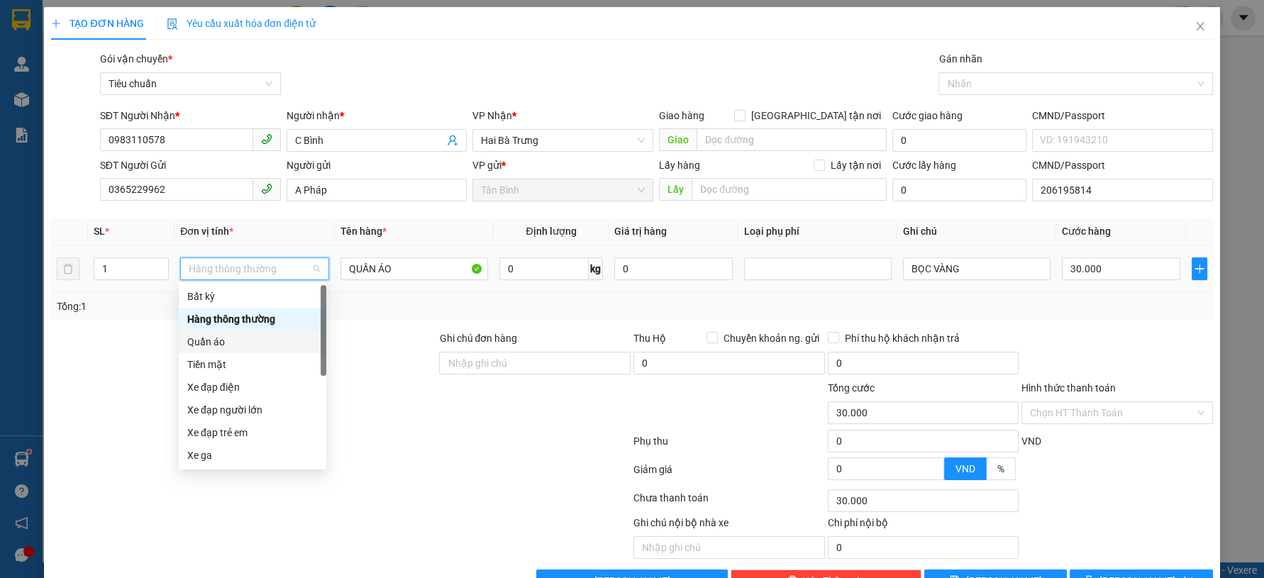
click at [228, 340] on div "Quần áo" at bounding box center [252, 342] width 130 height 16
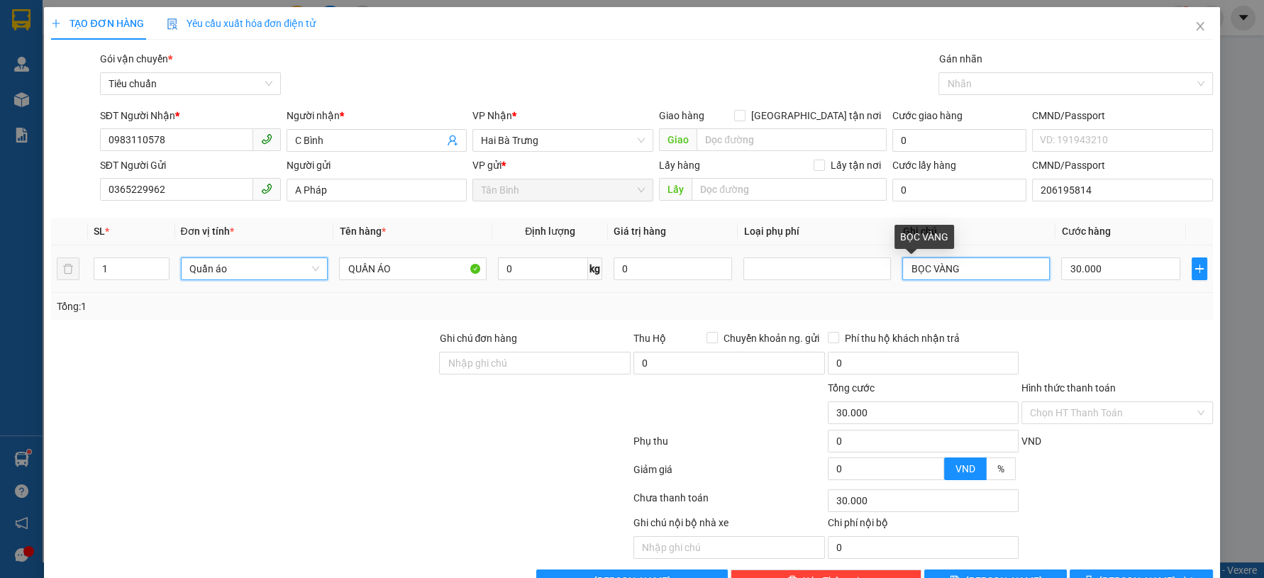
click at [855, 285] on tr "1 Quần áo Quần áo QUẦN ÁO 0 kg 0 BỌC VÀNG 30.000" at bounding box center [631, 269] width 1161 height 48
type input "0"
type input "CỤC ĐEN BKV"
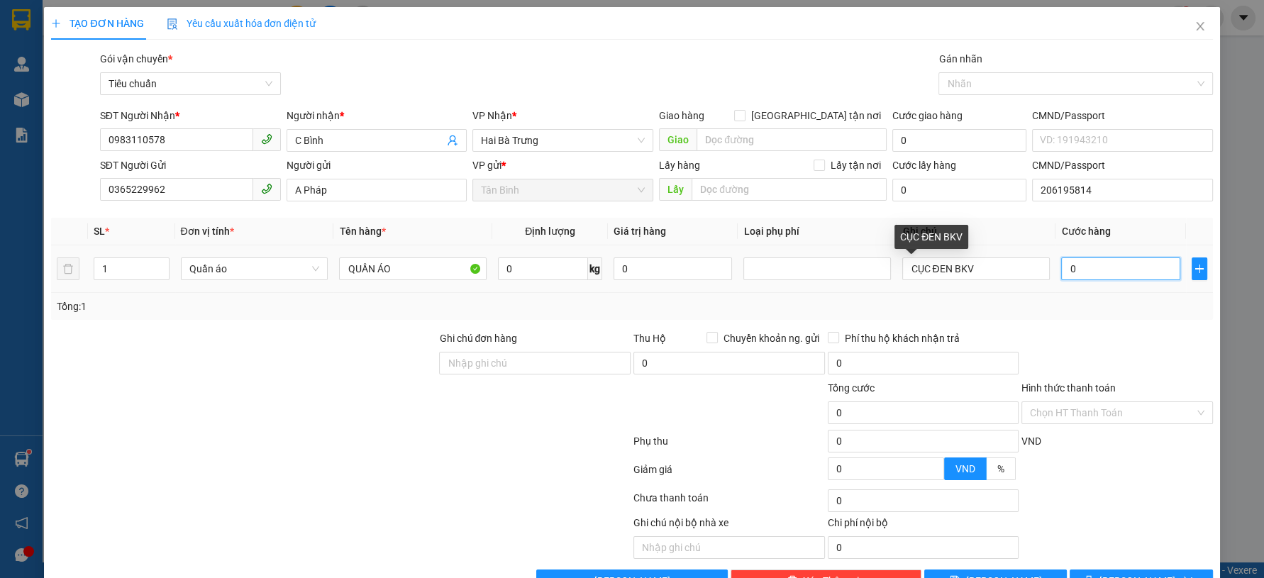
drag, startPoint x: 1102, startPoint y: 267, endPoint x: 1088, endPoint y: 240, distance: 30.8
click at [1103, 267] on input "0" at bounding box center [1120, 268] width 118 height 23
drag, startPoint x: 1128, startPoint y: 312, endPoint x: 1139, endPoint y: 331, distance: 21.9
click at [1130, 315] on div "Tổng: 1" at bounding box center [631, 306] width 1161 height 27
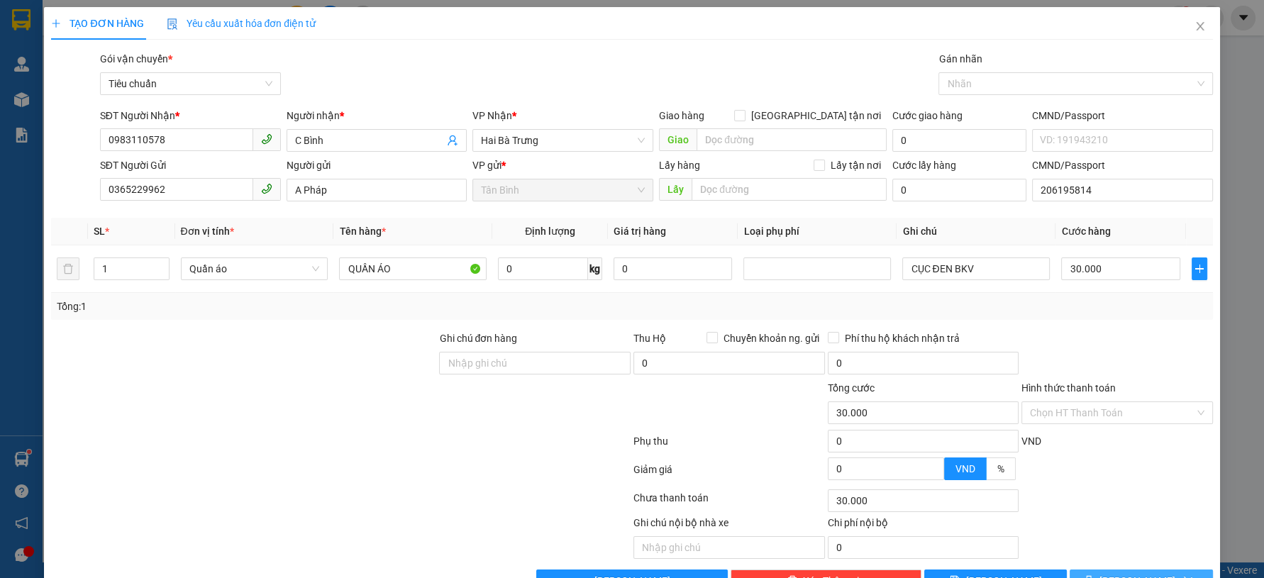
click at [1145, 573] on span "[PERSON_NAME] và In" at bounding box center [1148, 581] width 99 height 16
drag, startPoint x: 1145, startPoint y: 533, endPoint x: 1050, endPoint y: 490, distance: 104.4
click at [1142, 573] on span "[PERSON_NAME] và In" at bounding box center [1148, 581] width 99 height 16
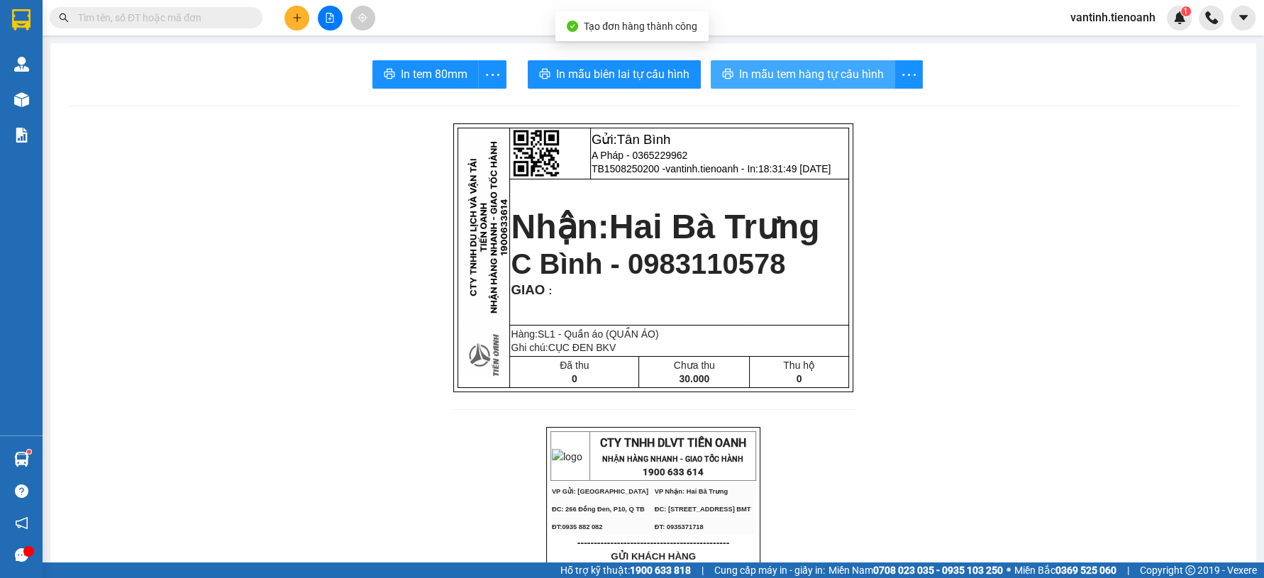
click at [754, 78] on span "In mẫu tem hàng tự cấu hình" at bounding box center [811, 74] width 145 height 18
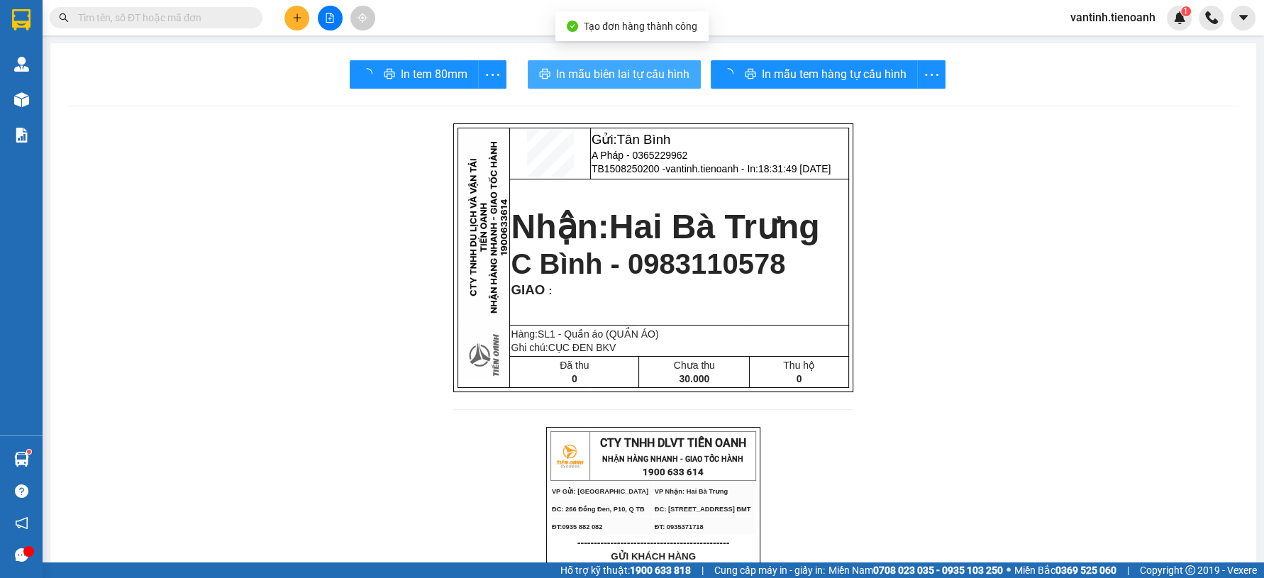
click at [644, 85] on button "In mẫu biên lai tự cấu hình" at bounding box center [614, 74] width 173 height 28
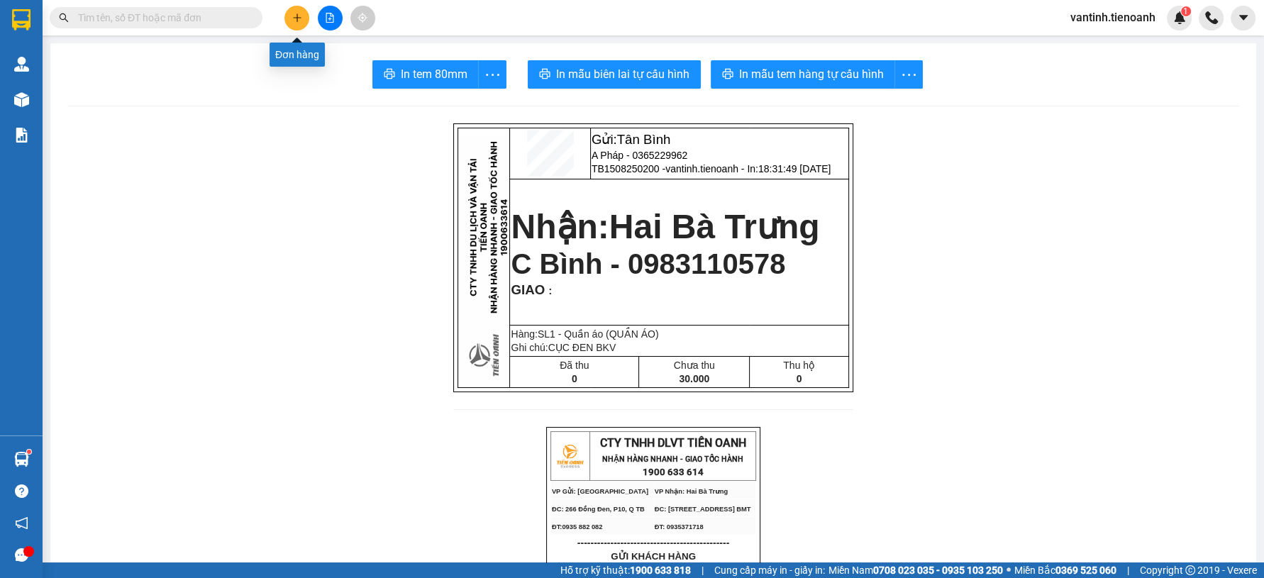
click at [296, 21] on icon "plus" at bounding box center [297, 18] width 10 height 10
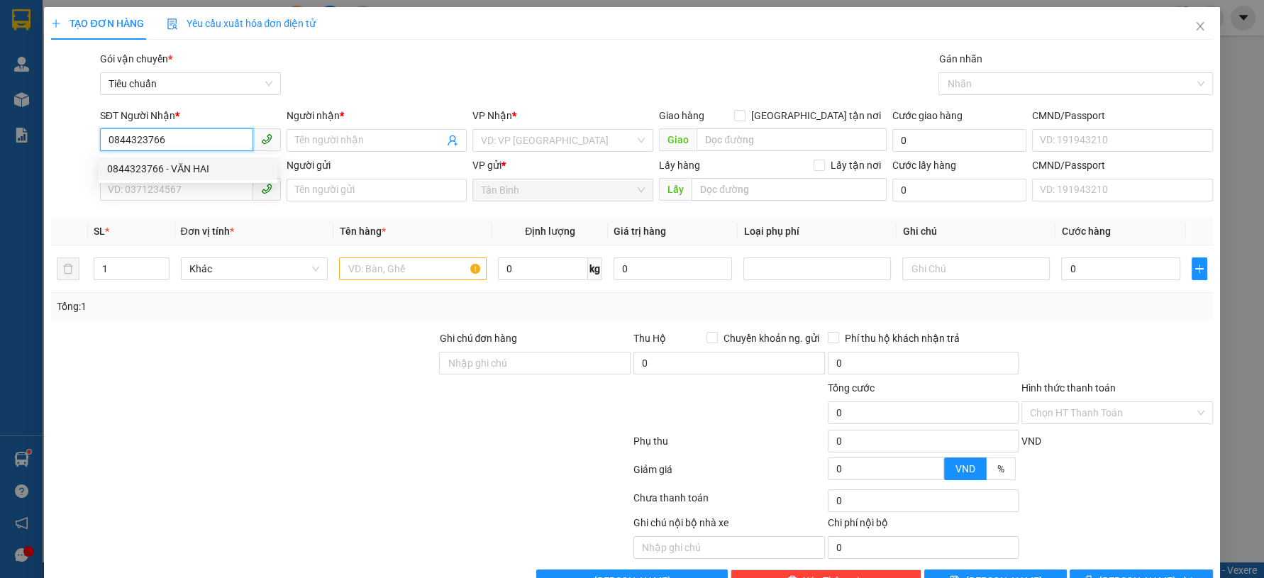
type input "0844323766"
click at [191, 180] on div "0844323766 0844323766 - VĂN HAI" at bounding box center [188, 169] width 179 height 28
click at [199, 170] on div "SĐT Người Gửi" at bounding box center [190, 165] width 181 height 16
click at [199, 178] on input "SĐT Người Gửi" at bounding box center [176, 189] width 153 height 23
click at [204, 139] on input "0844323766" at bounding box center [176, 139] width 153 height 23
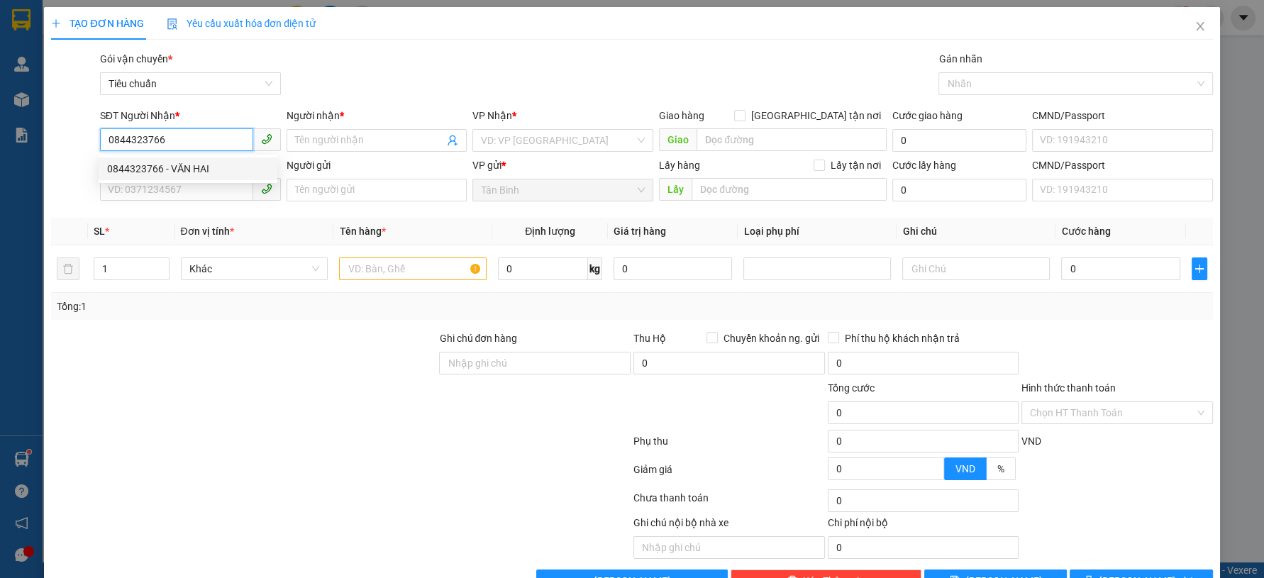
click at [211, 169] on div "0844323766 - VĂN HAI" at bounding box center [188, 169] width 162 height 16
type input "VĂN HAI"
type input "110.000"
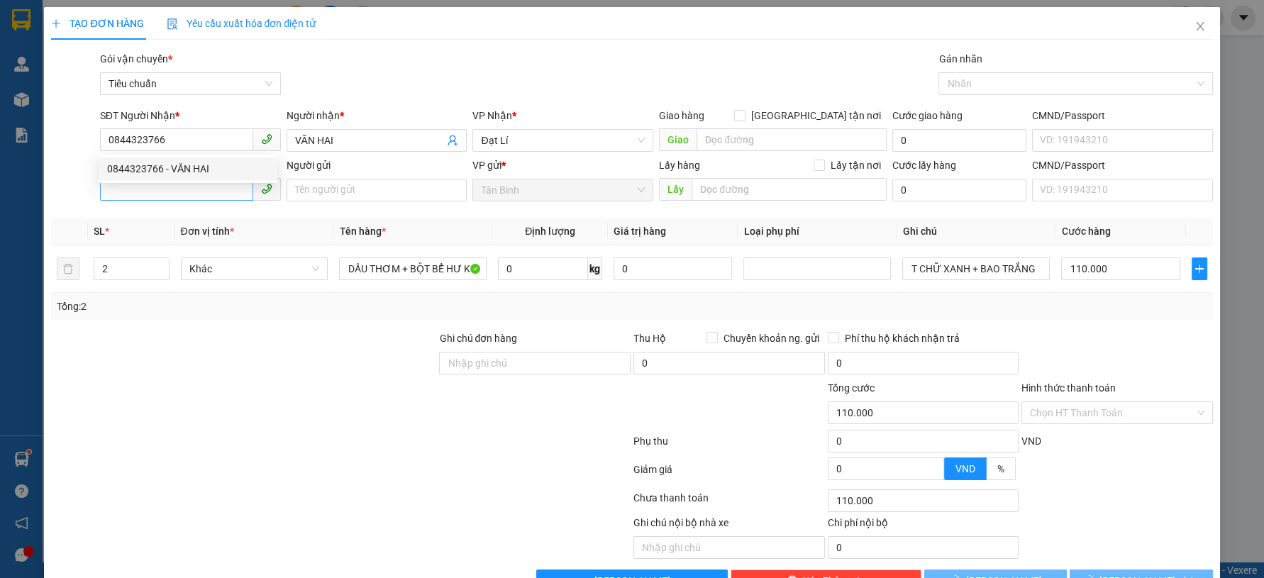
click at [205, 204] on div "SĐT Người Gửi VD: 0371234567" at bounding box center [190, 182] width 181 height 50
click at [204, 183] on input "SĐT Người Gửi" at bounding box center [176, 189] width 153 height 23
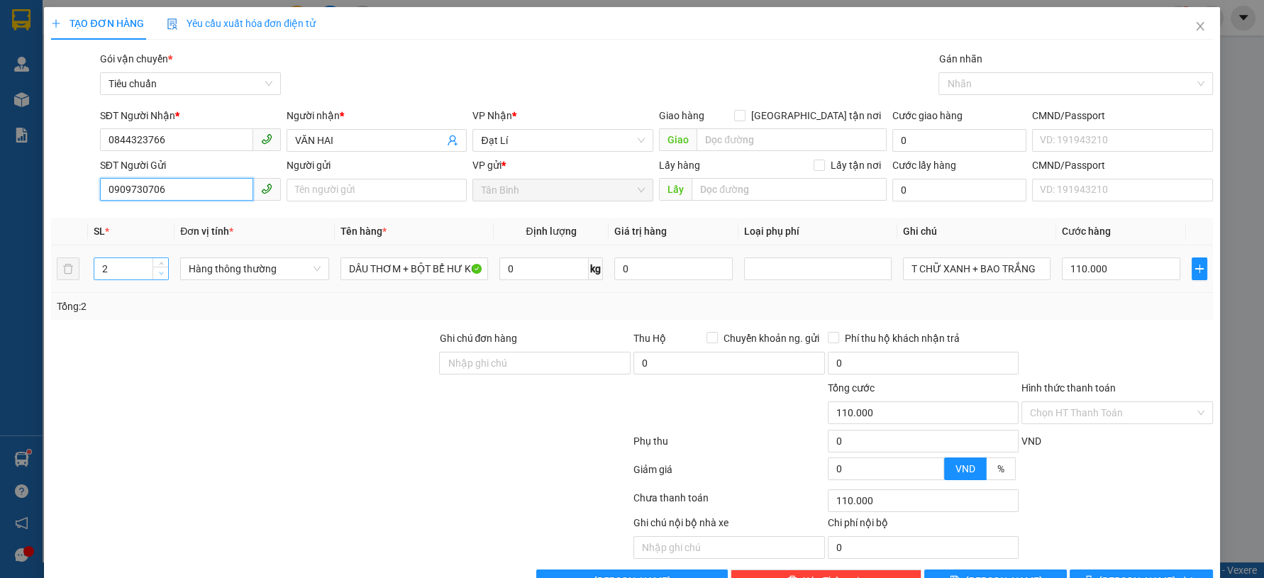
type input "0909730706"
type input "1"
click at [159, 274] on icon "down" at bounding box center [161, 273] width 5 height 5
drag, startPoint x: 240, startPoint y: 391, endPoint x: 1074, endPoint y: 261, distance: 843.9
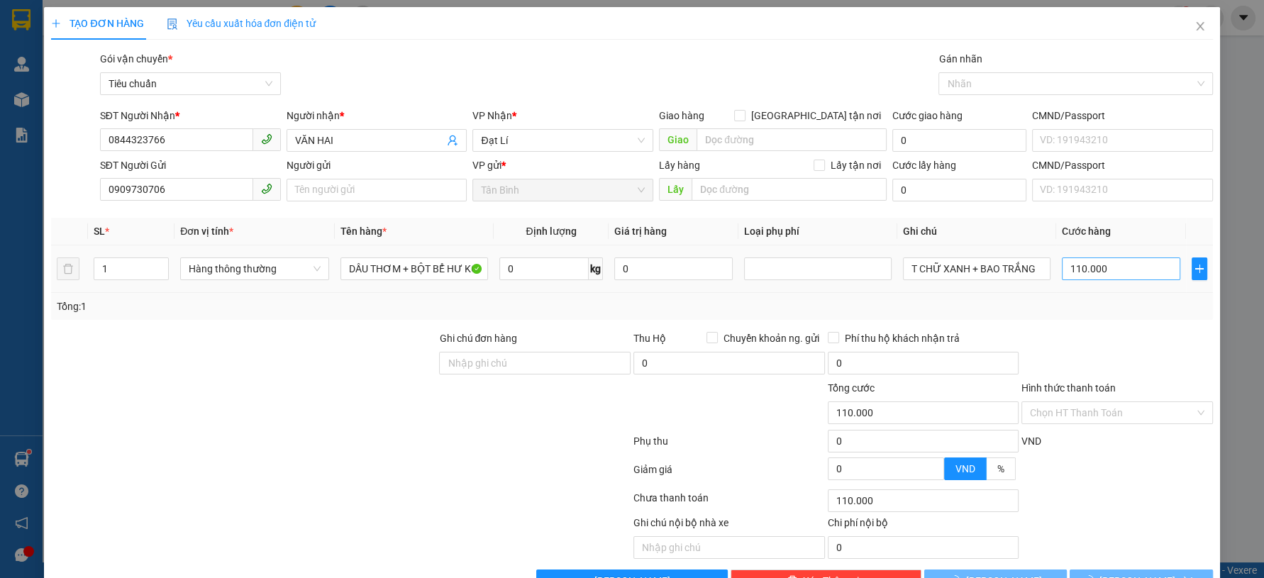
click at [263, 382] on div at bounding box center [244, 405] width 388 height 50
type input "0"
click at [974, 274] on input "T CHỮ XANH + BAO TRẮNG" at bounding box center [976, 268] width 147 height 23
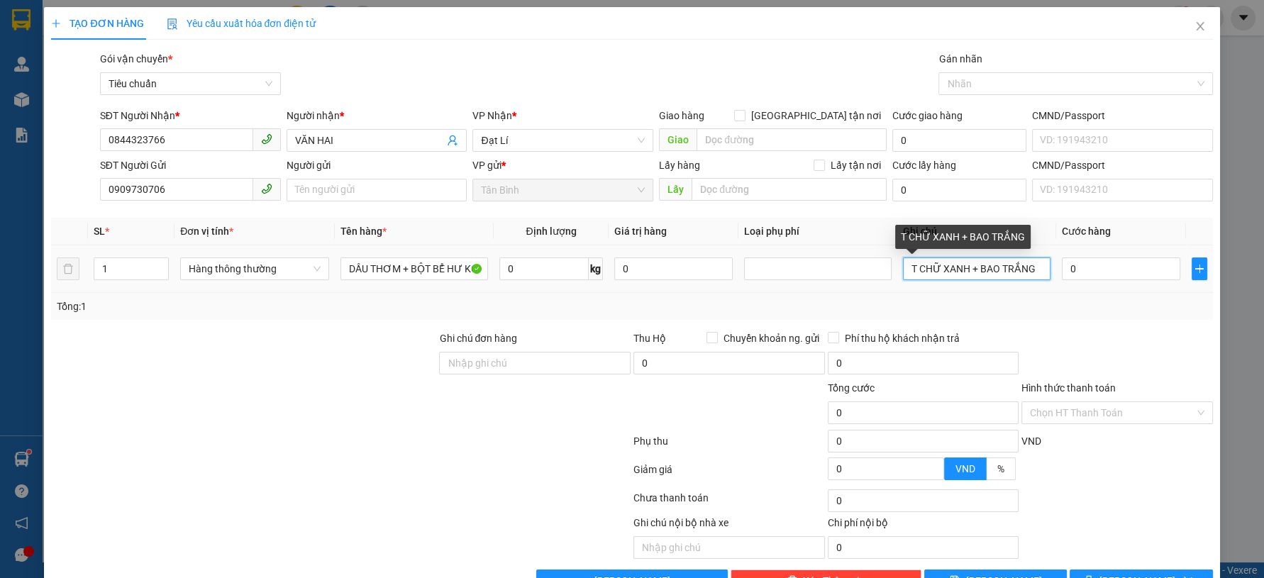
click at [974, 274] on input "T CHỮ XANH + BAO TRẮNG" at bounding box center [976, 268] width 147 height 23
type input "CỤC VÀNG"
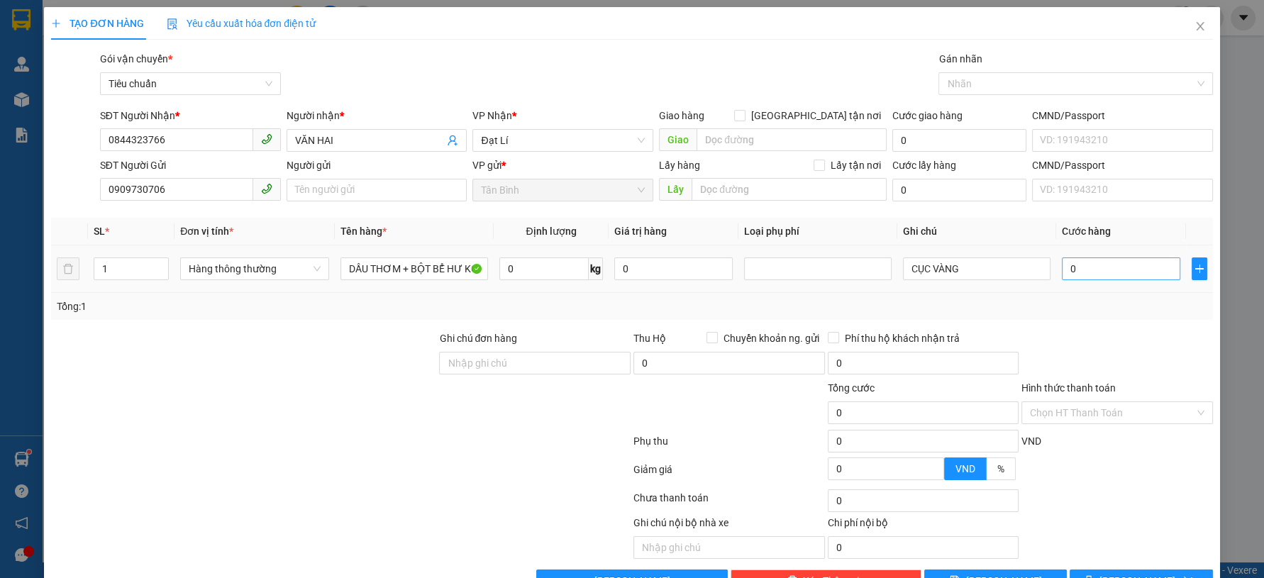
click at [1127, 279] on div "0" at bounding box center [1121, 269] width 118 height 28
click at [1128, 272] on input "0" at bounding box center [1121, 268] width 118 height 23
click at [1127, 297] on div "Tổng: 1" at bounding box center [631, 306] width 1161 height 27
click at [1132, 573] on span "[PERSON_NAME] và In" at bounding box center [1148, 581] width 99 height 16
click at [1134, 573] on span "[PERSON_NAME] và In" at bounding box center [1148, 581] width 99 height 16
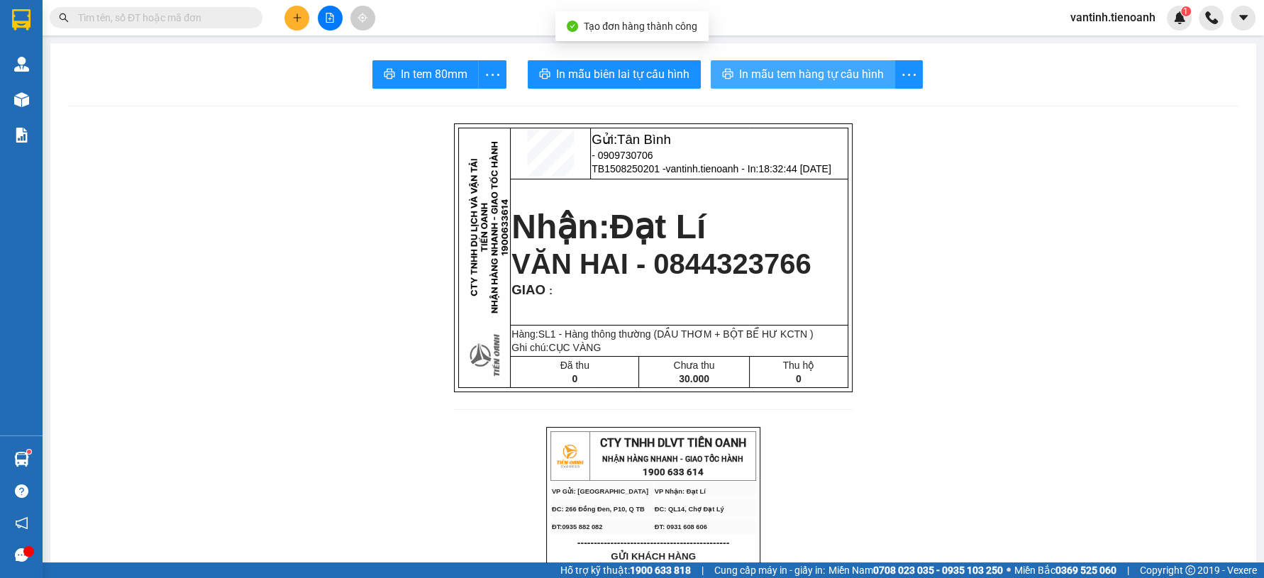
click at [760, 82] on span "In mẫu tem hàng tự cấu hình" at bounding box center [811, 74] width 145 height 18
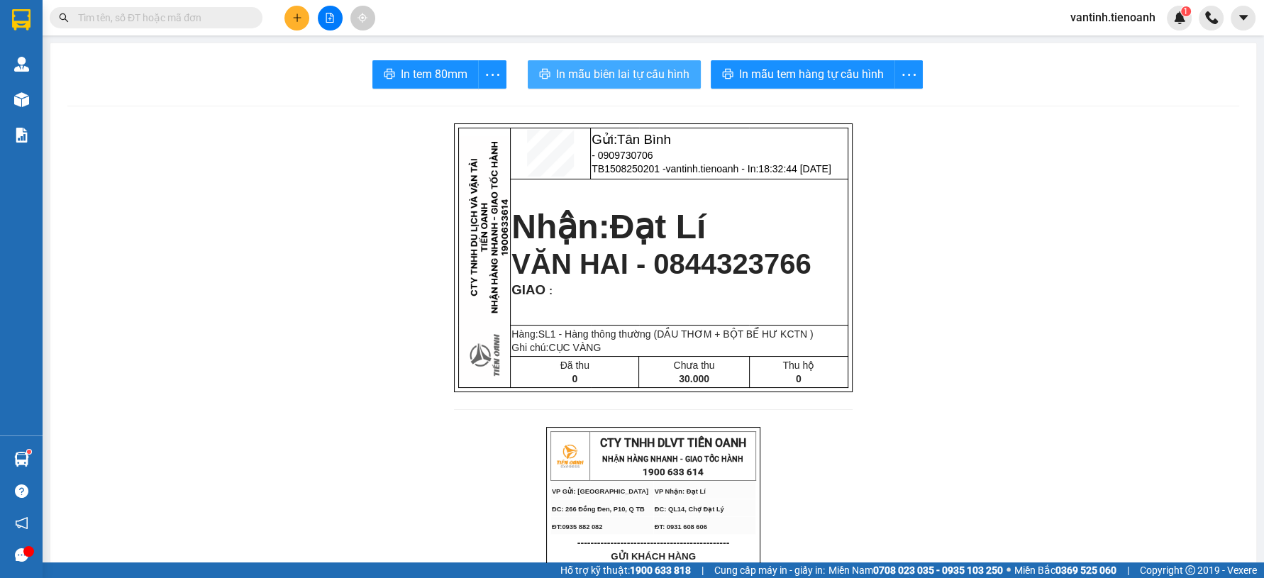
click at [648, 68] on span "In mẫu biên lai tự cấu hình" at bounding box center [622, 74] width 133 height 18
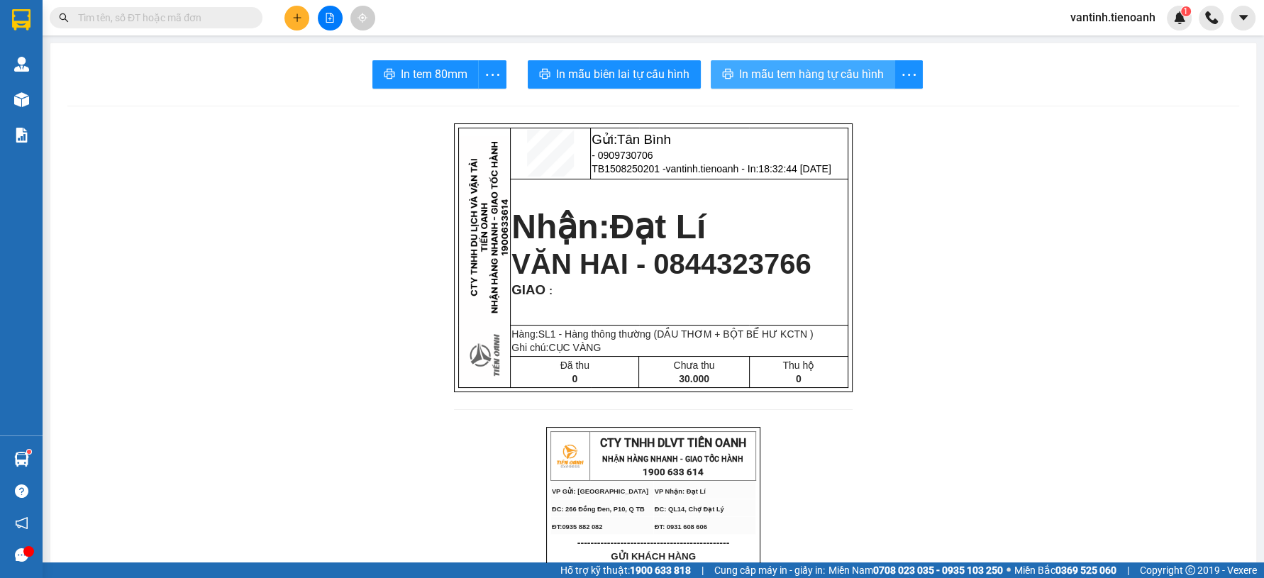
click at [828, 85] on div "In mẫu tem hàng tự cấu hình" at bounding box center [817, 74] width 212 height 28
click at [827, 84] on button "In mẫu tem hàng tự cấu hình" at bounding box center [803, 74] width 184 height 28
